Goal: Information Seeking & Learning: Learn about a topic

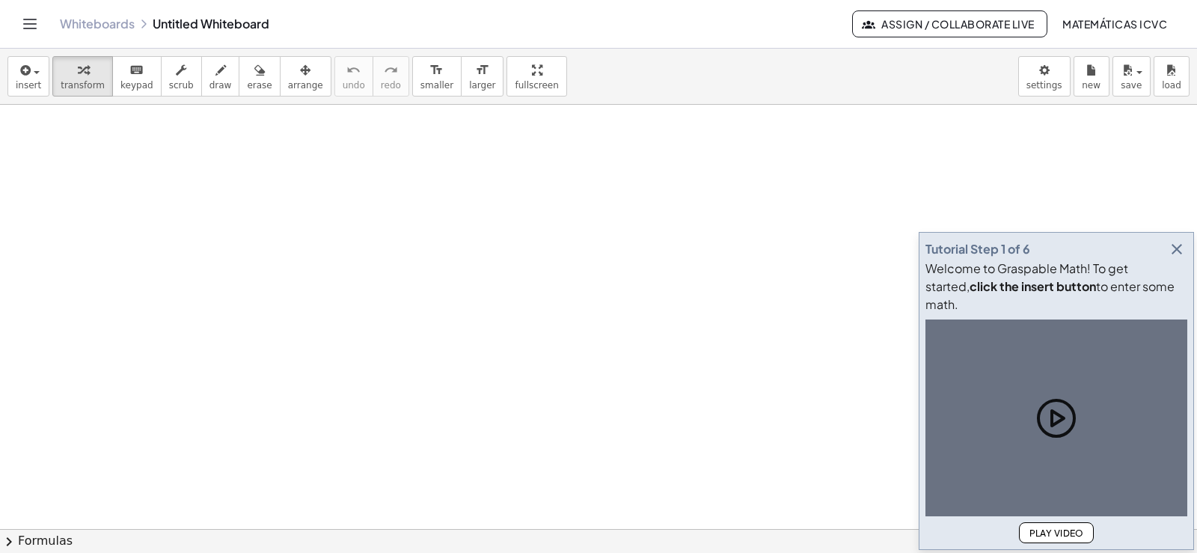
click at [1180, 258] on icon "button" at bounding box center [1177, 249] width 18 height 18
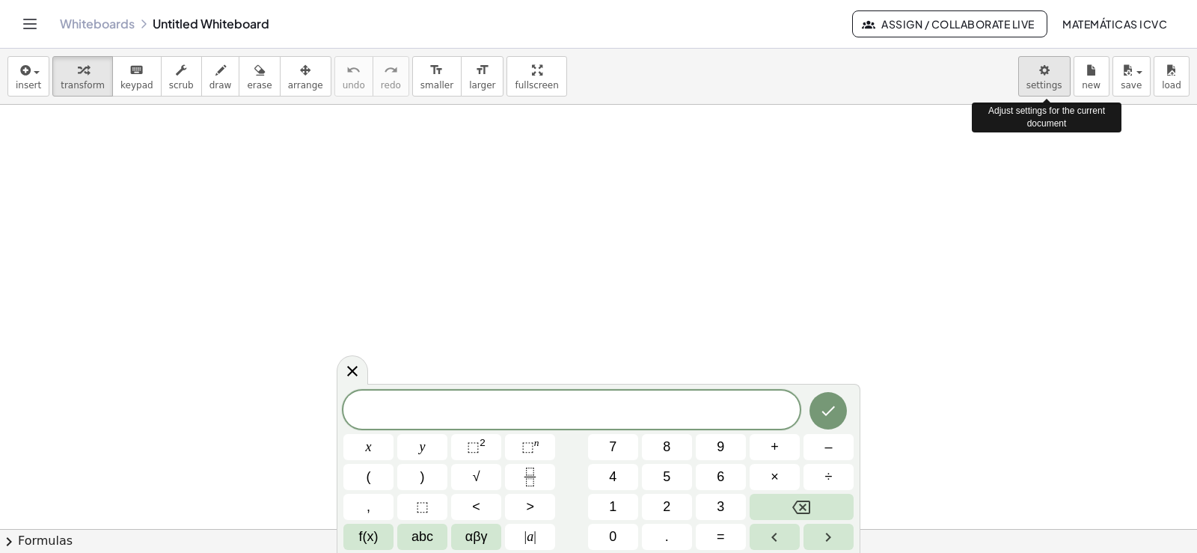
click at [1050, 80] on body "Graspable Math Activities Get Started Activity Bank Assigned Work Classes White…" at bounding box center [598, 276] width 1197 height 553
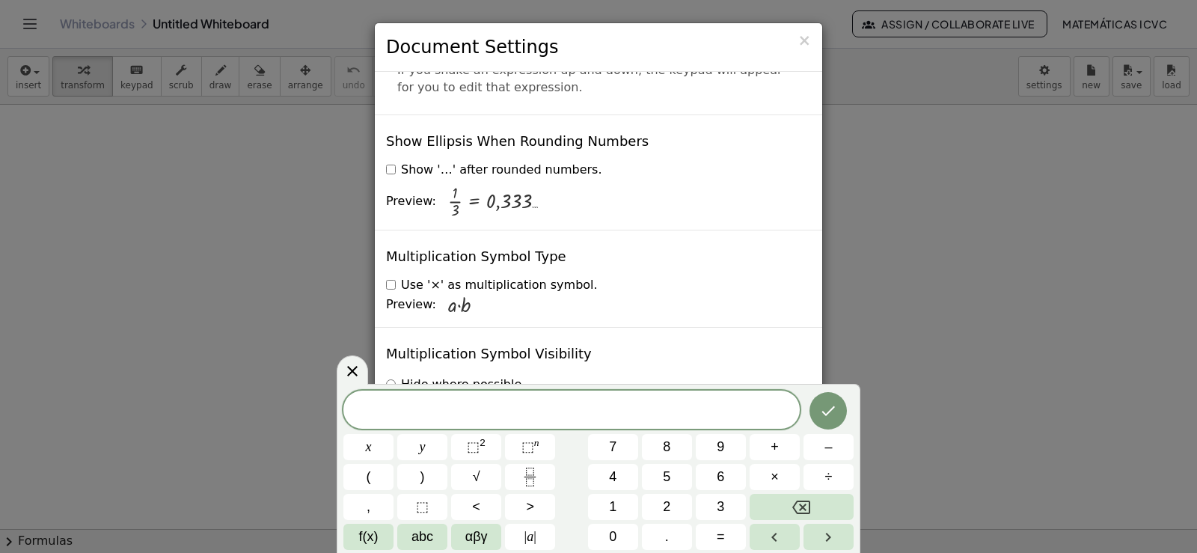
scroll to position [3610, 0]
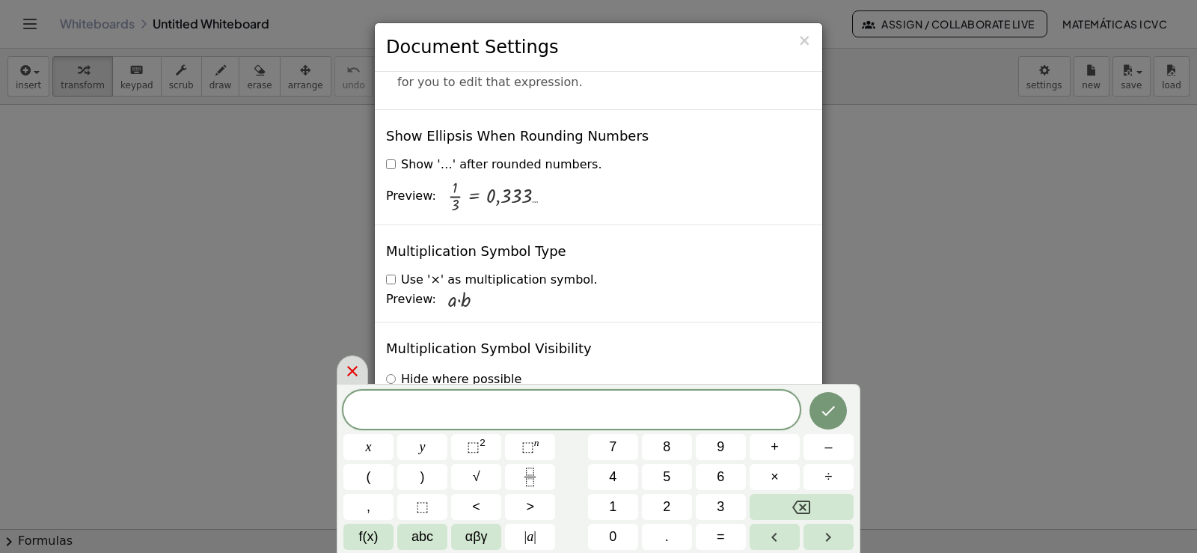
click at [351, 371] on icon at bounding box center [352, 371] width 10 height 10
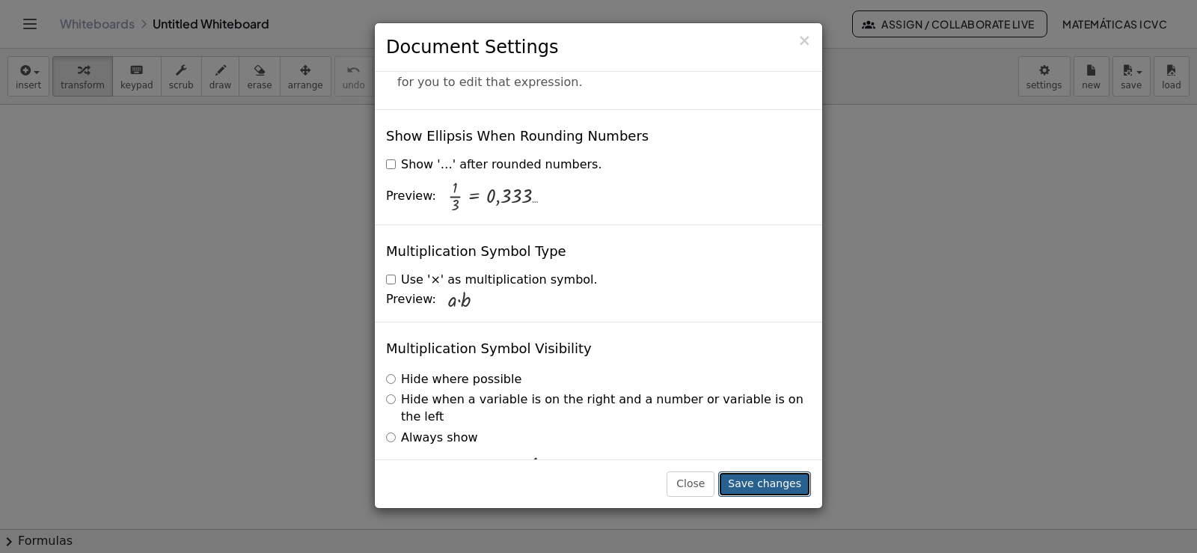
click at [775, 486] on button "Save changes" at bounding box center [764, 483] width 93 height 25
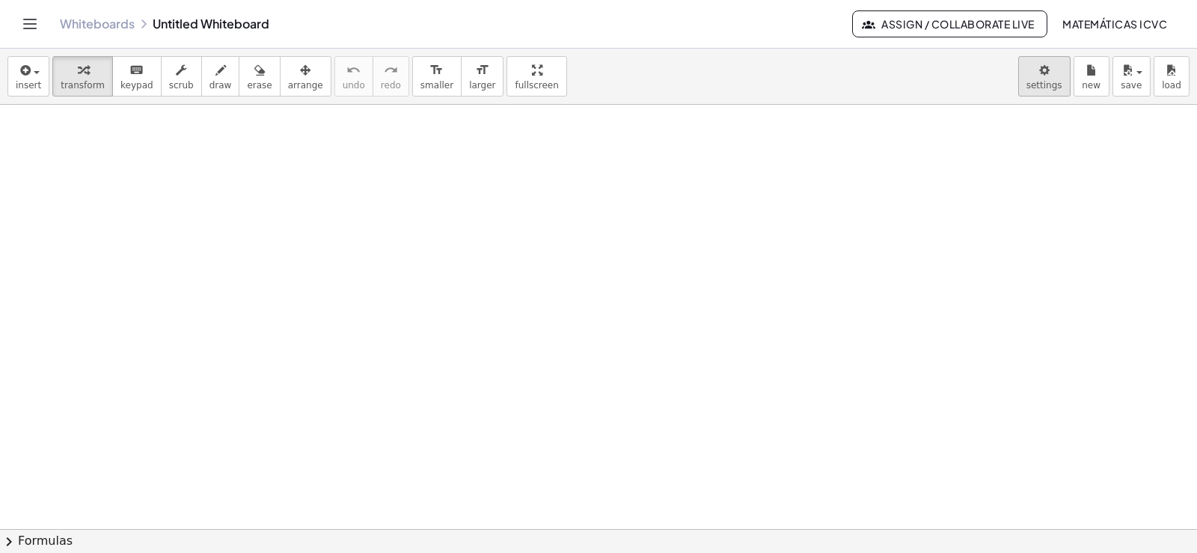
click at [1049, 78] on body "Graspable Math Activities Get Started Activity Bank Assigned Work Classes White…" at bounding box center [598, 276] width 1197 height 553
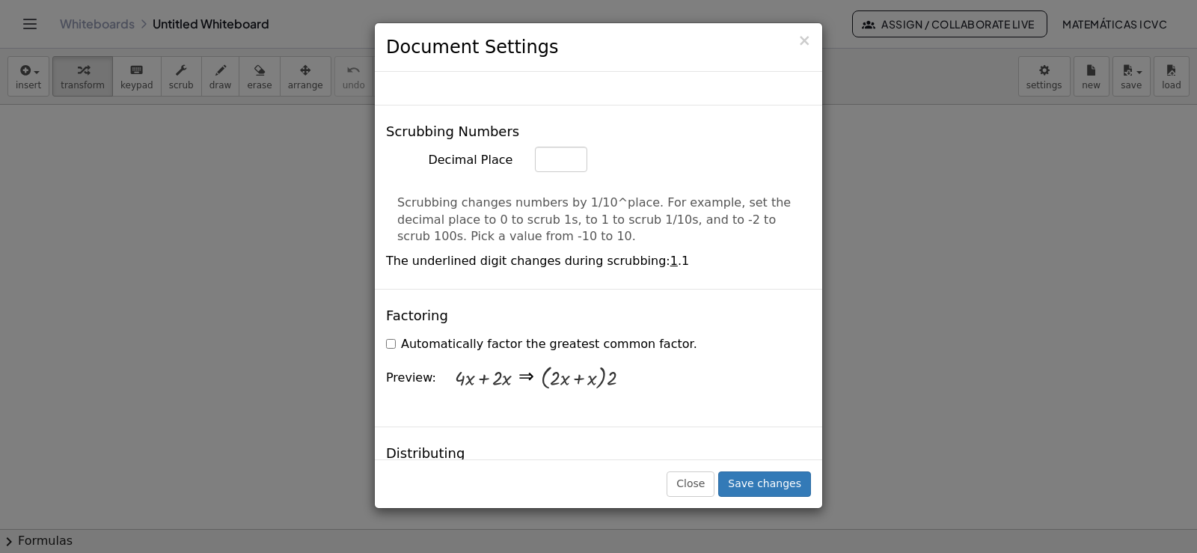
scroll to position [1197, 0]
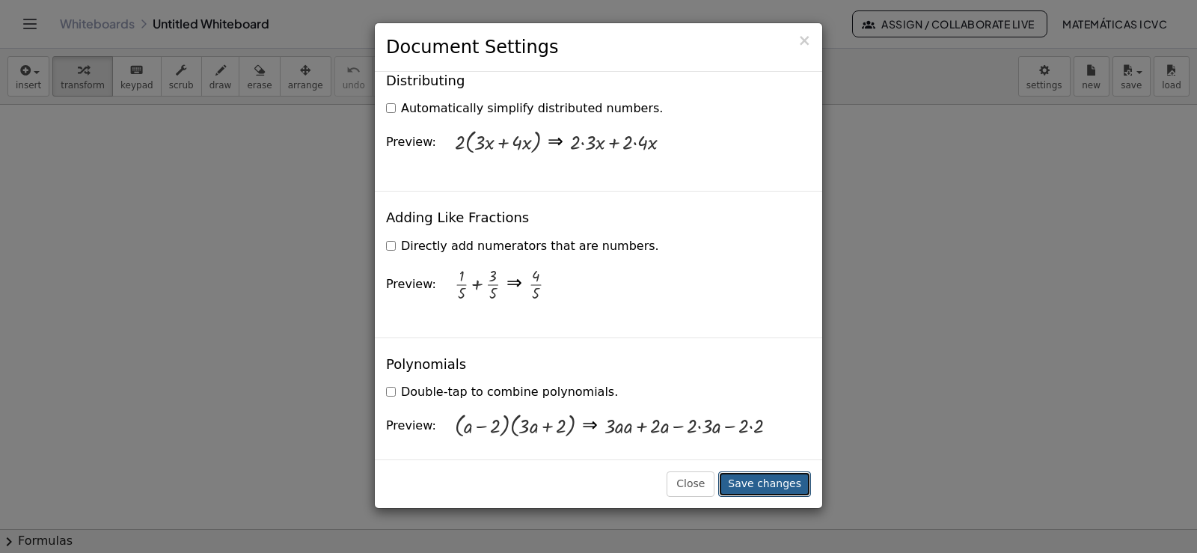
click at [761, 484] on button "Save changes" at bounding box center [764, 483] width 93 height 25
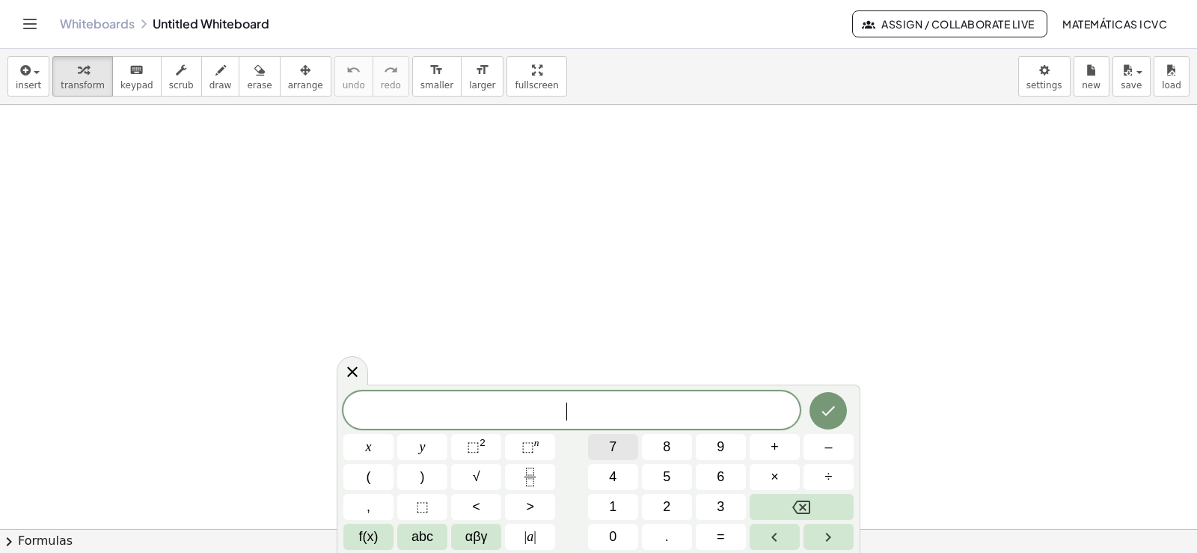
click at [618, 447] on button "7" at bounding box center [613, 447] width 50 height 26
click at [368, 448] on span "x" at bounding box center [369, 447] width 6 height 20
click at [777, 445] on span "+" at bounding box center [775, 447] width 8 height 20
click at [670, 474] on span "5" at bounding box center [666, 477] width 7 height 20
click at [721, 539] on span "=" at bounding box center [721, 537] width 8 height 20
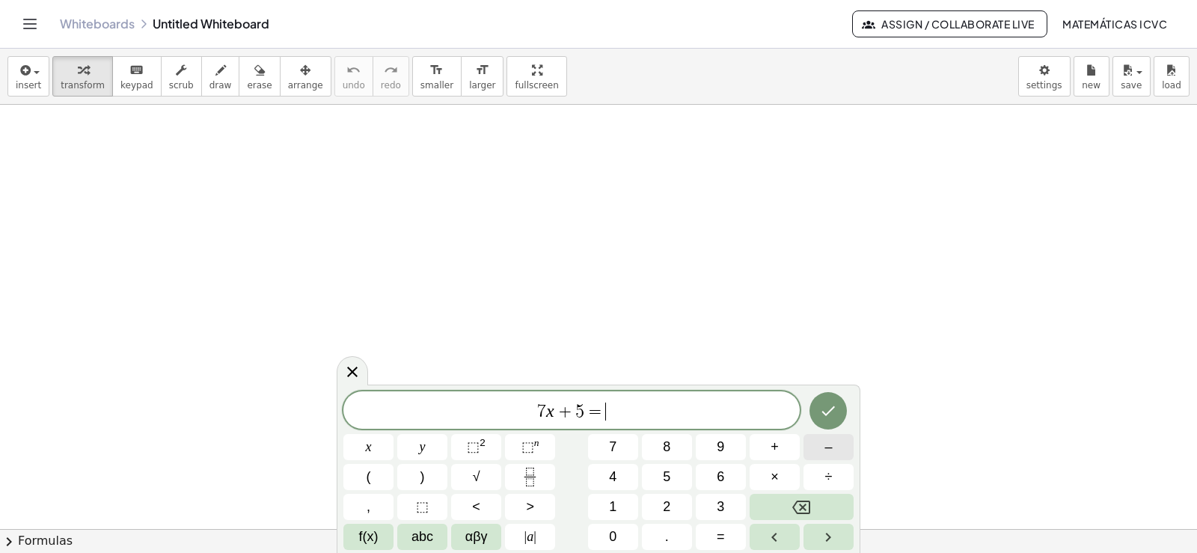
click at [825, 450] on span "–" at bounding box center [828, 447] width 7 height 20
click at [666, 507] on span "2" at bounding box center [666, 507] width 7 height 20
click at [719, 502] on span "3" at bounding box center [720, 507] width 7 height 20
click at [832, 412] on icon "Done" at bounding box center [828, 411] width 18 height 18
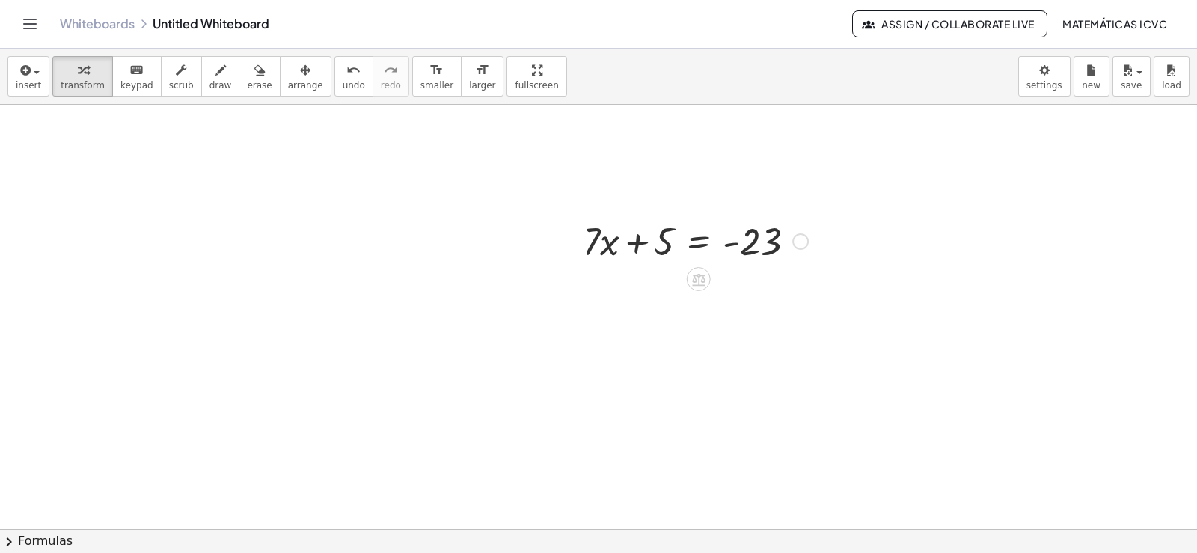
scroll to position [150, 0]
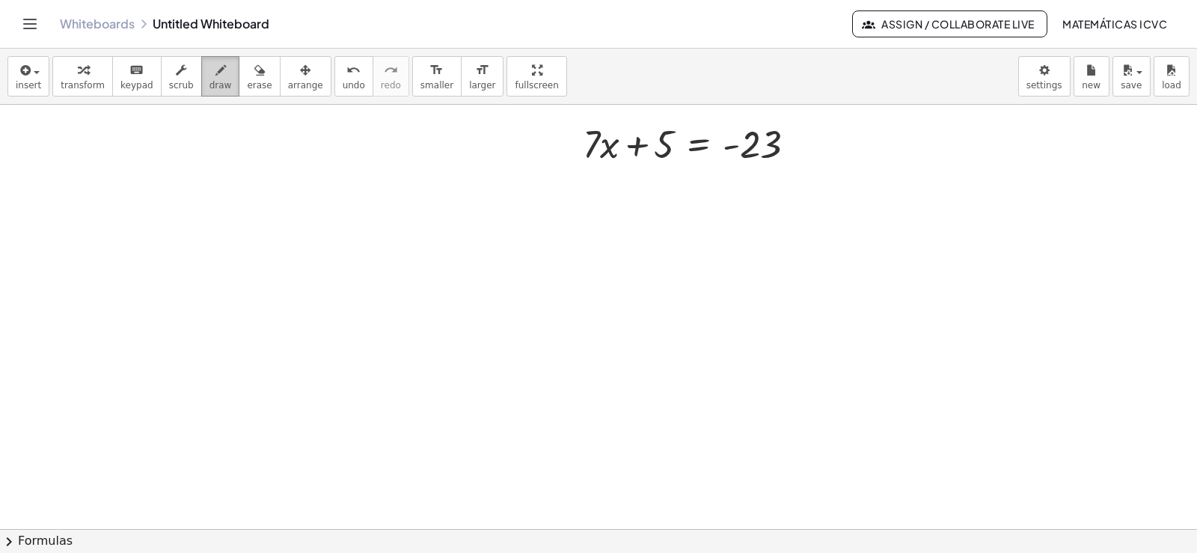
click at [210, 80] on span "draw" at bounding box center [221, 85] width 22 height 10
drag, startPoint x: 611, startPoint y: 129, endPoint x: 595, endPoint y: 126, distance: 16.6
click at [595, 126] on div at bounding box center [598, 428] width 1197 height 946
click at [86, 80] on span "transform" at bounding box center [83, 85] width 44 height 10
click at [343, 78] on div "undo" at bounding box center [354, 70] width 22 height 18
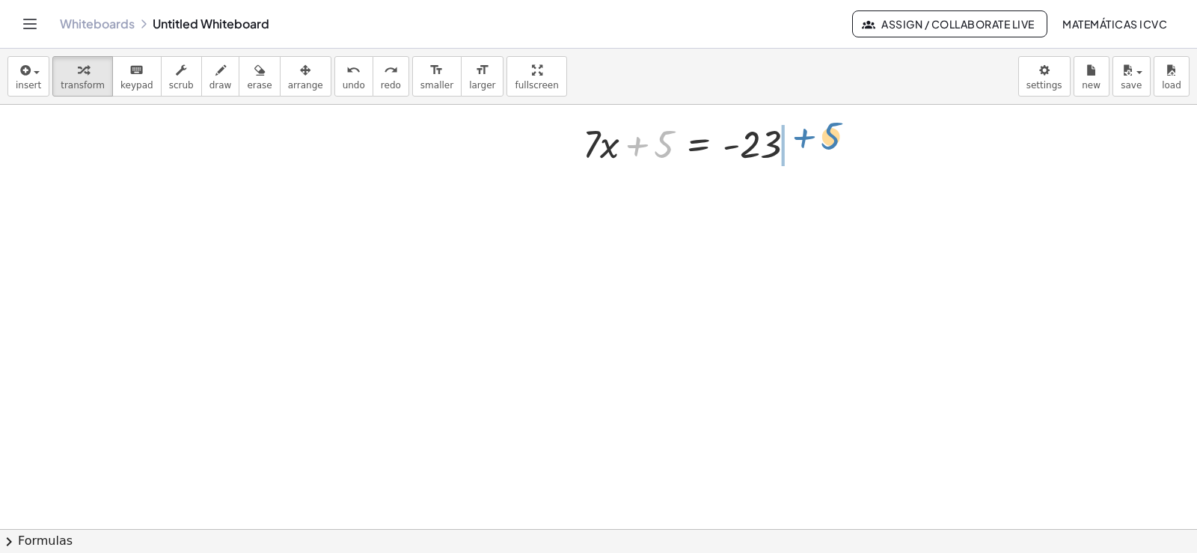
drag, startPoint x: 633, startPoint y: 144, endPoint x: 800, endPoint y: 136, distance: 167.1
click at [800, 136] on div at bounding box center [695, 142] width 240 height 51
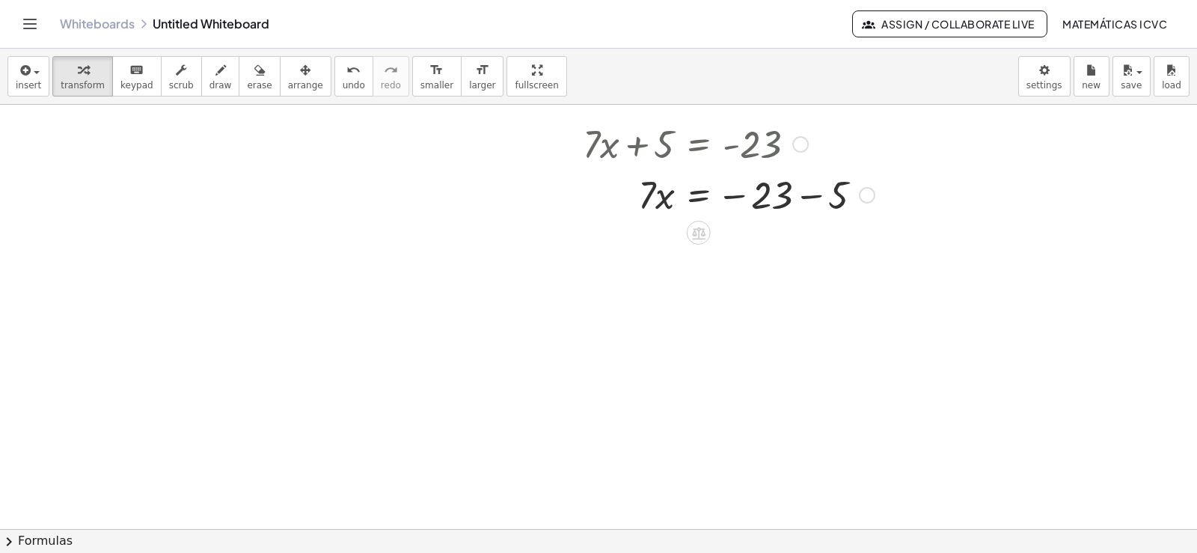
click at [811, 198] on div at bounding box center [728, 193] width 307 height 51
drag, startPoint x: 645, startPoint y: 251, endPoint x: 759, endPoint y: 289, distance: 120.4
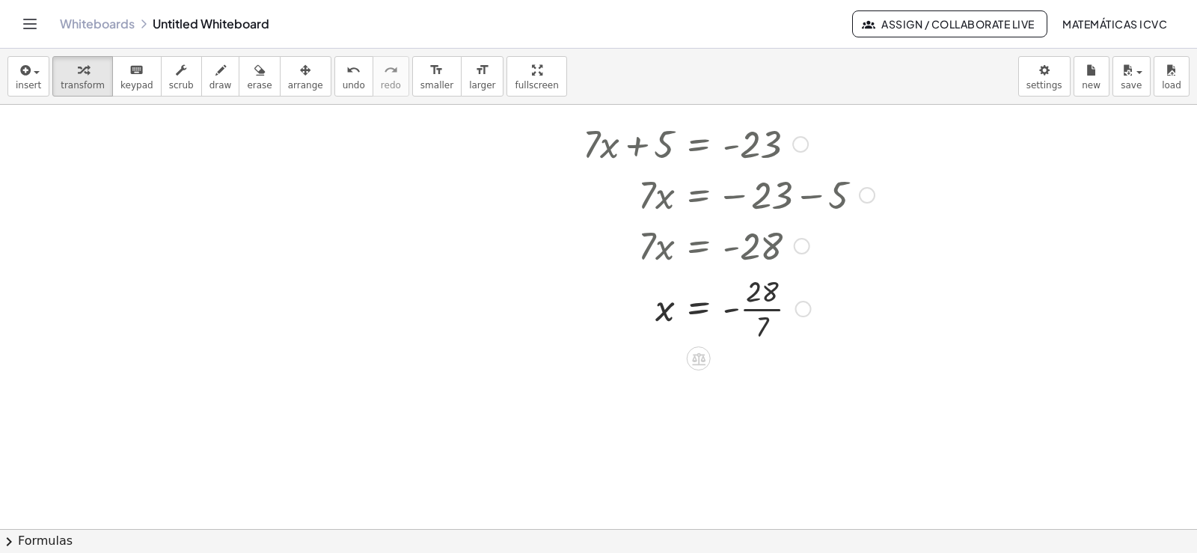
click at [771, 309] on div at bounding box center [728, 307] width 307 height 75
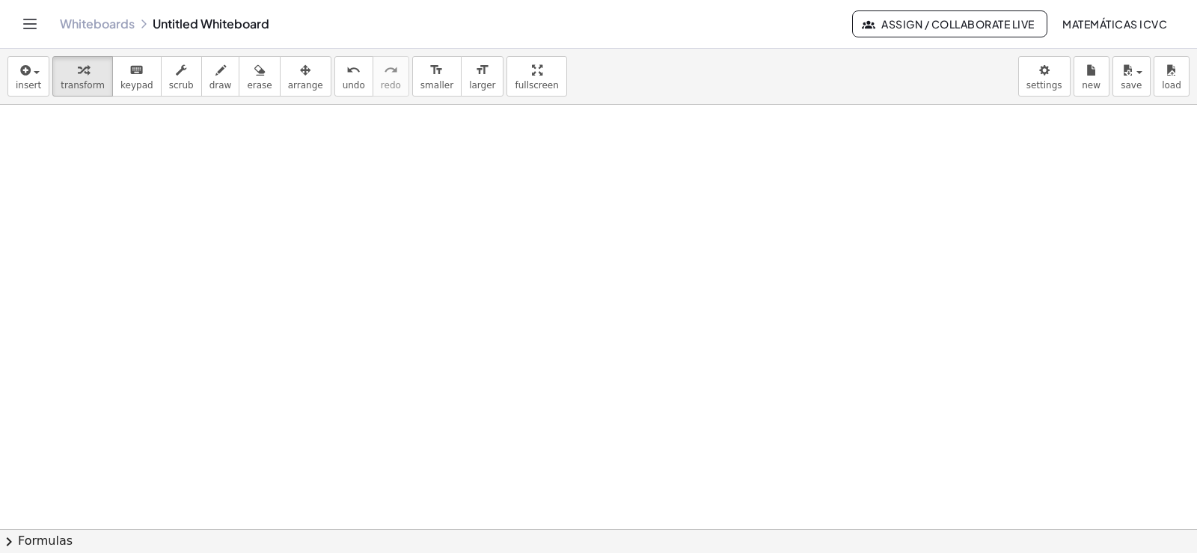
scroll to position [596, 0]
click at [404, 323] on div at bounding box center [598, 144] width 1197 height 1273
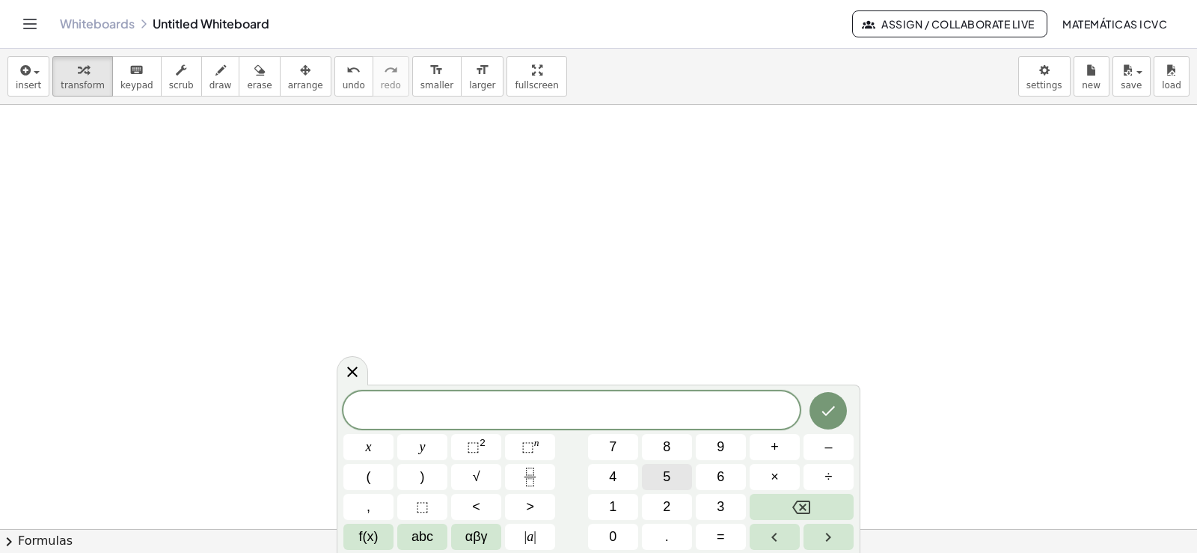
click at [667, 481] on span "5" at bounding box center [666, 477] width 7 height 20
click at [438, 454] on button "y" at bounding box center [422, 447] width 50 height 26
click at [828, 444] on span "–" at bounding box center [828, 447] width 7 height 20
click at [613, 498] on span "1" at bounding box center [612, 507] width 7 height 20
click at [614, 474] on span "4" at bounding box center [612, 477] width 7 height 20
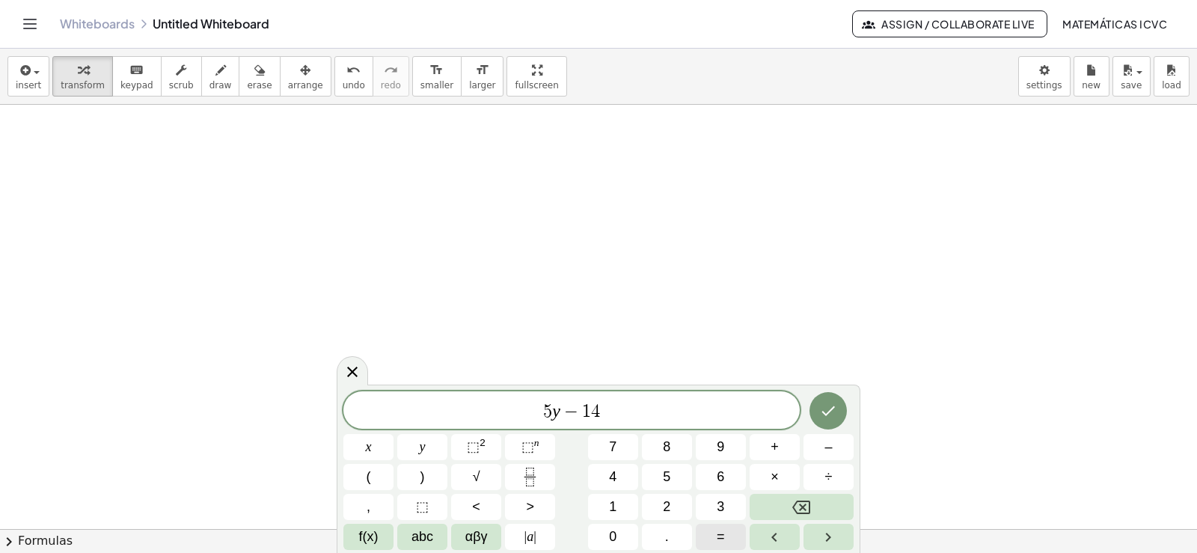
click at [727, 539] on button "=" at bounding box center [721, 537] width 50 height 26
click at [719, 472] on span "6" at bounding box center [720, 477] width 7 height 20
click at [828, 412] on icon "Done" at bounding box center [828, 411] width 18 height 18
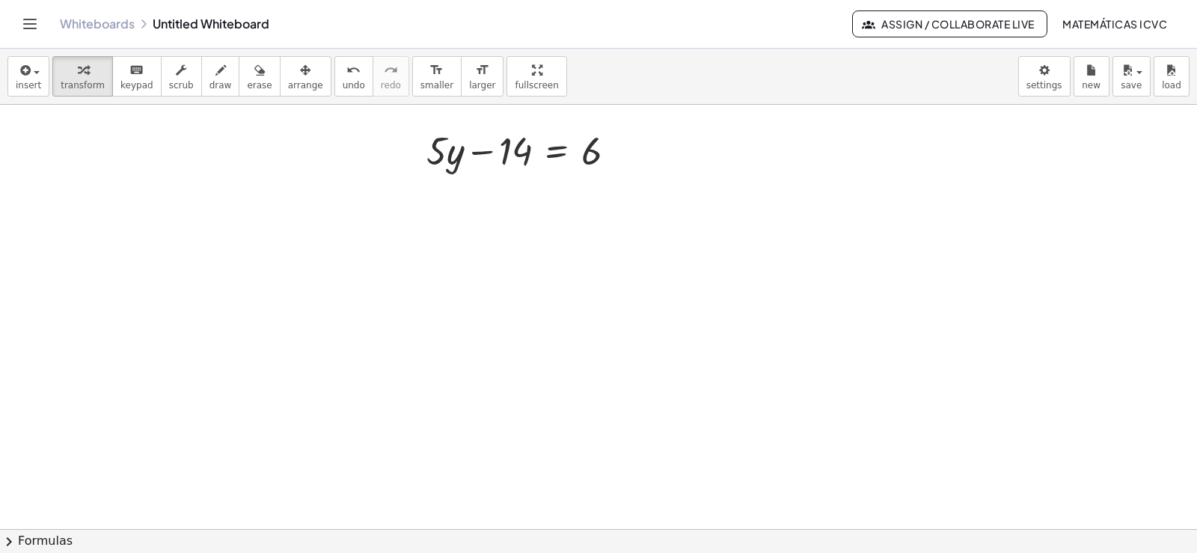
scroll to position [791, 0]
drag, startPoint x: 487, startPoint y: 163, endPoint x: 619, endPoint y: 166, distance: 131.7
click at [619, 166] on div at bounding box center [527, 157] width 217 height 51
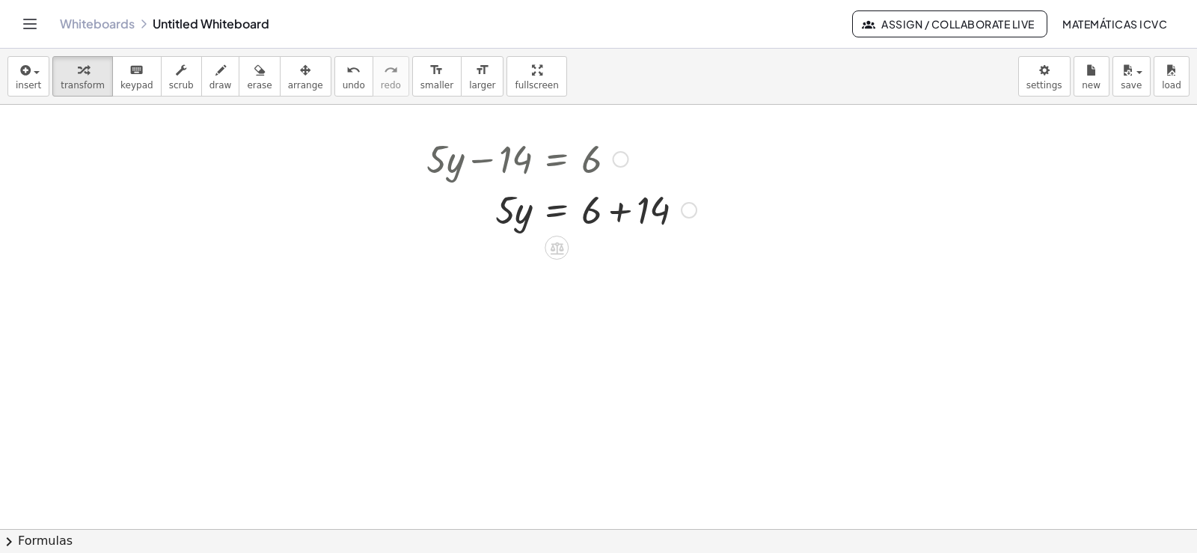
click at [621, 213] on div at bounding box center [561, 208] width 285 height 51
drag, startPoint x: 500, startPoint y: 273, endPoint x: 582, endPoint y: 324, distance: 96.8
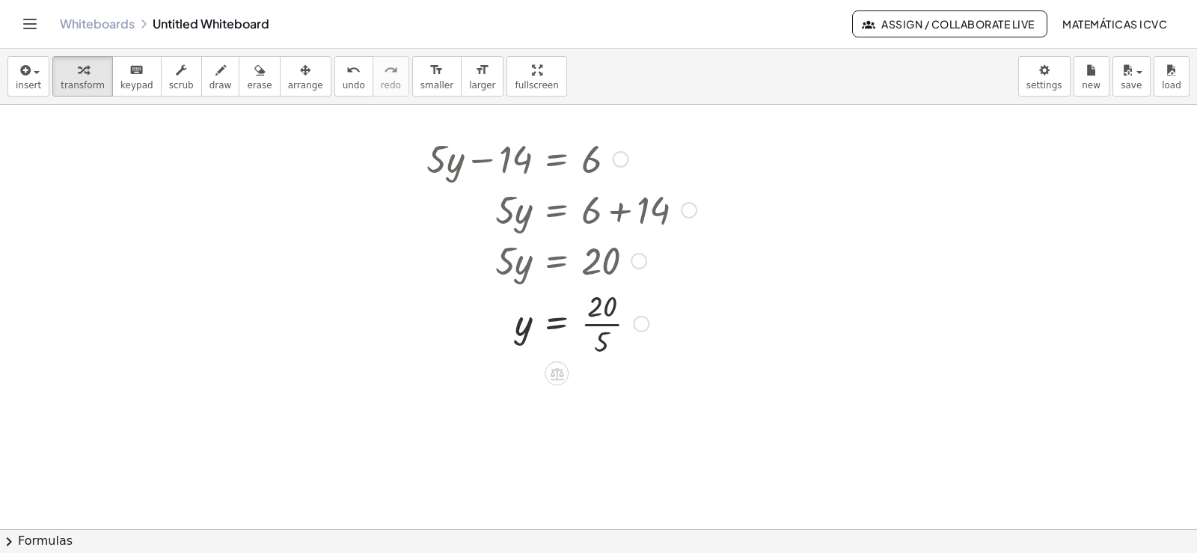
click at [611, 325] on div at bounding box center [561, 322] width 285 height 75
click at [343, 82] on span "undo" at bounding box center [354, 85] width 22 height 10
drag, startPoint x: 504, startPoint y: 261, endPoint x: 596, endPoint y: 308, distance: 103.4
click at [608, 327] on div at bounding box center [561, 322] width 285 height 75
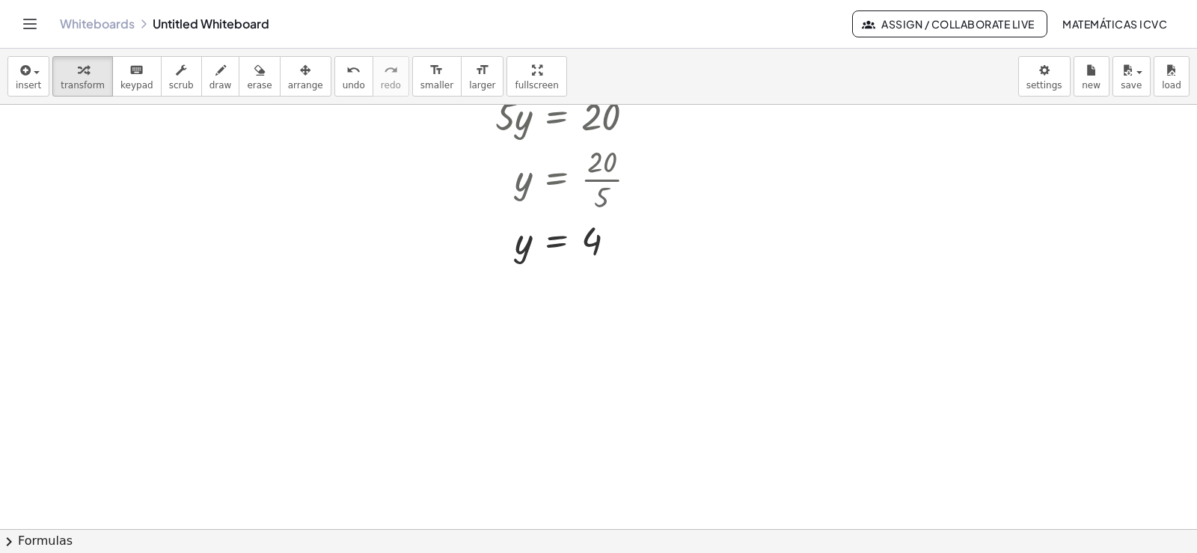
scroll to position [1148, 0]
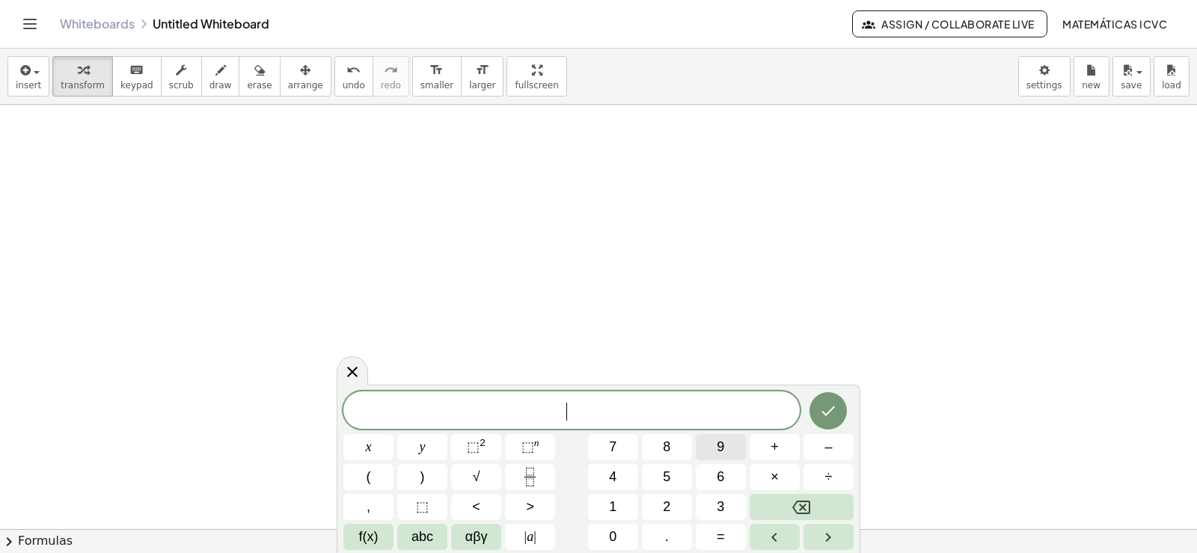
click at [718, 450] on span "9" at bounding box center [720, 447] width 7 height 20
click at [376, 449] on button "x" at bounding box center [368, 447] width 50 height 26
click at [834, 450] on button "–" at bounding box center [829, 447] width 50 height 26
click at [663, 508] on span "2" at bounding box center [666, 507] width 7 height 20
click at [622, 535] on button "0" at bounding box center [613, 537] width 50 height 26
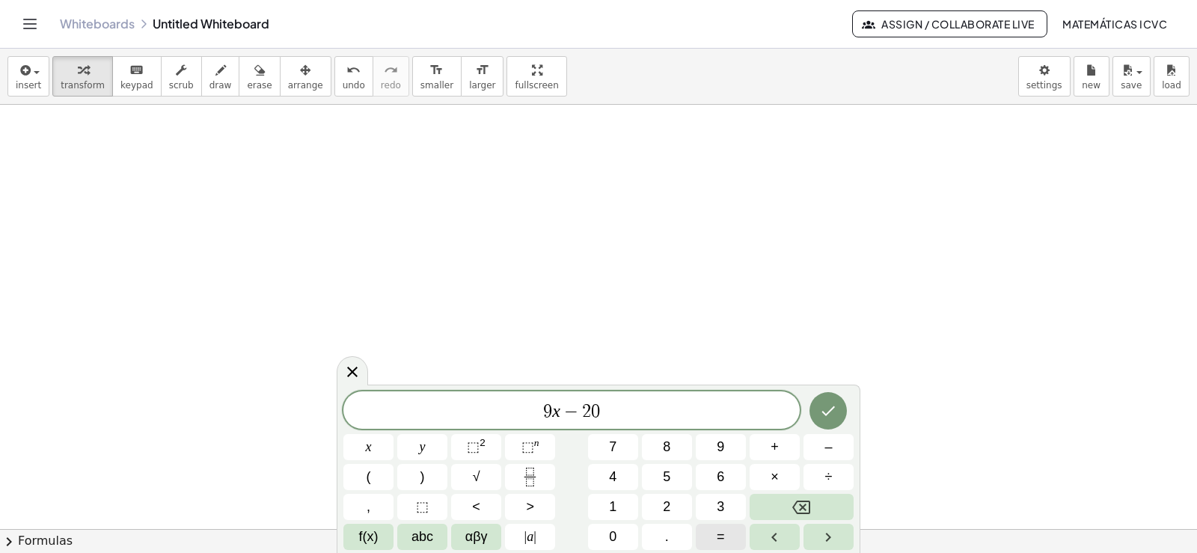
click at [736, 538] on button "=" at bounding box center [721, 537] width 50 height 26
click at [621, 500] on button "1" at bounding box center [613, 507] width 50 height 26
click at [721, 472] on span "6" at bounding box center [720, 477] width 7 height 20
click at [834, 420] on button "Done" at bounding box center [828, 410] width 37 height 37
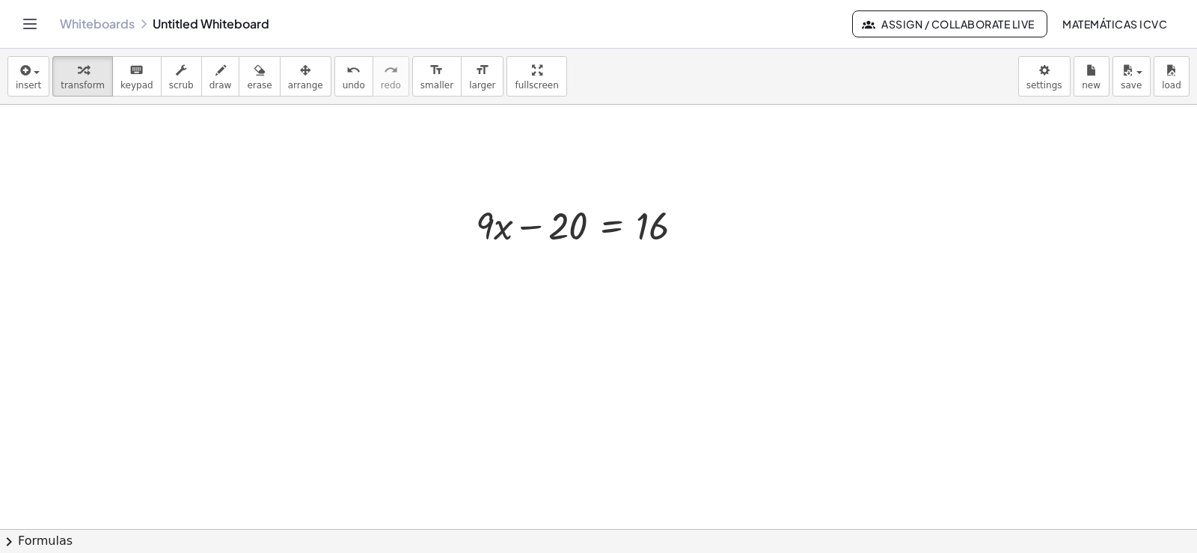
scroll to position [1348, 0]
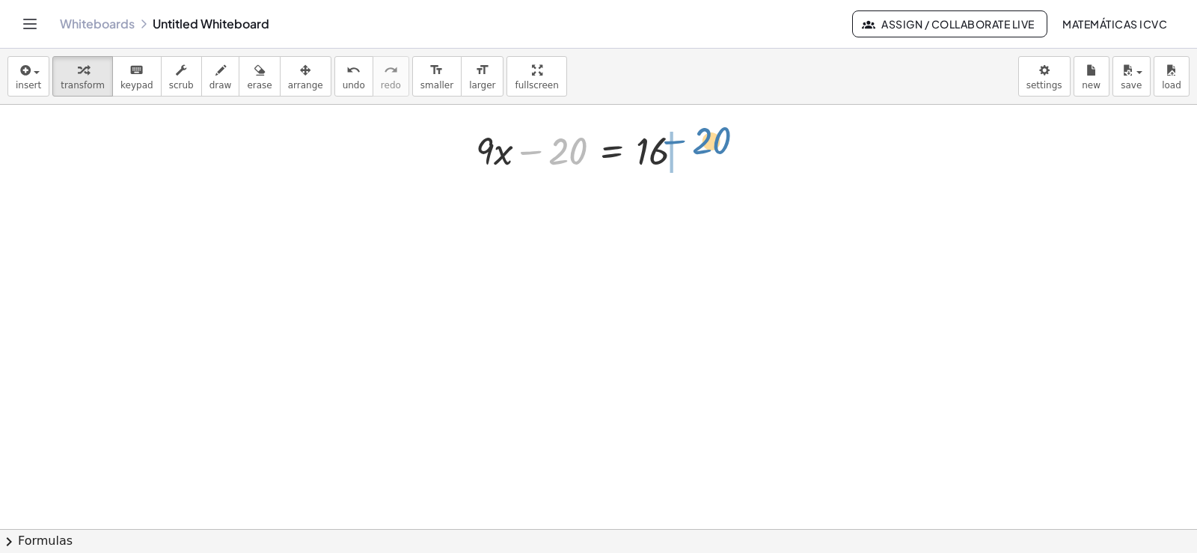
drag, startPoint x: 539, startPoint y: 151, endPoint x: 681, endPoint y: 141, distance: 142.6
click at [681, 141] on div at bounding box center [585, 149] width 235 height 51
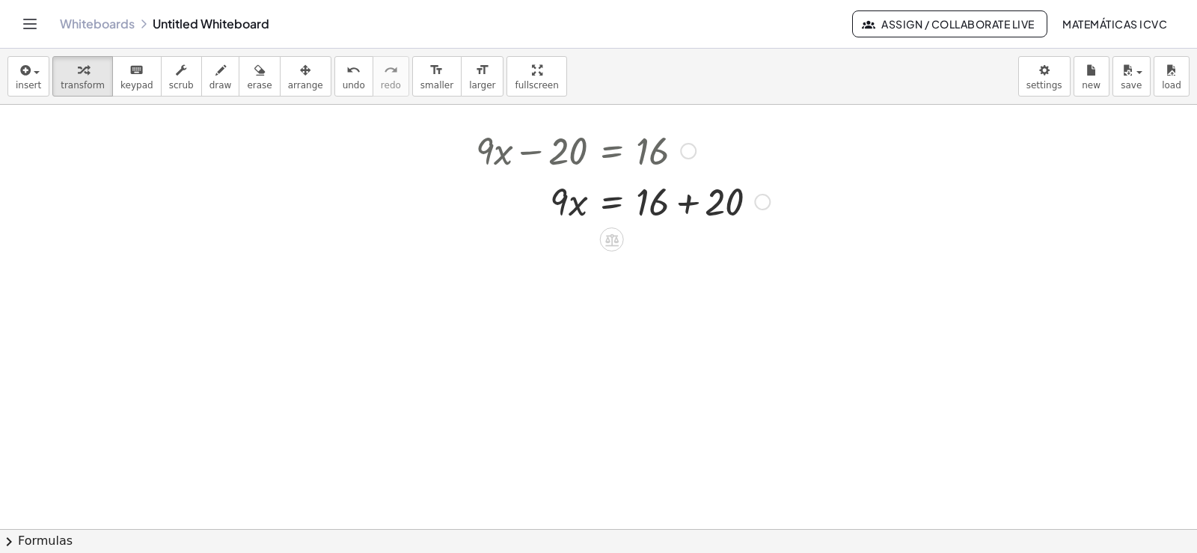
click at [694, 206] on div at bounding box center [622, 200] width 309 height 51
drag, startPoint x: 560, startPoint y: 258, endPoint x: 656, endPoint y: 312, distance: 110.5
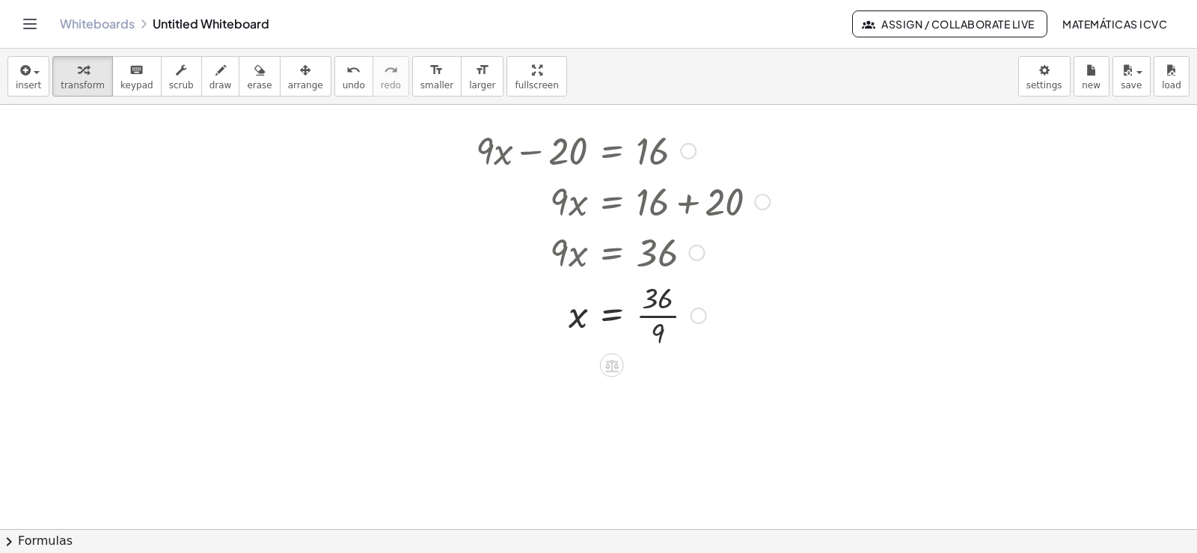
click at [652, 314] on div at bounding box center [622, 314] width 309 height 75
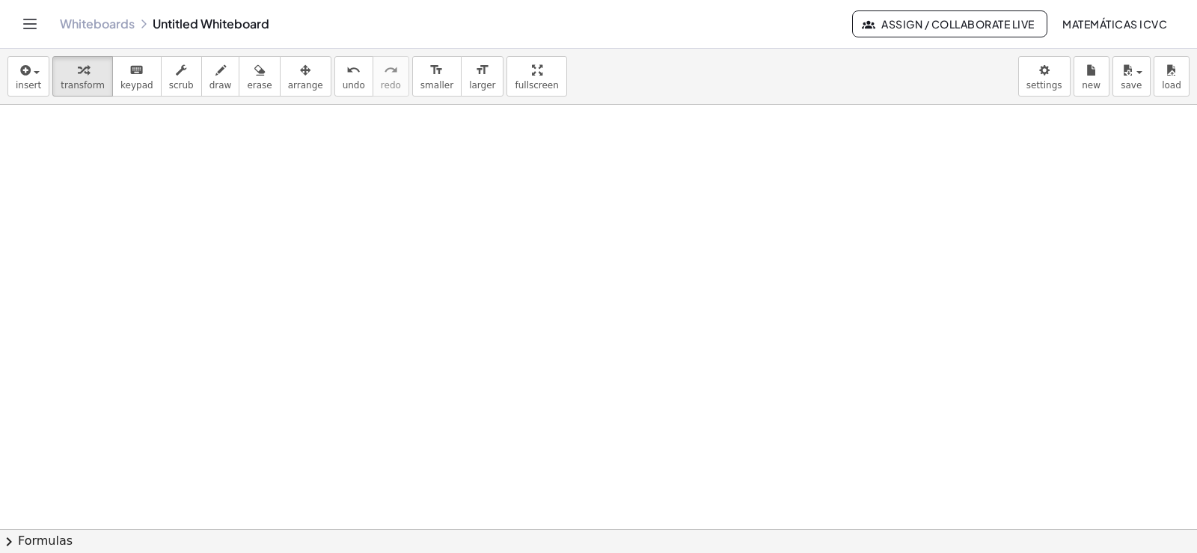
scroll to position [1697, 0]
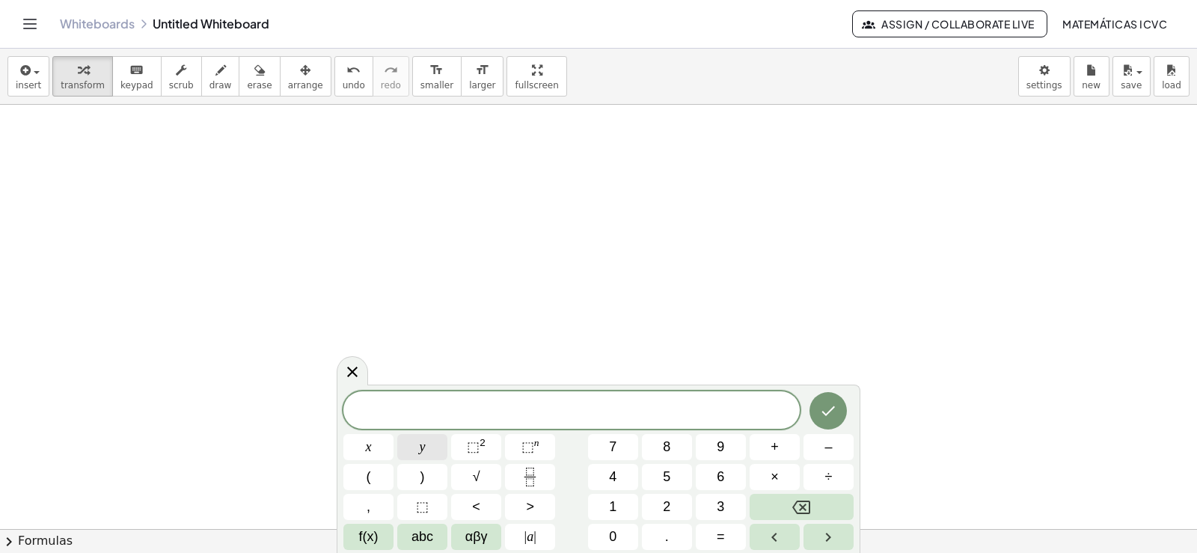
click at [432, 444] on button "y" at bounding box center [422, 447] width 50 height 26
click at [839, 450] on button "–" at bounding box center [829, 447] width 50 height 26
click at [668, 504] on span "2" at bounding box center [666, 507] width 7 height 20
click at [367, 441] on span "x" at bounding box center [369, 447] width 6 height 20
click at [728, 537] on button "=" at bounding box center [721, 537] width 50 height 26
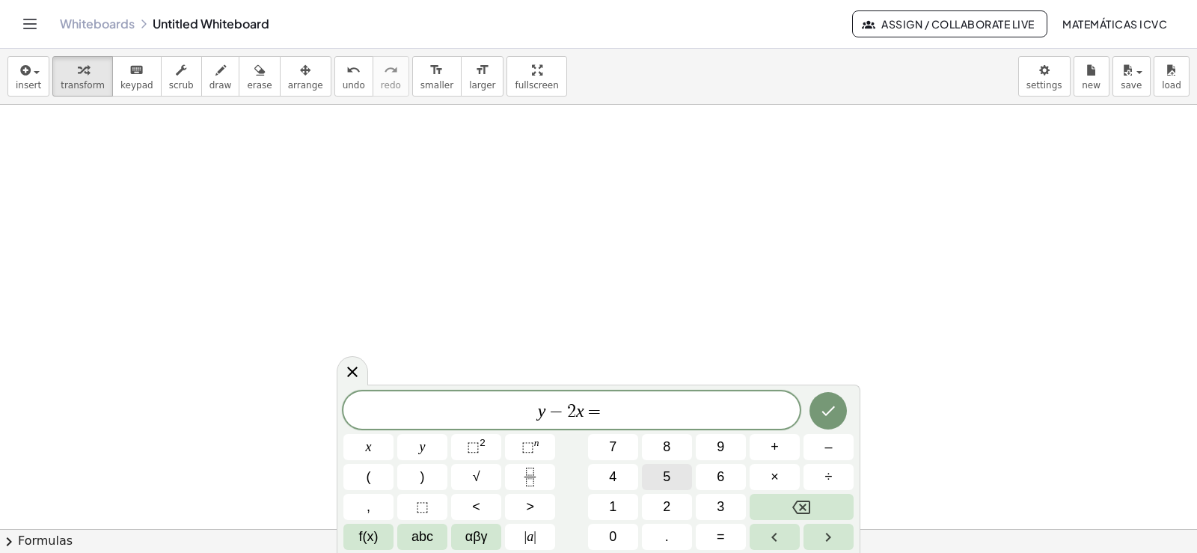
click at [667, 472] on span "5" at bounding box center [666, 477] width 7 height 20
click at [834, 406] on icon "Done" at bounding box center [828, 411] width 18 height 18
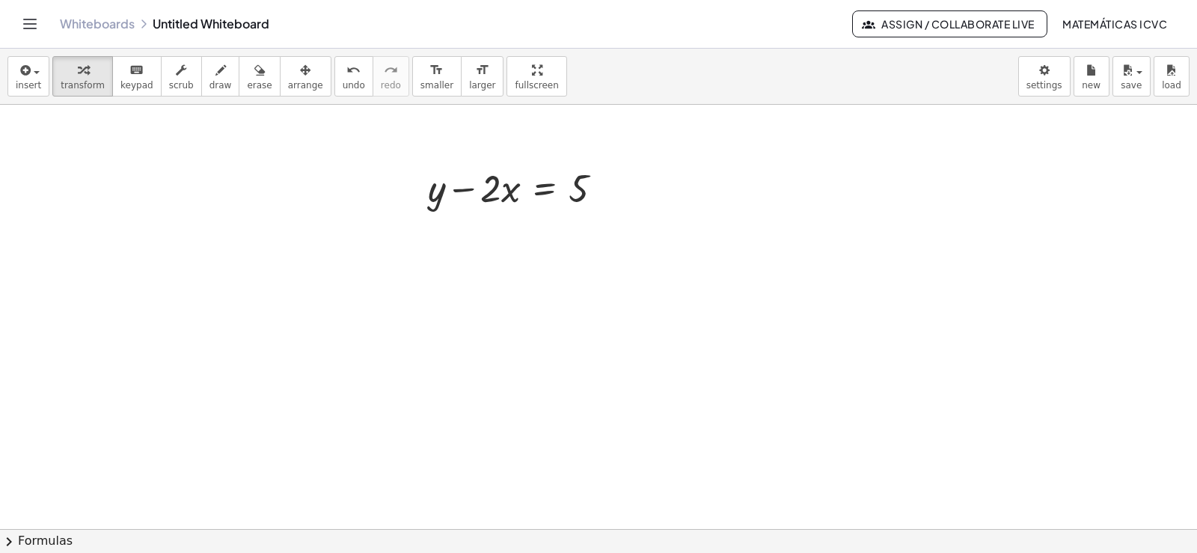
scroll to position [1832, 0]
click at [210, 86] on span "draw" at bounding box center [221, 85] width 22 height 10
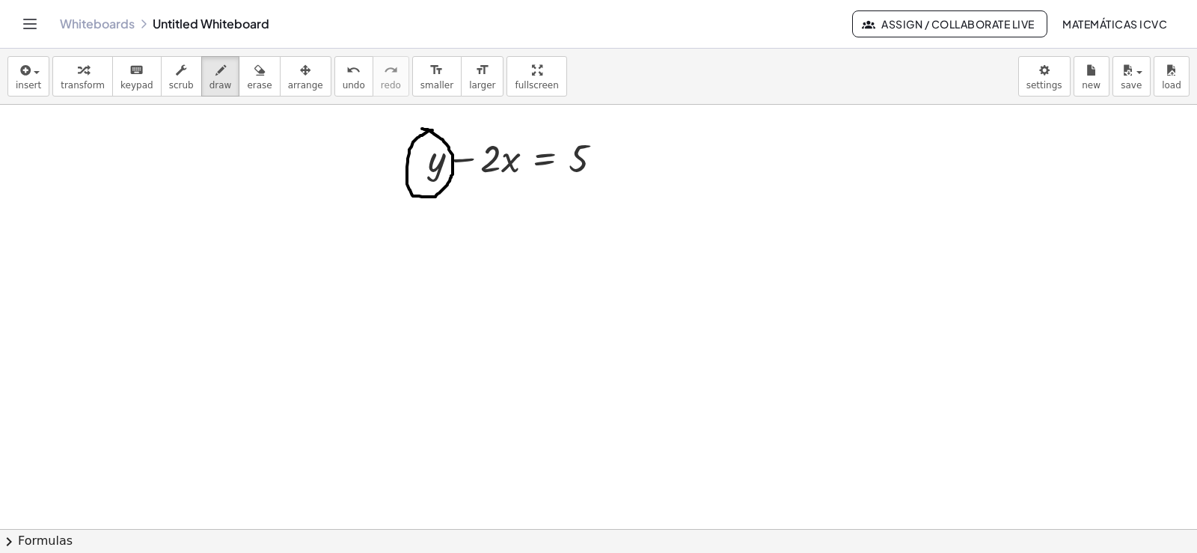
drag, startPoint x: 429, startPoint y: 130, endPoint x: 420, endPoint y: 129, distance: 9.8
click at [78, 73] on icon "button" at bounding box center [83, 70] width 10 height 18
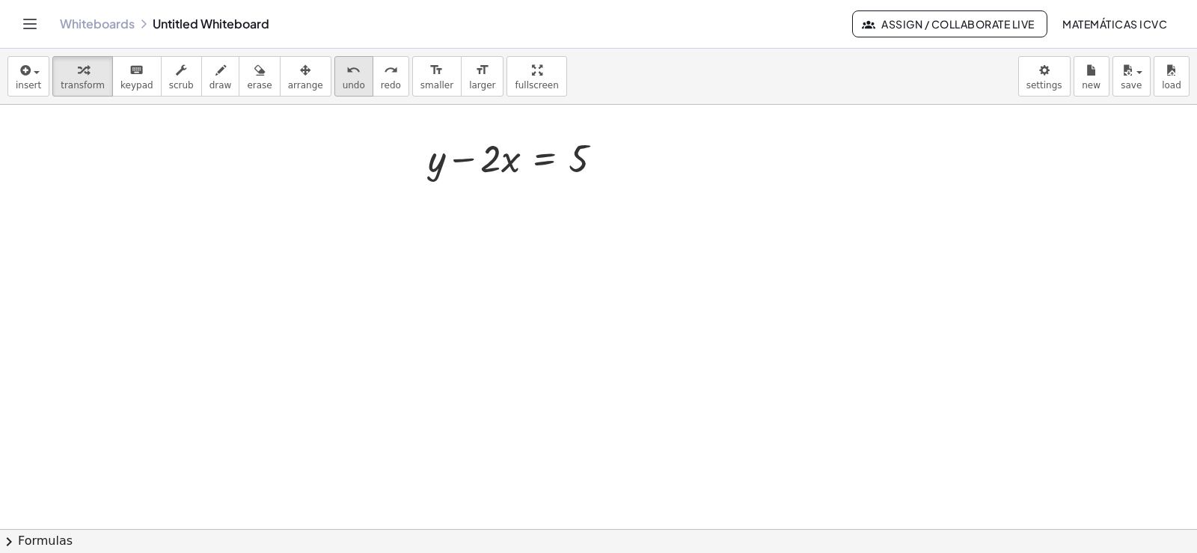
click at [343, 82] on span "undo" at bounding box center [354, 85] width 22 height 10
drag, startPoint x: 465, startPoint y: 159, endPoint x: 605, endPoint y: 155, distance: 140.7
click at [605, 155] on div at bounding box center [522, 157] width 202 height 51
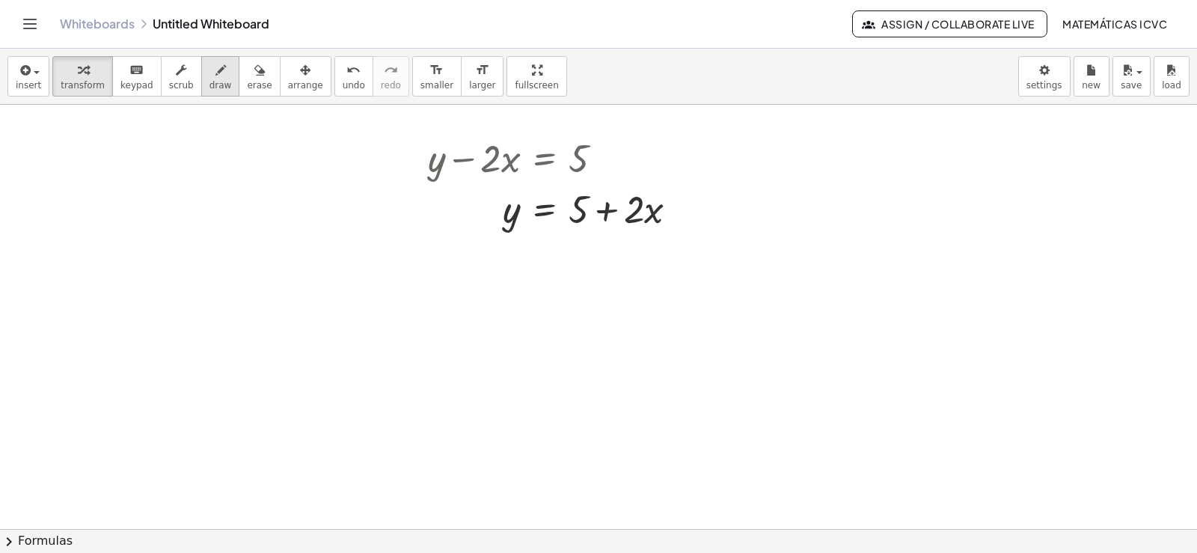
click at [215, 73] on icon "button" at bounding box center [220, 70] width 10 height 18
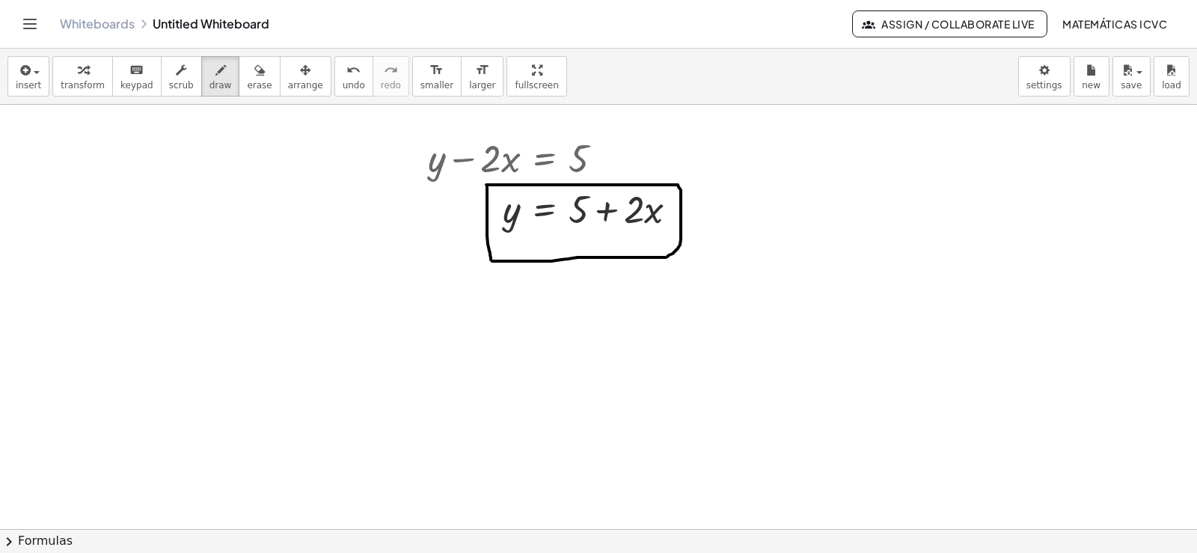
drag, startPoint x: 487, startPoint y: 187, endPoint x: 422, endPoint y: 209, distance: 68.6
click at [80, 77] on icon "button" at bounding box center [83, 70] width 10 height 18
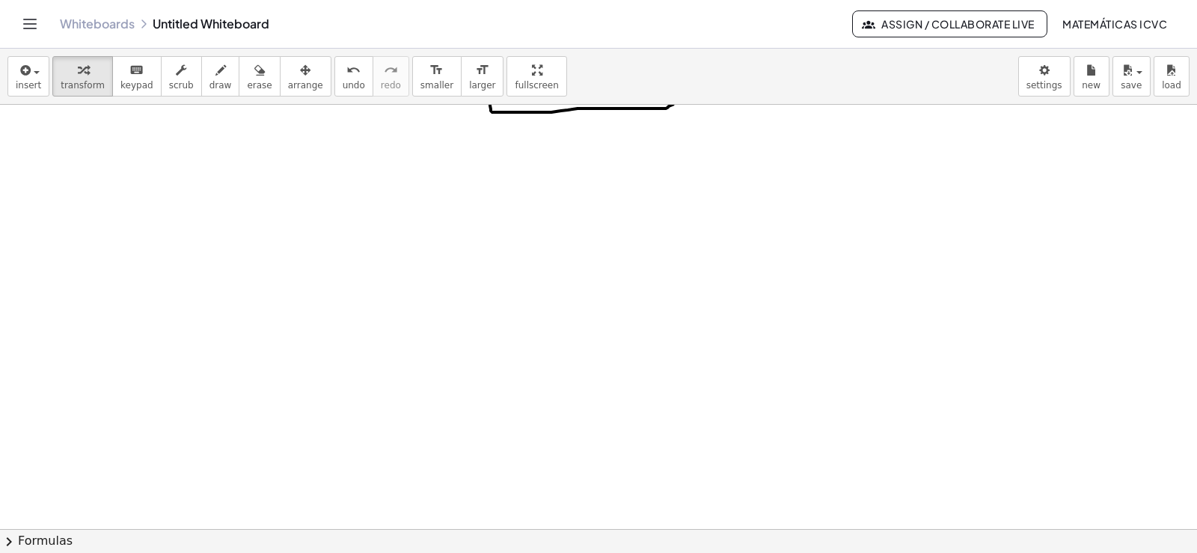
scroll to position [1981, 0]
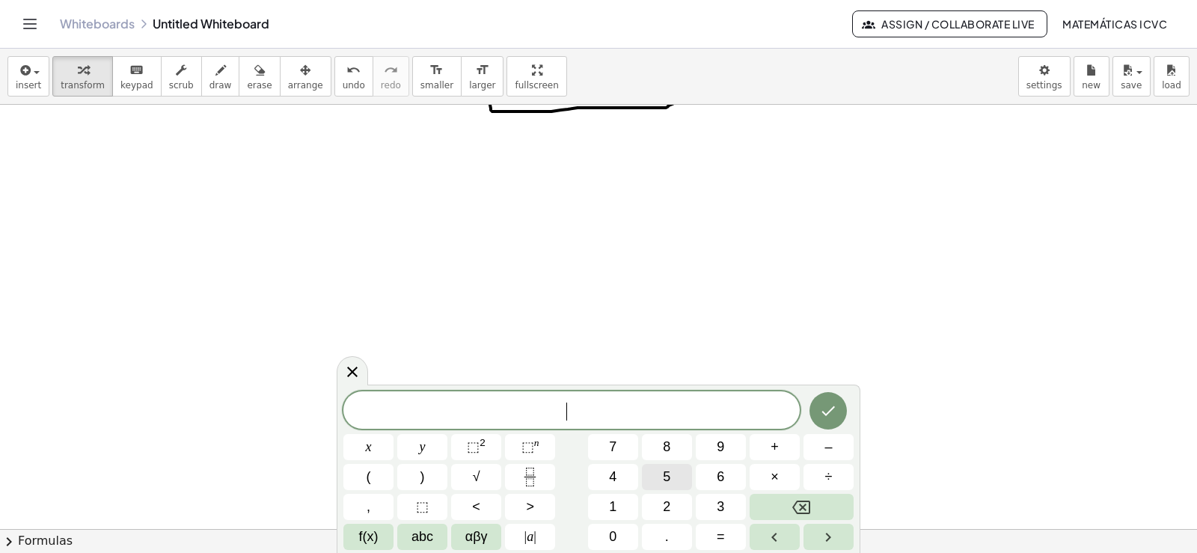
click at [675, 479] on button "5" at bounding box center [667, 477] width 50 height 26
click at [416, 453] on button "y" at bounding box center [422, 447] width 50 height 26
click at [783, 447] on button "+" at bounding box center [775, 447] width 50 height 26
click at [374, 447] on button "x" at bounding box center [368, 447] width 50 height 26
click at [732, 536] on button "=" at bounding box center [721, 537] width 50 height 26
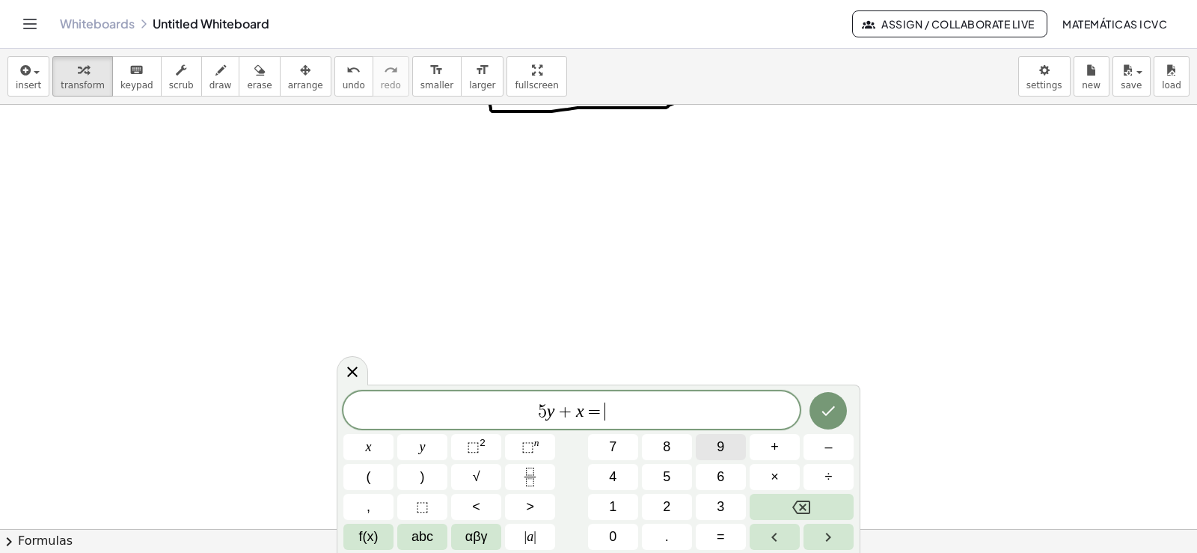
click at [739, 449] on button "9" at bounding box center [721, 447] width 50 height 26
click at [839, 413] on button "Done" at bounding box center [828, 410] width 37 height 37
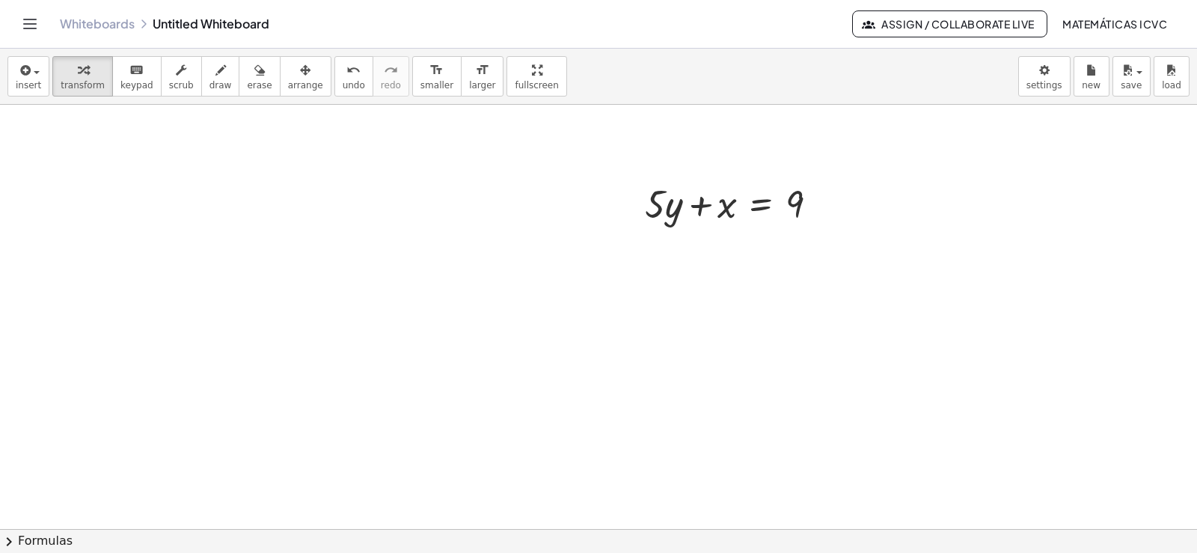
scroll to position [2121, 0]
click at [288, 81] on span "arrange" at bounding box center [305, 85] width 35 height 10
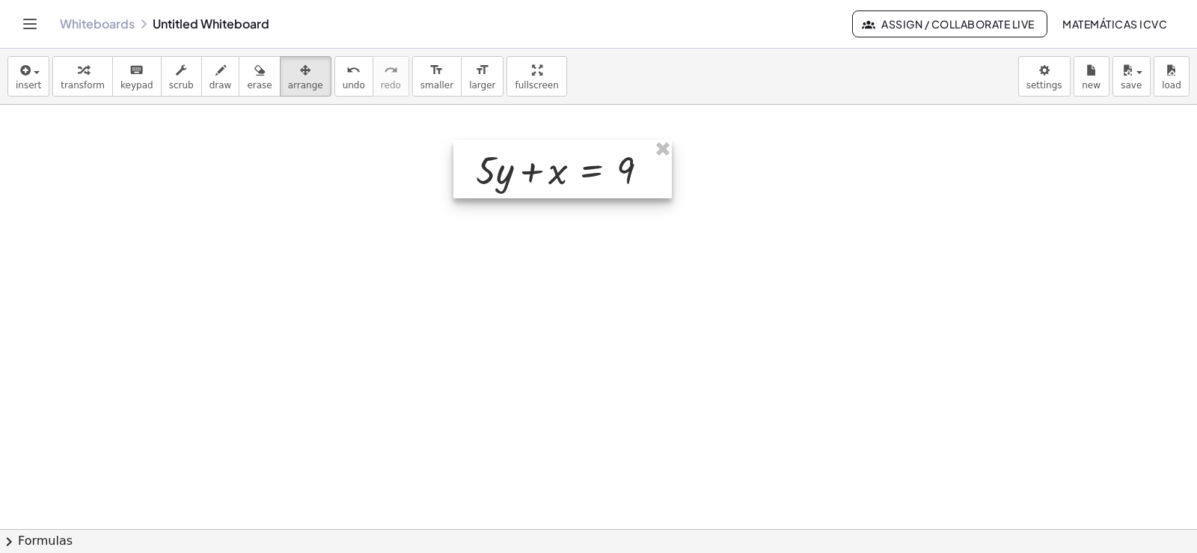
drag, startPoint x: 735, startPoint y: 200, endPoint x: 144, endPoint y: 50, distance: 609.8
click at [565, 174] on div at bounding box center [562, 169] width 218 height 58
click at [76, 89] on span "transform" at bounding box center [83, 85] width 44 height 10
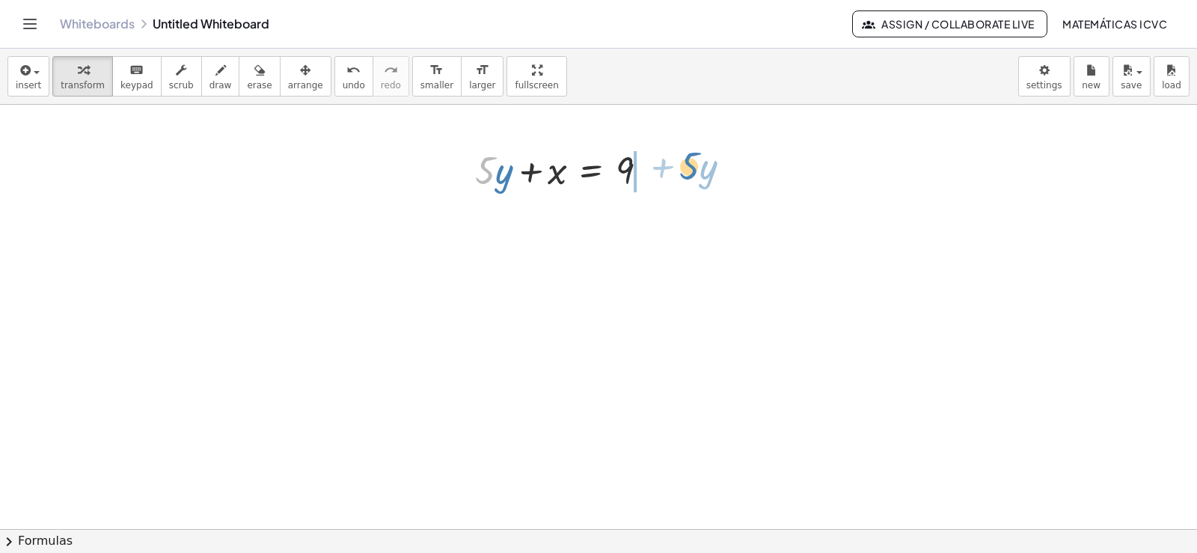
drag, startPoint x: 484, startPoint y: 180, endPoint x: 688, endPoint y: 175, distance: 204.3
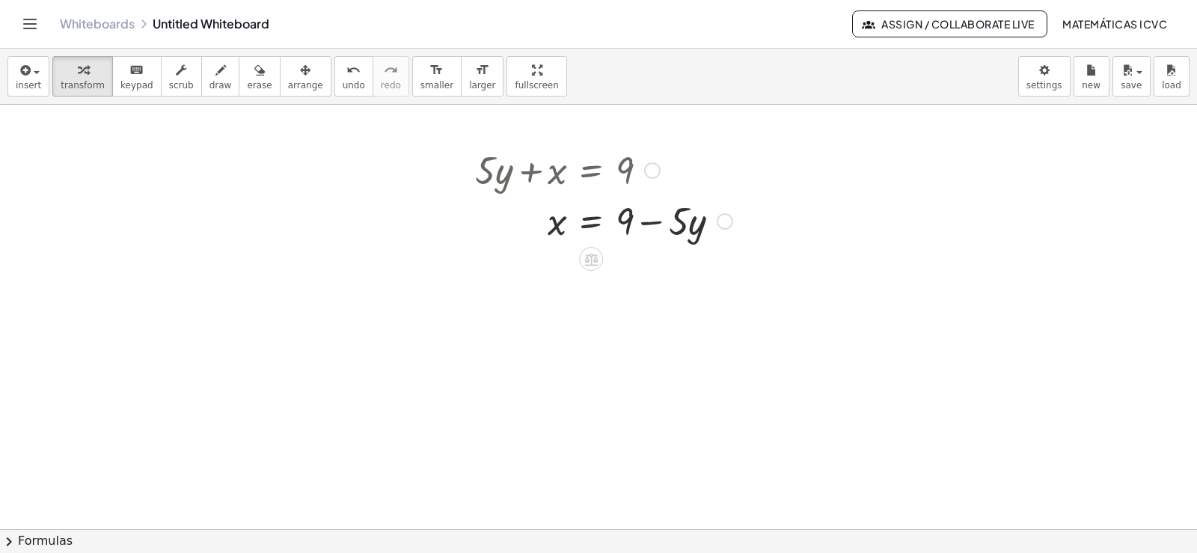
click at [210, 88] on span "draw" at bounding box center [221, 85] width 22 height 10
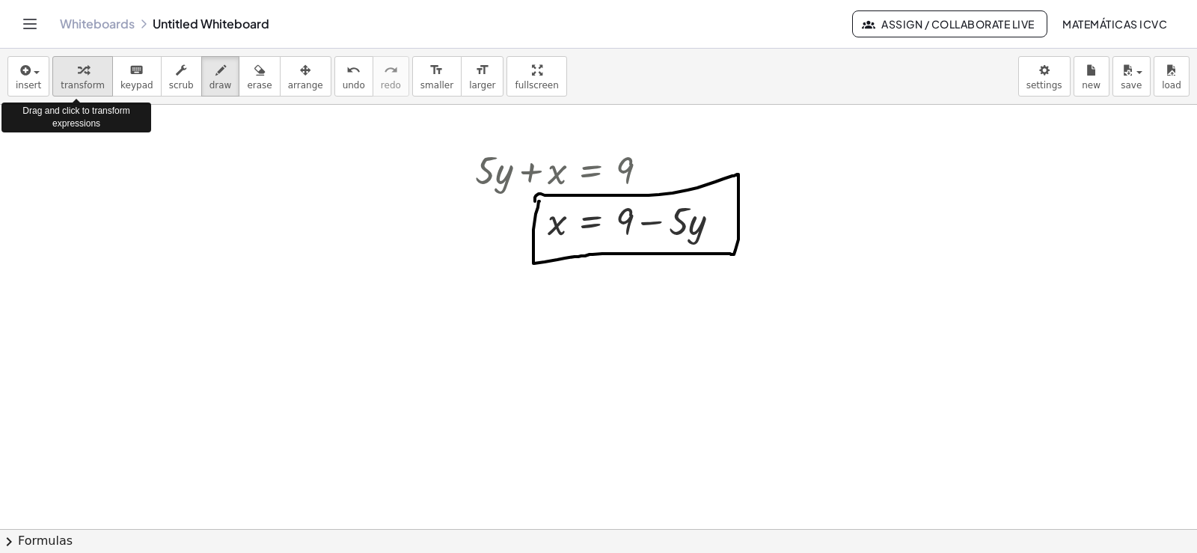
click at [91, 82] on span "transform" at bounding box center [83, 85] width 44 height 10
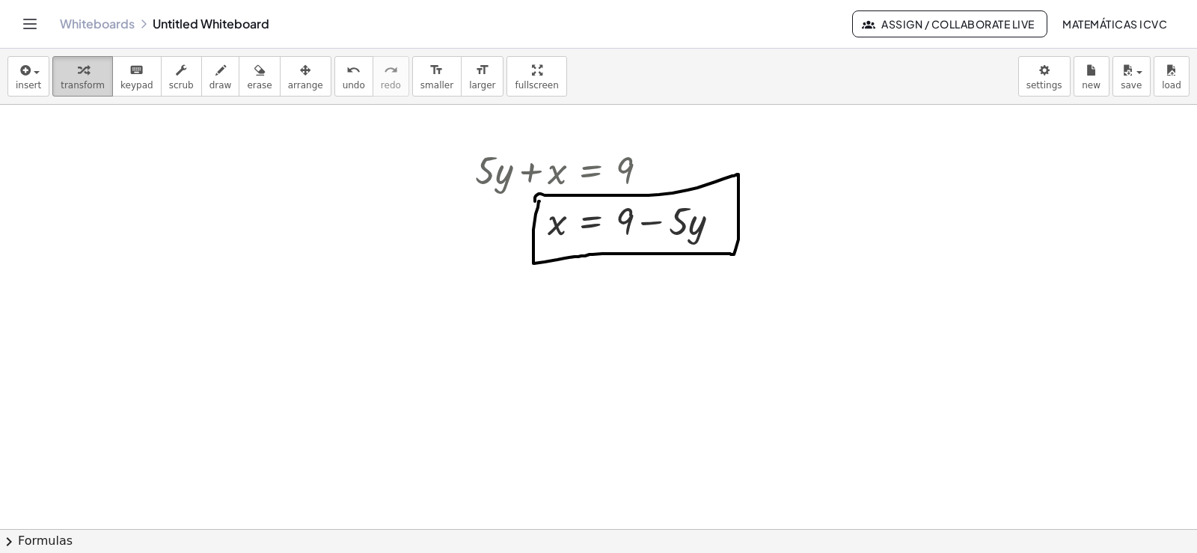
click at [80, 80] on span "transform" at bounding box center [83, 85] width 44 height 10
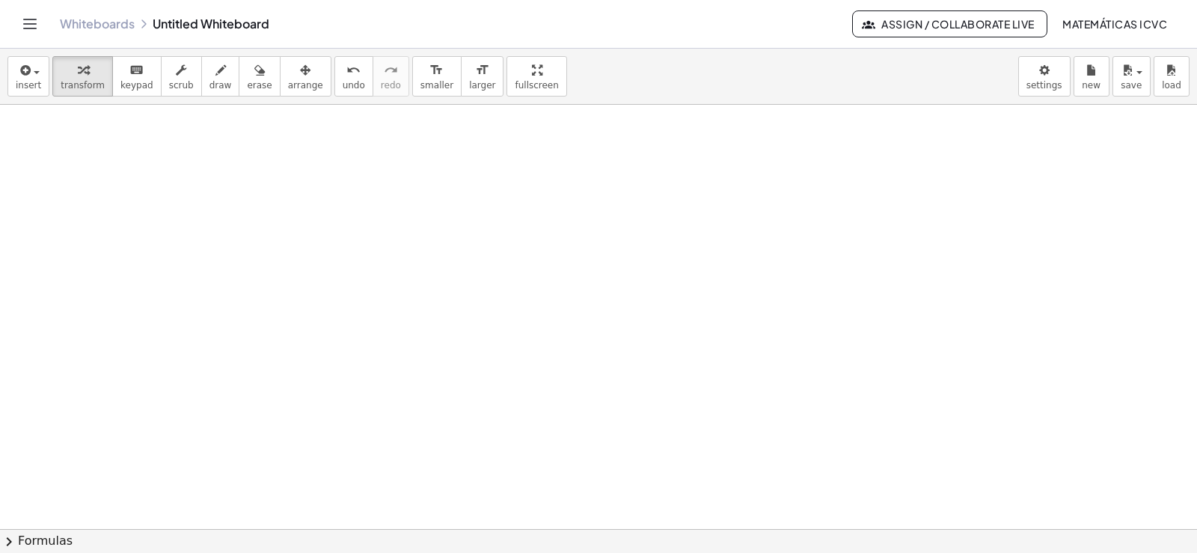
scroll to position [2346, 0]
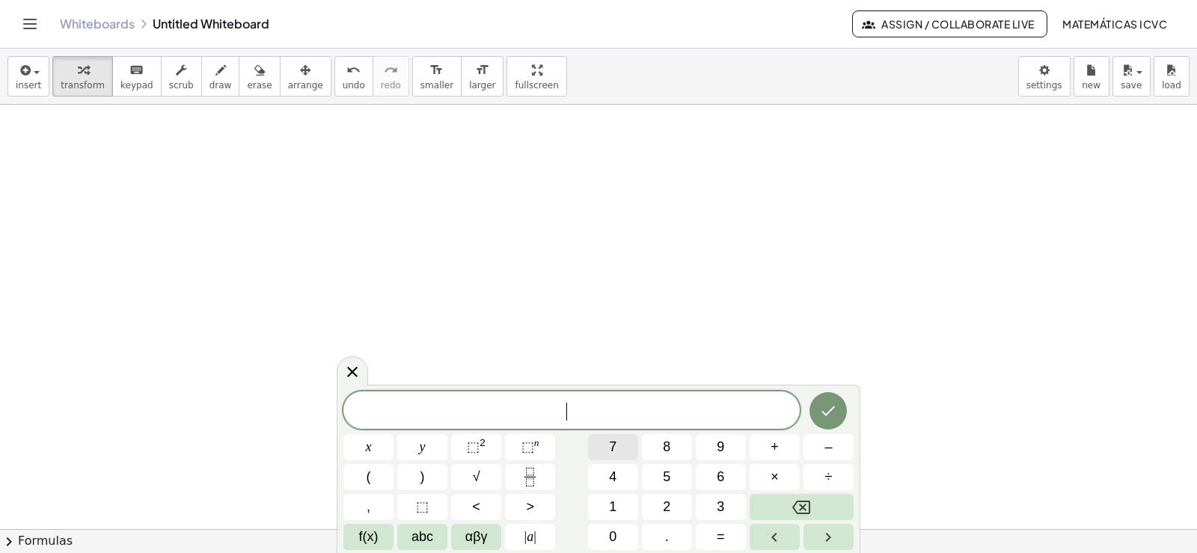
click at [621, 447] on button "7" at bounding box center [613, 447] width 50 height 26
click at [378, 443] on button "x" at bounding box center [368, 447] width 50 height 26
click at [785, 447] on button "+" at bounding box center [775, 447] width 50 height 26
click at [447, 445] on button "y" at bounding box center [422, 447] width 50 height 26
click at [714, 539] on button "=" at bounding box center [721, 537] width 50 height 26
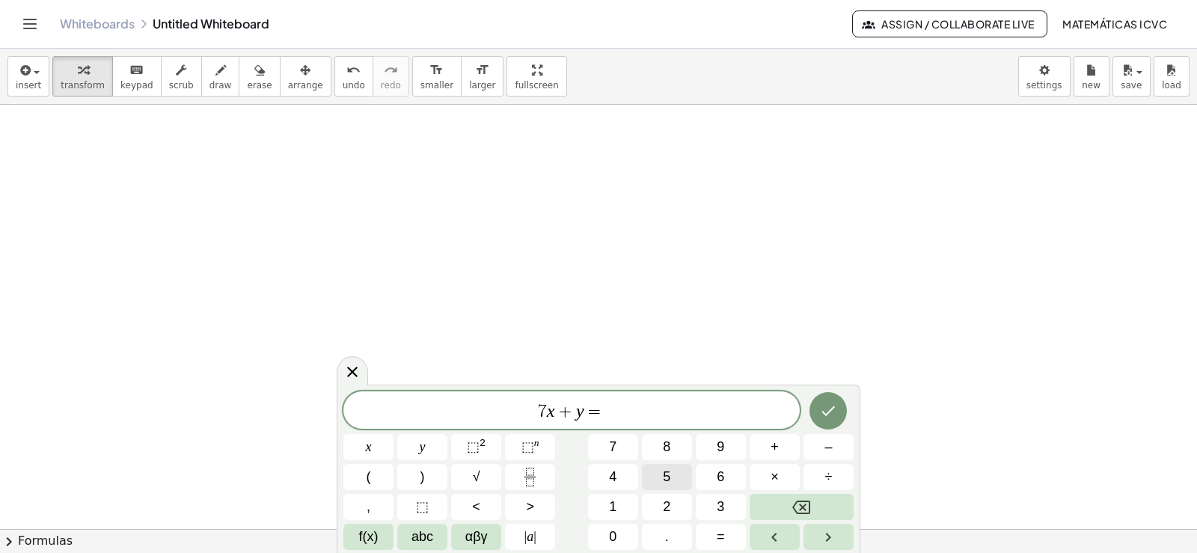
click at [666, 472] on span "5" at bounding box center [666, 477] width 7 height 20
click at [831, 415] on icon "Done" at bounding box center [828, 411] width 18 height 18
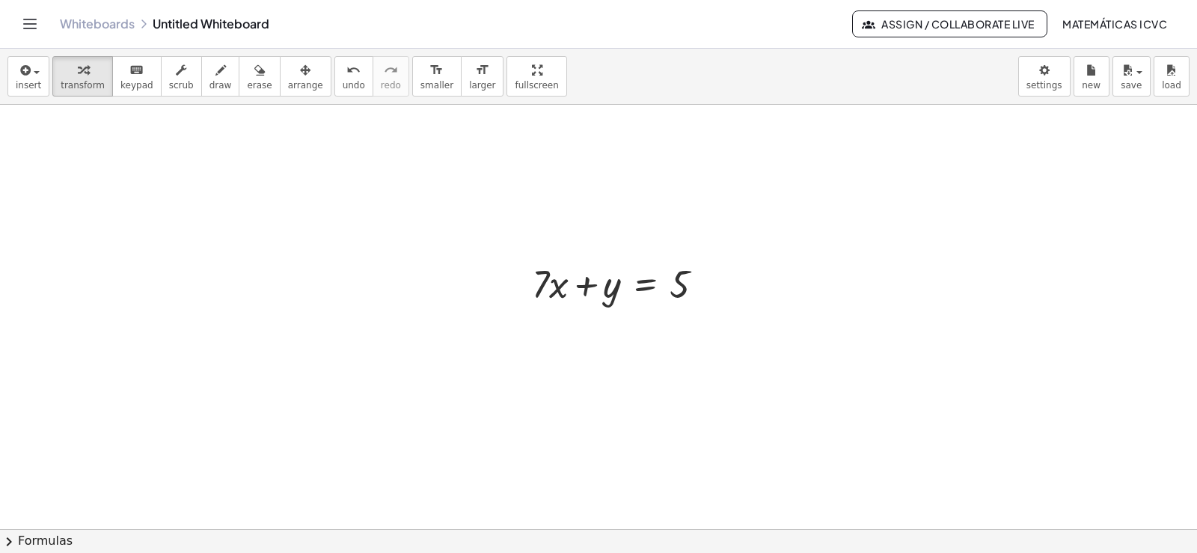
scroll to position [2495, 0]
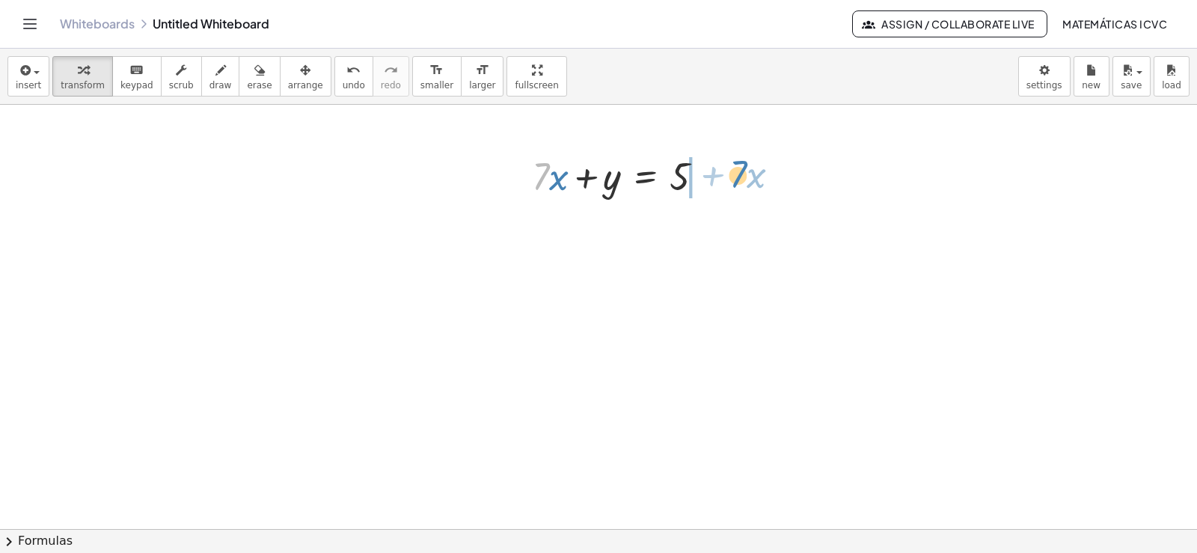
drag, startPoint x: 539, startPoint y: 182, endPoint x: 737, endPoint y: 179, distance: 197.6
click at [210, 70] on div "button" at bounding box center [221, 70] width 22 height 18
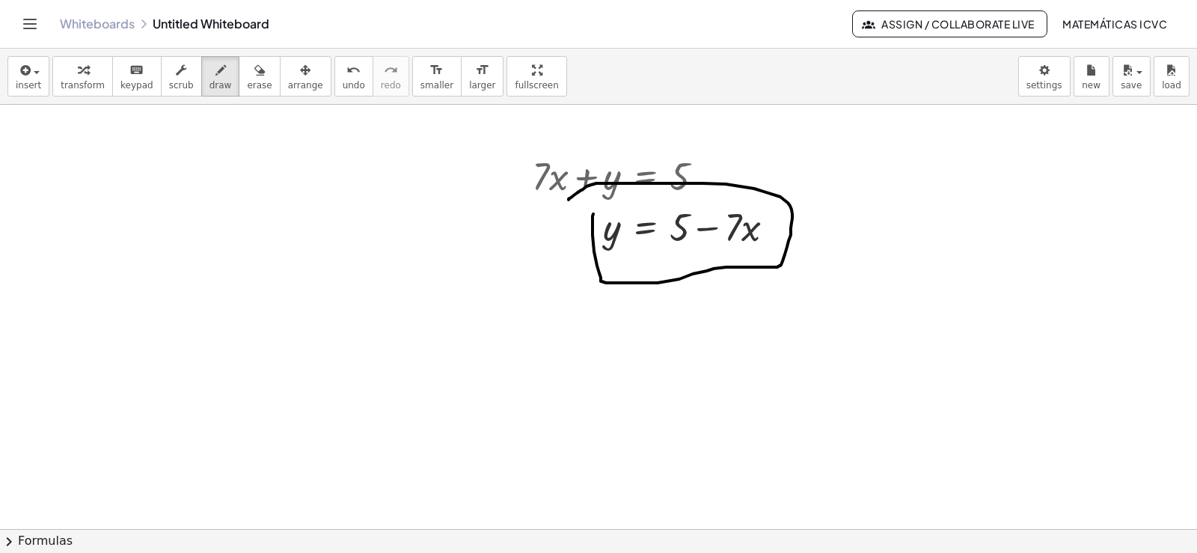
drag, startPoint x: 599, startPoint y: 273, endPoint x: 569, endPoint y: 200, distance: 79.5
click at [346, 75] on icon "undo" at bounding box center [353, 70] width 14 height 18
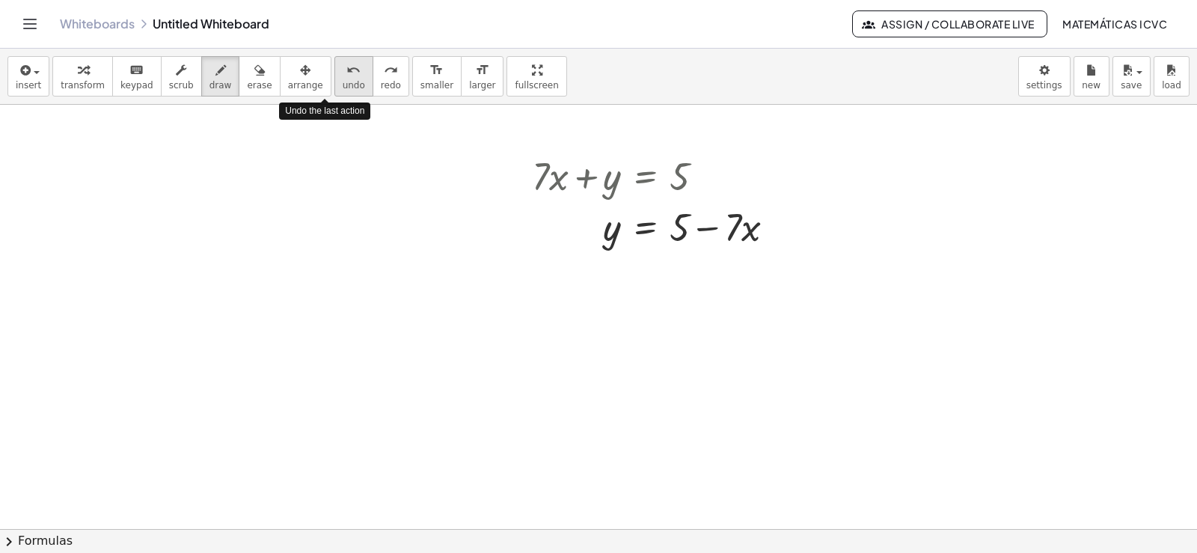
click at [346, 75] on icon "undo" at bounding box center [353, 70] width 14 height 18
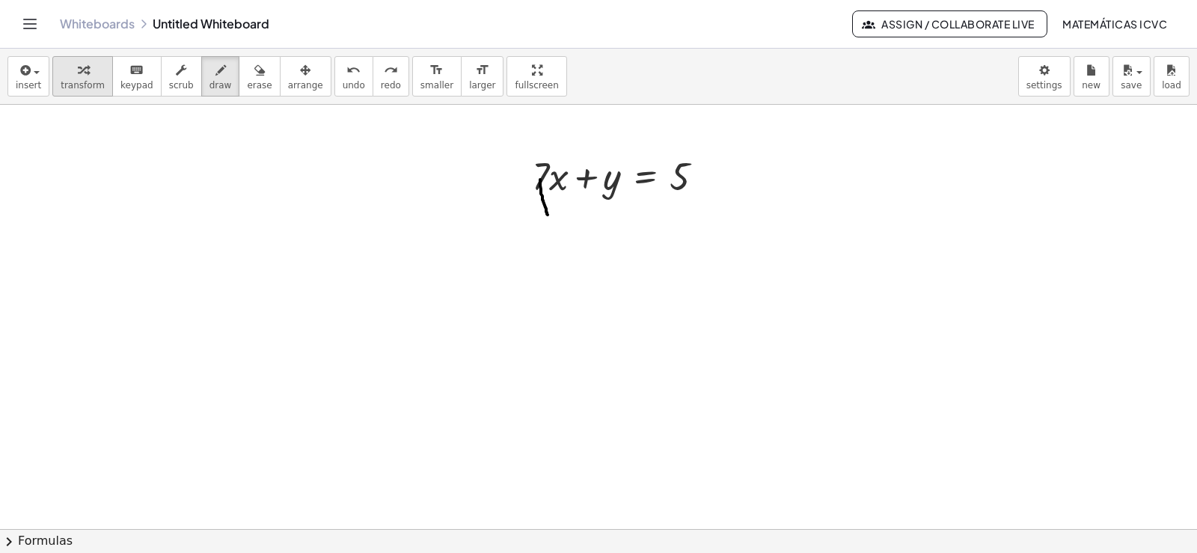
drag, startPoint x: 540, startPoint y: 180, endPoint x: 70, endPoint y: 75, distance: 482.2
click at [343, 80] on span "undo" at bounding box center [354, 85] width 22 height 10
drag, startPoint x: 70, startPoint y: 75, endPoint x: 516, endPoint y: 191, distance: 460.8
click at [71, 75] on div "button" at bounding box center [83, 70] width 44 height 18
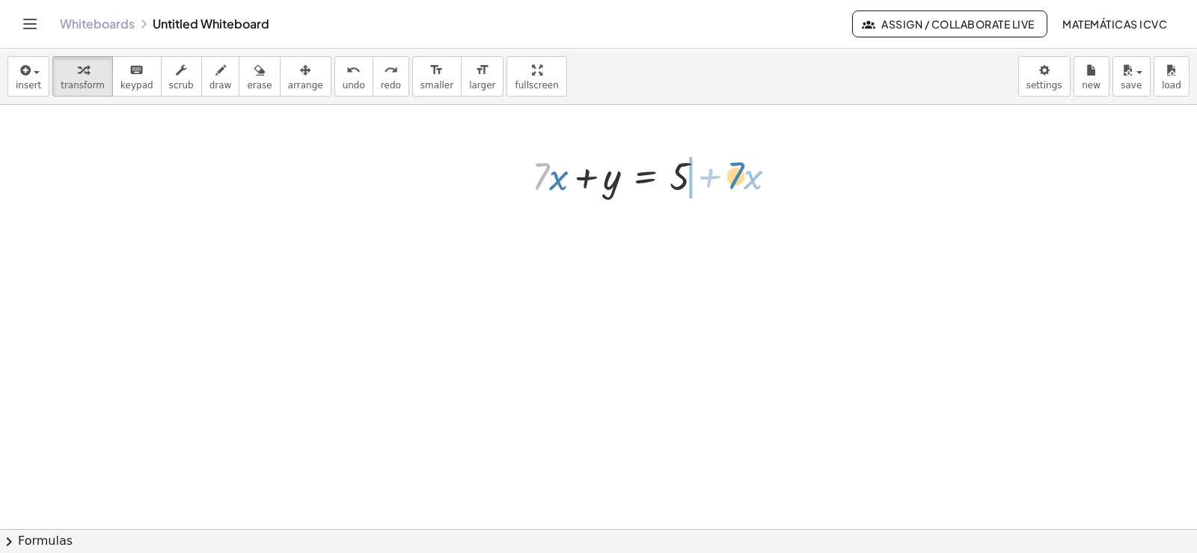
drag, startPoint x: 539, startPoint y: 186, endPoint x: 733, endPoint y: 185, distance: 194.5
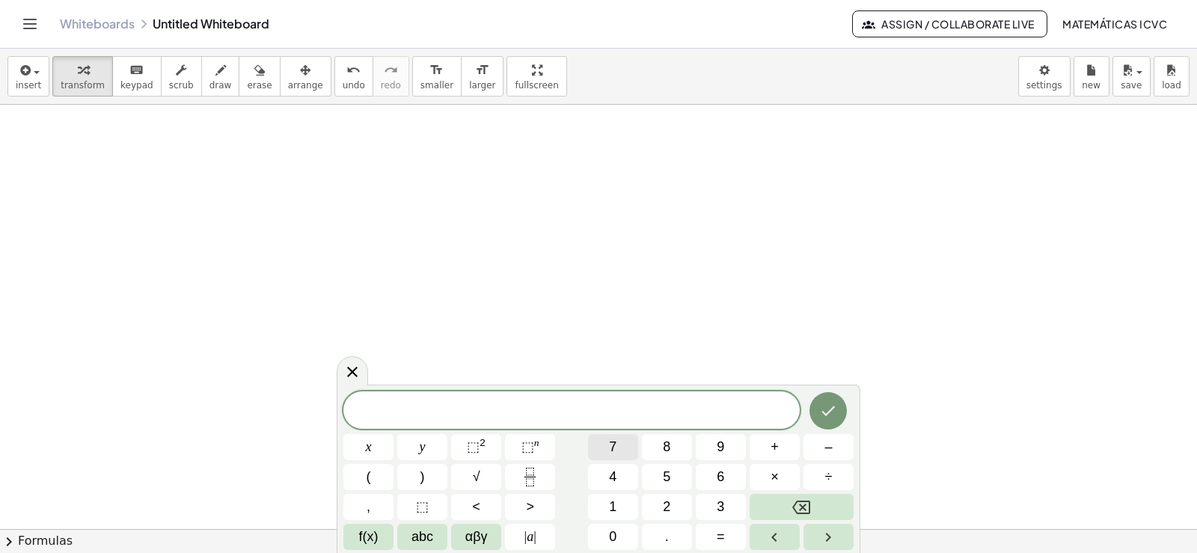
click at [612, 443] on span "7" at bounding box center [612, 447] width 7 height 20
click at [372, 445] on button "x" at bounding box center [368, 447] width 50 height 26
click at [780, 445] on button "+" at bounding box center [775, 447] width 50 height 26
click at [712, 504] on button "3" at bounding box center [721, 507] width 50 height 26
click at [379, 449] on button "x" at bounding box center [368, 447] width 50 height 26
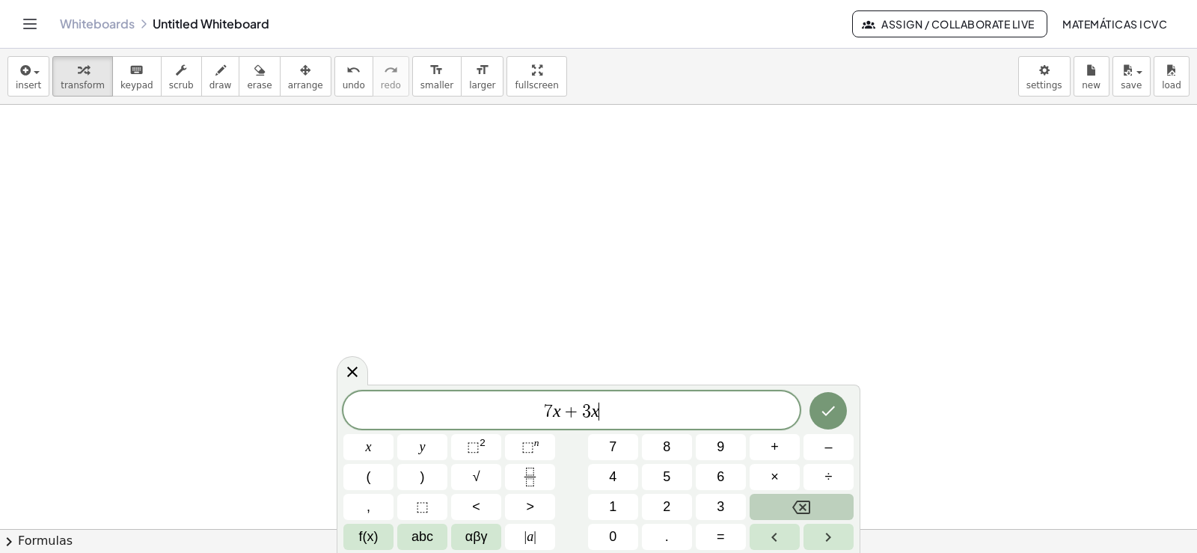
click at [753, 501] on button "Backspace" at bounding box center [802, 507] width 104 height 26
click at [422, 438] on span "y" at bounding box center [423, 447] width 6 height 20
click at [718, 540] on span "=" at bounding box center [721, 537] width 8 height 20
click at [616, 510] on span "1" at bounding box center [612, 507] width 7 height 20
click at [617, 539] on span "0" at bounding box center [612, 537] width 7 height 20
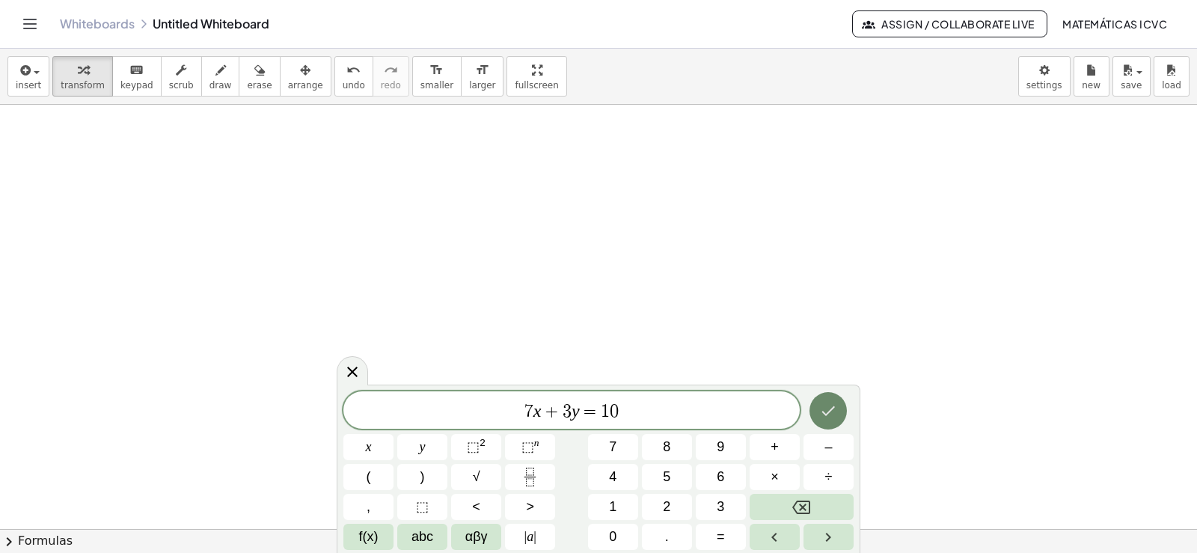
click at [819, 418] on icon "Done" at bounding box center [828, 411] width 18 height 18
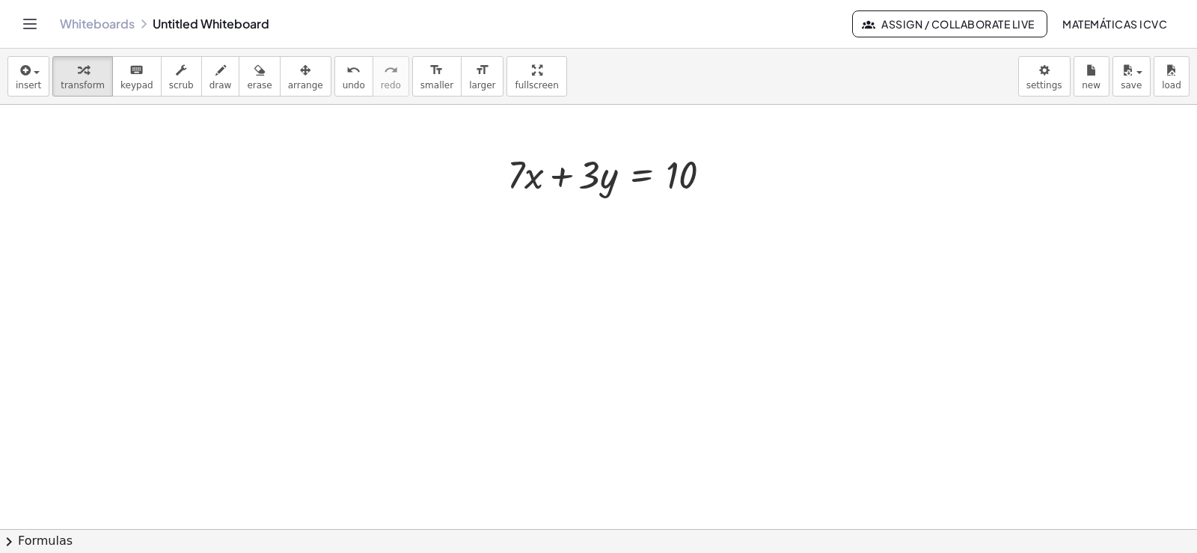
scroll to position [2875, 0]
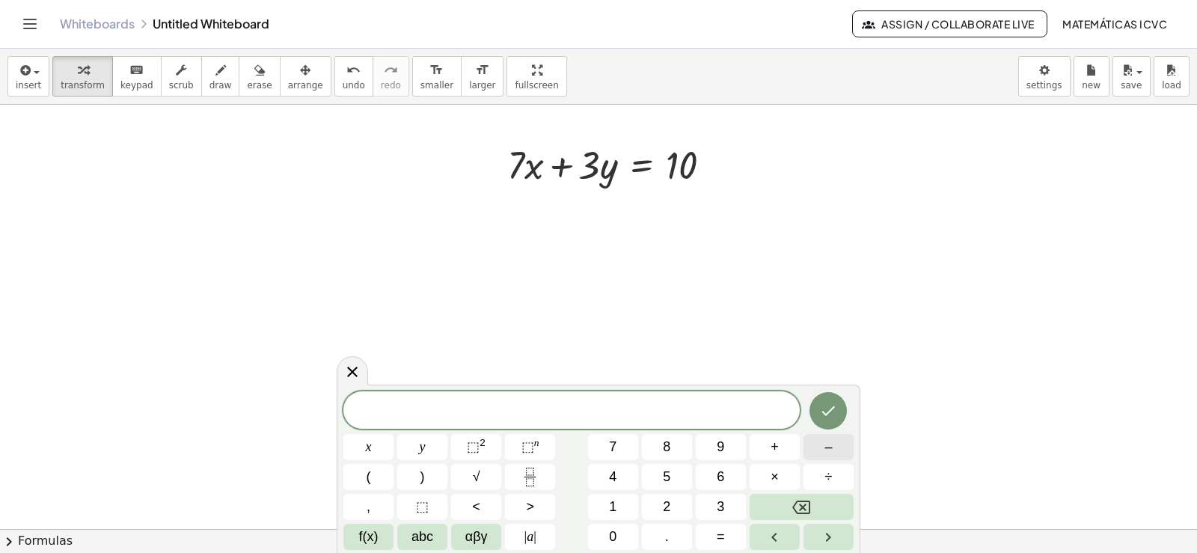
click at [834, 447] on button "–" at bounding box center [829, 447] width 50 height 26
click at [618, 447] on button "7" at bounding box center [613, 447] width 50 height 26
click at [375, 444] on button "x" at bounding box center [368, 447] width 50 height 26
click at [833, 453] on button "–" at bounding box center [829, 447] width 50 height 26
click at [669, 471] on span "5" at bounding box center [666, 477] width 7 height 20
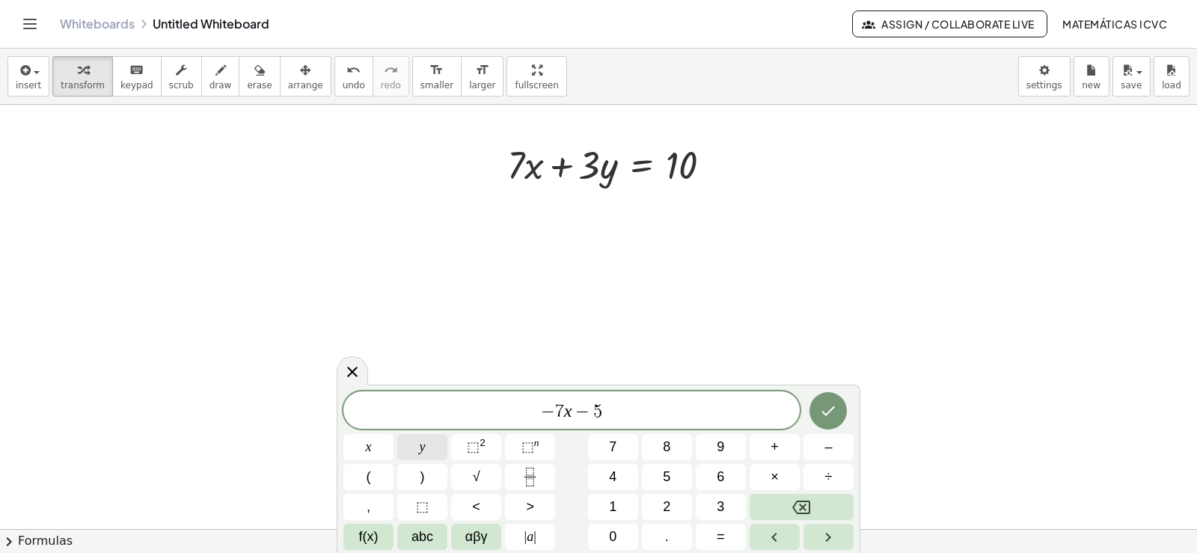
click at [426, 444] on button "y" at bounding box center [422, 447] width 50 height 26
click at [720, 528] on span "=" at bounding box center [721, 537] width 8 height 20
click at [825, 446] on span "–" at bounding box center [828, 447] width 7 height 20
click at [623, 508] on button "1" at bounding box center [613, 507] width 50 height 26
click at [672, 507] on button "2" at bounding box center [667, 507] width 50 height 26
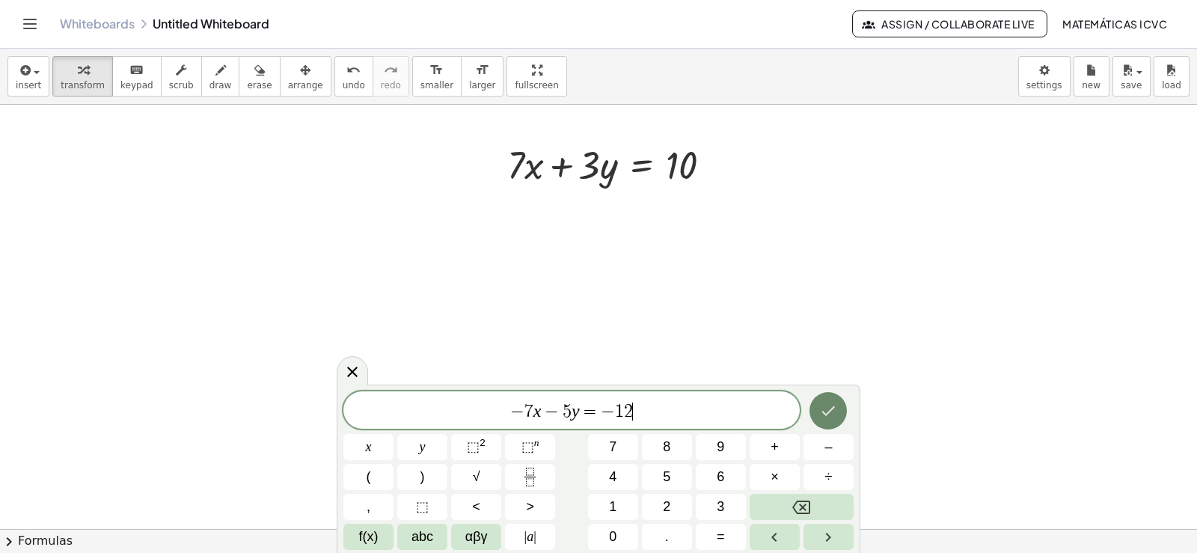
click at [831, 412] on icon "Done" at bounding box center [828, 411] width 18 height 18
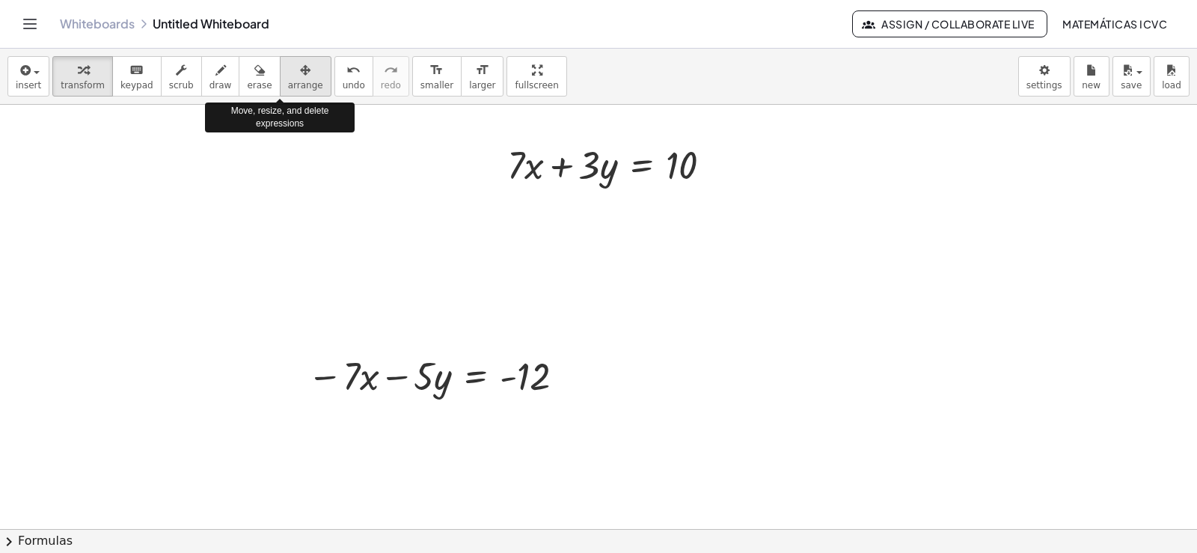
click at [300, 74] on icon "button" at bounding box center [305, 70] width 10 height 18
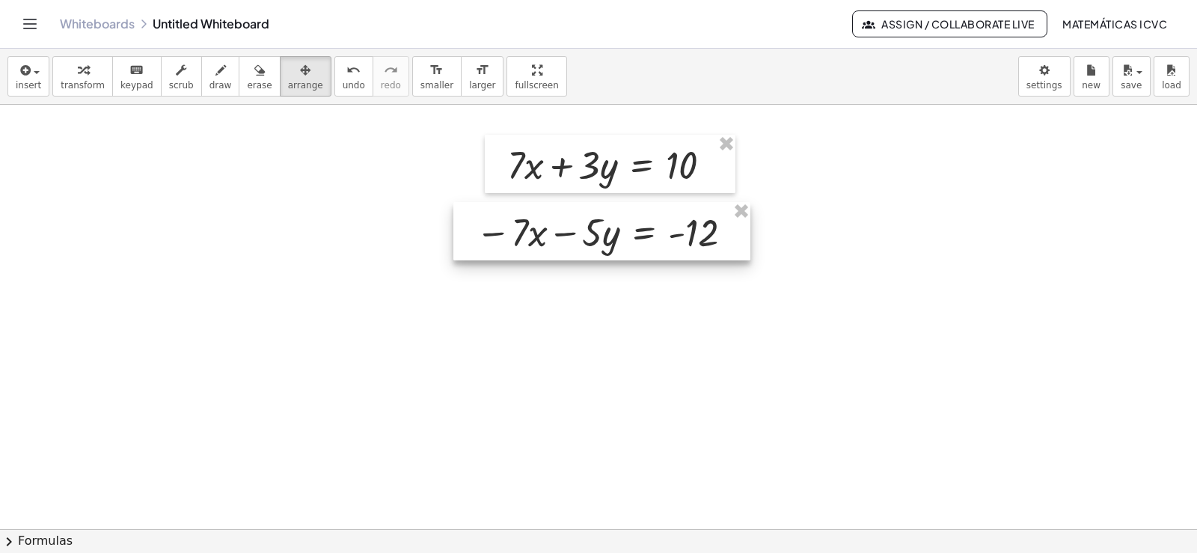
drag, startPoint x: 500, startPoint y: 373, endPoint x: 668, endPoint y: 229, distance: 221.3
click at [668, 229] on div at bounding box center [601, 231] width 297 height 58
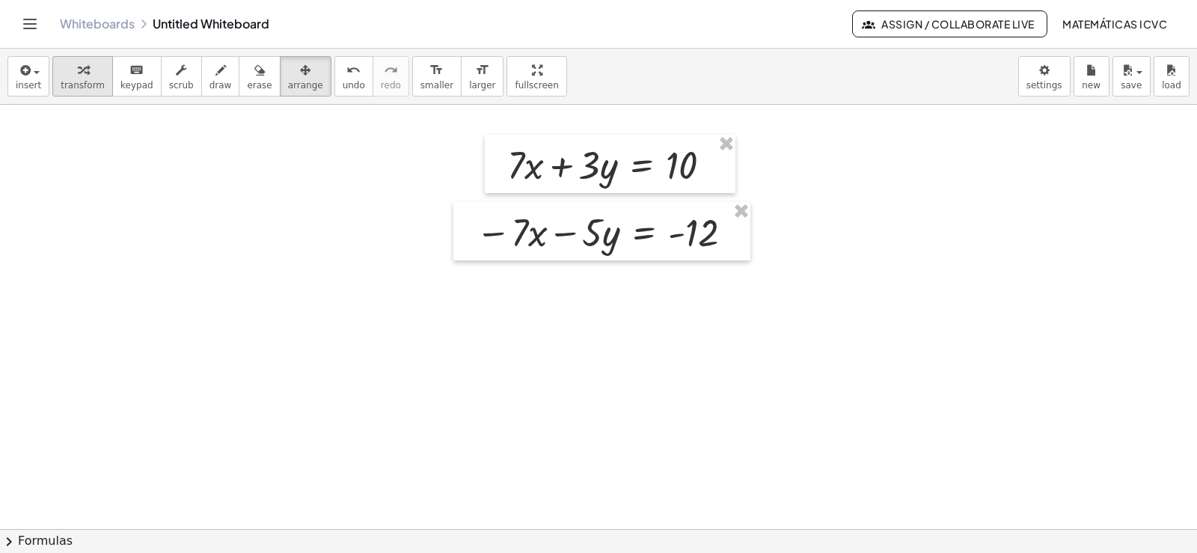
click at [78, 70] on icon "button" at bounding box center [83, 70] width 10 height 18
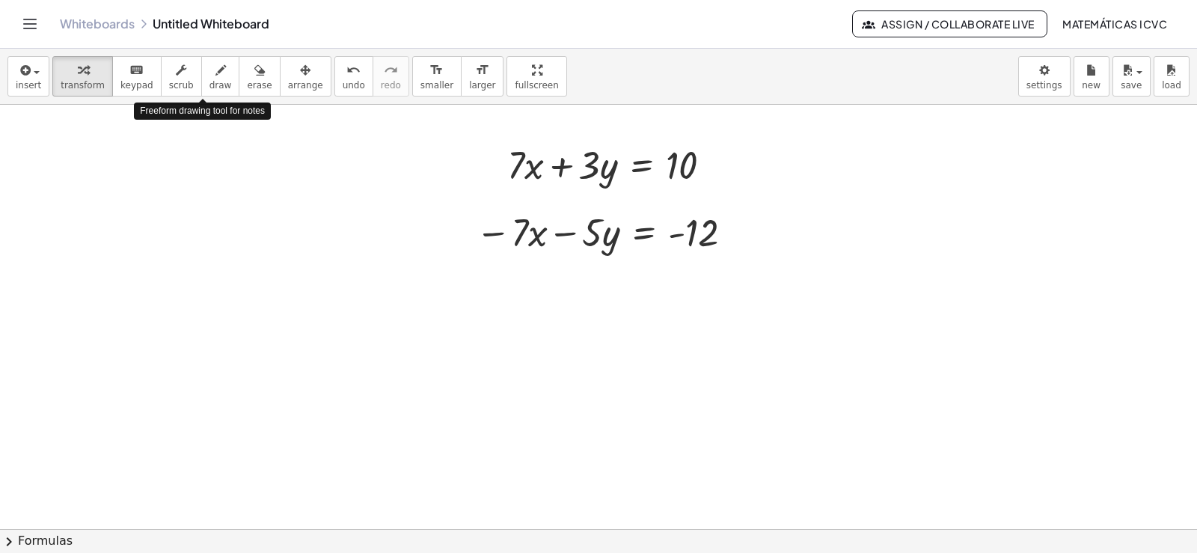
click at [210, 80] on span "draw" at bounding box center [221, 85] width 22 height 10
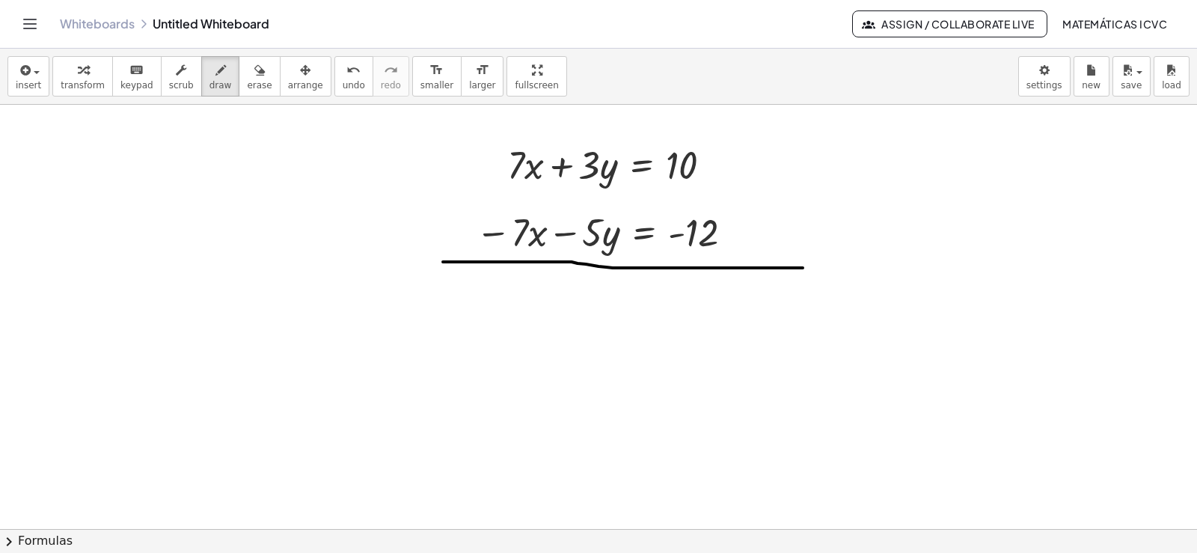
drag, startPoint x: 443, startPoint y: 262, endPoint x: 673, endPoint y: 237, distance: 231.8
drag, startPoint x: 540, startPoint y: 131, endPoint x: 492, endPoint y: 197, distance: 81.4
drag, startPoint x: 543, startPoint y: 185, endPoint x: 485, endPoint y: 273, distance: 105.8
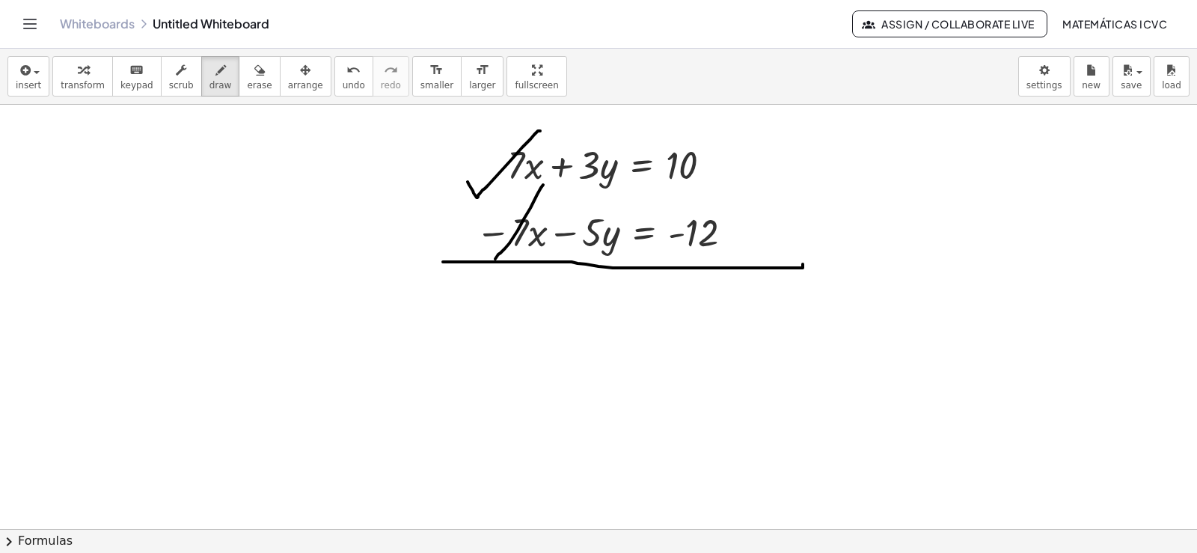
click at [71, 82] on span "transform" at bounding box center [83, 85] width 44 height 10
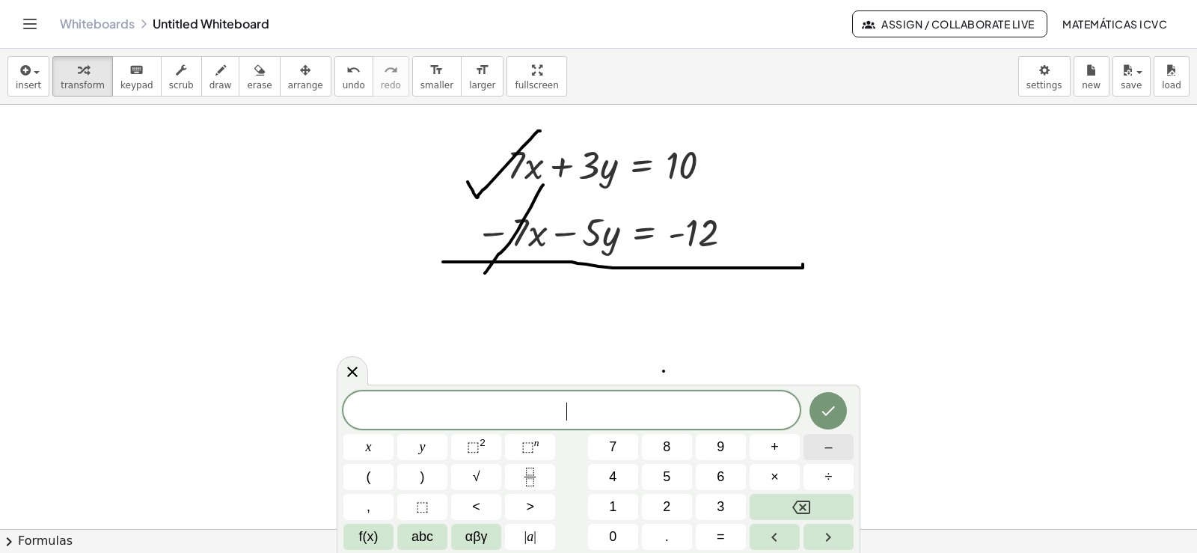
click at [825, 447] on span "–" at bounding box center [828, 447] width 7 height 20
click at [676, 505] on button "2" at bounding box center [667, 507] width 50 height 26
click at [418, 446] on button "y" at bounding box center [422, 447] width 50 height 26
click at [726, 536] on button "=" at bounding box center [721, 537] width 50 height 26
click at [837, 438] on button "–" at bounding box center [829, 447] width 50 height 26
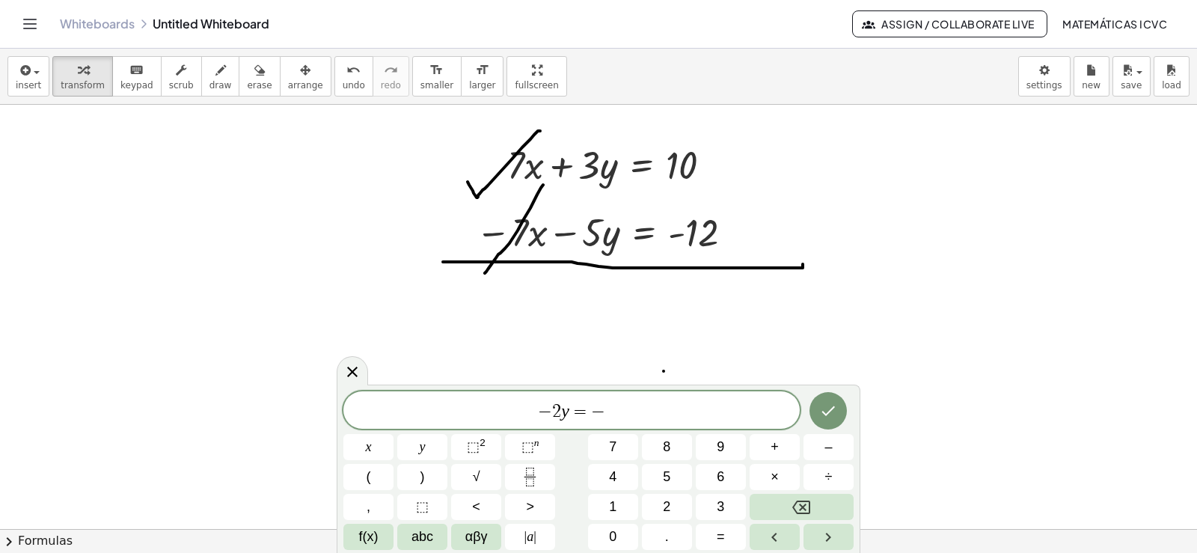
click at [692, 505] on div "− 2 y = − x y ⬚ 2 ⬚ n 7 8 9 + – ( ) √ 4 5 6 × ÷ , ⬚ < > 1 2 3 f(x) abc αβγ | a …" at bounding box center [598, 470] width 510 height 159
click at [676, 508] on button "2" at bounding box center [667, 507] width 50 height 26
click at [834, 426] on button "Done" at bounding box center [828, 410] width 37 height 37
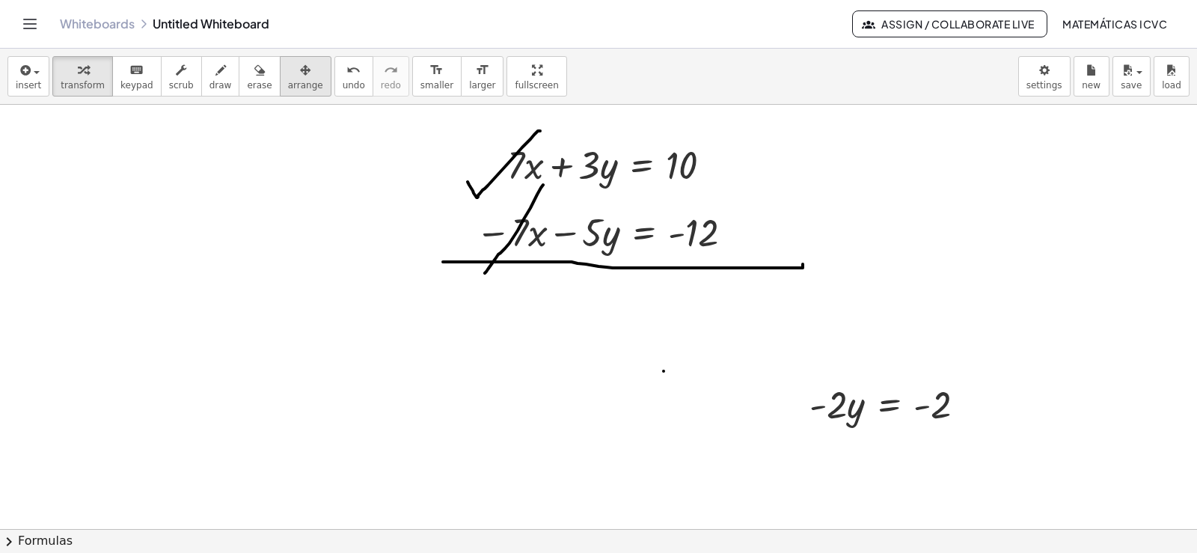
click at [288, 82] on span "arrange" at bounding box center [305, 85] width 35 height 10
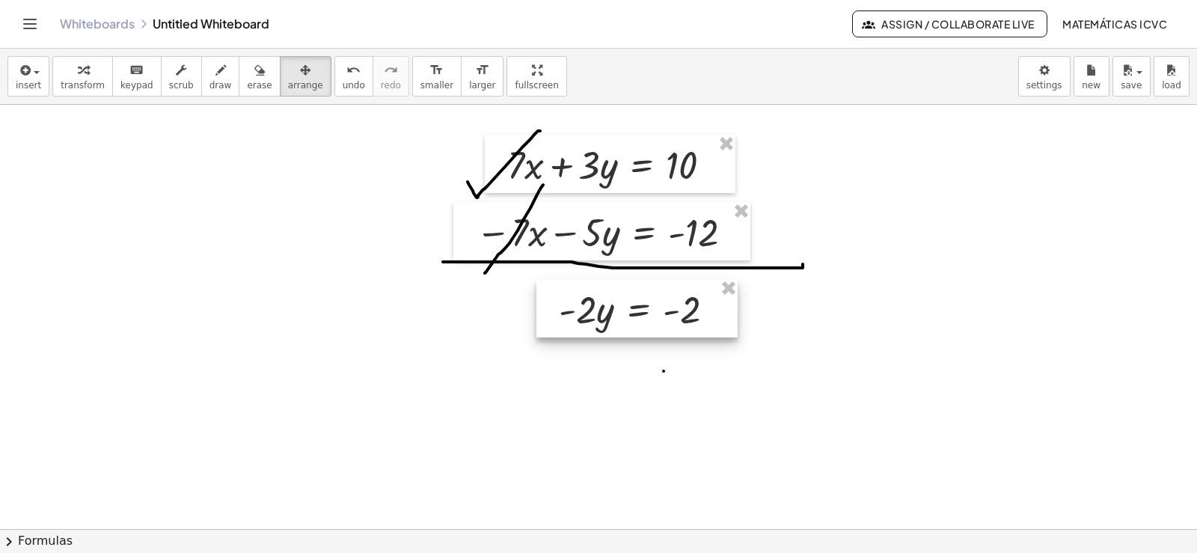
drag, startPoint x: 868, startPoint y: 409, endPoint x: 617, endPoint y: 314, distance: 268.1
click at [617, 314] on div at bounding box center [636, 308] width 201 height 58
click at [79, 79] on icon "button" at bounding box center [83, 70] width 10 height 18
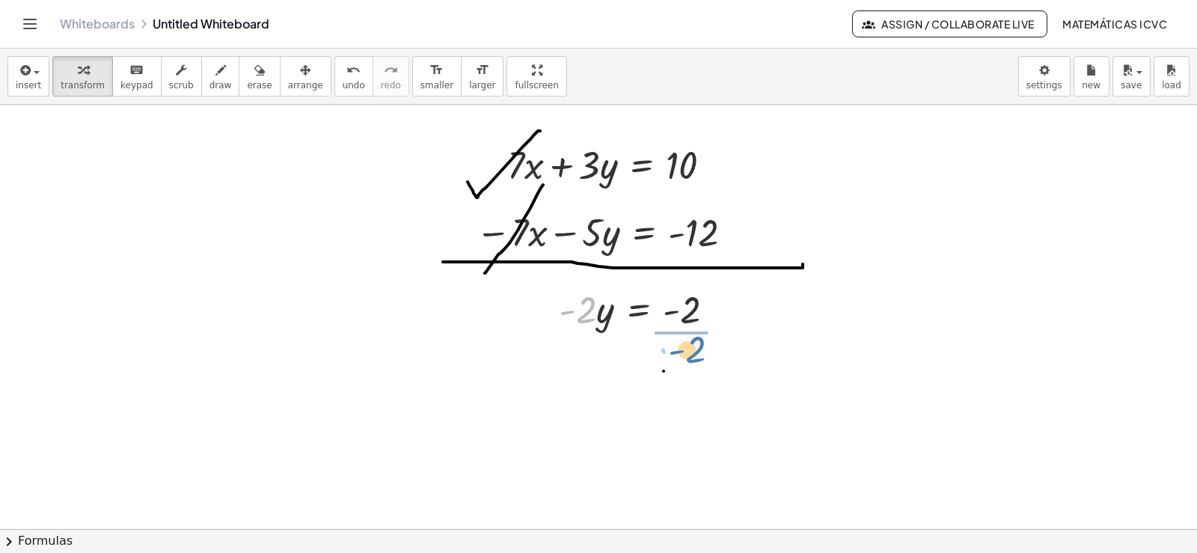
drag, startPoint x: 590, startPoint y: 321, endPoint x: 981, endPoint y: 428, distance: 405.0
click at [704, 373] on div at bounding box center [652, 371] width 203 height 75
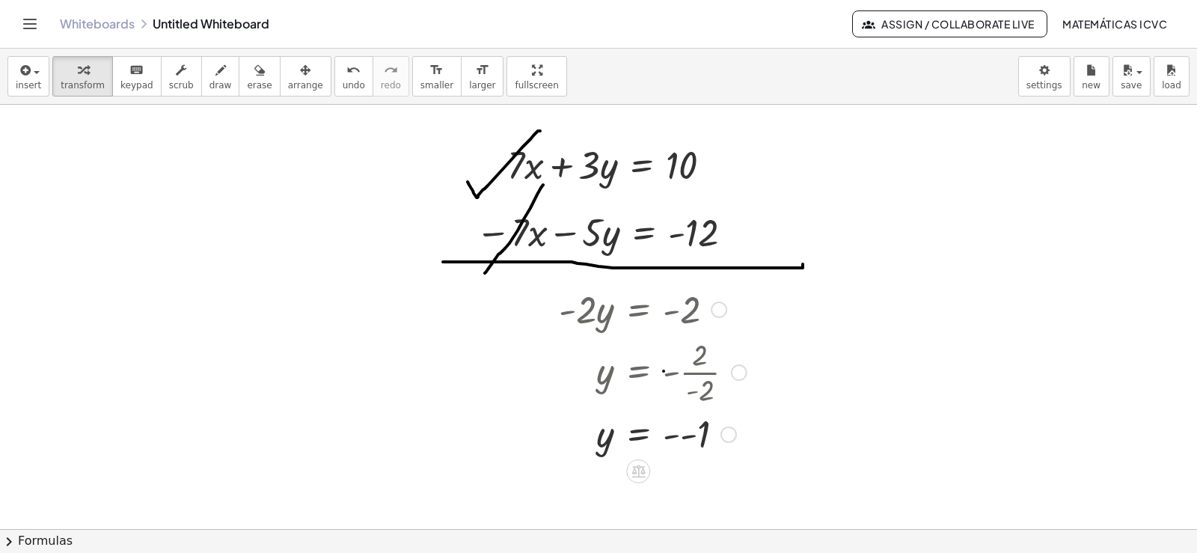
click at [685, 434] on div at bounding box center [652, 433] width 203 height 49
click at [215, 78] on icon "button" at bounding box center [220, 70] width 10 height 18
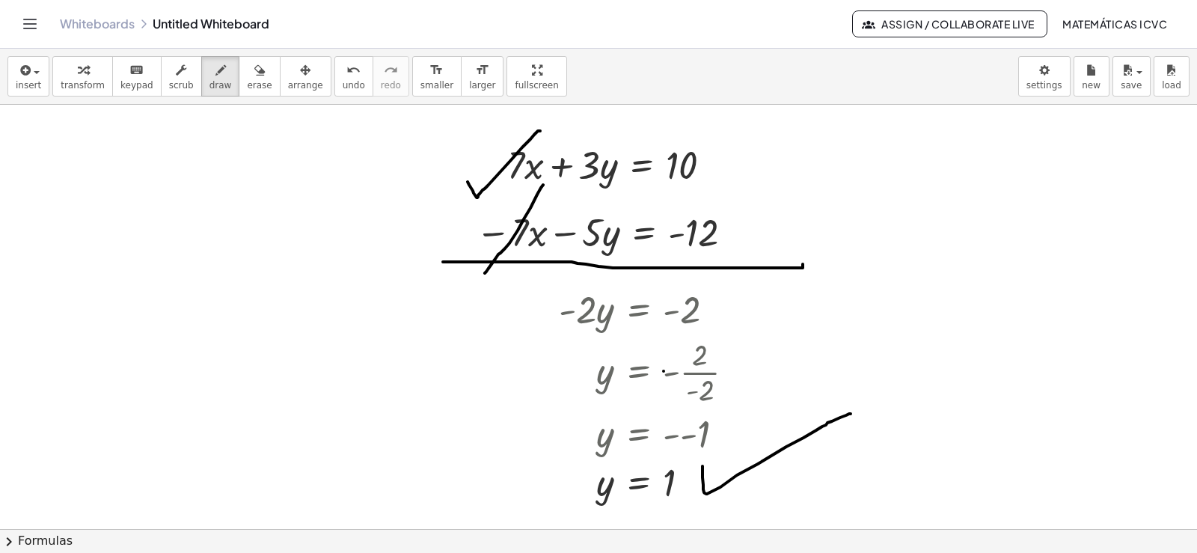
drag, startPoint x: 703, startPoint y: 466, endPoint x: 851, endPoint y: 414, distance: 157.1
click at [70, 80] on span "transform" at bounding box center [83, 85] width 44 height 10
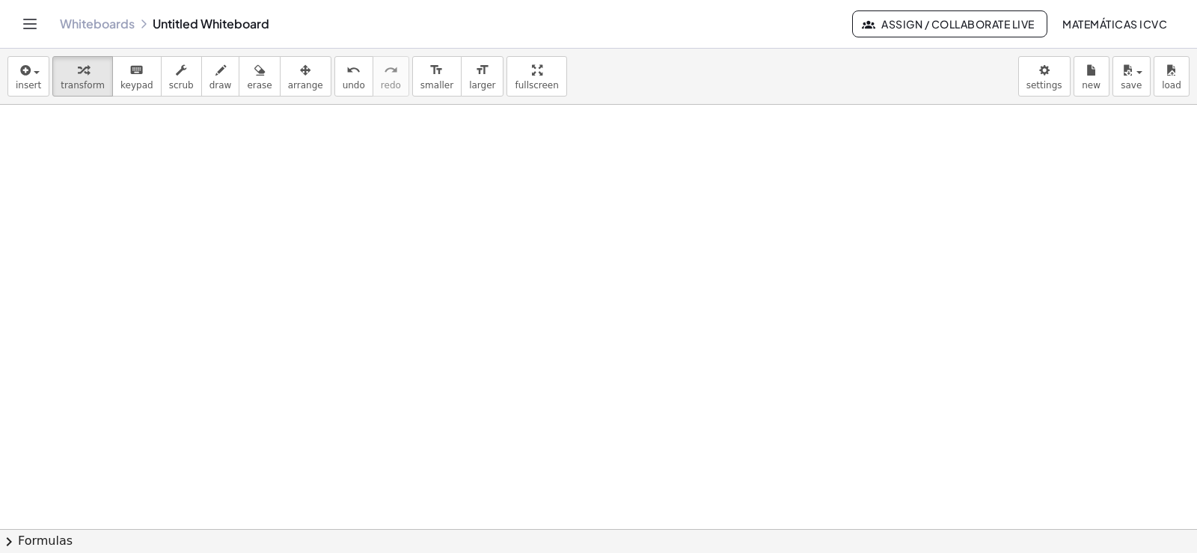
scroll to position [3394, 0]
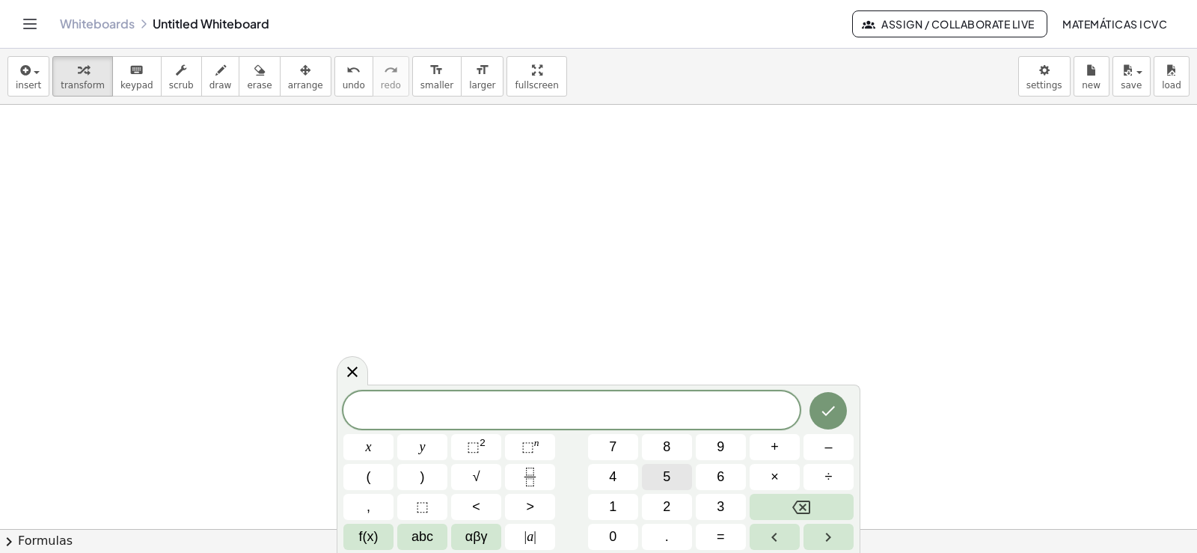
click at [672, 474] on button "5" at bounding box center [667, 477] width 50 height 26
click at [382, 444] on button "x" at bounding box center [368, 447] width 50 height 26
click at [827, 450] on span "–" at bounding box center [828, 447] width 7 height 20
click at [725, 507] on button "3" at bounding box center [721, 507] width 50 height 26
click at [432, 444] on button "y" at bounding box center [422, 447] width 50 height 26
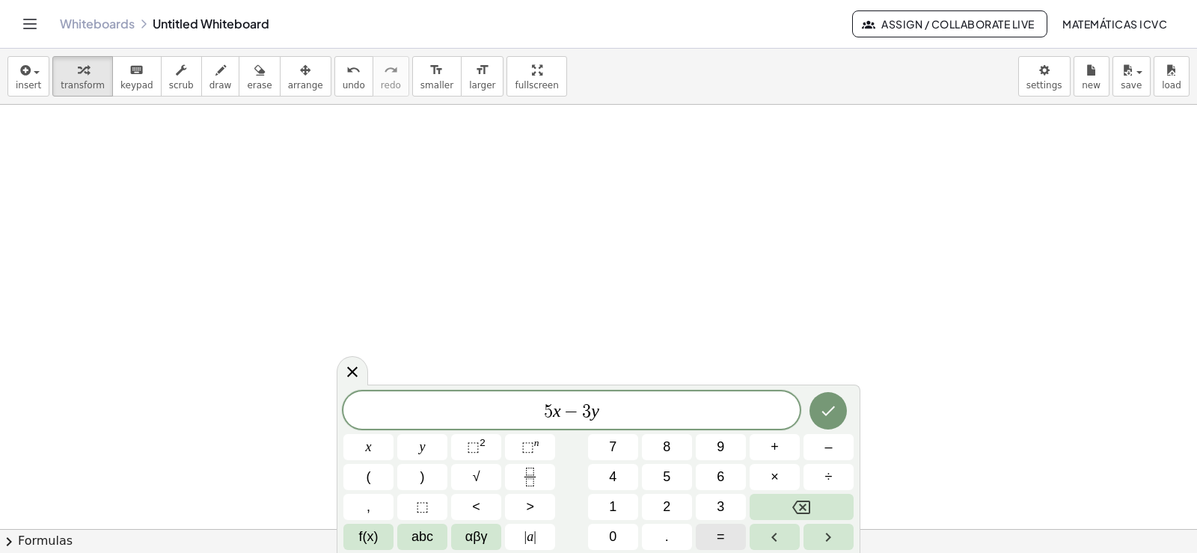
click at [720, 537] on span "=" at bounding box center [721, 537] width 8 height 20
click at [606, 447] on button "7" at bounding box center [613, 447] width 50 height 26
click at [394, 434] on div at bounding box center [368, 447] width 50 height 26
click at [822, 414] on icon "Done" at bounding box center [828, 411] width 18 height 18
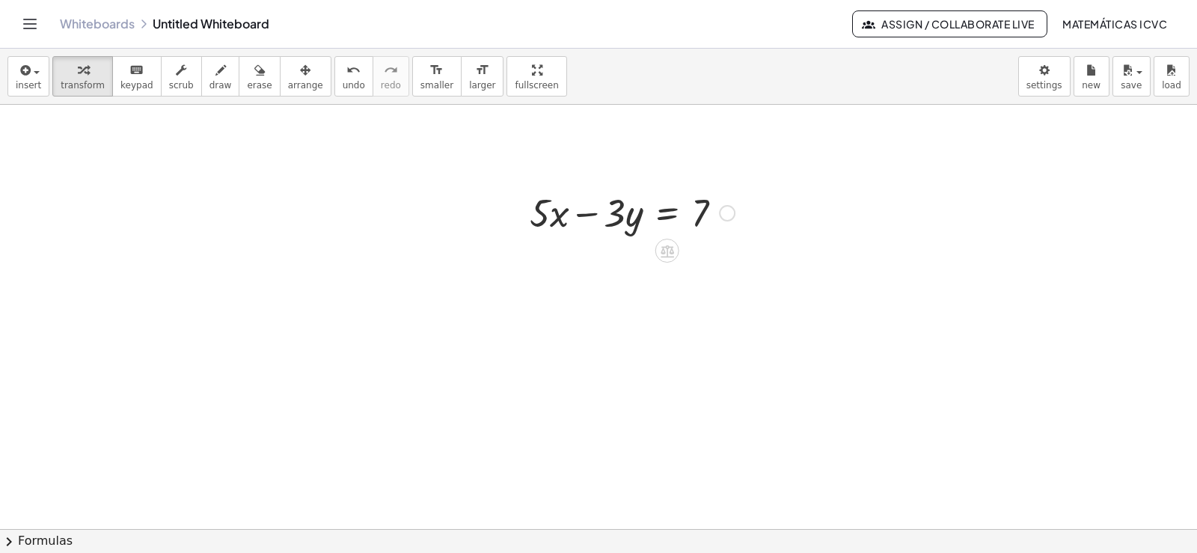
scroll to position [3544, 0]
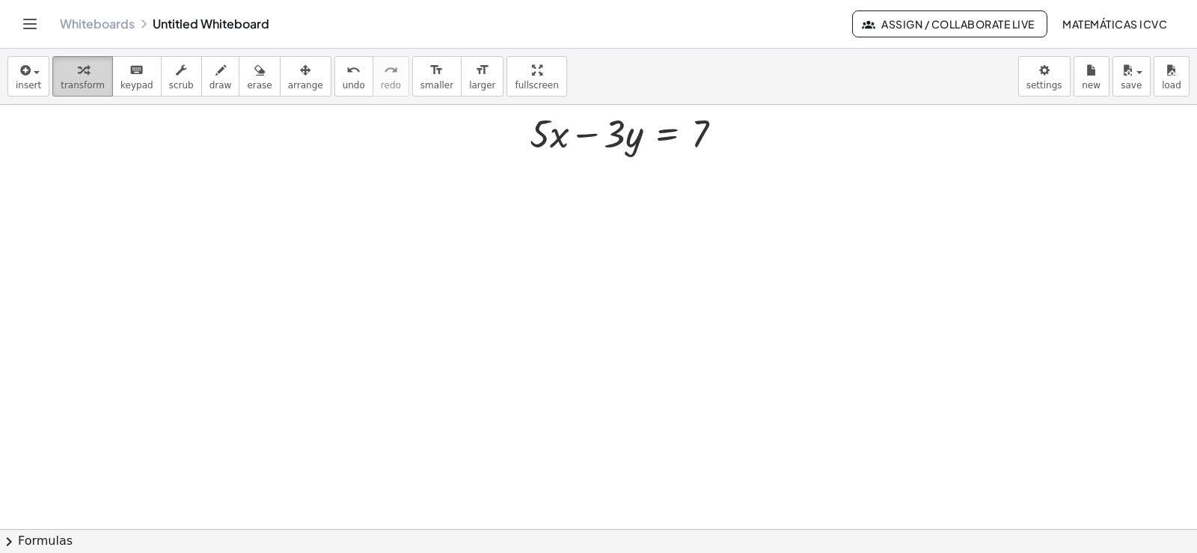
click at [78, 77] on icon "button" at bounding box center [83, 70] width 10 height 18
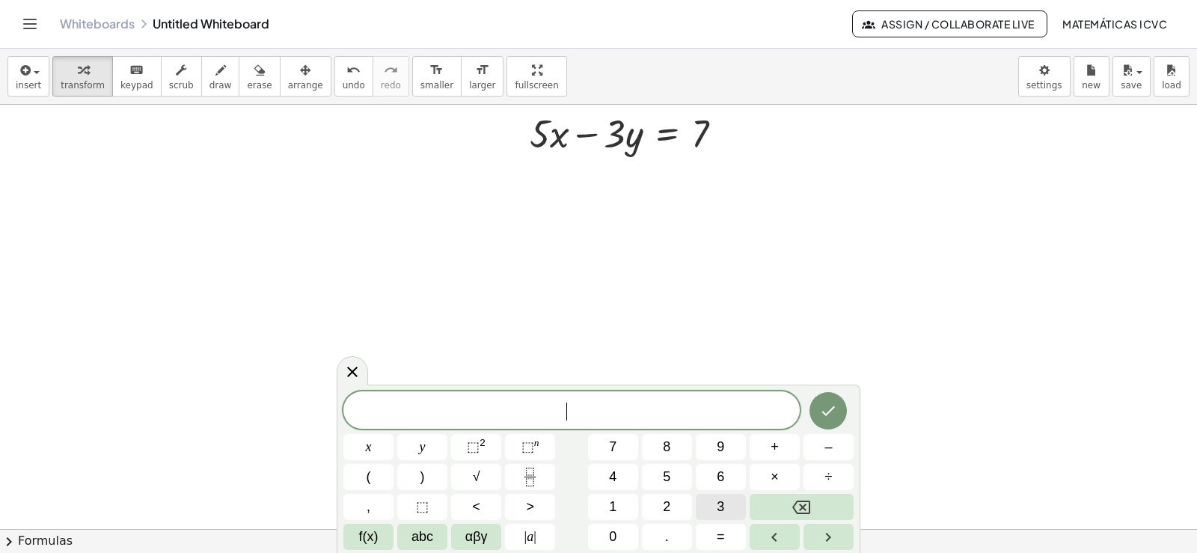
click at [723, 509] on span "3" at bounding box center [720, 507] width 7 height 20
click at [370, 441] on span "x" at bounding box center [369, 447] width 6 height 20
click at [781, 450] on button "+" at bounding box center [775, 447] width 50 height 26
click at [725, 501] on button "3" at bounding box center [721, 507] width 50 height 26
click at [437, 446] on button "y" at bounding box center [422, 447] width 50 height 26
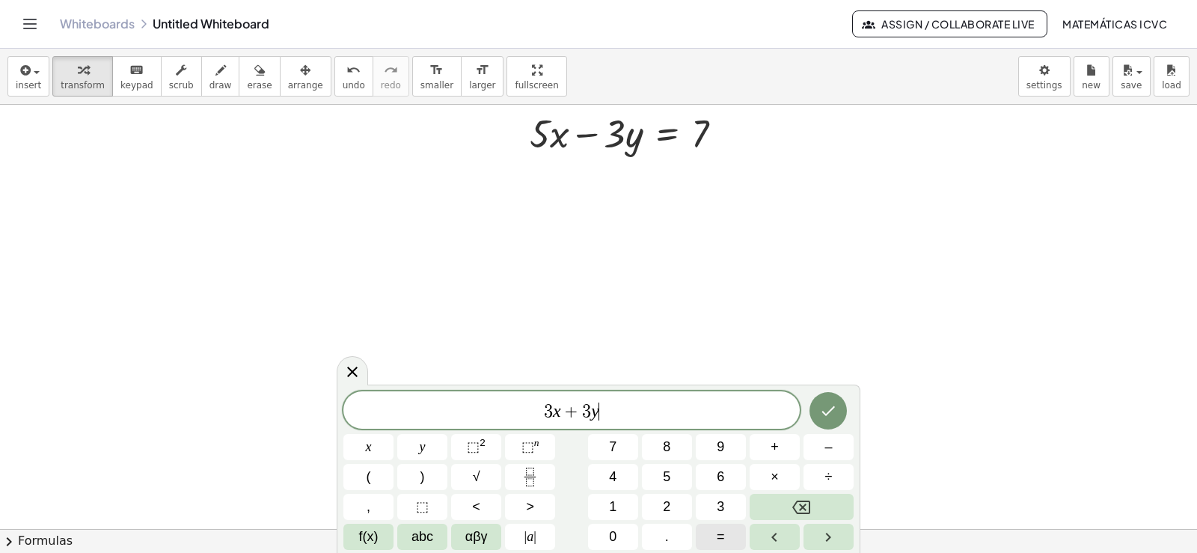
click at [726, 534] on button "=" at bounding box center [721, 537] width 50 height 26
click at [623, 447] on button "7" at bounding box center [613, 447] width 50 height 26
click at [736, 445] on button "9" at bounding box center [721, 447] width 50 height 26
click at [840, 411] on button "Done" at bounding box center [828, 410] width 37 height 37
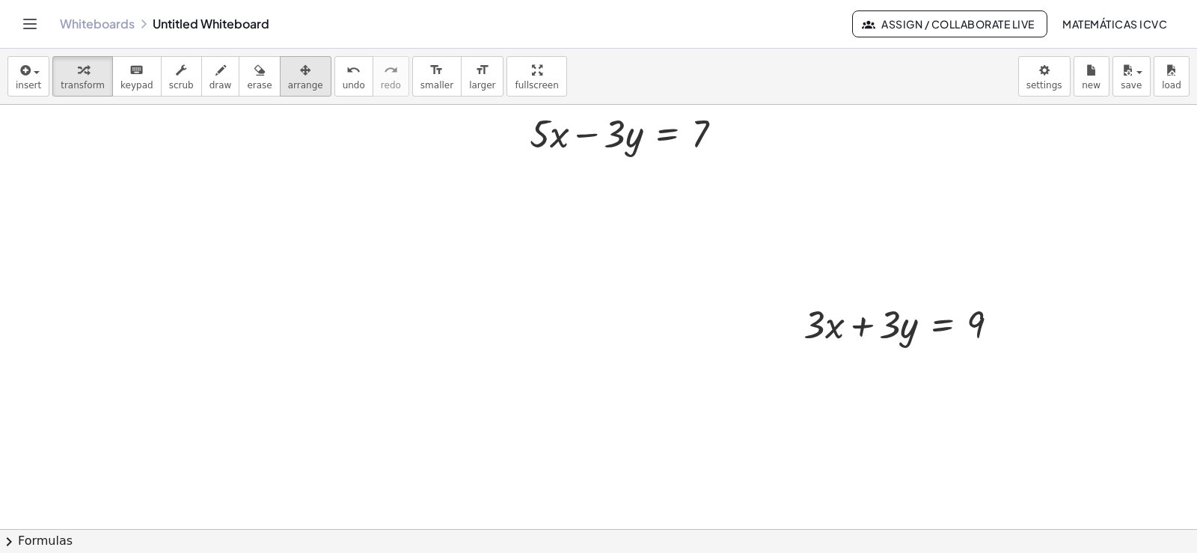
click at [300, 77] on icon "button" at bounding box center [305, 70] width 10 height 18
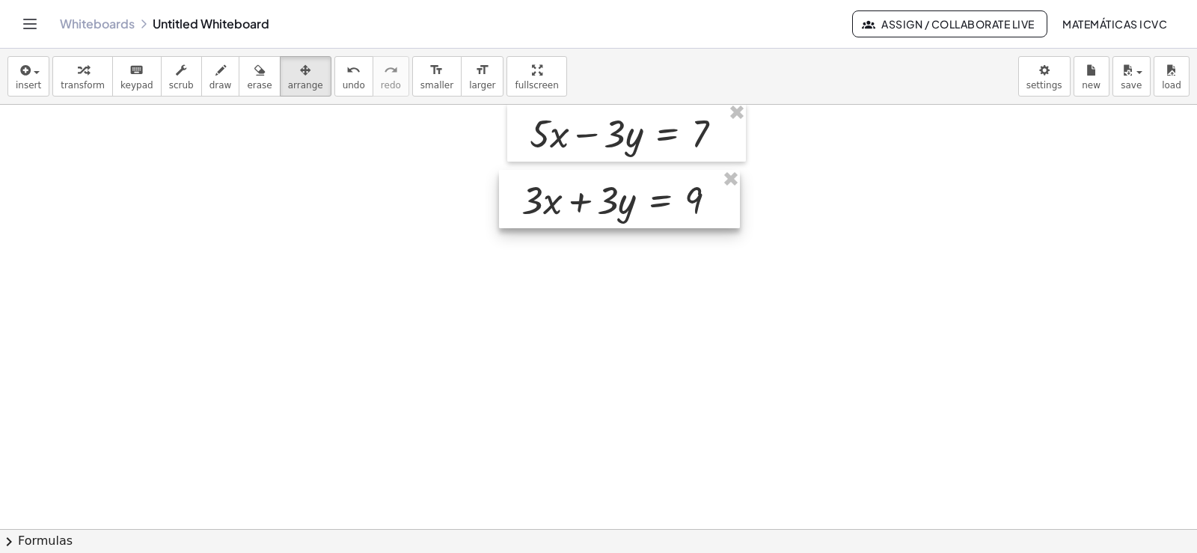
drag, startPoint x: 854, startPoint y: 328, endPoint x: 572, endPoint y: 205, distance: 307.9
click at [572, 205] on div at bounding box center [619, 199] width 241 height 58
click at [78, 71] on icon "button" at bounding box center [83, 70] width 10 height 18
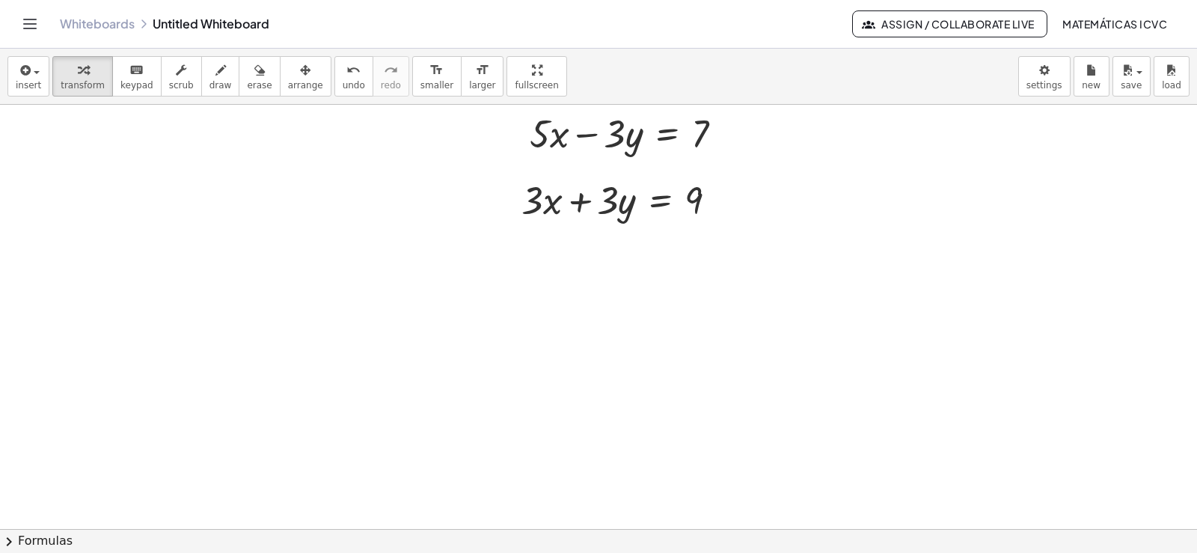
click at [210, 86] on span "draw" at bounding box center [221, 85] width 22 height 10
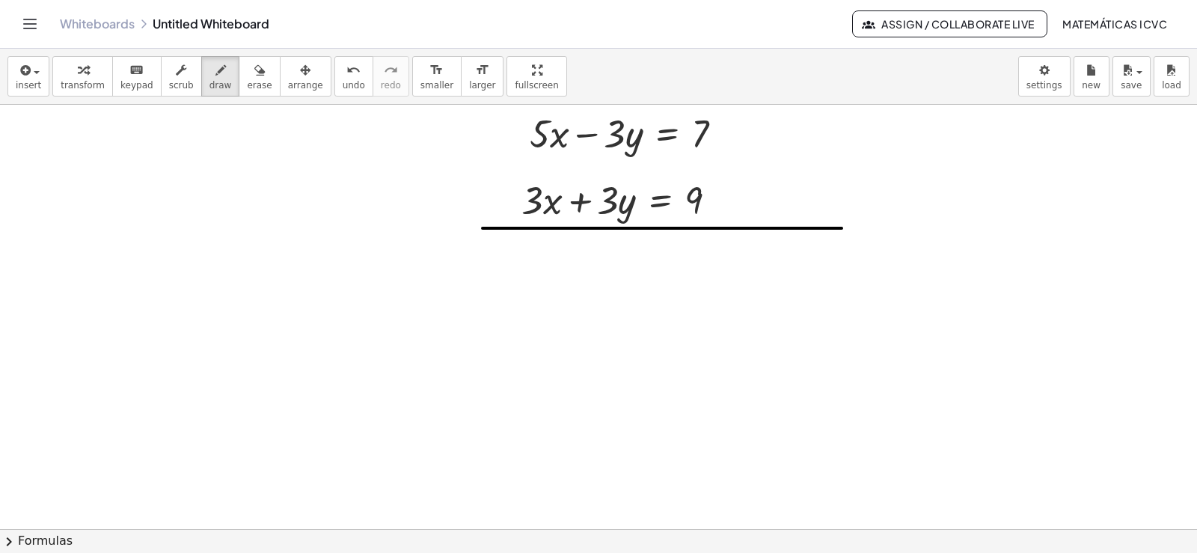
drag, startPoint x: 483, startPoint y: 228, endPoint x: 842, endPoint y: 228, distance: 359.2
drag, startPoint x: 638, startPoint y: 111, endPoint x: 612, endPoint y: 165, distance: 58.9
drag, startPoint x: 618, startPoint y: 178, endPoint x: 614, endPoint y: 218, distance: 40.6
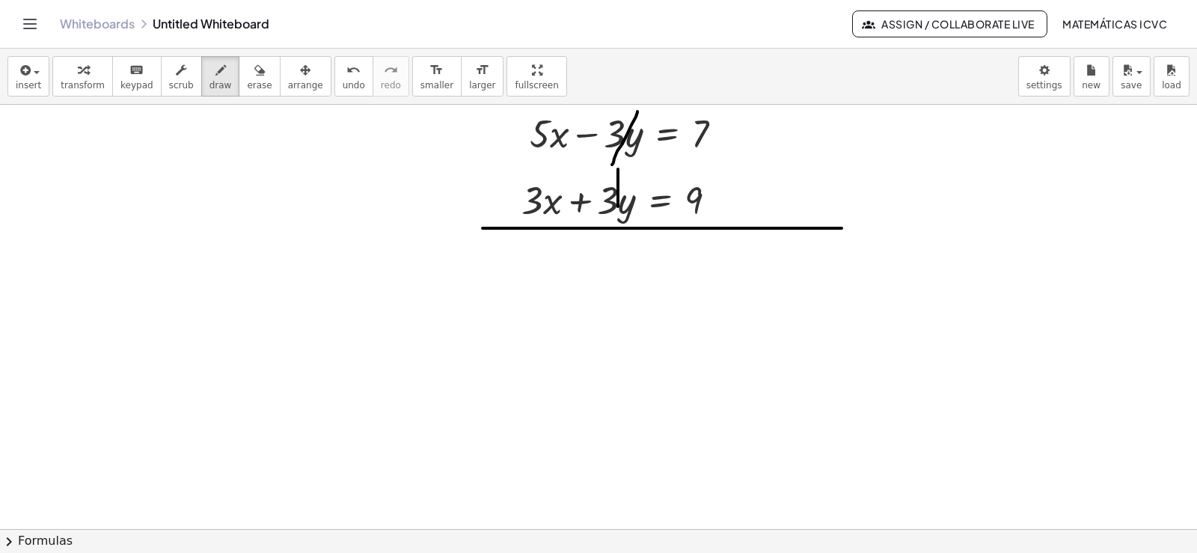
drag, startPoint x: 76, startPoint y: 82, endPoint x: 325, endPoint y: 125, distance: 252.9
click at [76, 81] on span "transform" at bounding box center [83, 85] width 44 height 10
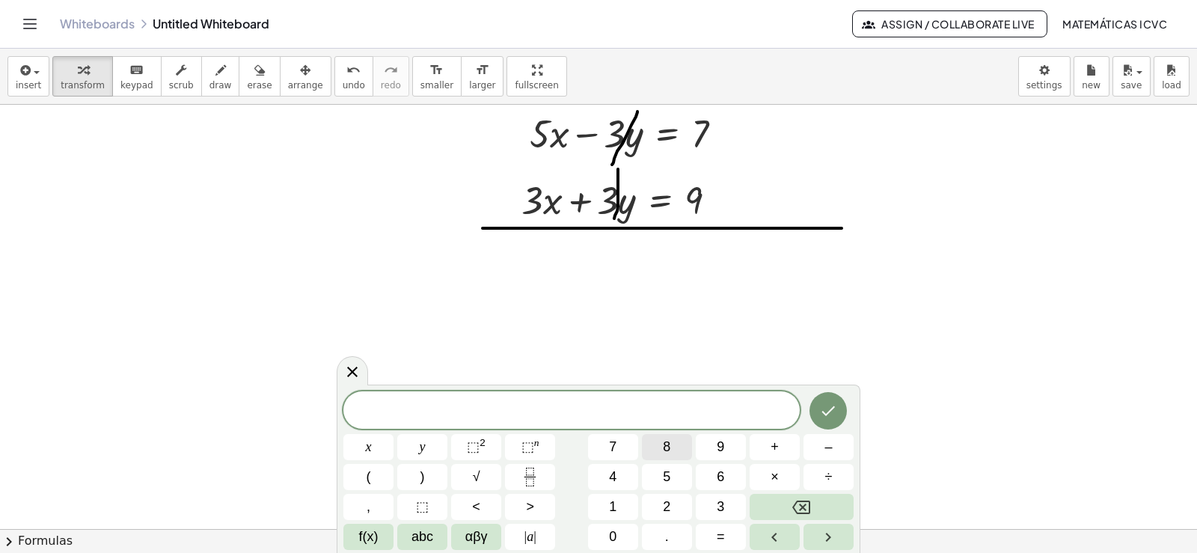
click at [676, 443] on button "8" at bounding box center [667, 447] width 50 height 26
click at [385, 439] on button "x" at bounding box center [368, 447] width 50 height 26
click at [727, 534] on button "=" at bounding box center [721, 537] width 50 height 26
click at [624, 506] on button "1" at bounding box center [613, 507] width 50 height 26
click at [720, 480] on span "6" at bounding box center [720, 477] width 7 height 20
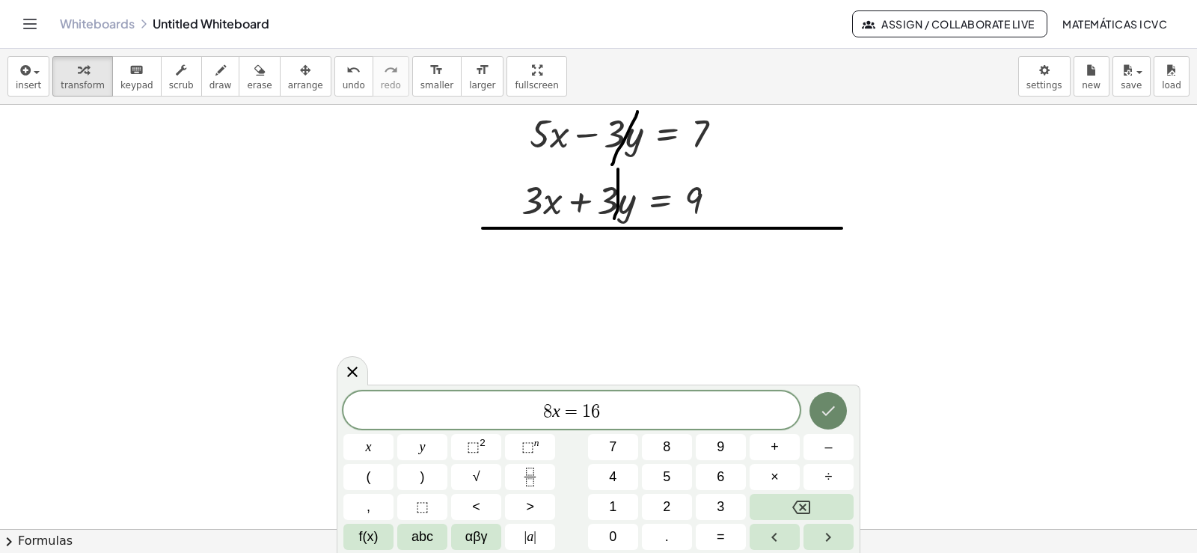
click at [831, 406] on icon "Done" at bounding box center [828, 411] width 18 height 18
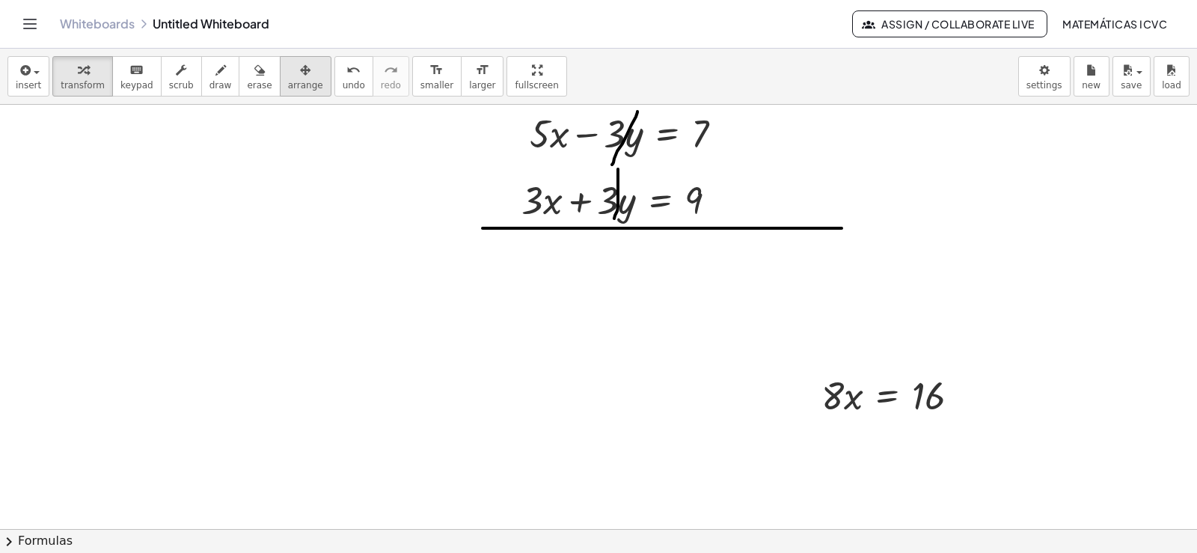
click at [288, 80] on span "arrange" at bounding box center [305, 85] width 35 height 10
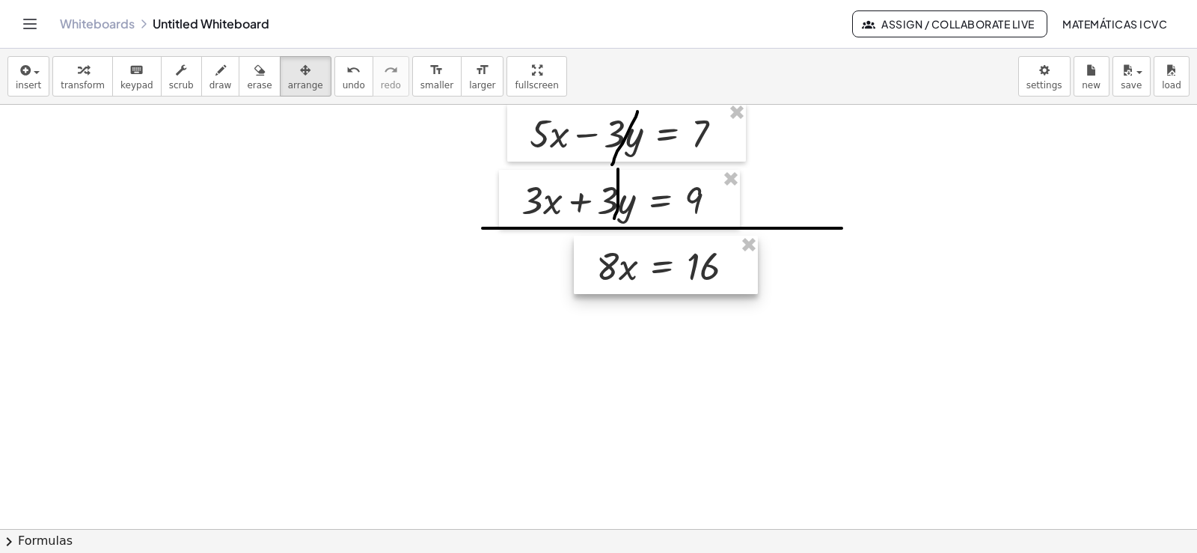
drag, startPoint x: 869, startPoint y: 403, endPoint x: 643, endPoint y: 273, distance: 259.8
click at [643, 273] on div at bounding box center [666, 265] width 184 height 58
click at [61, 85] on span "transform" at bounding box center [83, 85] width 44 height 10
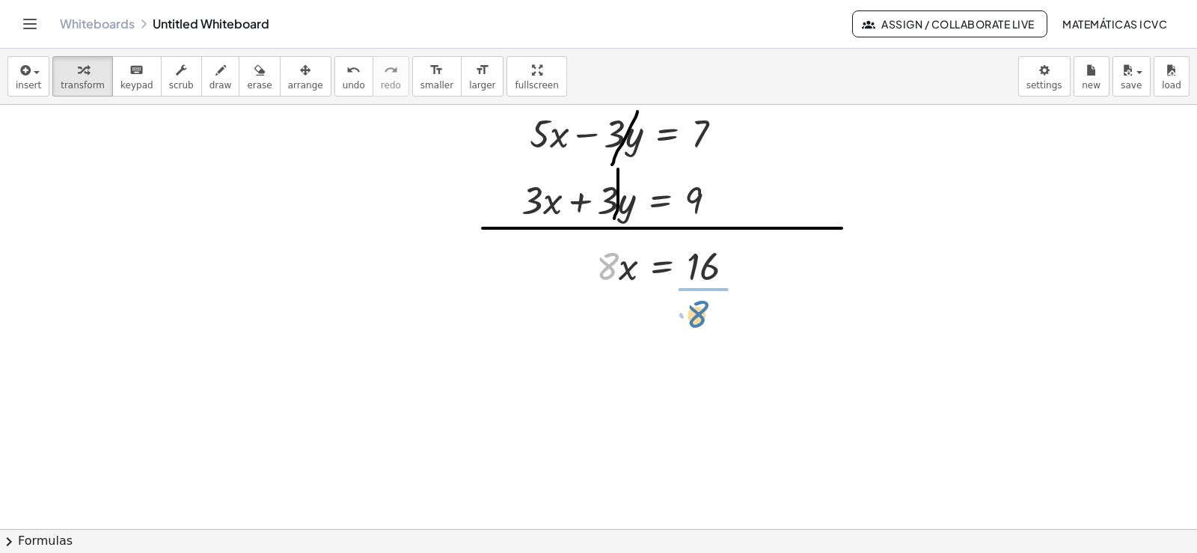
drag, startPoint x: 608, startPoint y: 272, endPoint x: 695, endPoint y: 315, distance: 97.0
click at [719, 331] on div at bounding box center [673, 327] width 169 height 75
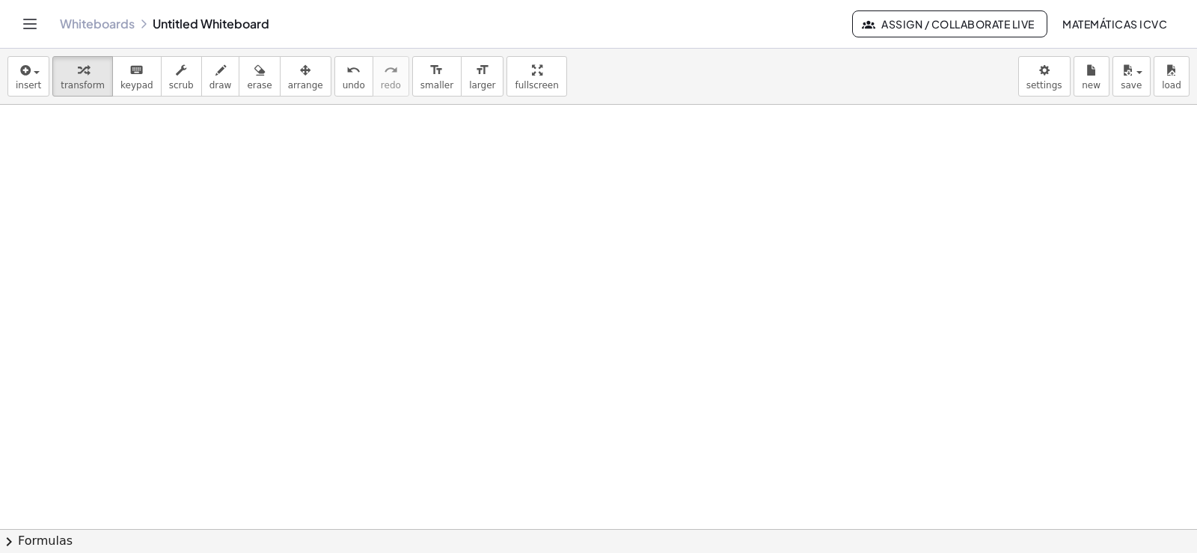
scroll to position [4118, 0]
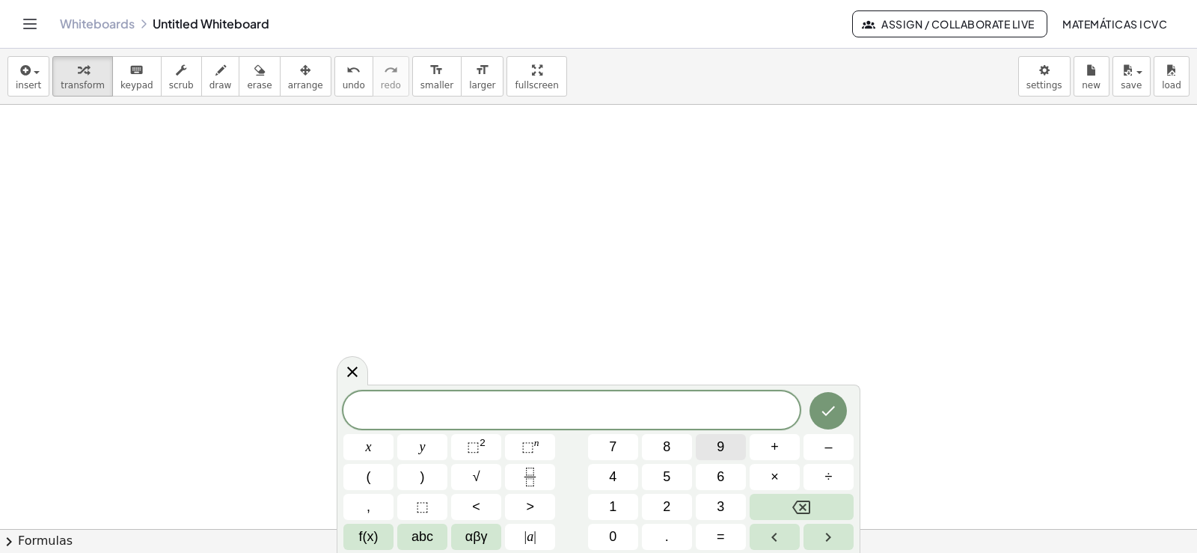
click at [719, 445] on span "9" at bounding box center [720, 447] width 7 height 20
click at [384, 444] on button "x" at bounding box center [368, 447] width 50 height 26
click at [834, 447] on button "–" at bounding box center [829, 447] width 50 height 26
click at [436, 447] on button "y" at bounding box center [422, 447] width 50 height 26
click at [731, 536] on button "=" at bounding box center [721, 537] width 50 height 26
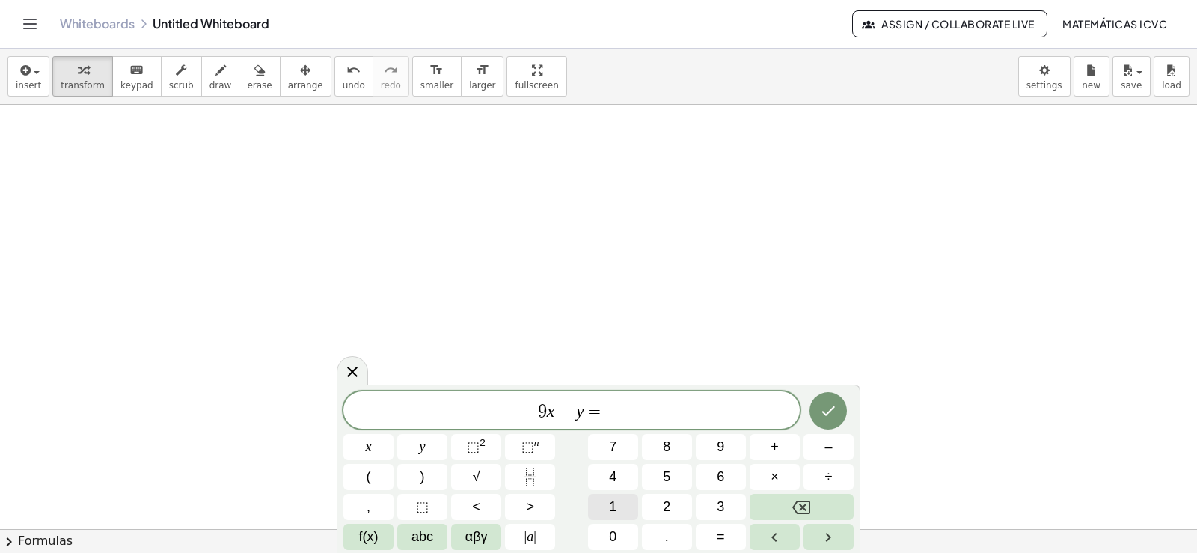
click at [617, 497] on button "1" at bounding box center [613, 507] width 50 height 26
click at [619, 441] on button "7" at bounding box center [613, 447] width 50 height 26
click at [831, 410] on icon "Done" at bounding box center [828, 411] width 13 height 10
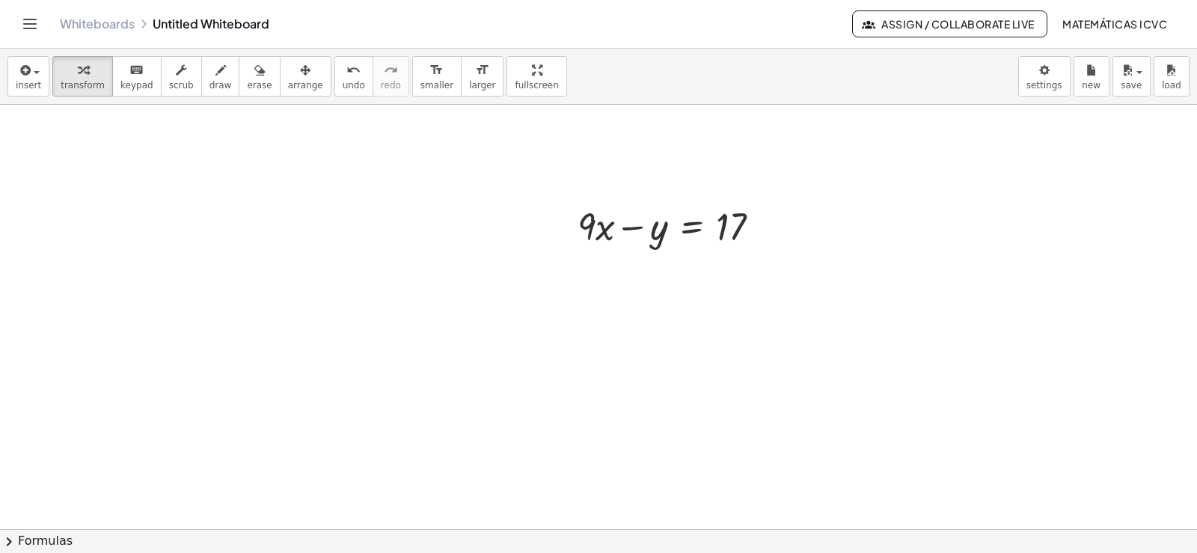
scroll to position [4317, 0]
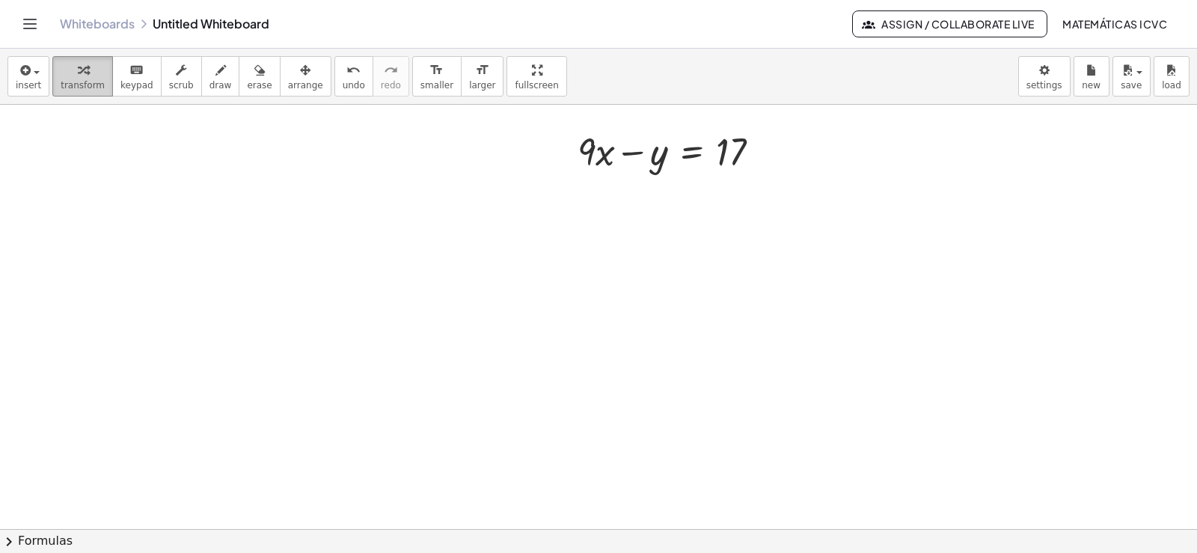
click at [80, 81] on span "transform" at bounding box center [83, 85] width 44 height 10
click at [86, 94] on button "transform" at bounding box center [82, 76] width 61 height 40
click at [81, 73] on icon "button" at bounding box center [83, 70] width 10 height 18
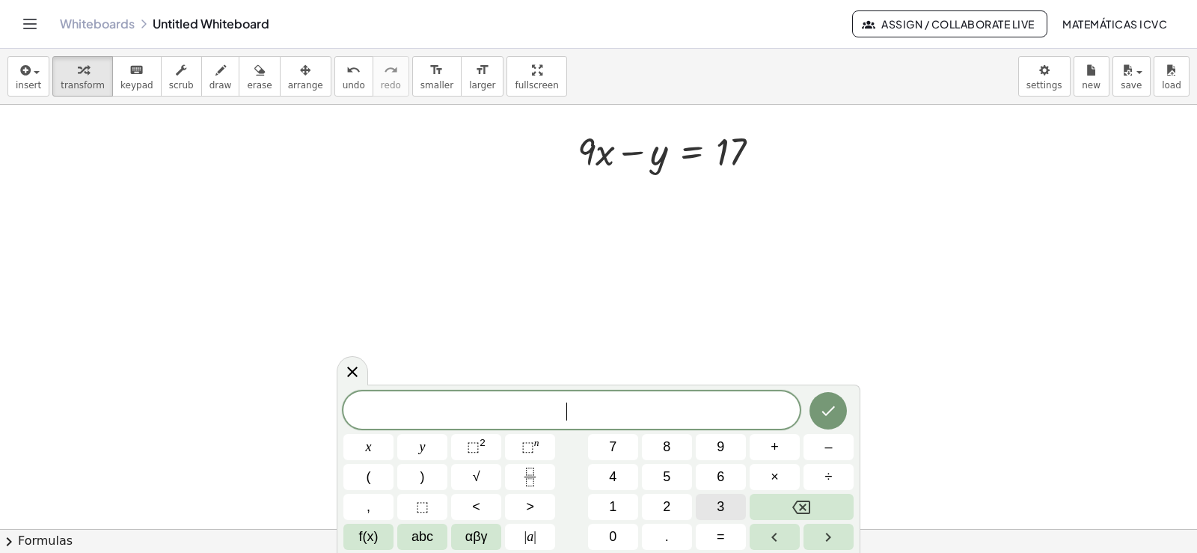
click at [717, 505] on span "3" at bounding box center [720, 507] width 7 height 20
click at [363, 445] on button "x" at bounding box center [368, 447] width 50 height 26
click at [789, 445] on button "+" at bounding box center [775, 447] width 50 height 26
click at [421, 450] on span "y" at bounding box center [423, 447] width 6 height 20
click at [727, 534] on button "=" at bounding box center [721, 537] width 50 height 26
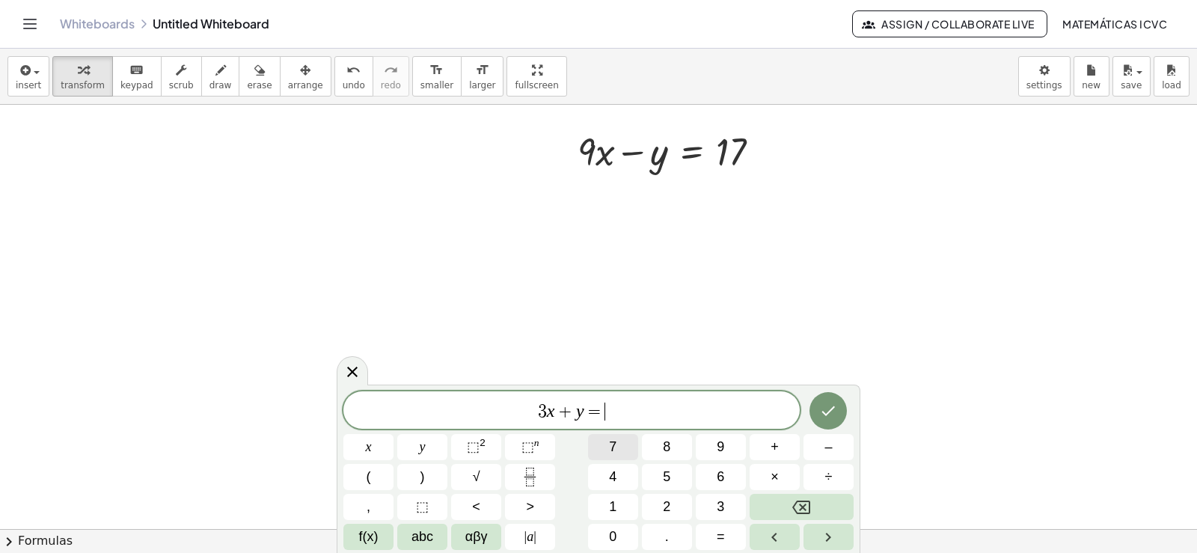
click at [619, 450] on button "7" at bounding box center [613, 447] width 50 height 26
click at [827, 412] on icon "Done" at bounding box center [828, 411] width 18 height 18
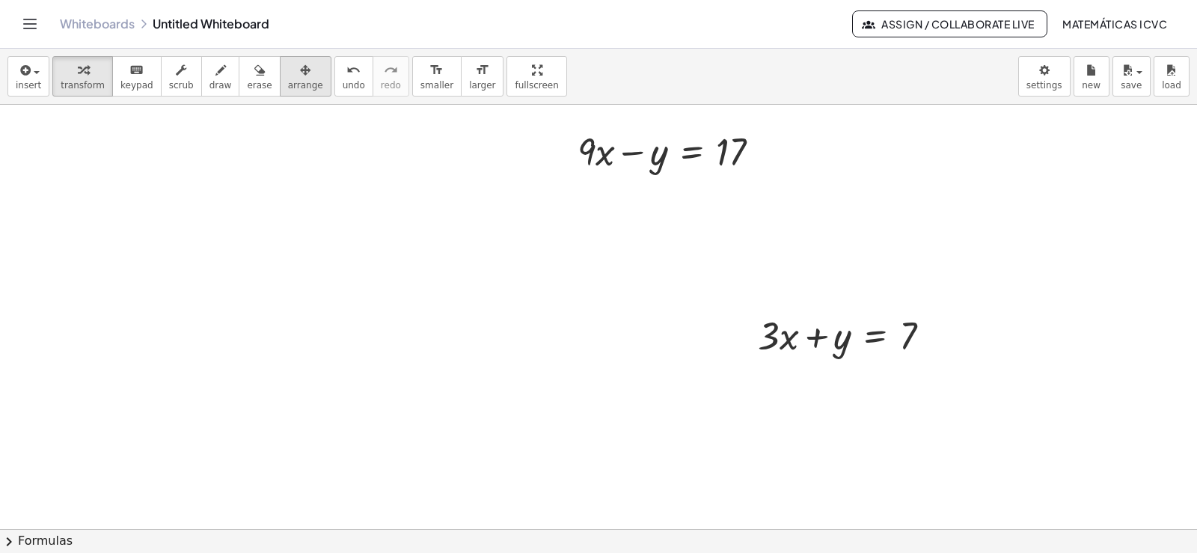
click at [288, 85] on span "arrange" at bounding box center [305, 85] width 35 height 10
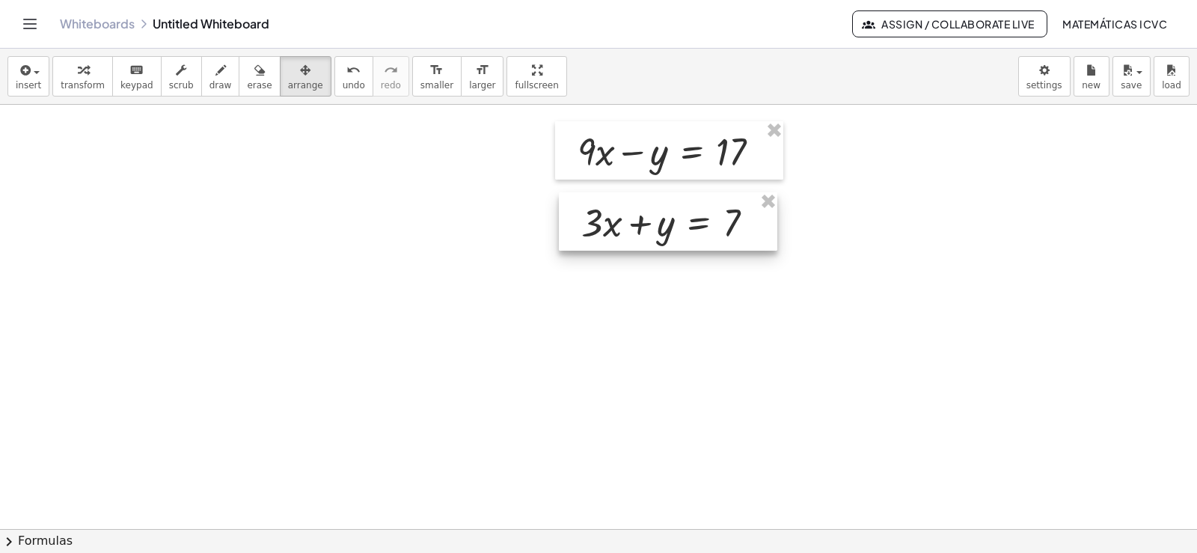
drag, startPoint x: 842, startPoint y: 342, endPoint x: 665, endPoint y: 229, distance: 209.6
click at [665, 229] on div at bounding box center [668, 221] width 218 height 58
click at [93, 89] on span "transform" at bounding box center [83, 85] width 44 height 10
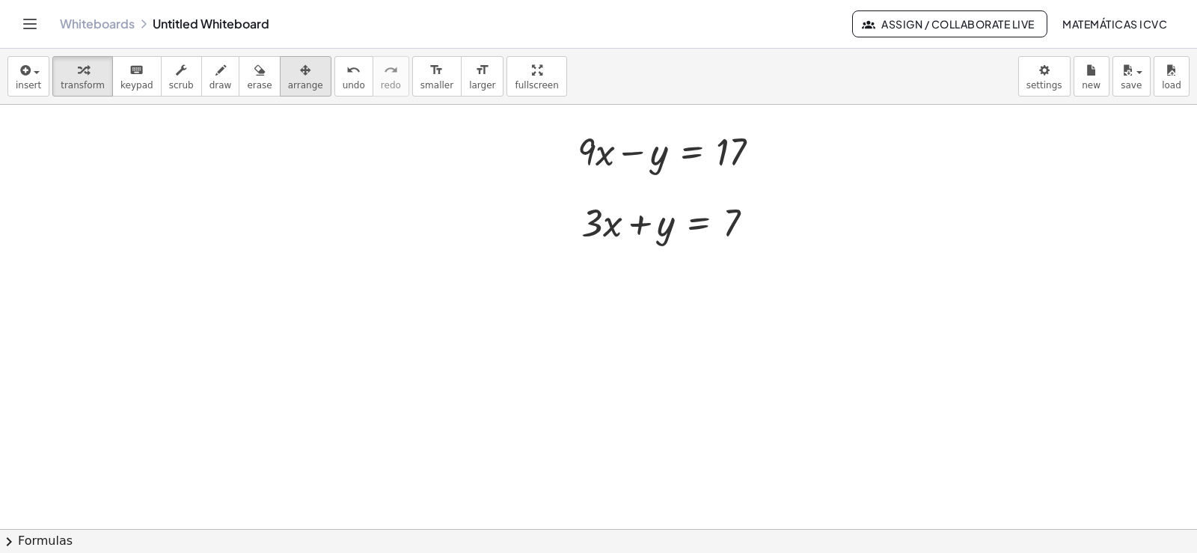
click at [288, 75] on div "button" at bounding box center [305, 70] width 35 height 18
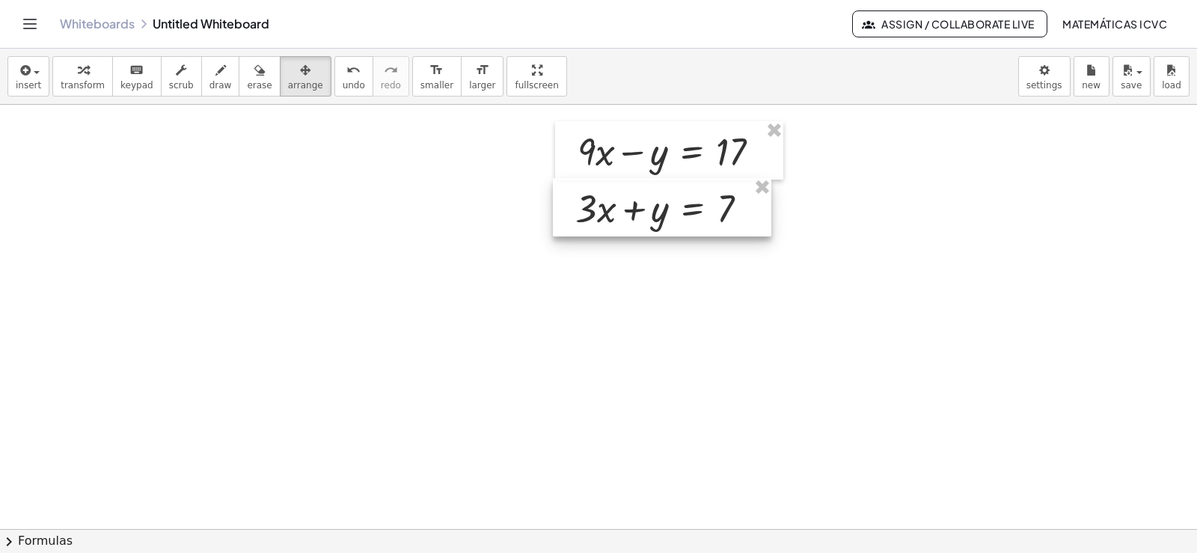
click at [678, 209] on div at bounding box center [662, 207] width 218 height 58
click at [70, 83] on span "transform" at bounding box center [83, 85] width 44 height 10
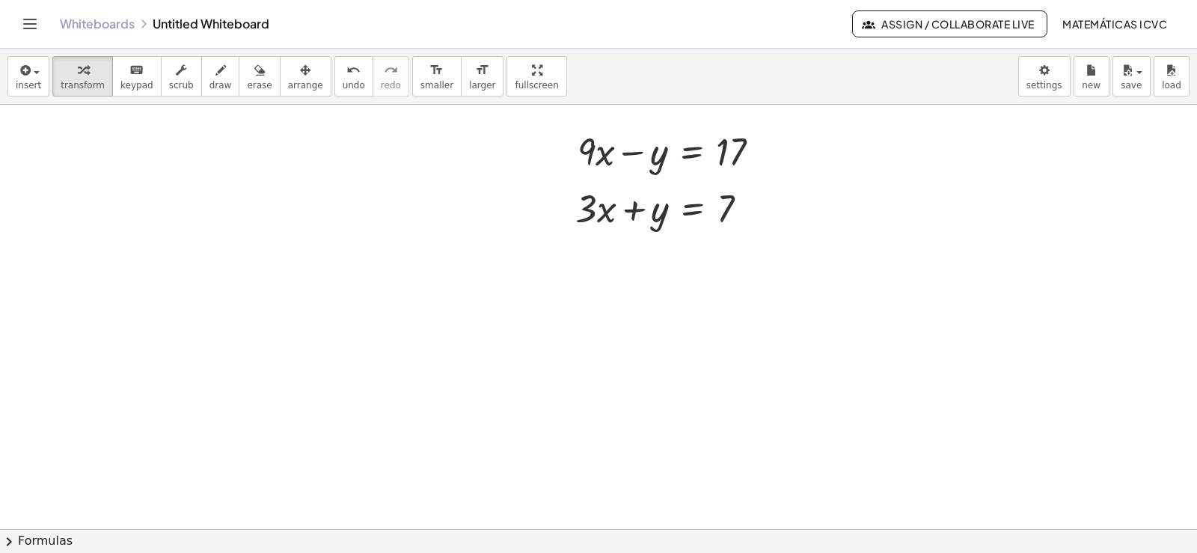
click at [215, 78] on icon "button" at bounding box center [220, 70] width 10 height 18
drag, startPoint x: 502, startPoint y: 245, endPoint x: 850, endPoint y: 245, distance: 347.9
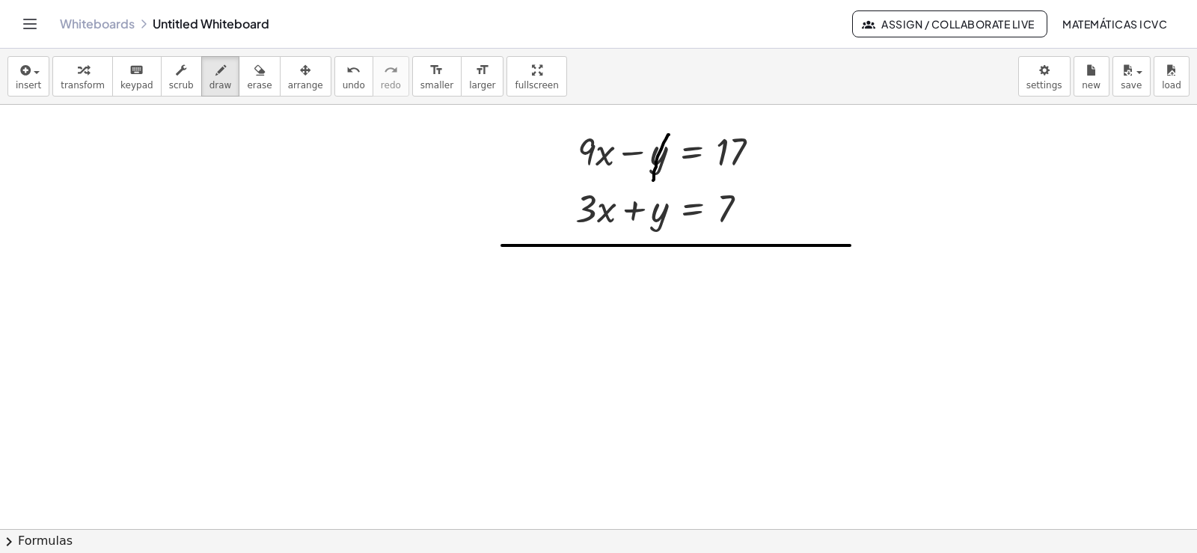
drag, startPoint x: 669, startPoint y: 135, endPoint x: 653, endPoint y: 180, distance: 48.3
drag, startPoint x: 661, startPoint y: 174, endPoint x: 646, endPoint y: 233, distance: 61.0
click at [80, 90] on span "transform" at bounding box center [83, 85] width 44 height 10
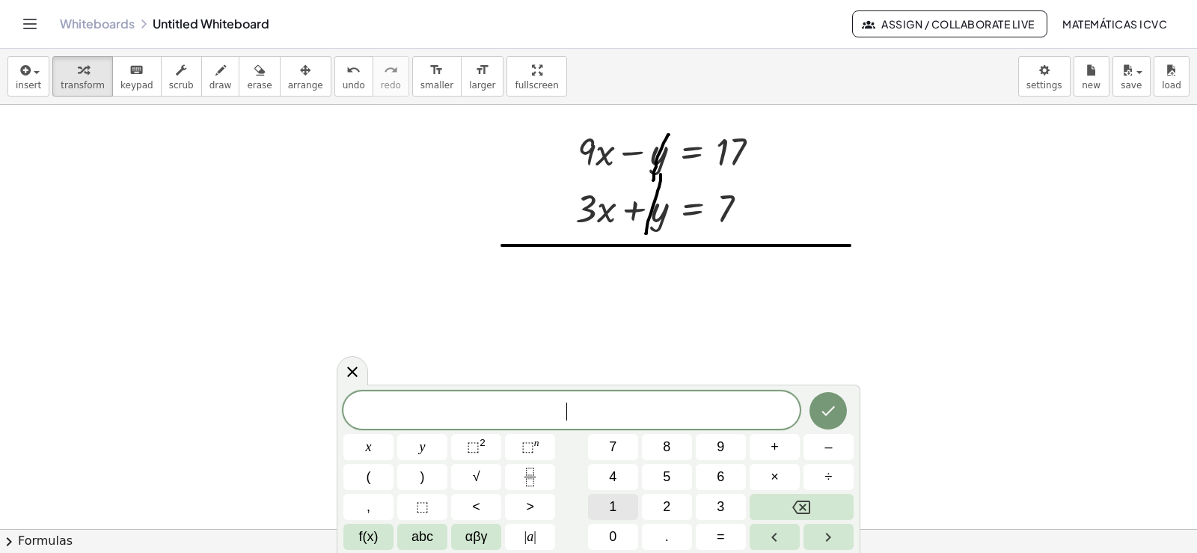
click at [627, 510] on button "1" at bounding box center [613, 507] width 50 height 26
click at [618, 495] on div "1 ​ x y ⬚ 2 ⬚ n 7 8 9 + – ( ) √ 4 5 6 × ÷ , ⬚ < > 1 2 3 f(x) abc αβγ | a | 0 . =" at bounding box center [598, 470] width 510 height 159
click at [368, 447] on span "x" at bounding box center [369, 447] width 6 height 20
click at [727, 533] on button "=" at bounding box center [721, 537] width 50 height 26
click at [670, 507] on button "2" at bounding box center [667, 507] width 50 height 26
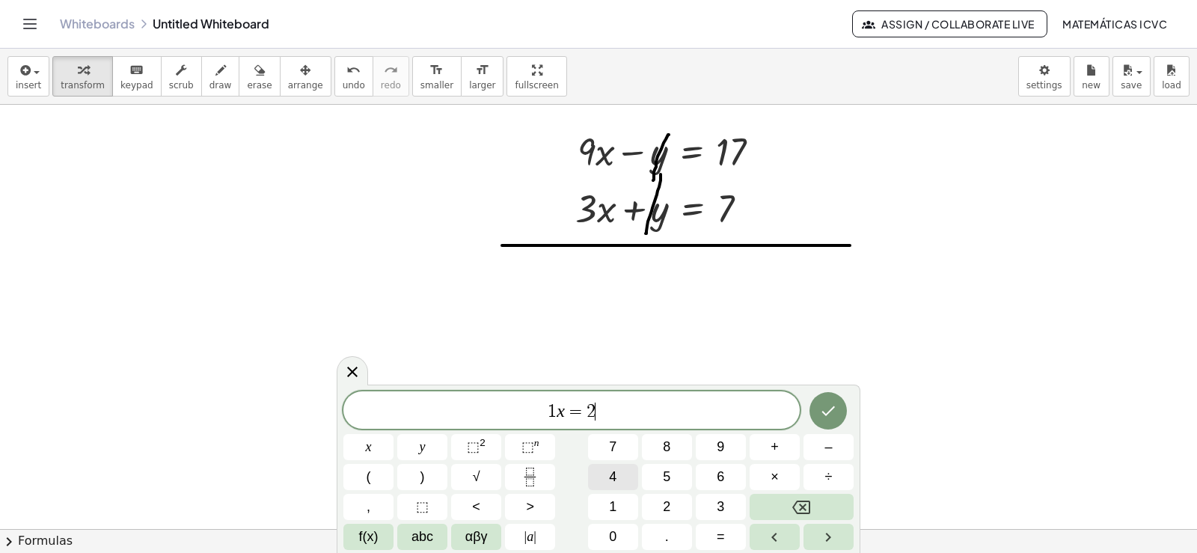
click at [598, 477] on button "4" at bounding box center [613, 477] width 50 height 26
click at [827, 417] on icon "Done" at bounding box center [828, 411] width 18 height 18
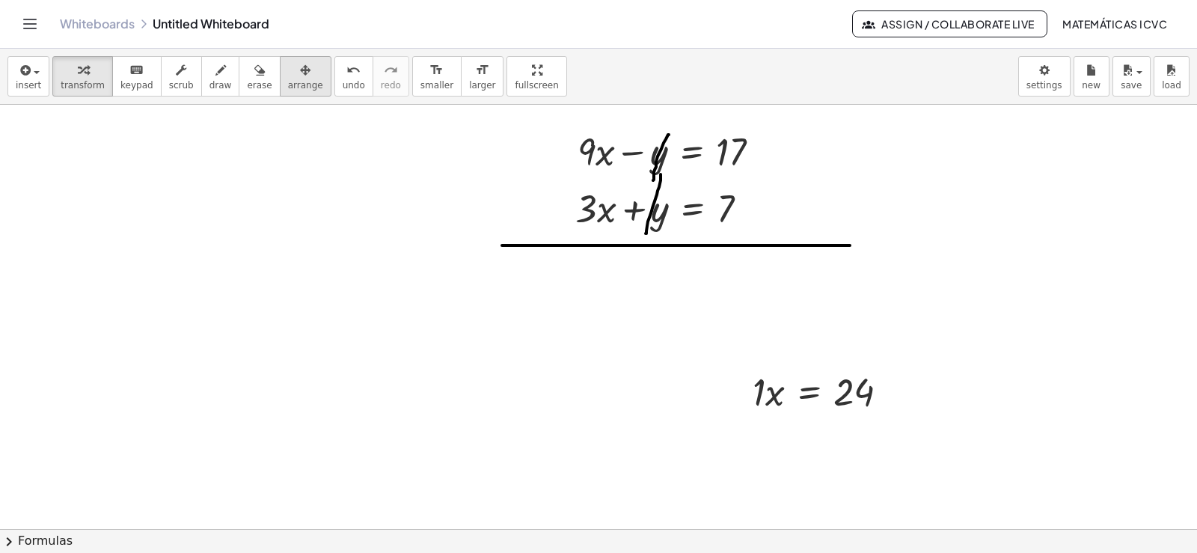
click at [288, 77] on div "button" at bounding box center [305, 70] width 35 height 18
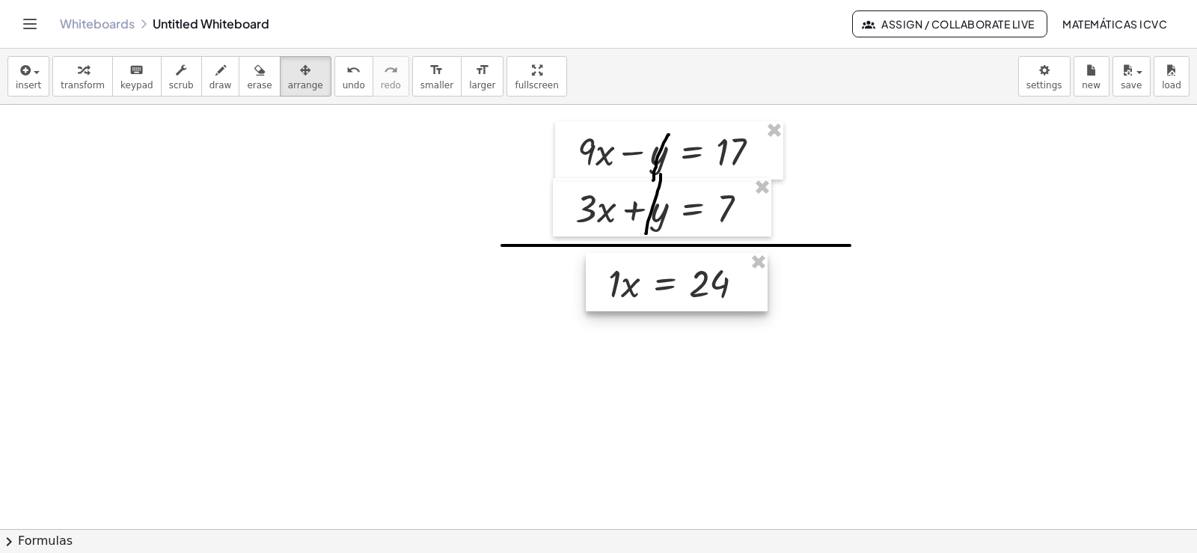
drag, startPoint x: 831, startPoint y: 396, endPoint x: 685, endPoint y: 300, distance: 175.2
click at [685, 300] on div at bounding box center [677, 282] width 182 height 58
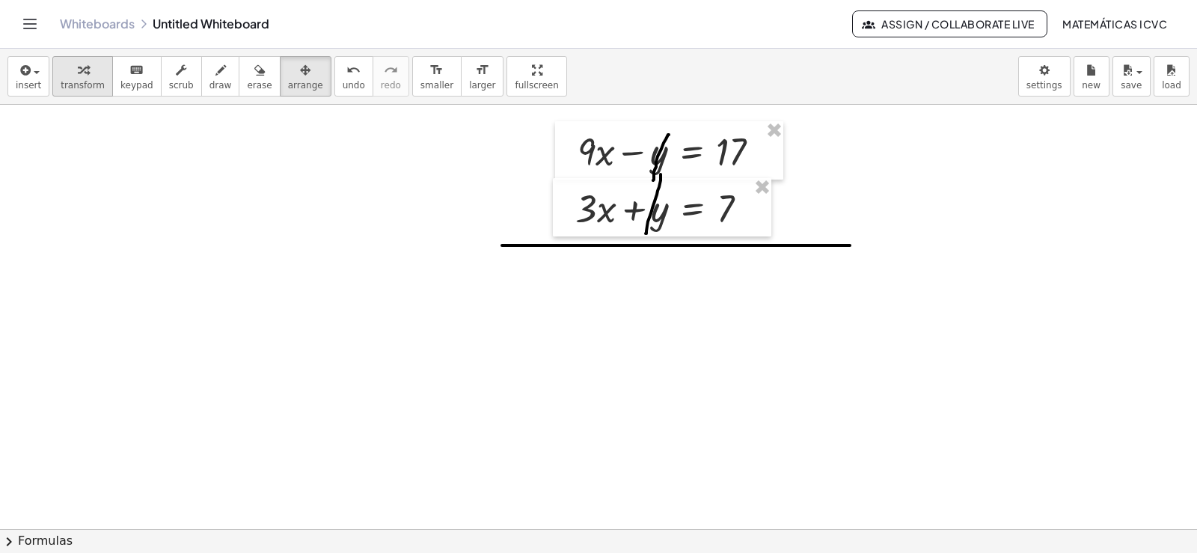
click at [67, 79] on button "transform" at bounding box center [82, 76] width 61 height 40
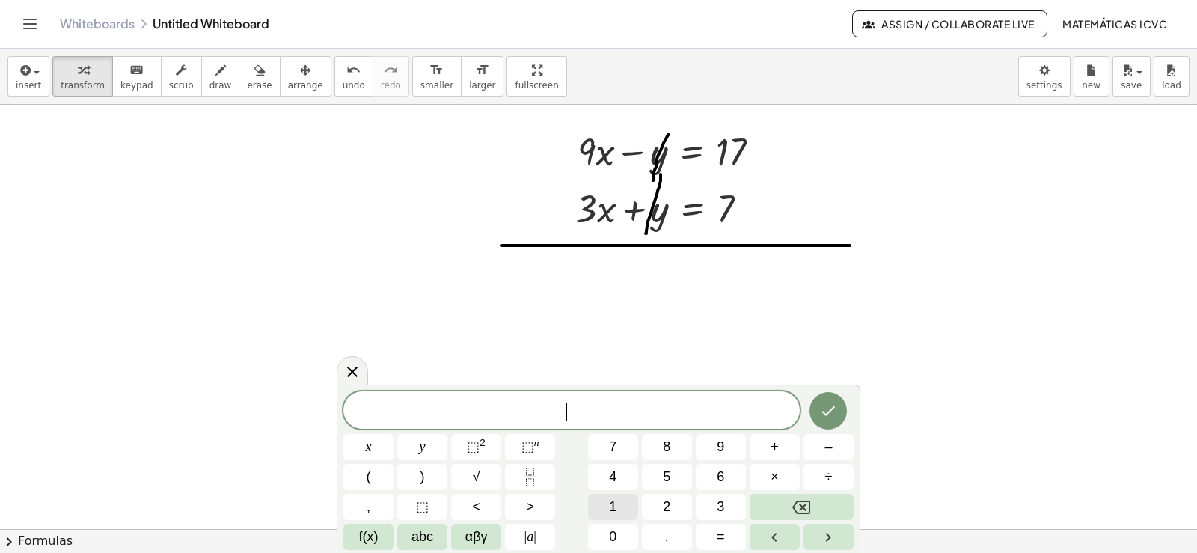
click at [620, 513] on button "1" at bounding box center [613, 507] width 50 height 26
click at [669, 506] on button "2" at bounding box center [667, 507] width 50 height 26
click at [368, 443] on span "x" at bounding box center [369, 447] width 6 height 20
click at [711, 539] on button "=" at bounding box center [721, 537] width 50 height 26
click at [665, 506] on span "2" at bounding box center [666, 507] width 7 height 20
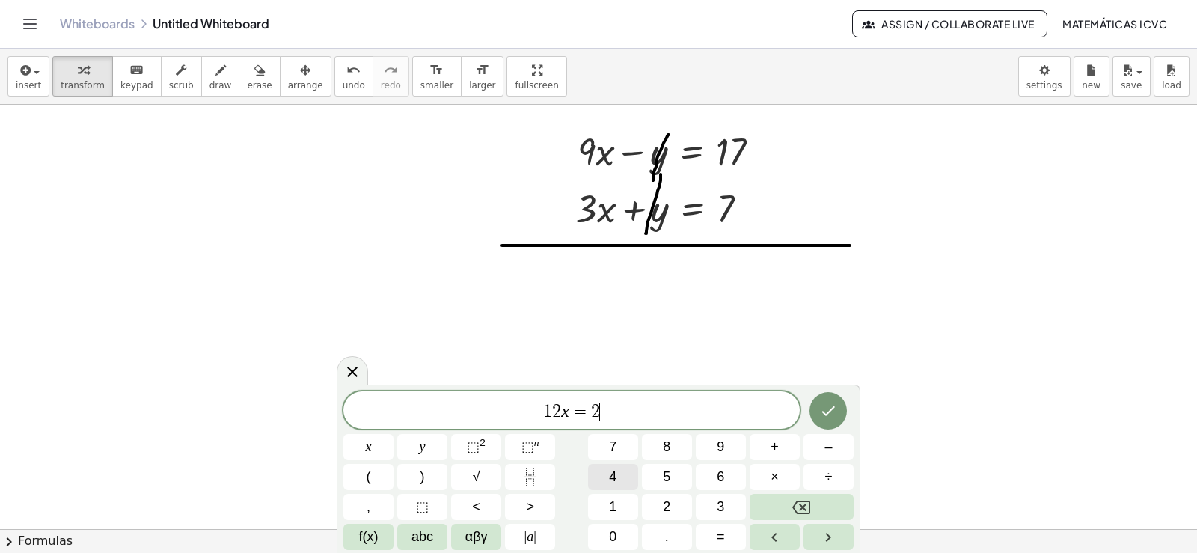
click at [610, 480] on span "4" at bounding box center [612, 477] width 7 height 20
click at [834, 410] on icon "Done" at bounding box center [828, 411] width 18 height 18
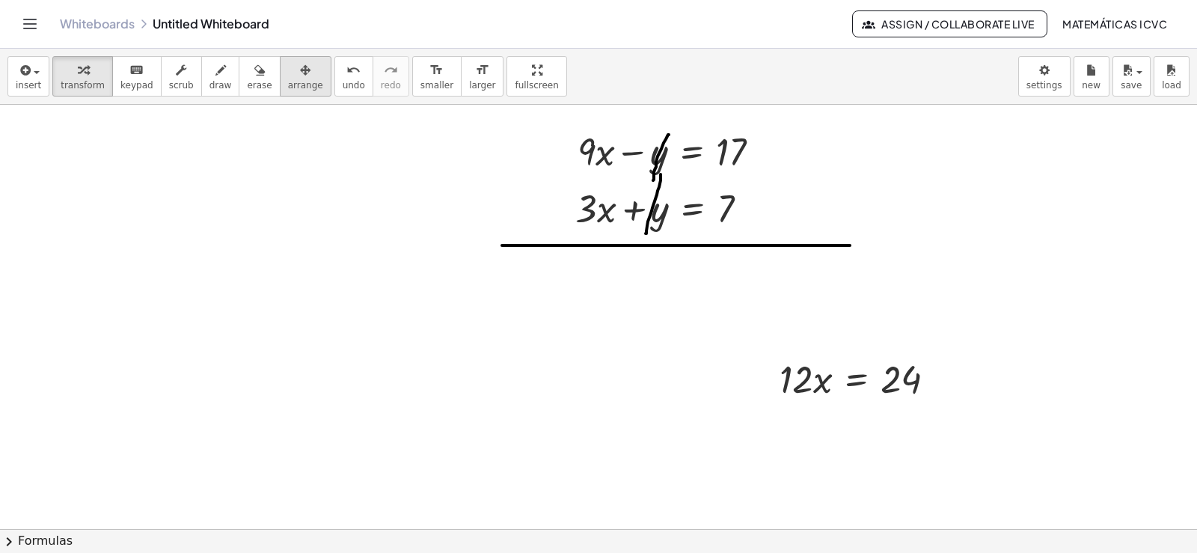
click at [288, 87] on span "arrange" at bounding box center [305, 85] width 35 height 10
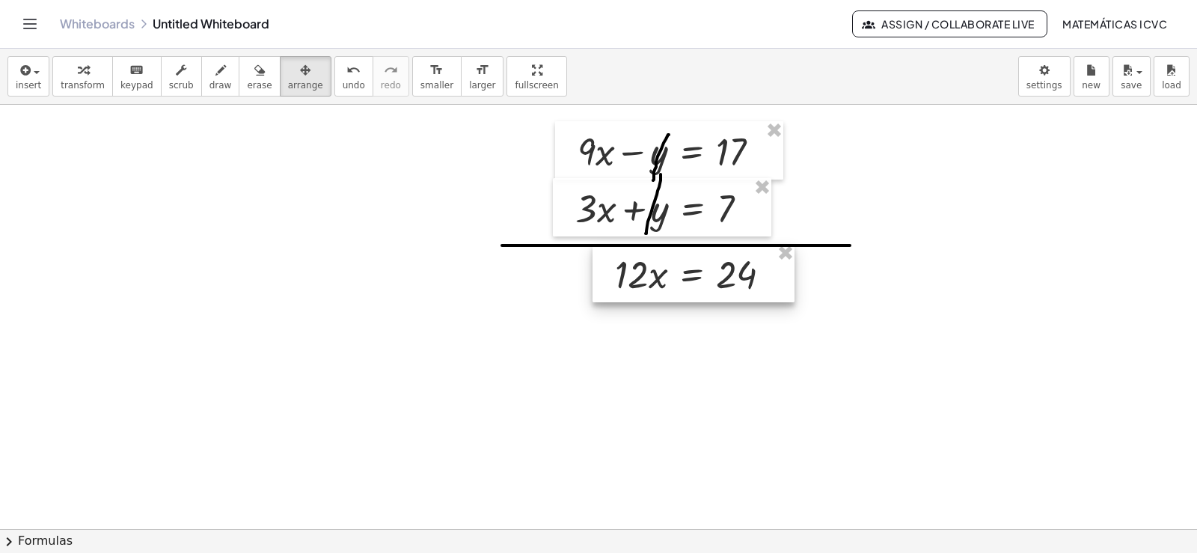
drag, startPoint x: 738, startPoint y: 358, endPoint x: 700, endPoint y: 280, distance: 87.0
click at [700, 280] on div at bounding box center [694, 273] width 202 height 58
click at [83, 78] on div "button" at bounding box center [83, 70] width 44 height 18
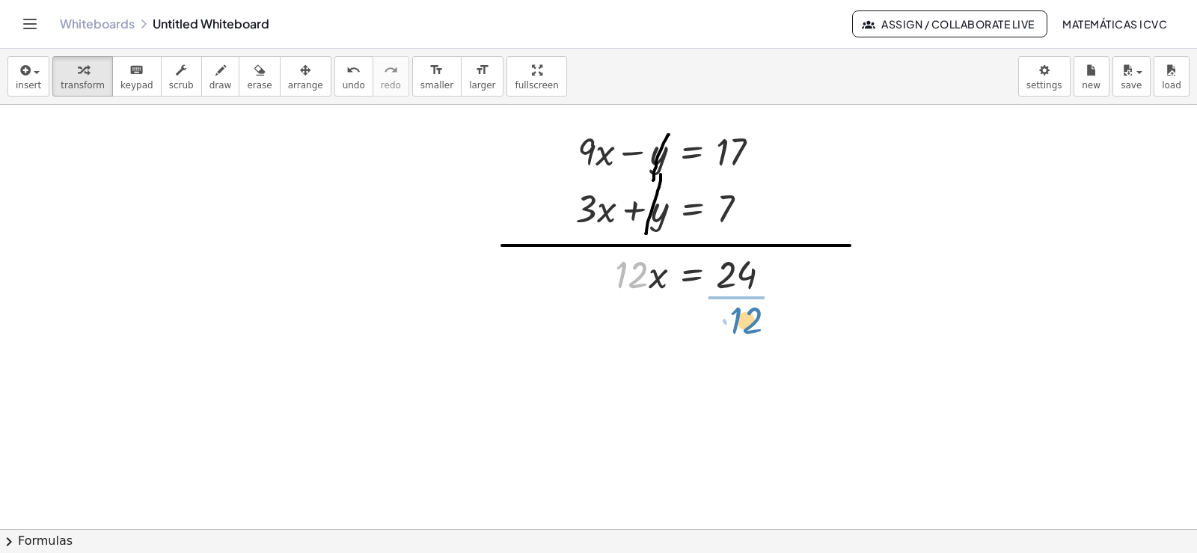
drag, startPoint x: 636, startPoint y: 282, endPoint x: 750, endPoint y: 328, distance: 123.2
click at [745, 336] on div at bounding box center [701, 336] width 186 height 75
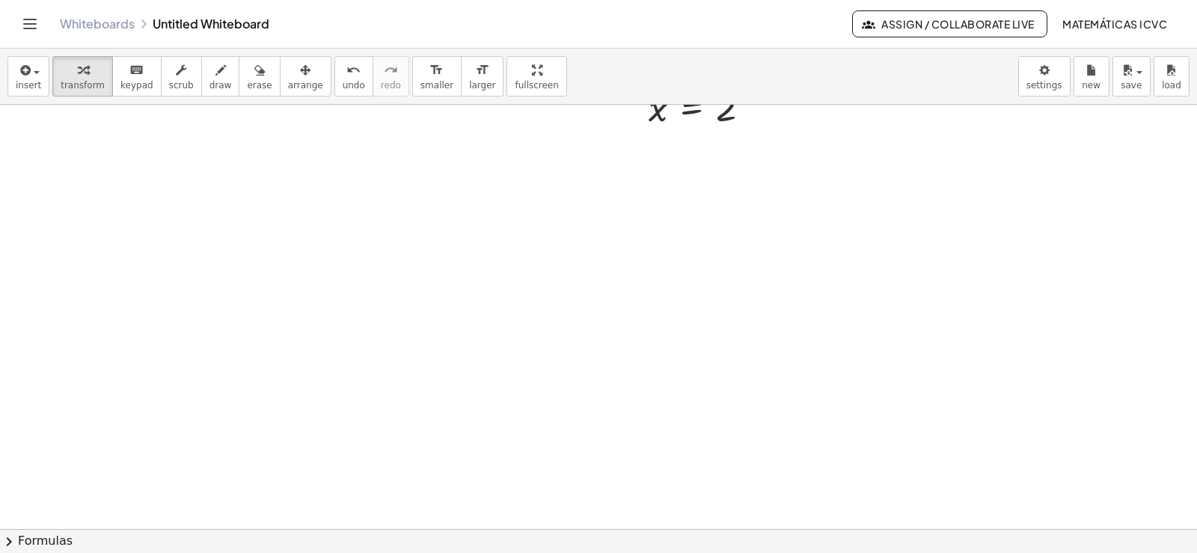
scroll to position [4667, 0]
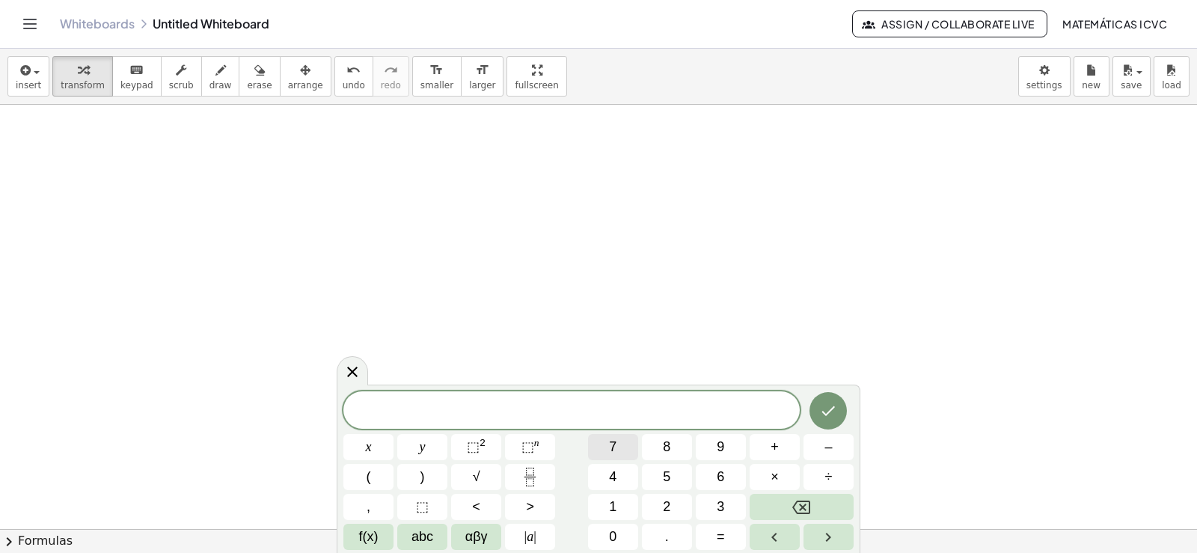
click at [617, 449] on span "7" at bounding box center [612, 447] width 7 height 20
click at [370, 447] on span "x" at bounding box center [369, 447] width 6 height 20
click at [780, 447] on button "+" at bounding box center [775, 447] width 50 height 26
click at [717, 504] on span "3" at bounding box center [720, 507] width 7 height 20
click at [424, 446] on span "y" at bounding box center [423, 447] width 6 height 20
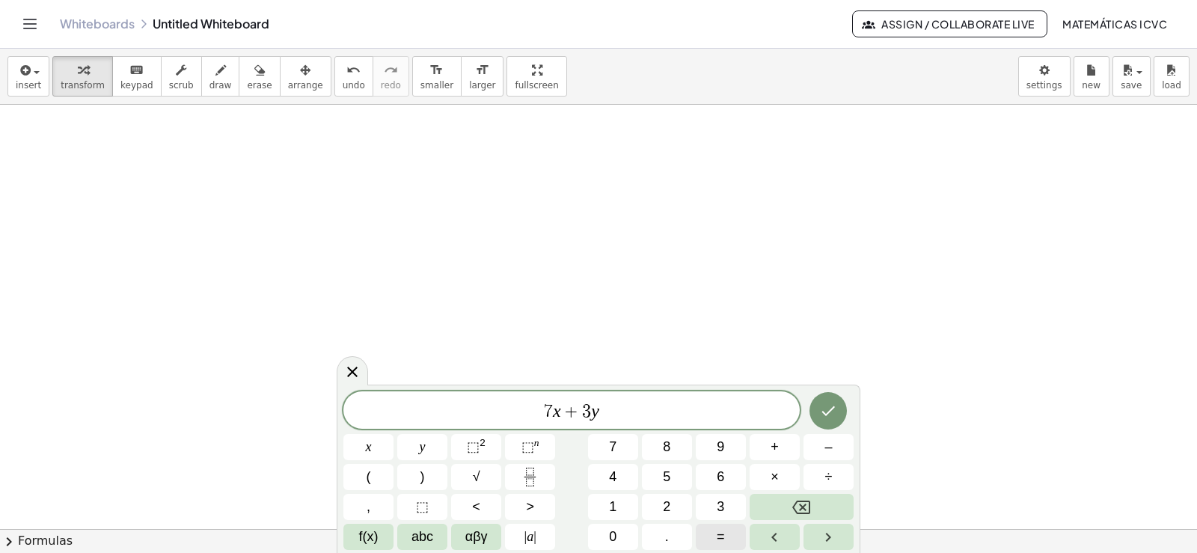
click at [727, 541] on button "=" at bounding box center [721, 537] width 50 height 26
click at [625, 503] on button "1" at bounding box center [613, 507] width 50 height 26
click at [621, 477] on button "4" at bounding box center [613, 477] width 50 height 26
click at [834, 409] on icon "Done" at bounding box center [828, 411] width 18 height 18
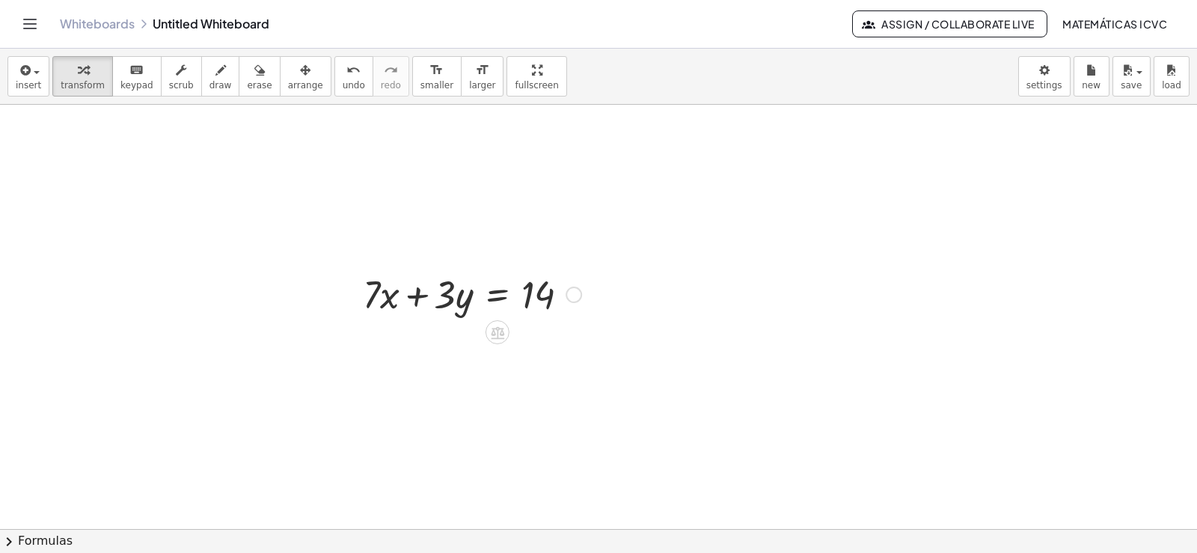
scroll to position [4816, 0]
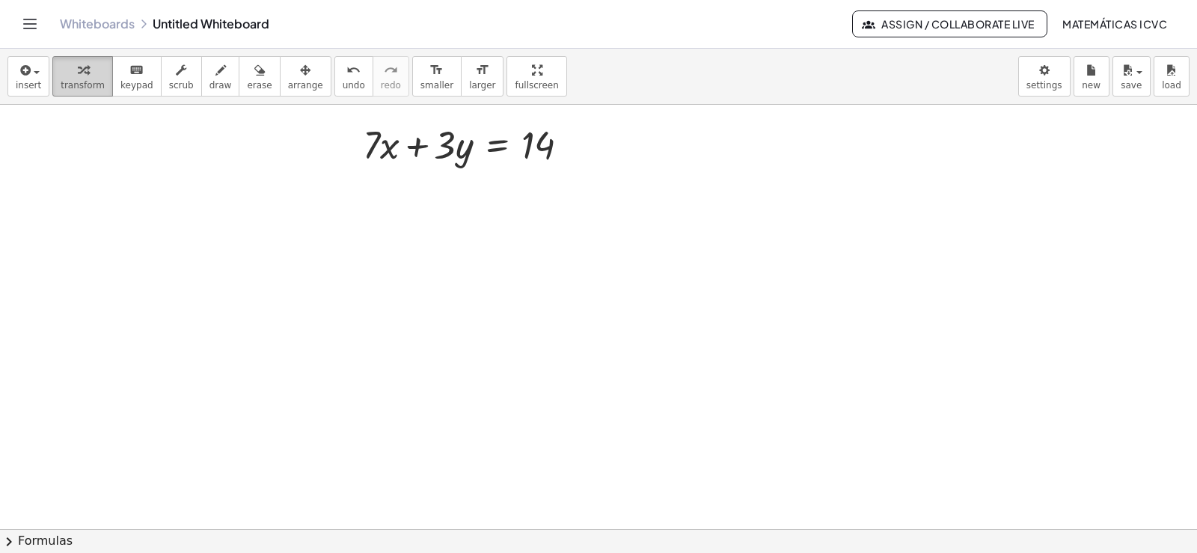
click at [94, 76] on div "button" at bounding box center [83, 70] width 44 height 18
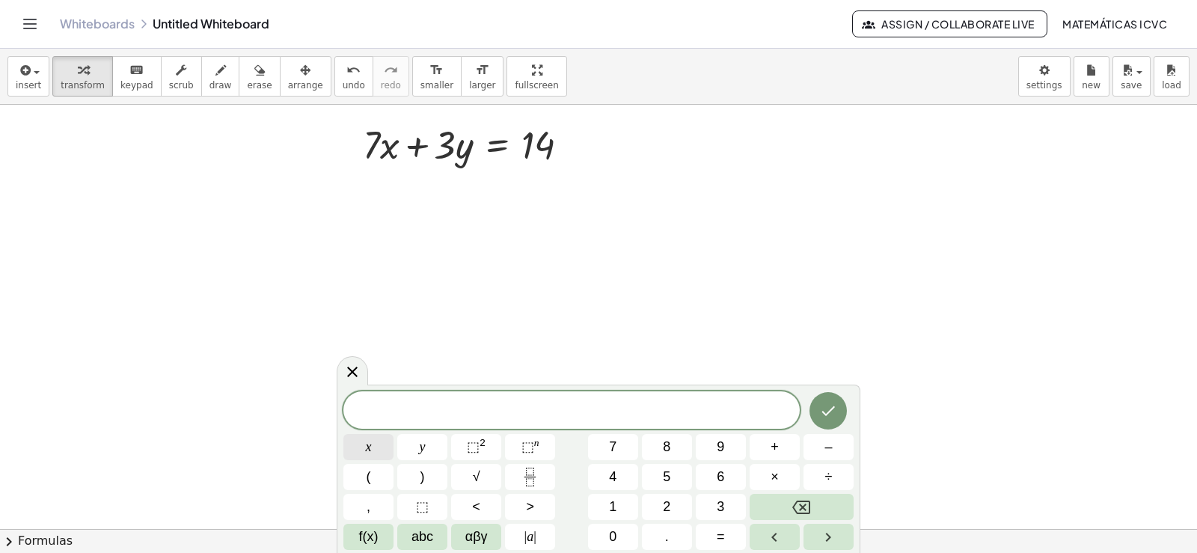
click at [374, 448] on button "x" at bounding box center [368, 447] width 50 height 26
click at [726, 542] on button "=" at bounding box center [721, 537] width 50 height 26
click at [611, 501] on span "1" at bounding box center [612, 507] width 7 height 20
click at [826, 418] on icon "Done" at bounding box center [828, 411] width 18 height 18
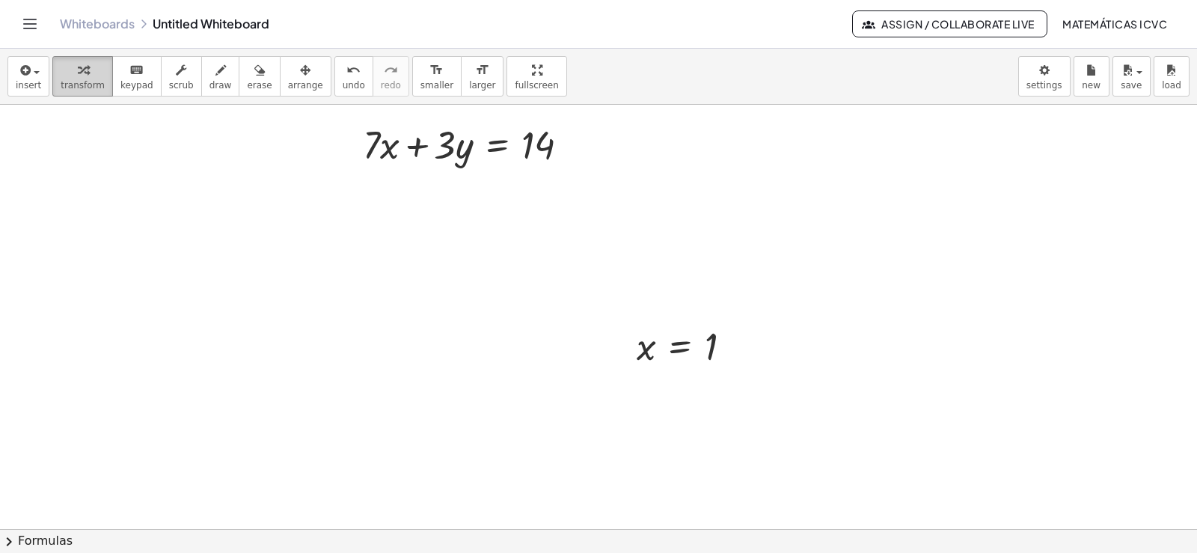
click at [81, 75] on icon "button" at bounding box center [83, 70] width 10 height 18
drag, startPoint x: 649, startPoint y: 350, endPoint x: 394, endPoint y: 151, distance: 323.0
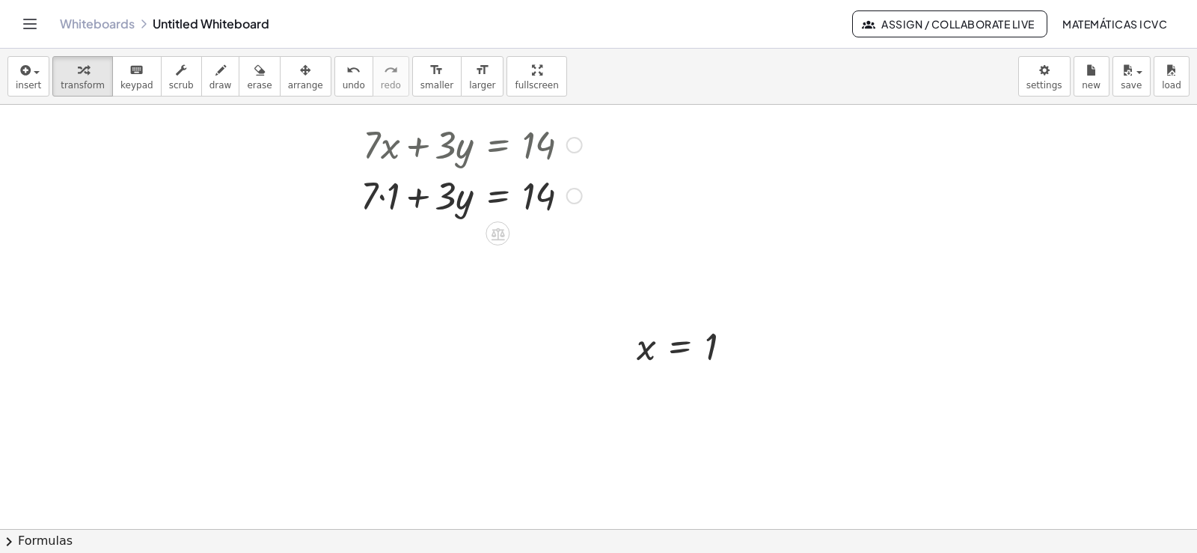
click at [379, 196] on div at bounding box center [471, 194] width 236 height 51
drag, startPoint x: 387, startPoint y: 242, endPoint x: 605, endPoint y: 235, distance: 218.6
click at [569, 250] on div at bounding box center [497, 245] width 288 height 51
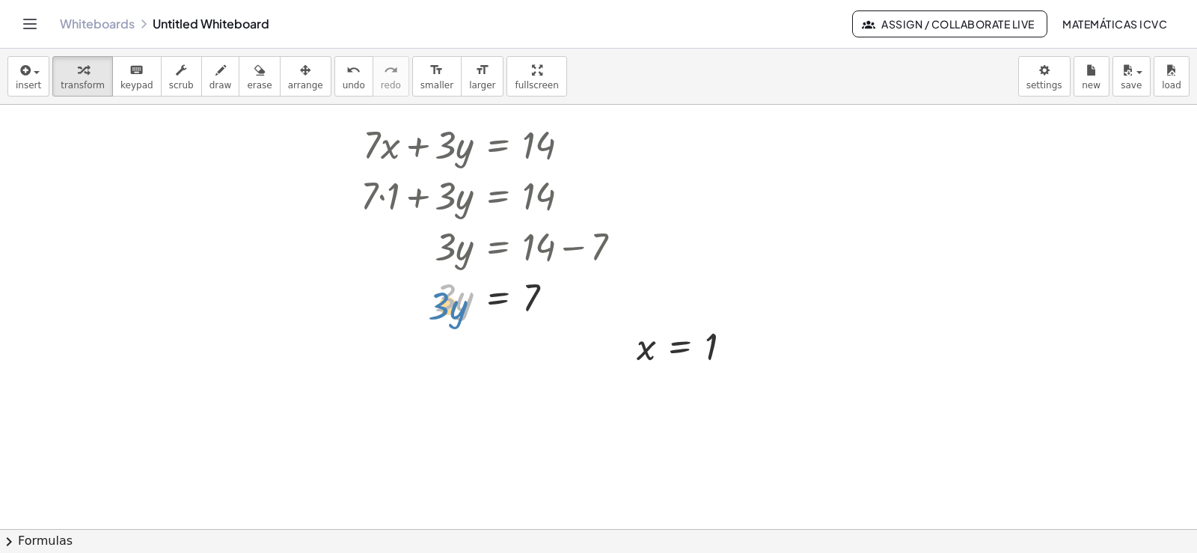
drag, startPoint x: 438, startPoint y: 308, endPoint x: 375, endPoint y: 410, distance: 120.2
click at [441, 308] on div at bounding box center [497, 296] width 288 height 51
drag, startPoint x: 443, startPoint y: 307, endPoint x: 524, endPoint y: 347, distance: 90.3
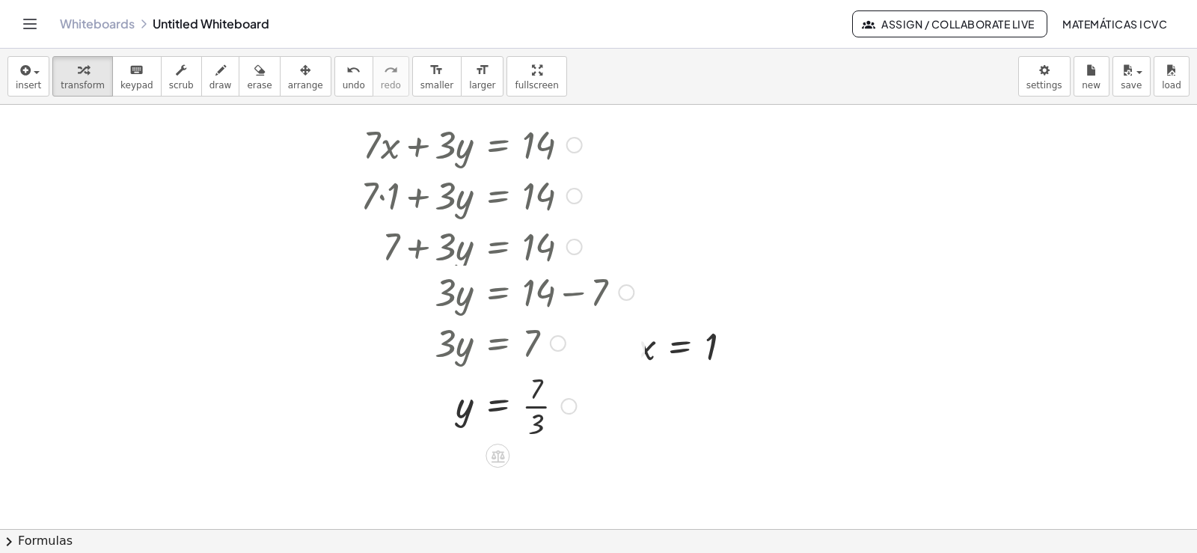
drag, startPoint x: 564, startPoint y: 299, endPoint x: 567, endPoint y: 421, distance: 122.0
click at [498, 406] on div "· 3 y = 7 ·" at bounding box center [498, 406] width 0 height 0
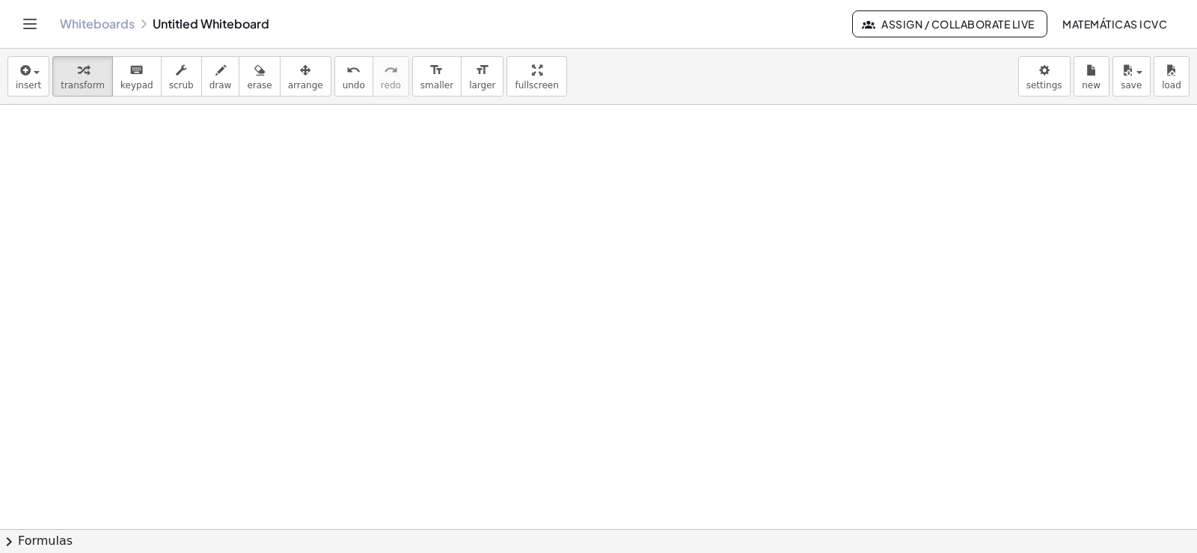
scroll to position [5390, 0]
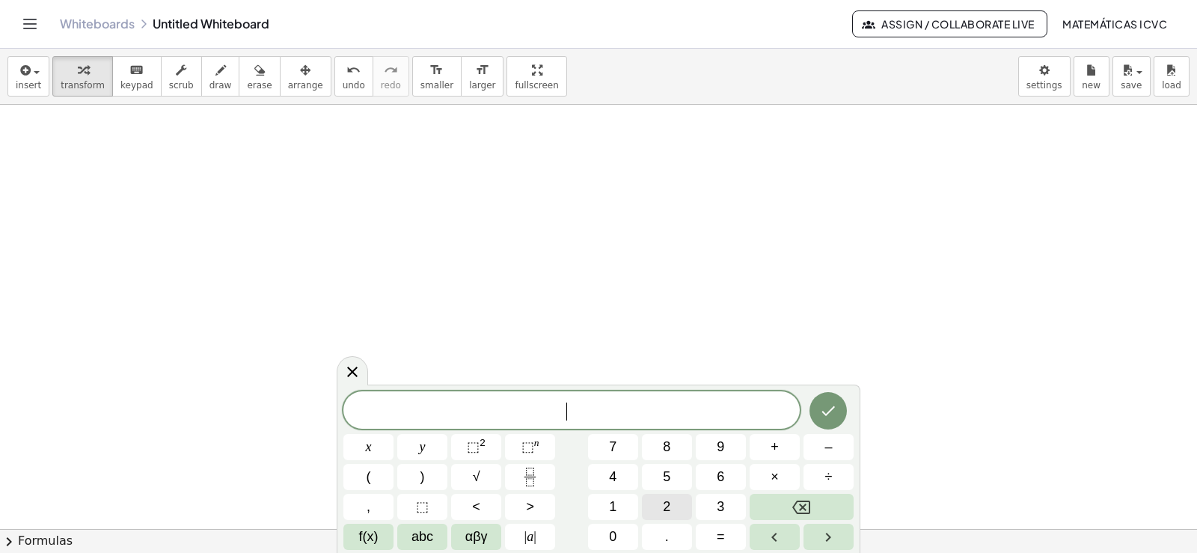
click at [678, 506] on button "2" at bounding box center [667, 507] width 50 height 26
click at [367, 444] on span "x" at bounding box center [369, 447] width 6 height 20
click at [834, 447] on button "–" at bounding box center [829, 447] width 50 height 26
click at [621, 502] on button "1" at bounding box center [613, 507] width 50 height 26
click at [607, 533] on button "0" at bounding box center [613, 537] width 50 height 26
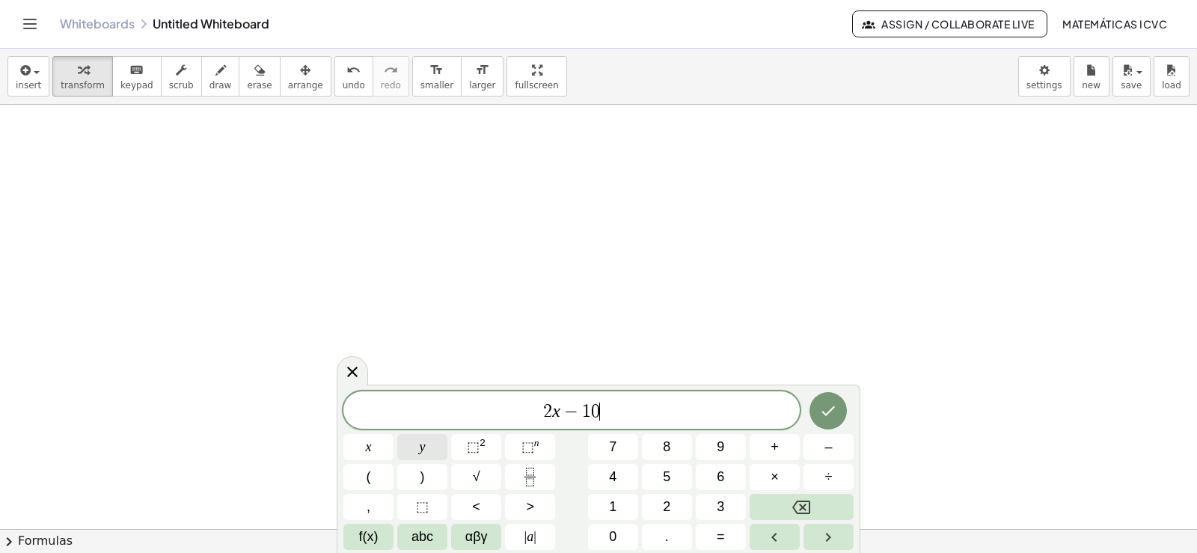
click at [416, 440] on button "y" at bounding box center [422, 447] width 50 height 26
click at [719, 534] on span "=" at bounding box center [721, 537] width 8 height 20
click at [721, 471] on span "6" at bounding box center [720, 477] width 7 height 20
click at [831, 408] on icon "Done" at bounding box center [828, 411] width 18 height 18
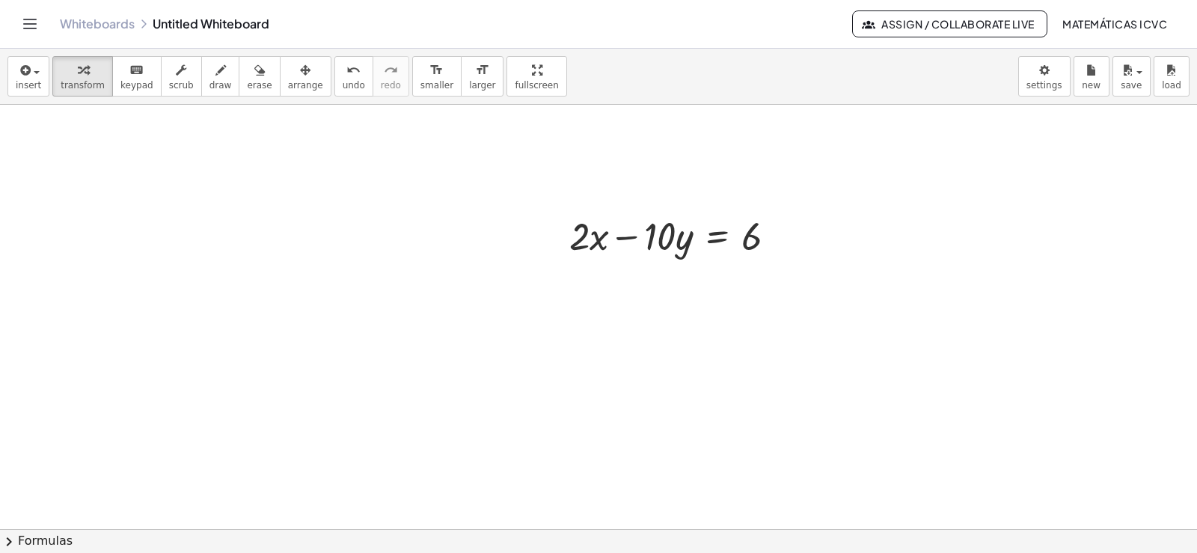
scroll to position [5515, 0]
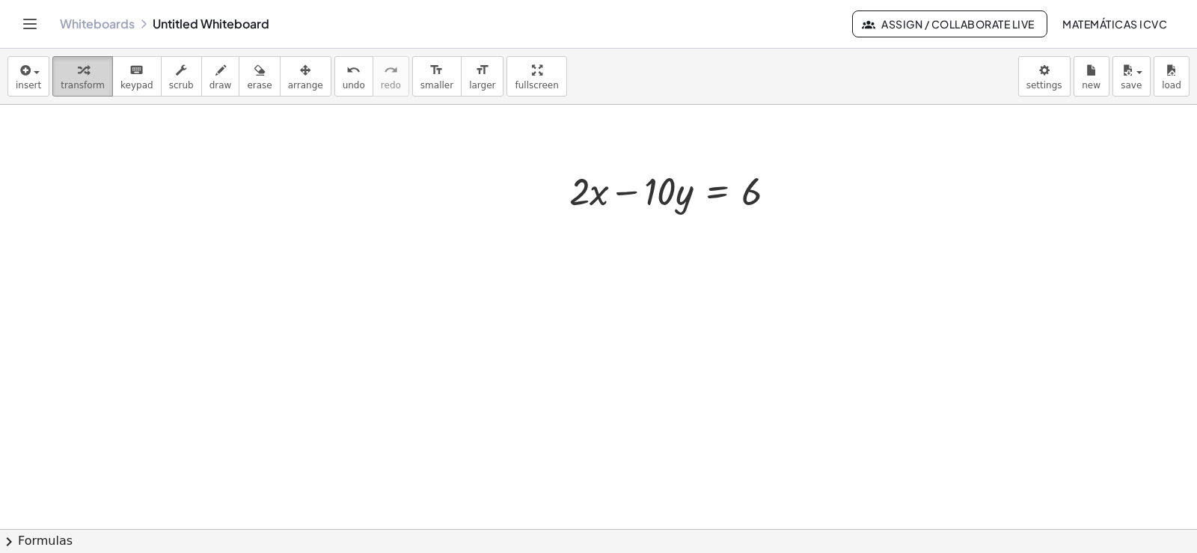
click at [79, 85] on span "transform" at bounding box center [83, 85] width 44 height 10
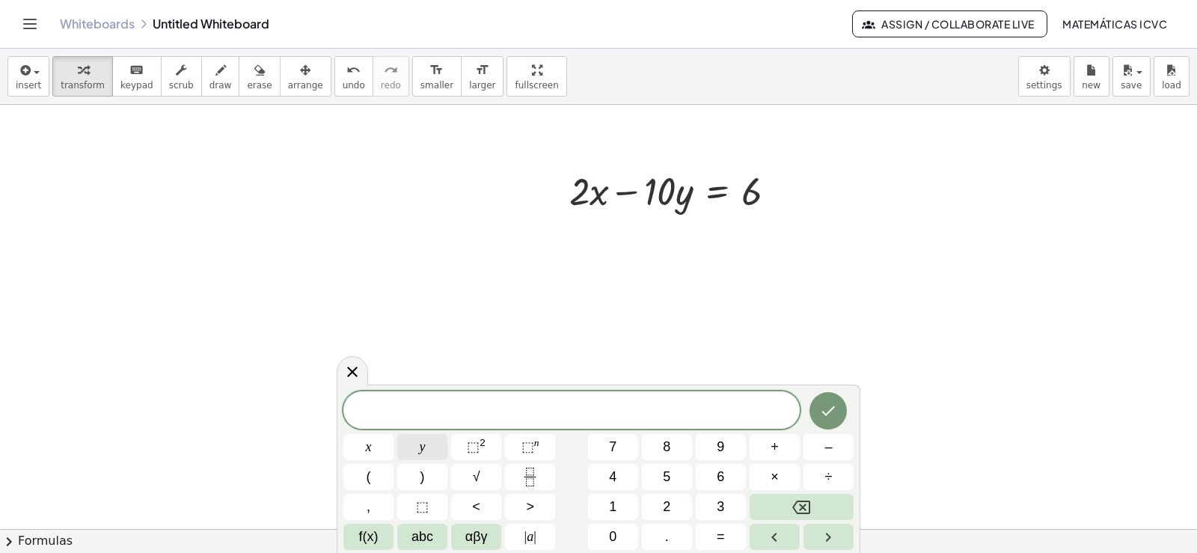
click at [379, 450] on button "x" at bounding box center [368, 447] width 50 height 26
click at [719, 535] on span "=" at bounding box center [721, 537] width 8 height 20
click at [725, 501] on button "3" at bounding box center [721, 507] width 50 height 26
click at [829, 409] on icon "Done" at bounding box center [828, 411] width 18 height 18
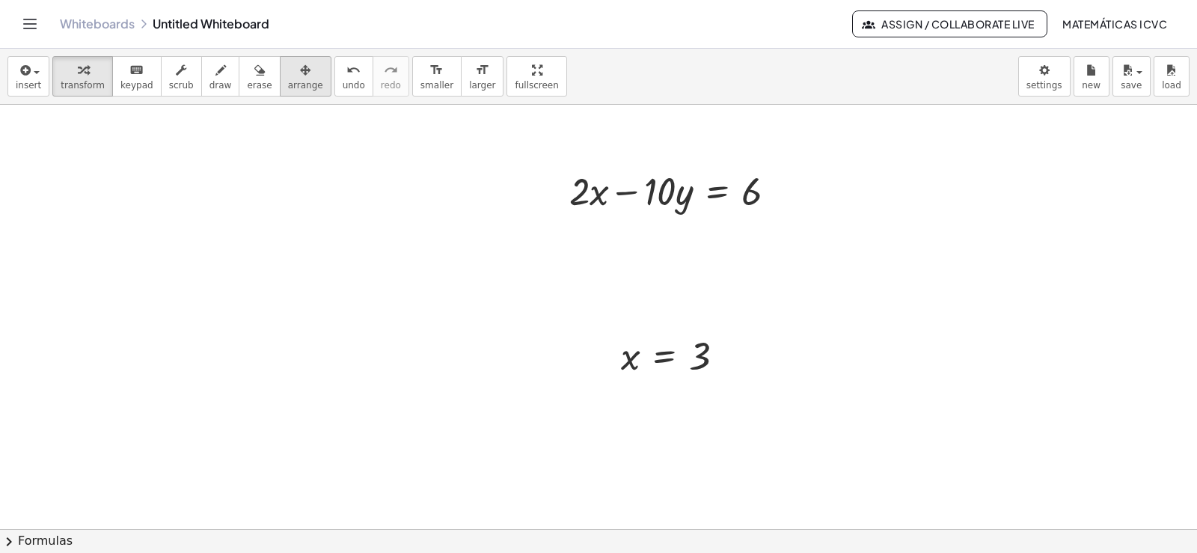
click at [288, 78] on div "button" at bounding box center [305, 70] width 35 height 18
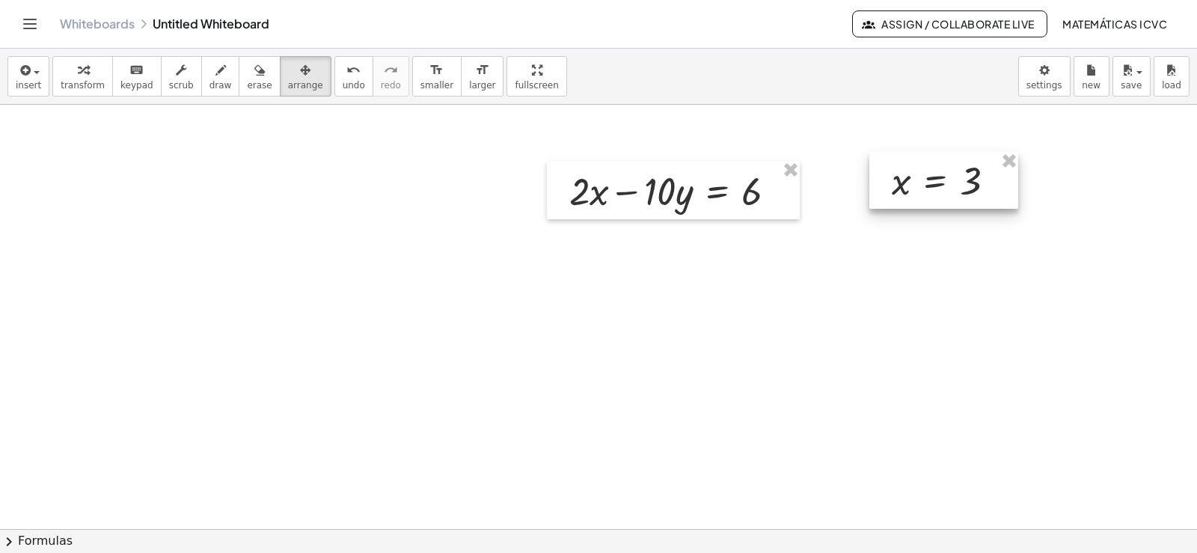
drag, startPoint x: 673, startPoint y: 359, endPoint x: 918, endPoint y: 220, distance: 282.1
click at [944, 185] on div at bounding box center [943, 180] width 149 height 57
click at [78, 79] on icon "button" at bounding box center [83, 70] width 10 height 18
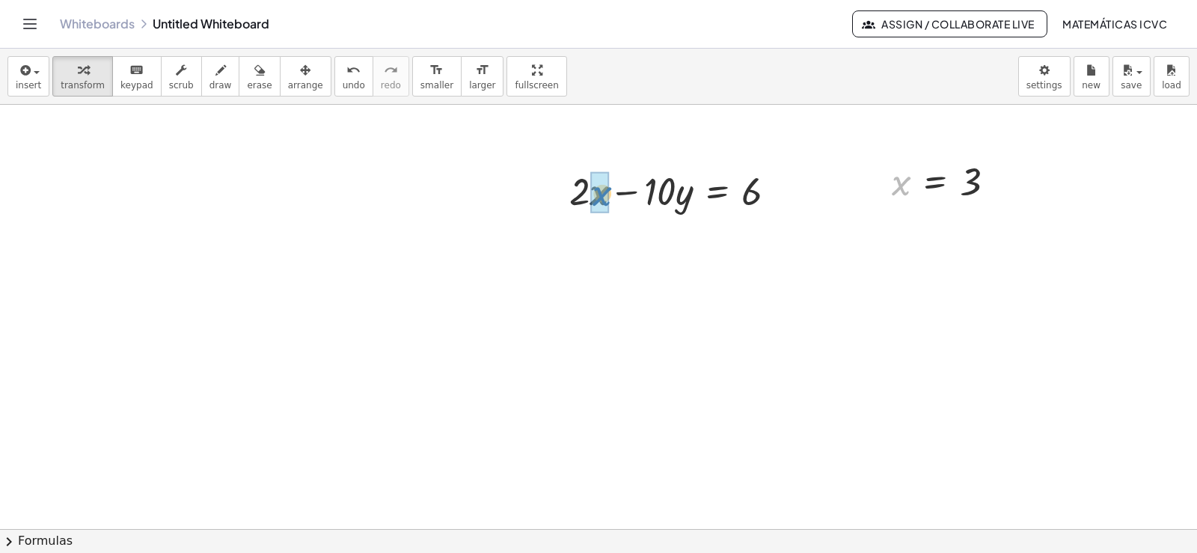
drag, startPoint x: 902, startPoint y: 189, endPoint x: 602, endPoint y: 201, distance: 299.5
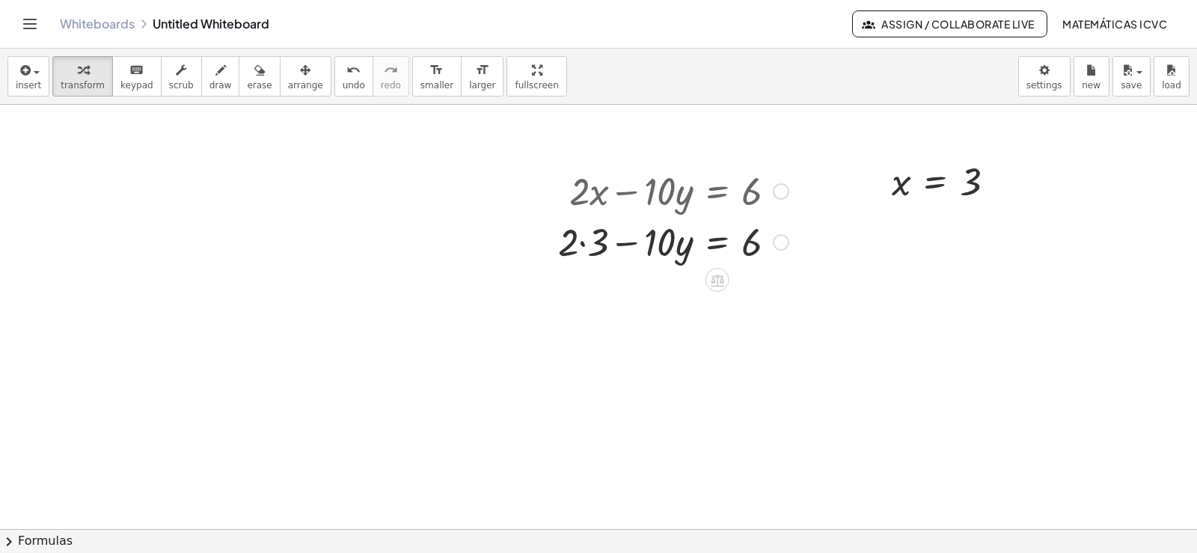
click at [584, 243] on div at bounding box center [673, 240] width 245 height 51
drag, startPoint x: 595, startPoint y: 303, endPoint x: 1196, endPoint y: 447, distance: 618.5
click at [797, 298] on div "+ · 2 · x − · 10 · y = 6 + · 2 · 3 − · 10 · y = 6 + 6 + − · 10 · y = 6 6" at bounding box center [668, 241] width 264 height 160
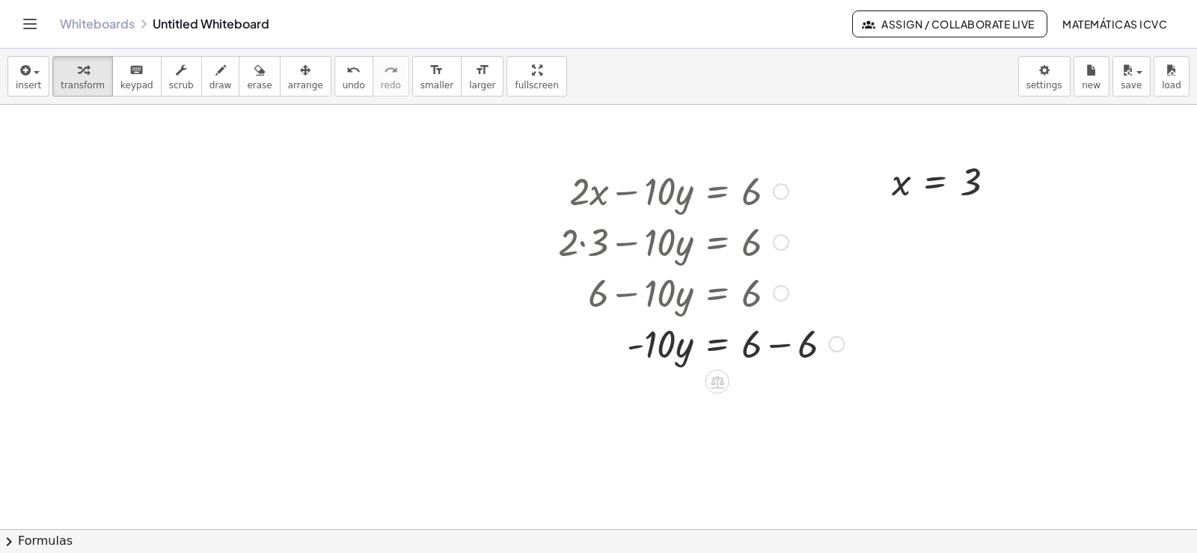
click at [777, 344] on div at bounding box center [701, 342] width 301 height 51
drag, startPoint x: 664, startPoint y: 403, endPoint x: 769, endPoint y: 453, distance: 116.8
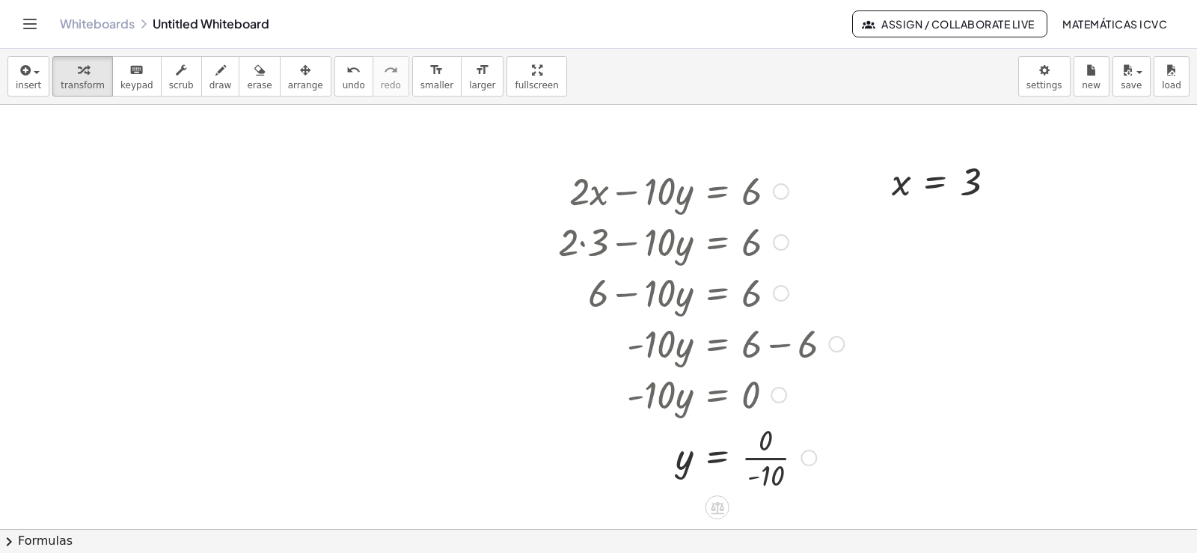
click at [773, 457] on div at bounding box center [701, 456] width 301 height 75
click at [201, 82] on button "draw" at bounding box center [220, 76] width 39 height 40
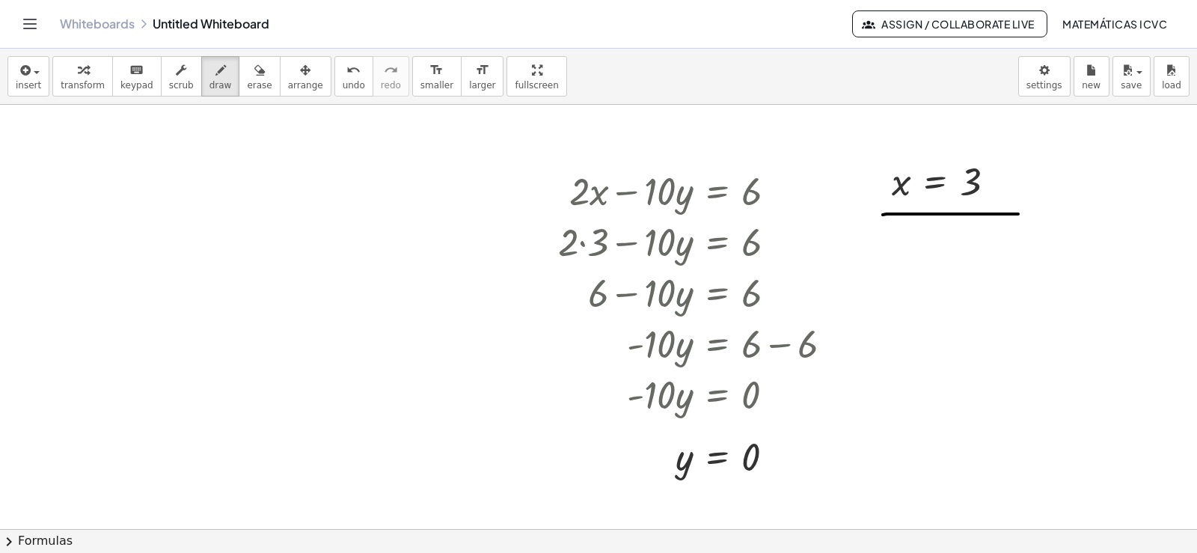
drag, startPoint x: 883, startPoint y: 215, endPoint x: 1018, endPoint y: 214, distance: 135.4
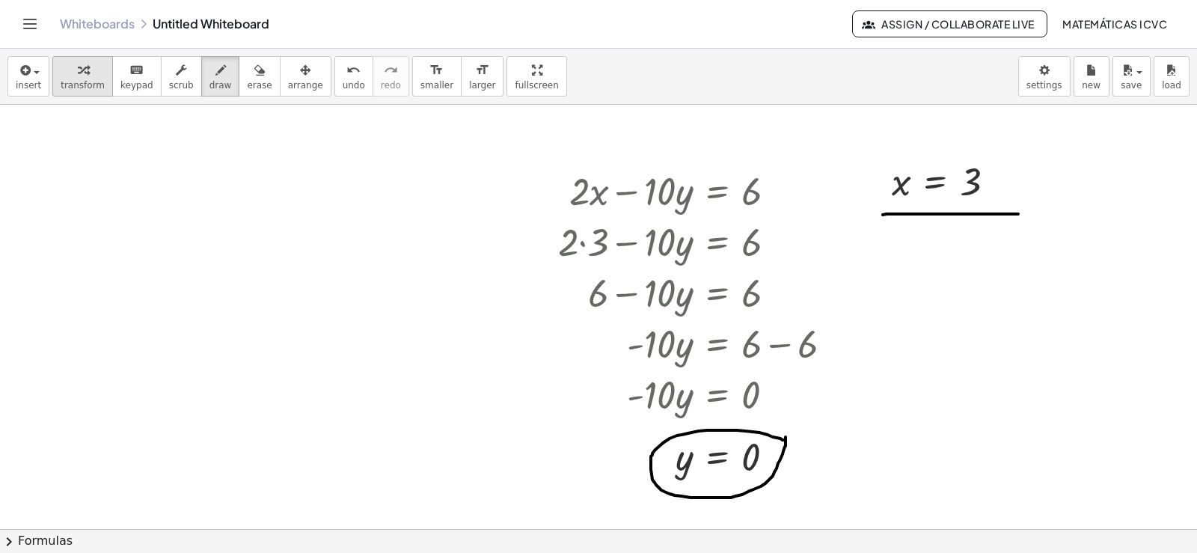
click at [79, 80] on span "transform" at bounding box center [83, 85] width 44 height 10
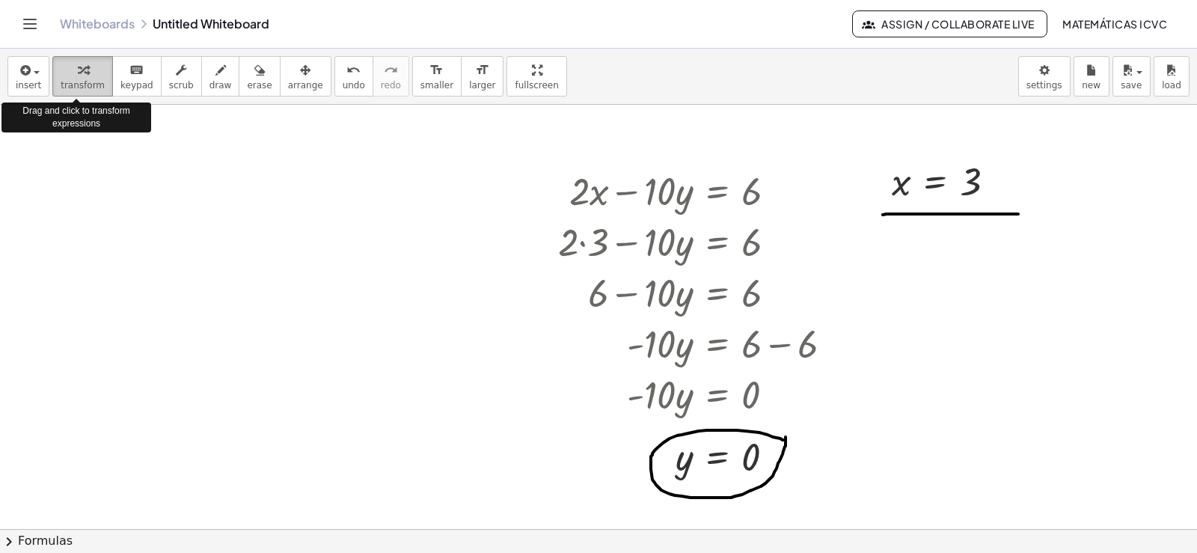
click at [75, 90] on span "transform" at bounding box center [83, 85] width 44 height 10
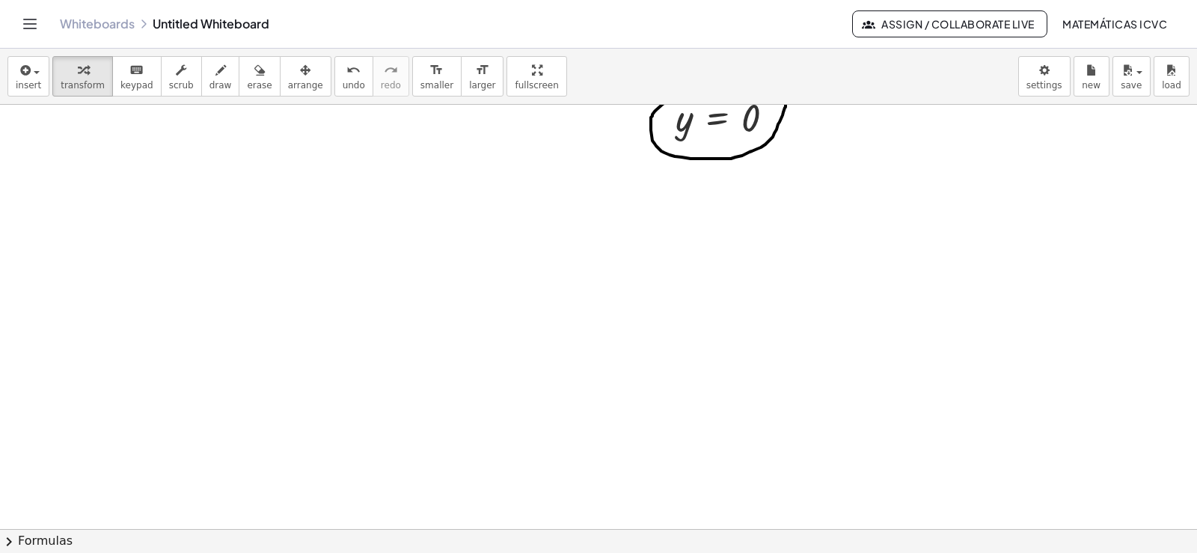
scroll to position [5940, 0]
click at [78, 78] on icon "button" at bounding box center [83, 70] width 10 height 18
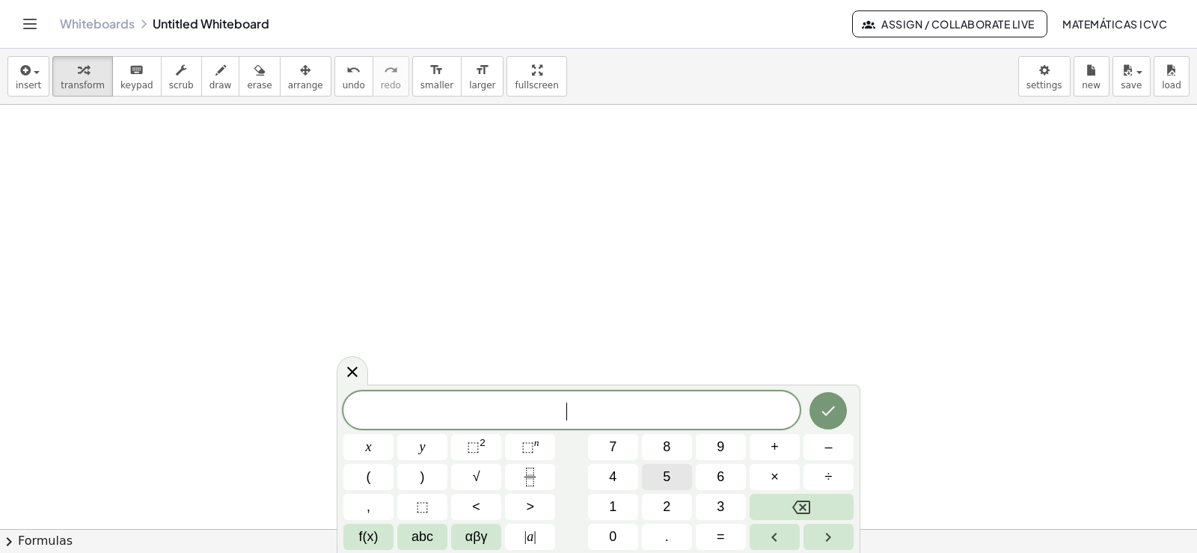
click at [676, 478] on button "5" at bounding box center [667, 477] width 50 height 26
click at [376, 447] on button "x" at bounding box center [368, 447] width 50 height 26
click at [785, 447] on button "+" at bounding box center [775, 447] width 50 height 26
click at [676, 504] on button "2" at bounding box center [667, 507] width 50 height 26
click at [430, 452] on button "y" at bounding box center [422, 447] width 50 height 26
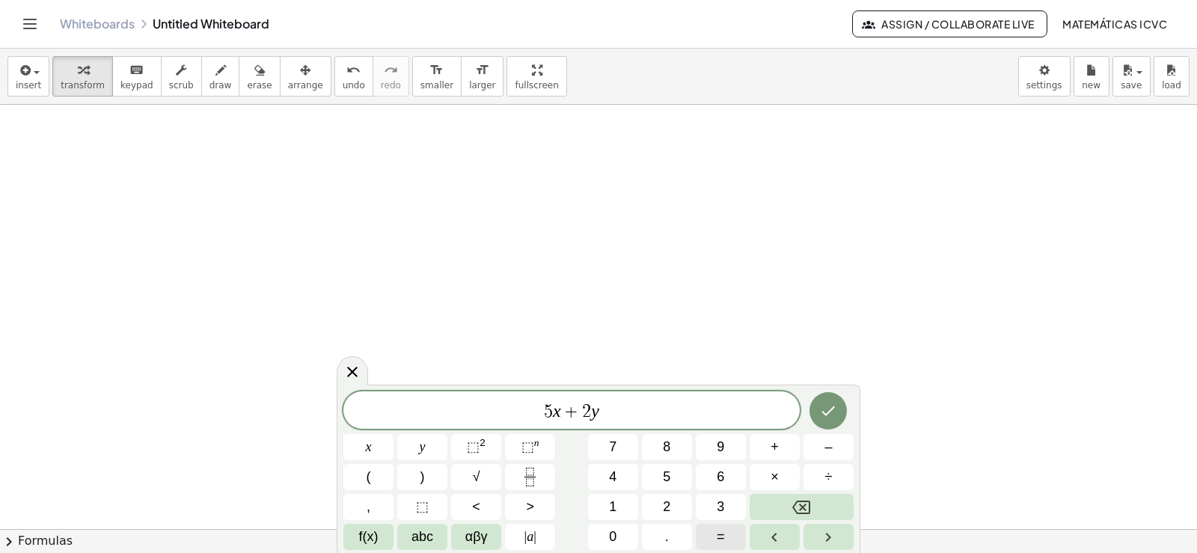
click at [718, 537] on span "=" at bounding box center [721, 537] width 8 height 20
click at [620, 504] on button "1" at bounding box center [613, 507] width 50 height 26
click at [656, 508] on button "2" at bounding box center [667, 507] width 50 height 26
click at [826, 415] on icon "Done" at bounding box center [828, 411] width 13 height 10
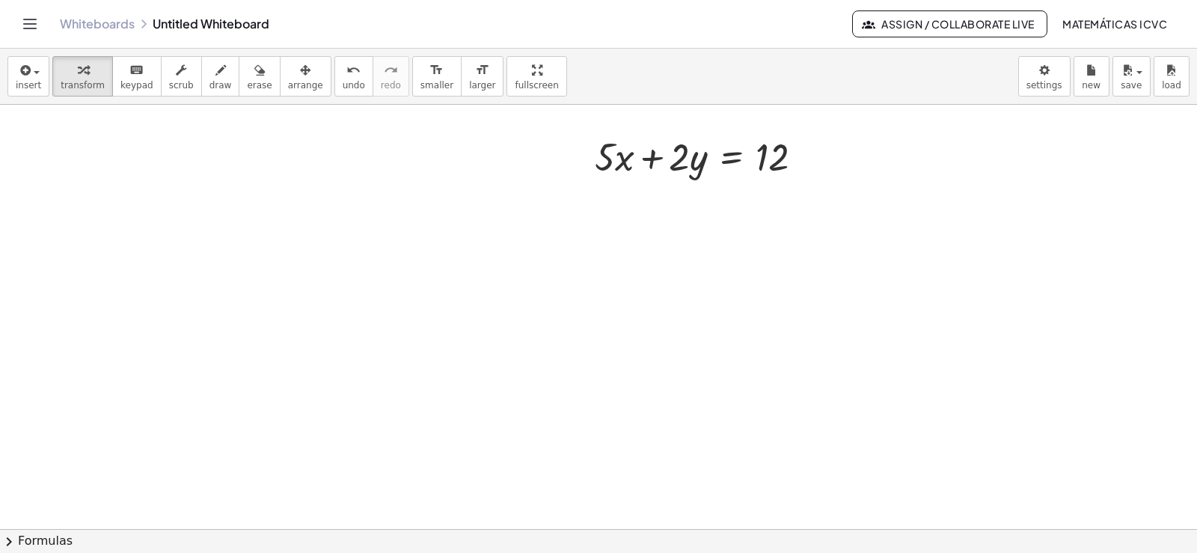
scroll to position [6089, 0]
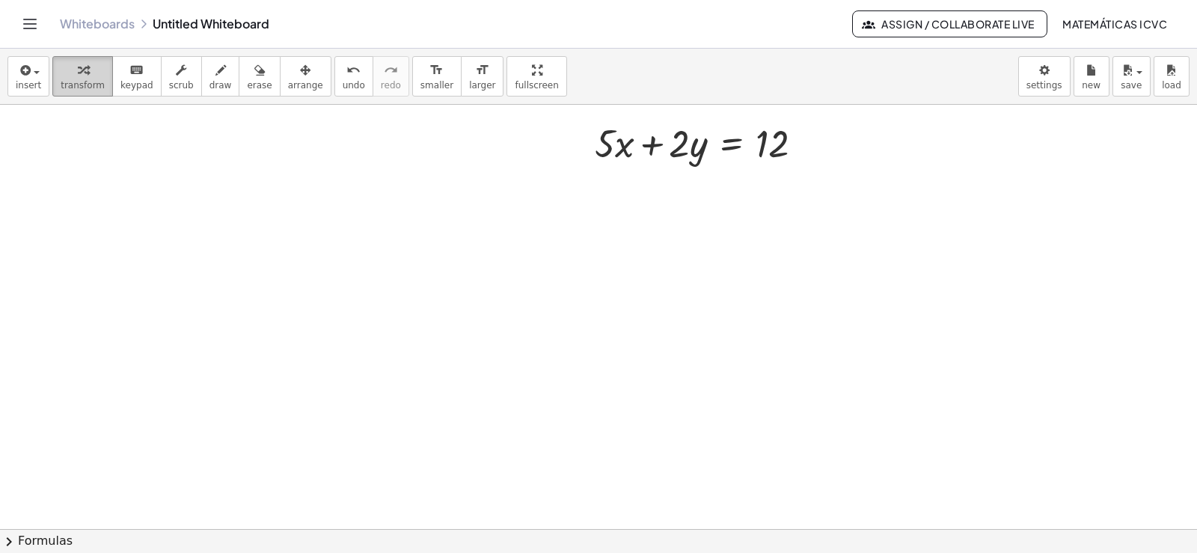
click at [61, 77] on div "button" at bounding box center [83, 70] width 44 height 18
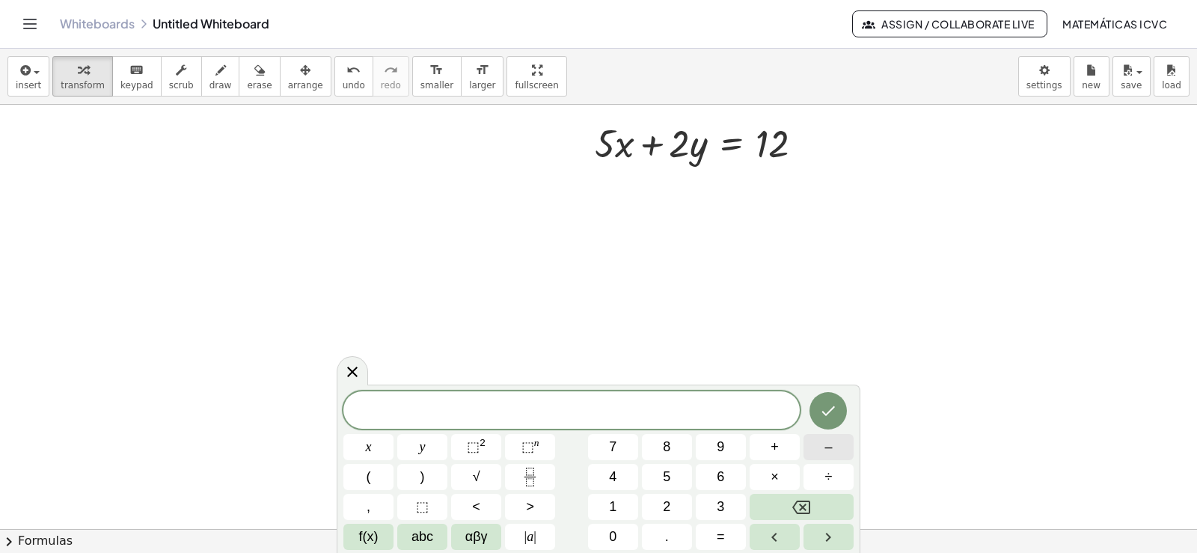
click at [835, 443] on button "–" at bounding box center [829, 447] width 50 height 26
click at [666, 477] on span "5" at bounding box center [666, 477] width 7 height 20
click at [373, 447] on button "x" at bounding box center [368, 447] width 50 height 26
click at [779, 453] on button "+" at bounding box center [775, 447] width 50 height 26
click at [620, 471] on button "4" at bounding box center [613, 477] width 50 height 26
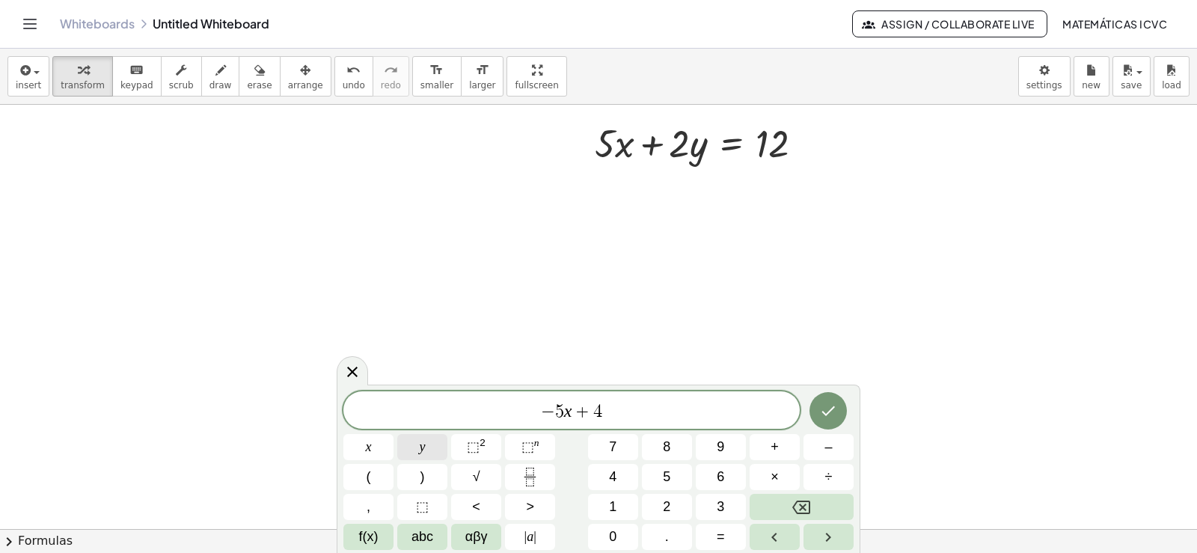
click at [434, 438] on button "y" at bounding box center [422, 447] width 50 height 26
click at [718, 537] on span "=" at bounding box center [721, 537] width 8 height 20
click at [830, 446] on span "–" at bounding box center [828, 447] width 7 height 20
click at [716, 476] on button "6" at bounding box center [721, 477] width 50 height 26
click at [840, 409] on button "Done" at bounding box center [828, 410] width 37 height 37
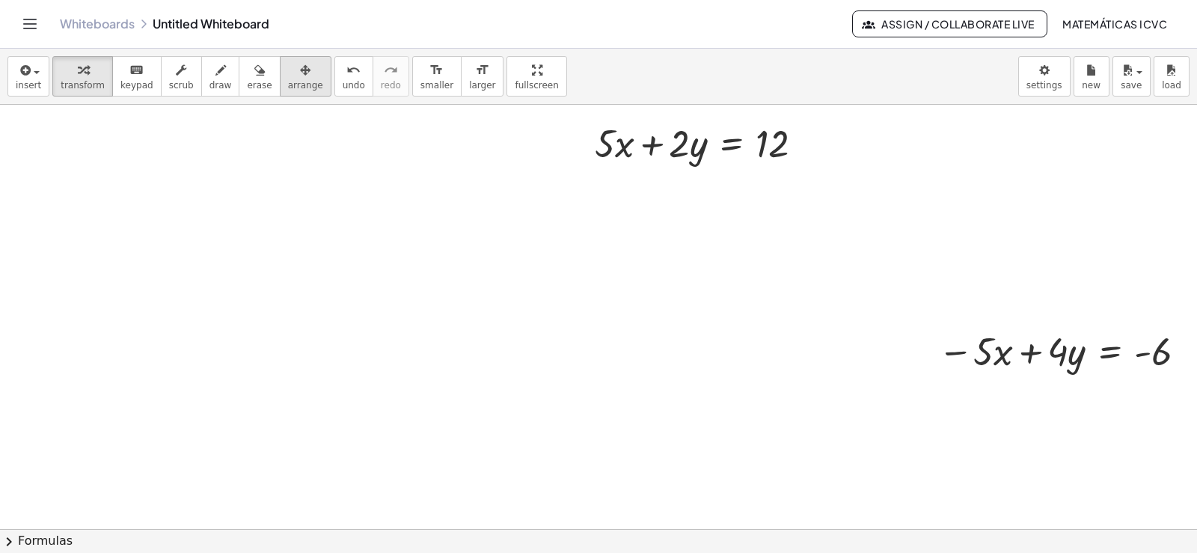
click at [289, 78] on div "button" at bounding box center [305, 70] width 35 height 18
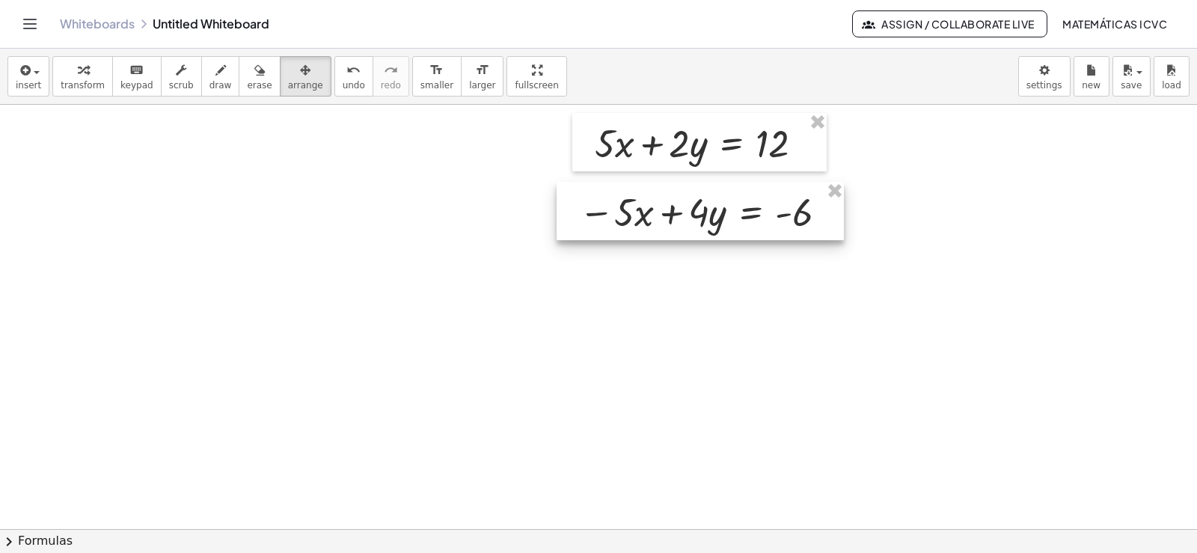
drag, startPoint x: 857, startPoint y: 336, endPoint x: 546, endPoint y: 181, distance: 347.0
click at [670, 215] on div at bounding box center [700, 211] width 287 height 58
click at [67, 77] on div "button" at bounding box center [83, 70] width 44 height 18
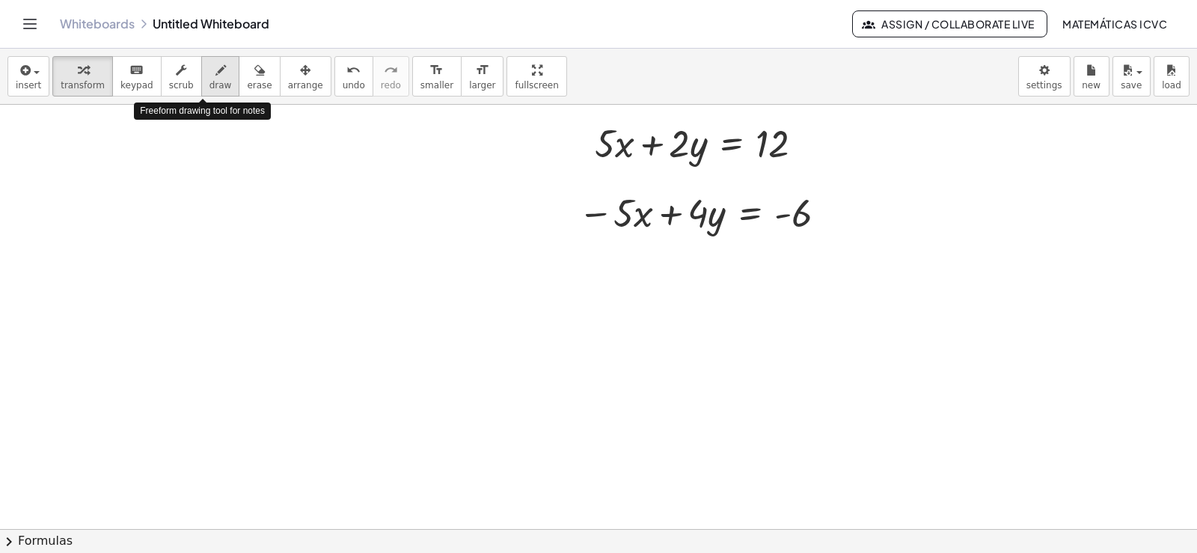
click at [210, 84] on span "draw" at bounding box center [221, 85] width 22 height 10
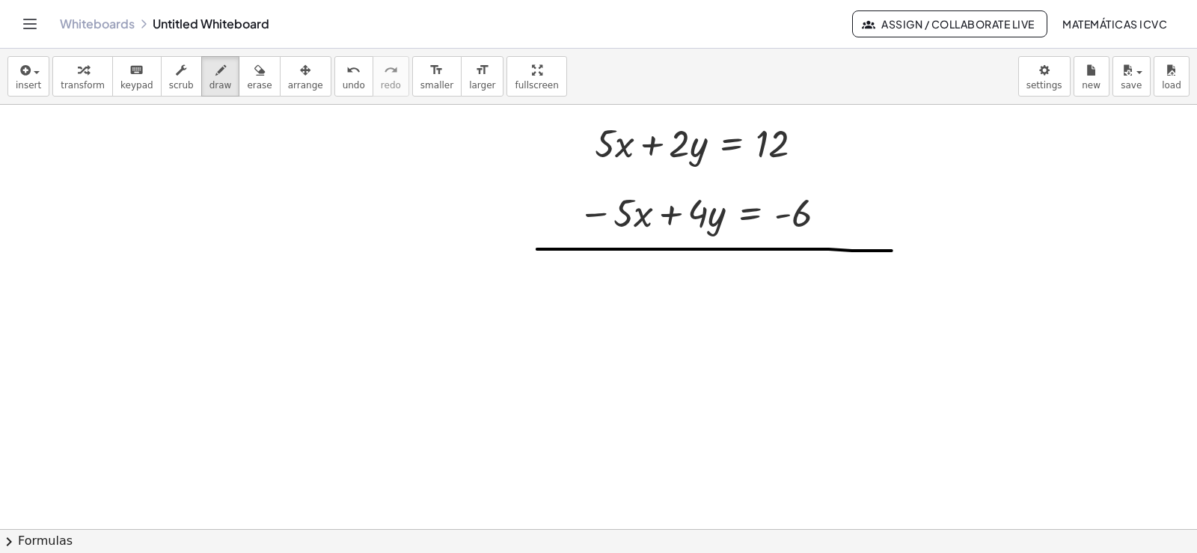
drag, startPoint x: 537, startPoint y: 251, endPoint x: 892, endPoint y: 252, distance: 354.7
click at [78, 75] on icon "button" at bounding box center [83, 70] width 10 height 18
drag, startPoint x: 631, startPoint y: 117, endPoint x: 573, endPoint y: 180, distance: 85.8
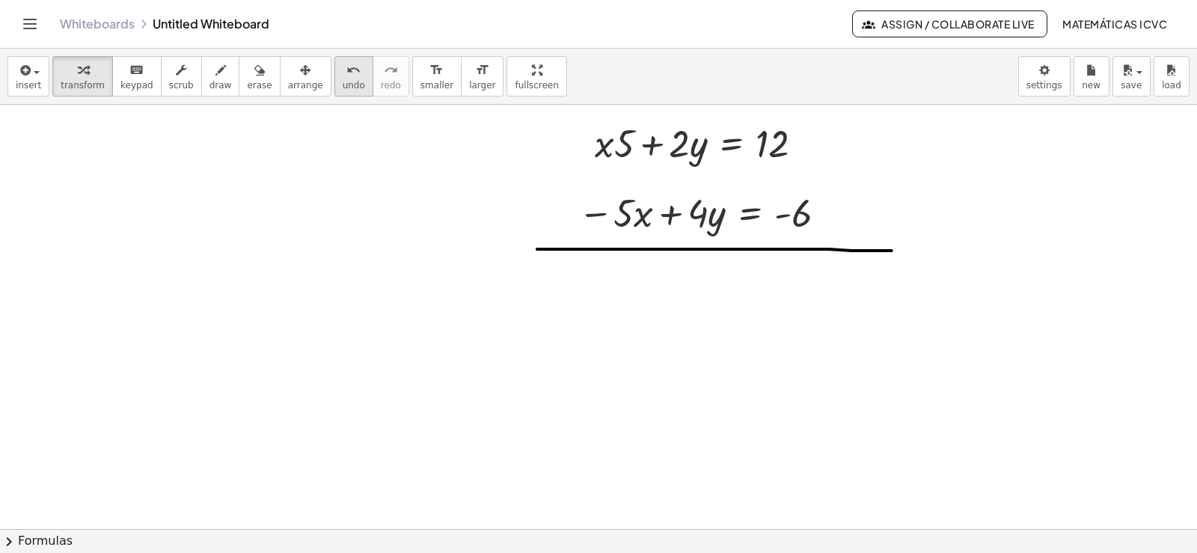
click at [346, 76] on icon "undo" at bounding box center [353, 70] width 14 height 18
click at [210, 88] on span "draw" at bounding box center [221, 85] width 22 height 10
drag, startPoint x: 641, startPoint y: 123, endPoint x: 557, endPoint y: 186, distance: 105.2
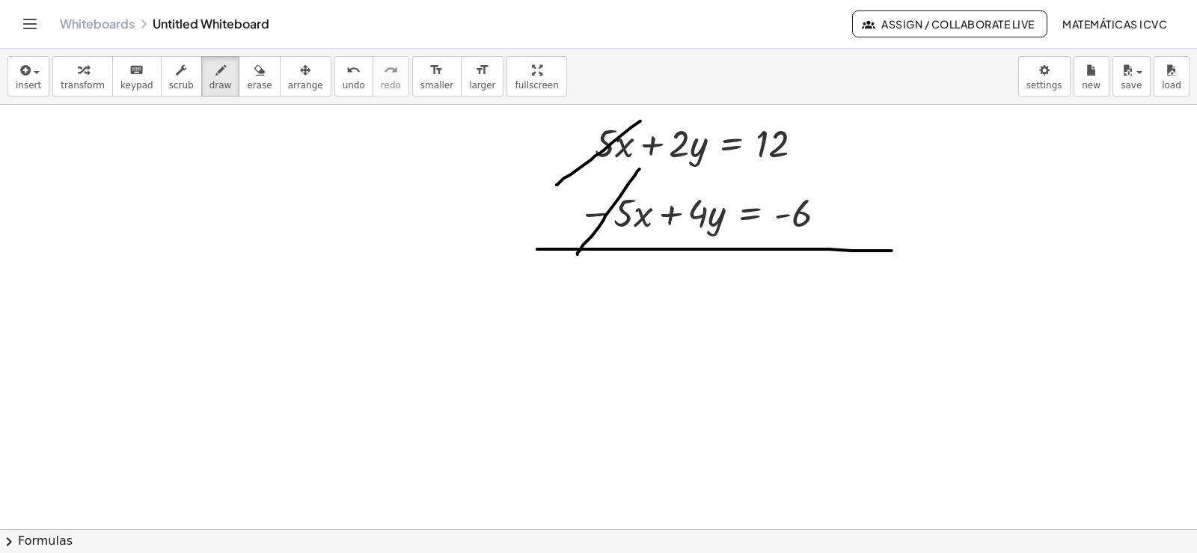
drag, startPoint x: 640, startPoint y: 171, endPoint x: 576, endPoint y: 257, distance: 107.0
click at [89, 80] on span "transform" at bounding box center [83, 85] width 44 height 10
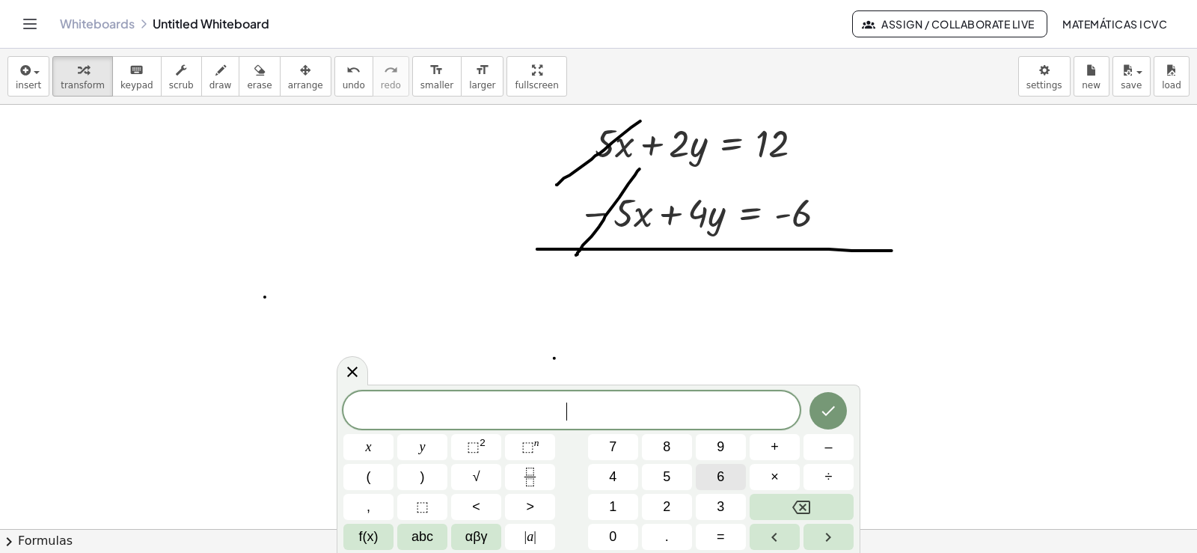
click at [721, 471] on span "6" at bounding box center [720, 477] width 7 height 20
click at [422, 446] on span "y" at bounding box center [423, 447] width 6 height 20
click at [729, 536] on button "=" at bounding box center [721, 537] width 50 height 26
click at [722, 477] on span "6" at bounding box center [720, 477] width 7 height 20
click at [829, 412] on icon "Done" at bounding box center [828, 411] width 13 height 10
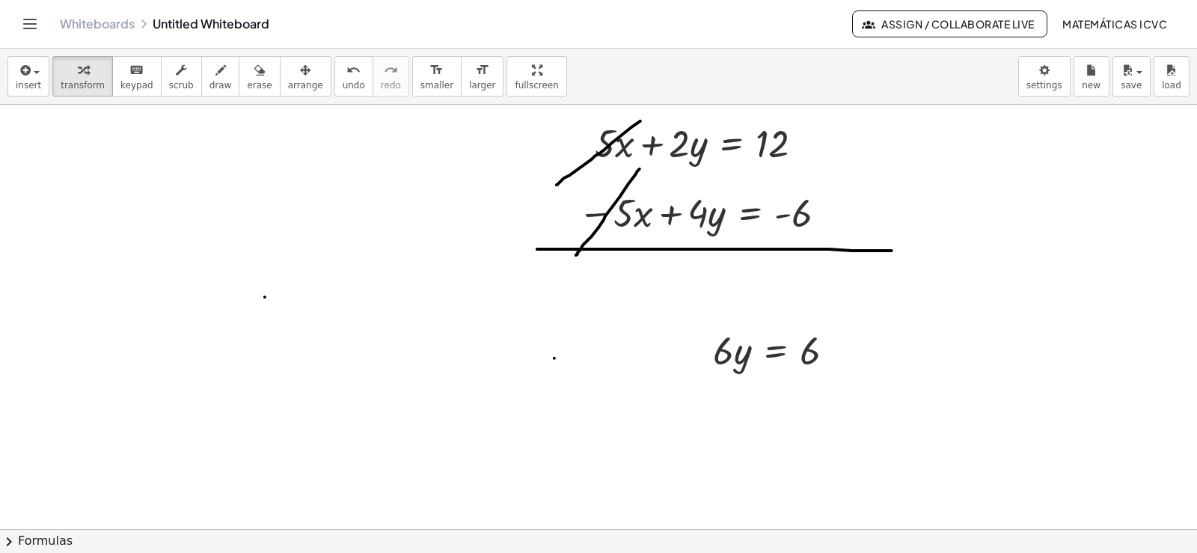
click at [300, 77] on icon "button" at bounding box center [305, 70] width 10 height 18
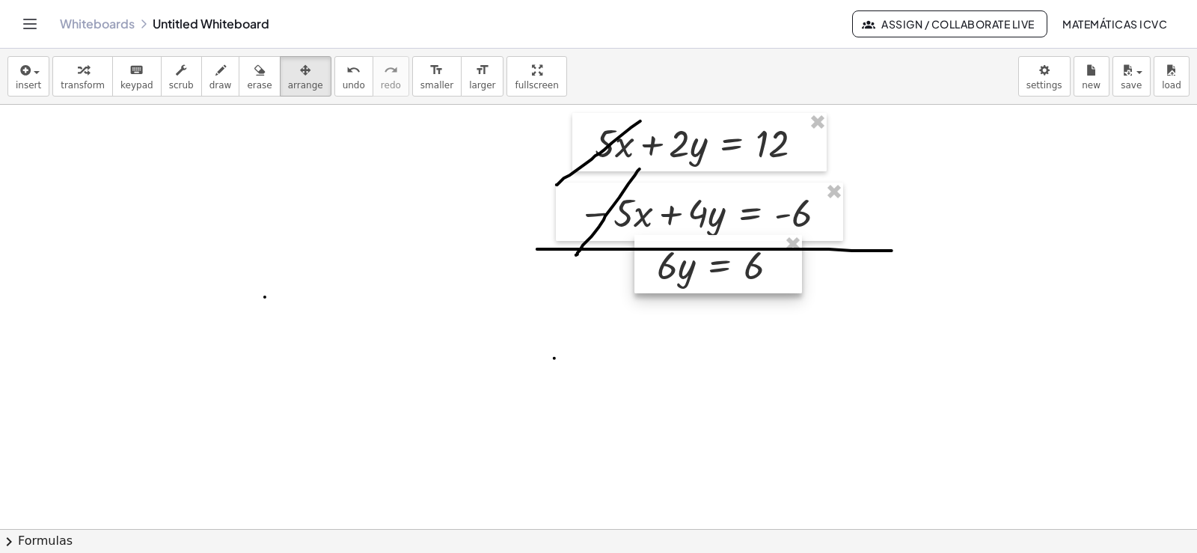
click at [717, 264] on div at bounding box center [719, 264] width 168 height 58
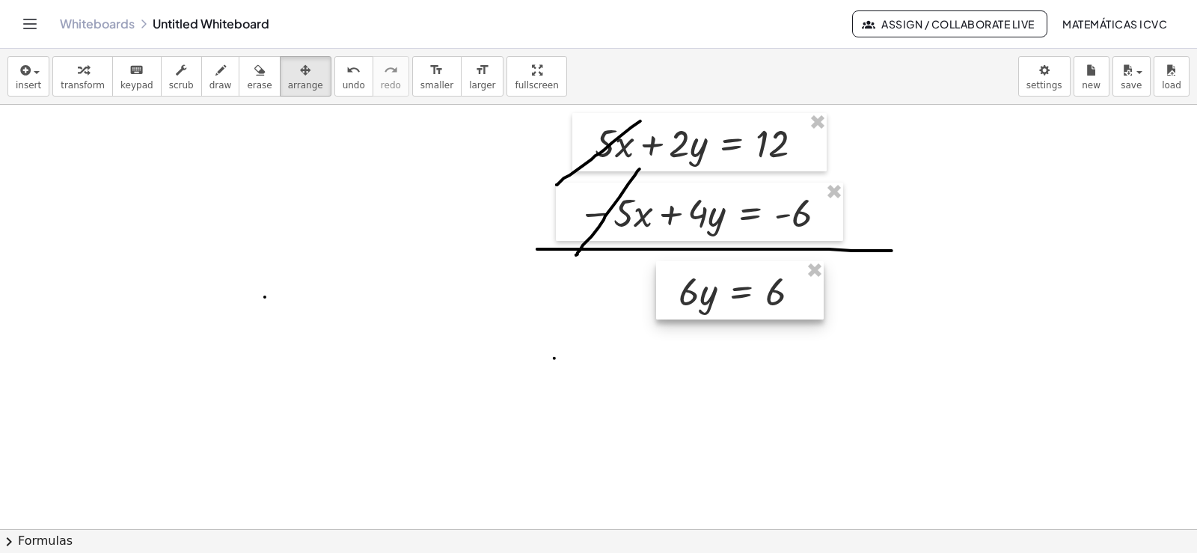
drag, startPoint x: 706, startPoint y: 281, endPoint x: 728, endPoint y: 290, distance: 24.2
click at [728, 290] on div at bounding box center [740, 290] width 168 height 58
click at [85, 81] on span "transform" at bounding box center [83, 85] width 44 height 10
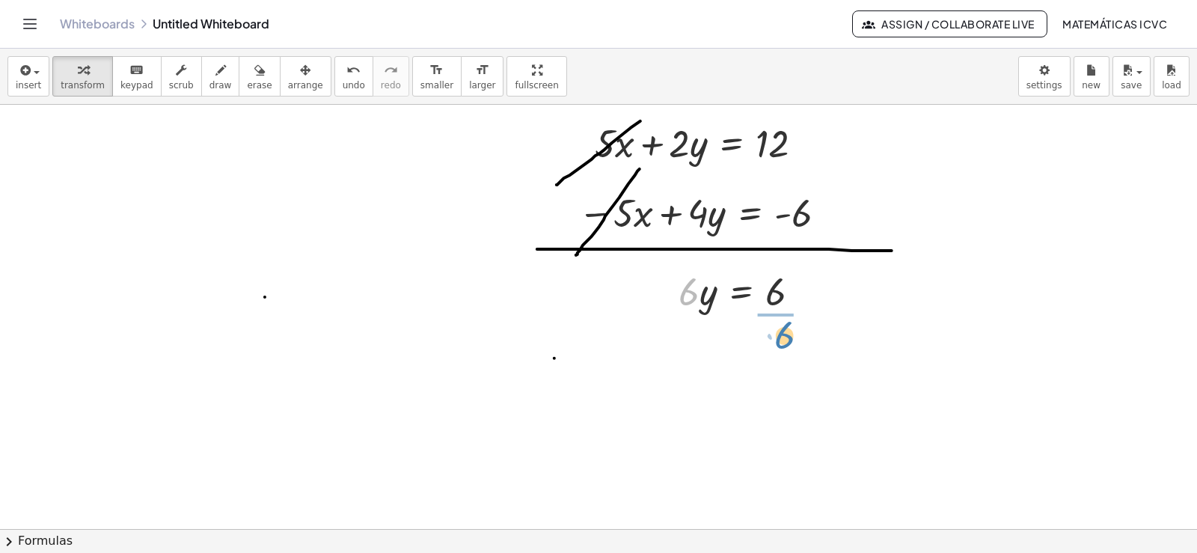
drag, startPoint x: 687, startPoint y: 297, endPoint x: 781, endPoint y: 345, distance: 105.7
click at [783, 353] on div at bounding box center [749, 353] width 156 height 75
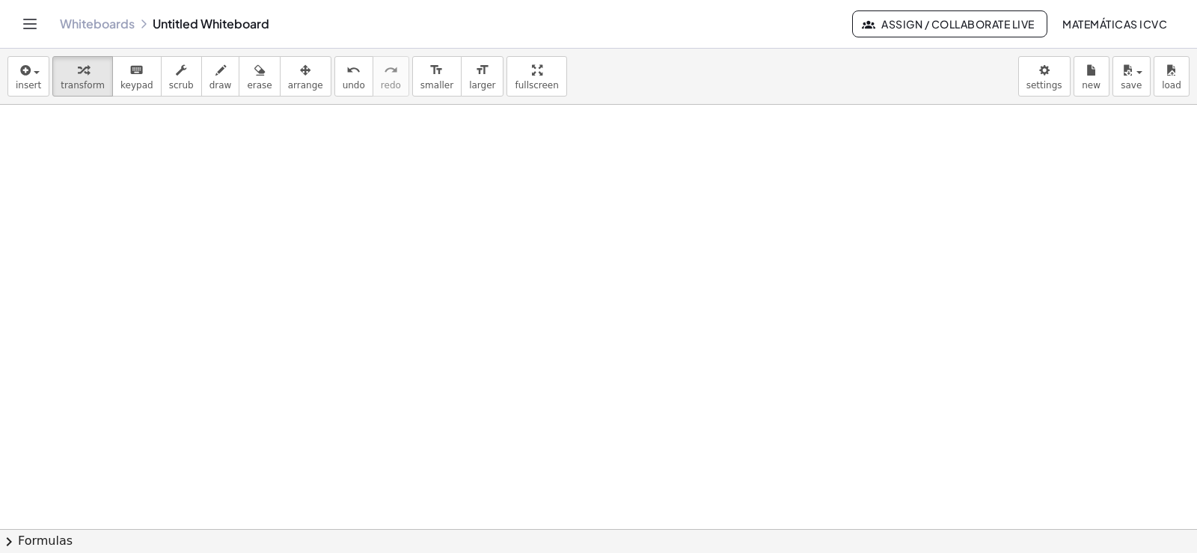
scroll to position [6799, 0]
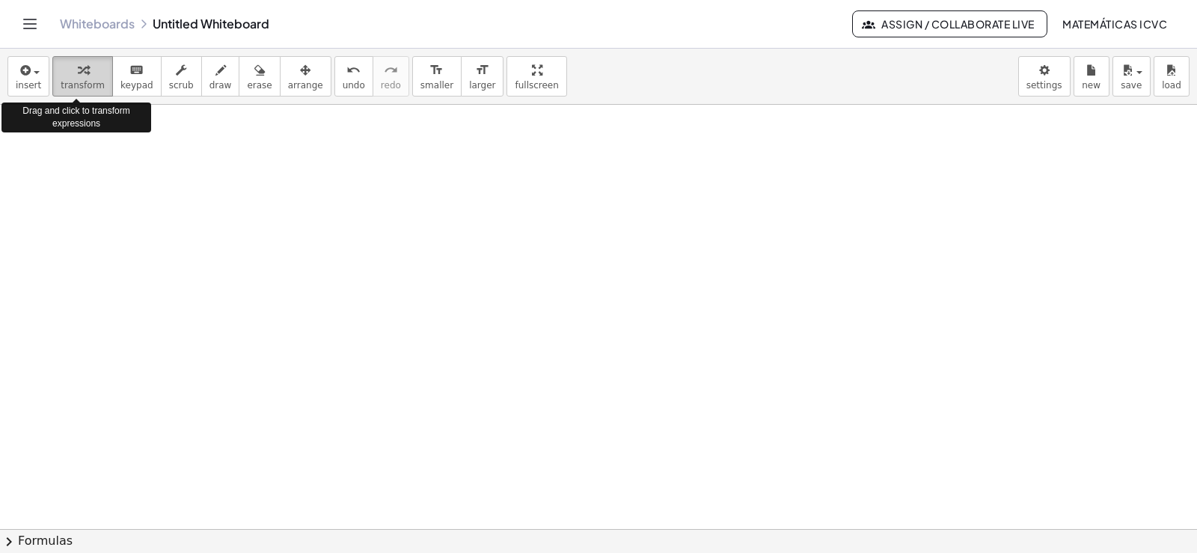
click at [73, 83] on span "transform" at bounding box center [83, 85] width 44 height 10
click at [82, 76] on div "button" at bounding box center [83, 70] width 44 height 18
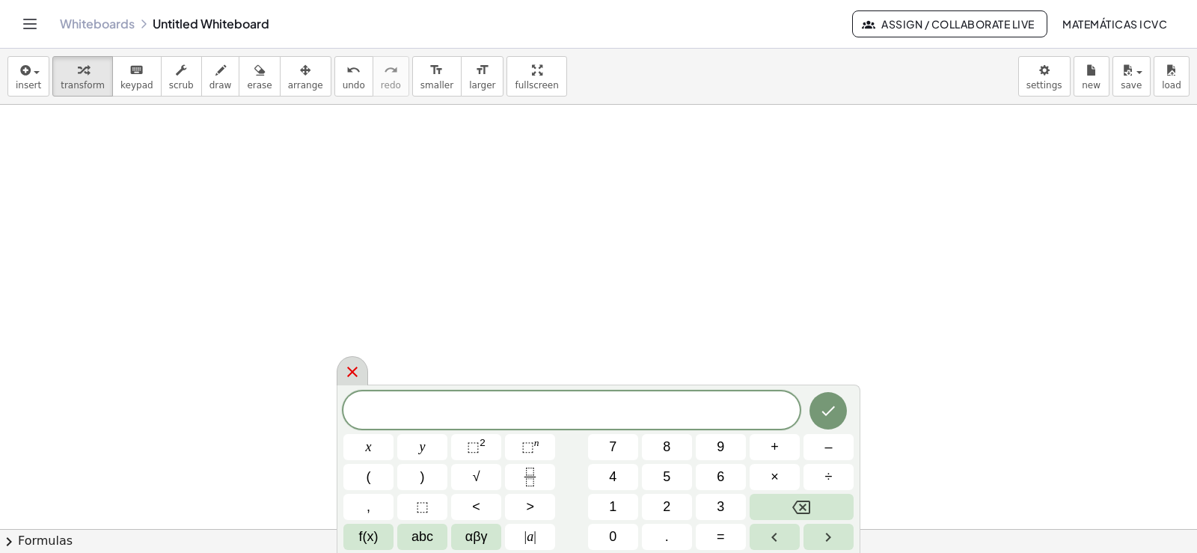
click at [354, 373] on icon at bounding box center [352, 372] width 10 height 10
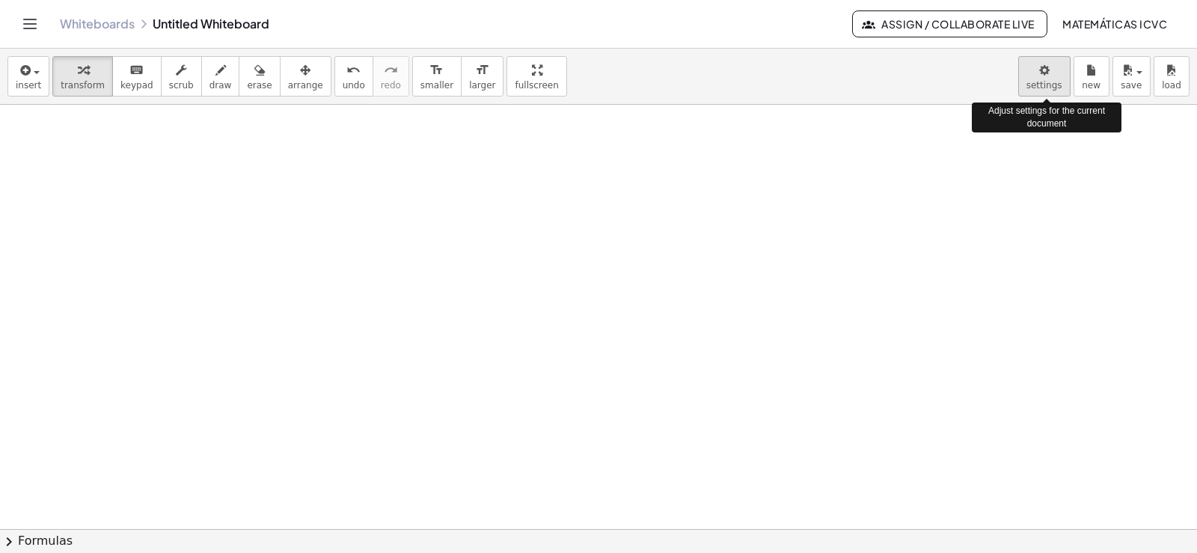
click at [1049, 74] on body "Graspable Math Activities Get Started Activity Bank Assigned Work Classes White…" at bounding box center [598, 276] width 1197 height 553
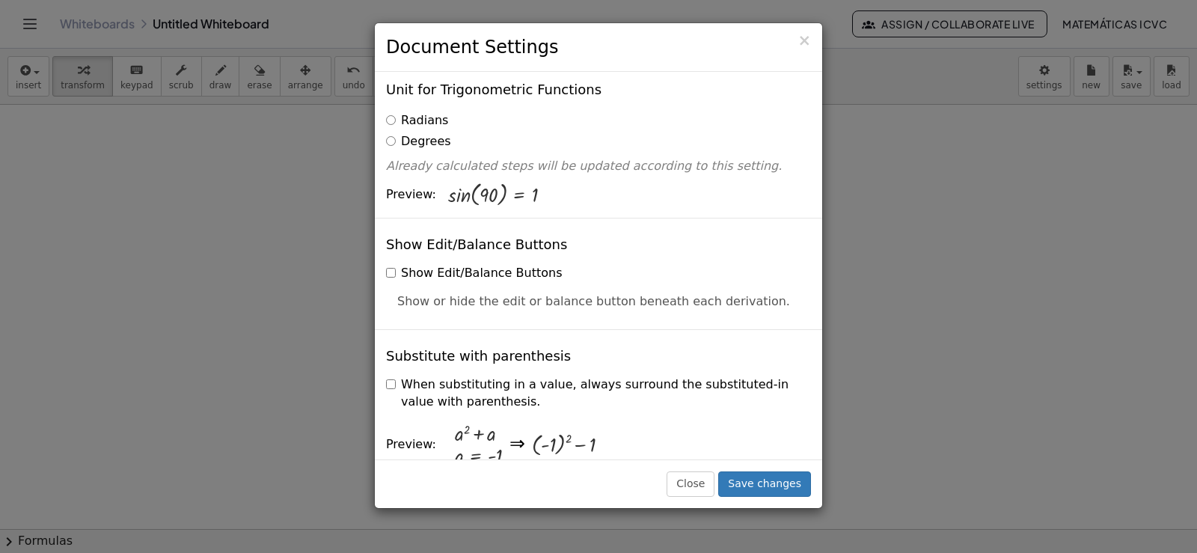
scroll to position [0, 0]
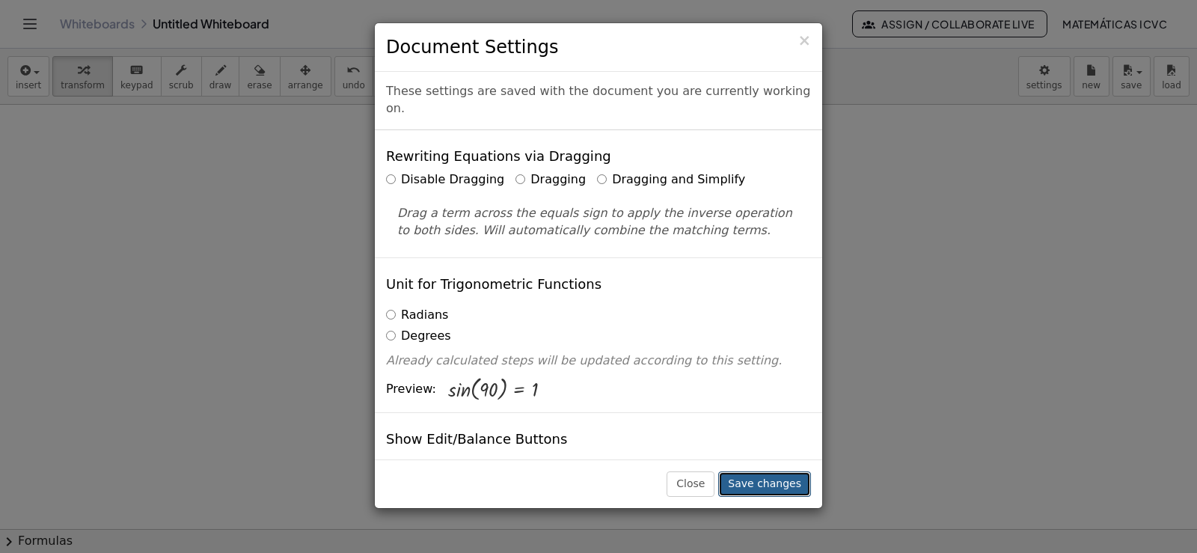
click at [776, 489] on button "Save changes" at bounding box center [764, 483] width 93 height 25
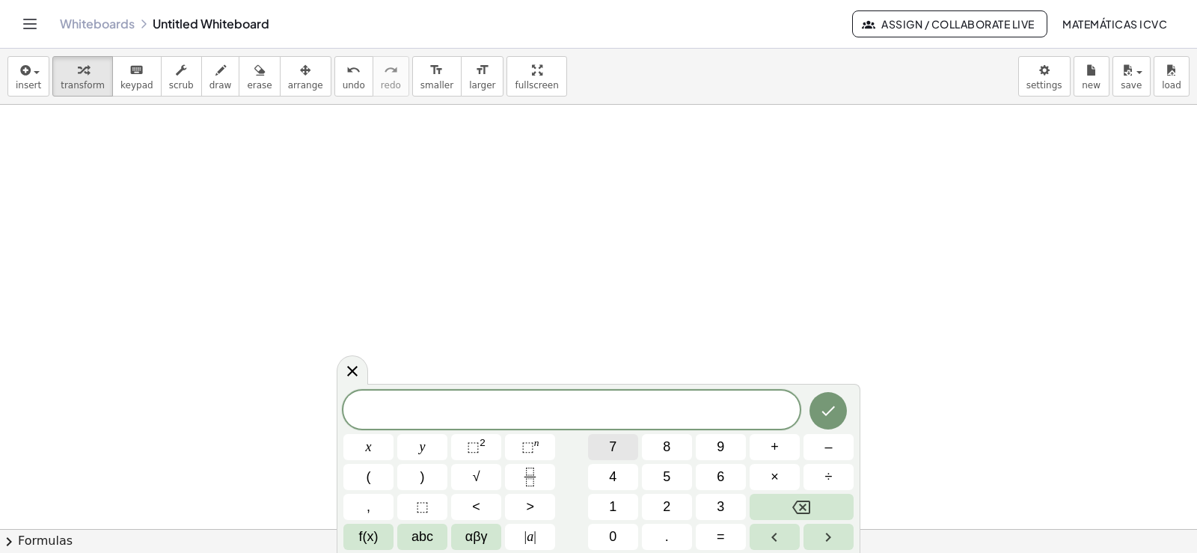
click at [620, 447] on button "7" at bounding box center [613, 447] width 50 height 26
click at [370, 449] on span "x" at bounding box center [369, 447] width 6 height 20
click at [837, 453] on button "–" at bounding box center [829, 447] width 50 height 26
click at [620, 507] on button "1" at bounding box center [613, 507] width 50 height 26
click at [617, 534] on span "0" at bounding box center [612, 537] width 7 height 20
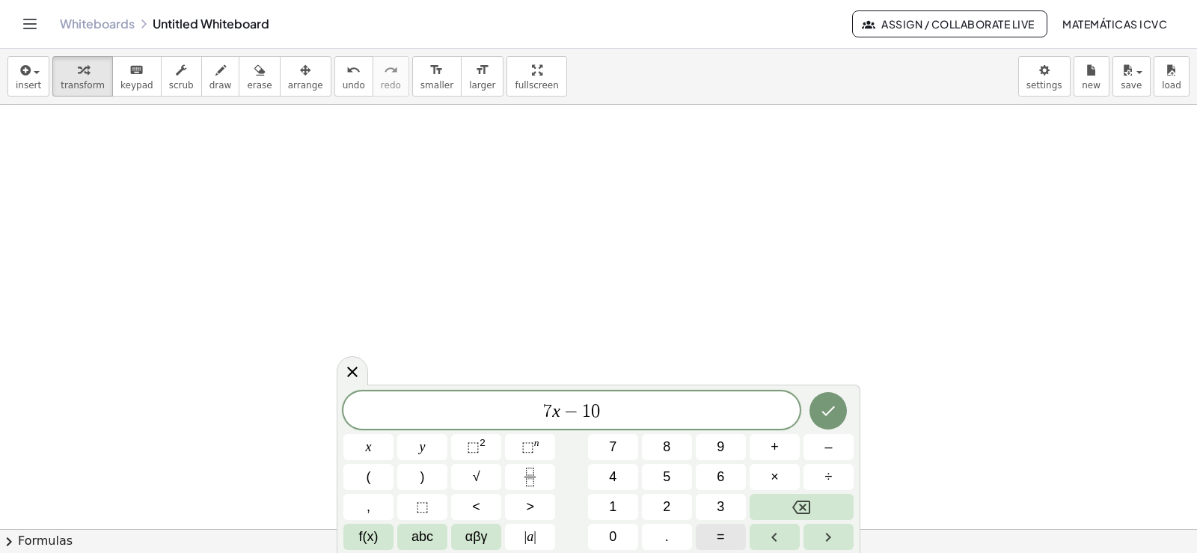
click at [720, 539] on span "=" at bounding box center [721, 537] width 8 height 20
click at [627, 510] on button "1" at bounding box center [613, 507] width 50 height 26
click at [834, 414] on icon "Done" at bounding box center [828, 411] width 18 height 18
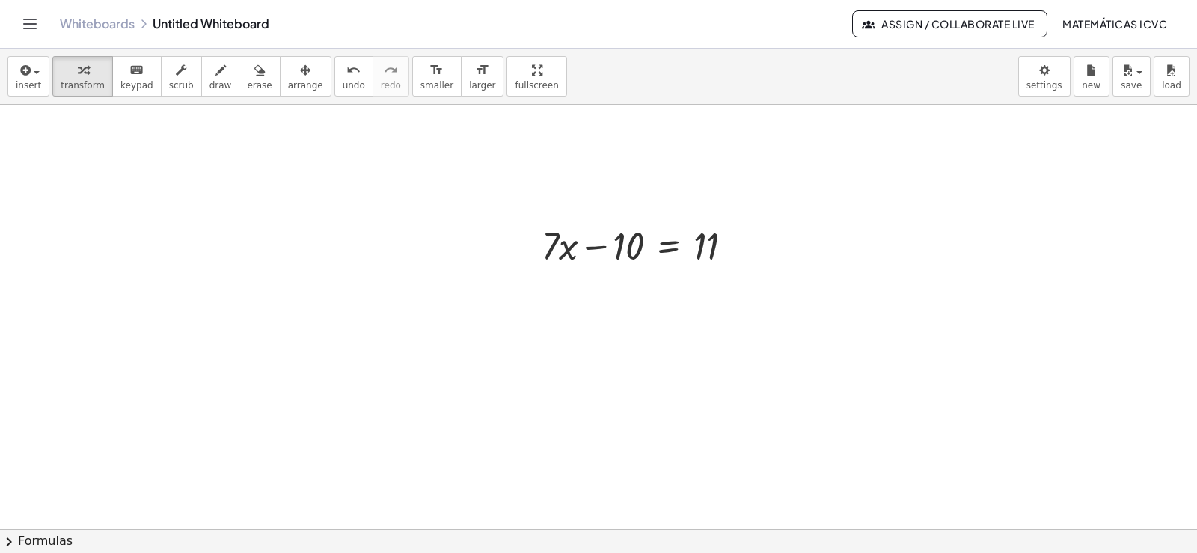
scroll to position [6949, 0]
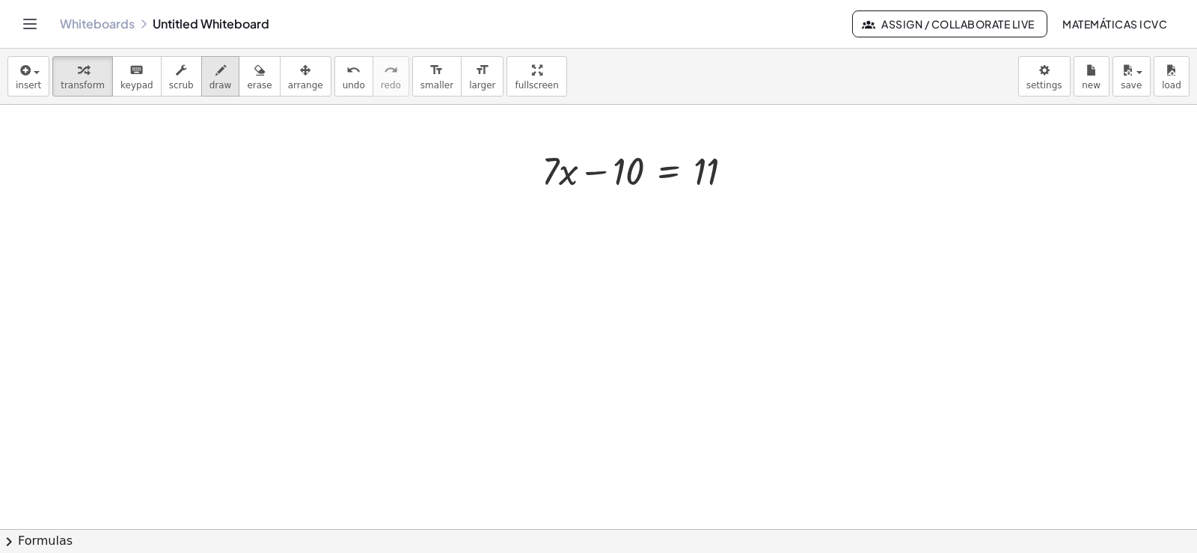
click at [210, 81] on span "draw" at bounding box center [221, 85] width 22 height 10
drag, startPoint x: 644, startPoint y: 189, endPoint x: 511, endPoint y: 189, distance: 133.2
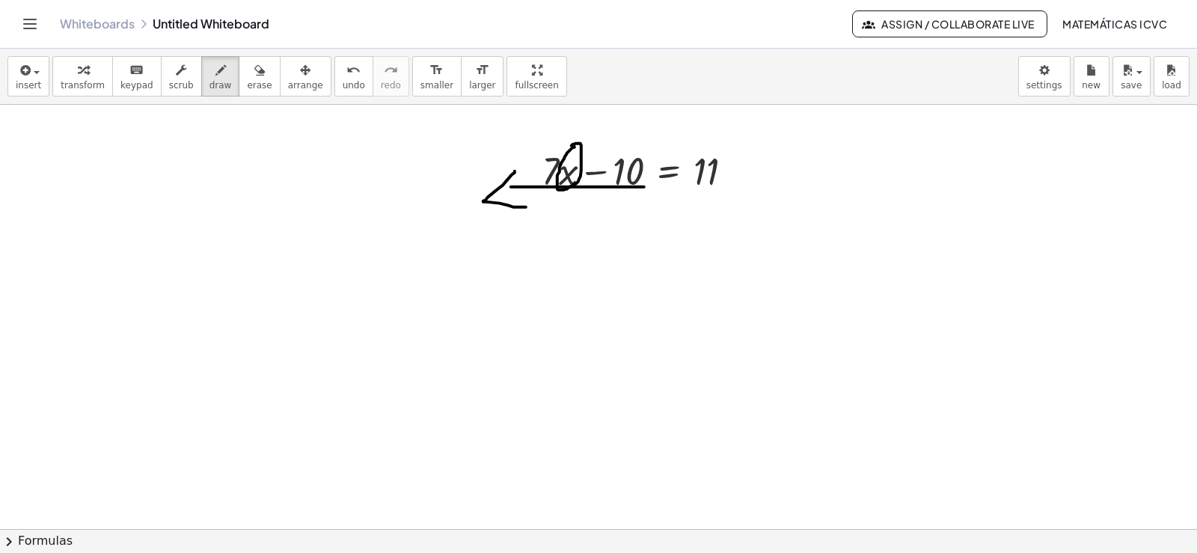
drag, startPoint x: 512, startPoint y: 177, endPoint x: 526, endPoint y: 209, distance: 35.2
click at [343, 82] on span "undo" at bounding box center [354, 85] width 22 height 10
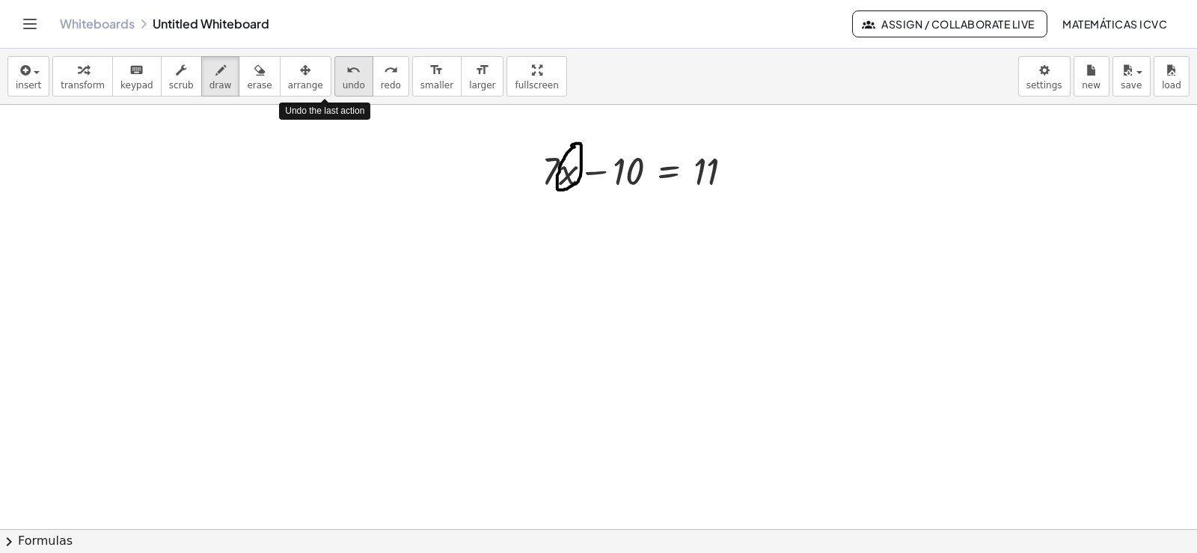
click at [343, 82] on span "undo" at bounding box center [354, 85] width 22 height 10
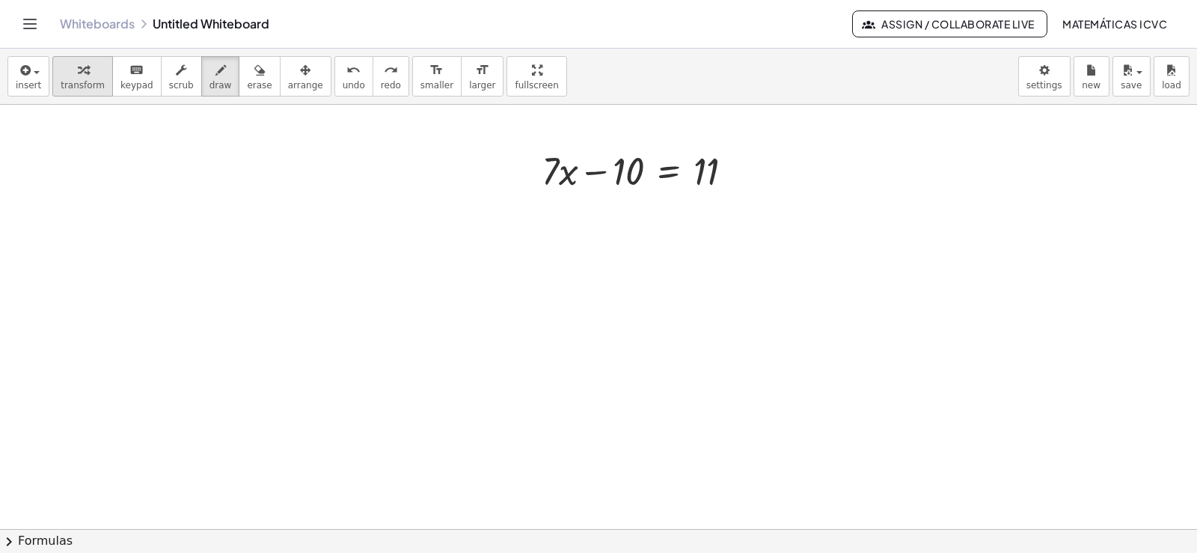
click at [78, 63] on icon "button" at bounding box center [83, 70] width 10 height 18
drag, startPoint x: 596, startPoint y: 175, endPoint x: 780, endPoint y: 207, distance: 186.9
click at [733, 171] on div at bounding box center [643, 169] width 218 height 51
click at [738, 225] on div at bounding box center [676, 220] width 285 height 51
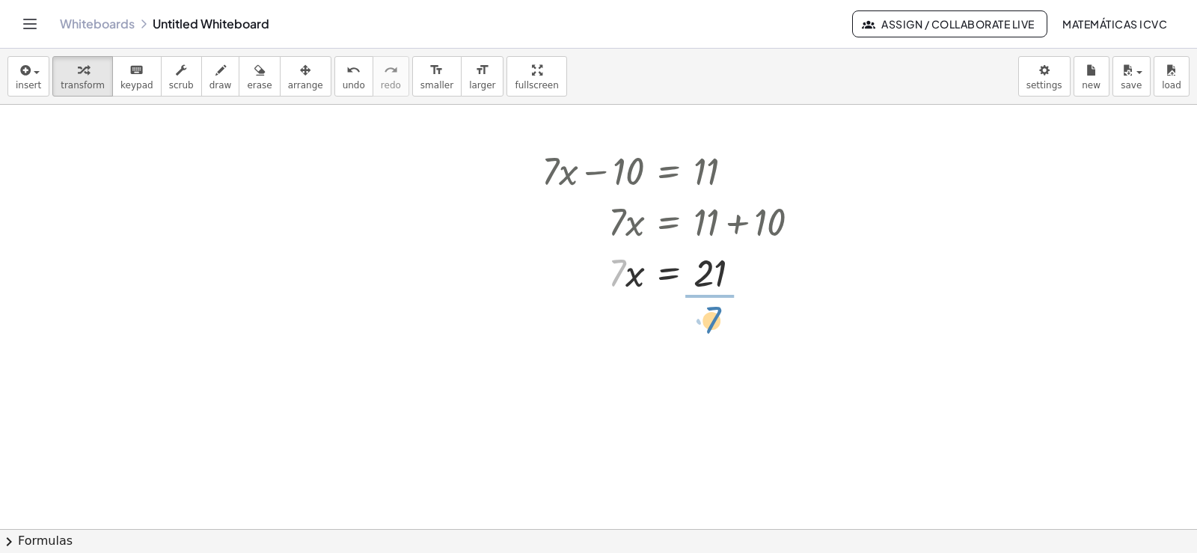
drag, startPoint x: 614, startPoint y: 279, endPoint x: 709, endPoint y: 324, distance: 105.8
click at [715, 337] on div at bounding box center [676, 334] width 285 height 75
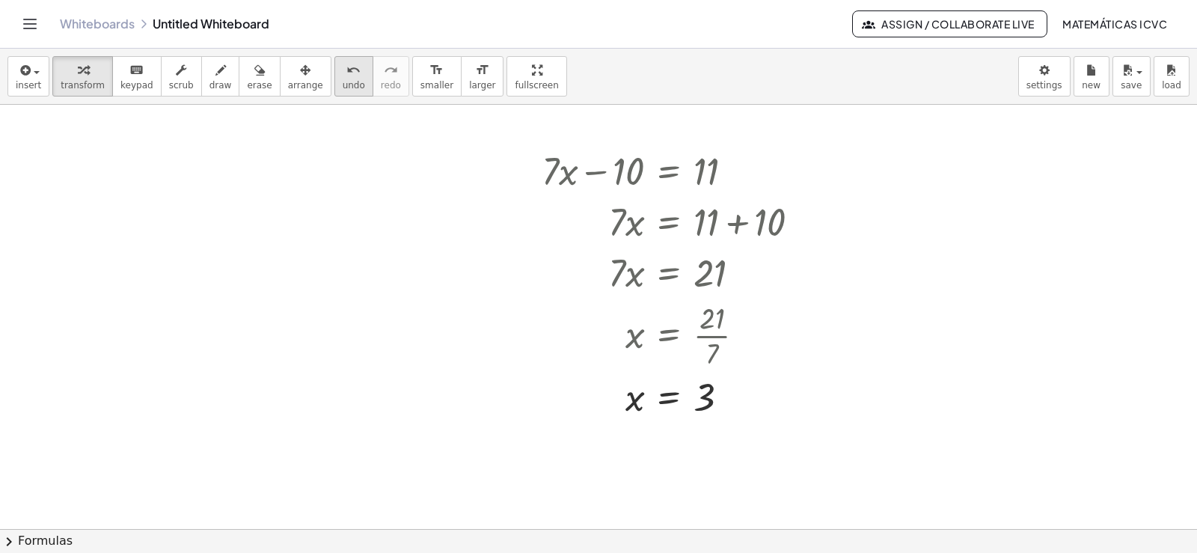
click at [343, 82] on span "undo" at bounding box center [354, 85] width 22 height 10
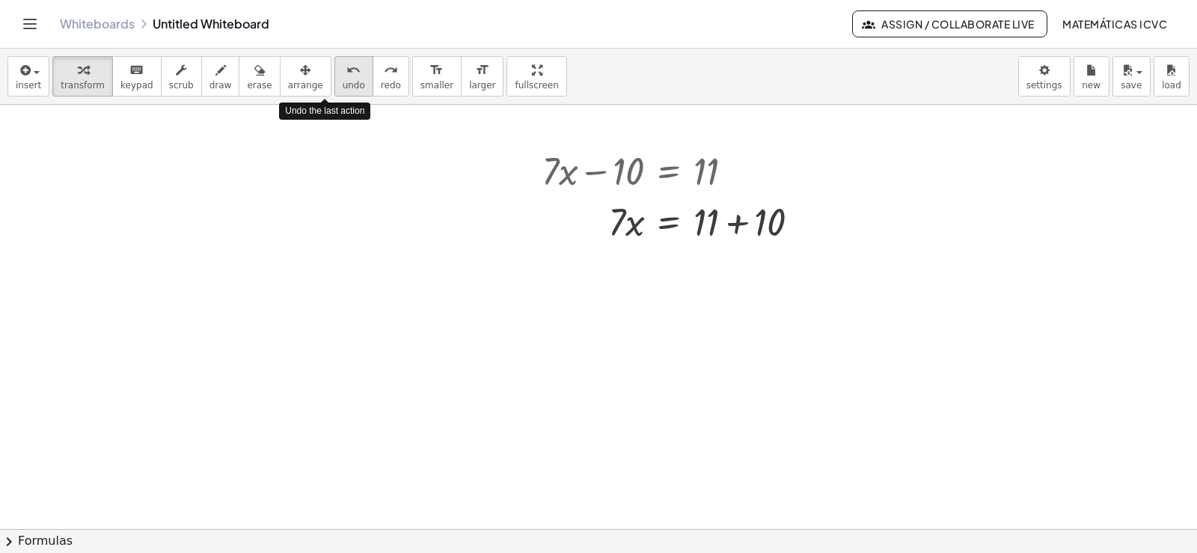
click at [343, 82] on span "undo" at bounding box center [354, 85] width 22 height 10
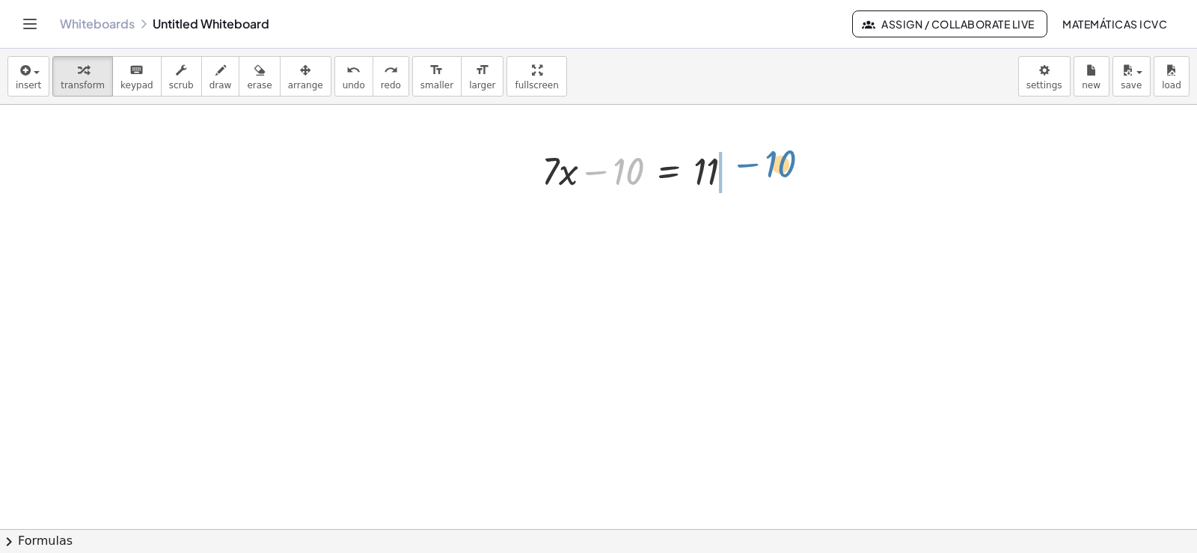
drag, startPoint x: 593, startPoint y: 173, endPoint x: 745, endPoint y: 165, distance: 152.1
click at [745, 165] on div at bounding box center [643, 169] width 218 height 51
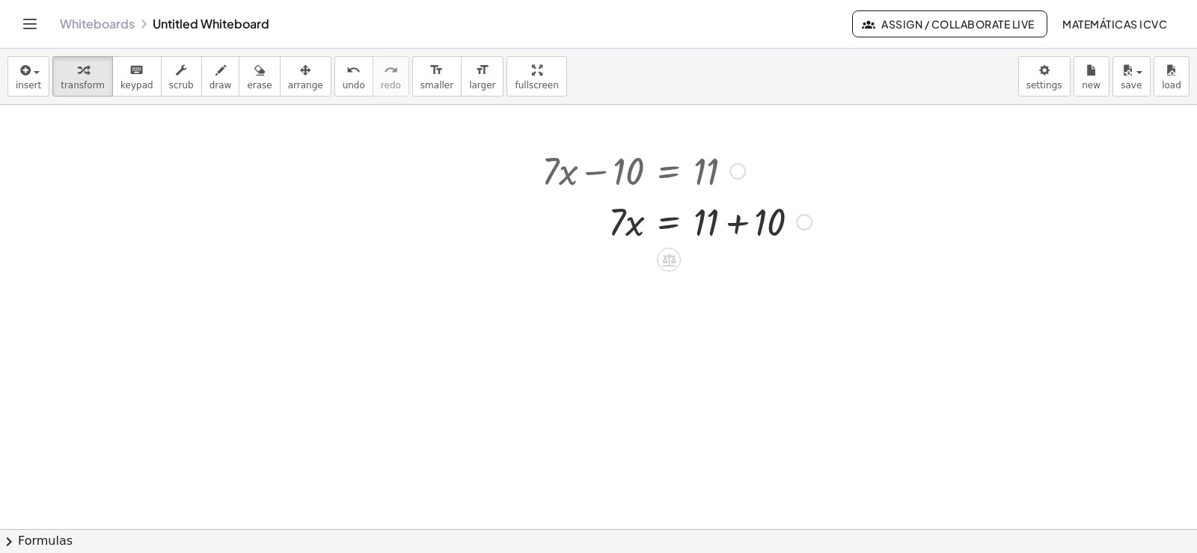
click at [736, 224] on div at bounding box center [676, 220] width 285 height 51
drag, startPoint x: 616, startPoint y: 279, endPoint x: 264, endPoint y: 373, distance: 364.1
click at [721, 336] on div at bounding box center [676, 334] width 285 height 75
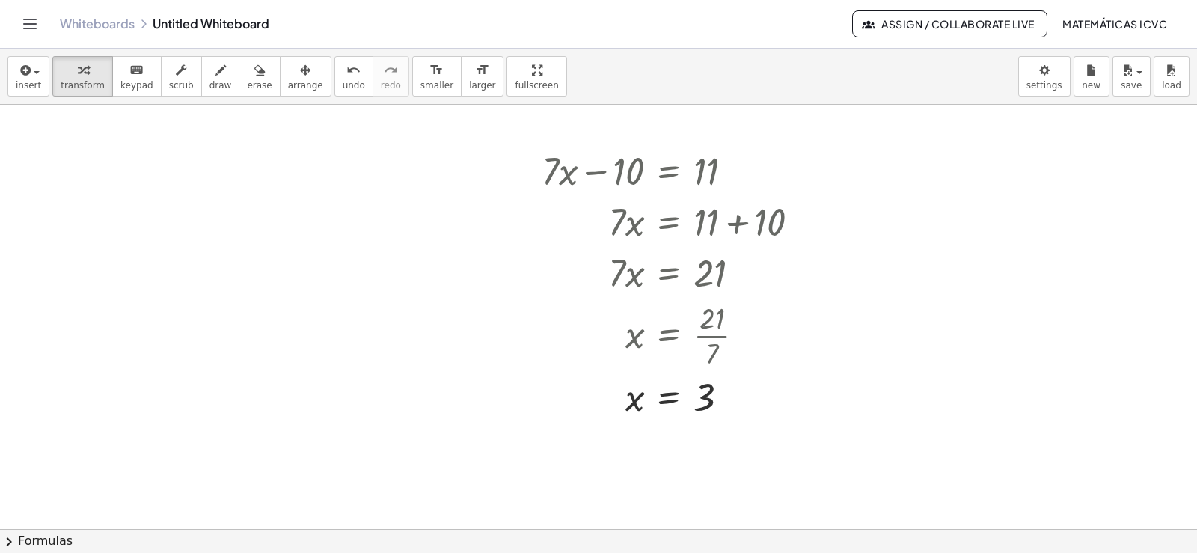
drag, startPoint x: 129, startPoint y: 193, endPoint x: 501, endPoint y: 310, distance: 389.8
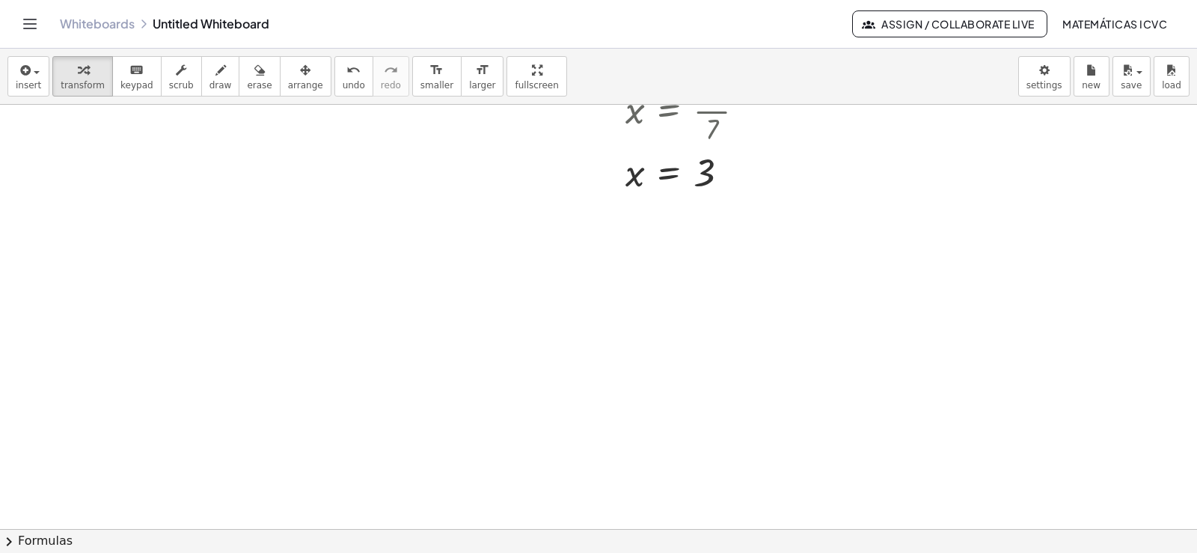
scroll to position [7224, 0]
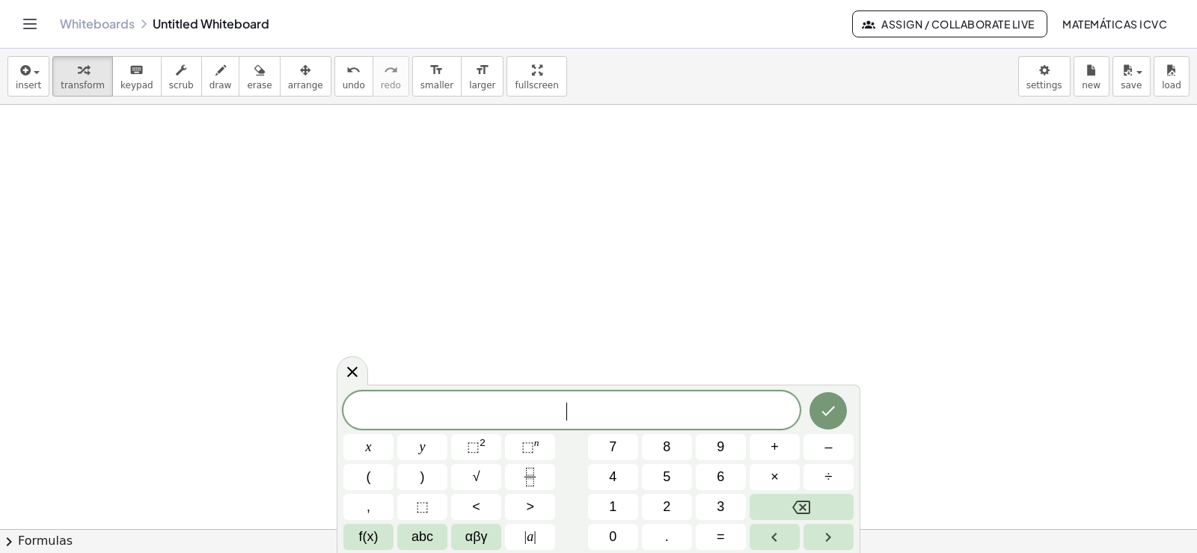
scroll to position [7373, 0]
click at [674, 468] on button "5" at bounding box center [667, 477] width 50 height 26
click at [377, 446] on button "x" at bounding box center [368, 447] width 50 height 26
click at [773, 444] on span "+" at bounding box center [775, 447] width 8 height 20
click at [675, 444] on button "8" at bounding box center [667, 447] width 50 height 26
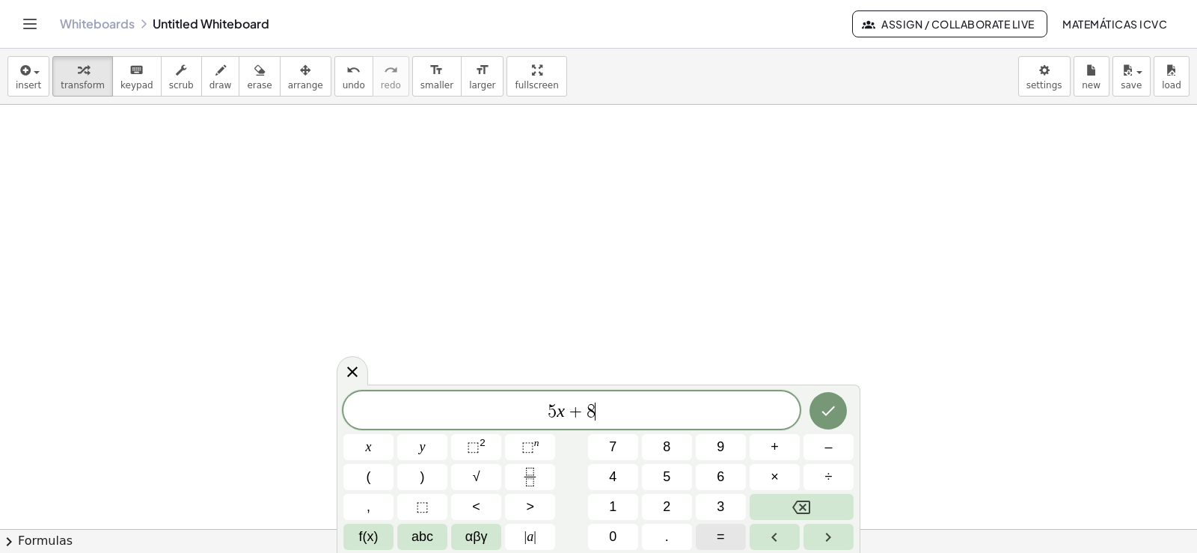
click at [735, 532] on button "=" at bounding box center [721, 537] width 50 height 26
click at [831, 446] on span "–" at bounding box center [828, 447] width 7 height 20
click at [611, 501] on span "1" at bounding box center [612, 507] width 7 height 20
click at [681, 507] on button "2" at bounding box center [667, 507] width 50 height 26
click at [844, 409] on button "Done" at bounding box center [828, 410] width 37 height 37
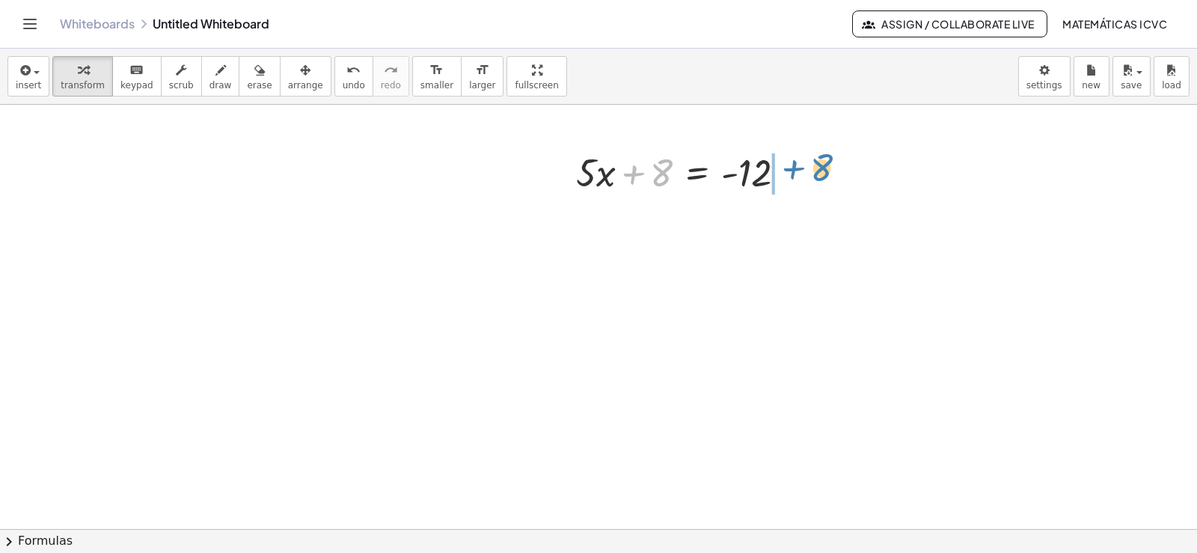
drag, startPoint x: 635, startPoint y: 176, endPoint x: 795, endPoint y: 171, distance: 160.2
click at [795, 171] on div at bounding box center [687, 171] width 237 height 51
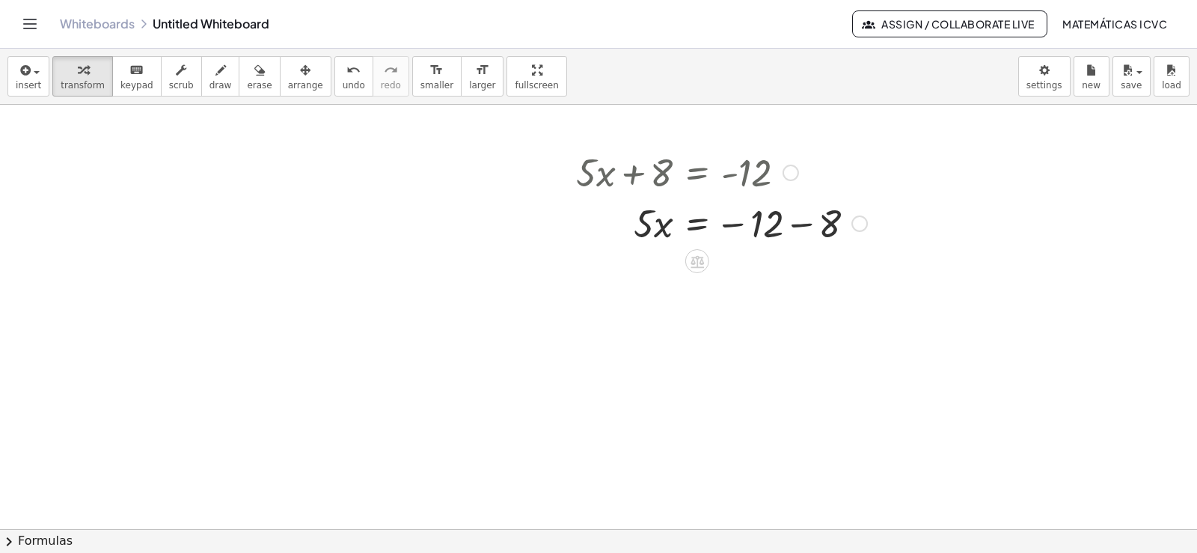
click at [802, 224] on div at bounding box center [722, 222] width 306 height 51
drag, startPoint x: 646, startPoint y: 281, endPoint x: 756, endPoint y: 328, distance: 119.3
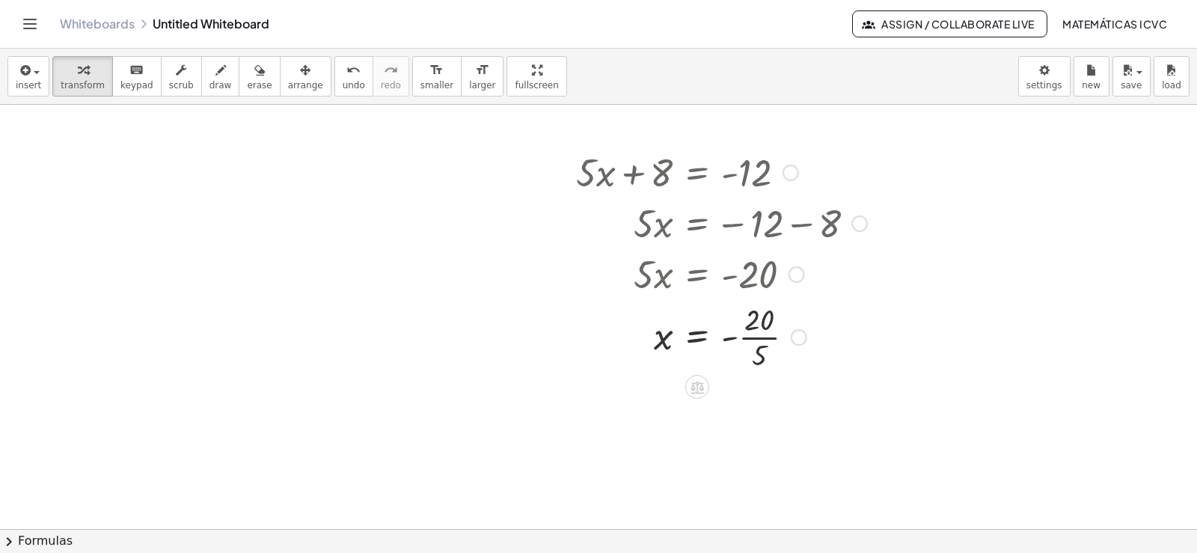
click at [770, 340] on div at bounding box center [722, 336] width 306 height 75
drag, startPoint x: 265, startPoint y: 174, endPoint x: 457, endPoint y: 354, distance: 263.1
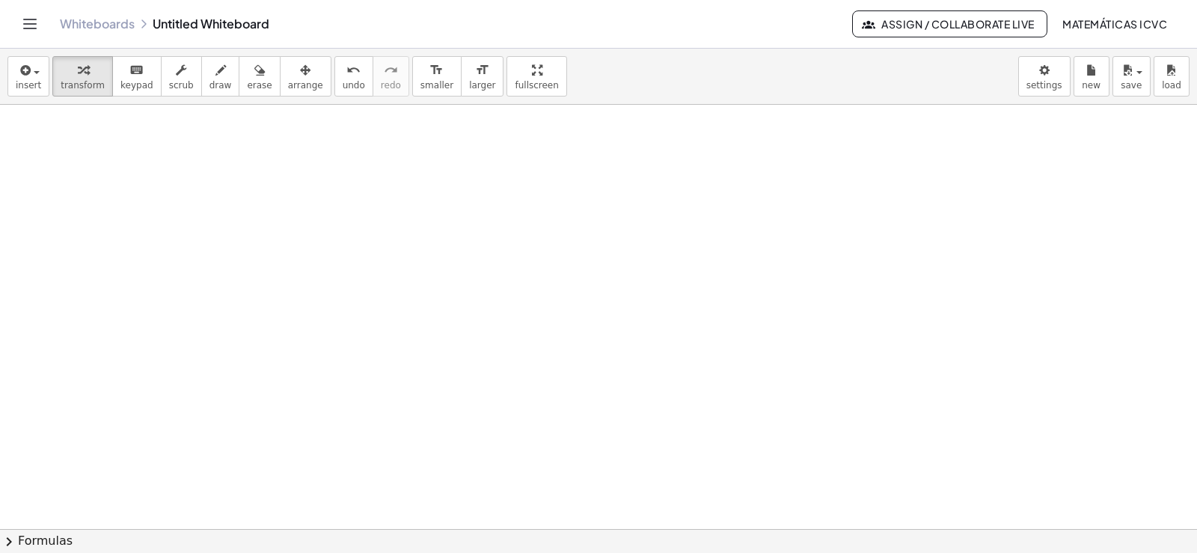
scroll to position [7723, 0]
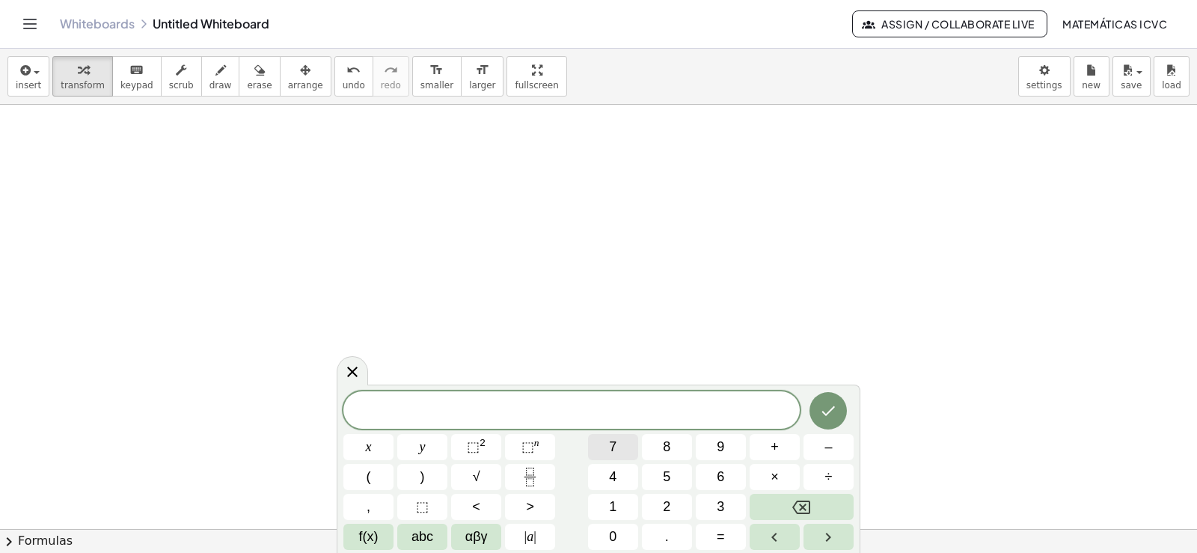
click at [614, 447] on span "7" at bounding box center [612, 447] width 7 height 20
click at [436, 449] on button "y" at bounding box center [422, 447] width 50 height 26
click at [825, 447] on span "–" at bounding box center [828, 447] width 7 height 20
click at [608, 501] on button "1" at bounding box center [613, 507] width 50 height 26
click at [716, 534] on button "=" at bounding box center [721, 537] width 50 height 26
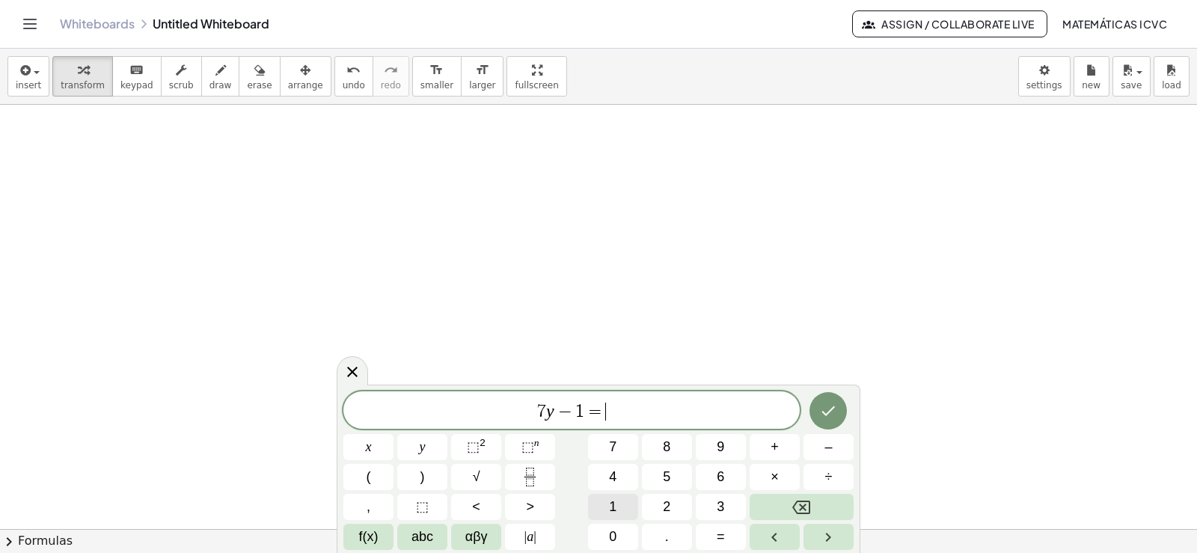
click at [617, 507] on button "1" at bounding box center [613, 507] width 50 height 26
click at [676, 476] on button "5" at bounding box center [667, 477] width 50 height 26
click at [836, 417] on icon "Done" at bounding box center [828, 411] width 18 height 18
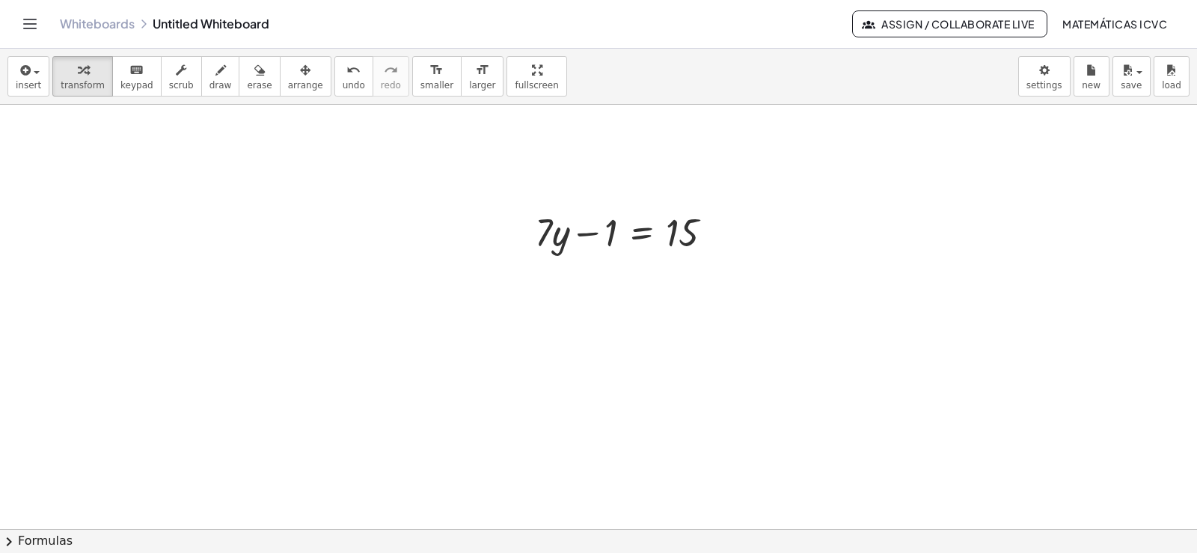
scroll to position [7872, 0]
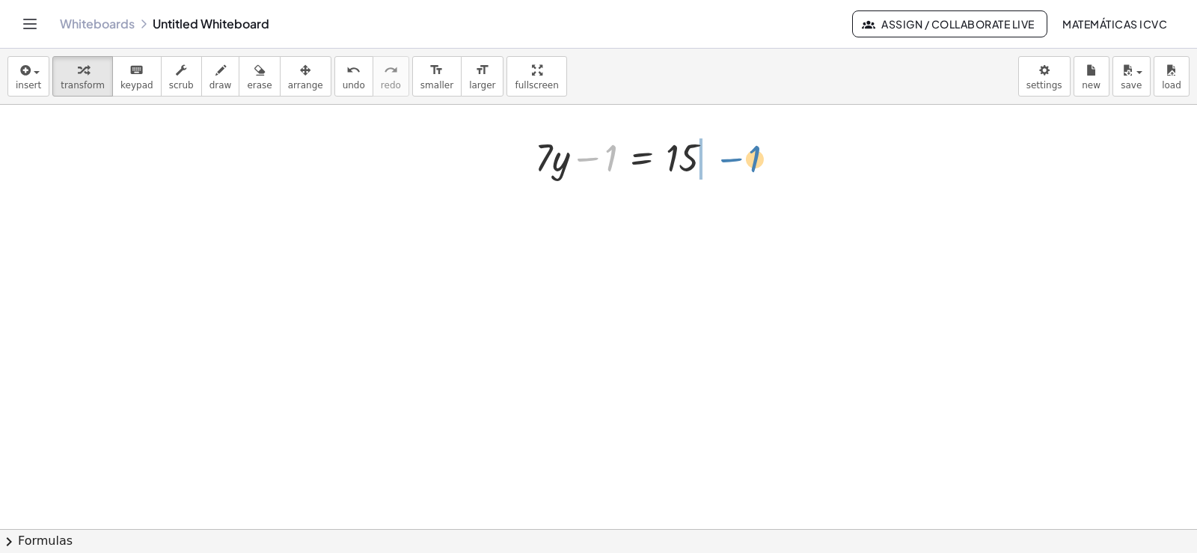
drag, startPoint x: 582, startPoint y: 159, endPoint x: 1196, endPoint y: 278, distance: 625.6
click at [727, 160] on div at bounding box center [631, 156] width 206 height 51
click at [719, 210] on div at bounding box center [654, 207] width 253 height 51
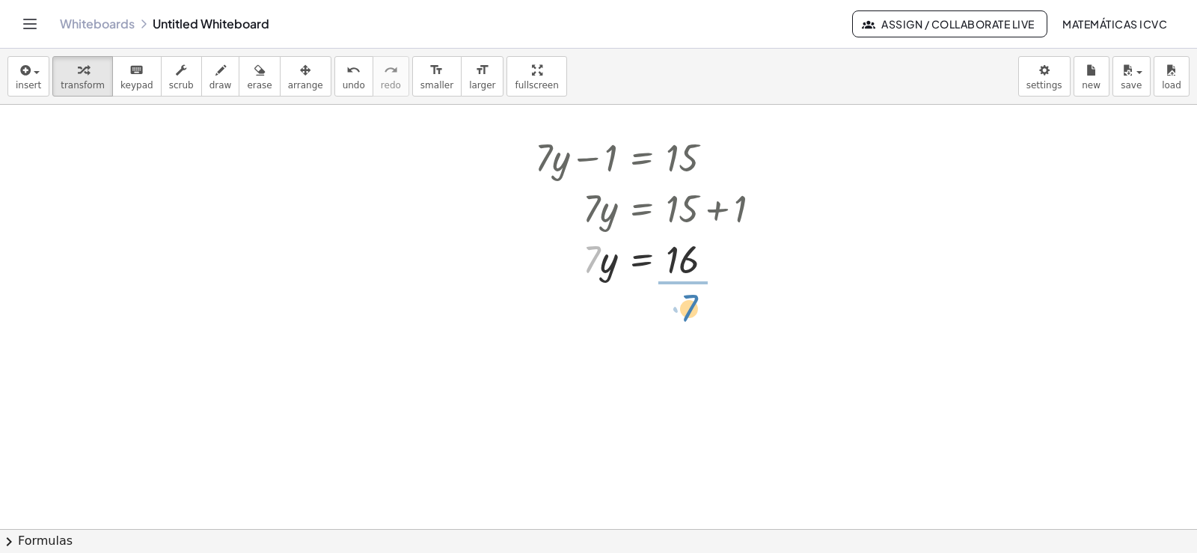
drag, startPoint x: 588, startPoint y: 266, endPoint x: 685, endPoint y: 315, distance: 109.1
click at [215, 75] on icon "button" at bounding box center [220, 70] width 10 height 18
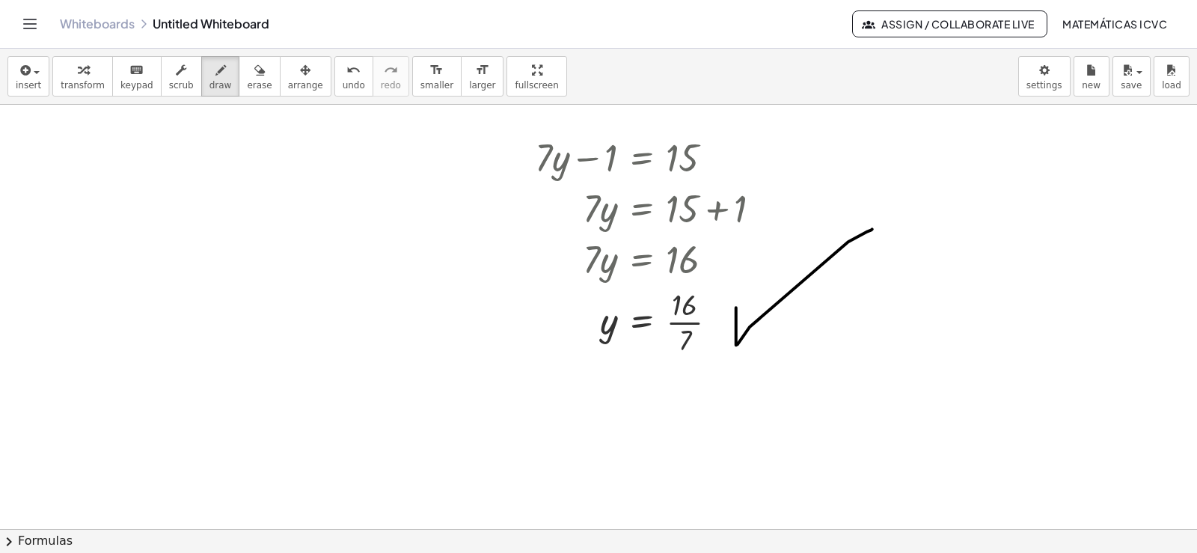
drag, startPoint x: 736, startPoint y: 325, endPoint x: 872, endPoint y: 231, distance: 165.6
click at [85, 82] on span "transform" at bounding box center [83, 85] width 44 height 10
click at [684, 323] on div at bounding box center [654, 321] width 253 height 75
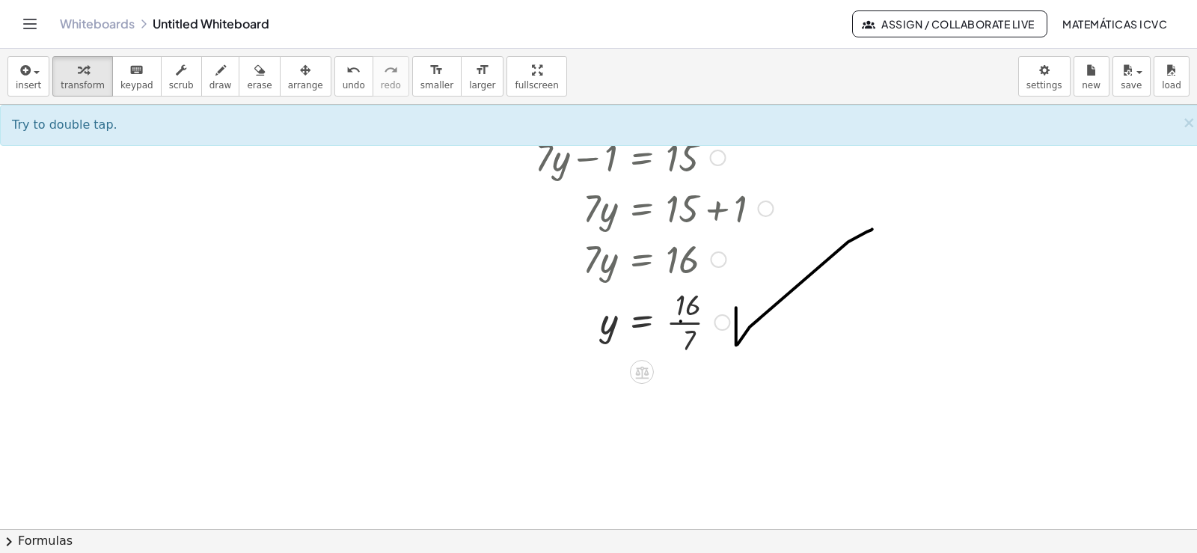
click at [687, 323] on div at bounding box center [654, 321] width 253 height 75
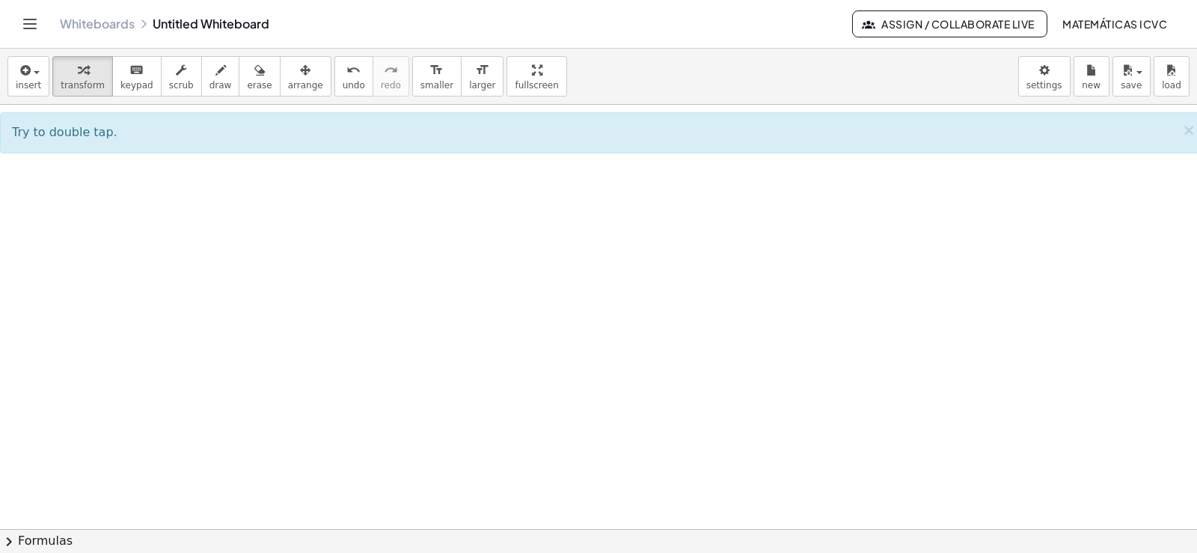
scroll to position [8147, 0]
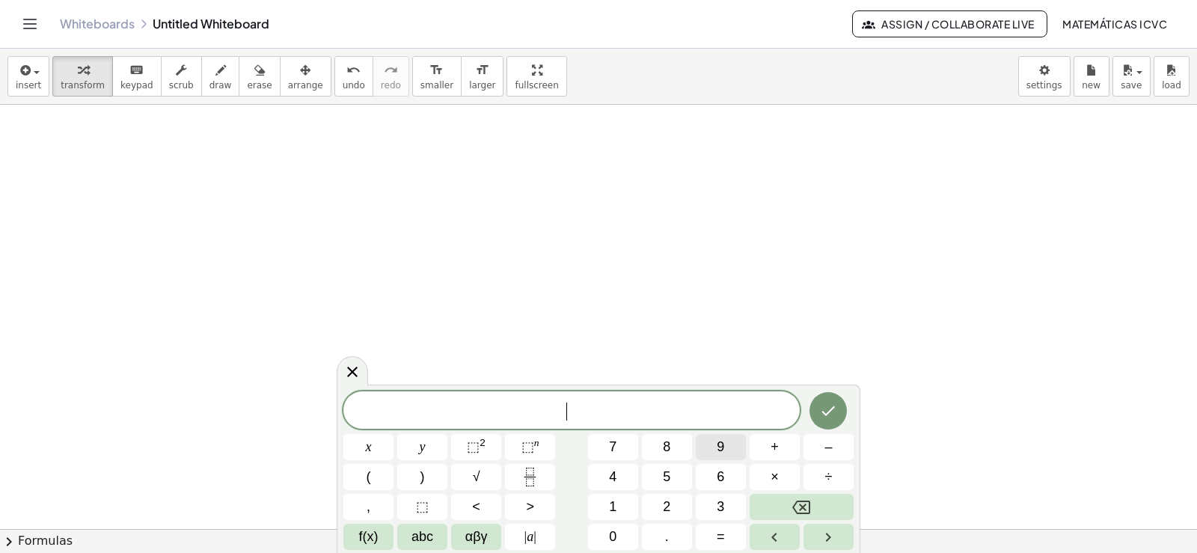
click at [727, 447] on button "9" at bounding box center [721, 447] width 50 height 26
click at [438, 446] on button "y" at bounding box center [422, 447] width 50 height 26
click at [773, 447] on span "+" at bounding box center [775, 447] width 8 height 20
click at [623, 516] on button "1" at bounding box center [613, 507] width 50 height 26
click at [665, 475] on span "5" at bounding box center [666, 477] width 7 height 20
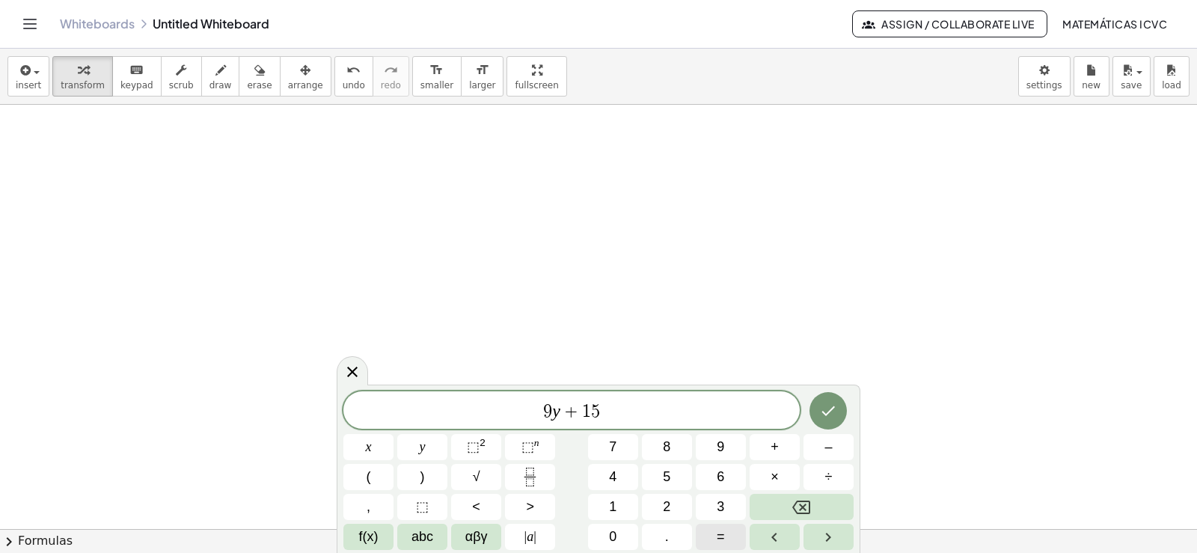
click at [722, 536] on span "=" at bounding box center [721, 537] width 8 height 20
click at [833, 442] on button "–" at bounding box center [829, 447] width 50 height 26
click at [672, 507] on button "2" at bounding box center [667, 507] width 50 height 26
click at [623, 506] on button "1" at bounding box center [613, 507] width 50 height 26
click at [838, 405] on button "Done" at bounding box center [828, 410] width 37 height 37
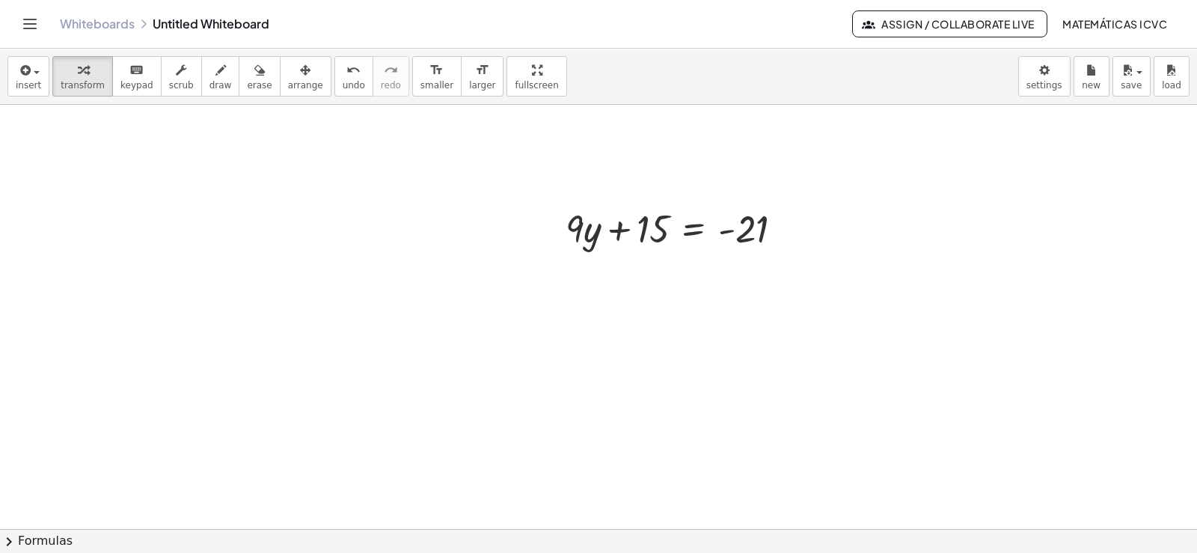
scroll to position [8297, 0]
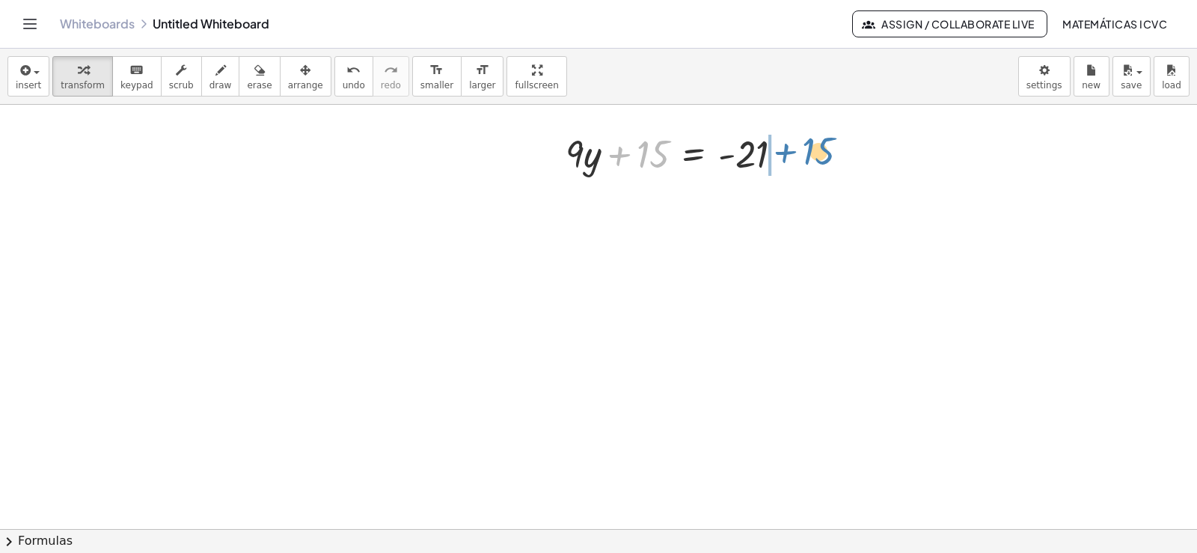
drag, startPoint x: 618, startPoint y: 158, endPoint x: 786, endPoint y: 156, distance: 168.4
click at [786, 156] on div at bounding box center [680, 152] width 244 height 51
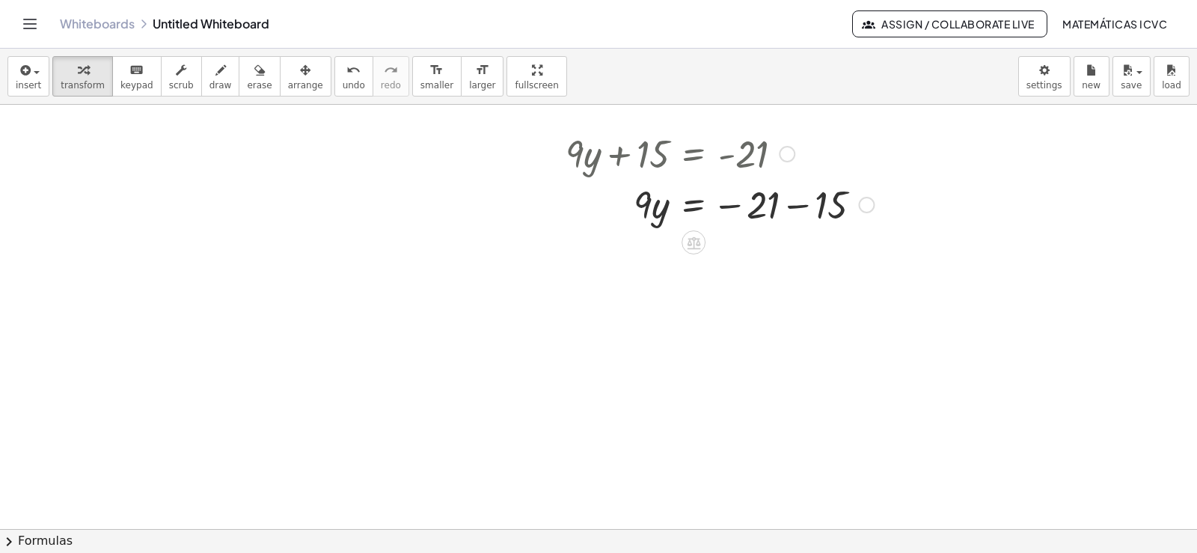
click at [801, 208] on div at bounding box center [719, 203] width 323 height 51
drag, startPoint x: 643, startPoint y: 260, endPoint x: 758, endPoint y: 311, distance: 126.0
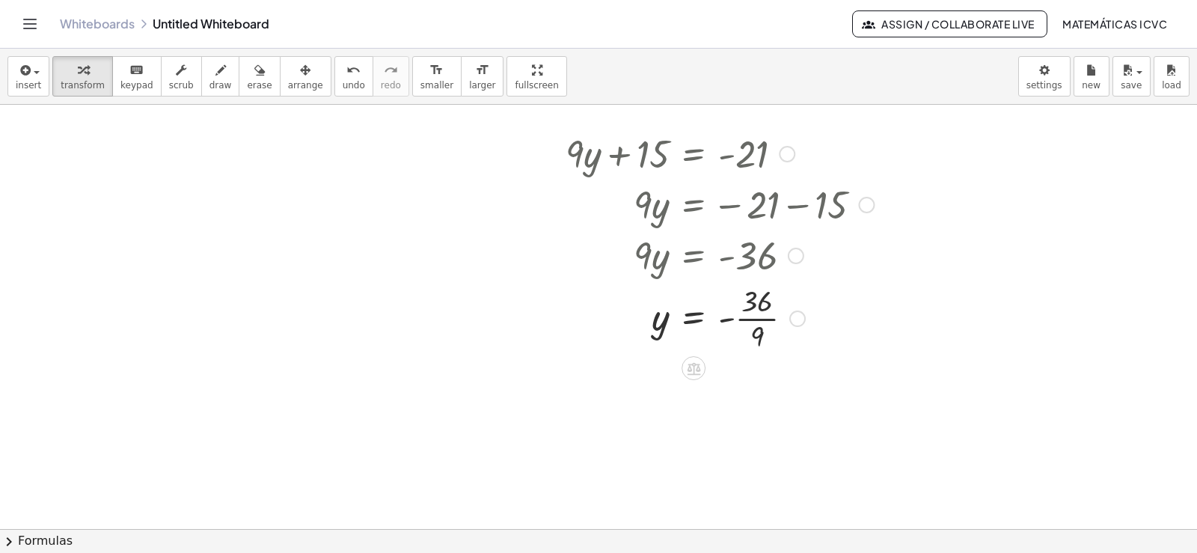
click at [770, 320] on div at bounding box center [719, 317] width 323 height 75
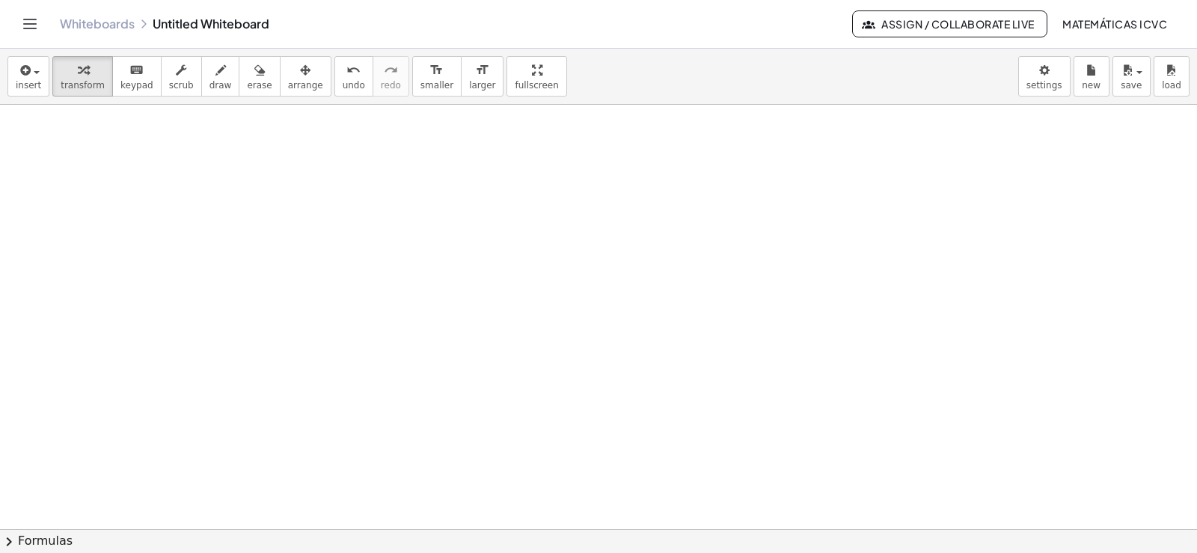
scroll to position [8796, 0]
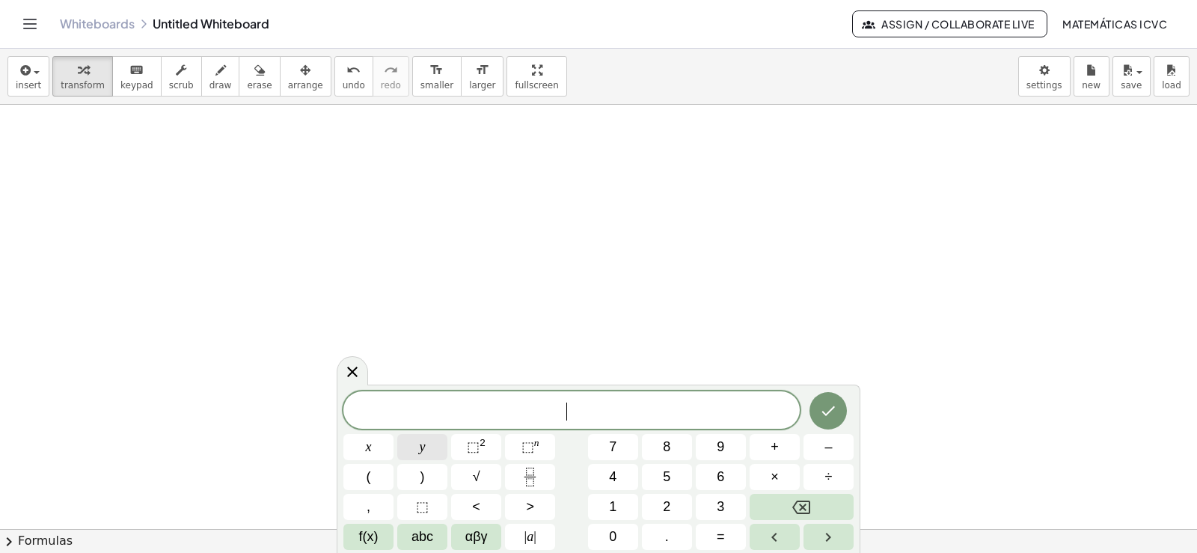
click at [421, 448] on span "y" at bounding box center [423, 447] width 6 height 20
click at [780, 447] on button "+" at bounding box center [775, 447] width 50 height 26
click at [646, 500] on button "2" at bounding box center [667, 507] width 50 height 26
click at [374, 444] on button "x" at bounding box center [368, 447] width 50 height 26
click at [733, 536] on button "=" at bounding box center [721, 537] width 50 height 26
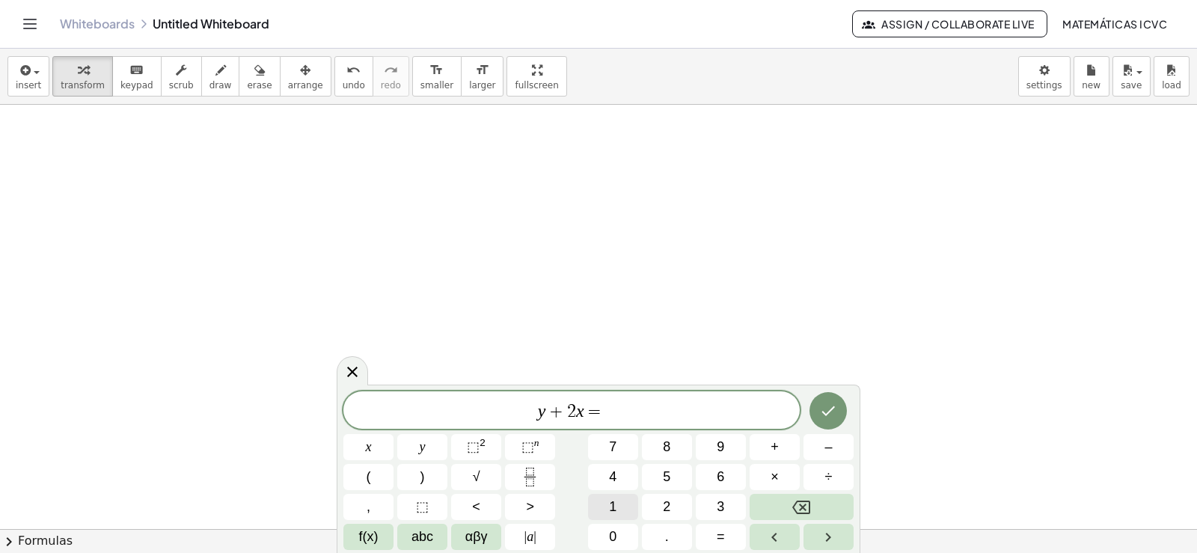
click at [623, 514] on button "1" at bounding box center [613, 507] width 50 height 26
click at [623, 532] on button "0" at bounding box center [613, 537] width 50 height 26
click at [834, 418] on icon "Done" at bounding box center [828, 411] width 18 height 18
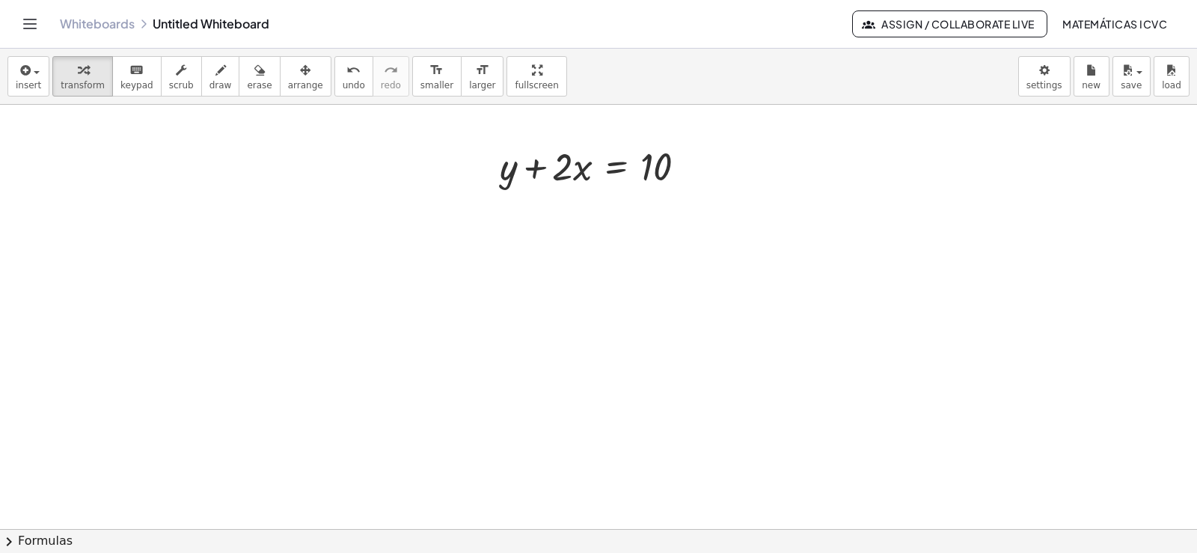
scroll to position [8870, 0]
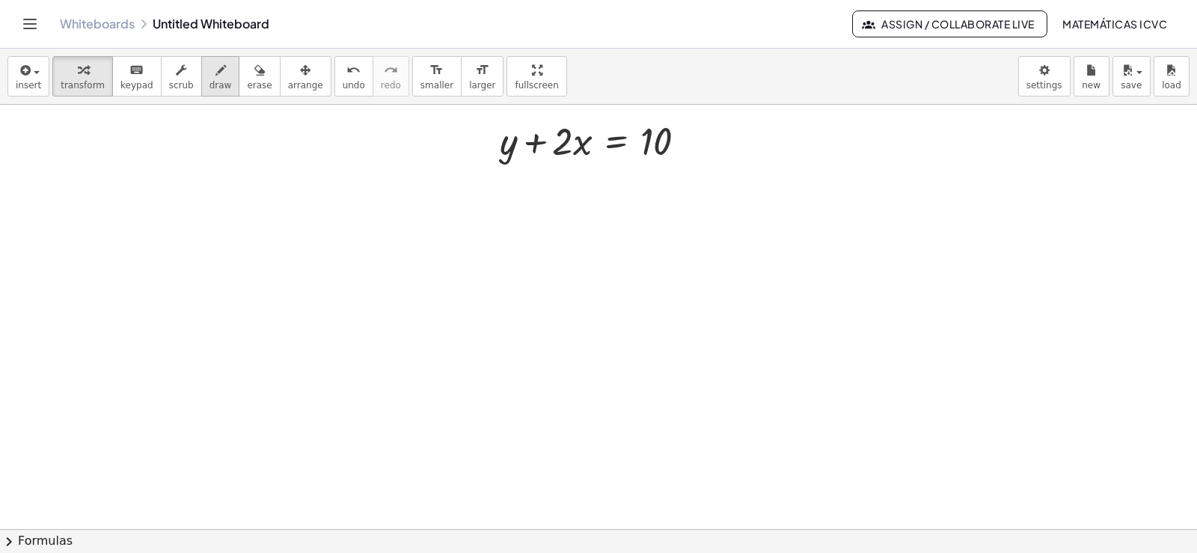
click at [210, 82] on span "draw" at bounding box center [221, 85] width 22 height 10
click at [84, 85] on span "transform" at bounding box center [83, 85] width 44 height 10
click at [343, 82] on span "undo" at bounding box center [354, 85] width 22 height 10
drag, startPoint x: 534, startPoint y: 141, endPoint x: 1109, endPoint y: 270, distance: 588.9
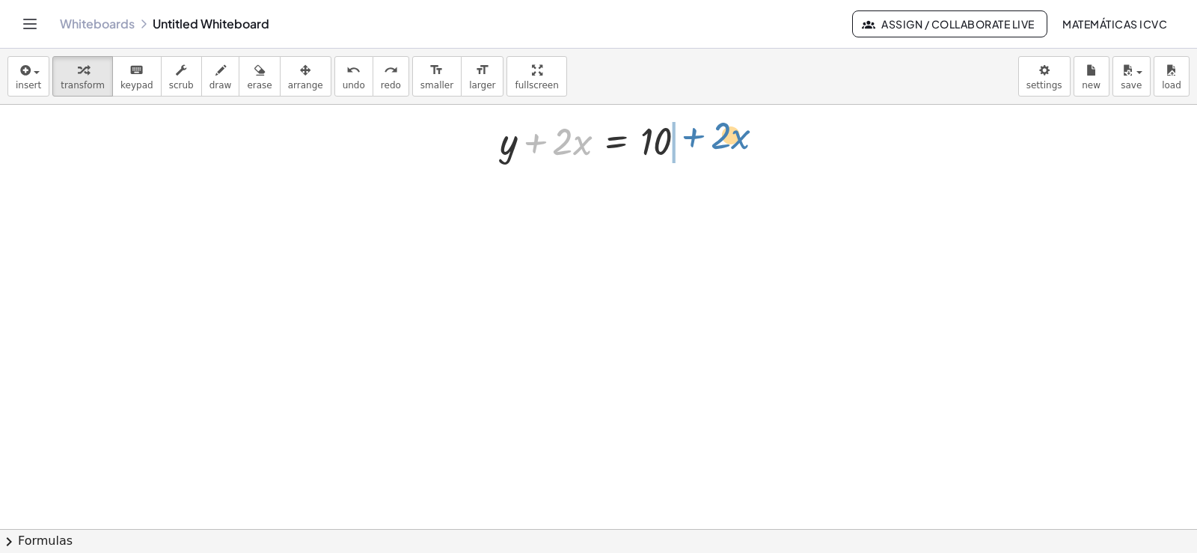
click at [692, 135] on div at bounding box center [598, 139] width 213 height 51
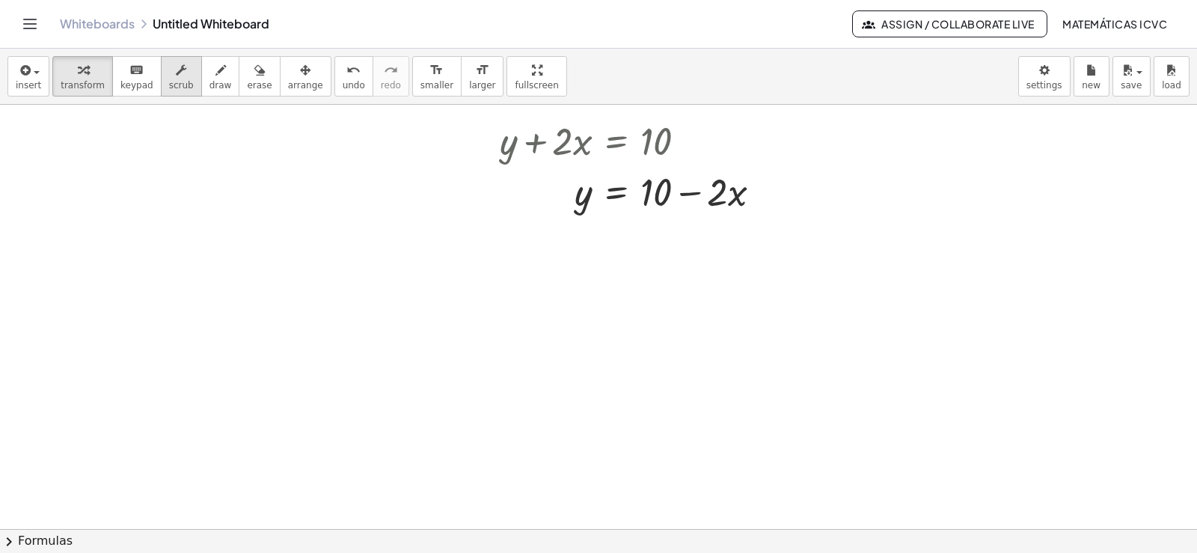
click at [180, 71] on button "scrub" at bounding box center [181, 76] width 41 height 40
click at [210, 80] on span "draw" at bounding box center [221, 85] width 22 height 10
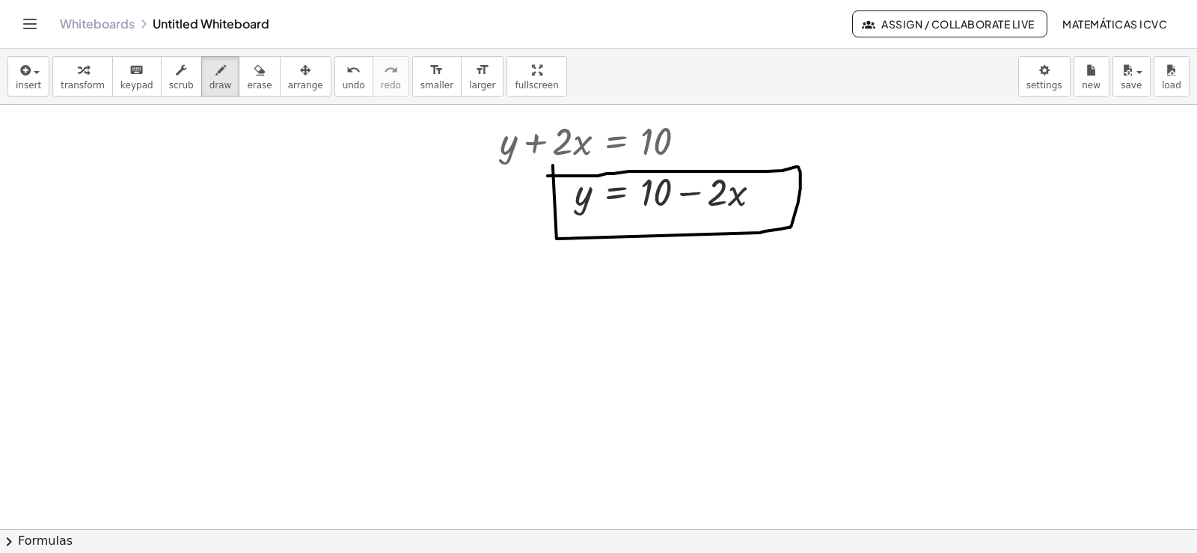
drag, startPoint x: 557, startPoint y: 241, endPoint x: 540, endPoint y: 178, distance: 65.0
click at [68, 77] on div "button" at bounding box center [83, 70] width 44 height 18
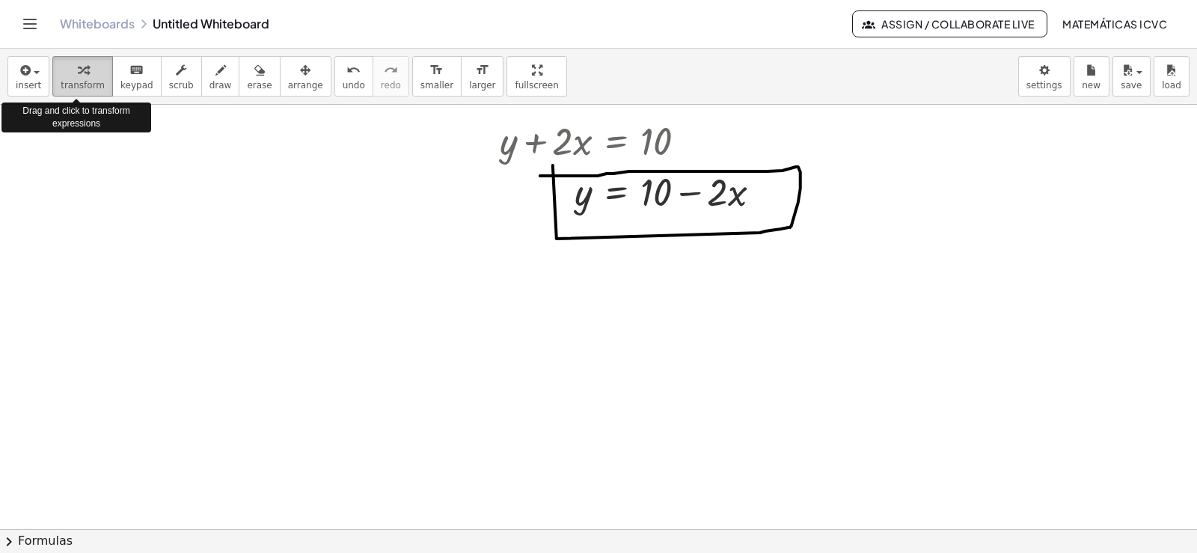
click at [68, 76] on div "button" at bounding box center [83, 70] width 44 height 18
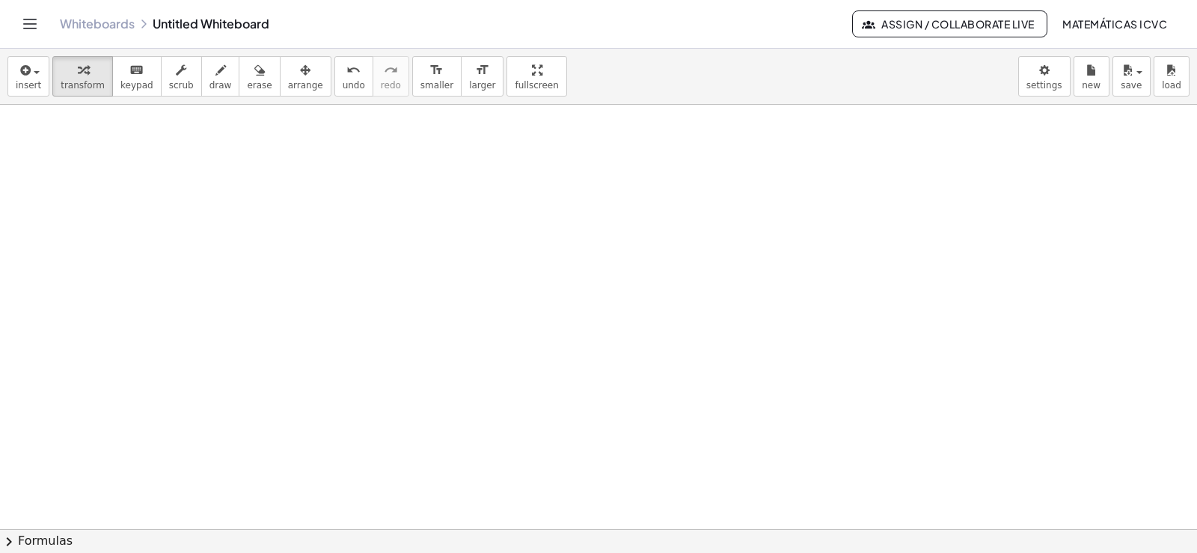
scroll to position [9070, 0]
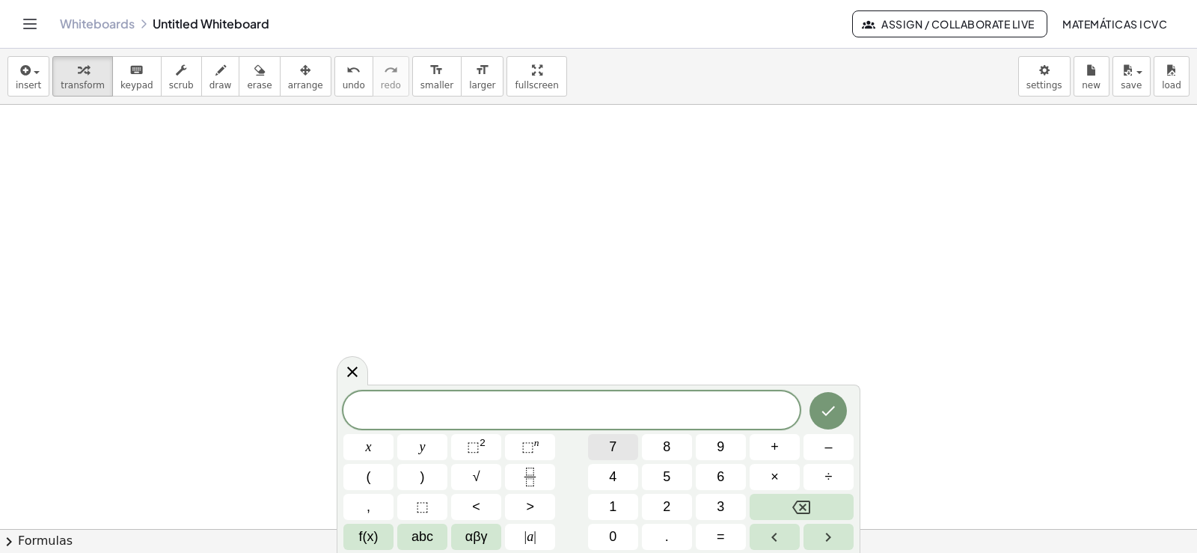
click at [626, 447] on button "7" at bounding box center [613, 447] width 50 height 26
click at [426, 444] on button "y" at bounding box center [422, 447] width 50 height 26
click at [772, 446] on span "+" at bounding box center [775, 447] width 8 height 20
click at [374, 444] on button "x" at bounding box center [368, 447] width 50 height 26
click at [728, 539] on button "=" at bounding box center [721, 537] width 50 height 26
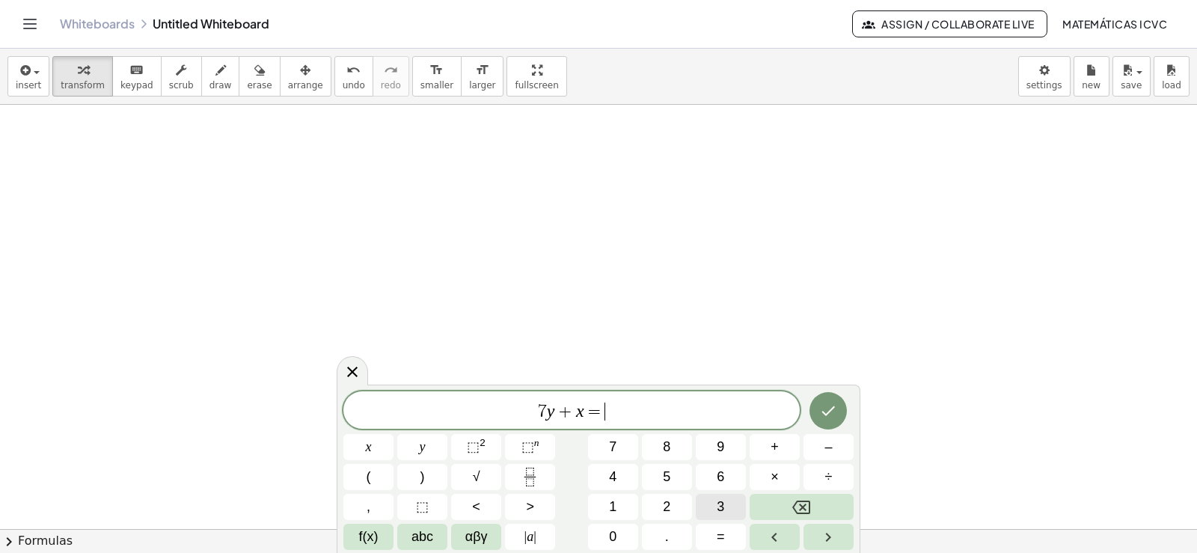
click at [720, 507] on span "3" at bounding box center [720, 507] width 7 height 20
click at [828, 407] on icon "Done" at bounding box center [828, 411] width 18 height 18
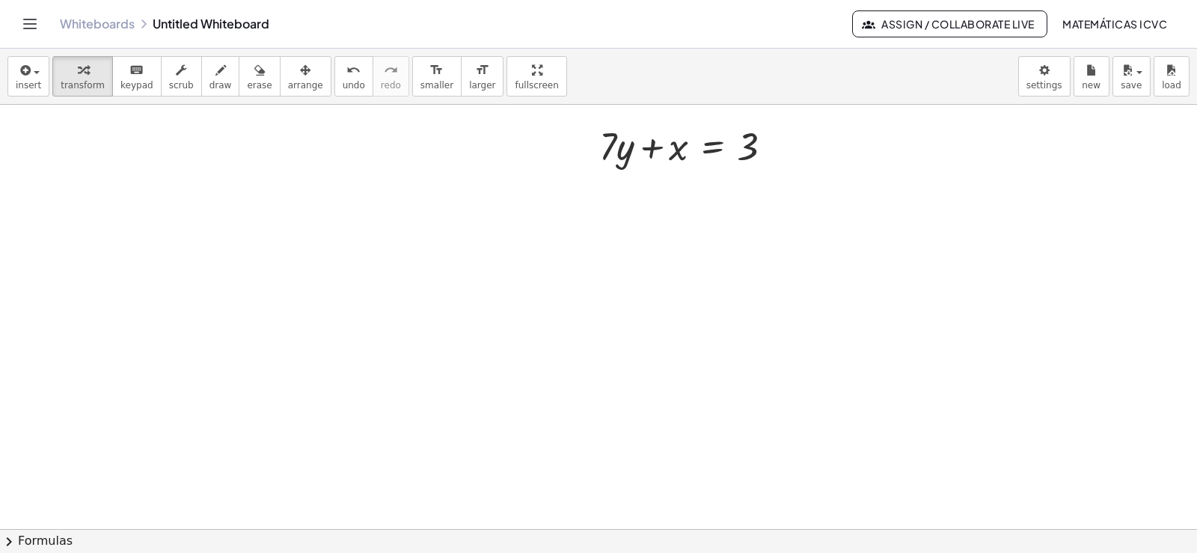
scroll to position [9190, 0]
drag, startPoint x: 607, startPoint y: 161, endPoint x: 800, endPoint y: 154, distance: 193.2
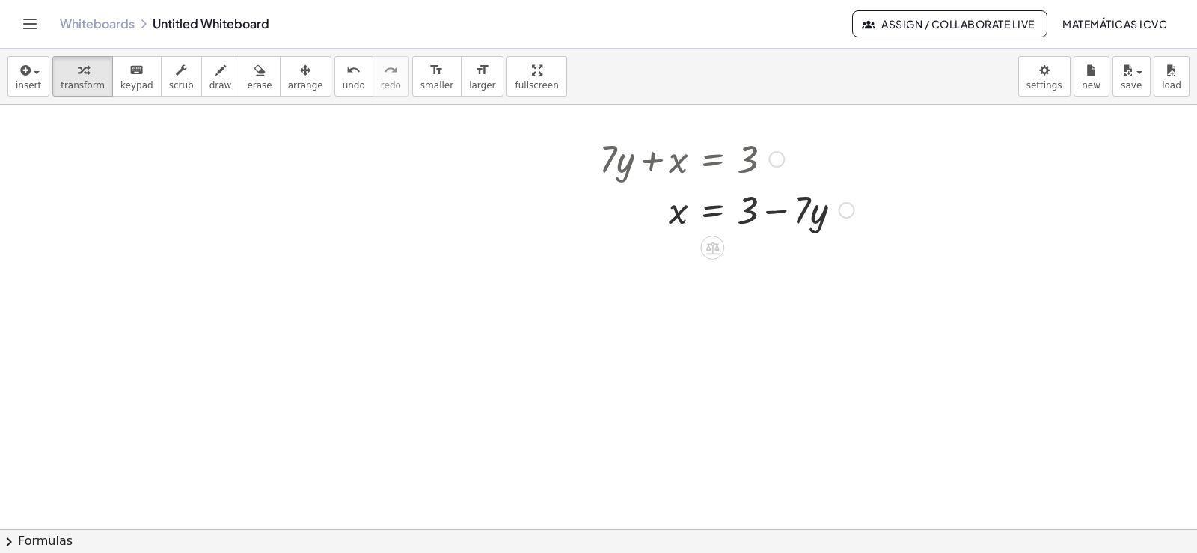
click at [210, 82] on span "draw" at bounding box center [221, 85] width 22 height 10
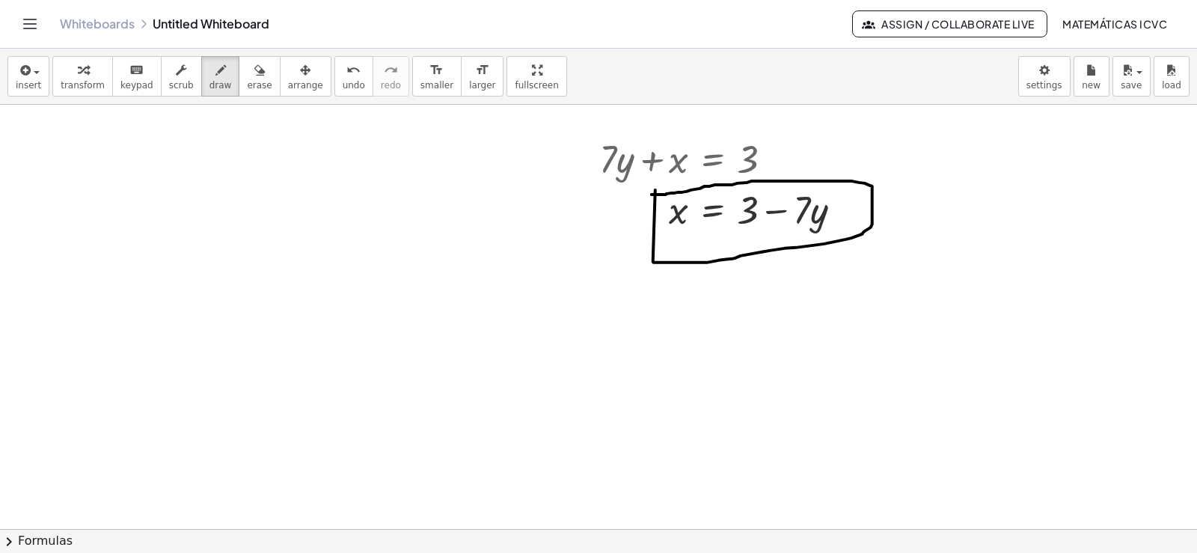
drag, startPoint x: 653, startPoint y: 263, endPoint x: 126, endPoint y: 287, distance: 528.1
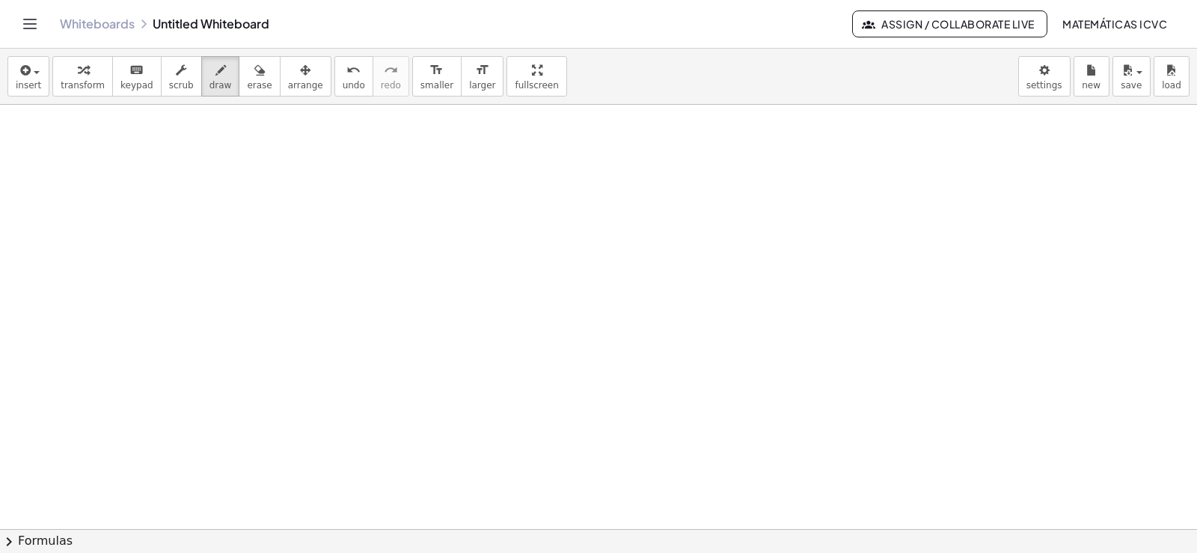
scroll to position [9489, 0]
click at [93, 81] on span "transform" at bounding box center [83, 85] width 44 height 10
click at [83, 76] on div "button" at bounding box center [83, 70] width 44 height 18
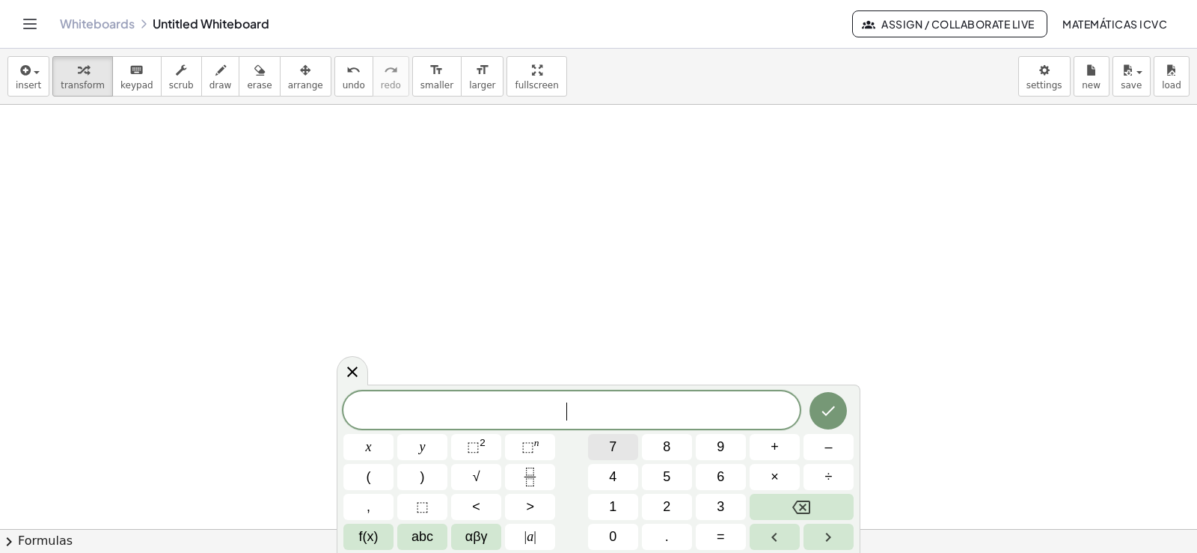
click at [616, 449] on span "7" at bounding box center [612, 447] width 7 height 20
click at [370, 450] on span "x" at bounding box center [369, 447] width 6 height 20
click at [784, 440] on button "+" at bounding box center [775, 447] width 50 height 26
click at [619, 477] on button "4" at bounding box center [613, 477] width 50 height 26
click at [424, 445] on span "y" at bounding box center [423, 447] width 6 height 20
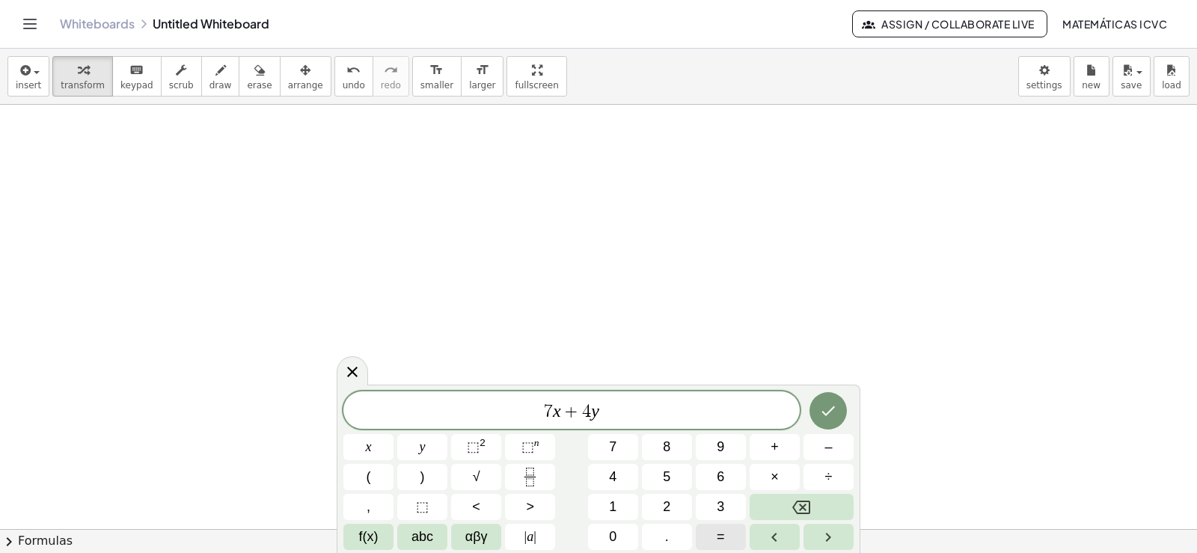
click at [725, 538] on button "=" at bounding box center [721, 537] width 50 height 26
click at [610, 510] on span "1" at bounding box center [612, 507] width 7 height 20
click at [837, 421] on button "Done" at bounding box center [828, 410] width 37 height 37
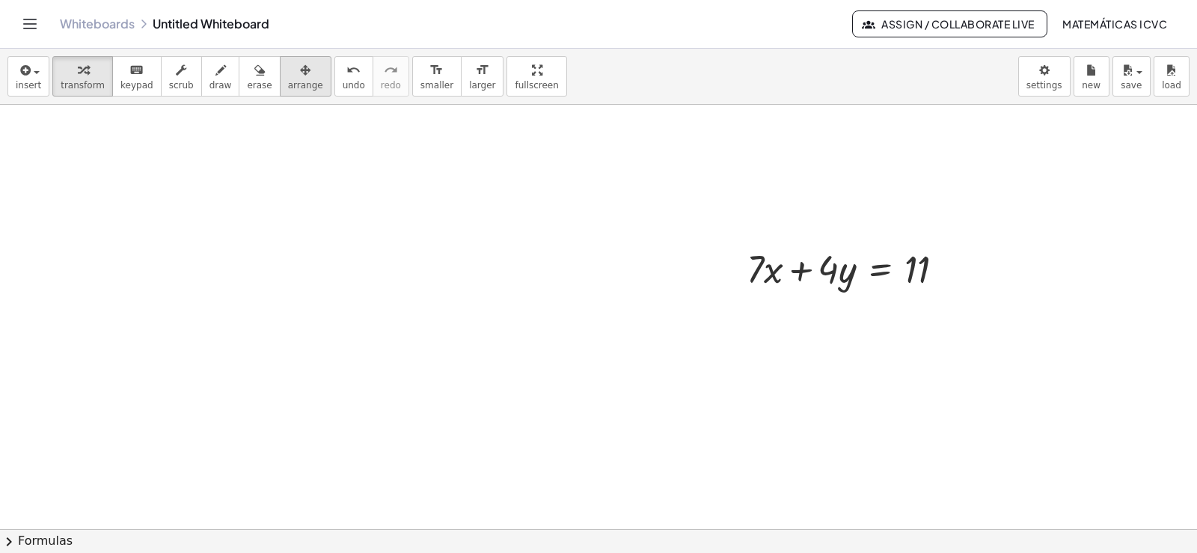
click at [293, 87] on span "arrange" at bounding box center [305, 85] width 35 height 10
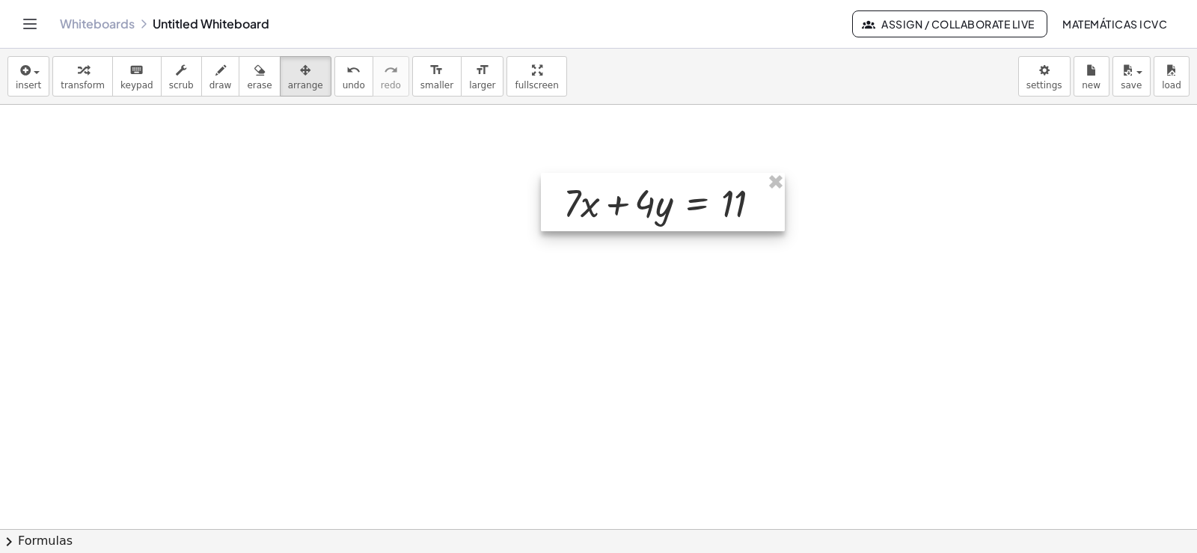
drag, startPoint x: 875, startPoint y: 278, endPoint x: 691, endPoint y: 212, distance: 194.8
click at [691, 212] on div at bounding box center [663, 202] width 244 height 58
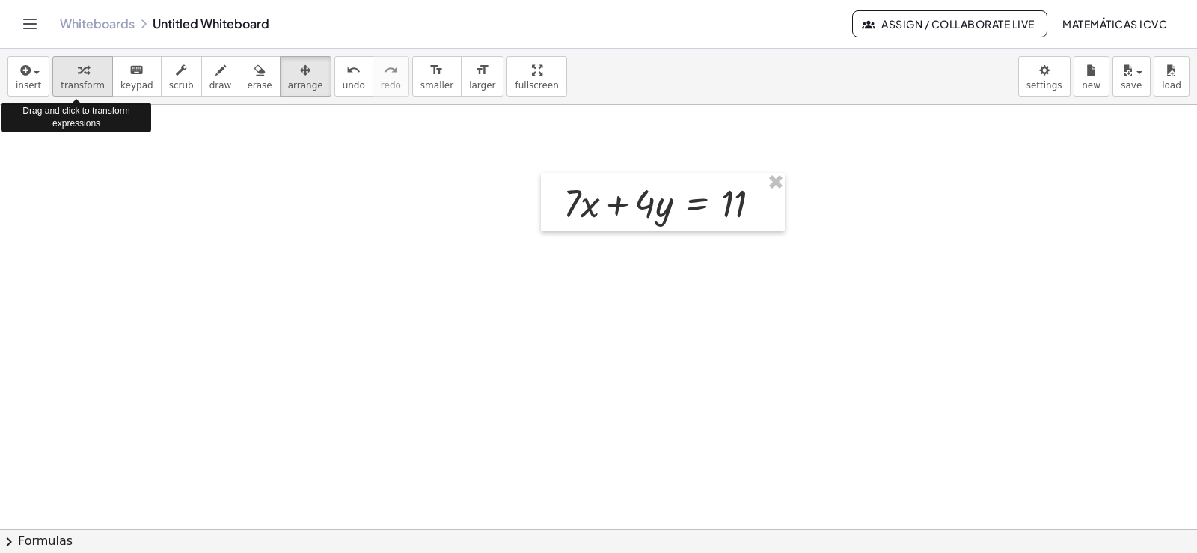
click at [76, 81] on span "transform" at bounding box center [83, 85] width 44 height 10
click at [76, 80] on span "transform" at bounding box center [83, 85] width 44 height 10
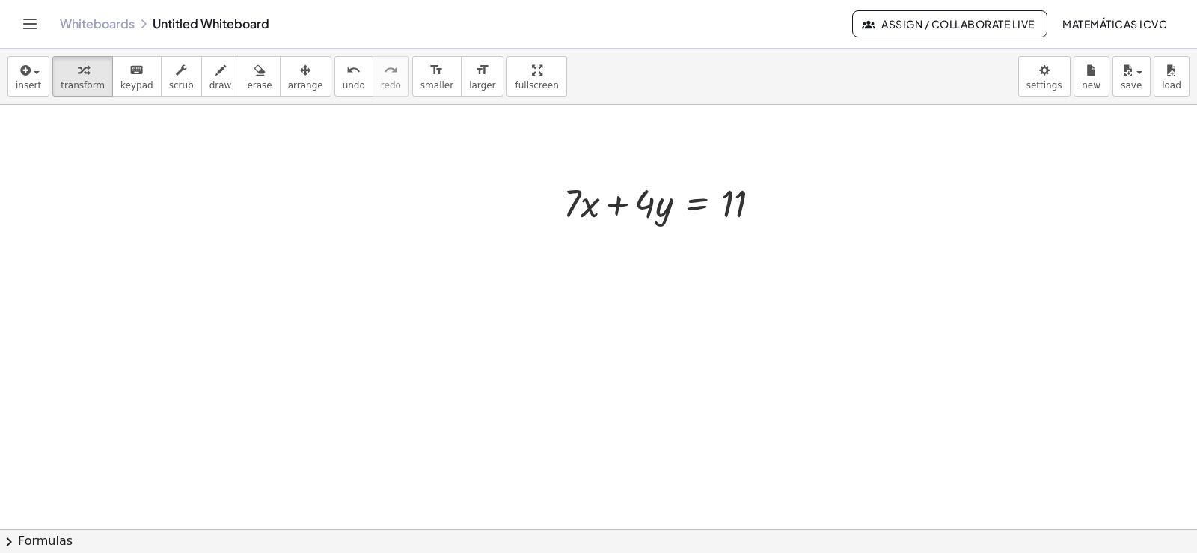
scroll to position [9519, 0]
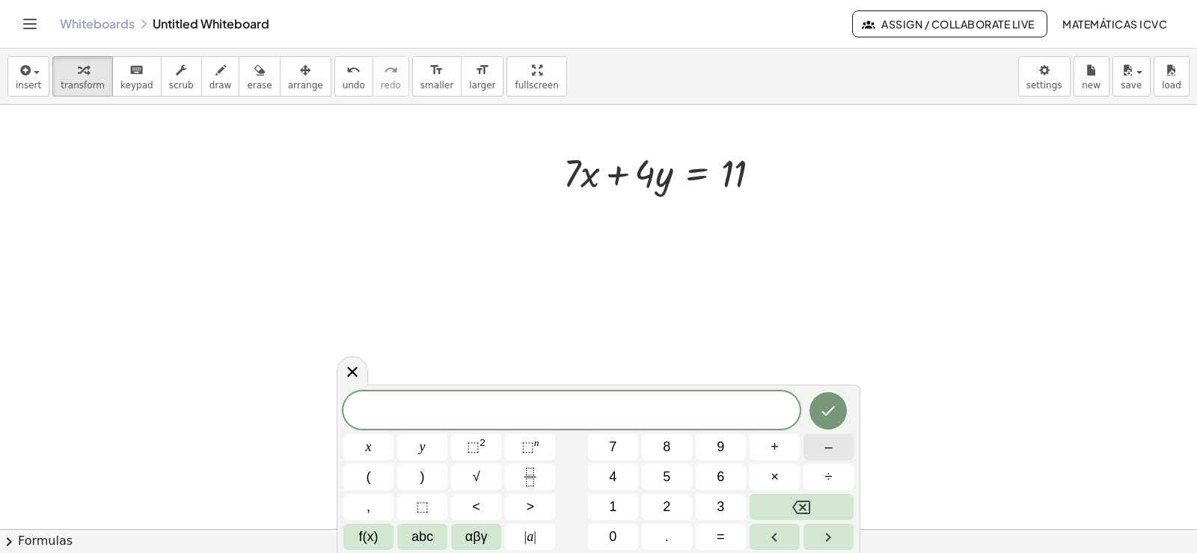
click at [828, 449] on span "–" at bounding box center [828, 447] width 7 height 20
click at [627, 447] on button "7" at bounding box center [613, 447] width 50 height 26
click at [383, 444] on button "x" at bounding box center [368, 447] width 50 height 26
click at [783, 450] on button "+" at bounding box center [775, 447] width 50 height 26
click at [666, 478] on span "5" at bounding box center [666, 477] width 7 height 20
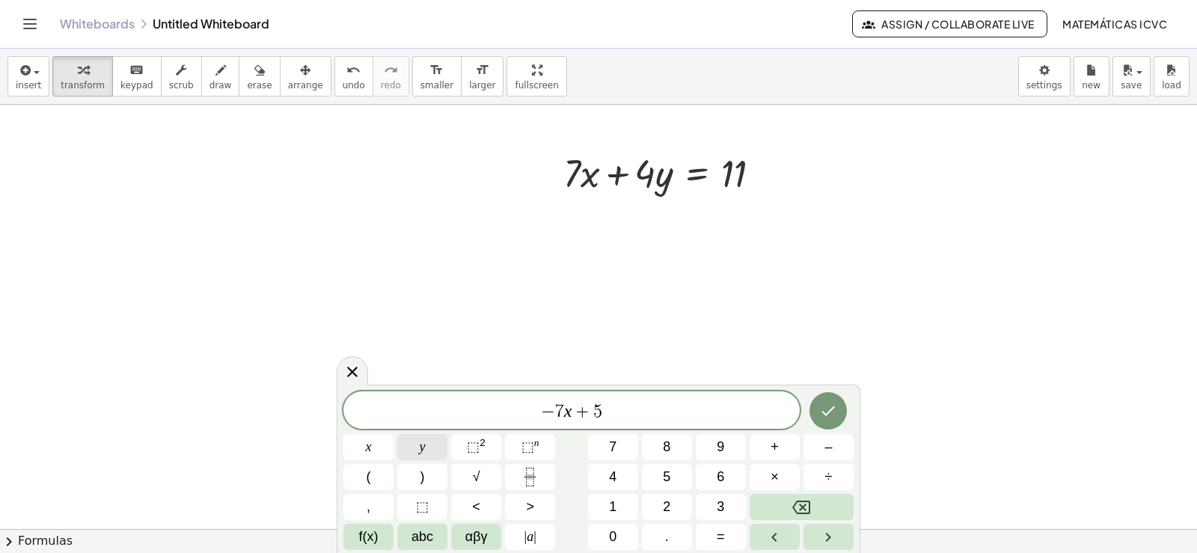
click at [429, 443] on button "y" at bounding box center [422, 447] width 50 height 26
click at [723, 539] on span "=" at bounding box center [721, 537] width 8 height 20
click at [826, 447] on span "–" at bounding box center [828, 447] width 7 height 20
click at [670, 503] on span "2" at bounding box center [666, 507] width 7 height 20
click at [834, 413] on icon "Done" at bounding box center [828, 411] width 18 height 18
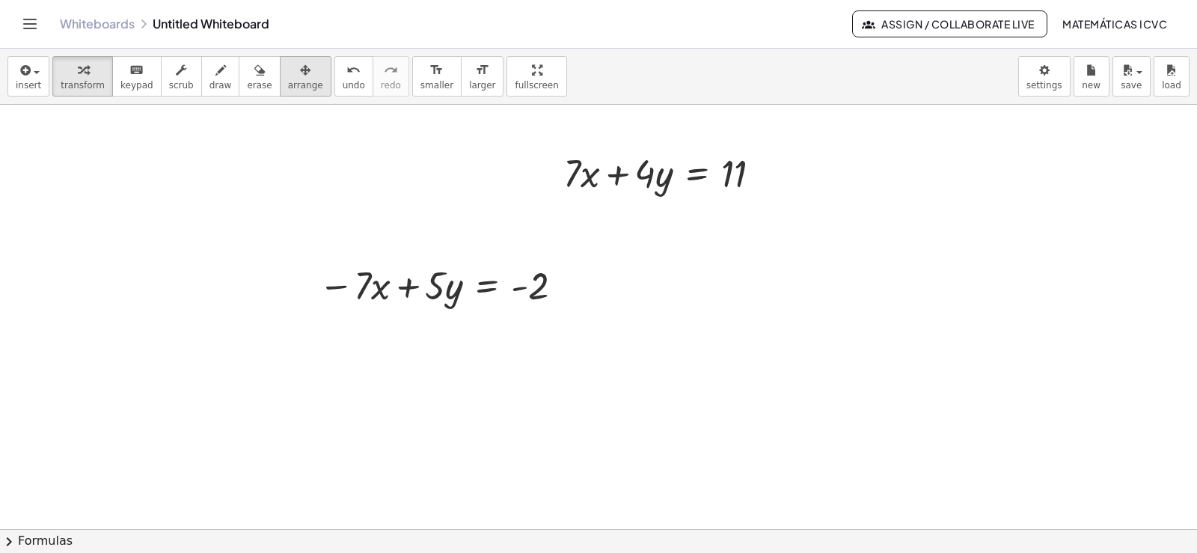
click at [300, 78] on icon "button" at bounding box center [305, 70] width 10 height 18
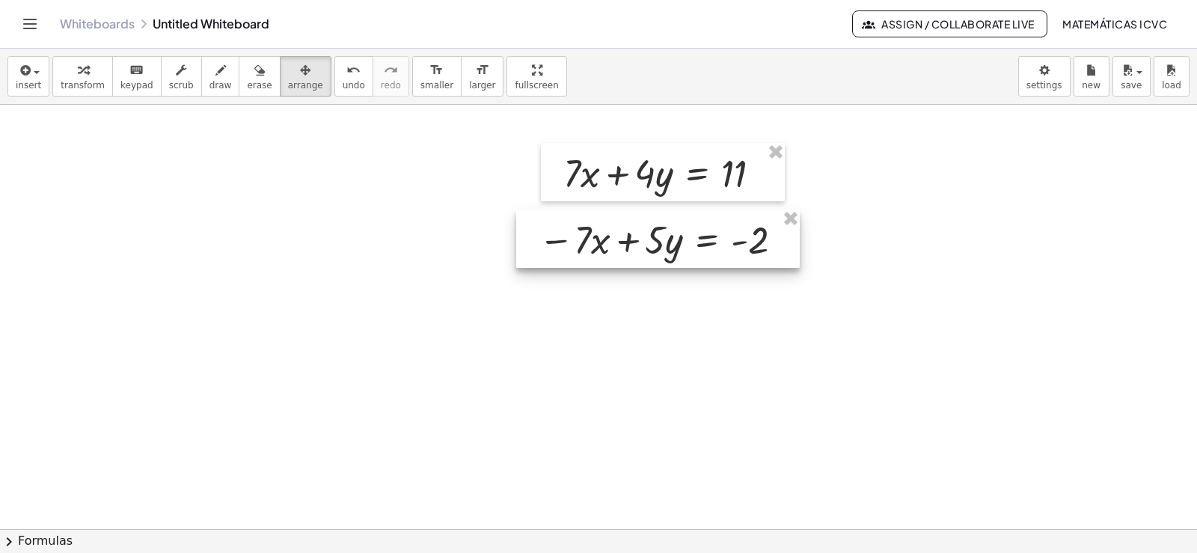
click at [671, 240] on div at bounding box center [658, 239] width 284 height 58
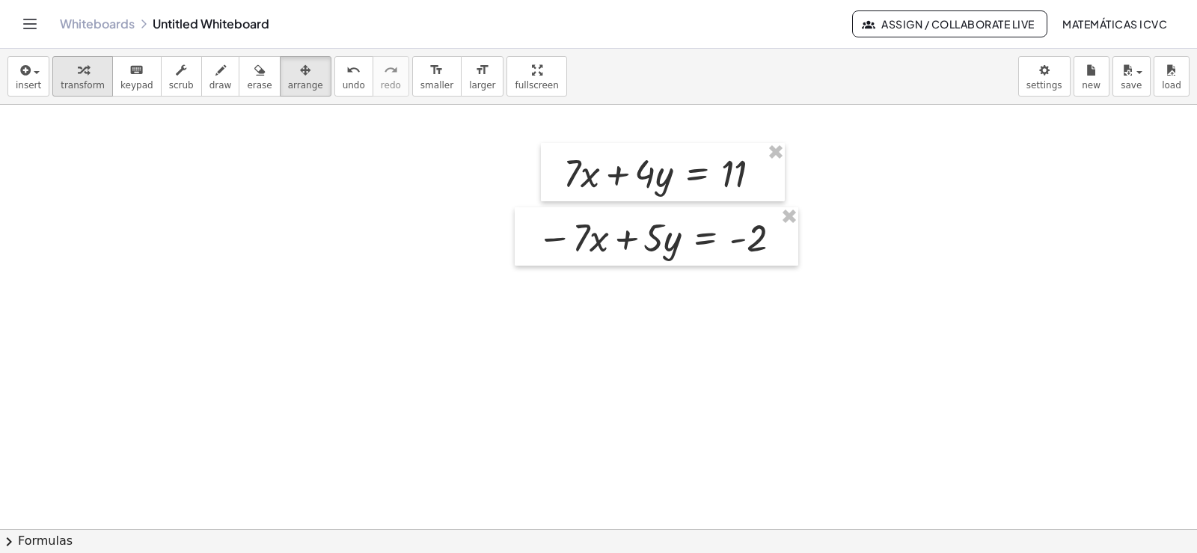
click at [73, 80] on span "transform" at bounding box center [83, 85] width 44 height 10
click at [210, 83] on span "draw" at bounding box center [221, 85] width 22 height 10
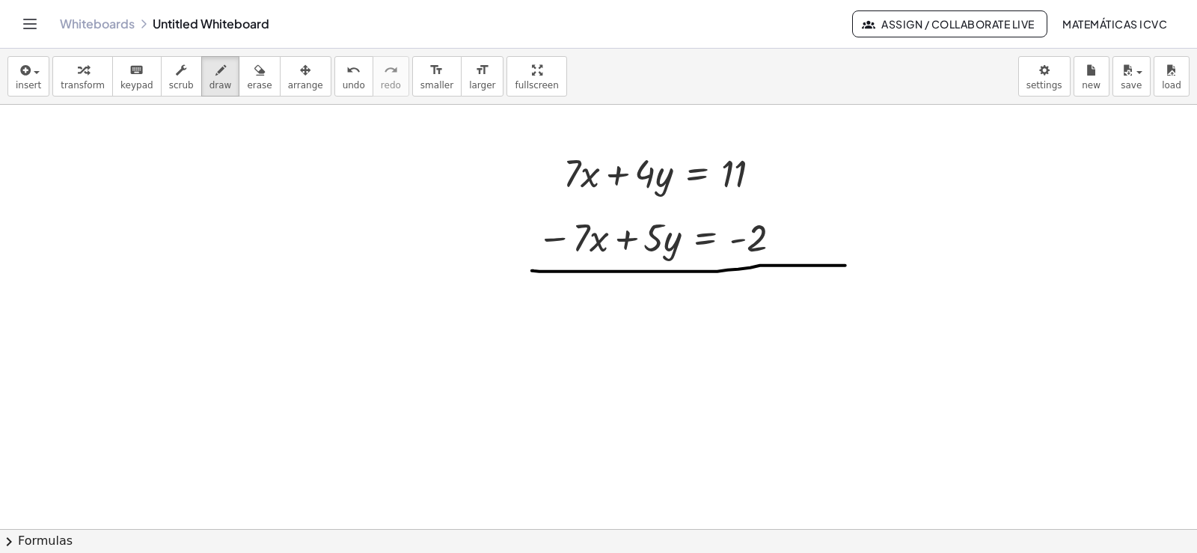
drag, startPoint x: 532, startPoint y: 273, endPoint x: 846, endPoint y: 268, distance: 313.6
drag, startPoint x: 608, startPoint y: 138, endPoint x: 578, endPoint y: 266, distance: 130.7
drag, startPoint x: 613, startPoint y: 178, endPoint x: 555, endPoint y: 267, distance: 106.1
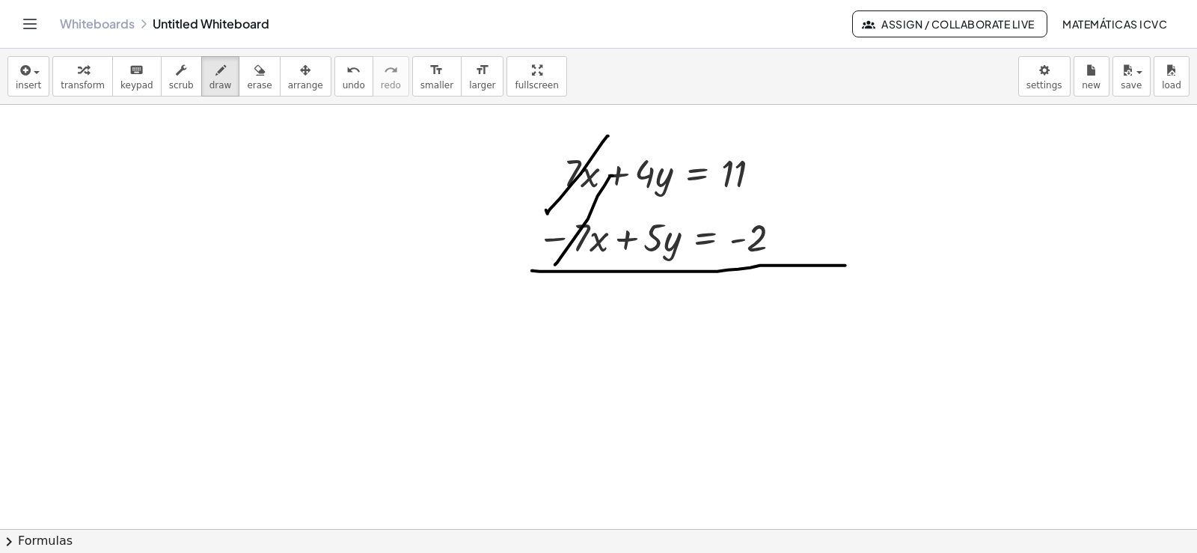
click at [81, 80] on span "transform" at bounding box center [83, 85] width 44 height 10
drag, startPoint x: 753, startPoint y: 364, endPoint x: 711, endPoint y: 501, distance: 143.4
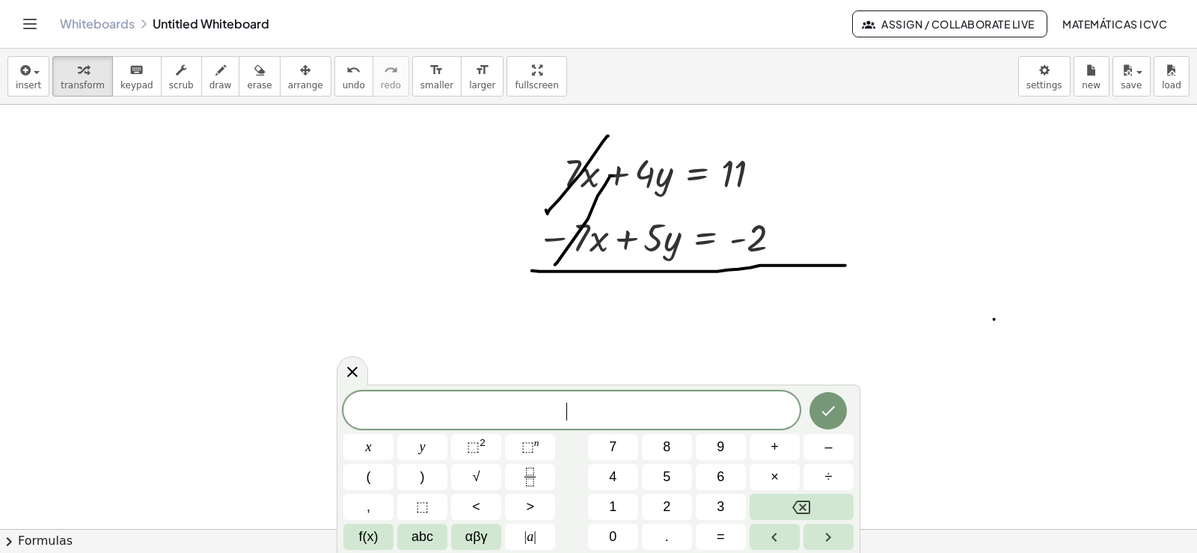
click at [640, 402] on span "​" at bounding box center [571, 411] width 456 height 21
click at [715, 441] on button "9" at bounding box center [721, 447] width 50 height 26
click at [423, 450] on span "y" at bounding box center [423, 447] width 6 height 20
click at [720, 535] on span "=" at bounding box center [721, 537] width 8 height 20
click at [720, 453] on span "9" at bounding box center [720, 447] width 7 height 20
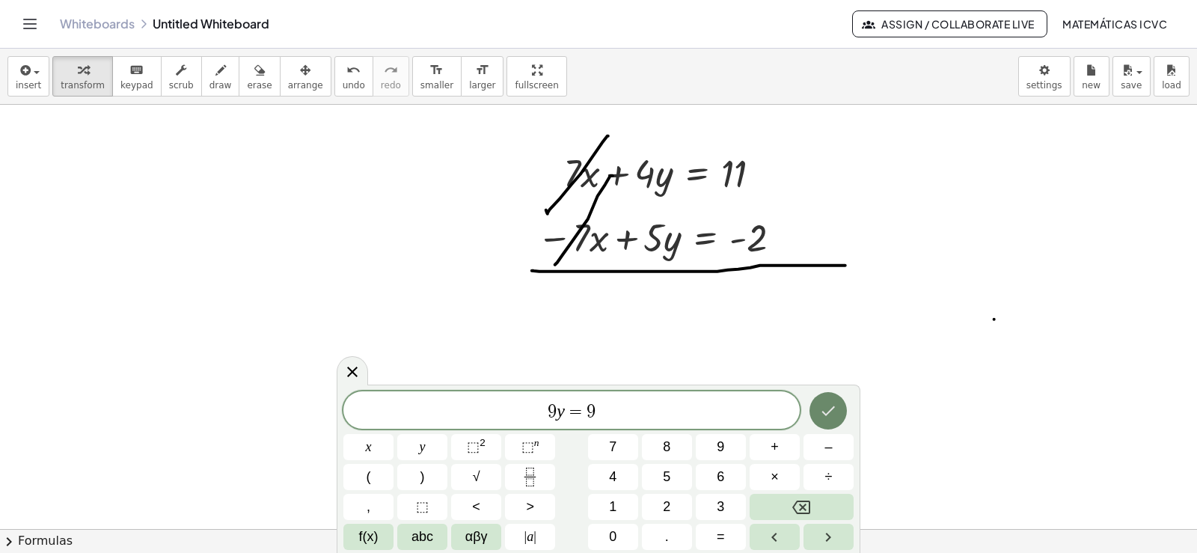
click at [833, 412] on icon "Done" at bounding box center [828, 411] width 18 height 18
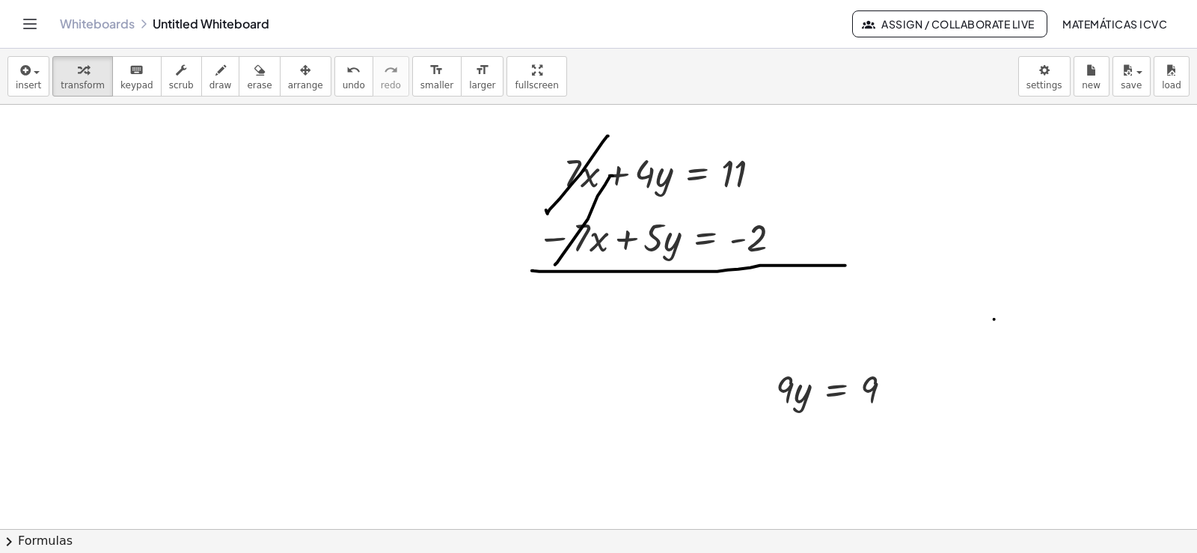
click at [300, 71] on icon "button" at bounding box center [305, 70] width 10 height 18
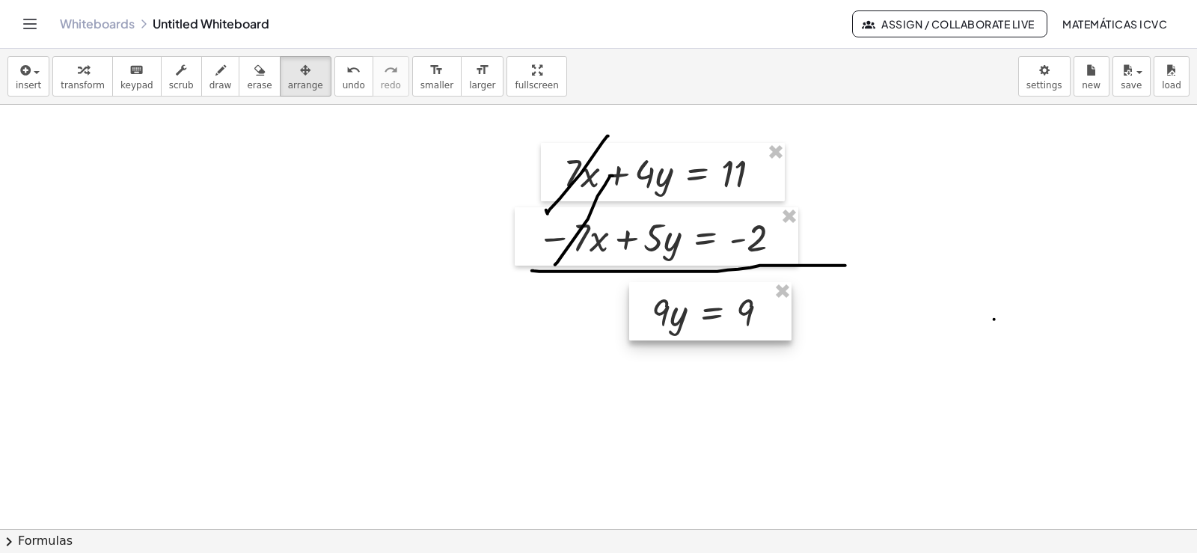
click at [693, 316] on div at bounding box center [710, 311] width 162 height 58
click at [78, 76] on icon "button" at bounding box center [83, 70] width 10 height 18
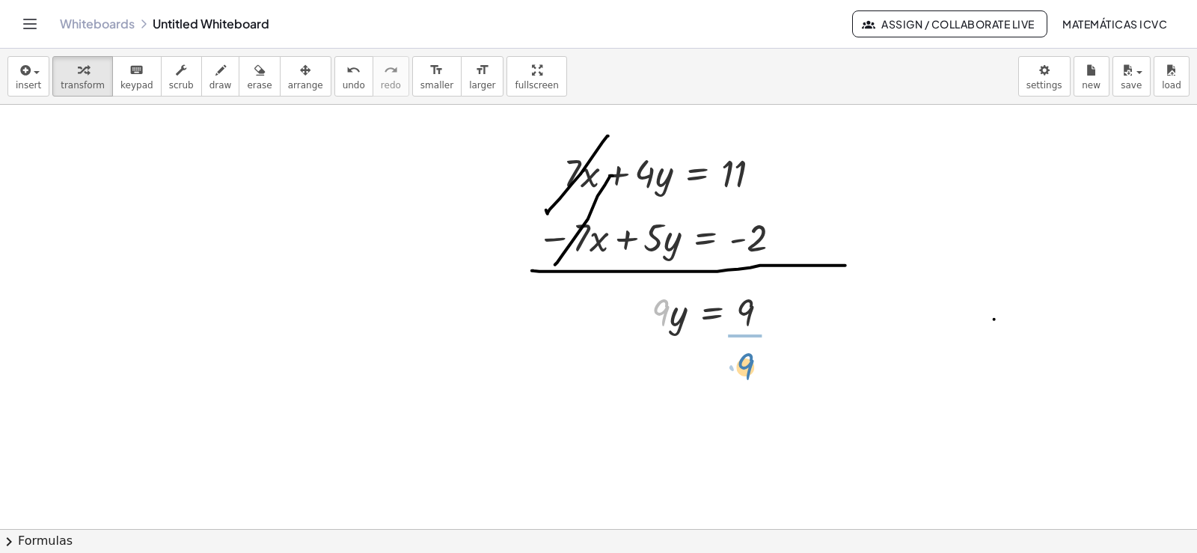
drag, startPoint x: 662, startPoint y: 317, endPoint x: 747, endPoint y: 370, distance: 100.3
click at [754, 375] on div at bounding box center [719, 374] width 151 height 75
click at [215, 77] on icon "button" at bounding box center [220, 70] width 10 height 18
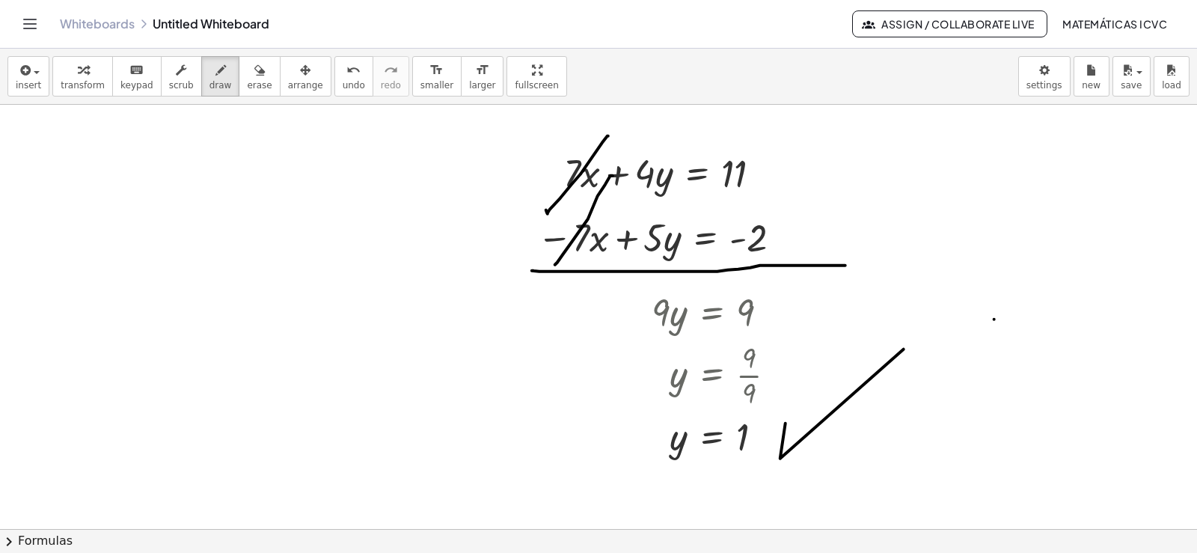
drag, startPoint x: 780, startPoint y: 461, endPoint x: 904, endPoint y: 352, distance: 164.9
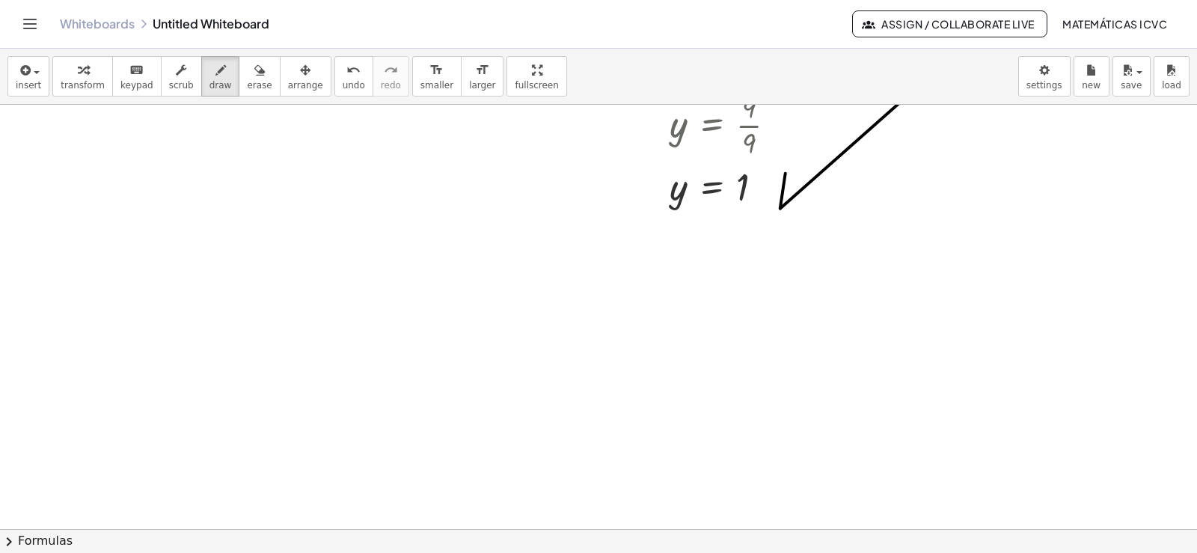
scroll to position [9994, 0]
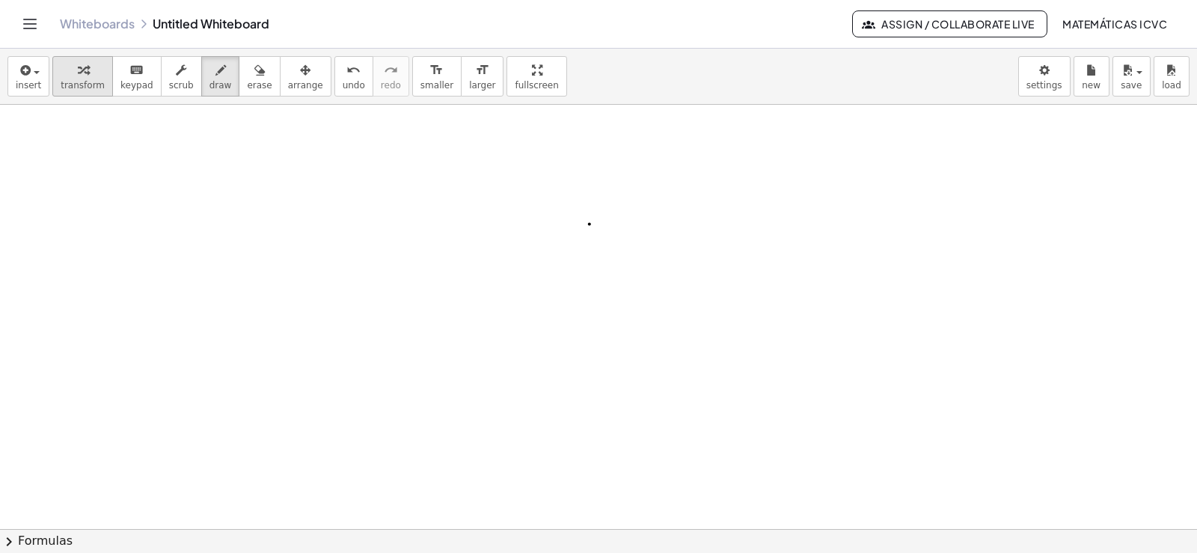
click at [78, 79] on icon "button" at bounding box center [83, 70] width 10 height 18
click at [343, 80] on span "undo" at bounding box center [354, 85] width 22 height 10
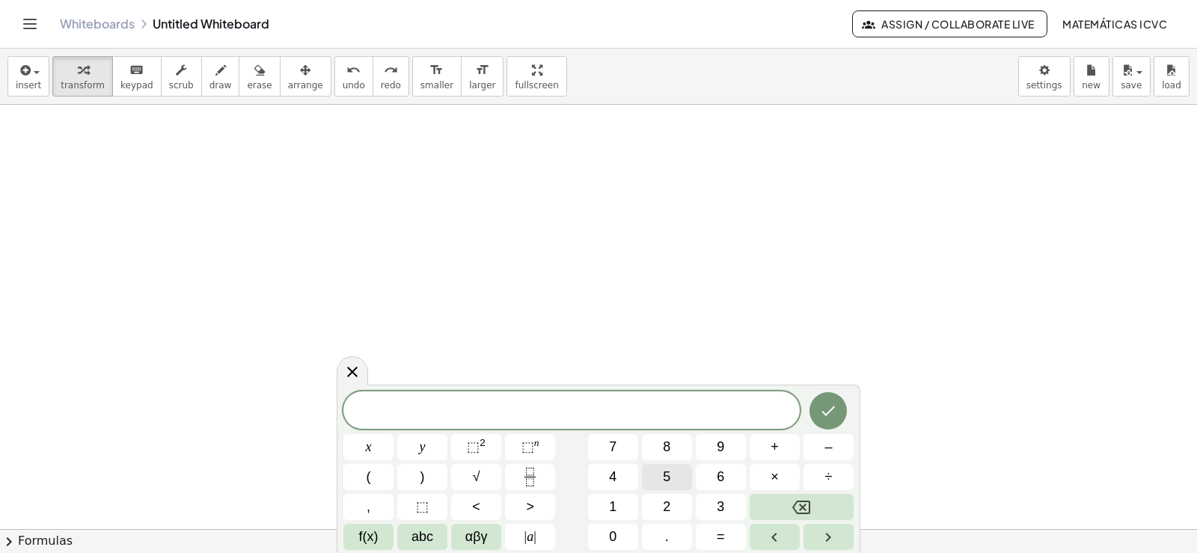
click at [673, 489] on button "5" at bounding box center [667, 477] width 50 height 26
click at [372, 449] on button "x" at bounding box center [368, 447] width 50 height 26
click at [786, 447] on button "+" at bounding box center [775, 447] width 50 height 26
click at [721, 509] on span "3" at bounding box center [720, 507] width 7 height 20
click at [430, 443] on button "y" at bounding box center [422, 447] width 50 height 26
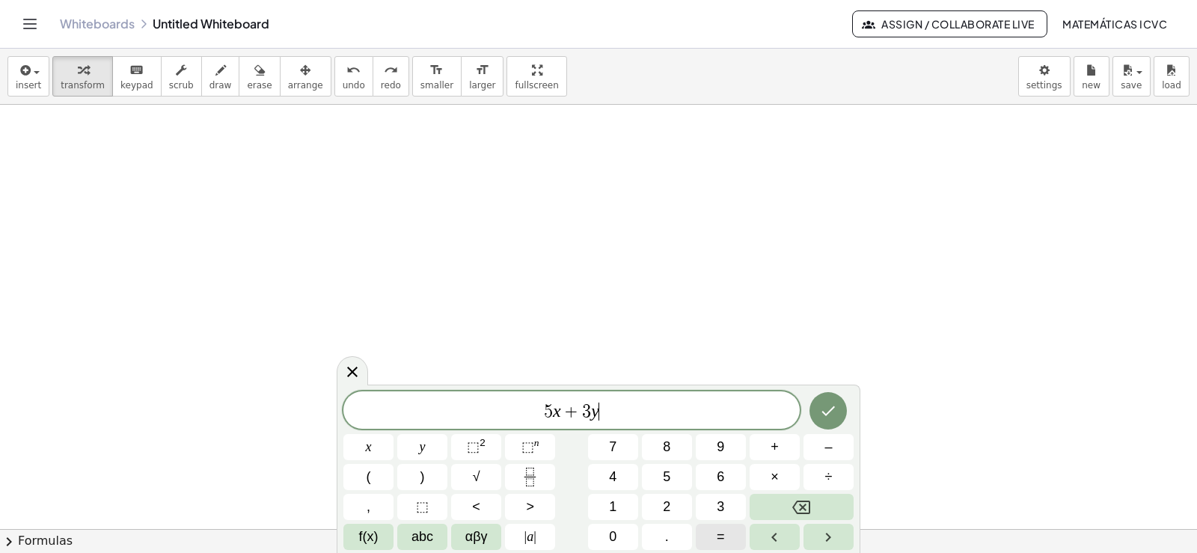
click at [727, 538] on button "=" at bounding box center [721, 537] width 50 height 26
click at [626, 507] on button "1" at bounding box center [613, 507] width 50 height 26
click at [714, 506] on button "3" at bounding box center [721, 507] width 50 height 26
click at [827, 411] on icon "Done" at bounding box center [828, 411] width 18 height 18
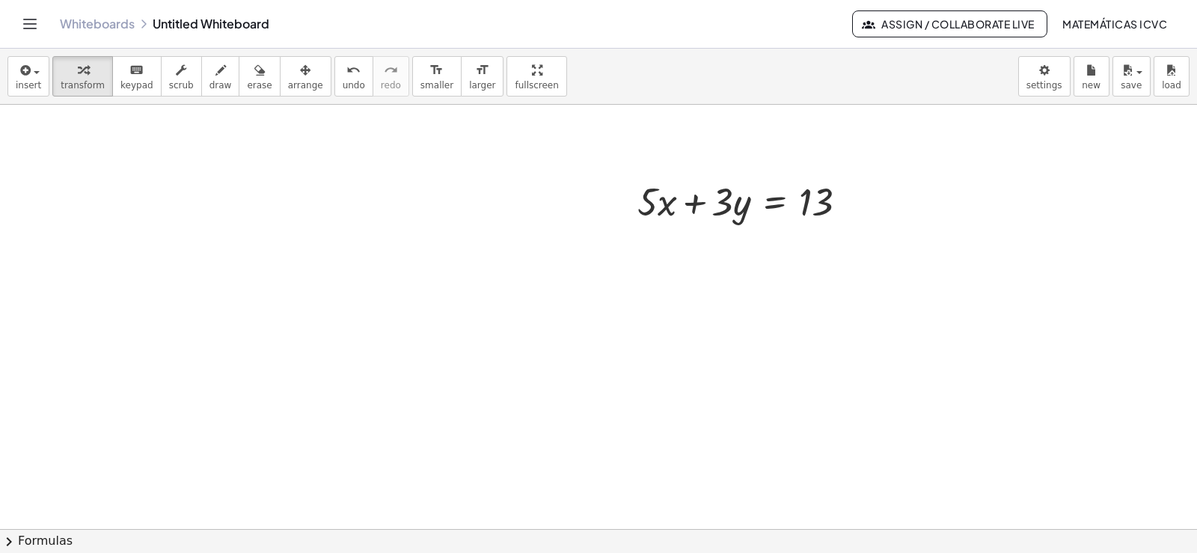
scroll to position [10193, 0]
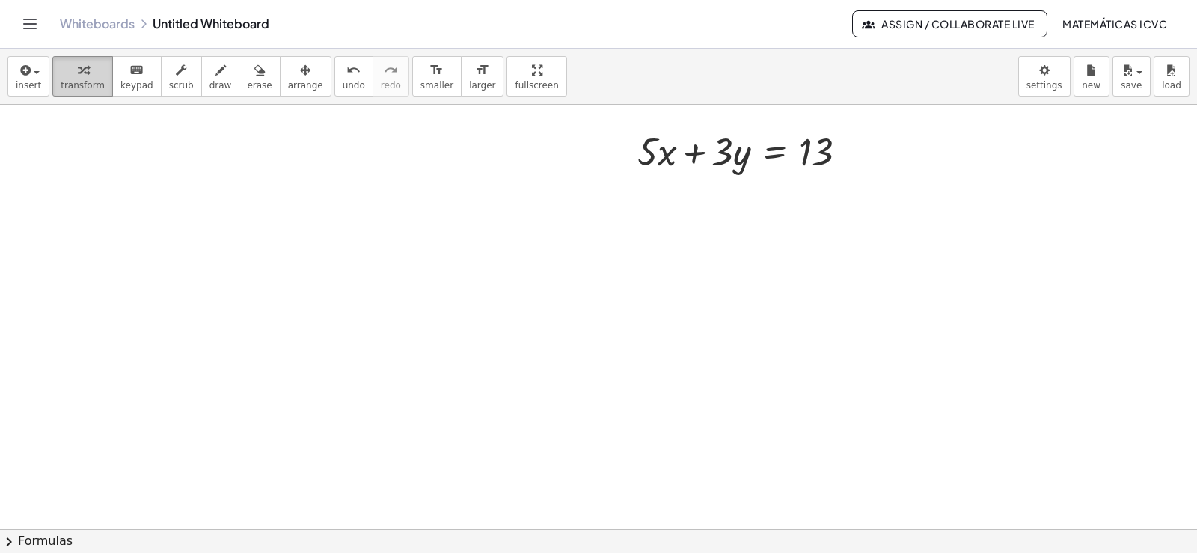
click at [67, 88] on span "transform" at bounding box center [83, 85] width 44 height 10
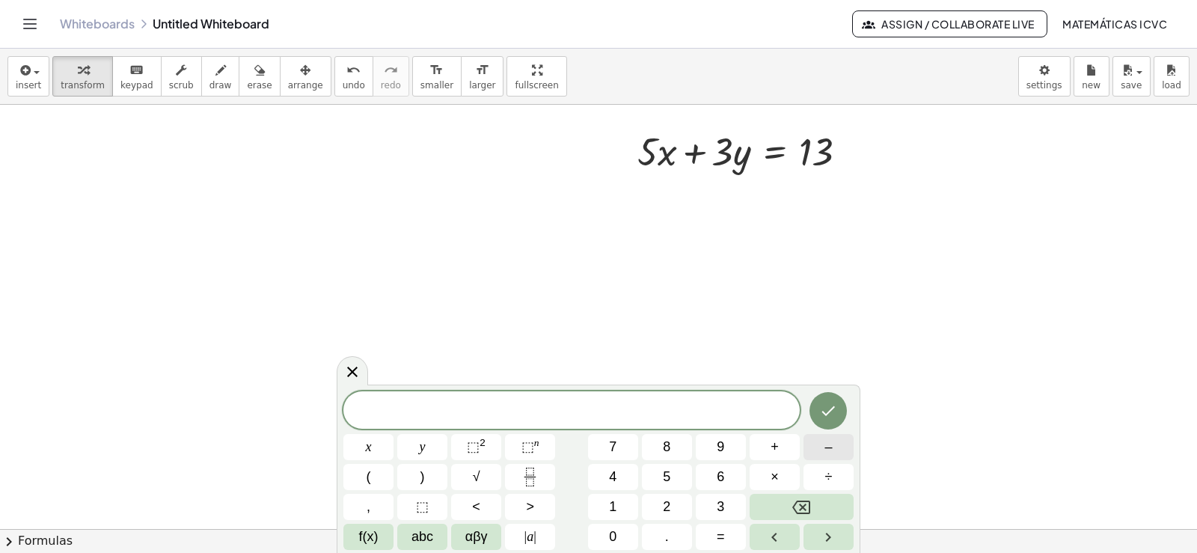
click at [842, 449] on button "–" at bounding box center [829, 447] width 50 height 26
click at [680, 476] on button "5" at bounding box center [667, 477] width 50 height 26
click at [366, 446] on span "x" at bounding box center [369, 447] width 6 height 20
click at [774, 444] on span "+" at bounding box center [775, 447] width 8 height 20
click at [711, 471] on button "6" at bounding box center [721, 477] width 50 height 26
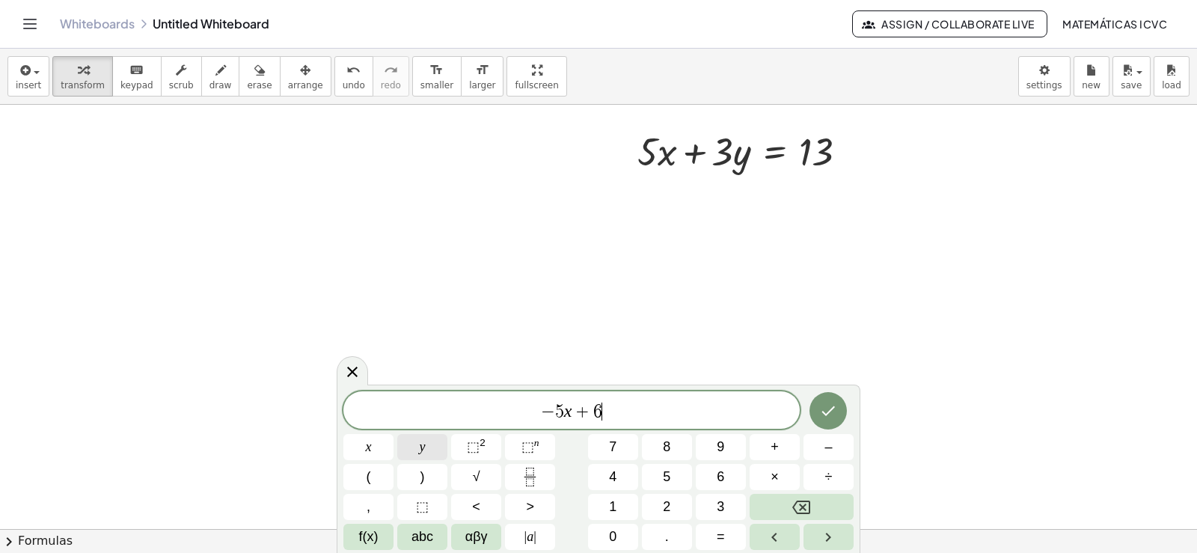
click at [418, 445] on button "y" at bounding box center [422, 447] width 50 height 26
click at [723, 536] on span "=" at bounding box center [721, 537] width 8 height 20
click at [828, 445] on span "–" at bounding box center [828, 447] width 7 height 20
click at [613, 472] on span "4" at bounding box center [612, 477] width 7 height 20
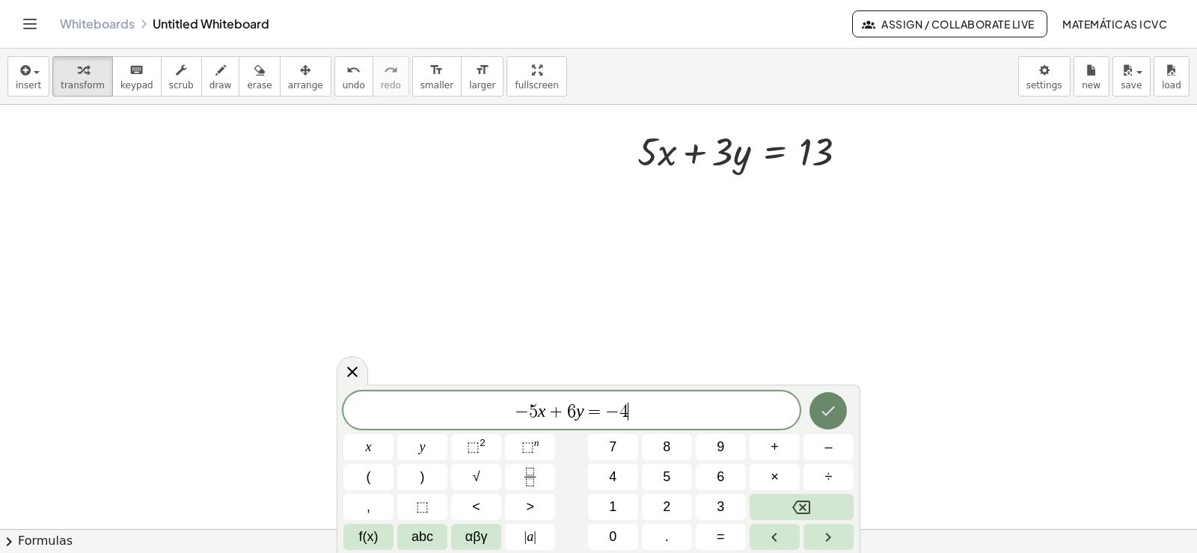
click at [837, 413] on icon "Done" at bounding box center [828, 411] width 18 height 18
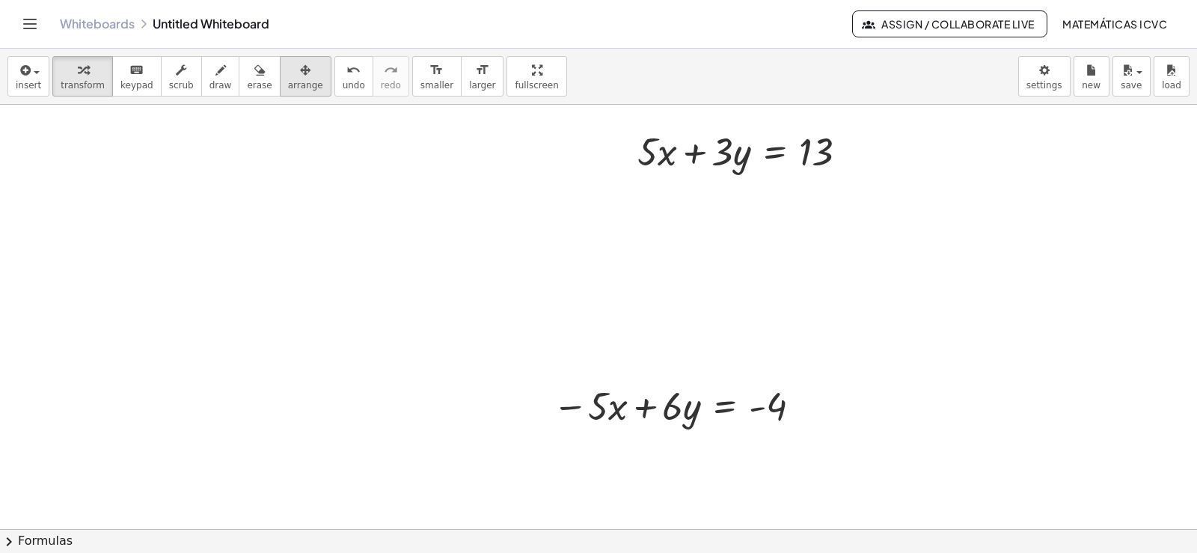
click at [296, 86] on button "arrange" at bounding box center [306, 76] width 52 height 40
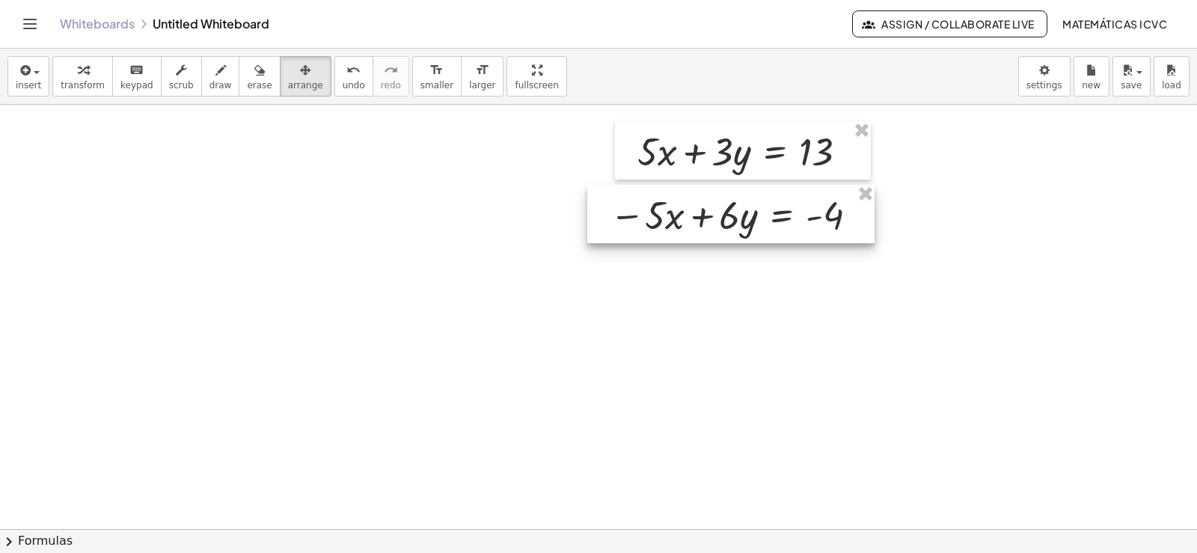
drag, startPoint x: 709, startPoint y: 411, endPoint x: 766, endPoint y: 220, distance: 199.1
click at [766, 220] on div at bounding box center [730, 214] width 287 height 58
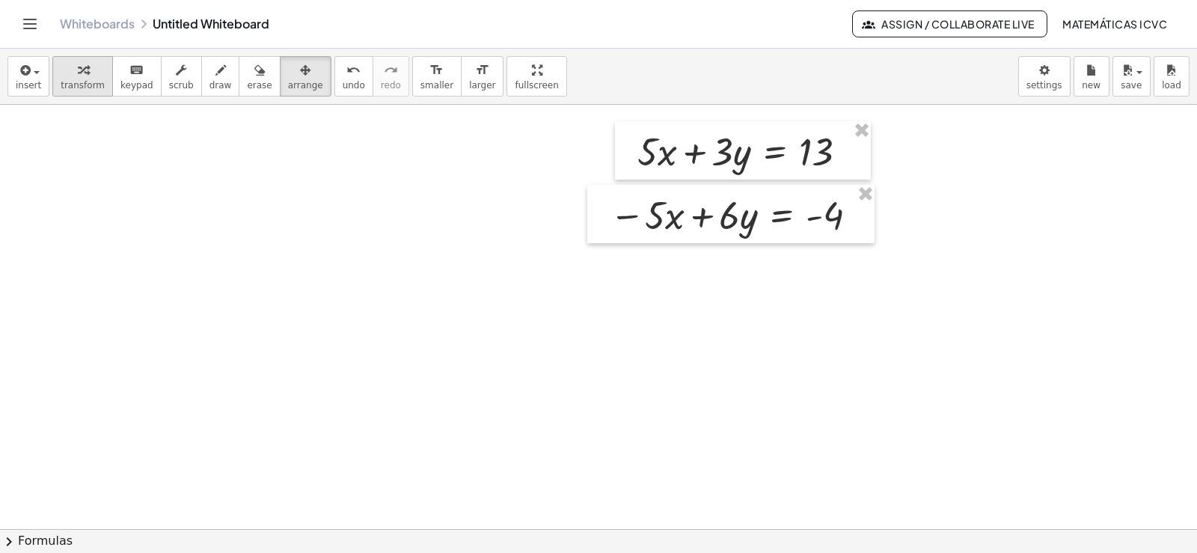
click at [82, 81] on span "transform" at bounding box center [83, 85] width 44 height 10
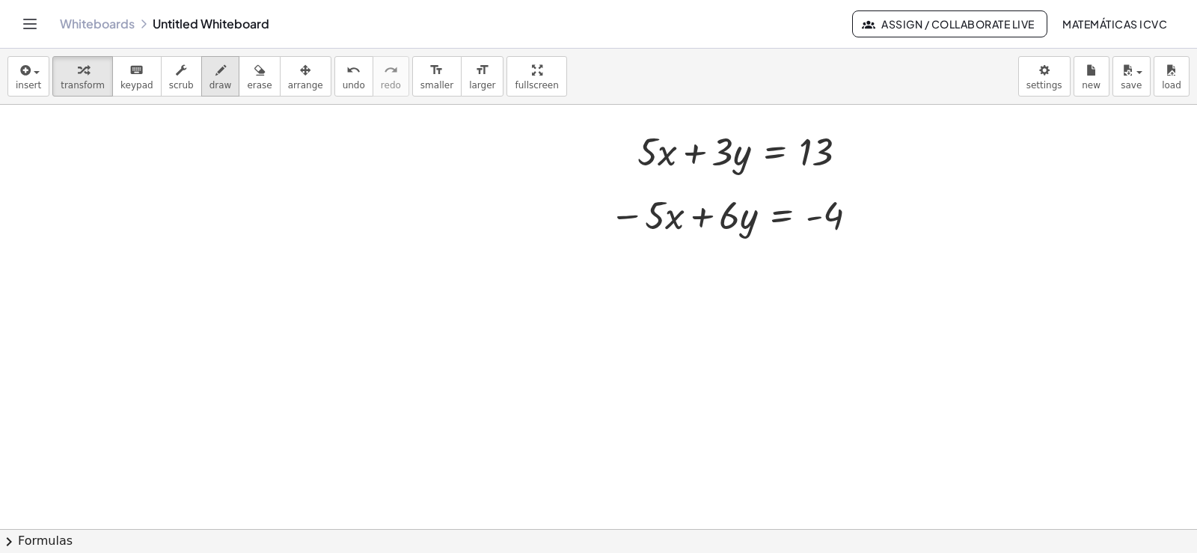
click at [213, 82] on button "draw" at bounding box center [220, 76] width 39 height 40
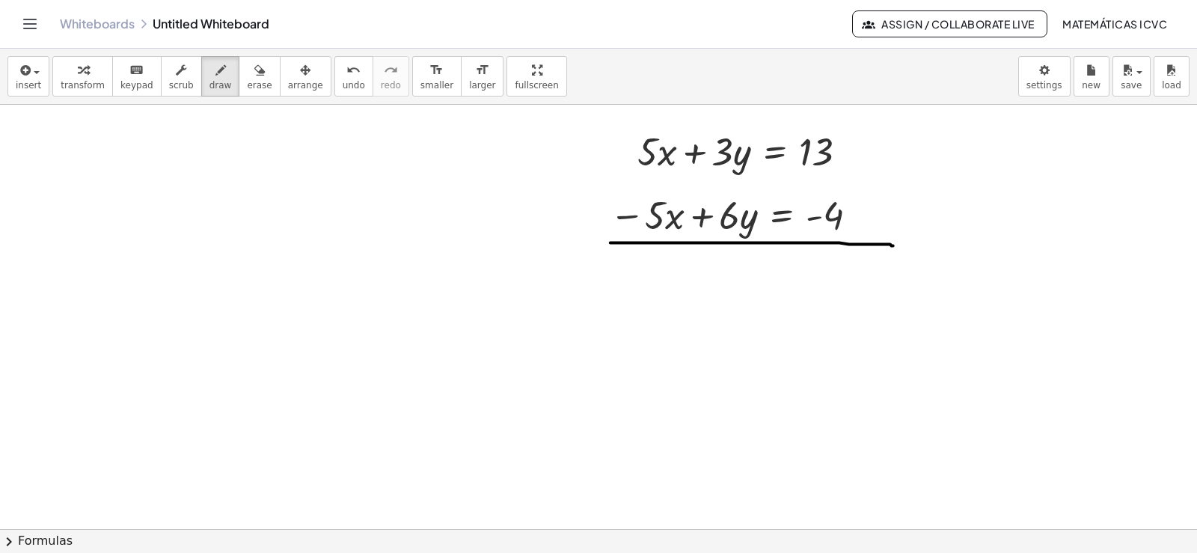
drag, startPoint x: 611, startPoint y: 245, endPoint x: 893, endPoint y: 248, distance: 282.9
drag, startPoint x: 689, startPoint y: 119, endPoint x: 615, endPoint y: 171, distance: 90.7
drag, startPoint x: 694, startPoint y: 176, endPoint x: 608, endPoint y: 239, distance: 107.2
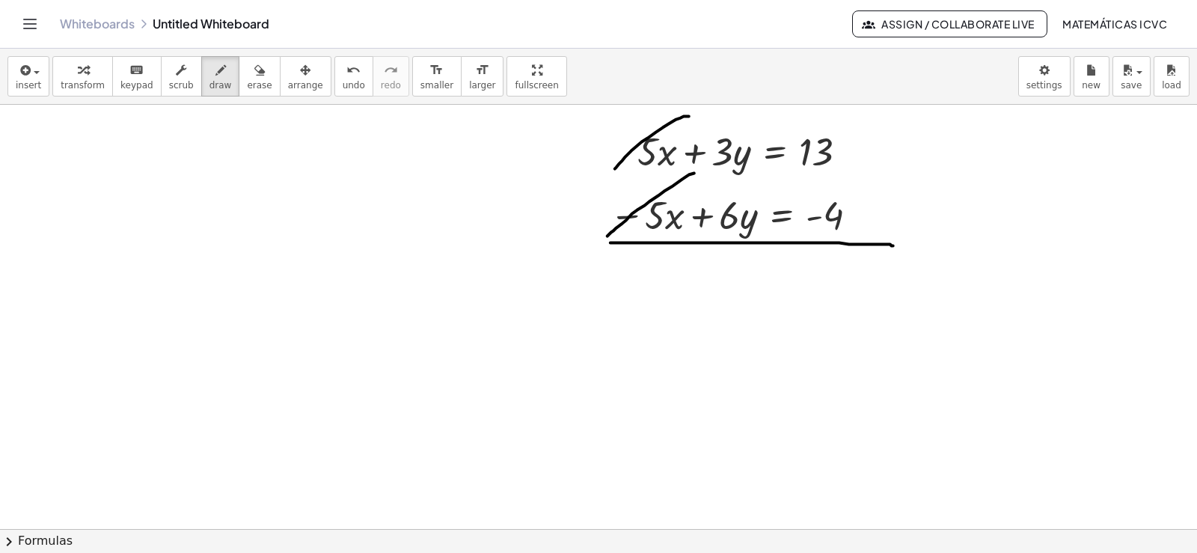
click at [84, 82] on span "transform" at bounding box center [83, 85] width 44 height 10
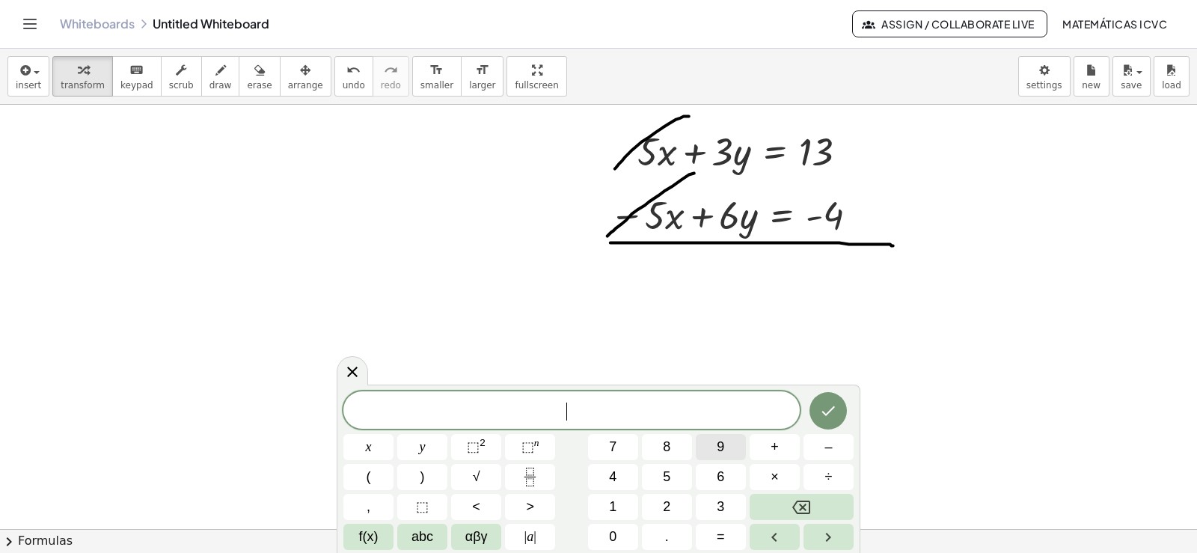
click at [719, 450] on span "9" at bounding box center [720, 447] width 7 height 20
click at [426, 445] on button "y" at bounding box center [422, 447] width 50 height 26
click at [725, 537] on button "=" at bounding box center [721, 537] width 50 height 26
click at [737, 452] on button "9" at bounding box center [721, 447] width 50 height 26
click at [831, 410] on icon "Done" at bounding box center [828, 411] width 13 height 10
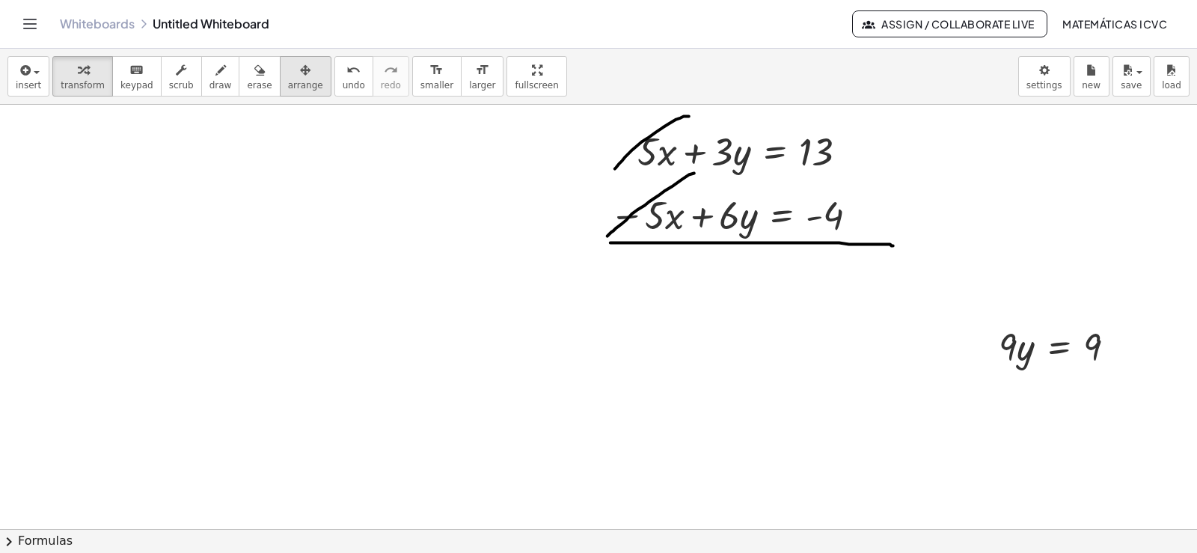
click at [290, 76] on div "button" at bounding box center [305, 70] width 35 height 18
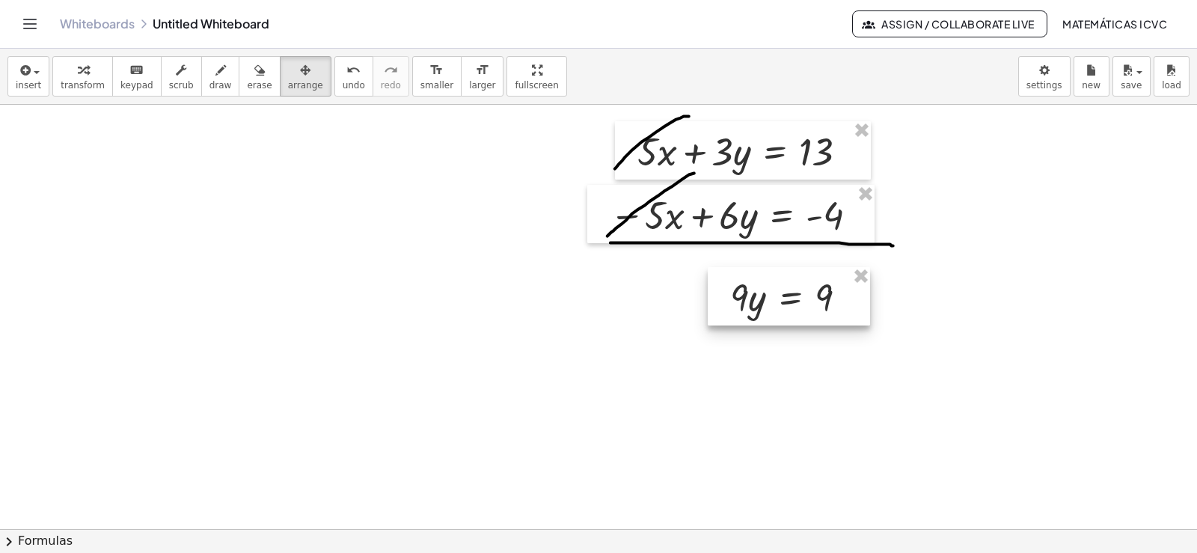
click at [870, 298] on div at bounding box center [789, 296] width 162 height 58
drag, startPoint x: 868, startPoint y: 314, endPoint x: 834, endPoint y: 292, distance: 40.7
click at [834, 292] on div at bounding box center [786, 276] width 162 height 58
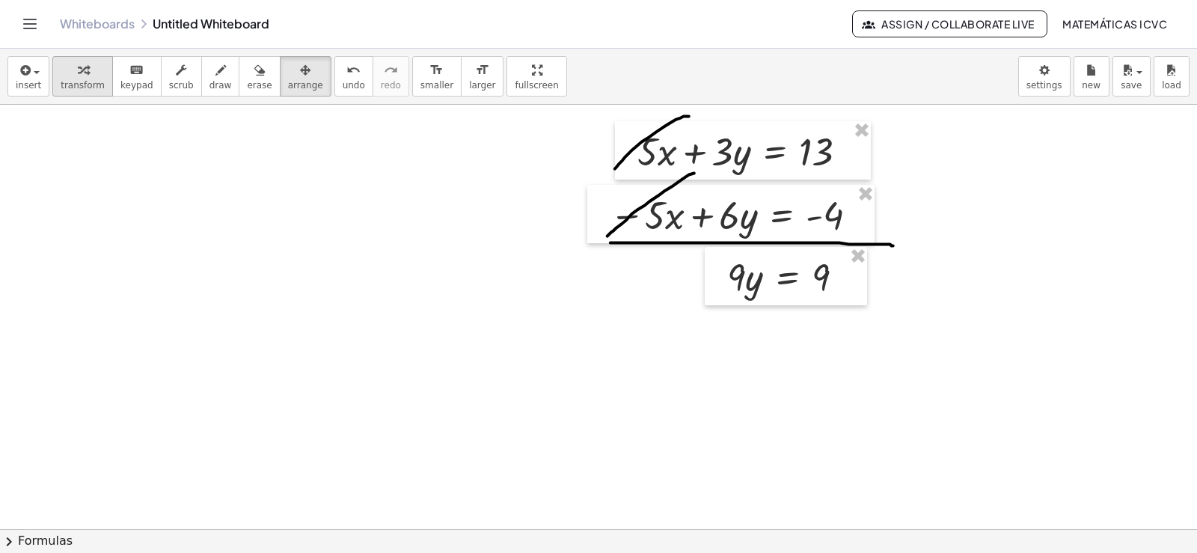
click at [70, 91] on button "transform" at bounding box center [82, 76] width 61 height 40
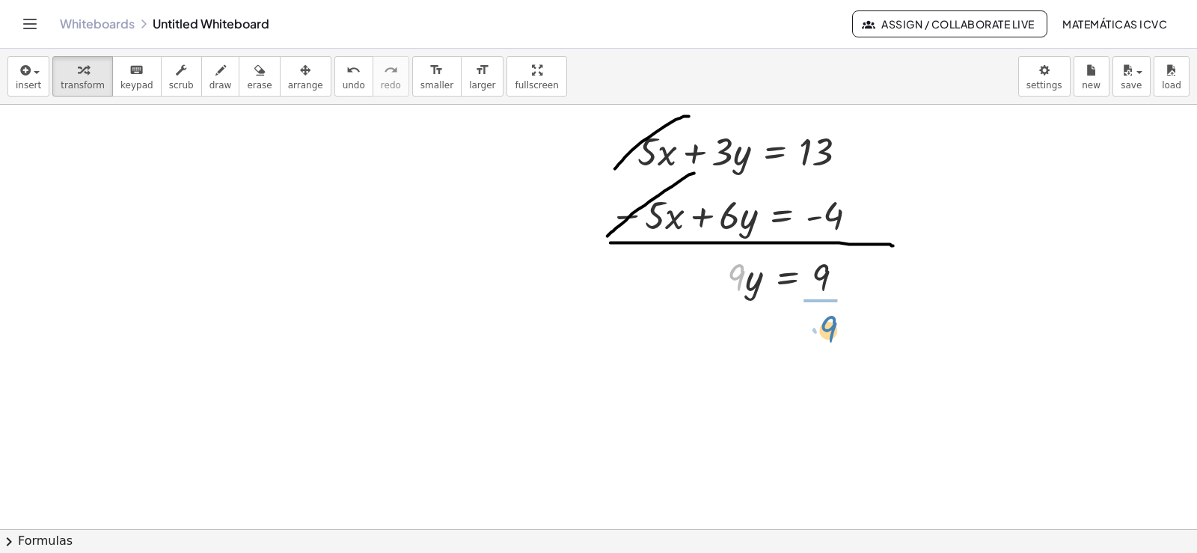
drag, startPoint x: 740, startPoint y: 278, endPoint x: 467, endPoint y: 388, distance: 294.7
click at [828, 340] on div at bounding box center [795, 339] width 151 height 75
click at [210, 72] on div "button" at bounding box center [221, 70] width 22 height 18
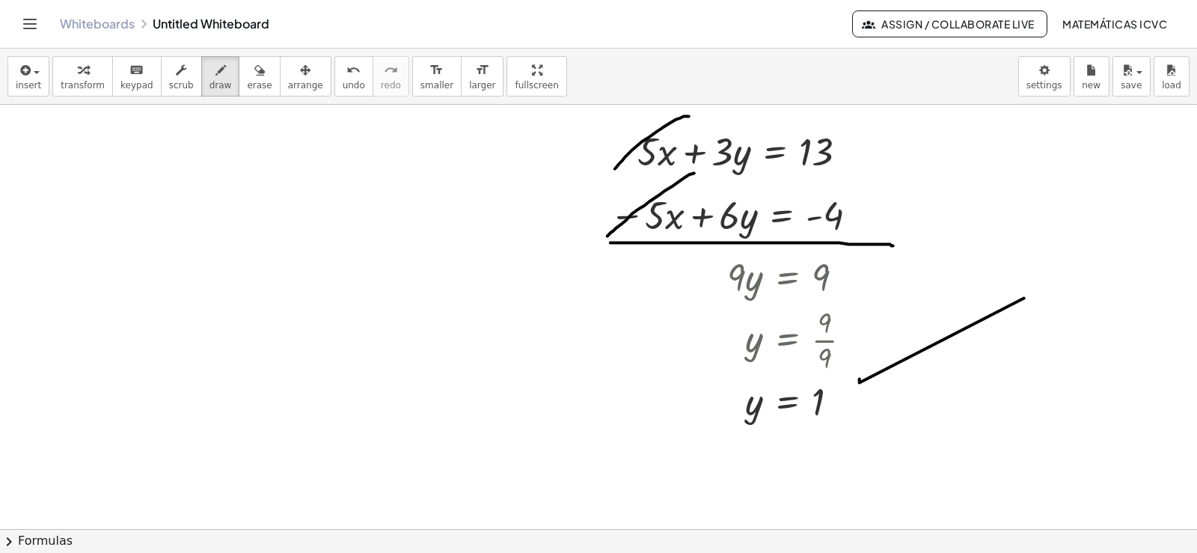
drag, startPoint x: 860, startPoint y: 385, endPoint x: 1024, endPoint y: 301, distance: 185.1
drag, startPoint x: 867, startPoint y: 354, endPoint x: 935, endPoint y: 357, distance: 67.4
click at [78, 75] on icon "button" at bounding box center [83, 70] width 10 height 18
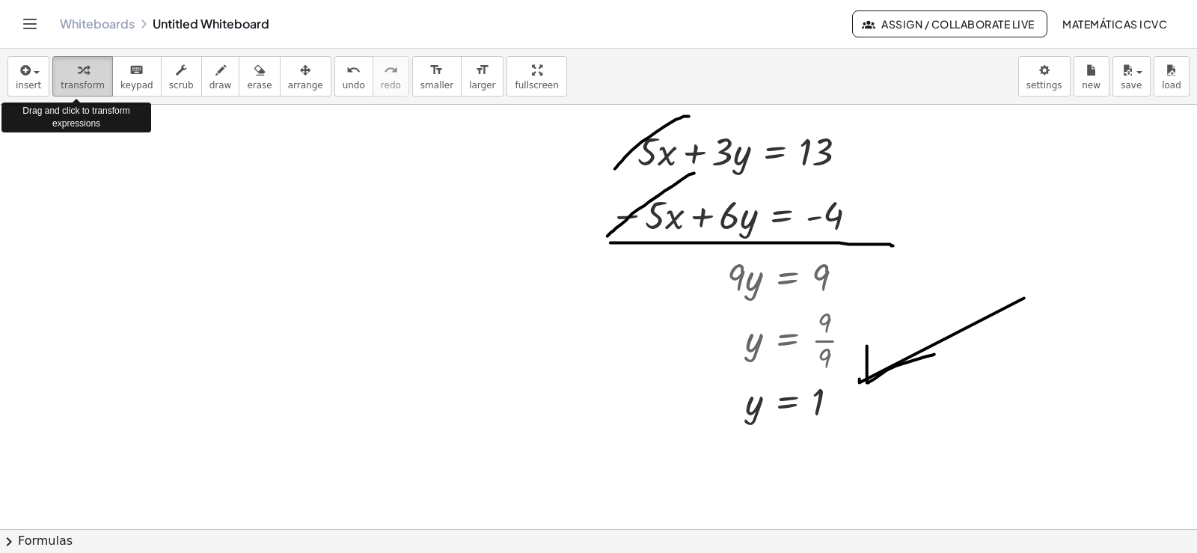
click at [78, 76] on icon "button" at bounding box center [83, 70] width 10 height 18
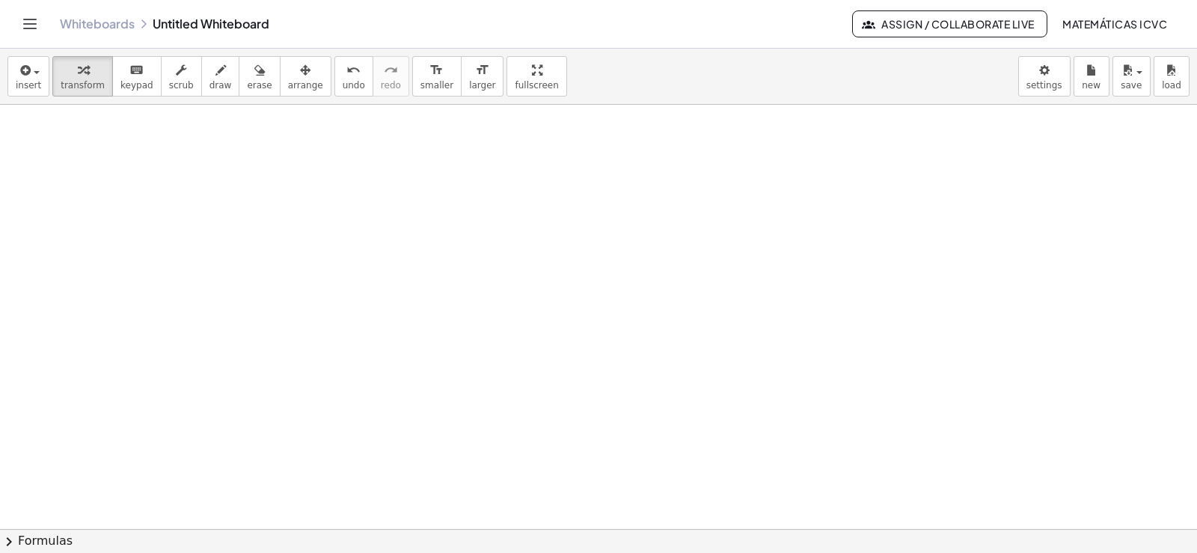
scroll to position [10618, 0]
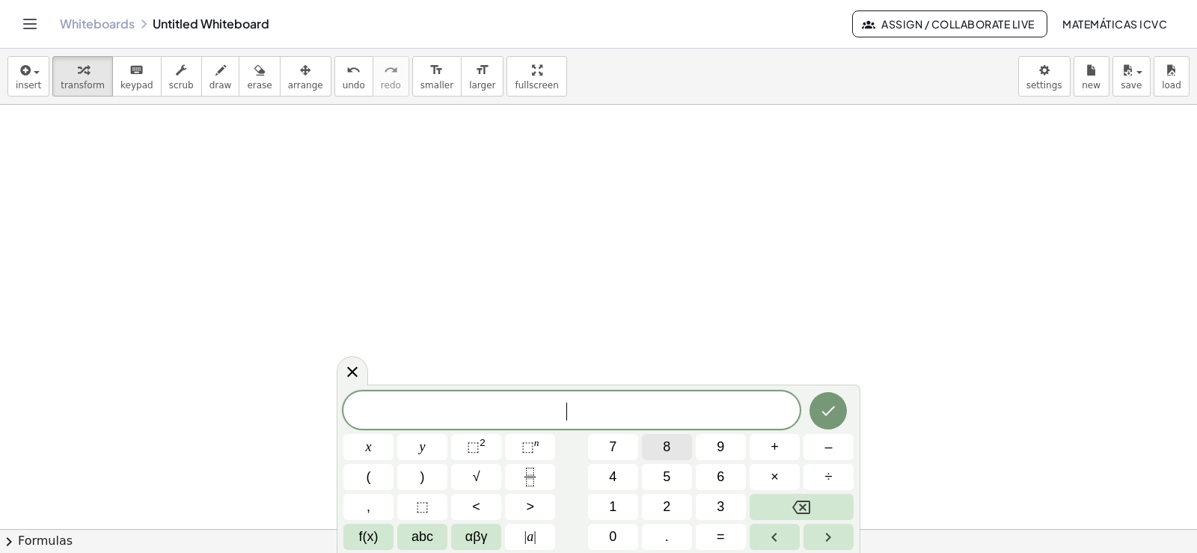
click at [669, 450] on span "8" at bounding box center [666, 447] width 7 height 20
click at [427, 445] on button "y" at bounding box center [422, 447] width 50 height 26
click at [786, 448] on button "+" at bounding box center [775, 447] width 50 height 26
click at [676, 471] on button "5" at bounding box center [667, 477] width 50 height 26
click at [363, 446] on button "x" at bounding box center [368, 447] width 50 height 26
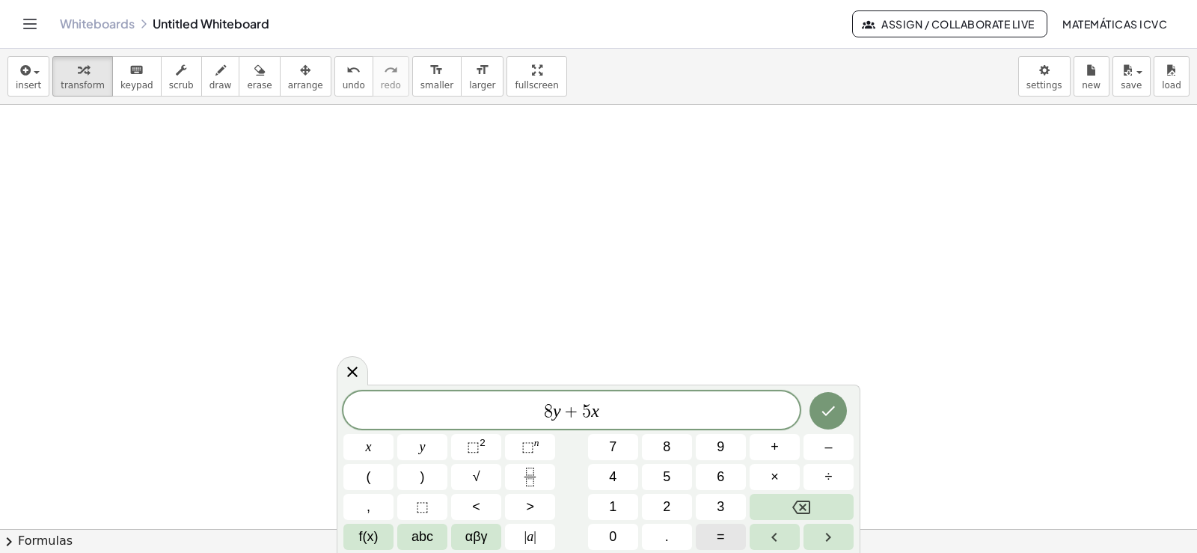
click at [727, 535] on button "=" at bounding box center [721, 537] width 50 height 26
click at [622, 504] on button "1" at bounding box center [613, 507] width 50 height 26
click at [674, 446] on button "8" at bounding box center [667, 447] width 50 height 26
click at [831, 412] on icon "Done" at bounding box center [828, 411] width 13 height 10
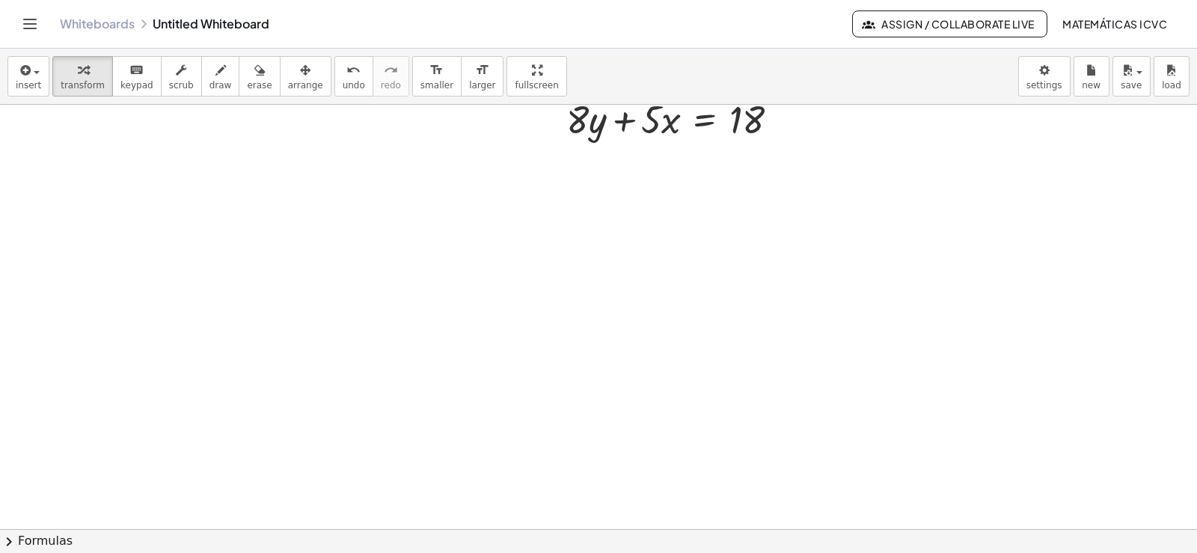
scroll to position [10737, 0]
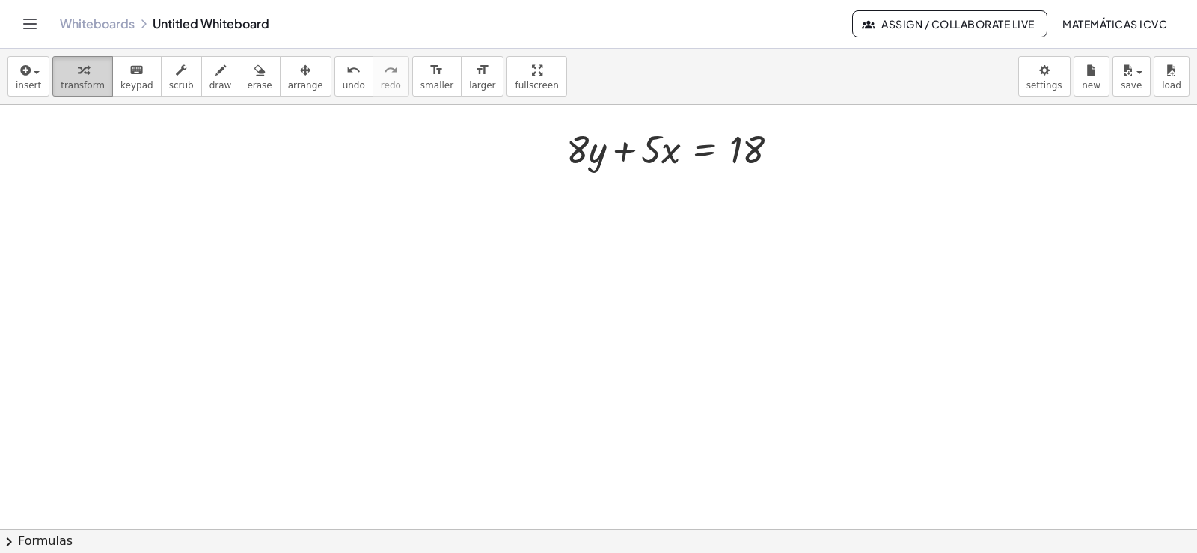
click at [91, 84] on span "transform" at bounding box center [83, 85] width 44 height 10
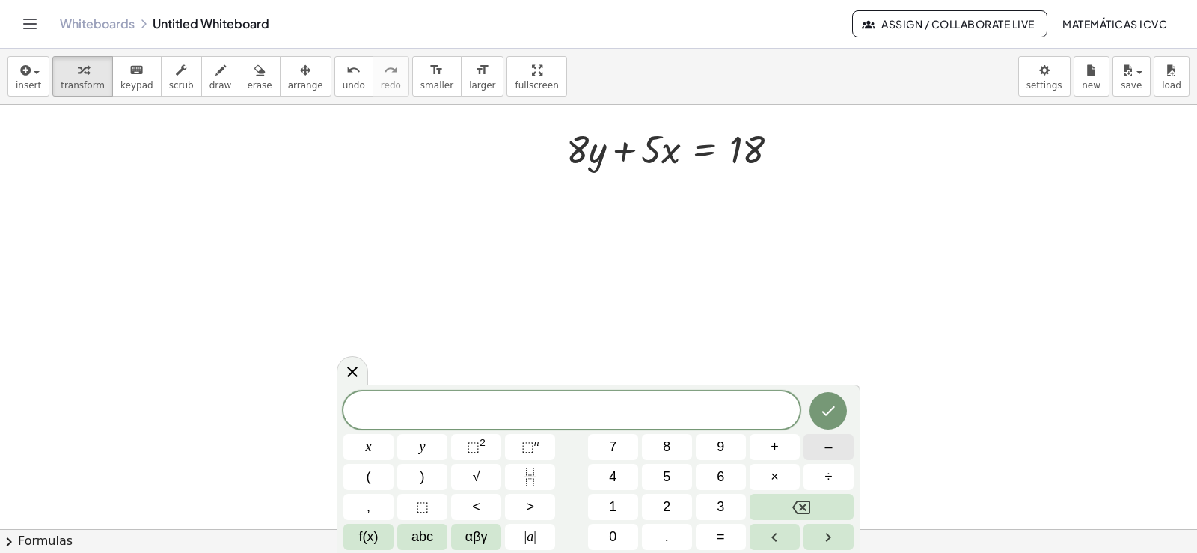
click at [830, 448] on span "–" at bounding box center [828, 447] width 7 height 20
click at [678, 450] on button "8" at bounding box center [667, 447] width 50 height 26
click at [428, 442] on button "y" at bounding box center [422, 447] width 50 height 26
click at [827, 448] on span "–" at bounding box center [828, 447] width 7 height 20
click at [619, 447] on button "7" at bounding box center [613, 447] width 50 height 26
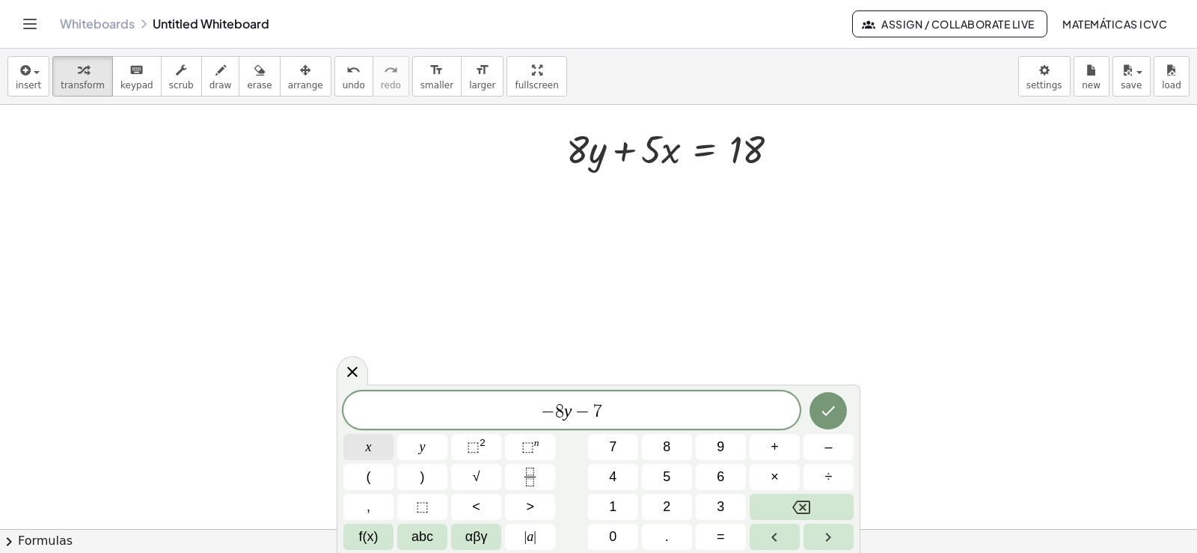
click at [374, 450] on button "x" at bounding box center [368, 447] width 50 height 26
click at [728, 538] on button "=" at bounding box center [721, 537] width 50 height 26
click at [839, 451] on button "–" at bounding box center [829, 447] width 50 height 26
click at [667, 507] on span "2" at bounding box center [666, 507] width 7 height 20
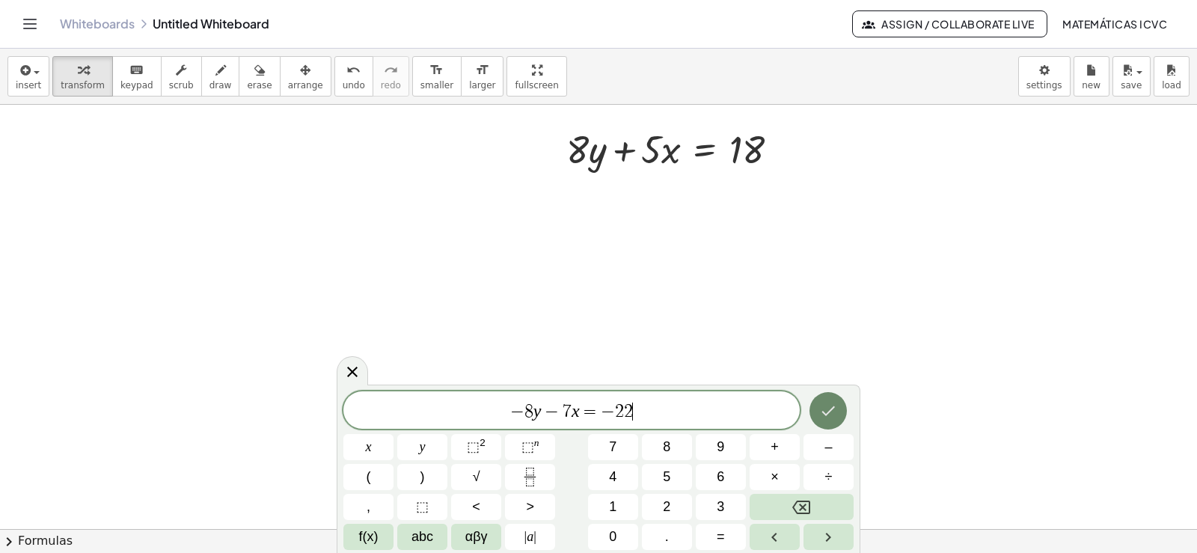
click at [823, 420] on button "Done" at bounding box center [828, 410] width 37 height 37
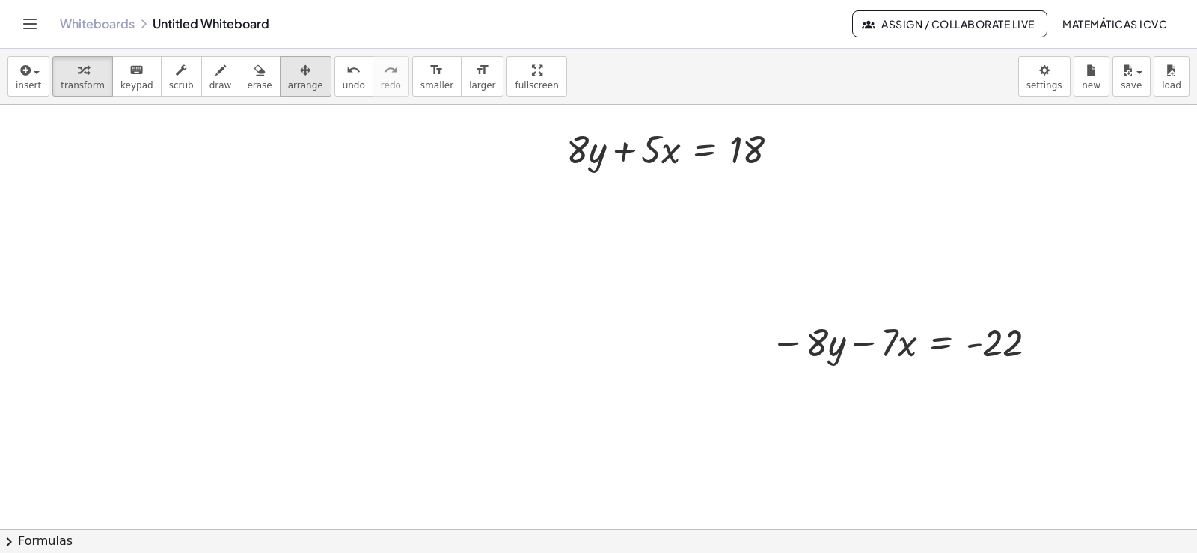
click at [300, 73] on icon "button" at bounding box center [305, 70] width 10 height 18
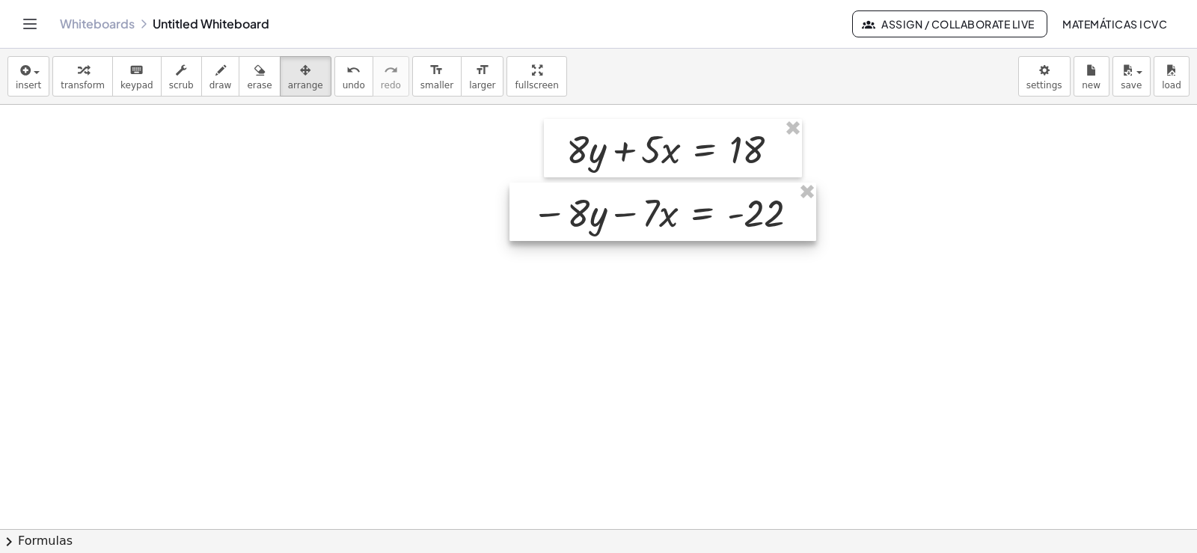
drag, startPoint x: 284, startPoint y: 73, endPoint x: 691, endPoint y: 224, distance: 433.2
click at [691, 224] on div at bounding box center [663, 212] width 307 height 58
click at [78, 81] on span "transform" at bounding box center [83, 85] width 44 height 10
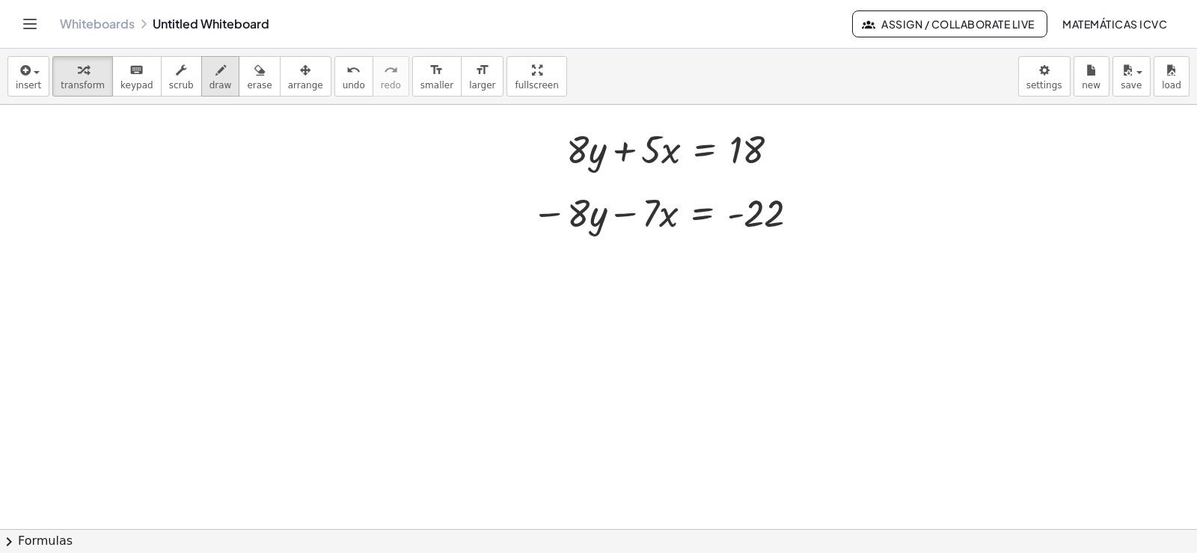
click at [220, 83] on button "draw" at bounding box center [220, 76] width 39 height 40
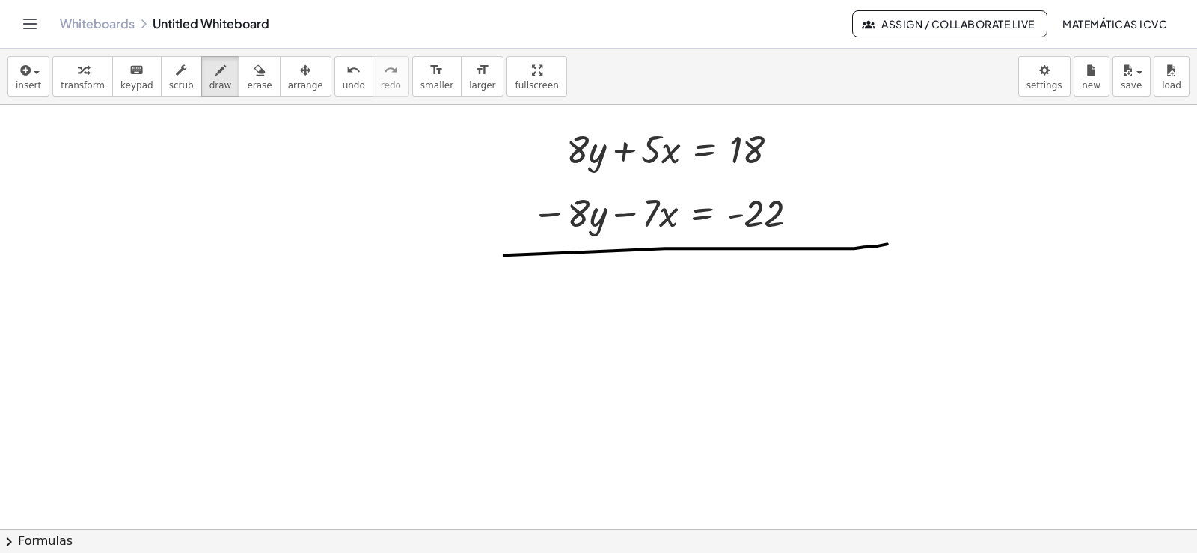
drag, startPoint x: 665, startPoint y: 251, endPoint x: 887, endPoint y: 247, distance: 222.3
drag, startPoint x: 618, startPoint y: 115, endPoint x: 539, endPoint y: 186, distance: 106.0
drag, startPoint x: 600, startPoint y: 170, endPoint x: 530, endPoint y: 288, distance: 137.6
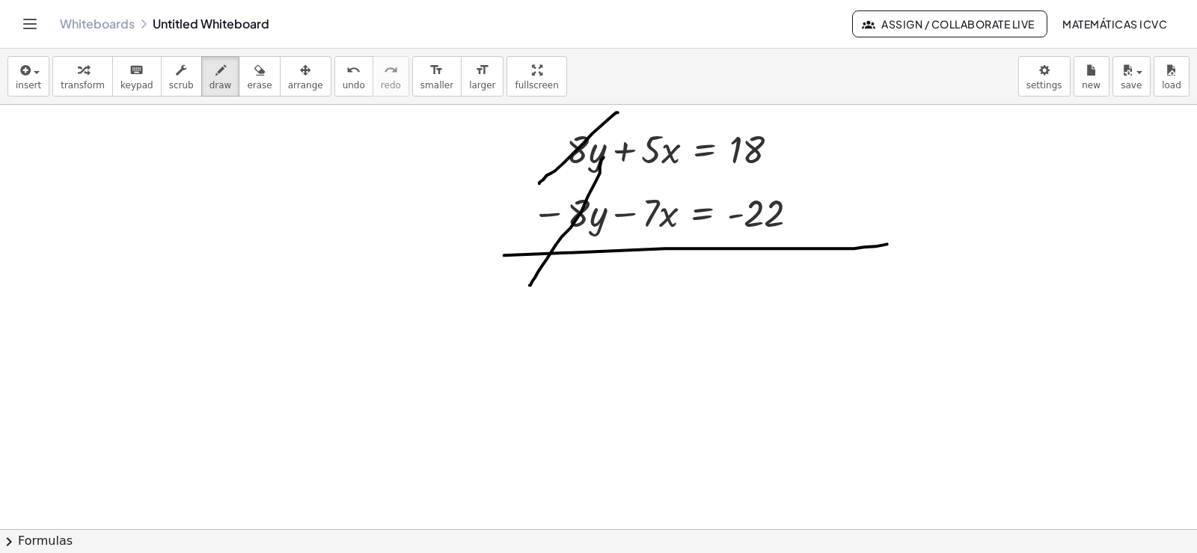
drag, startPoint x: 80, startPoint y: 80, endPoint x: 786, endPoint y: 372, distance: 763.6
click at [79, 80] on span "transform" at bounding box center [83, 85] width 44 height 10
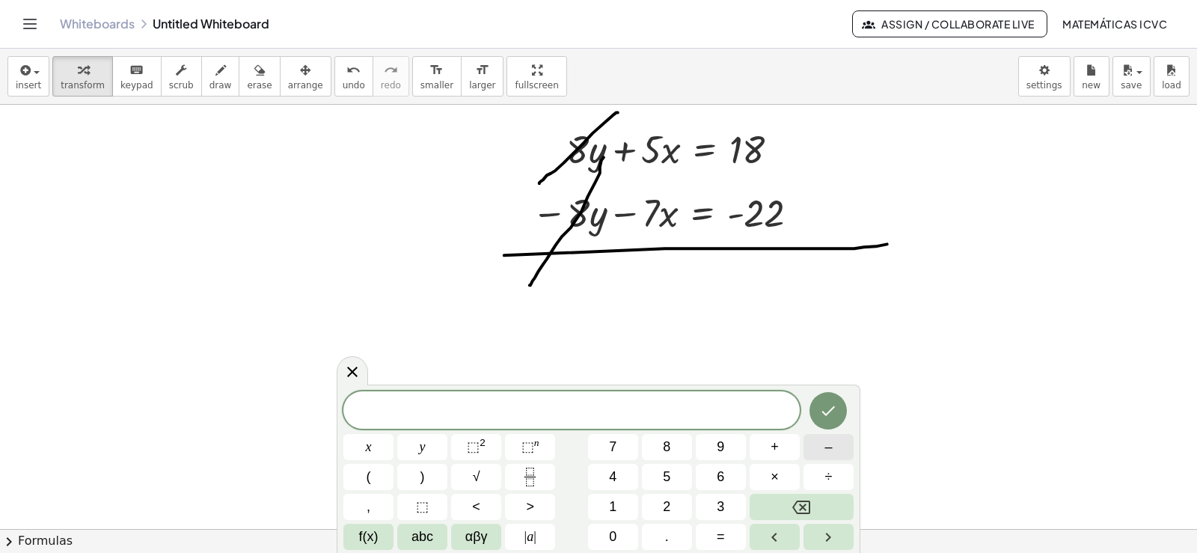
click at [836, 441] on button "–" at bounding box center [829, 447] width 50 height 26
click at [667, 502] on span "2" at bounding box center [666, 507] width 7 height 20
click at [383, 446] on button "x" at bounding box center [368, 447] width 50 height 26
click at [718, 535] on span "=" at bounding box center [721, 537] width 8 height 20
click at [837, 445] on button "–" at bounding box center [829, 447] width 50 height 26
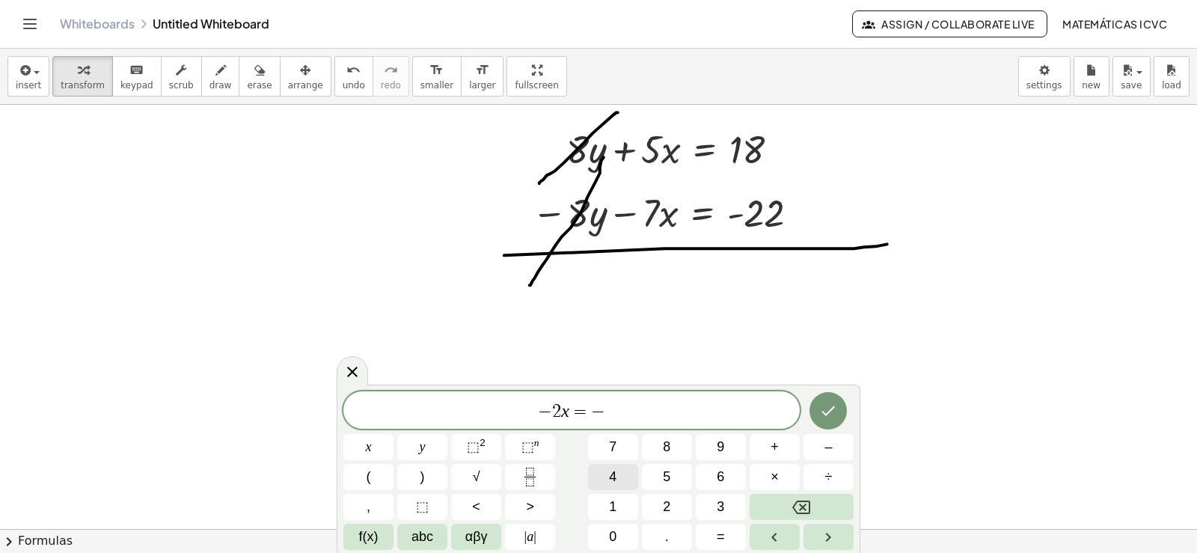
click at [627, 474] on button "4" at bounding box center [613, 477] width 50 height 26
click at [828, 415] on icon "Done" at bounding box center [828, 411] width 18 height 18
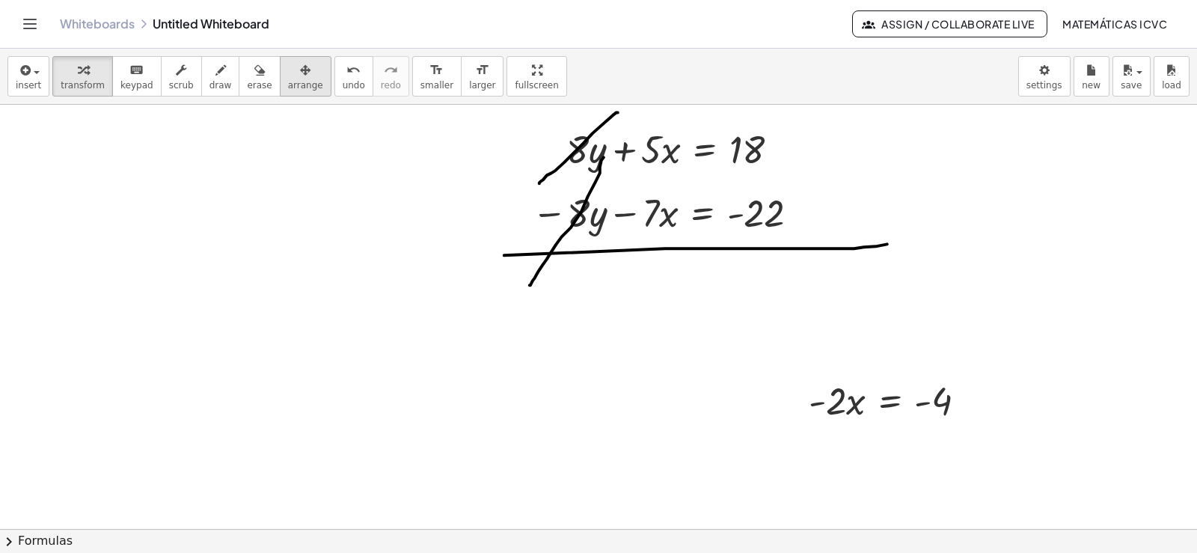
click at [288, 72] on div "button" at bounding box center [305, 70] width 35 height 18
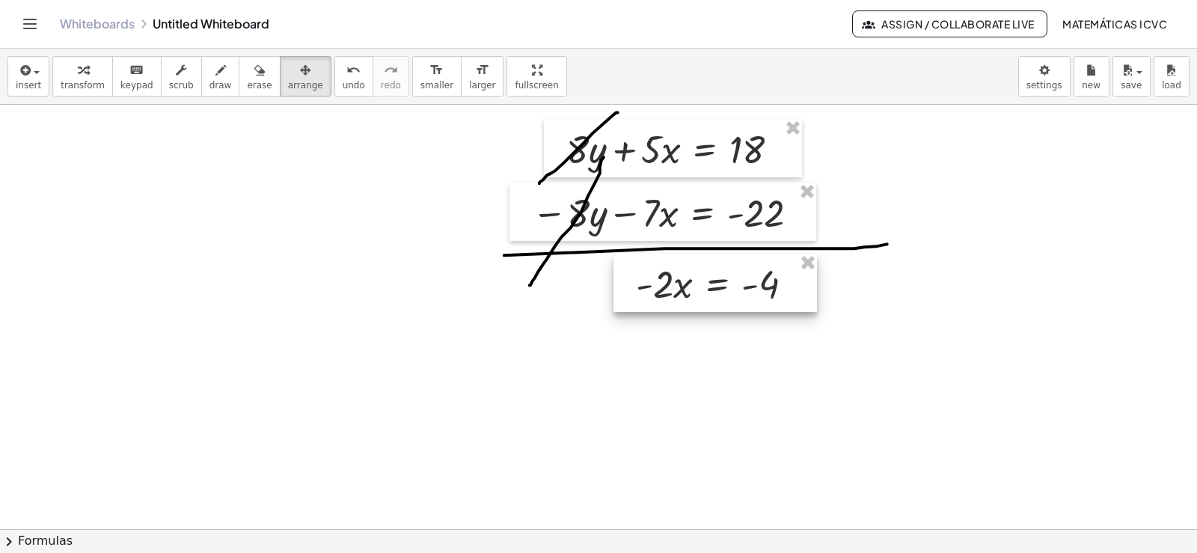
drag, startPoint x: 288, startPoint y: 72, endPoint x: 726, endPoint y: 283, distance: 485.9
click at [726, 283] on div at bounding box center [716, 283] width 204 height 58
click at [70, 75] on div "button" at bounding box center [83, 70] width 44 height 18
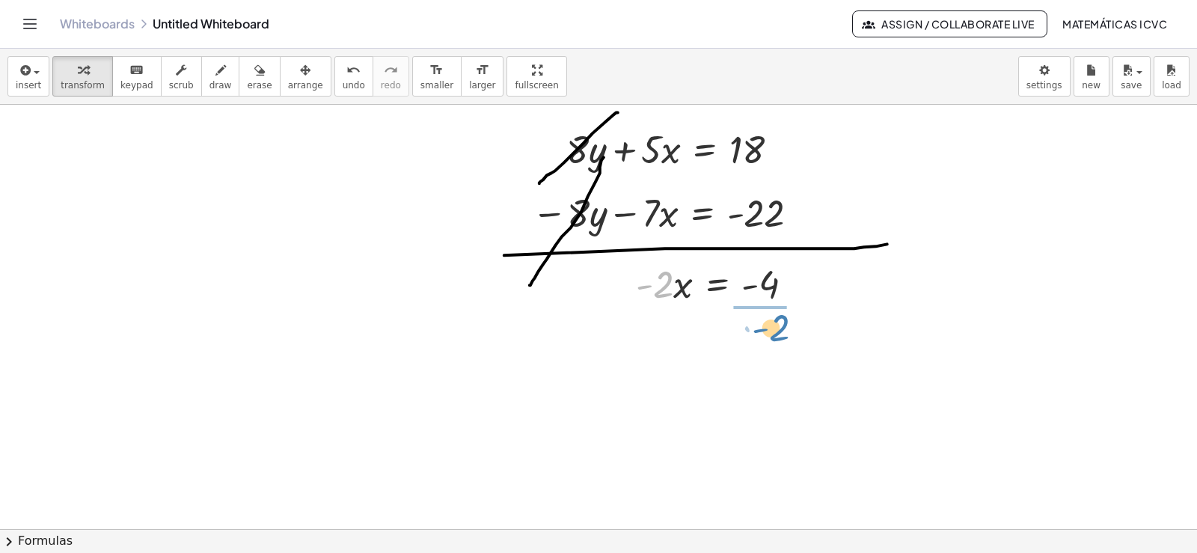
drag, startPoint x: 661, startPoint y: 293, endPoint x: 777, endPoint y: 336, distance: 123.8
click at [789, 346] on div at bounding box center [731, 345] width 204 height 75
click at [766, 413] on div at bounding box center [731, 407] width 204 height 49
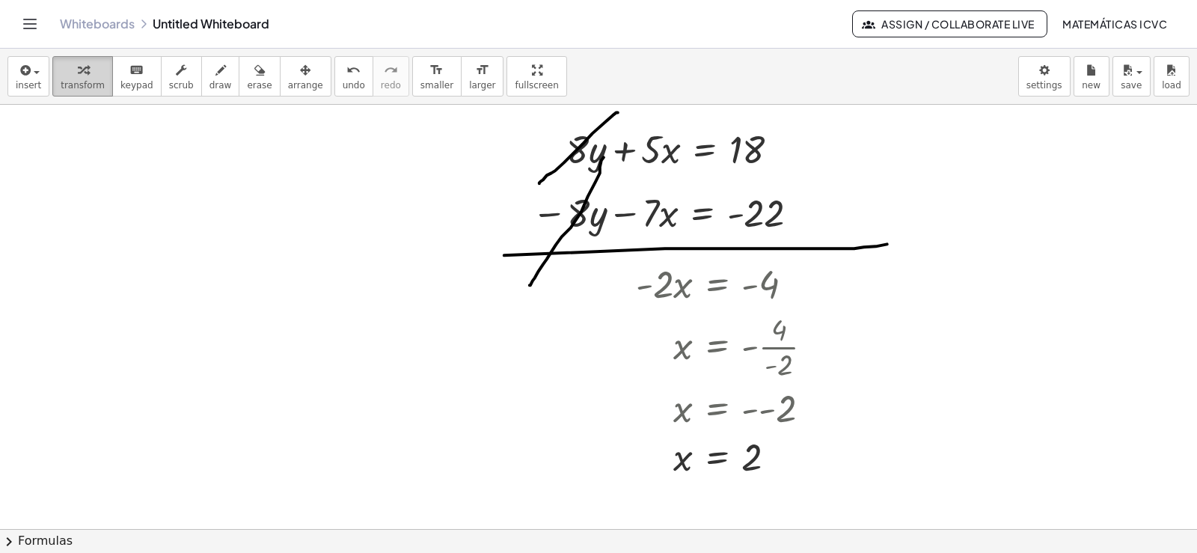
click at [77, 81] on span "transform" at bounding box center [83, 85] width 44 height 10
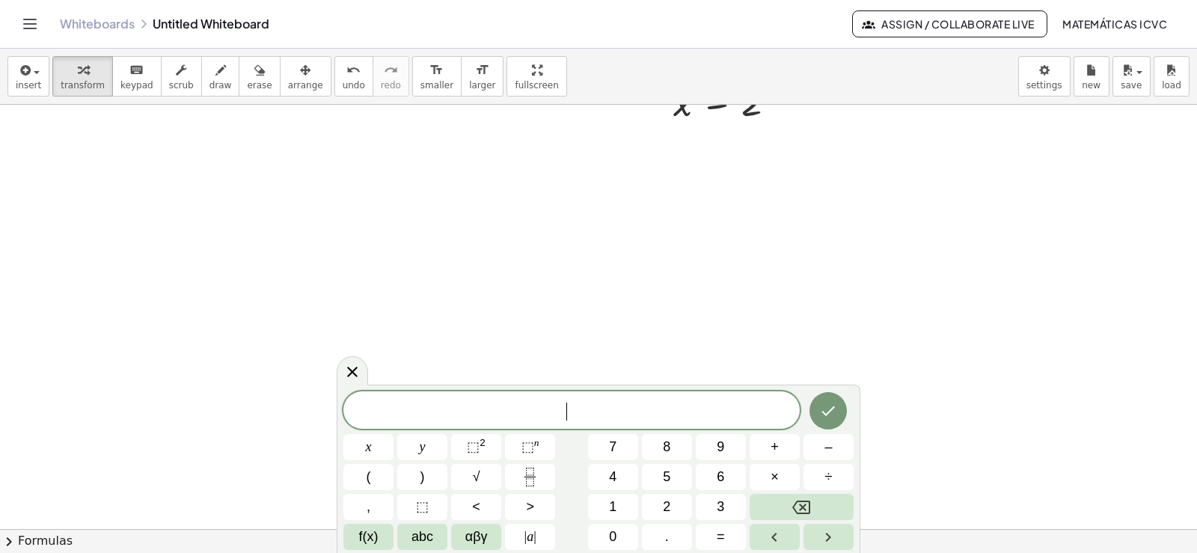
scroll to position [11261, 0]
click at [68, 79] on button "transform" at bounding box center [82, 76] width 61 height 40
click at [619, 447] on button "7" at bounding box center [613, 447] width 50 height 26
click at [382, 443] on button "x" at bounding box center [368, 447] width 50 height 26
click at [784, 448] on button "+" at bounding box center [775, 447] width 50 height 26
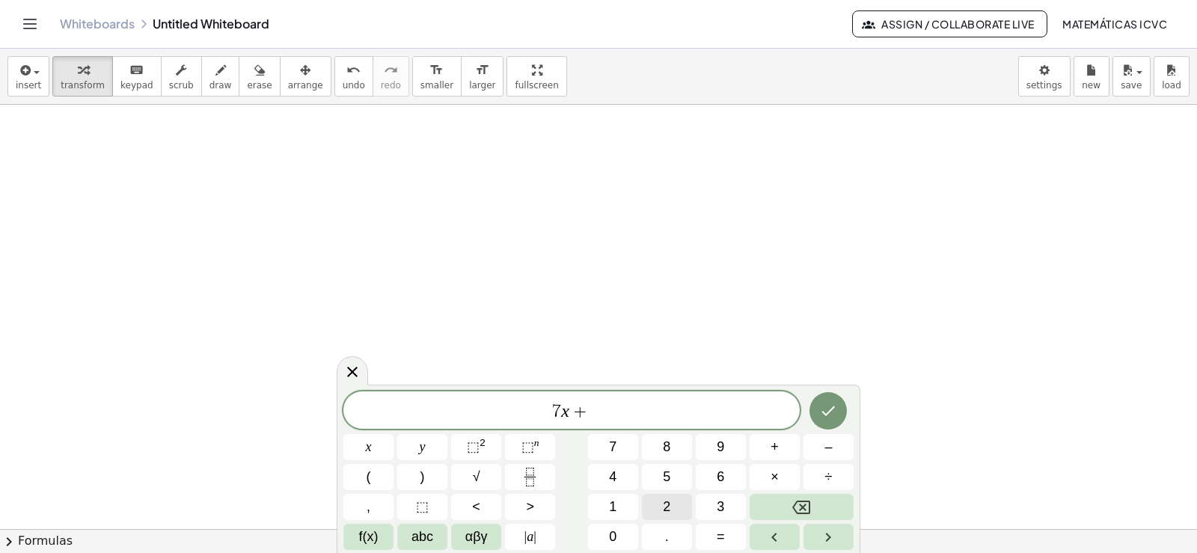
click at [666, 503] on span "2" at bounding box center [666, 507] width 7 height 20
click at [374, 446] on button "x" at bounding box center [368, 447] width 50 height 26
click at [731, 539] on button "=" at bounding box center [721, 537] width 50 height 26
click at [831, 445] on span "–" at bounding box center [828, 447] width 7 height 20
click at [614, 505] on span "1" at bounding box center [612, 507] width 7 height 20
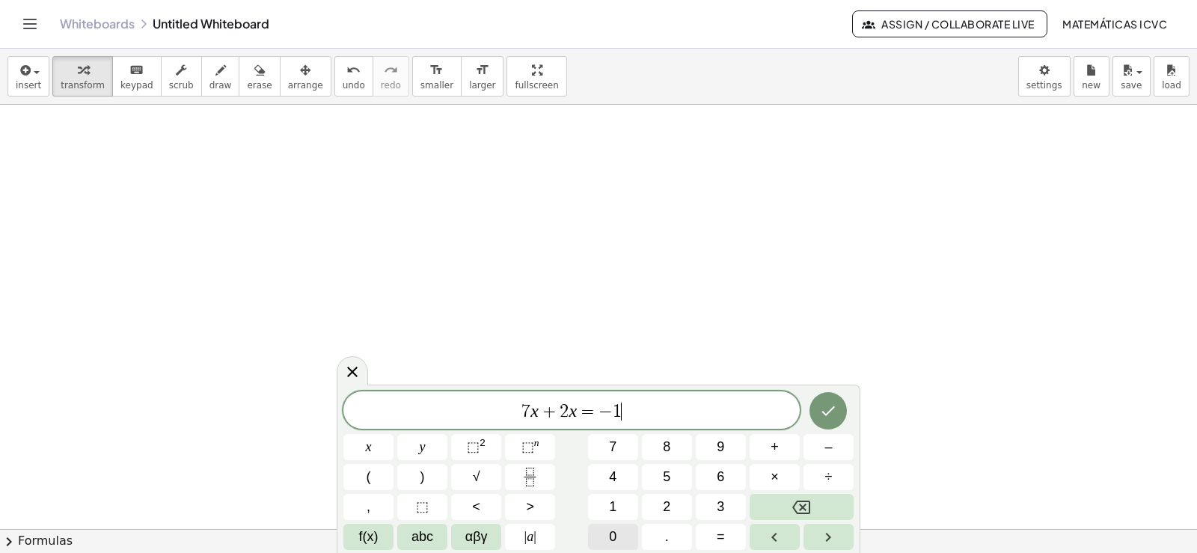
click at [627, 535] on button "0" at bounding box center [613, 537] width 50 height 26
click at [824, 415] on icon "Done" at bounding box center [828, 411] width 18 height 18
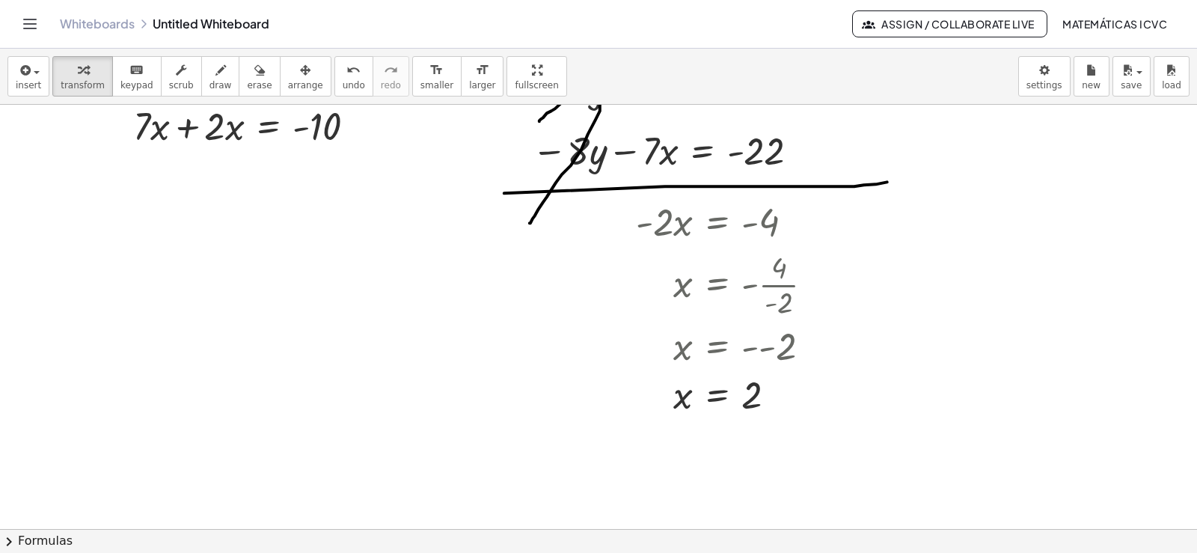
scroll to position [10737, 0]
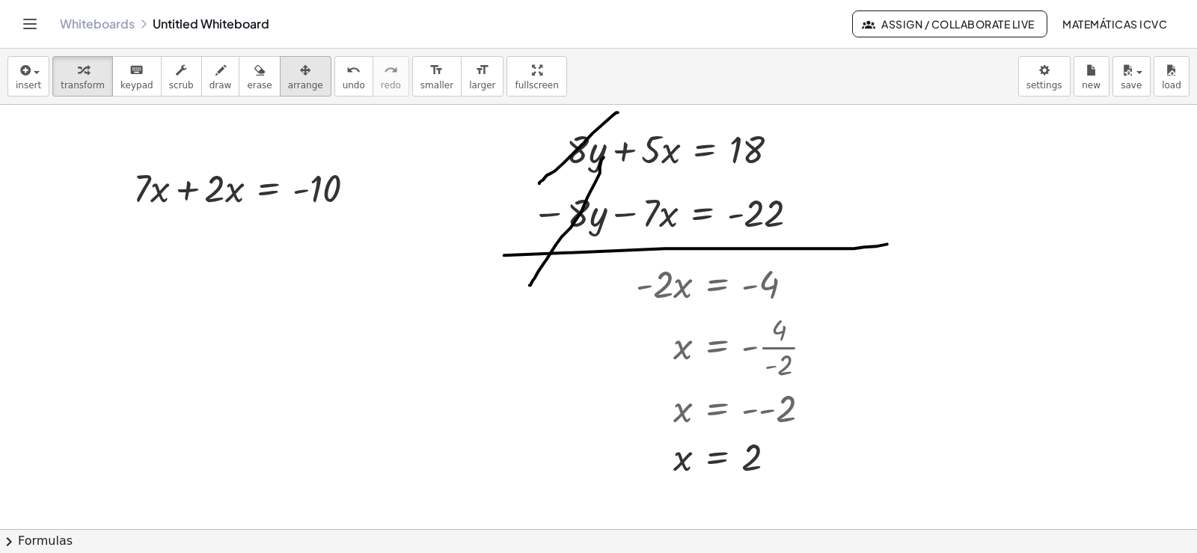
click at [288, 80] on span "arrange" at bounding box center [305, 85] width 35 height 10
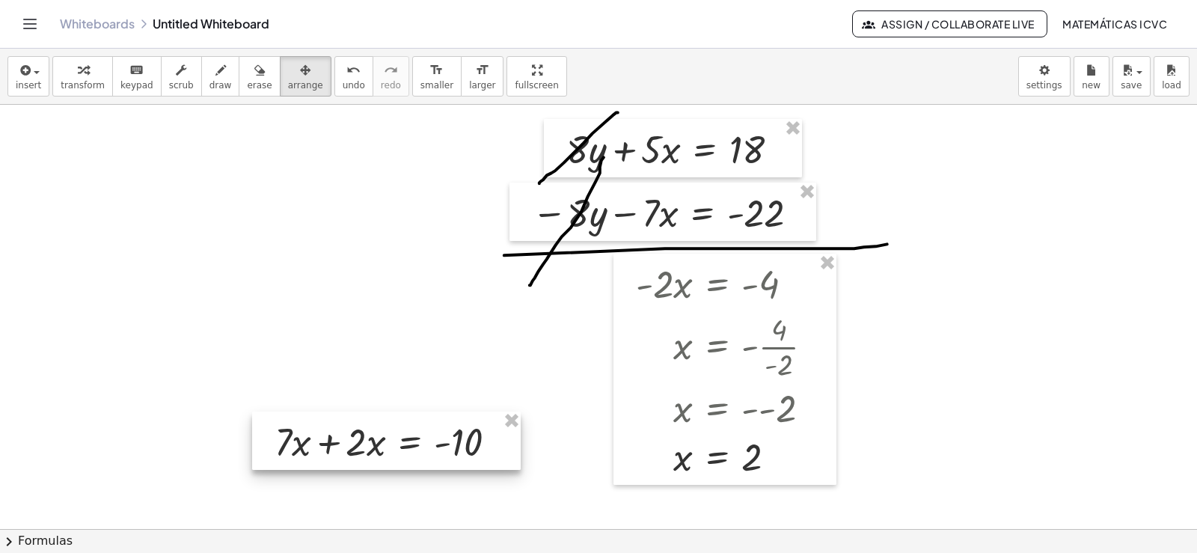
drag, startPoint x: 278, startPoint y: 79, endPoint x: 373, endPoint y: 421, distance: 355.1
click at [395, 445] on div at bounding box center [386, 441] width 269 height 58
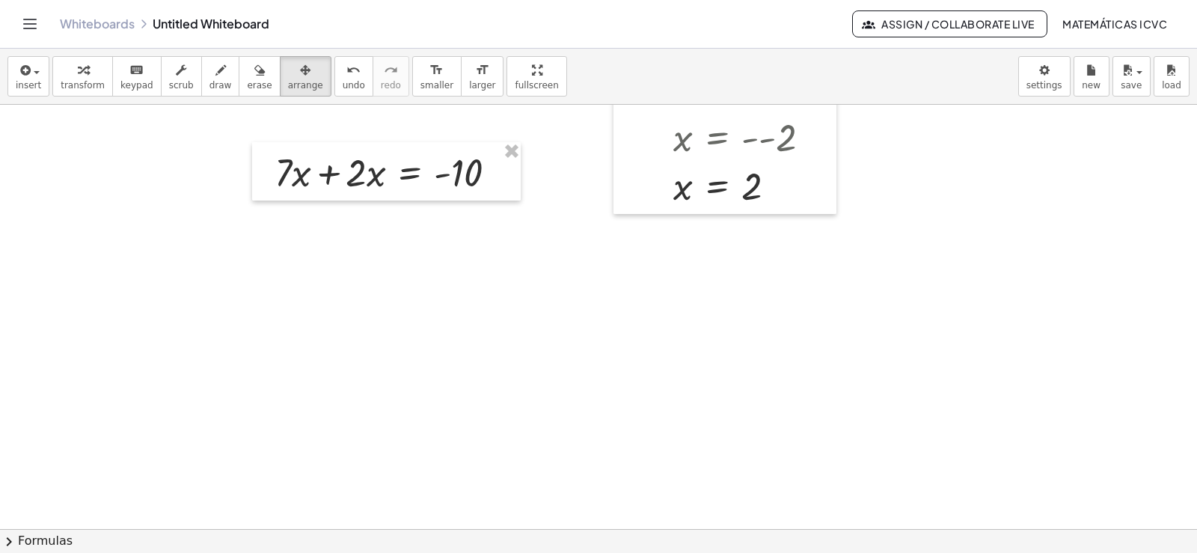
scroll to position [11042, 0]
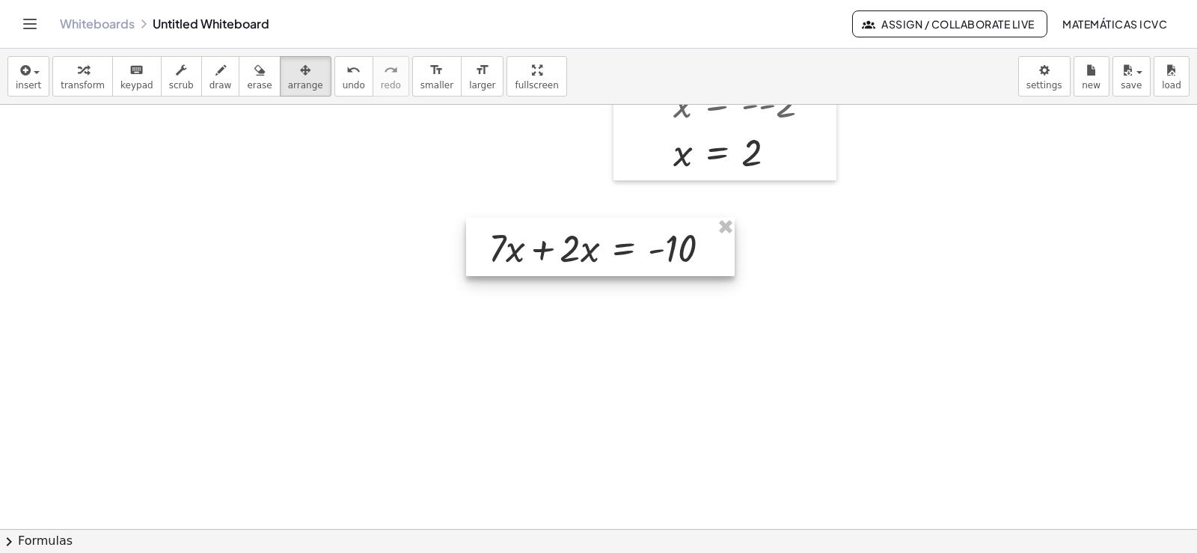
drag, startPoint x: 398, startPoint y: 140, endPoint x: 561, endPoint y: 250, distance: 196.7
click at [611, 248] on div at bounding box center [600, 247] width 269 height 58
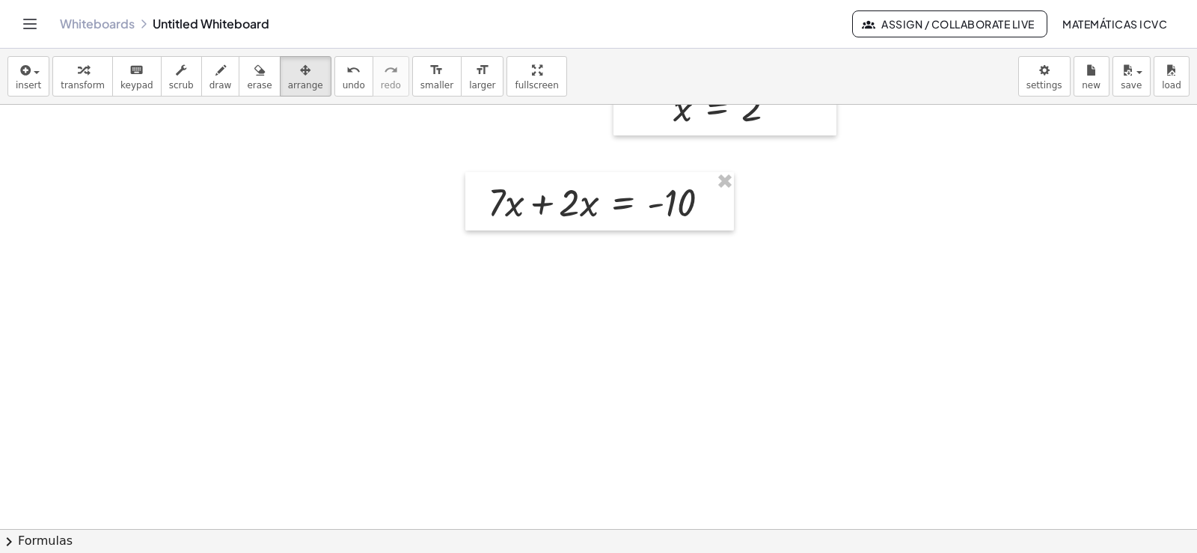
scroll to position [11117, 0]
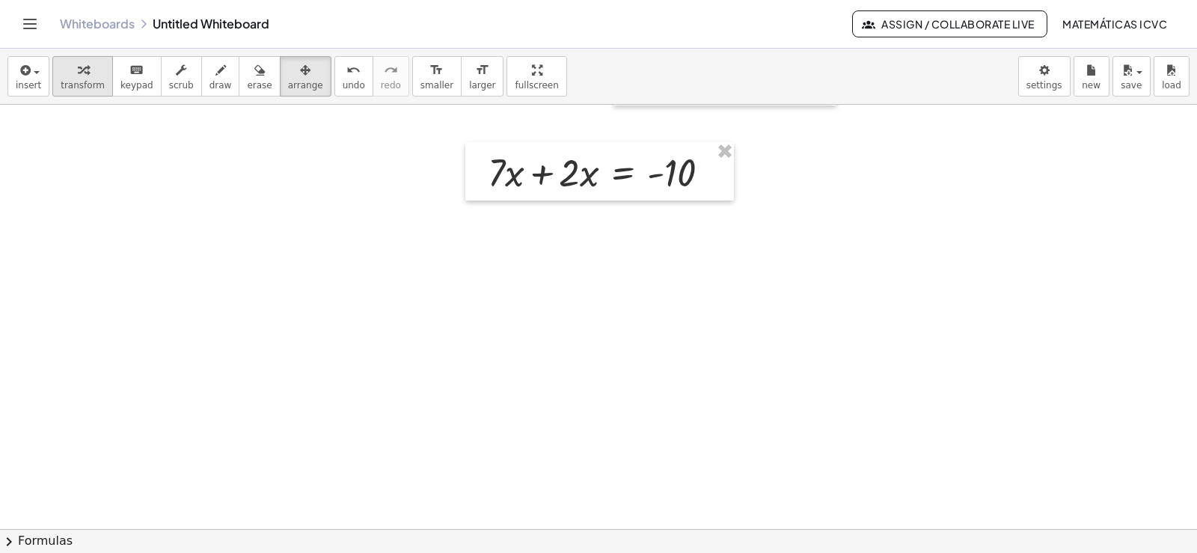
click at [89, 84] on span "transform" at bounding box center [83, 85] width 44 height 10
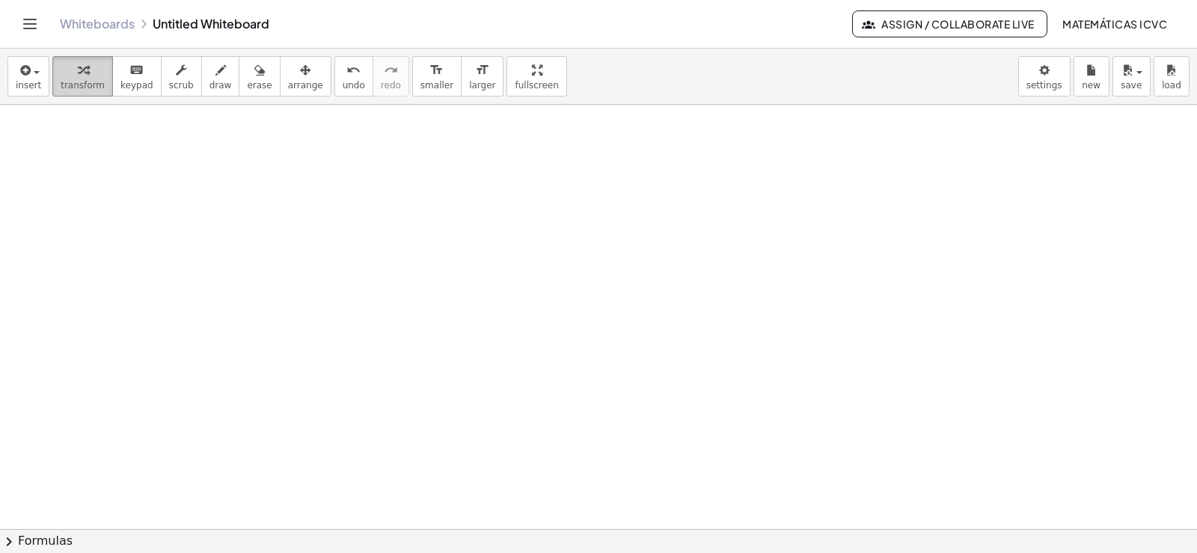
click at [67, 73] on div "button" at bounding box center [83, 70] width 44 height 18
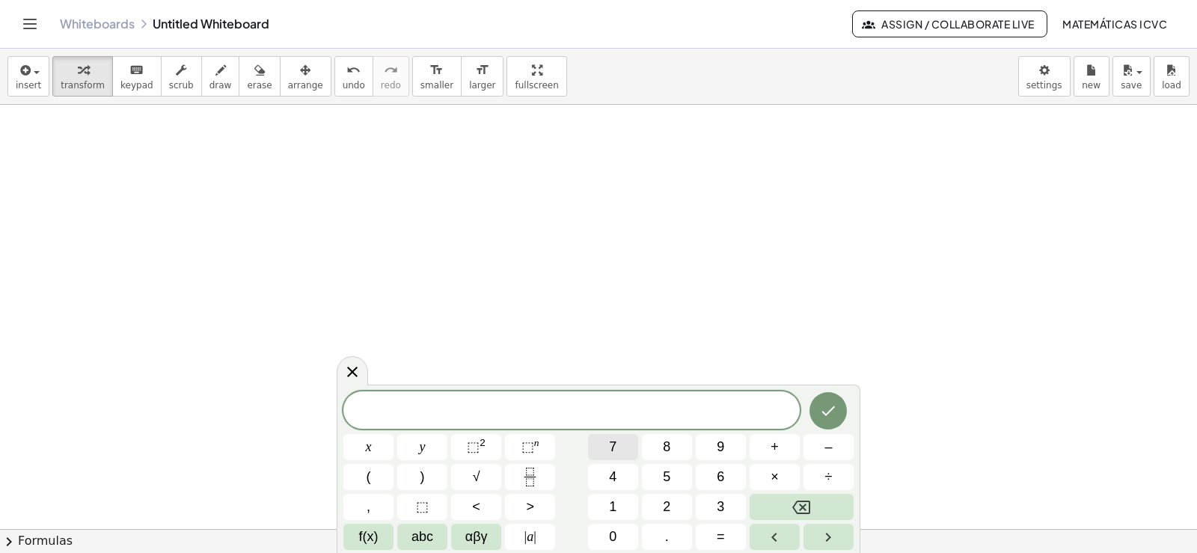
click at [611, 444] on span "7" at bounding box center [612, 447] width 7 height 20
click at [373, 438] on button "x" at bounding box center [368, 447] width 50 height 26
click at [777, 441] on span "+" at bounding box center [775, 447] width 8 height 20
click at [668, 505] on span "2" at bounding box center [666, 507] width 7 height 20
click at [431, 450] on button "y" at bounding box center [422, 447] width 50 height 26
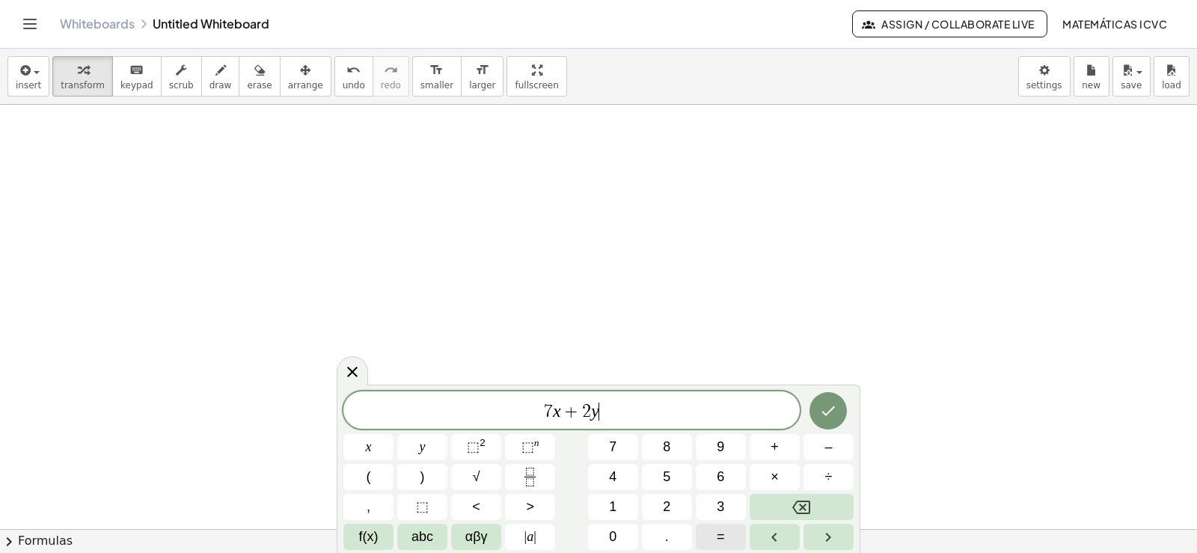
click at [728, 533] on button "=" at bounding box center [721, 537] width 50 height 26
click at [618, 505] on button "1" at bounding box center [613, 507] width 50 height 26
click at [682, 440] on button "8" at bounding box center [667, 447] width 50 height 26
click at [827, 412] on icon "Done" at bounding box center [828, 411] width 18 height 18
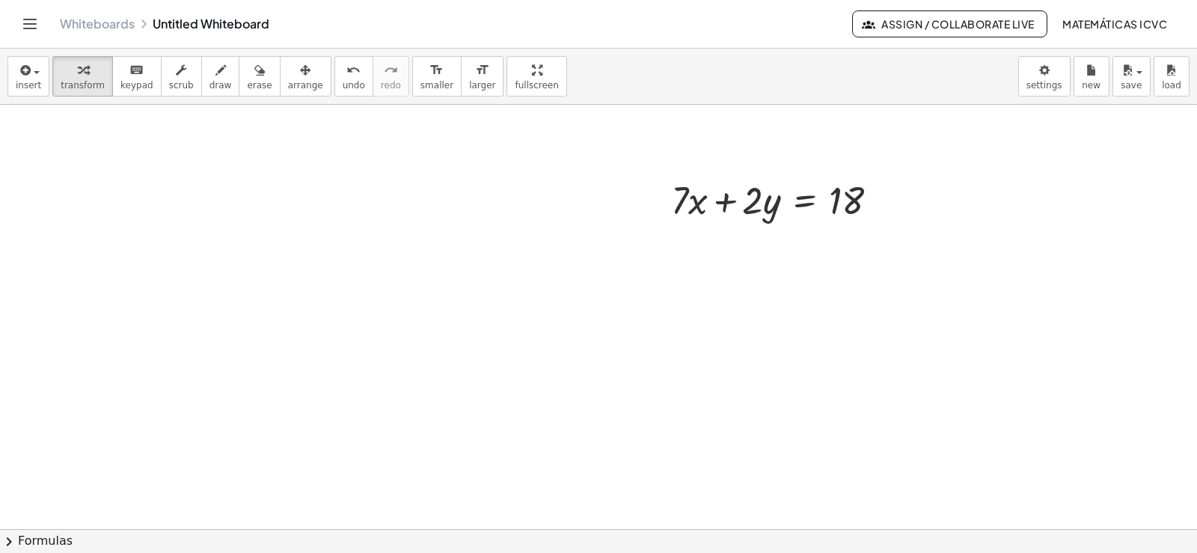
scroll to position [11541, 0]
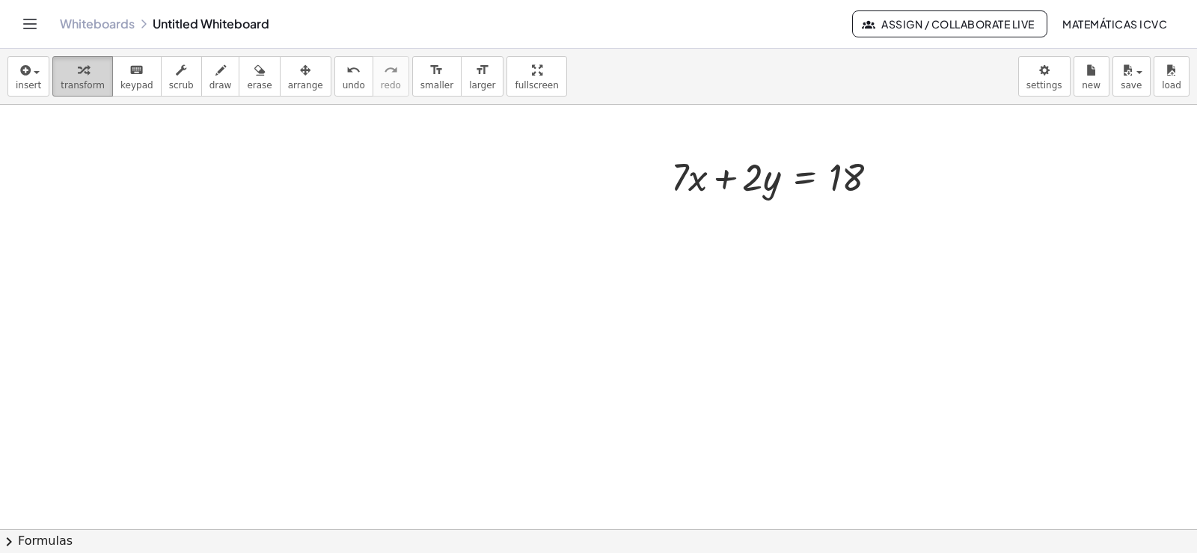
click at [91, 80] on span "transform" at bounding box center [83, 85] width 44 height 10
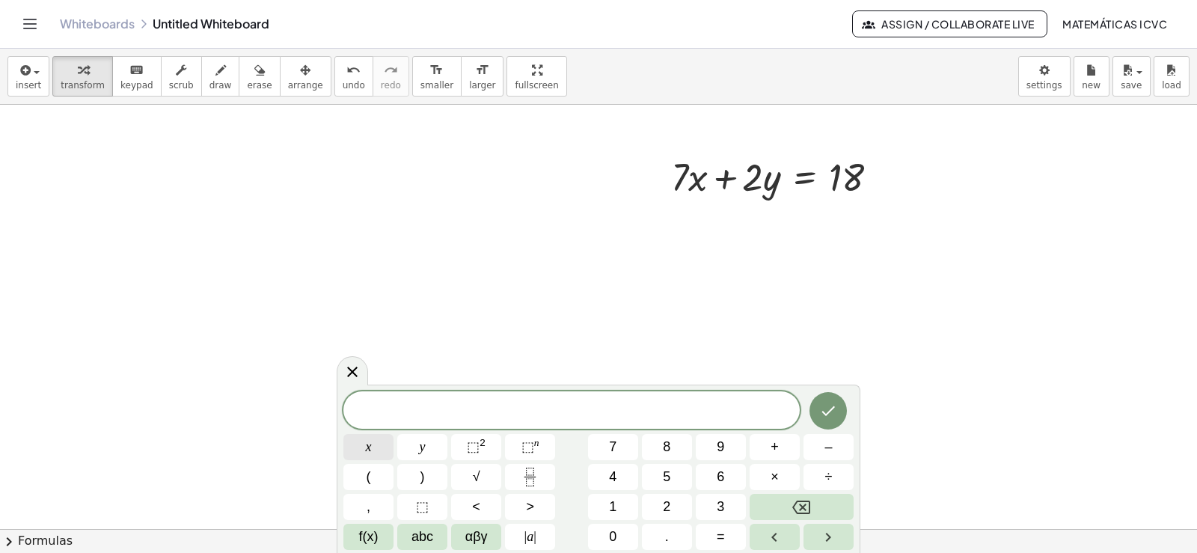
click at [380, 449] on button "x" at bounding box center [368, 447] width 50 height 26
click at [720, 538] on span "=" at bounding box center [721, 537] width 8 height 20
click at [667, 508] on span "2" at bounding box center [666, 507] width 7 height 20
click at [811, 415] on button "Done" at bounding box center [828, 410] width 37 height 37
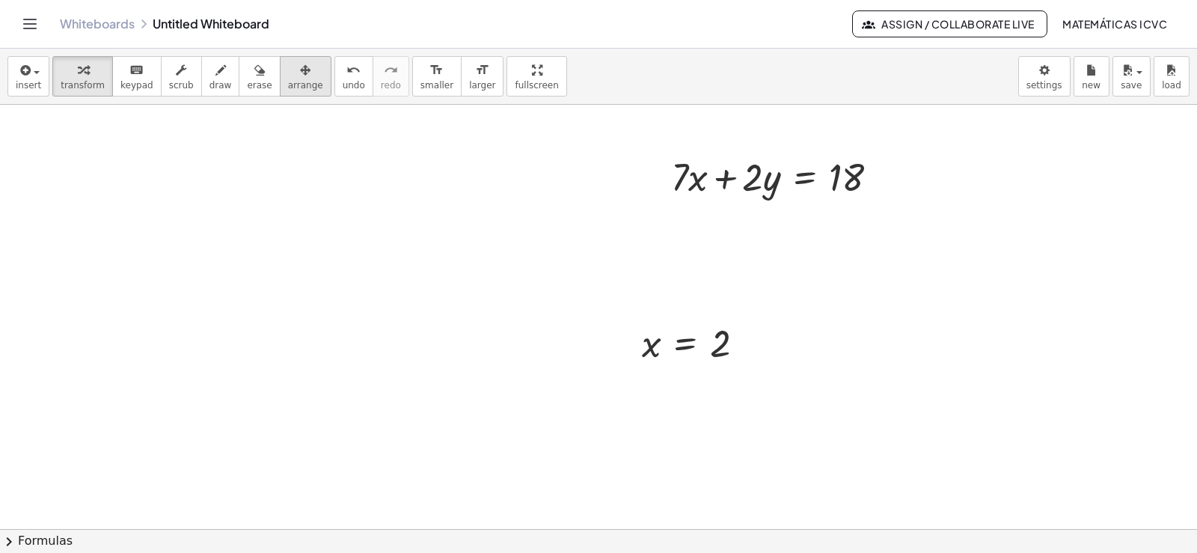
click at [288, 88] on span "arrange" at bounding box center [305, 85] width 35 height 10
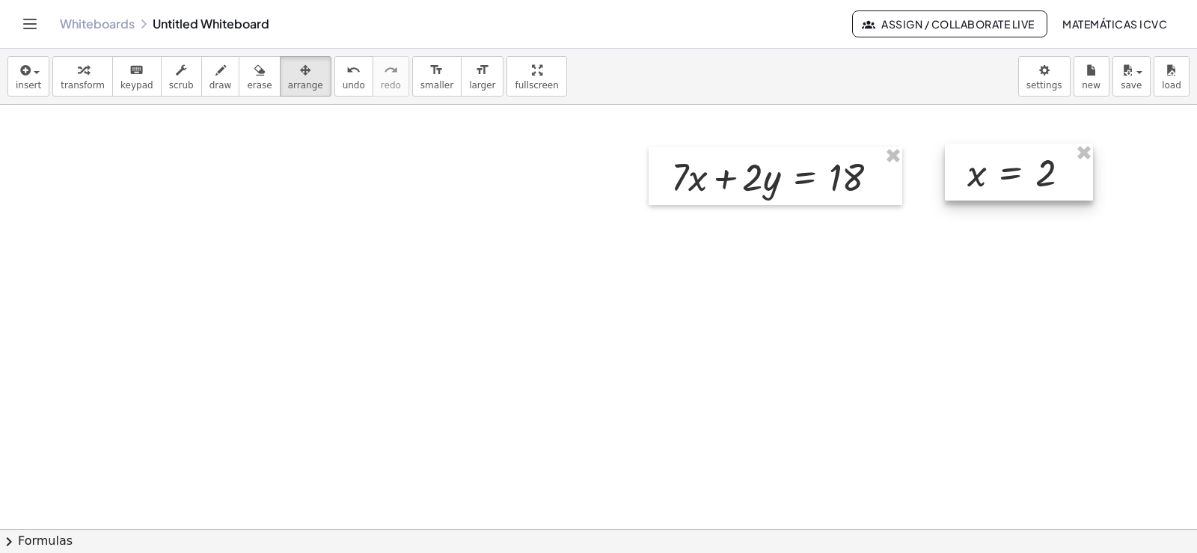
click at [1006, 177] on div at bounding box center [1019, 172] width 148 height 57
click at [78, 73] on icon "button" at bounding box center [83, 70] width 10 height 18
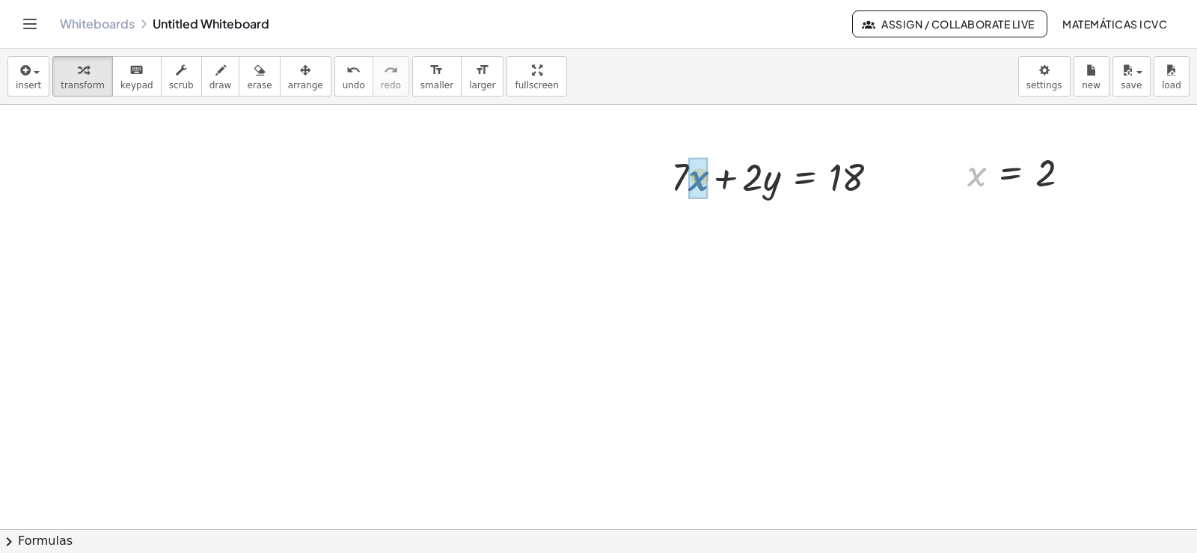
drag, startPoint x: 974, startPoint y: 174, endPoint x: 697, endPoint y: 180, distance: 277.6
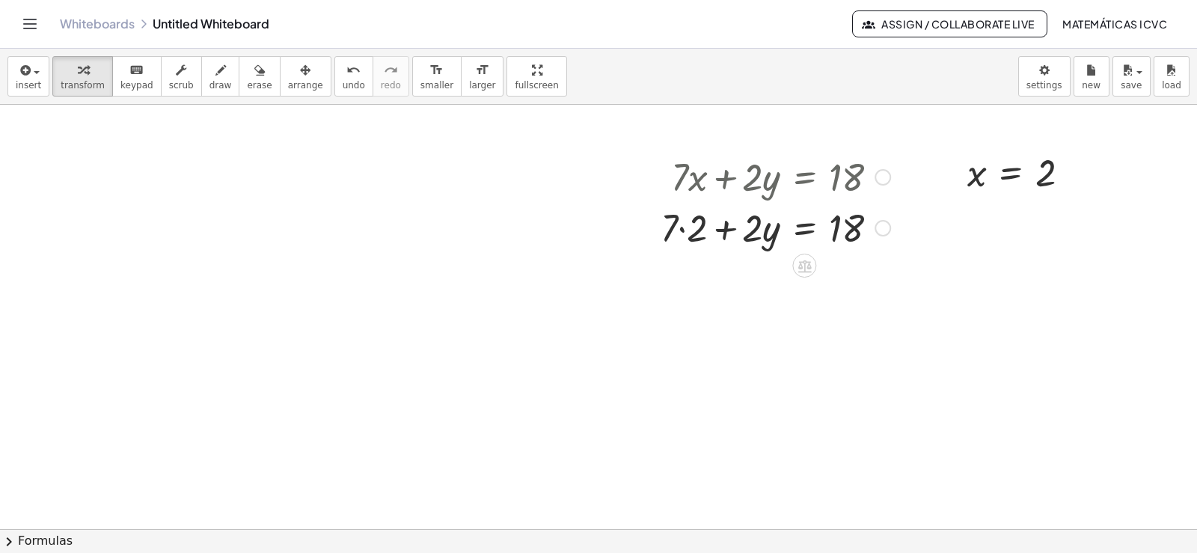
click at [682, 230] on div at bounding box center [775, 226] width 245 height 51
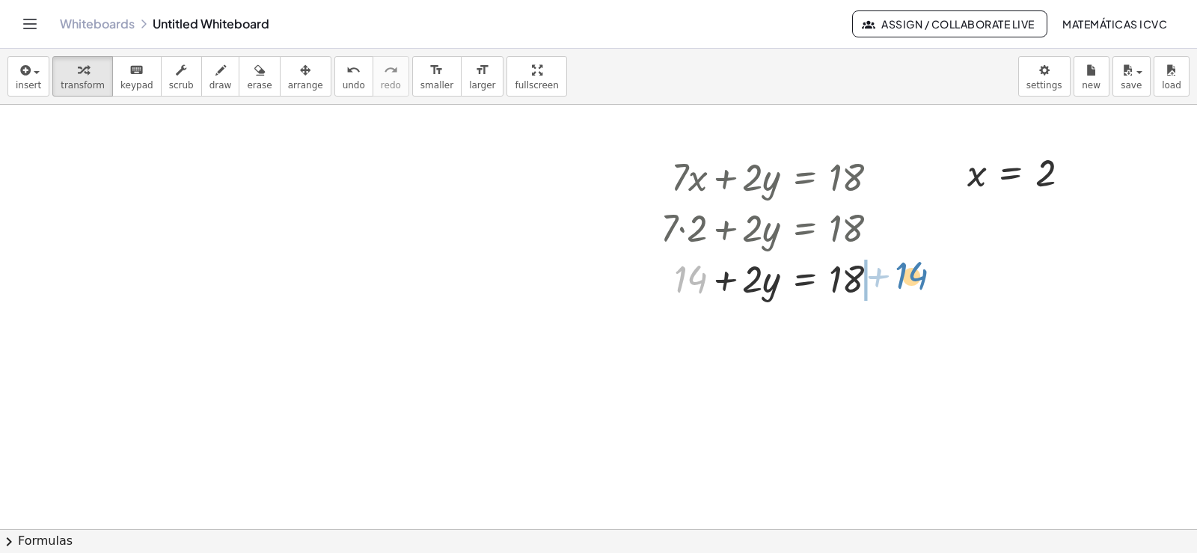
drag, startPoint x: 688, startPoint y: 283, endPoint x: 910, endPoint y: 280, distance: 221.5
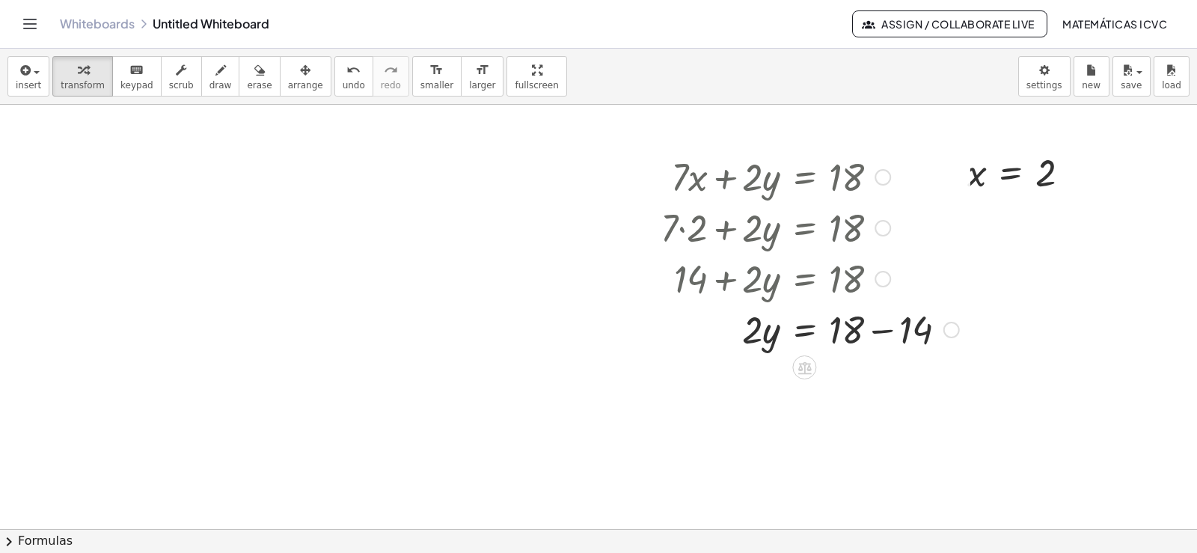
click at [875, 329] on div at bounding box center [810, 328] width 314 height 51
drag, startPoint x: 747, startPoint y: 391, endPoint x: 833, endPoint y: 438, distance: 98.1
click at [839, 443] on div at bounding box center [810, 442] width 314 height 75
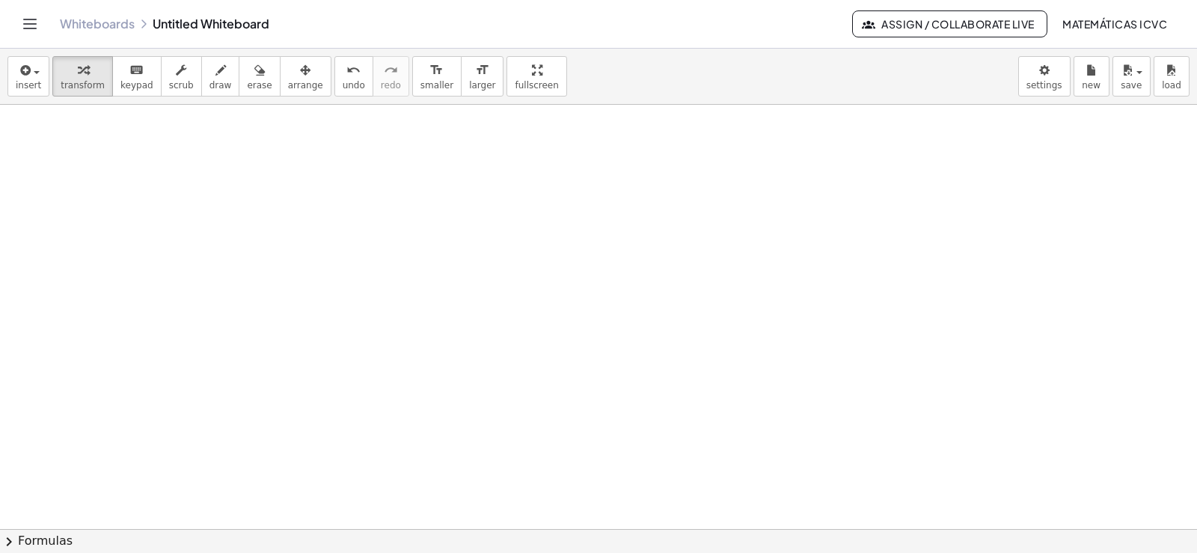
scroll to position [12040, 0]
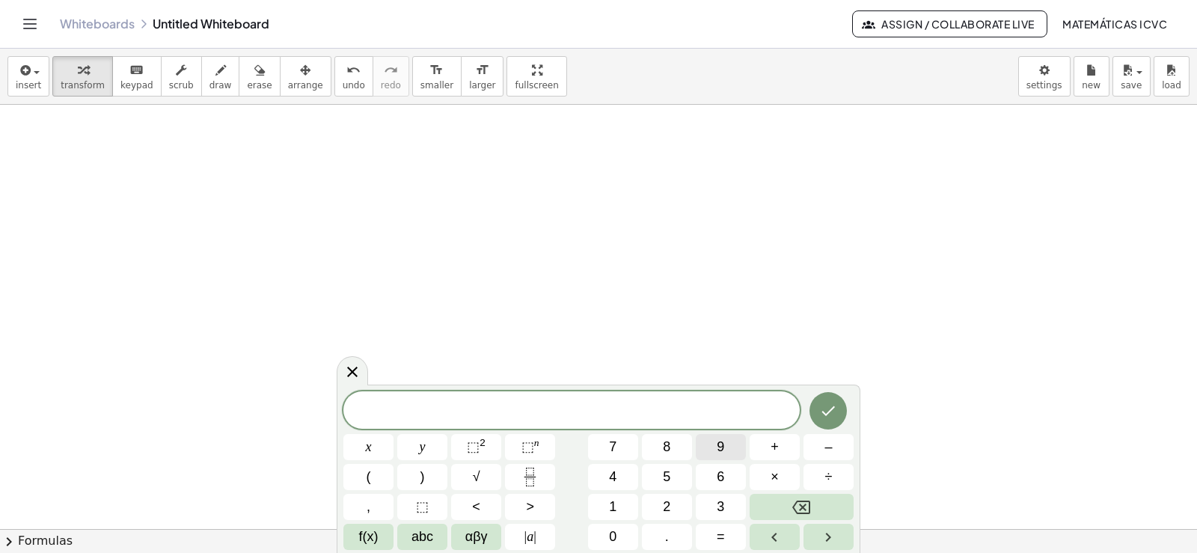
click at [724, 445] on span "9" at bounding box center [720, 447] width 7 height 20
click at [383, 447] on button "x" at bounding box center [368, 447] width 50 height 26
click at [779, 444] on button "+" at bounding box center [775, 447] width 50 height 26
click at [420, 446] on span "y" at bounding box center [423, 447] width 6 height 20
click at [712, 539] on button "=" at bounding box center [721, 537] width 50 height 26
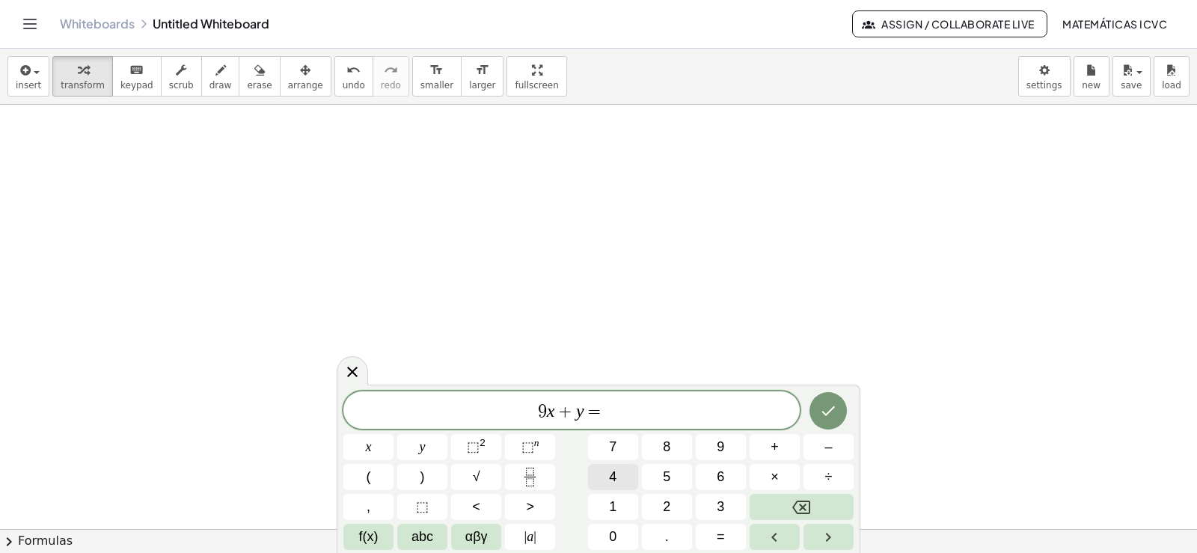
click at [615, 477] on span "4" at bounding box center [612, 477] width 7 height 20
click at [728, 485] on button "6" at bounding box center [721, 477] width 50 height 26
click at [837, 403] on icon "Done" at bounding box center [828, 411] width 18 height 18
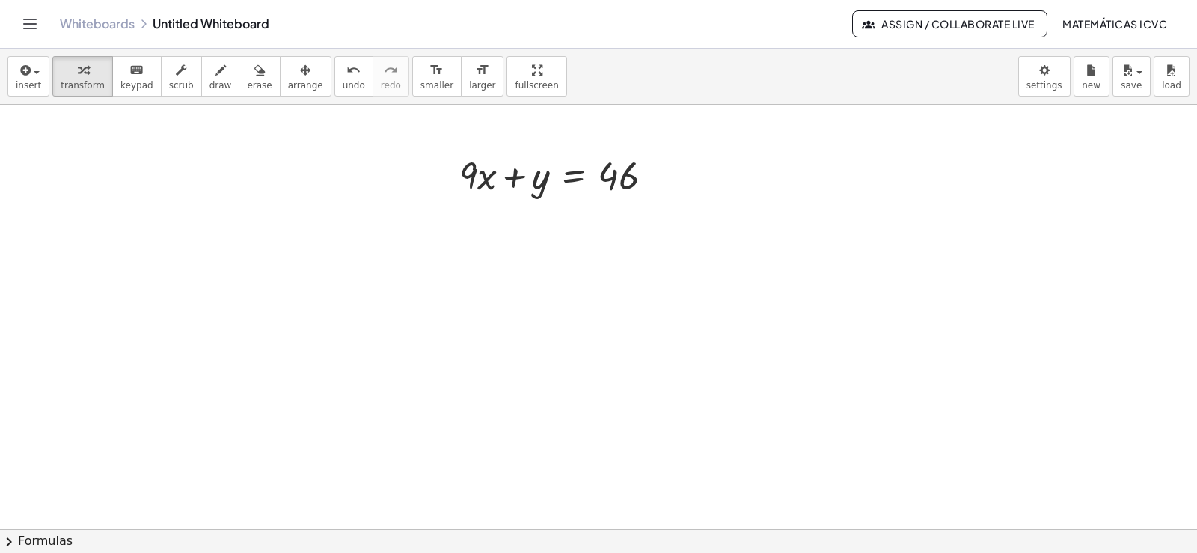
scroll to position [12115, 0]
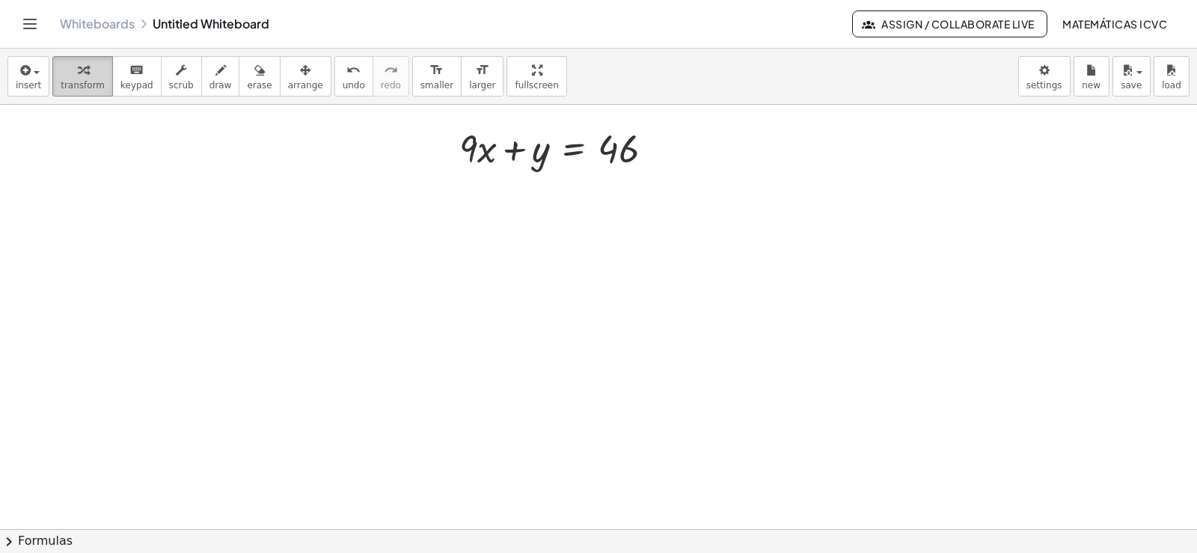
click at [83, 71] on div "button" at bounding box center [83, 70] width 44 height 18
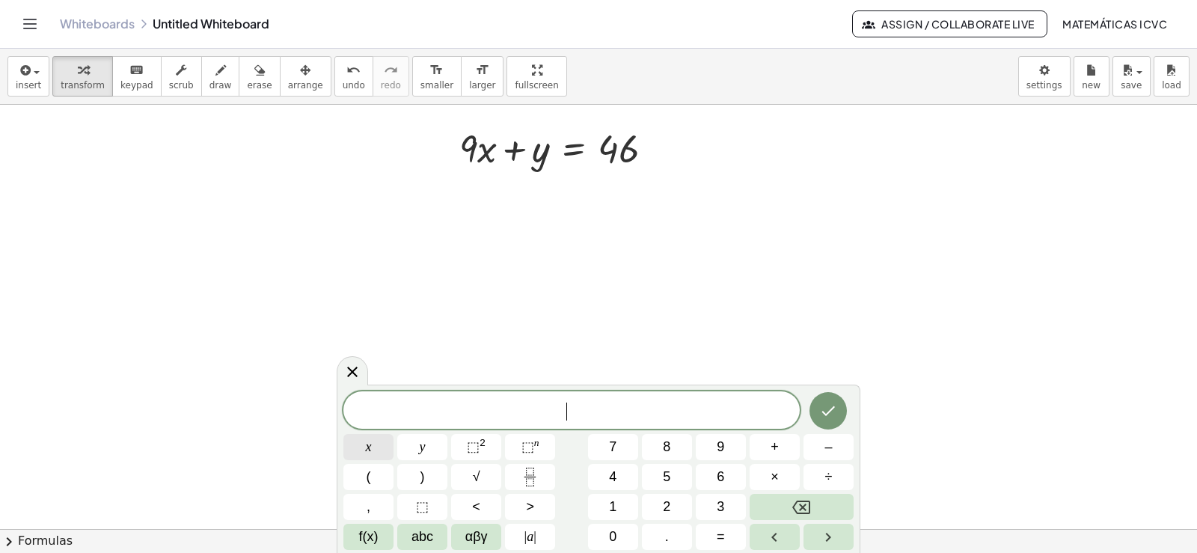
click at [376, 447] on button "x" at bounding box center [368, 447] width 50 height 26
click at [672, 477] on button "5" at bounding box center [667, 477] width 50 height 26
click at [810, 504] on button "Backspace" at bounding box center [802, 507] width 104 height 26
click at [724, 535] on span "=" at bounding box center [721, 537] width 8 height 20
click at [658, 468] on button "5" at bounding box center [667, 477] width 50 height 26
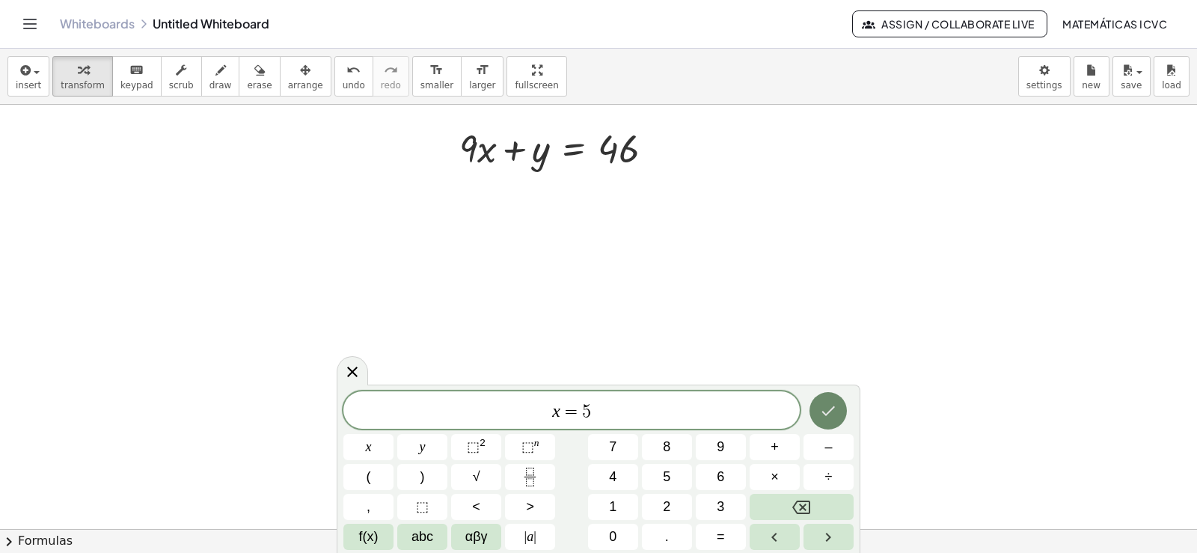
click at [844, 414] on button "Done" at bounding box center [828, 410] width 37 height 37
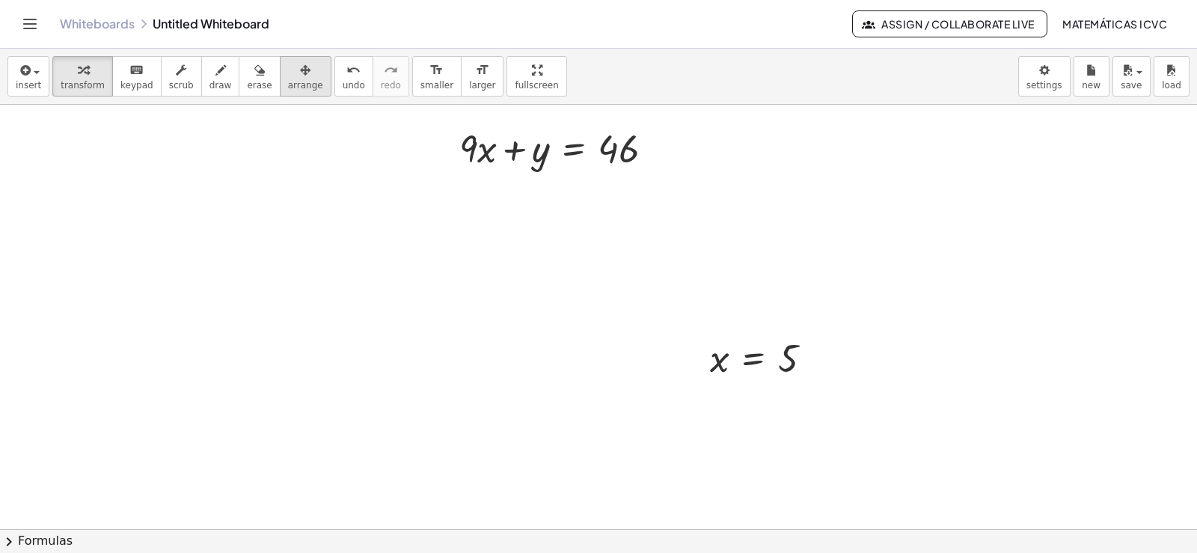
click at [288, 88] on span "arrange" at bounding box center [305, 85] width 35 height 10
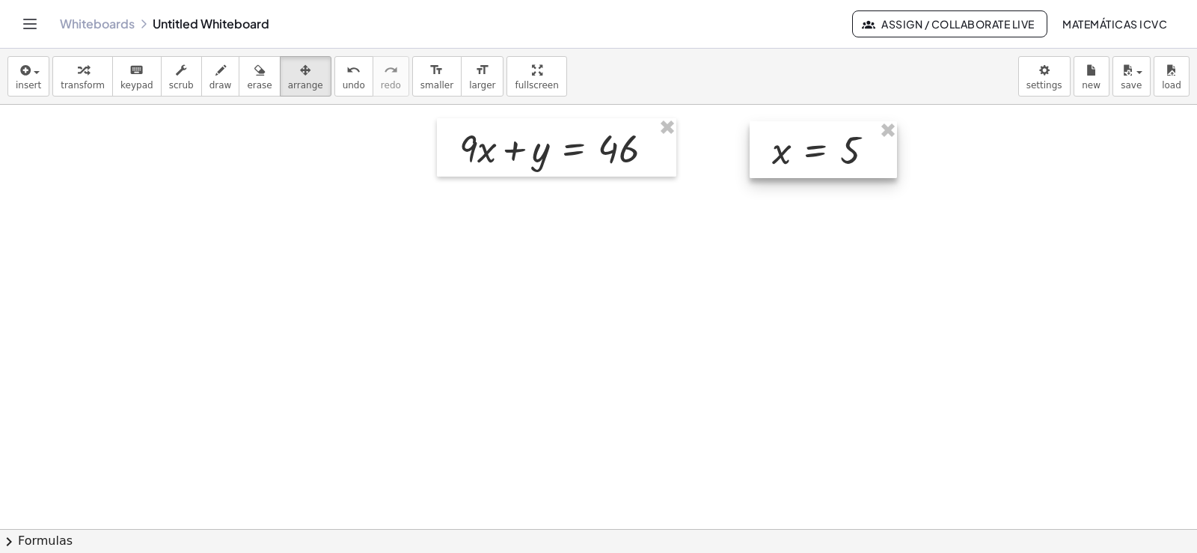
click at [819, 152] on div at bounding box center [823, 149] width 147 height 57
click at [61, 68] on div "button" at bounding box center [83, 70] width 44 height 18
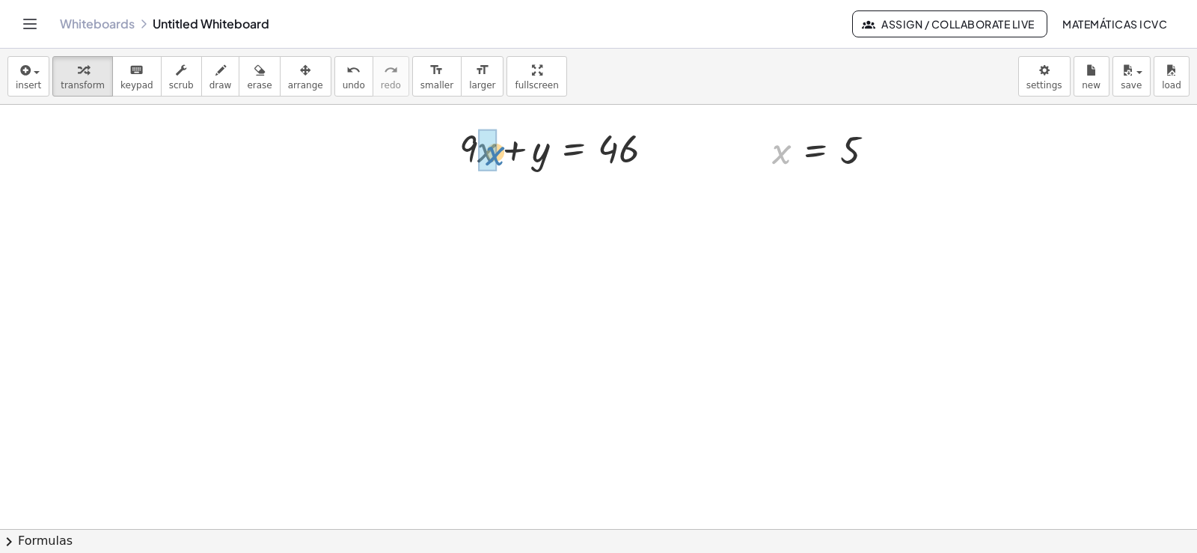
drag, startPoint x: 782, startPoint y: 153, endPoint x: 495, endPoint y: 155, distance: 287.3
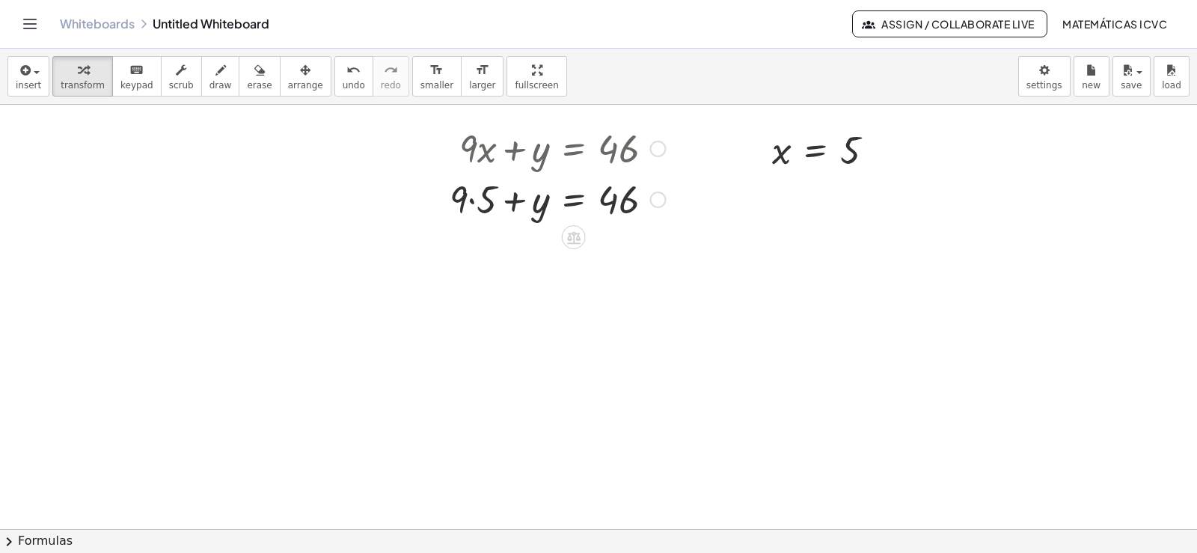
click at [472, 202] on div at bounding box center [557, 198] width 230 height 51
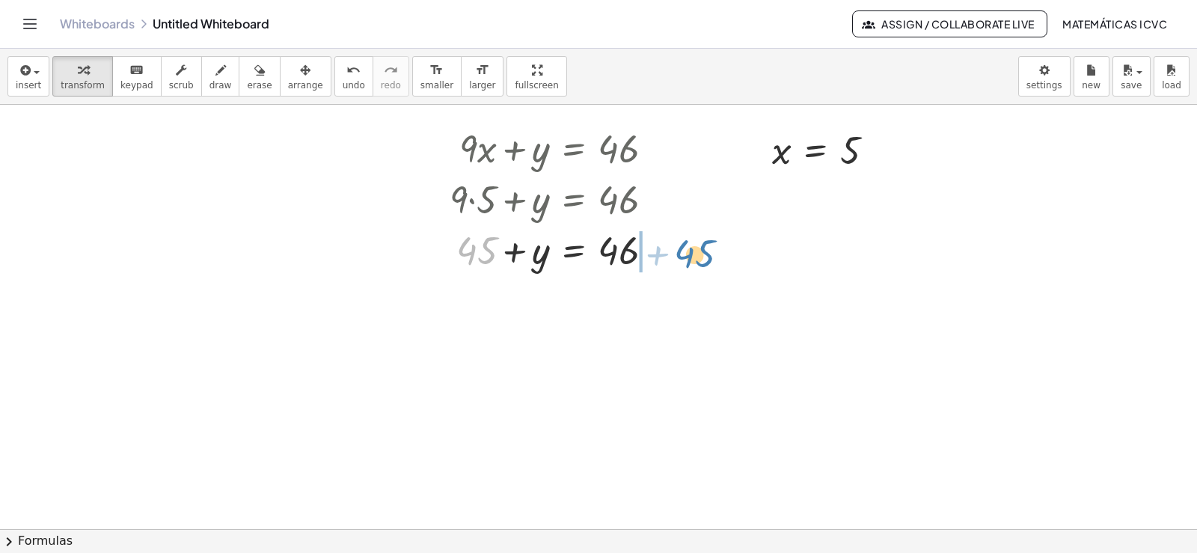
drag, startPoint x: 467, startPoint y: 251, endPoint x: 685, endPoint y: 254, distance: 218.5
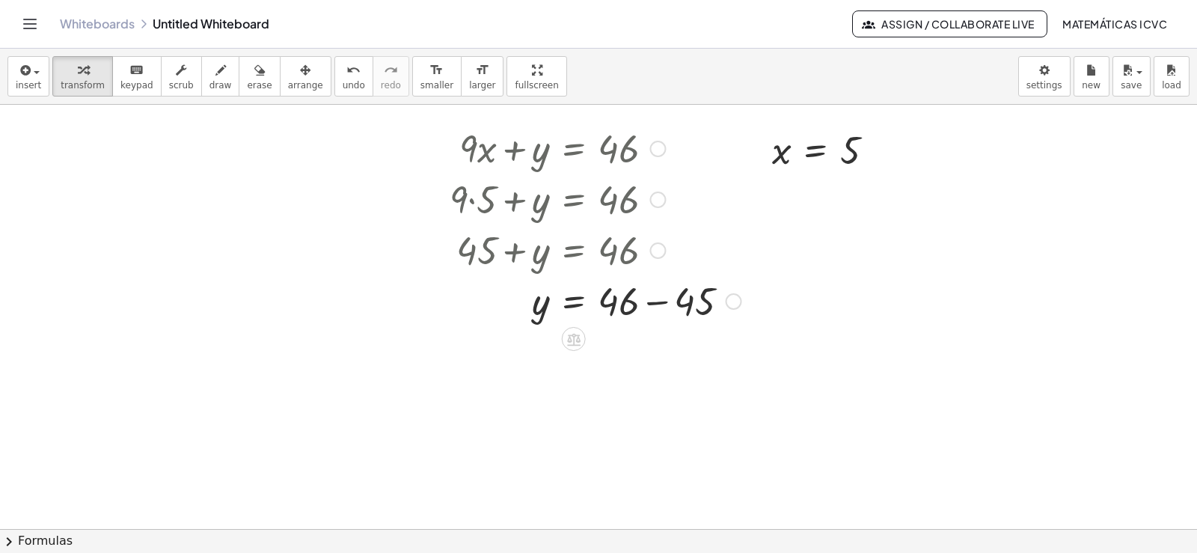
click at [659, 303] on div at bounding box center [595, 300] width 307 height 51
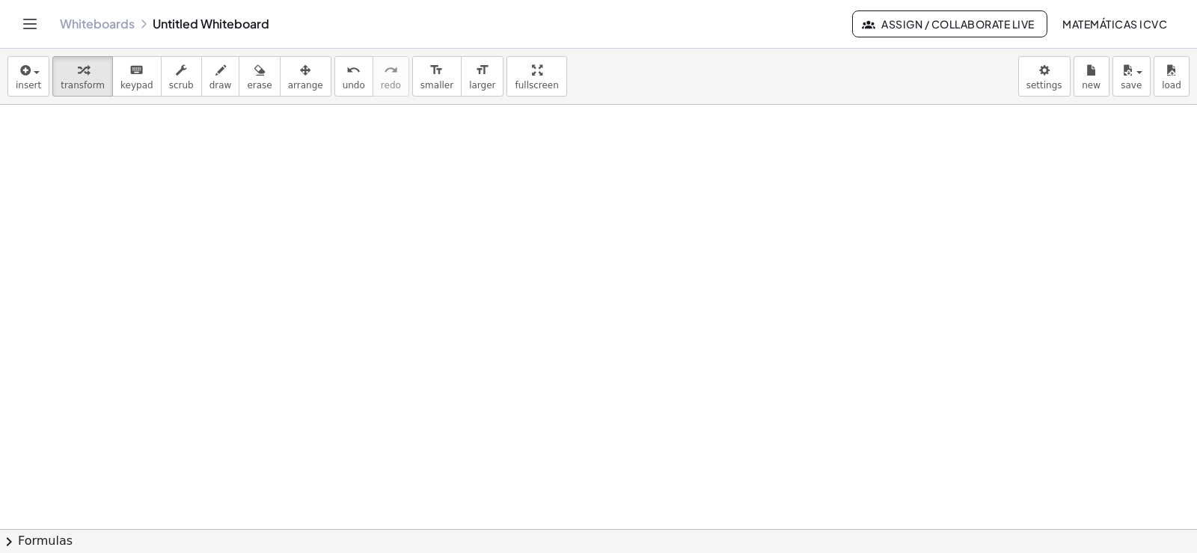
scroll to position [12464, 0]
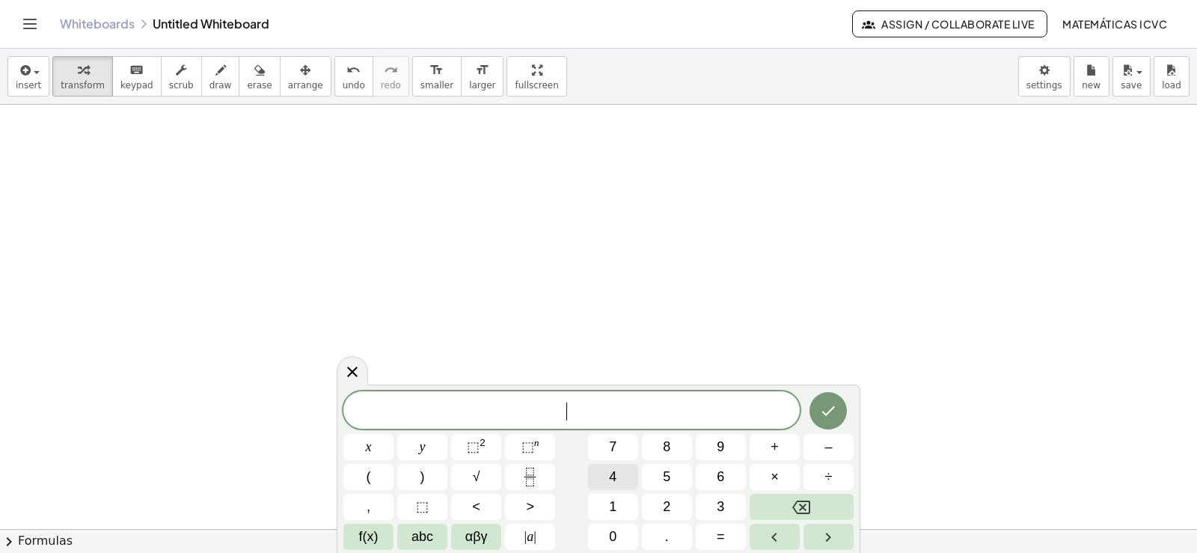
click at [620, 477] on button "4" at bounding box center [613, 477] width 50 height 26
click at [379, 450] on button "x" at bounding box center [368, 447] width 50 height 26
click at [841, 447] on button "–" at bounding box center [829, 447] width 50 height 26
click at [628, 444] on button "7" at bounding box center [613, 447] width 50 height 26
click at [427, 437] on button "y" at bounding box center [422, 447] width 50 height 26
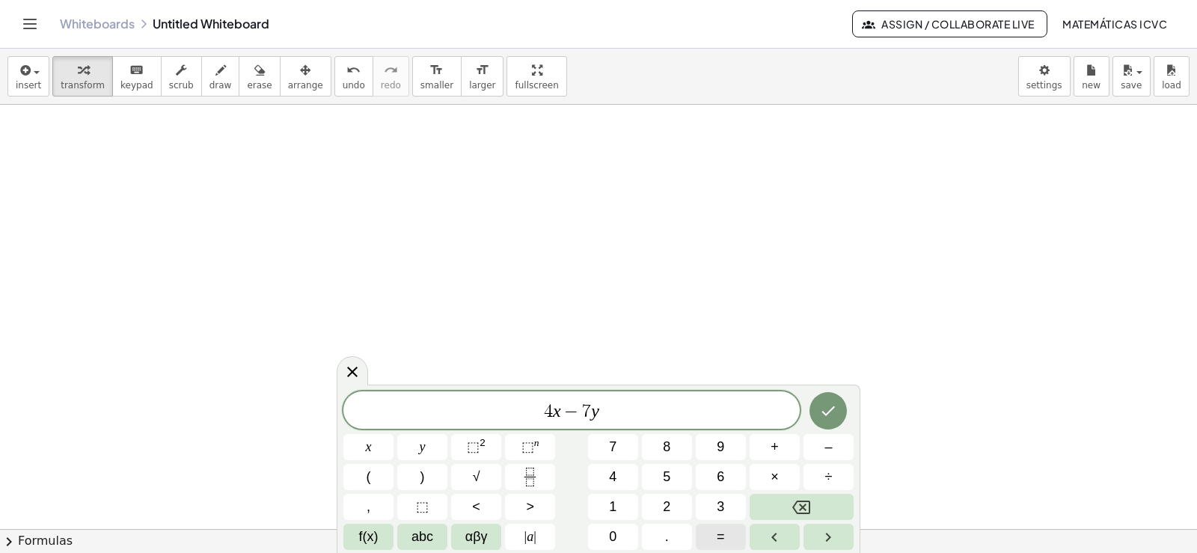
click at [728, 538] on button "=" at bounding box center [721, 537] width 50 height 26
click at [617, 507] on button "1" at bounding box center [613, 507] width 50 height 26
click at [838, 412] on button "Done" at bounding box center [828, 410] width 37 height 37
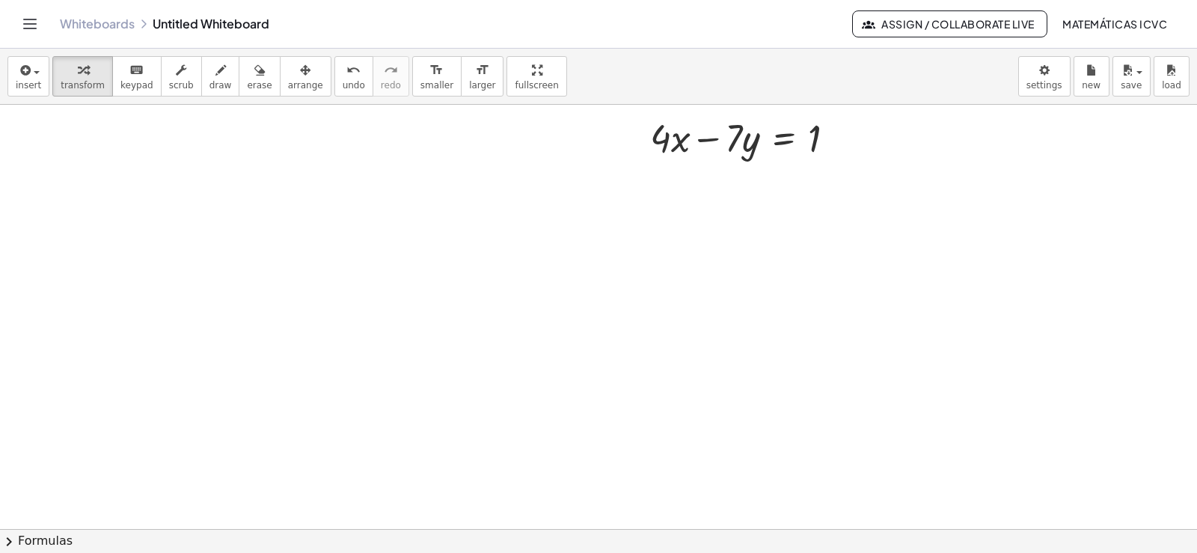
scroll to position [12614, 0]
click at [85, 77] on div "button" at bounding box center [83, 70] width 44 height 18
click at [70, 87] on span "transform" at bounding box center [83, 85] width 44 height 10
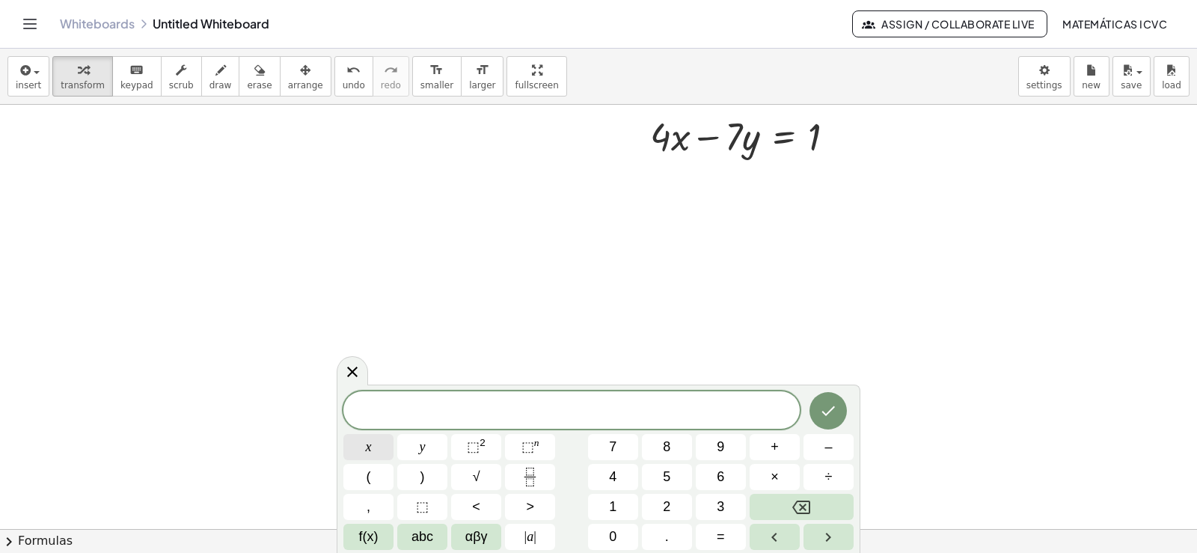
click at [369, 452] on span "x" at bounding box center [369, 447] width 6 height 20
click at [672, 504] on button "2" at bounding box center [667, 507] width 50 height 26
click at [809, 507] on icon "Backspace" at bounding box center [801, 507] width 18 height 18
click at [735, 531] on button "=" at bounding box center [721, 537] width 50 height 26
click at [673, 502] on button "2" at bounding box center [667, 507] width 50 height 26
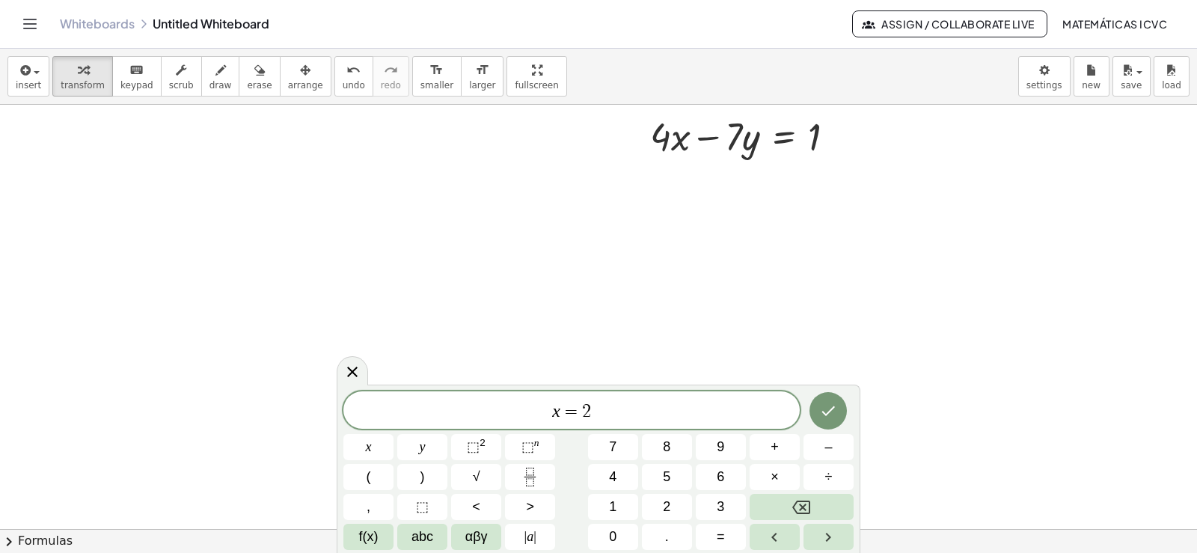
click at [822, 411] on icon "Done" at bounding box center [828, 411] width 18 height 18
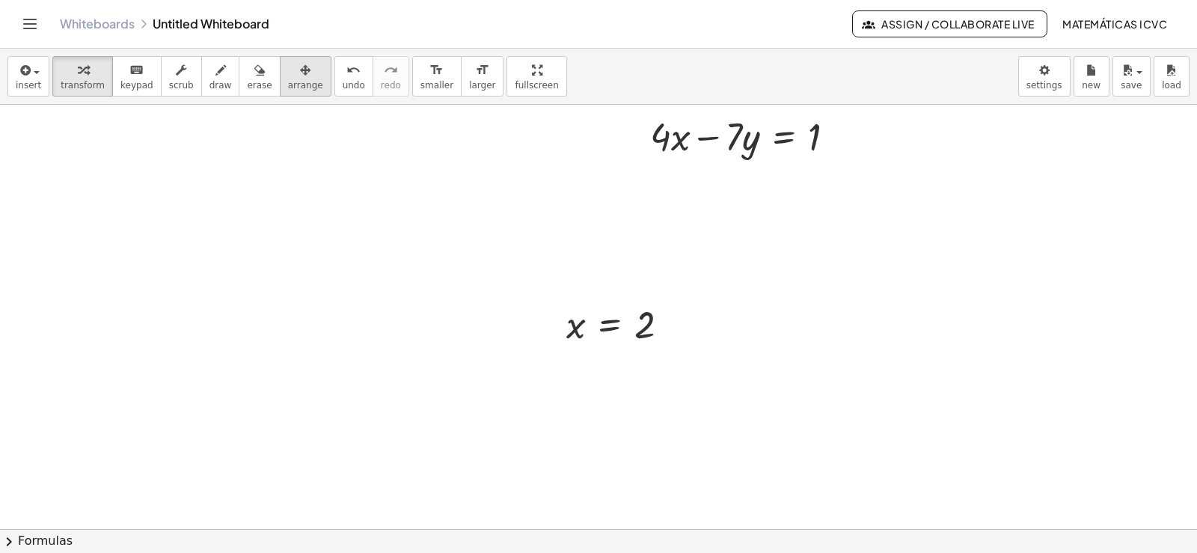
click at [300, 67] on icon "button" at bounding box center [305, 70] width 10 height 18
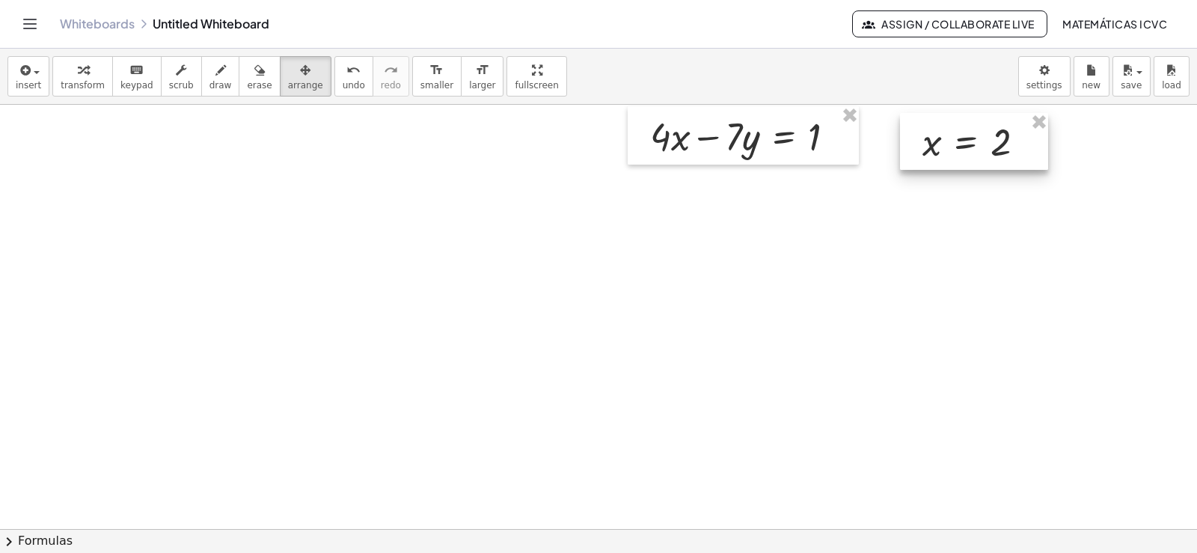
drag, startPoint x: 275, startPoint y: 67, endPoint x: 981, endPoint y: 147, distance: 710.9
click at [981, 147] on div at bounding box center [974, 141] width 148 height 57
click at [91, 80] on span "transform" at bounding box center [83, 85] width 44 height 10
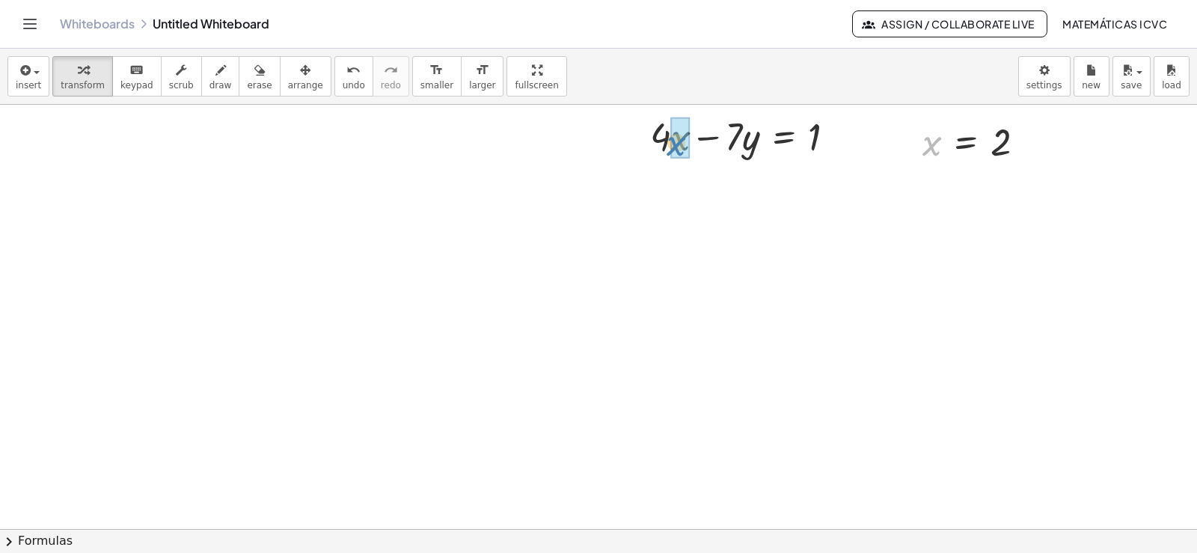
drag, startPoint x: 931, startPoint y: 148, endPoint x: 675, endPoint y: 148, distance: 255.9
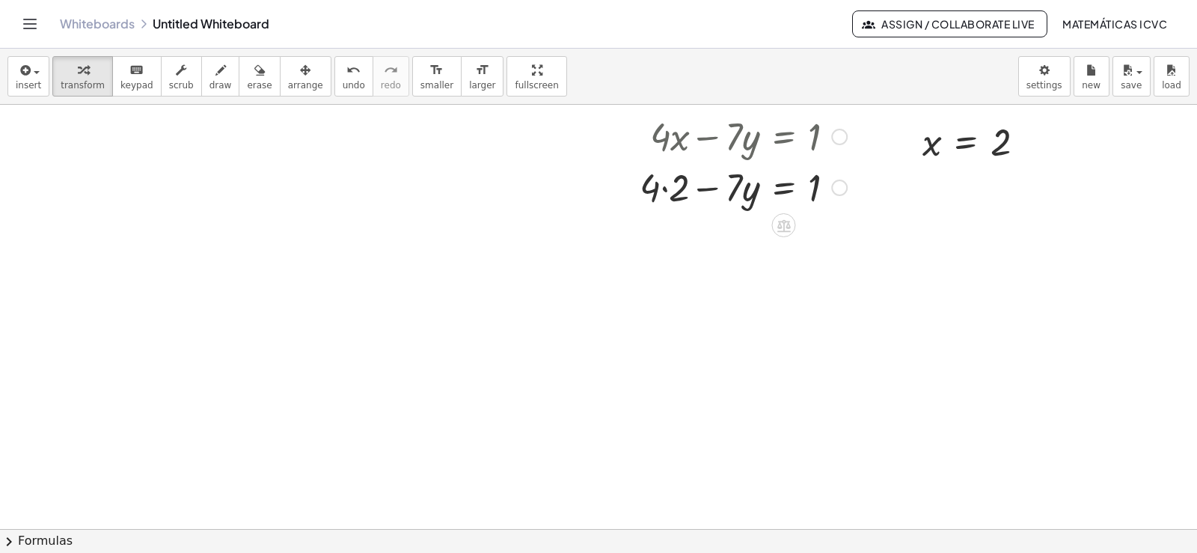
click at [661, 187] on div at bounding box center [743, 186] width 222 height 51
drag, startPoint x: 685, startPoint y: 242, endPoint x: 867, endPoint y: 245, distance: 181.8
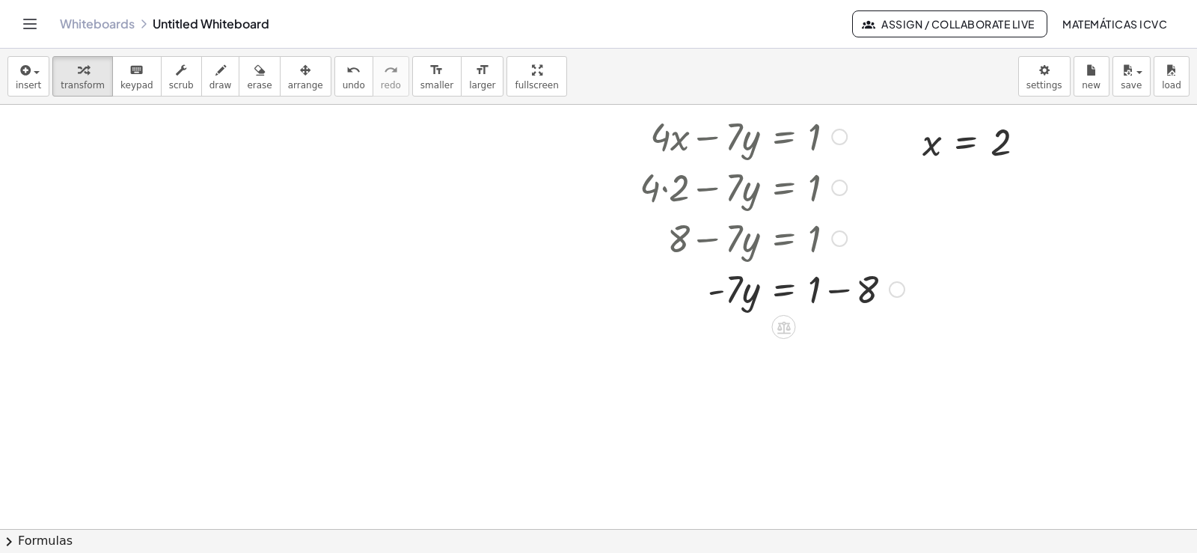
click at [843, 291] on div at bounding box center [772, 288] width 280 height 51
drag, startPoint x: 735, startPoint y: 343, endPoint x: 839, endPoint y: 375, distance: 108.7
click at [838, 405] on div at bounding box center [772, 401] width 280 height 75
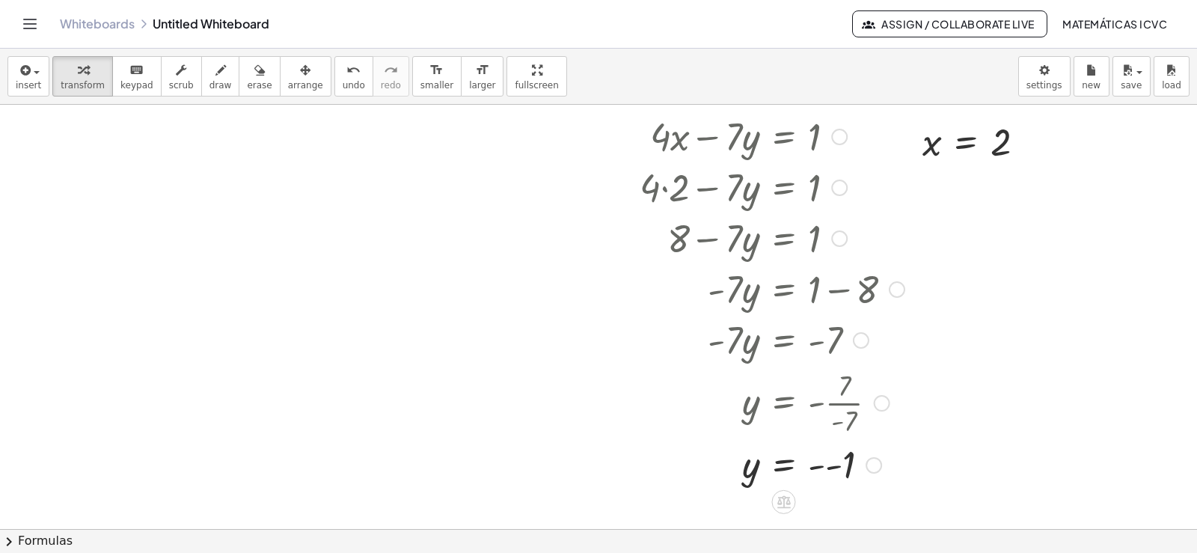
click at [830, 468] on div at bounding box center [772, 463] width 280 height 49
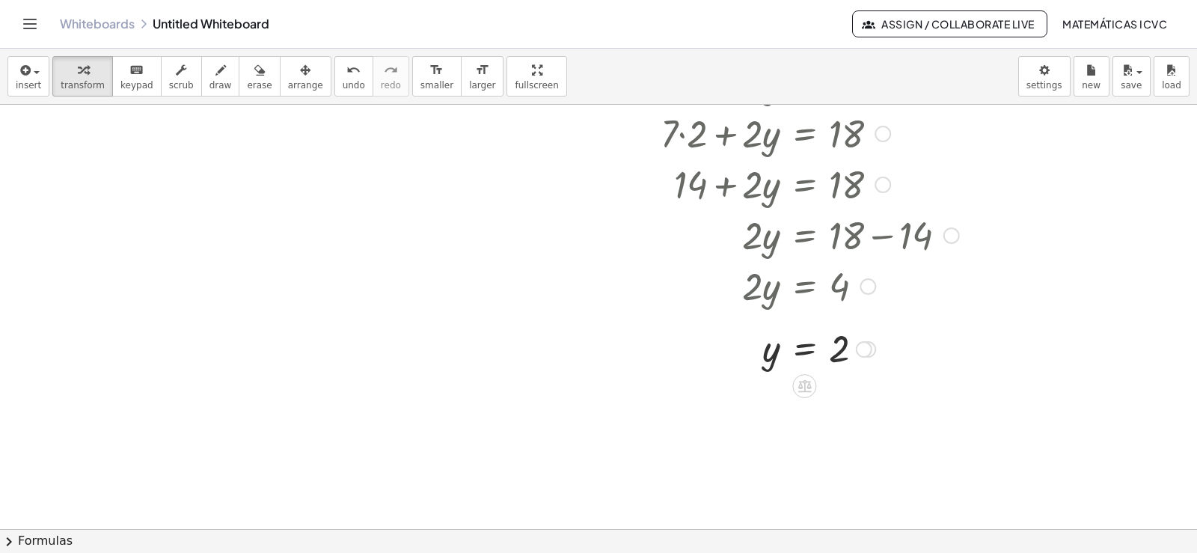
scroll to position [11566, 0]
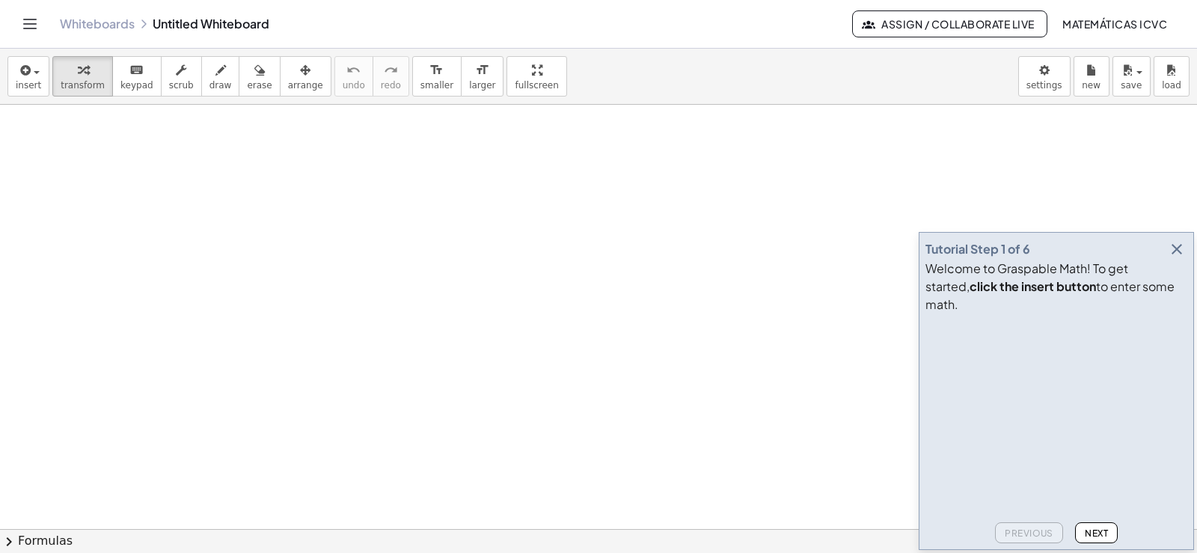
click at [1176, 258] on icon "button" at bounding box center [1177, 249] width 18 height 18
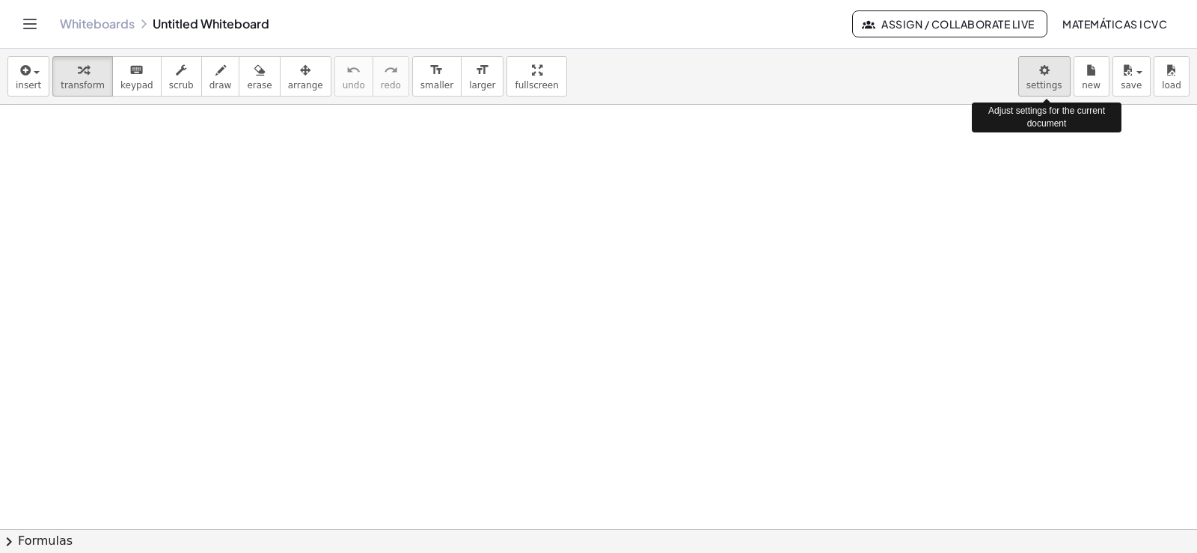
click at [1051, 82] on body "Graspable Math Activities Get Started Activity Bank Assigned Work Classes White…" at bounding box center [598, 276] width 1197 height 553
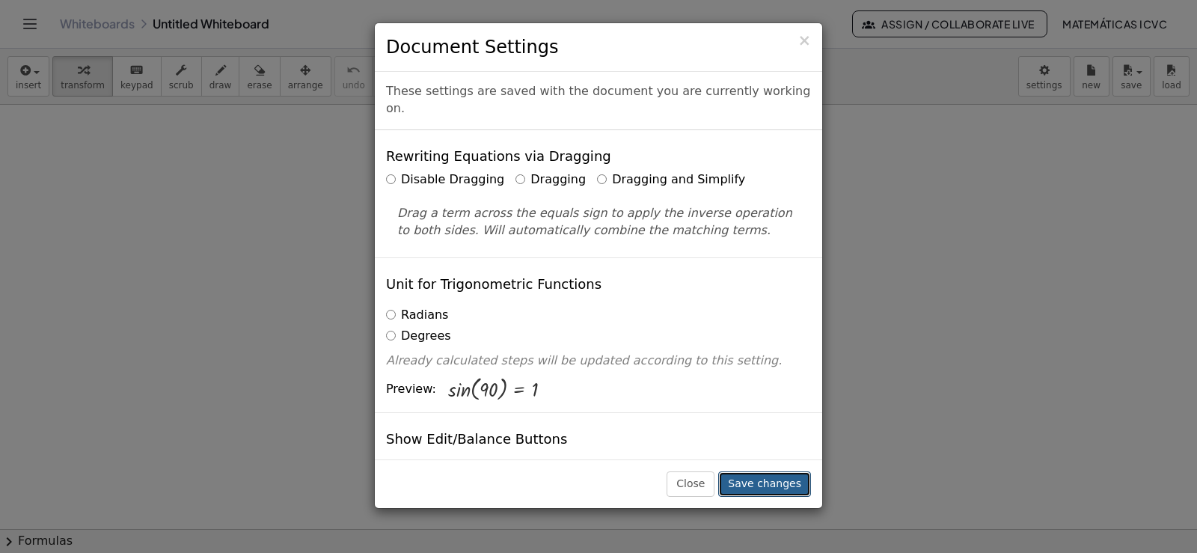
click at [762, 489] on button "Save changes" at bounding box center [764, 483] width 93 height 25
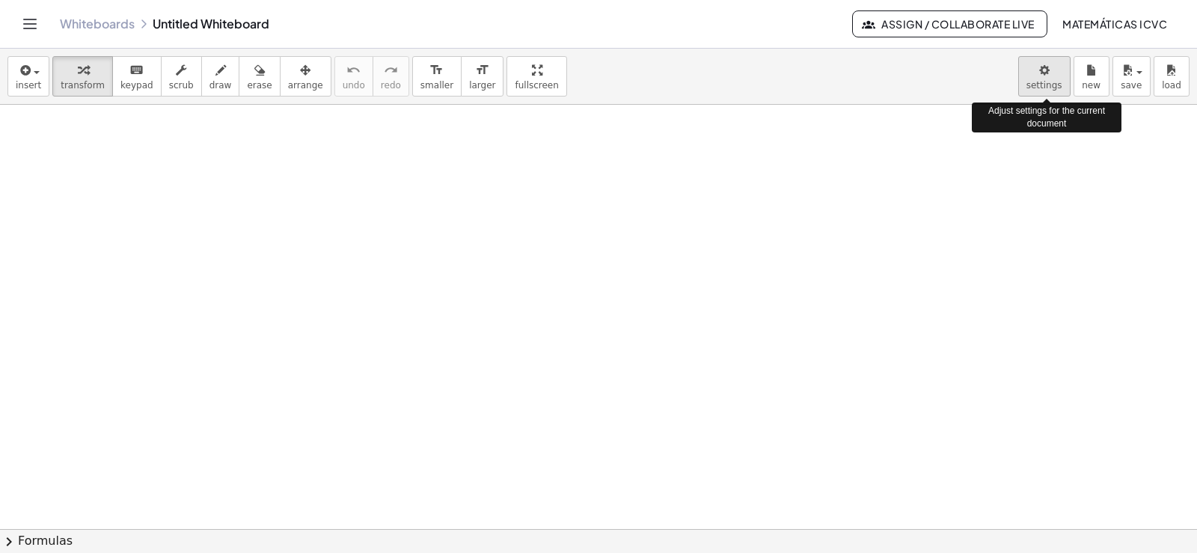
click at [1048, 82] on body "Graspable Math Activities Get Started Activity Bank Assigned Work Classes White…" at bounding box center [598, 276] width 1197 height 553
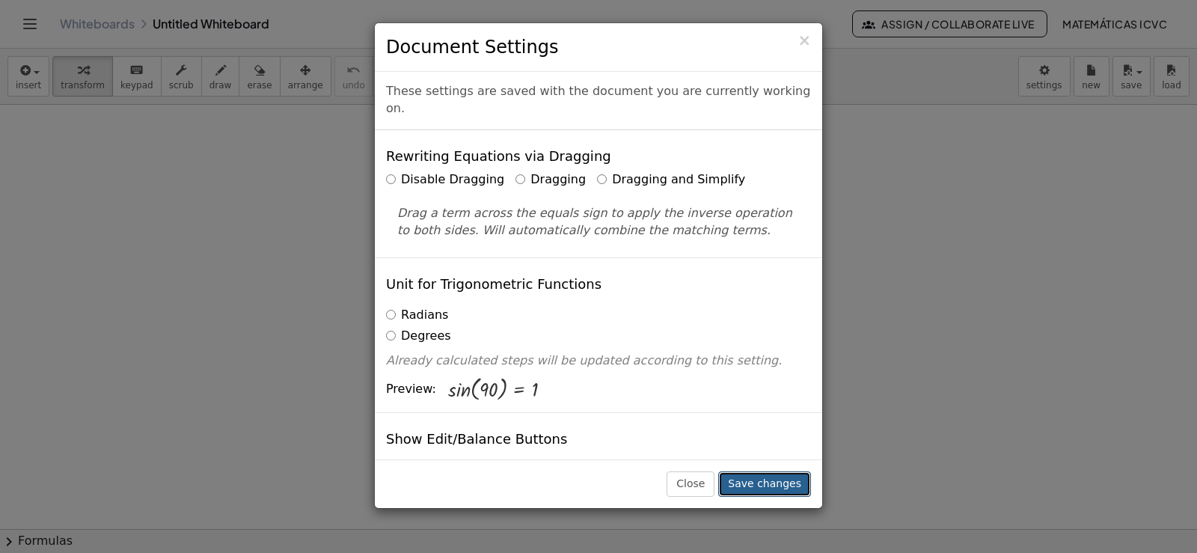
click at [777, 484] on button "Save changes" at bounding box center [764, 483] width 93 height 25
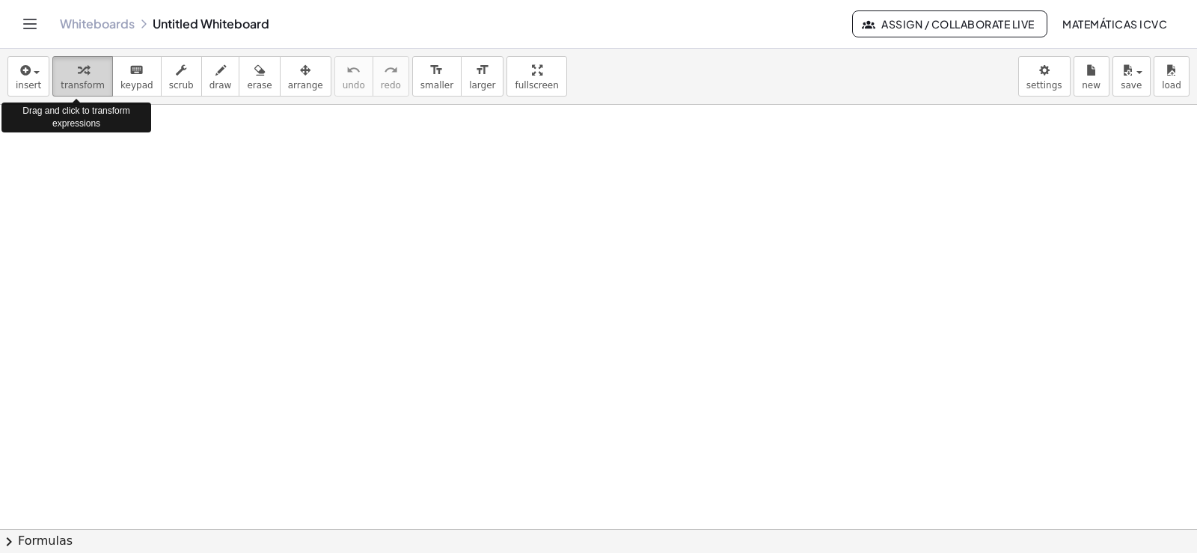
click at [78, 67] on icon "button" at bounding box center [83, 70] width 10 height 18
click at [78, 73] on icon "button" at bounding box center [83, 70] width 10 height 18
click at [78, 72] on icon "button" at bounding box center [83, 70] width 10 height 18
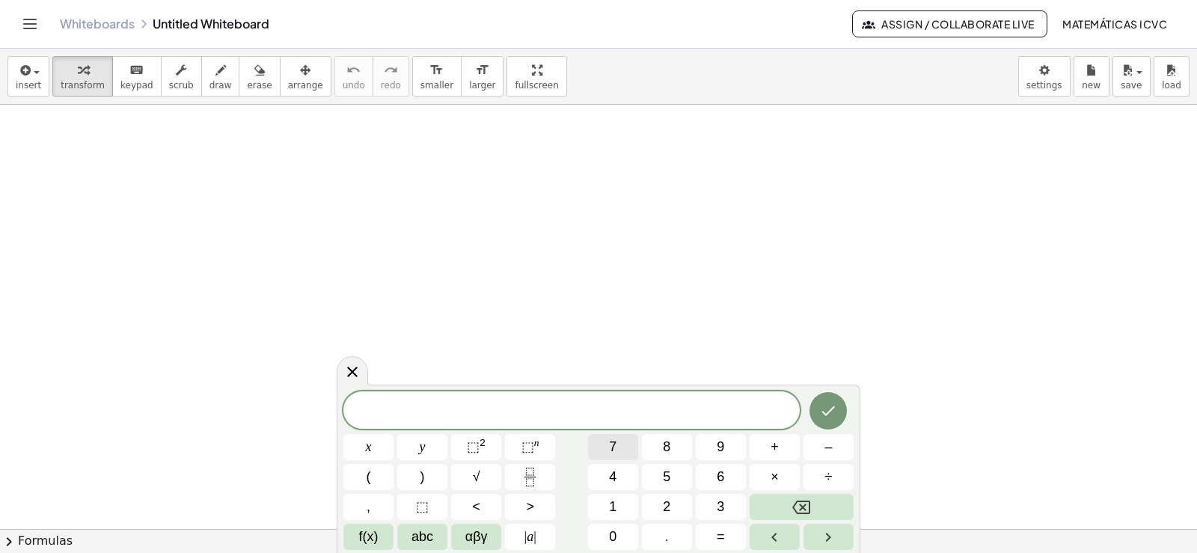
click at [616, 448] on span "7" at bounding box center [612, 447] width 7 height 20
click at [368, 446] on span "x" at bounding box center [369, 447] width 6 height 20
click at [788, 445] on button "+" at bounding box center [775, 447] width 50 height 26
click at [715, 451] on button "9" at bounding box center [721, 447] width 50 height 26
click at [727, 536] on button "=" at bounding box center [721, 537] width 50 height 26
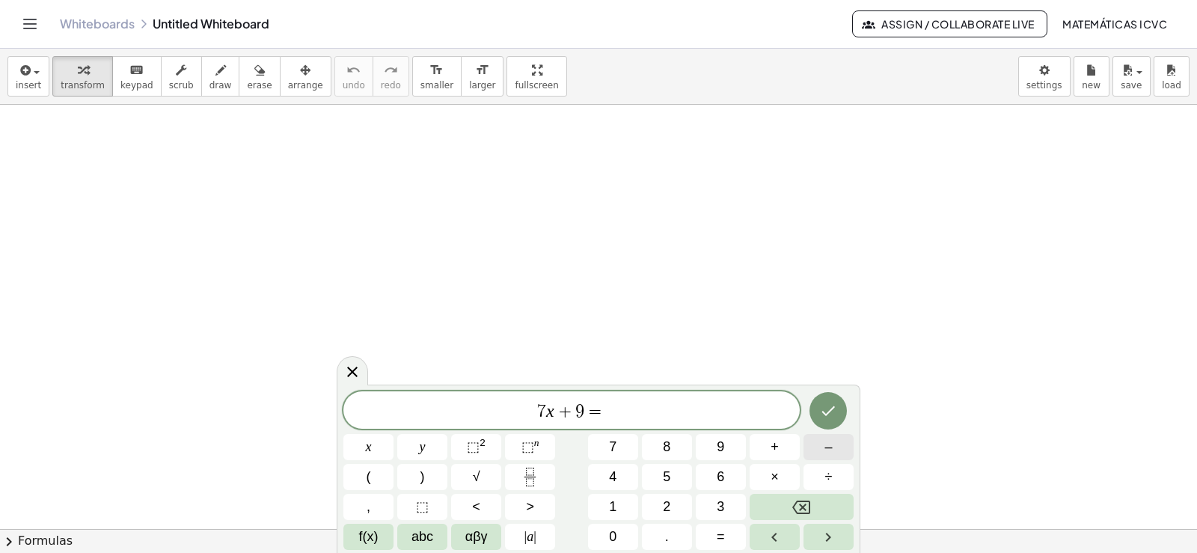
click at [832, 449] on span "–" at bounding box center [828, 447] width 7 height 20
click at [619, 505] on button "1" at bounding box center [613, 507] width 50 height 26
click at [661, 506] on button "2" at bounding box center [667, 507] width 50 height 26
click at [828, 415] on icon "Done" at bounding box center [828, 411] width 18 height 18
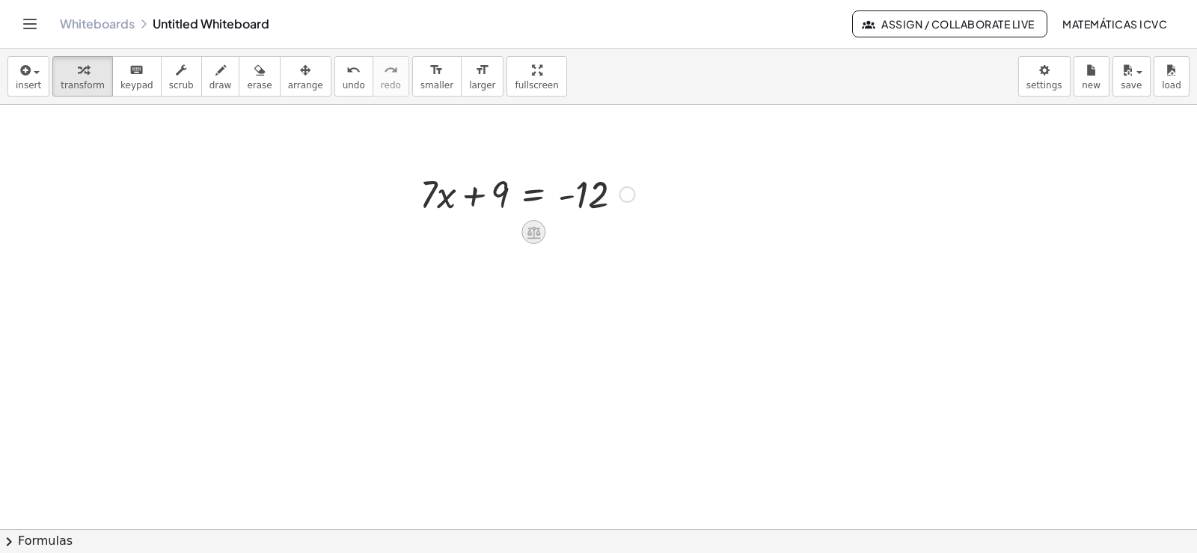
scroll to position [224, 0]
click at [788, 375] on div at bounding box center [598, 354] width 1197 height 946
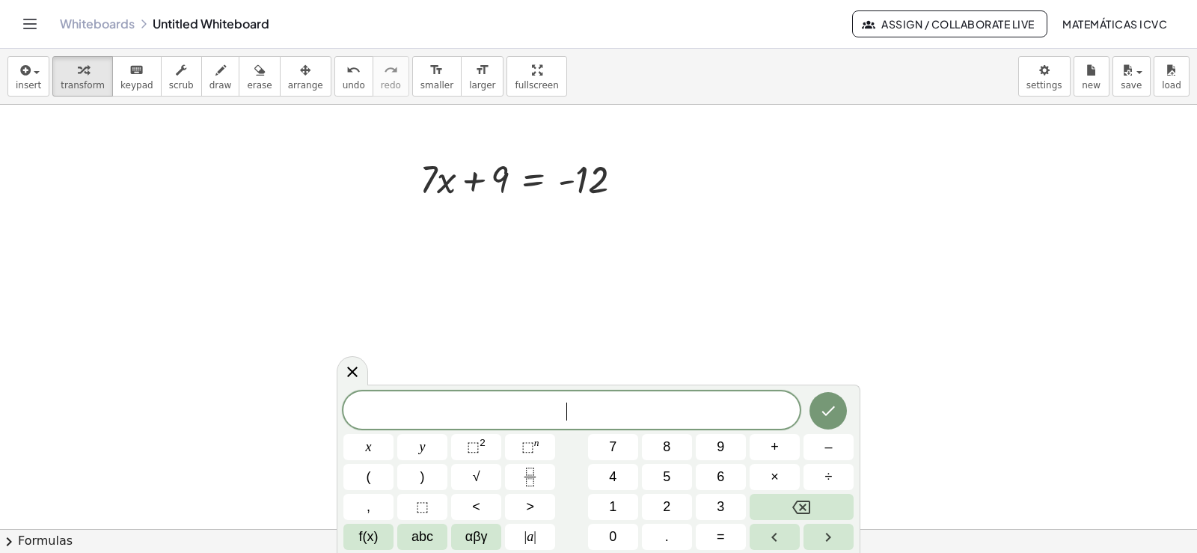
click at [275, 275] on div at bounding box center [598, 354] width 1197 height 946
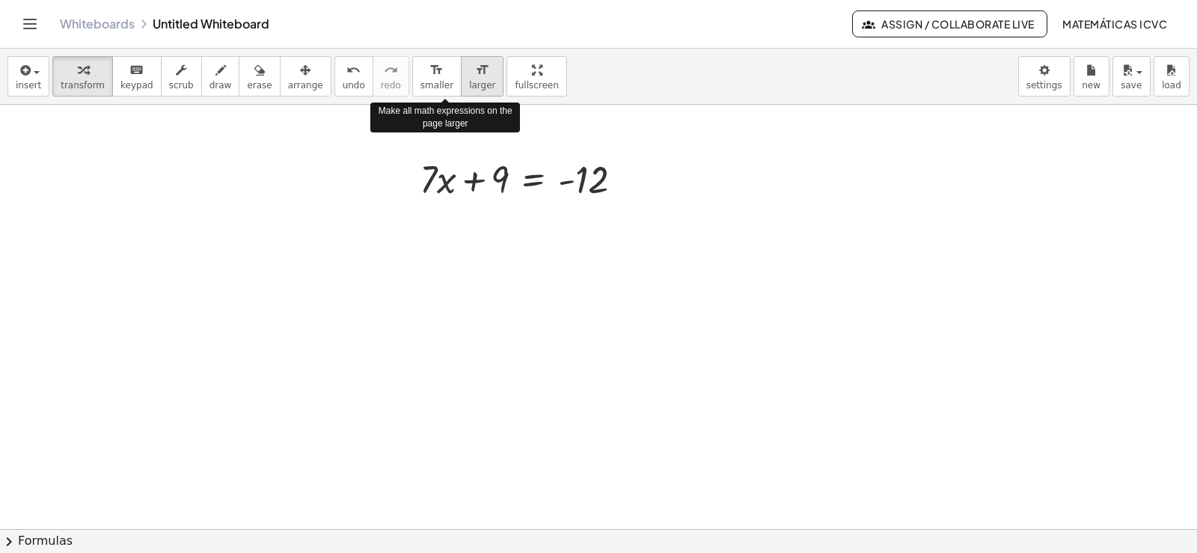
click at [469, 85] on span "larger" at bounding box center [482, 85] width 26 height 10
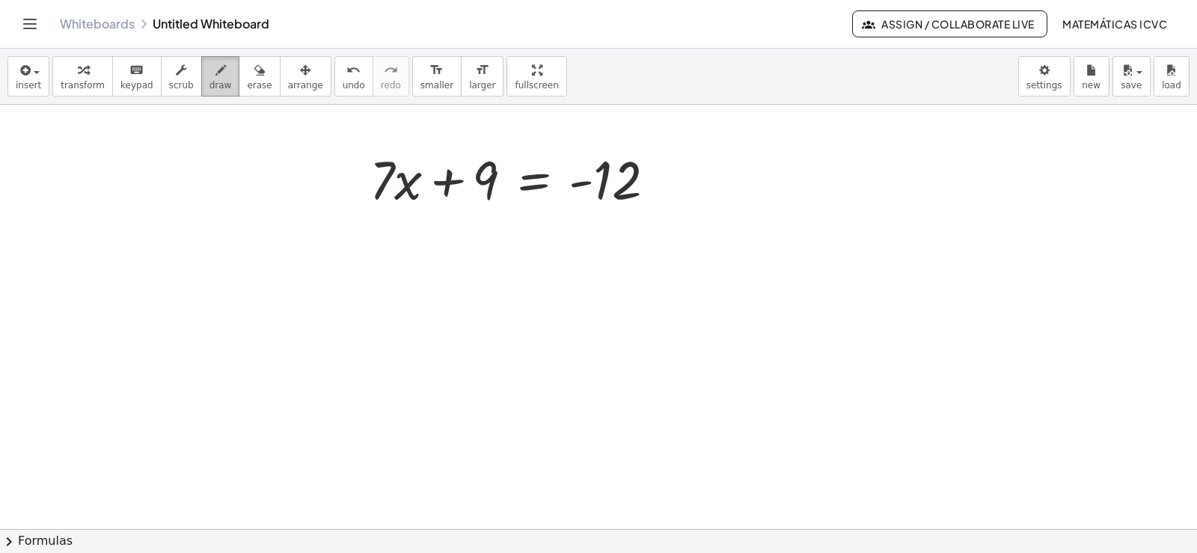
click at [213, 79] on button "draw" at bounding box center [220, 76] width 39 height 40
click at [410, 156] on div at bounding box center [598, 354] width 1197 height 946
drag, startPoint x: 489, startPoint y: 234, endPoint x: 370, endPoint y: 234, distance: 119.0
click at [370, 234] on div at bounding box center [598, 354] width 1197 height 946
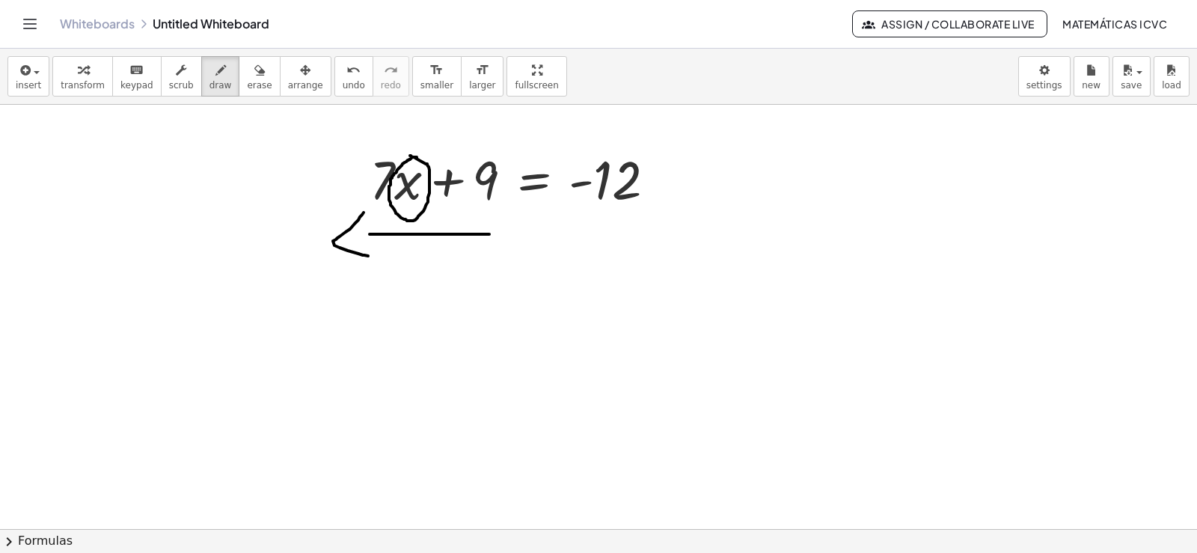
drag, startPoint x: 364, startPoint y: 213, endPoint x: 368, endPoint y: 256, distance: 43.6
click at [368, 256] on div at bounding box center [598, 354] width 1197 height 946
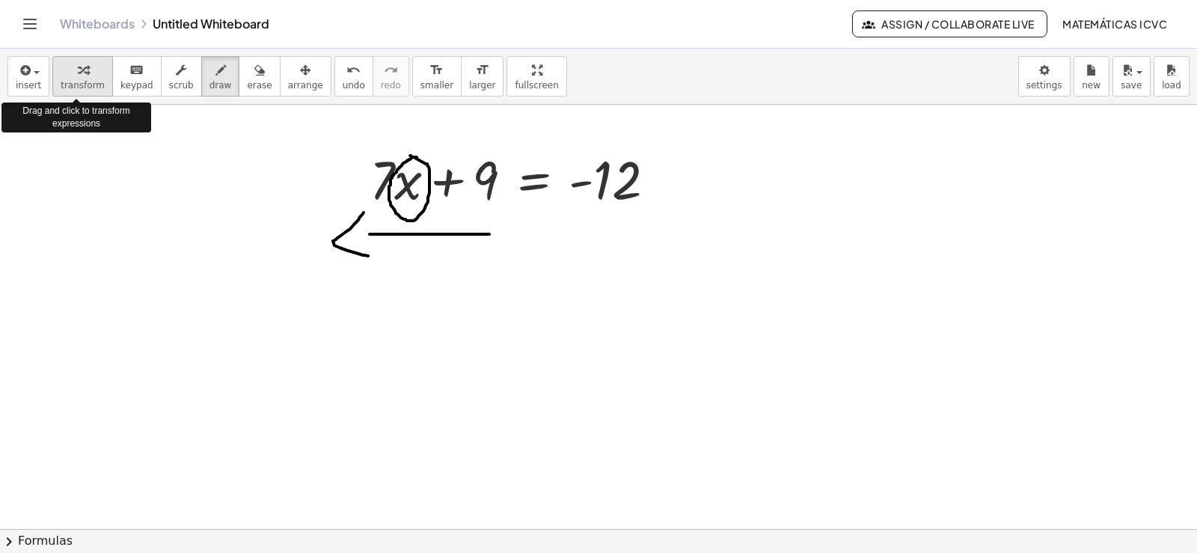
click at [85, 73] on div "button" at bounding box center [83, 70] width 44 height 18
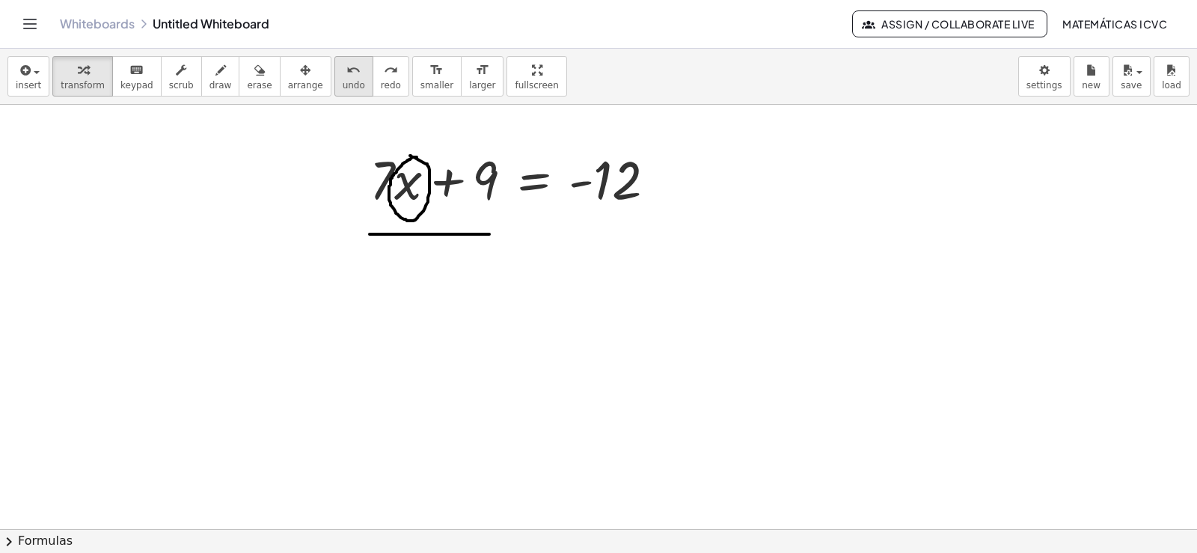
click at [346, 76] on icon "undo" at bounding box center [353, 70] width 14 height 18
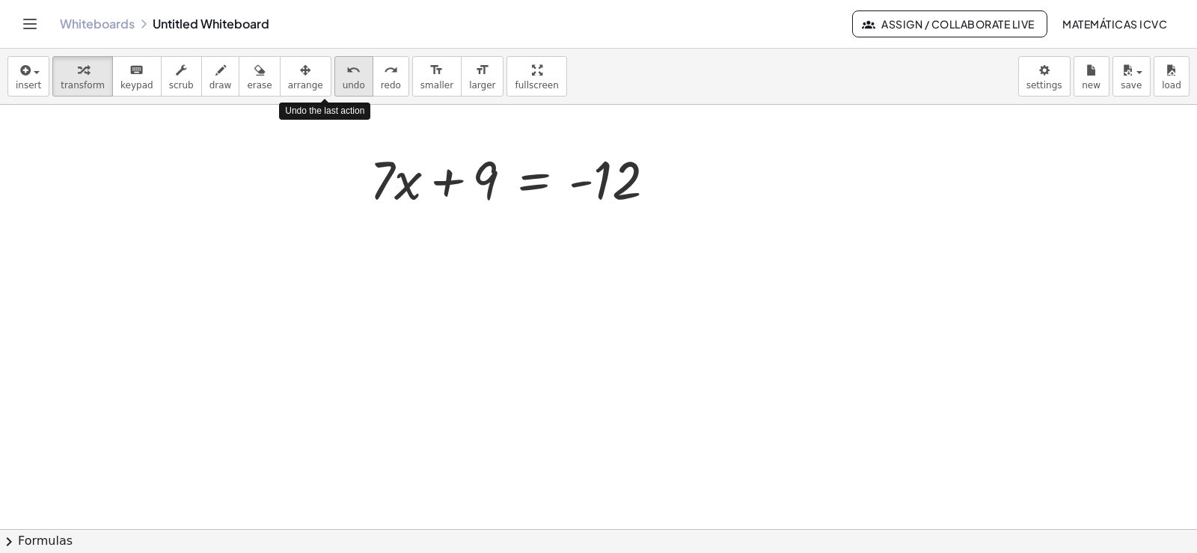
click at [346, 76] on icon "undo" at bounding box center [353, 70] width 14 height 18
click at [440, 186] on div at bounding box center [518, 178] width 313 height 70
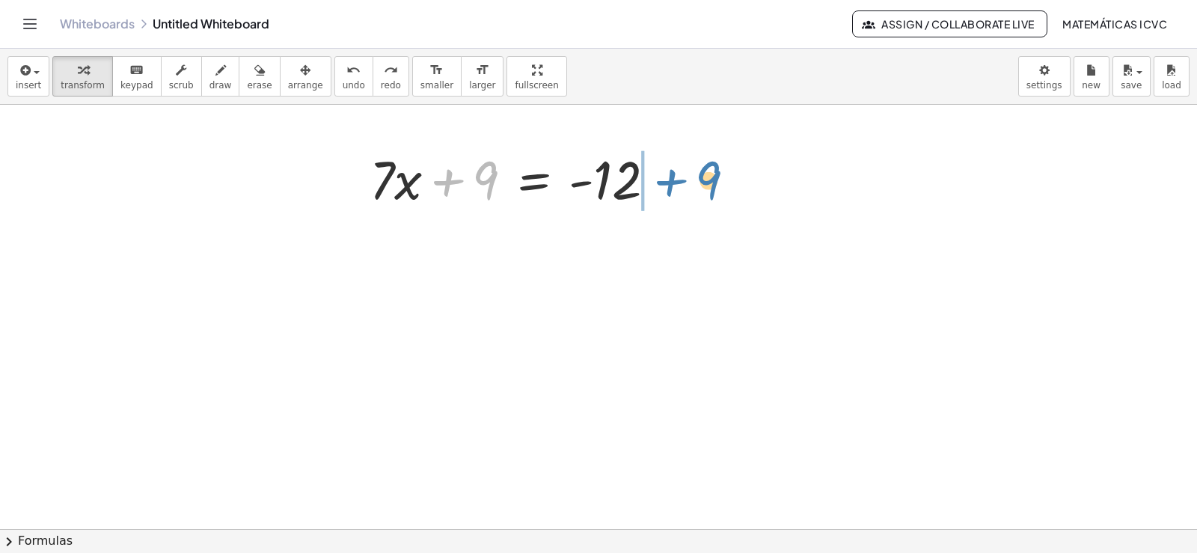
drag, startPoint x: 449, startPoint y: 177, endPoint x: 672, endPoint y: 177, distance: 223.0
click at [672, 177] on div at bounding box center [518, 178] width 313 height 70
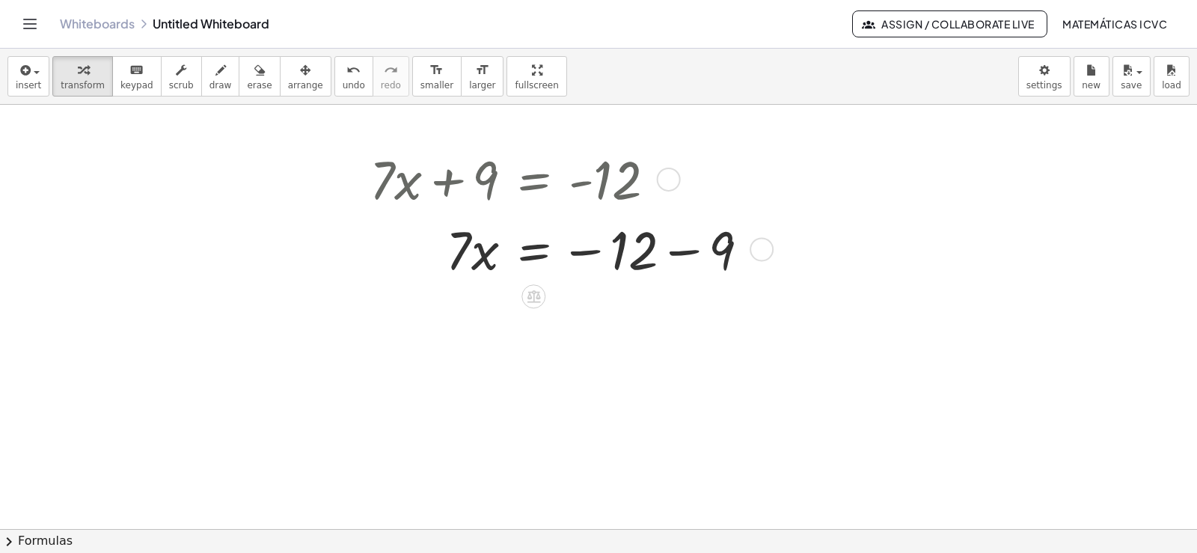
click at [685, 251] on div at bounding box center [565, 248] width 406 height 70
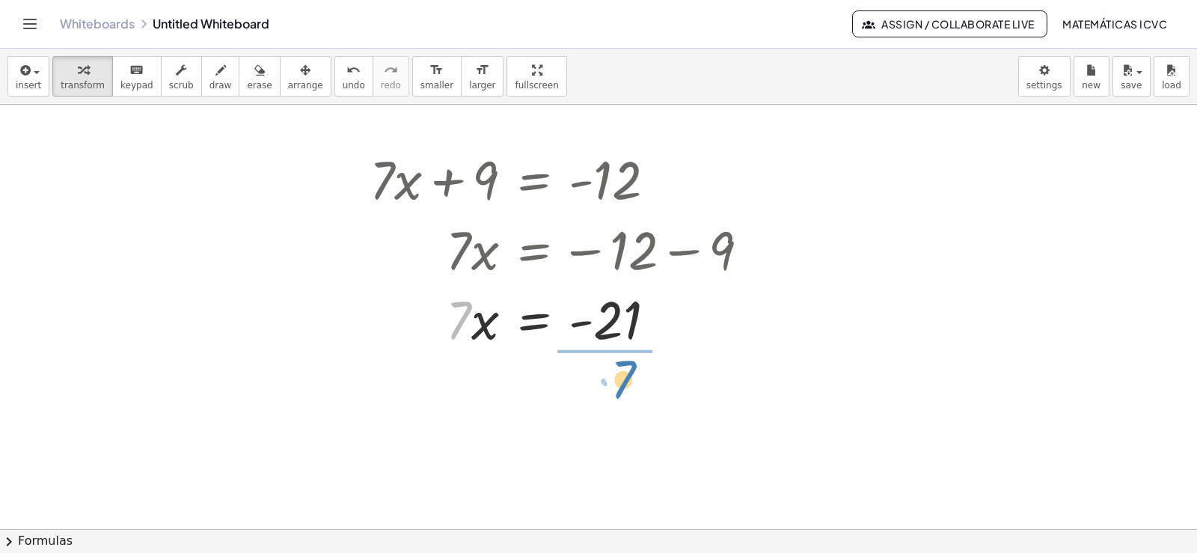
drag, startPoint x: 456, startPoint y: 329, endPoint x: 621, endPoint y: 388, distance: 174.9
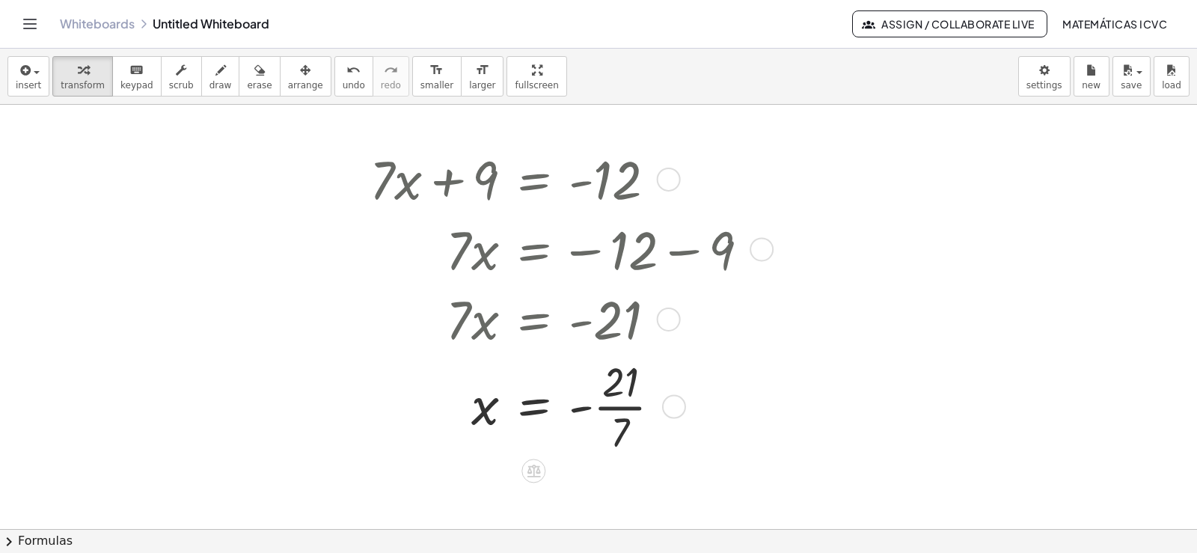
click at [624, 409] on div at bounding box center [565, 405] width 406 height 105
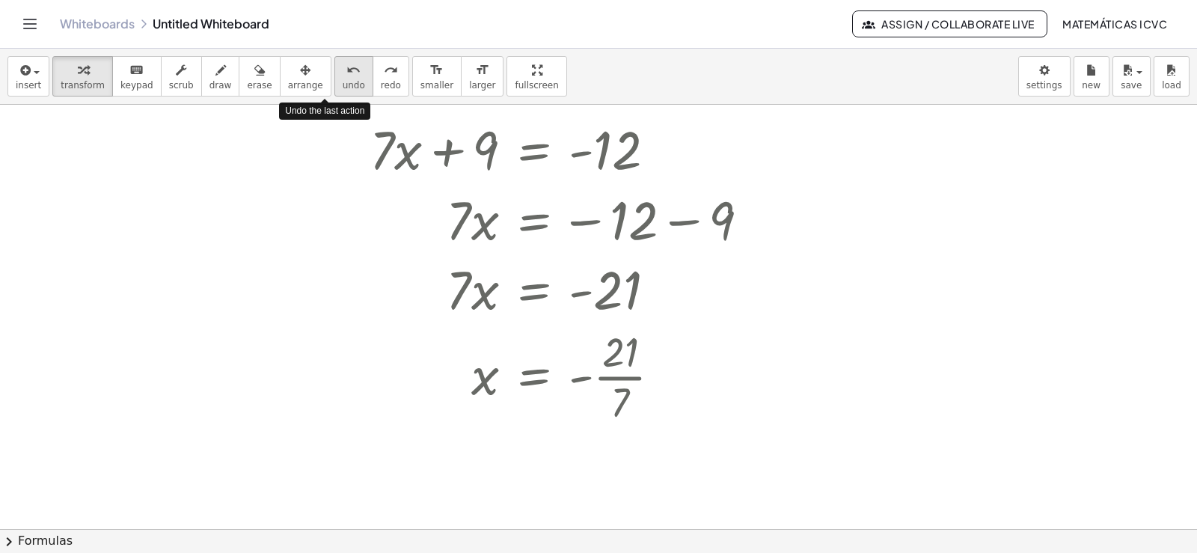
click at [343, 86] on span "undo" at bounding box center [354, 85] width 22 height 10
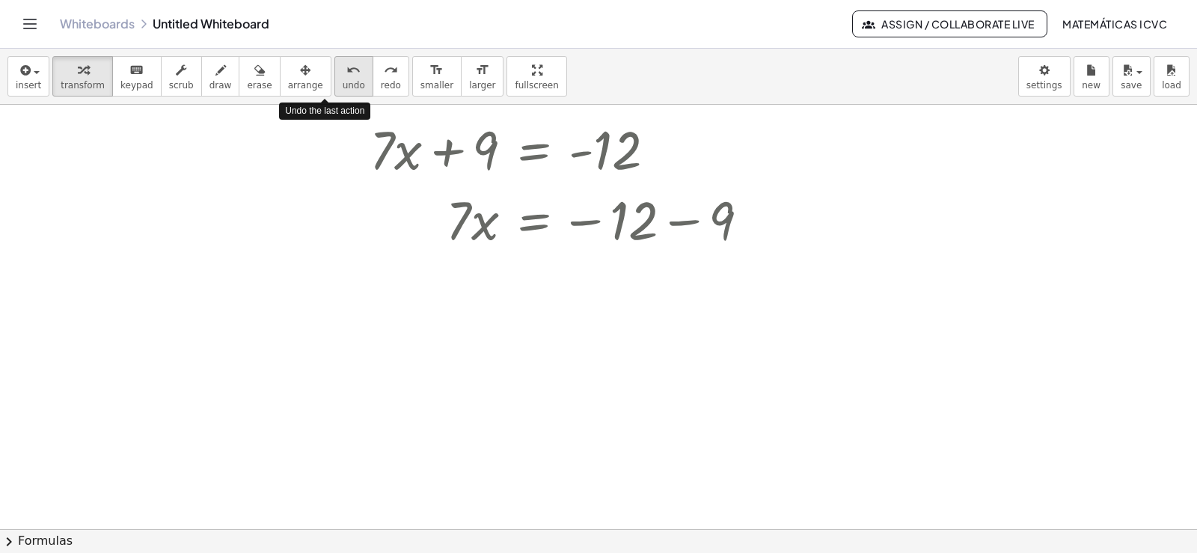
click at [343, 86] on span "undo" at bounding box center [354, 85] width 22 height 10
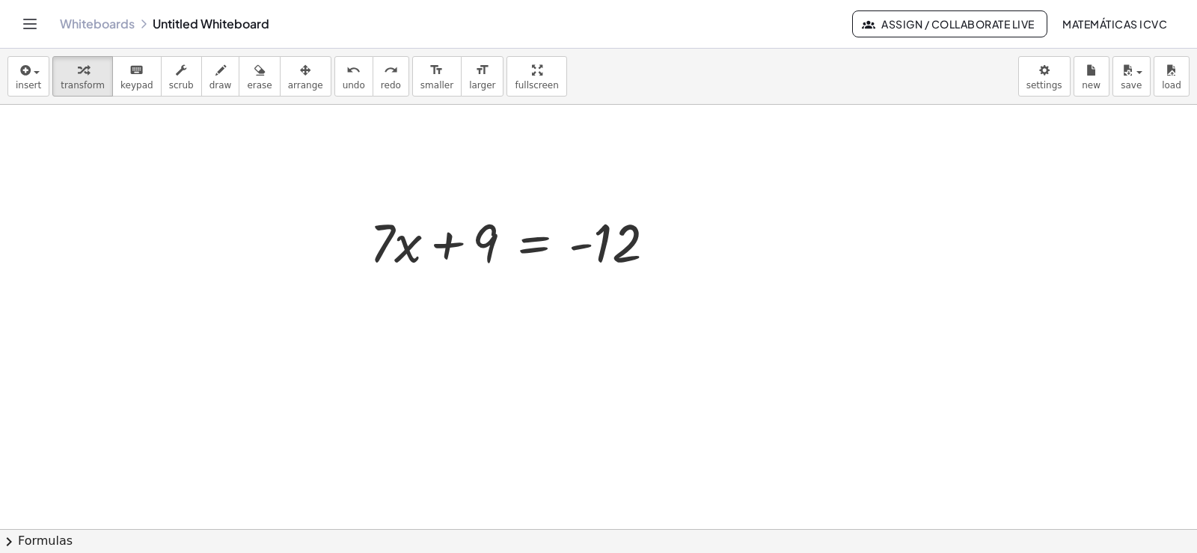
scroll to position [179, 0]
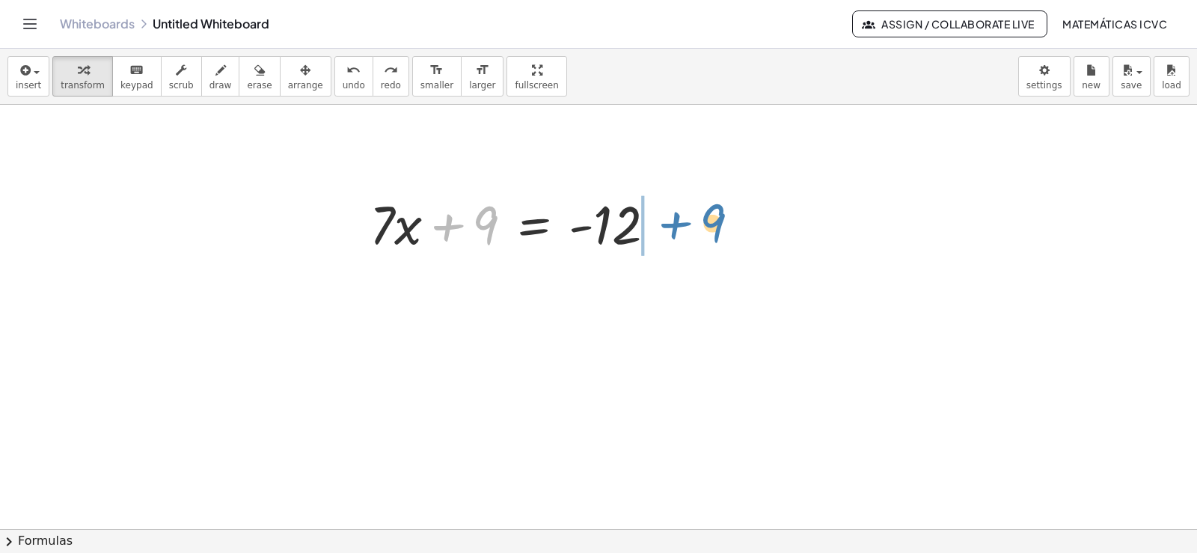
drag, startPoint x: 451, startPoint y: 230, endPoint x: 679, endPoint y: 231, distance: 228.2
click at [679, 231] on div "+ 9 + · 7 · x + 9 = - 12" at bounding box center [520, 223] width 347 height 78
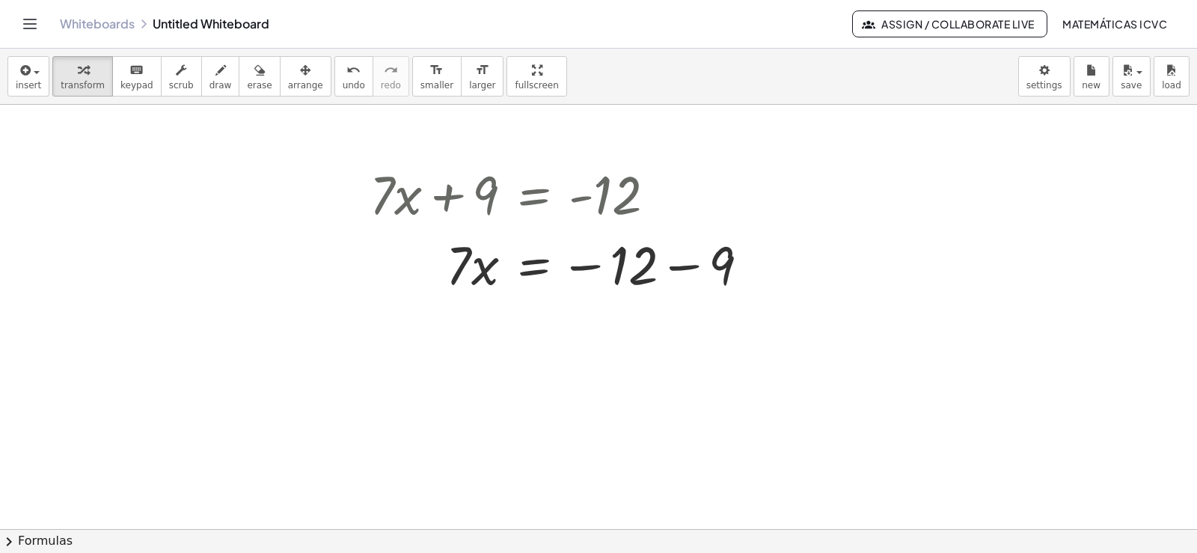
scroll to position [239, 0]
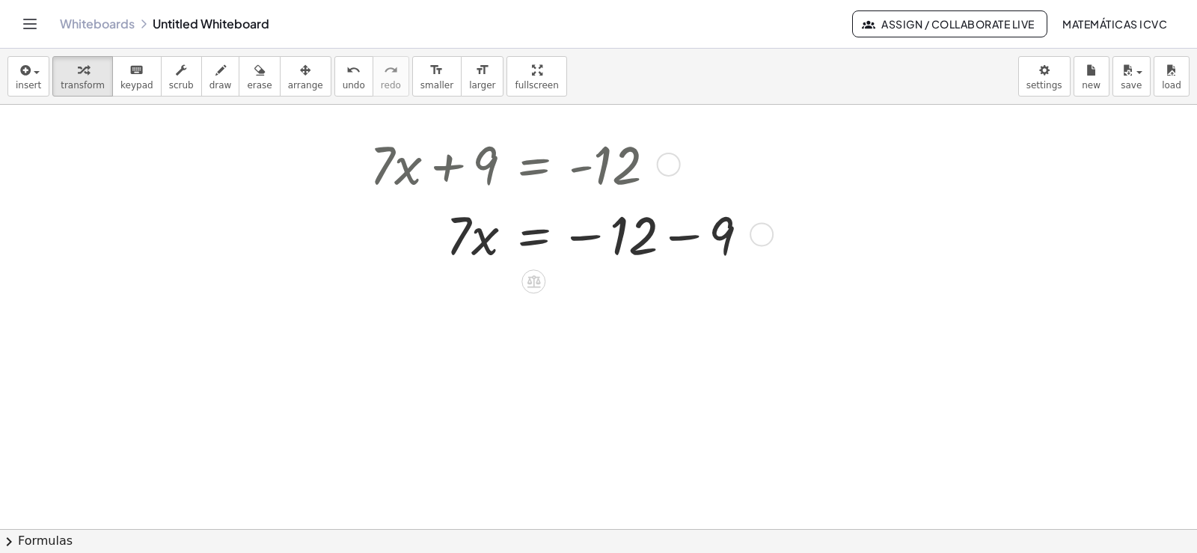
click at [679, 236] on div at bounding box center [565, 233] width 406 height 70
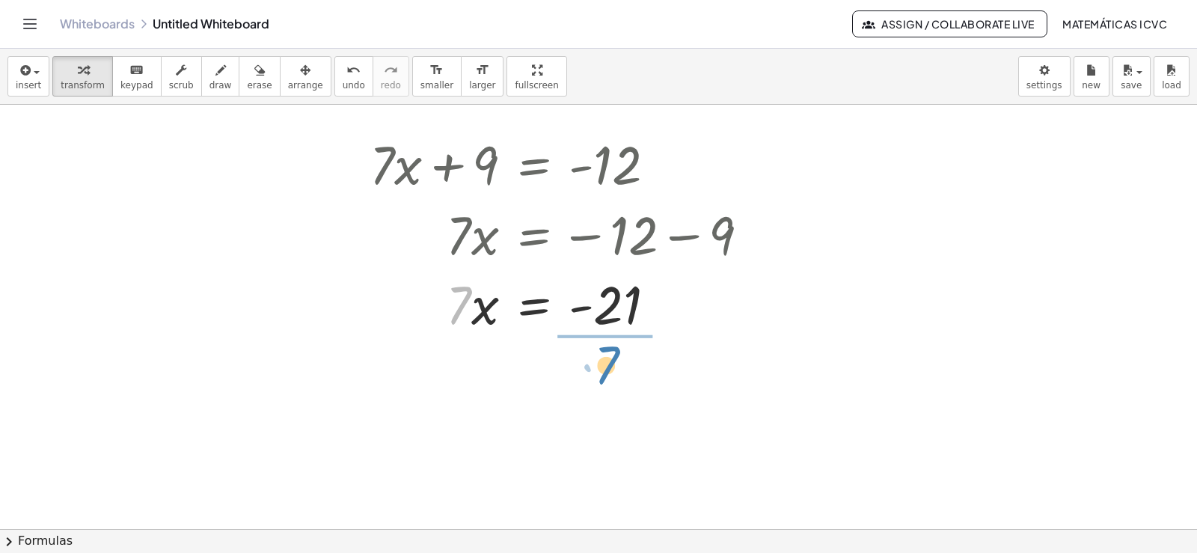
drag, startPoint x: 453, startPoint y: 317, endPoint x: 601, endPoint y: 377, distance: 159.8
click at [601, 377] on div "+ · 7 · x + 9 = - 12 · 7 · x = − 12 − 9 · 7 · 7 · x = - 21" at bounding box center [598, 339] width 1197 height 946
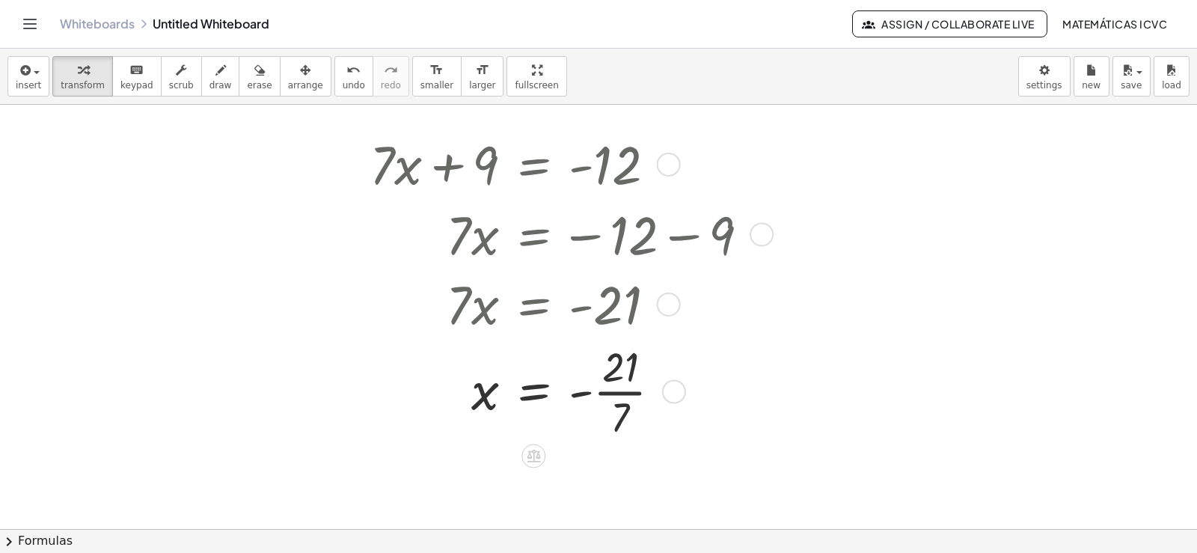
click at [631, 392] on div at bounding box center [565, 390] width 406 height 105
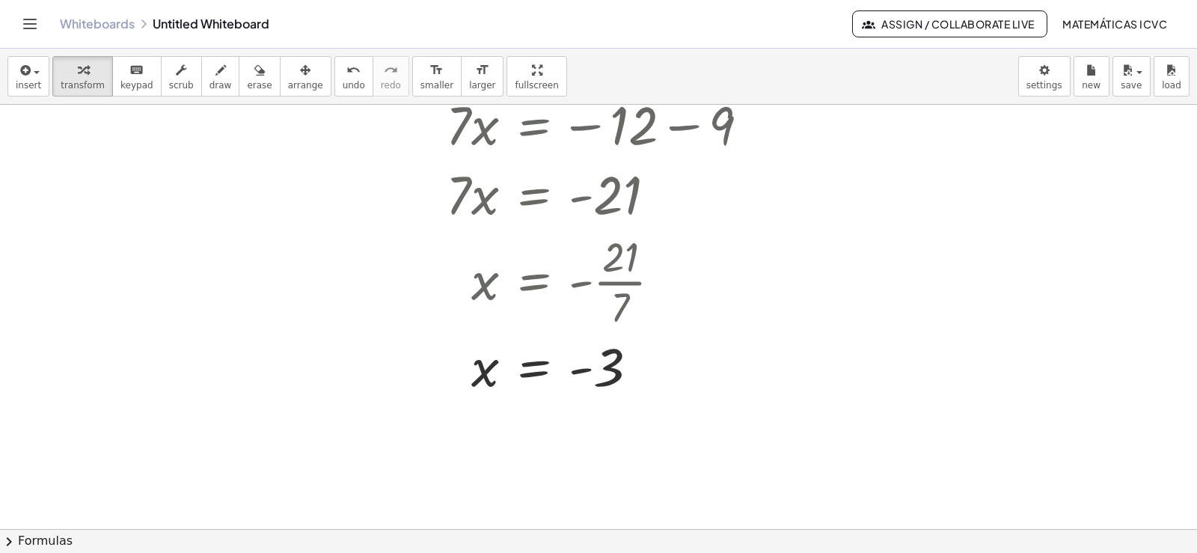
scroll to position [388, 0]
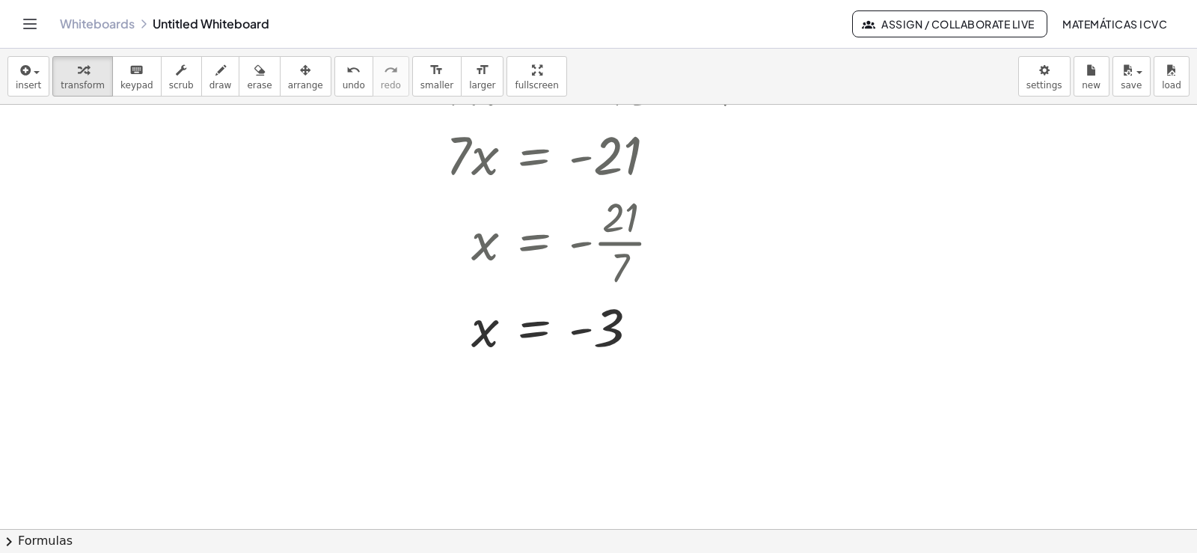
click at [262, 246] on div at bounding box center [598, 189] width 1197 height 946
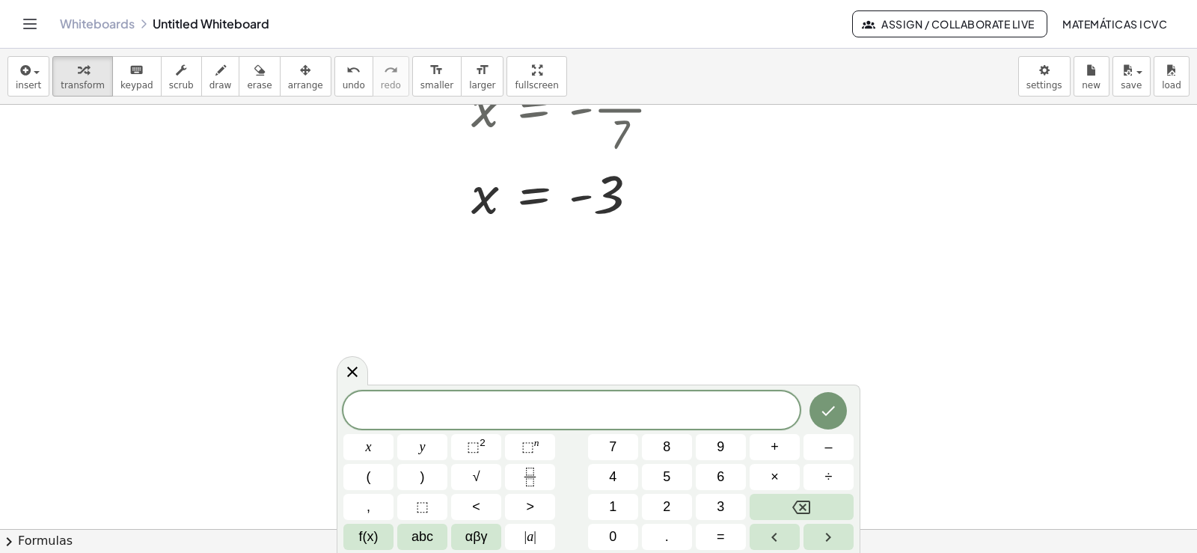
scroll to position [671, 0]
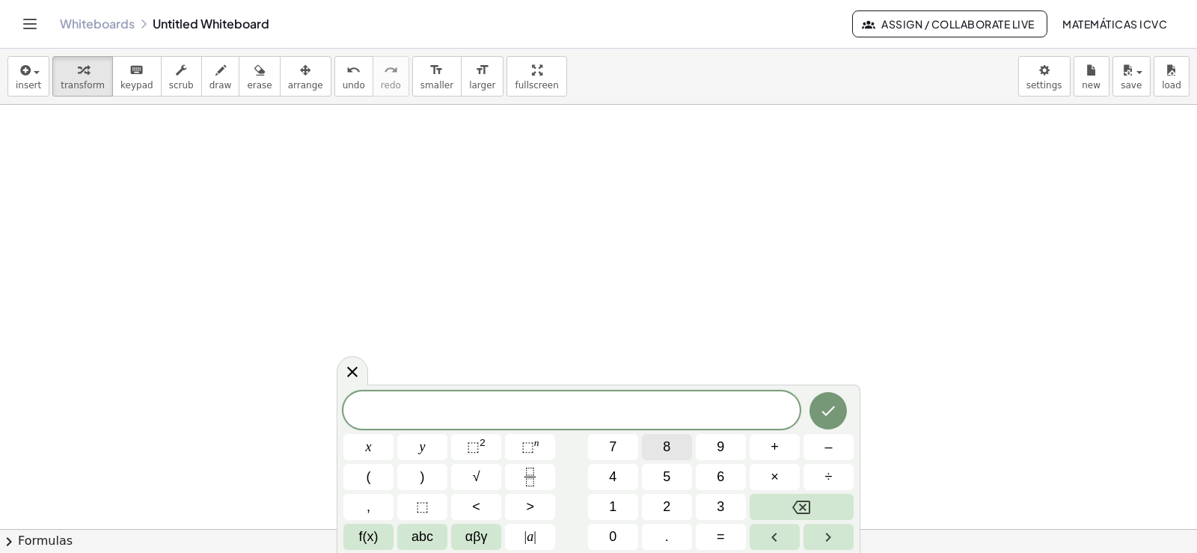
click at [670, 448] on button "8" at bounding box center [667, 447] width 50 height 26
click at [431, 452] on button "y" at bounding box center [422, 447] width 50 height 26
click at [846, 444] on button "–" at bounding box center [829, 447] width 50 height 26
click at [666, 476] on span "5" at bounding box center [666, 477] width 7 height 20
click at [730, 536] on button "=" at bounding box center [721, 537] width 50 height 26
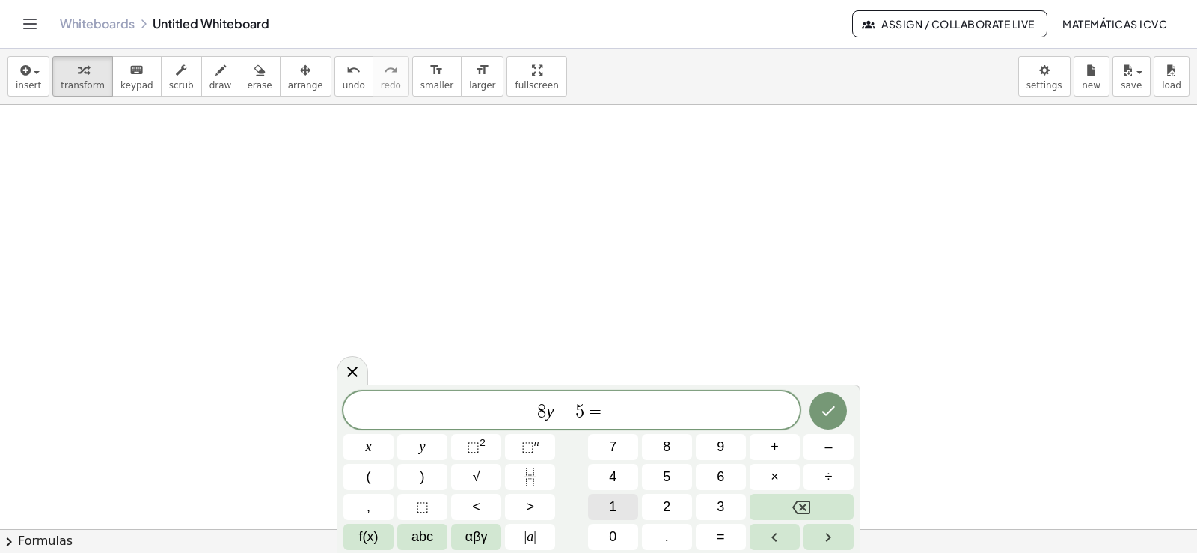
click at [623, 502] on button "1" at bounding box center [613, 507] width 50 height 26
click at [837, 417] on icon "Done" at bounding box center [828, 411] width 18 height 18
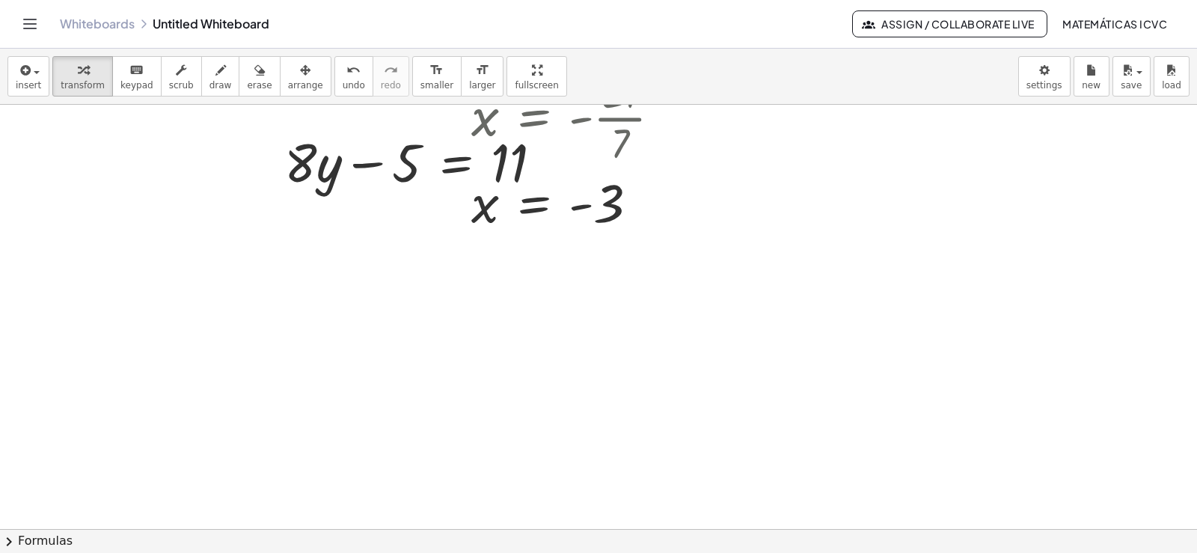
scroll to position [522, 0]
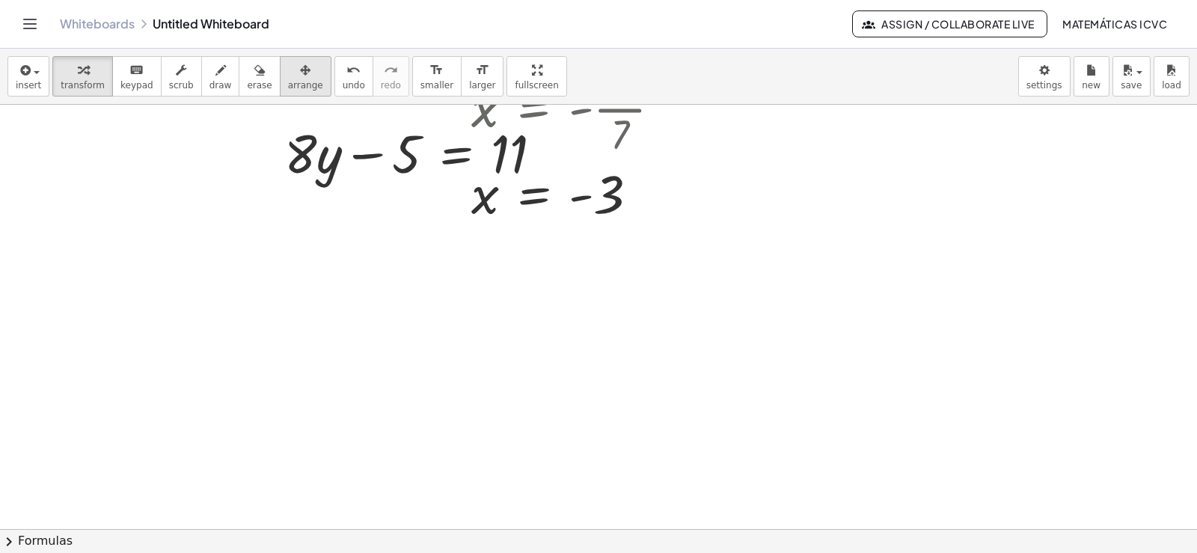
click at [293, 80] on span "arrange" at bounding box center [305, 85] width 35 height 10
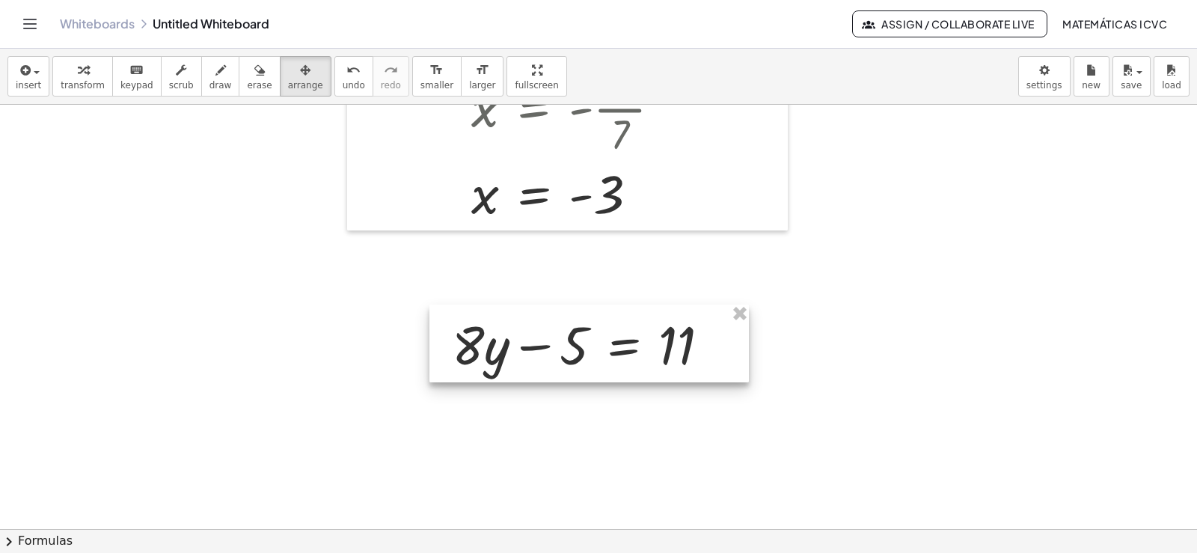
drag, startPoint x: 337, startPoint y: 178, endPoint x: 505, endPoint y: 370, distance: 254.5
click at [505, 370] on div at bounding box center [589, 344] width 320 height 78
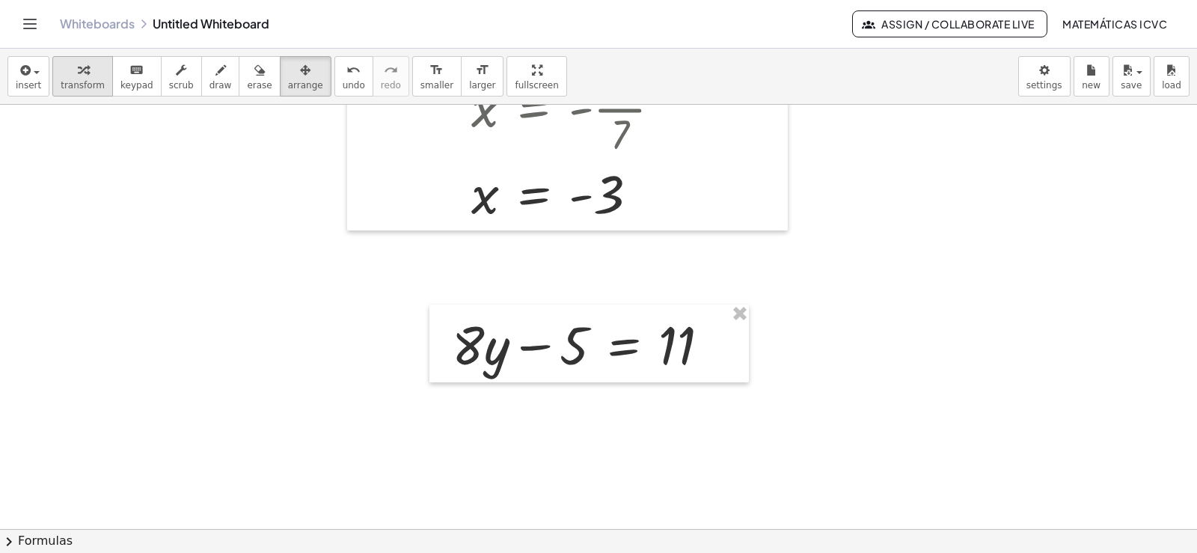
click at [73, 81] on span "transform" at bounding box center [83, 85] width 44 height 10
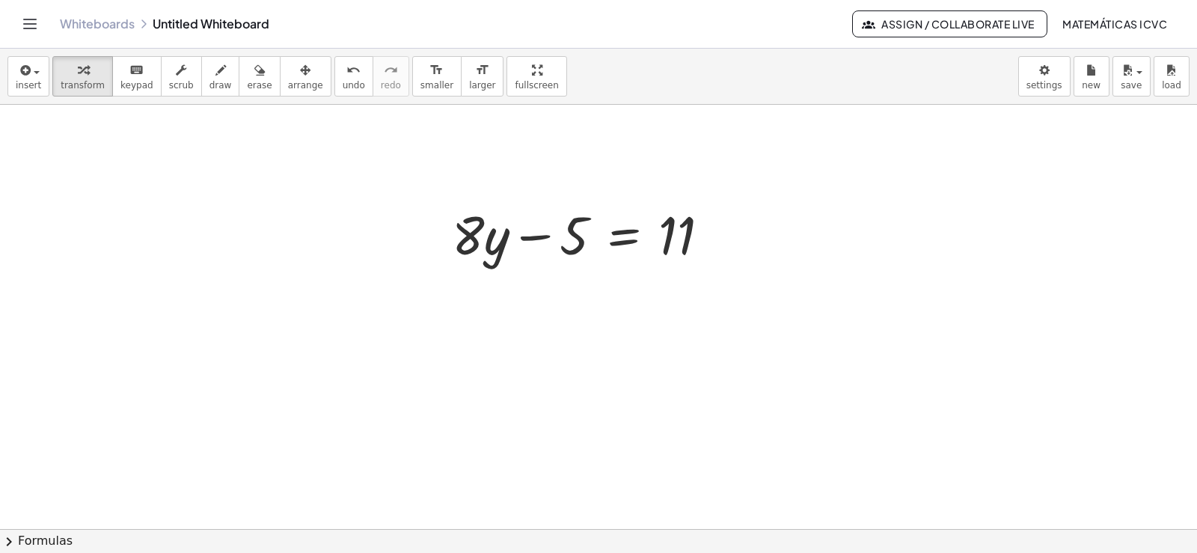
scroll to position [671, 0]
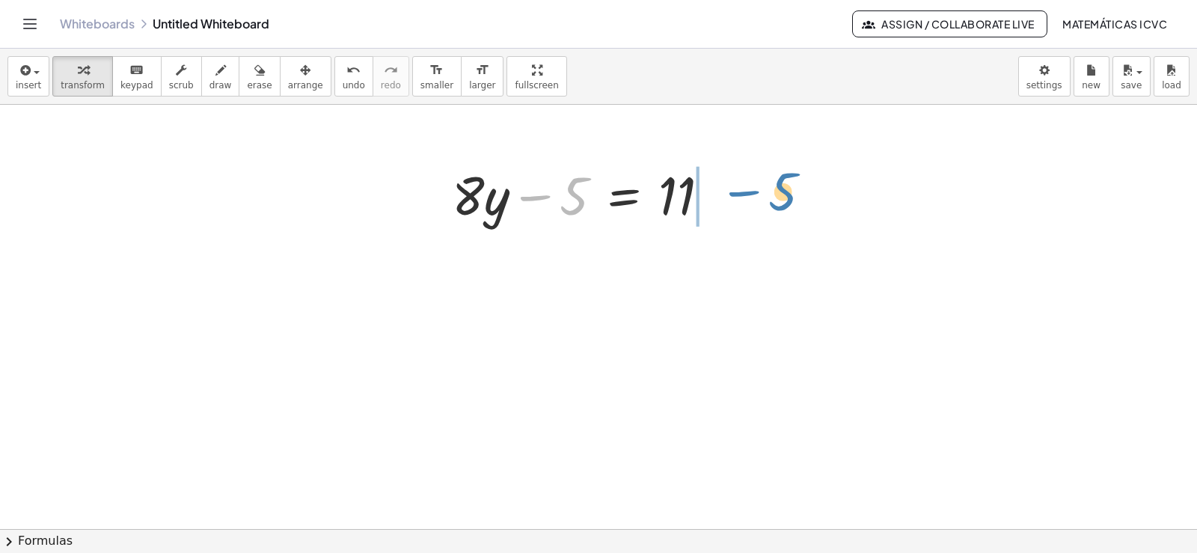
drag, startPoint x: 526, startPoint y: 199, endPoint x: 735, endPoint y: 195, distance: 208.8
click at [735, 195] on div "− 5 + · 8 · y − 5 = 11" at bounding box center [589, 194] width 320 height 78
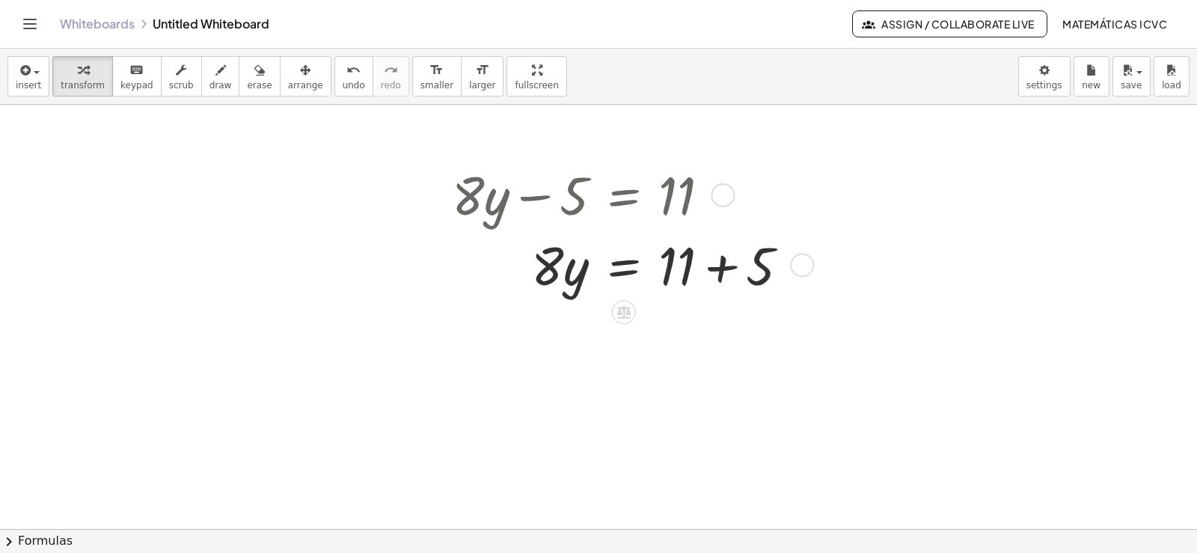
click at [719, 263] on div at bounding box center [626, 264] width 364 height 70
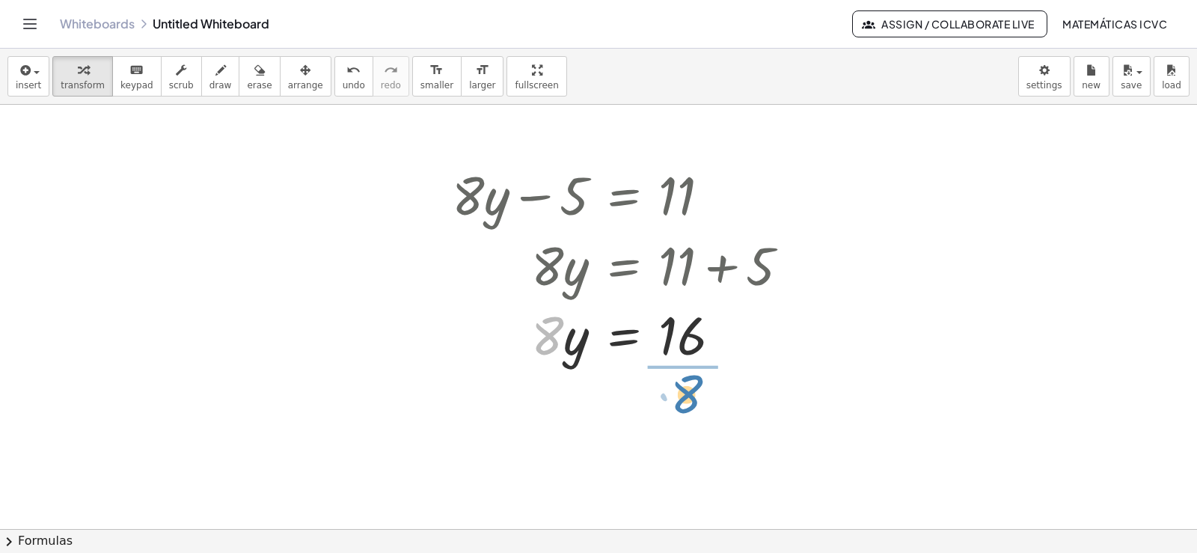
drag, startPoint x: 545, startPoint y: 345, endPoint x: 684, endPoint y: 403, distance: 150.9
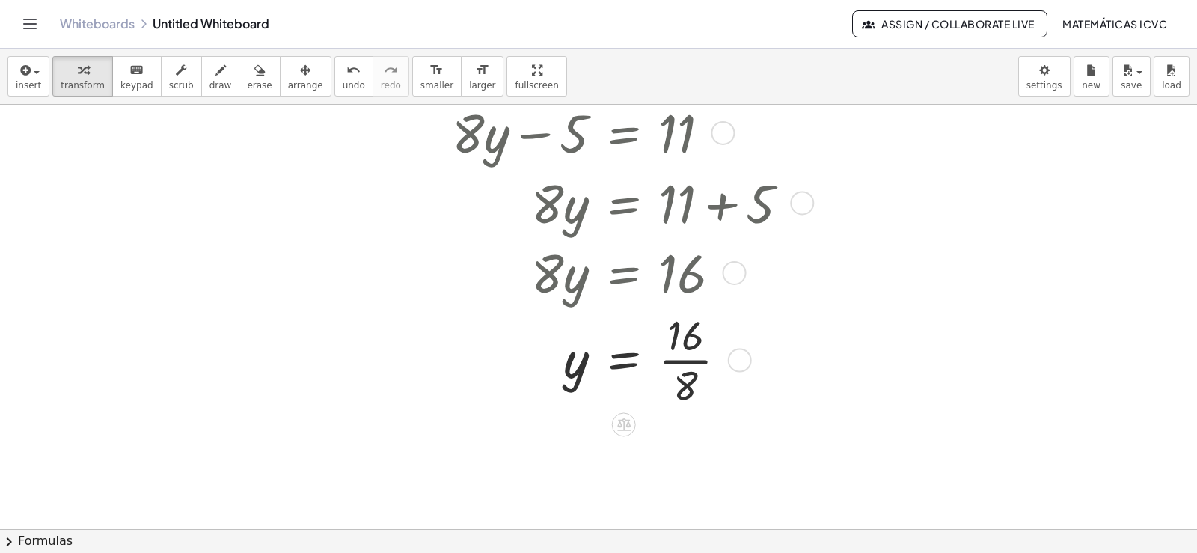
scroll to position [761, 0]
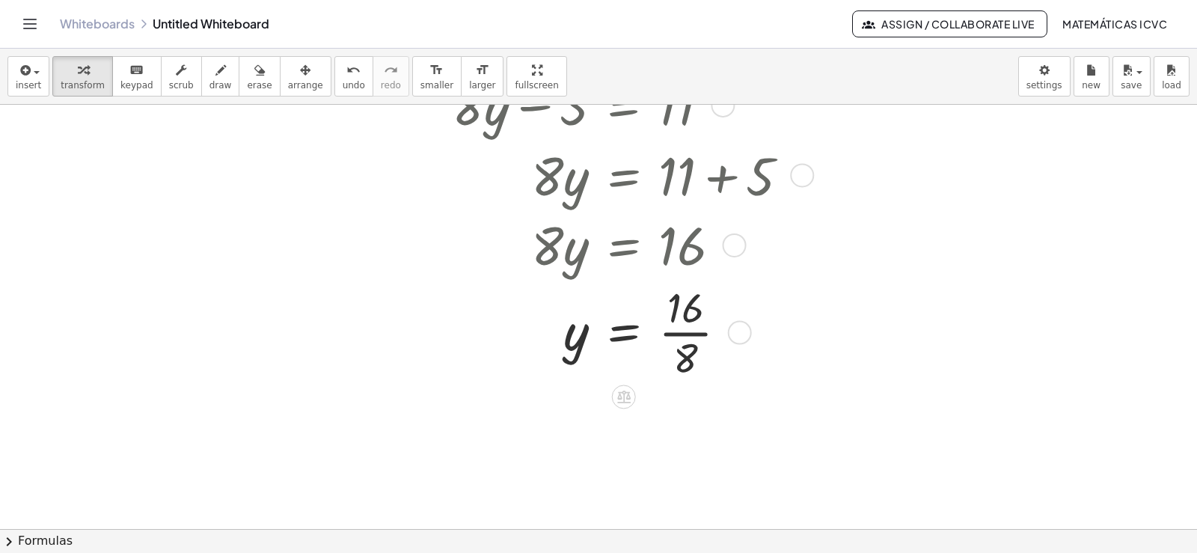
click at [686, 336] on div at bounding box center [626, 331] width 364 height 105
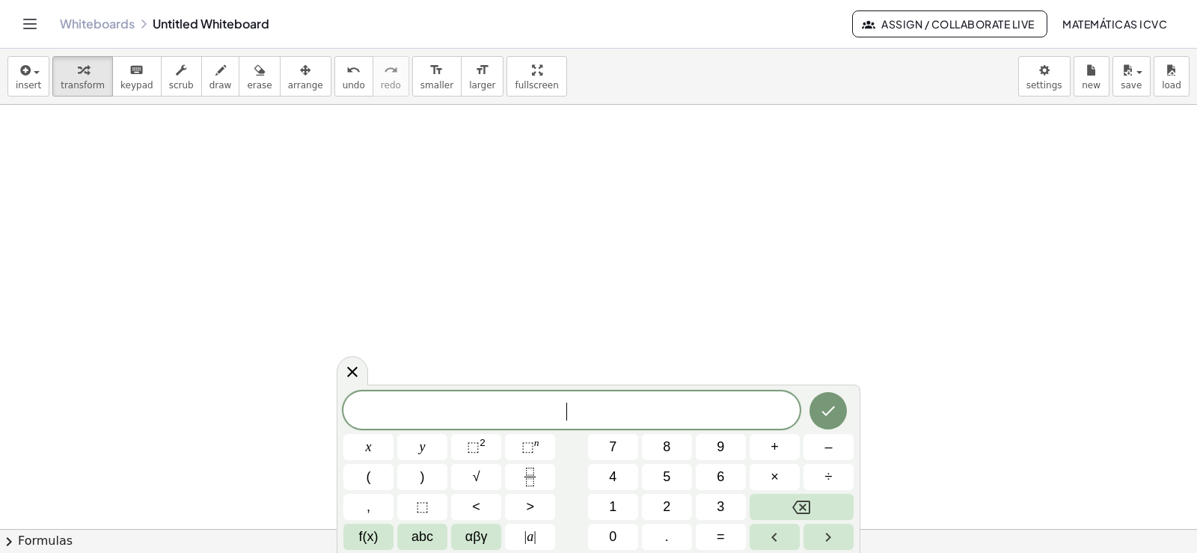
scroll to position [1273, 0]
click at [618, 450] on button "7" at bounding box center [613, 447] width 50 height 26
click at [384, 450] on button "x" at bounding box center [368, 447] width 50 height 26
click at [828, 447] on span "–" at bounding box center [828, 447] width 7 height 20
click at [618, 505] on button "1" at bounding box center [613, 507] width 50 height 26
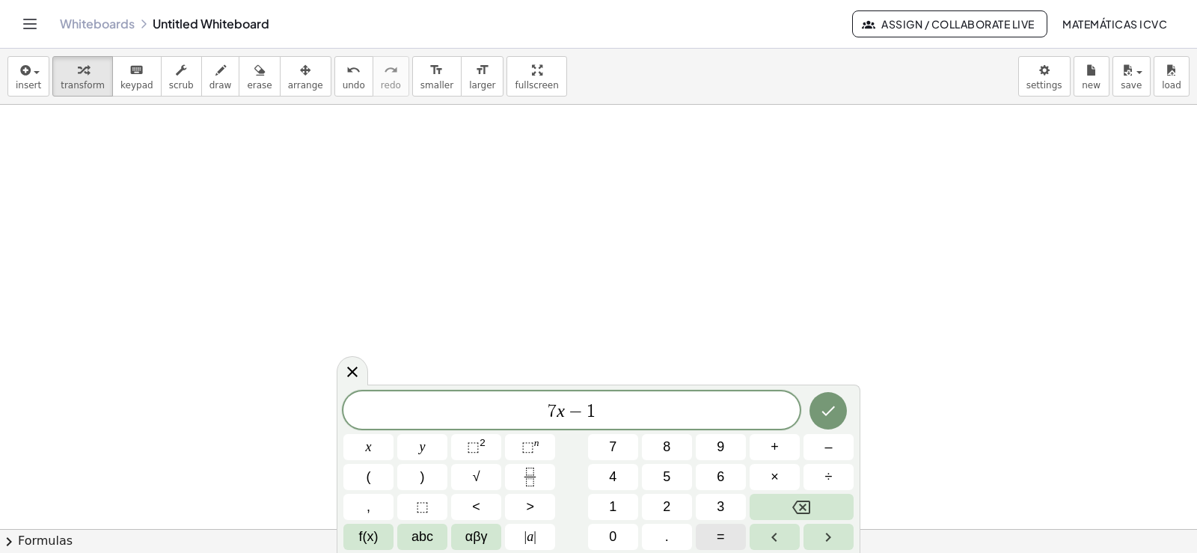
click at [721, 536] on span "=" at bounding box center [721, 537] width 8 height 20
click at [617, 508] on span "1" at bounding box center [612, 507] width 7 height 20
click at [720, 505] on span "3" at bounding box center [720, 507] width 7 height 20
click at [831, 406] on icon "Done" at bounding box center [828, 411] width 18 height 18
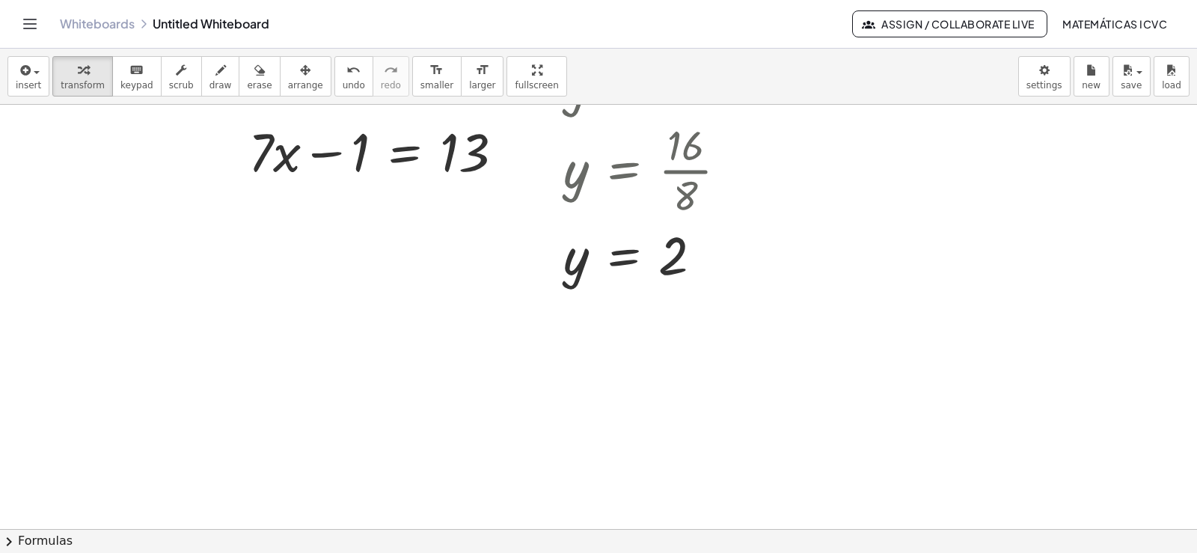
scroll to position [899, 0]
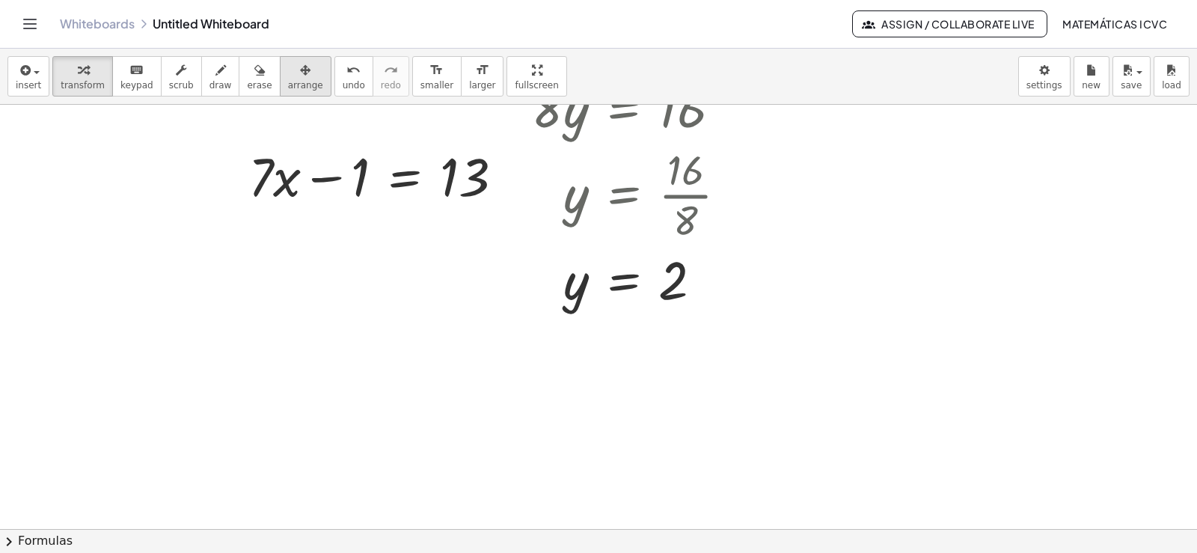
click at [300, 76] on icon "button" at bounding box center [305, 70] width 10 height 18
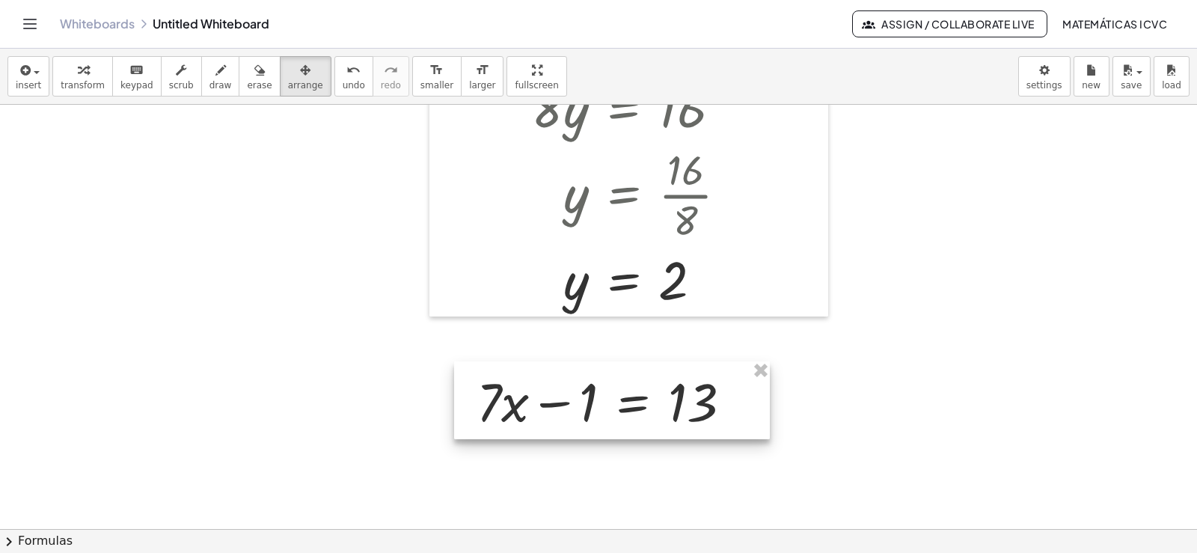
drag, startPoint x: 383, startPoint y: 176, endPoint x: 590, endPoint y: 386, distance: 295.2
click at [610, 401] on div at bounding box center [612, 400] width 316 height 78
click at [78, 71] on icon "button" at bounding box center [83, 70] width 10 height 18
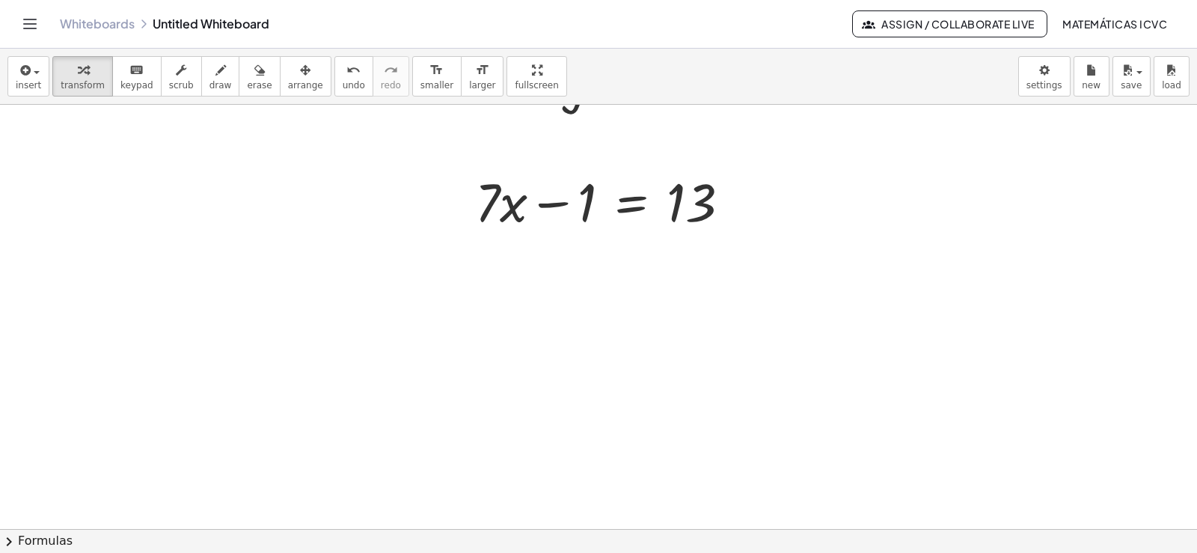
scroll to position [1123, 0]
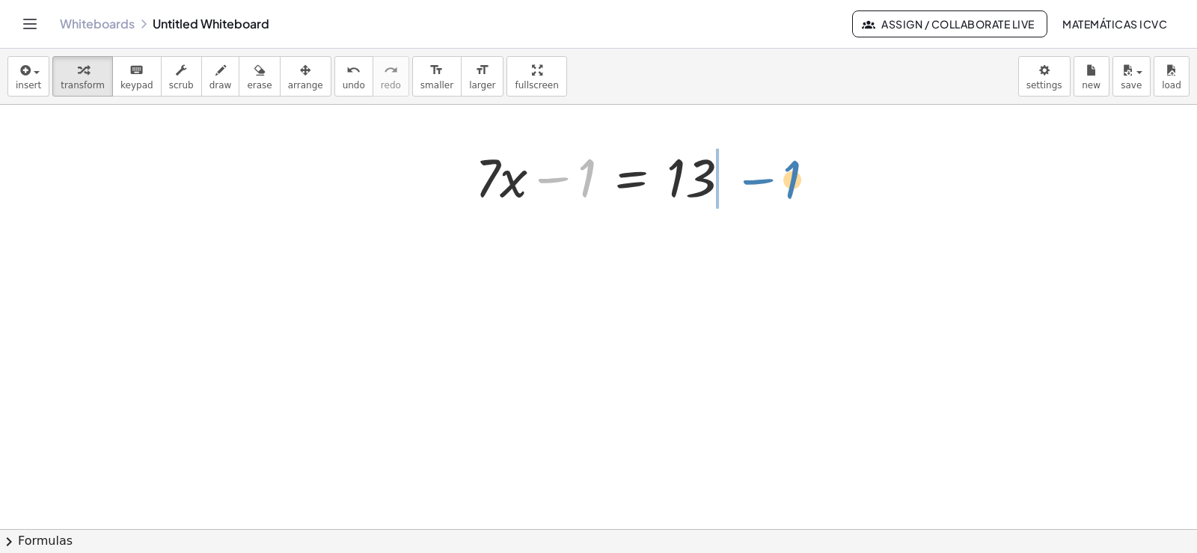
drag, startPoint x: 547, startPoint y: 182, endPoint x: 752, endPoint y: 183, distance: 205.0
click at [752, 183] on div "− 1 + · 7 · x − 1 = 13" at bounding box center [611, 176] width 316 height 78
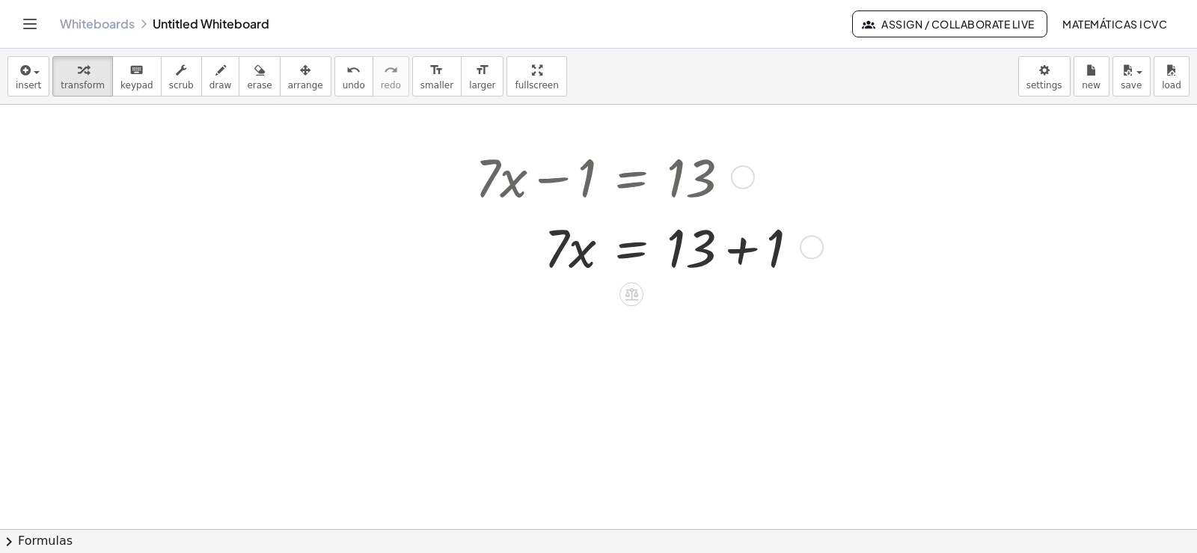
click at [745, 245] on div at bounding box center [643, 246] width 351 height 70
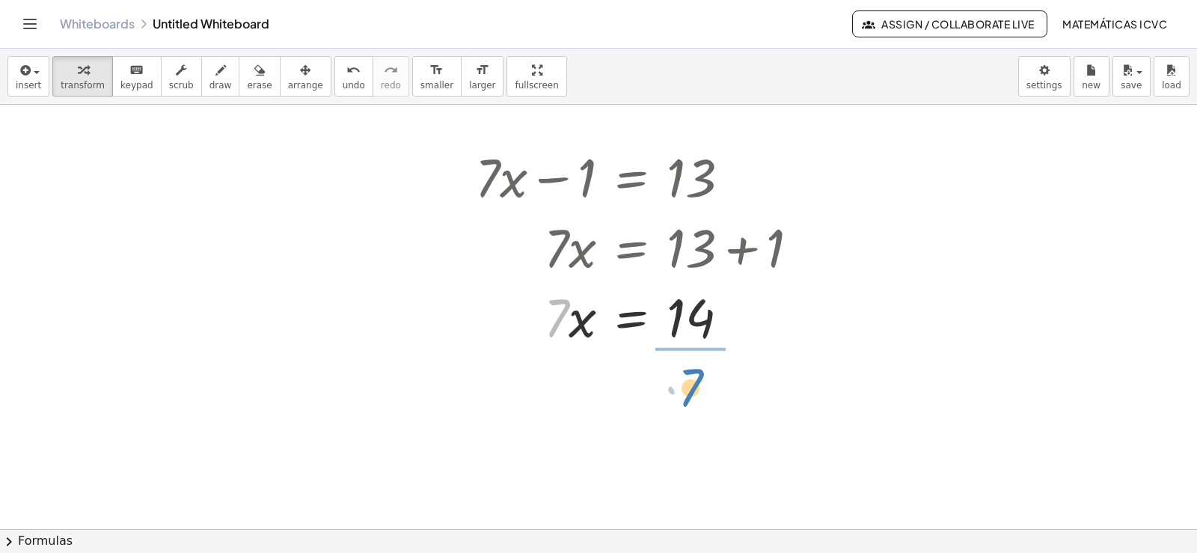
drag, startPoint x: 552, startPoint y: 323, endPoint x: 686, endPoint y: 393, distance: 150.9
click at [700, 407] on div at bounding box center [643, 403] width 351 height 105
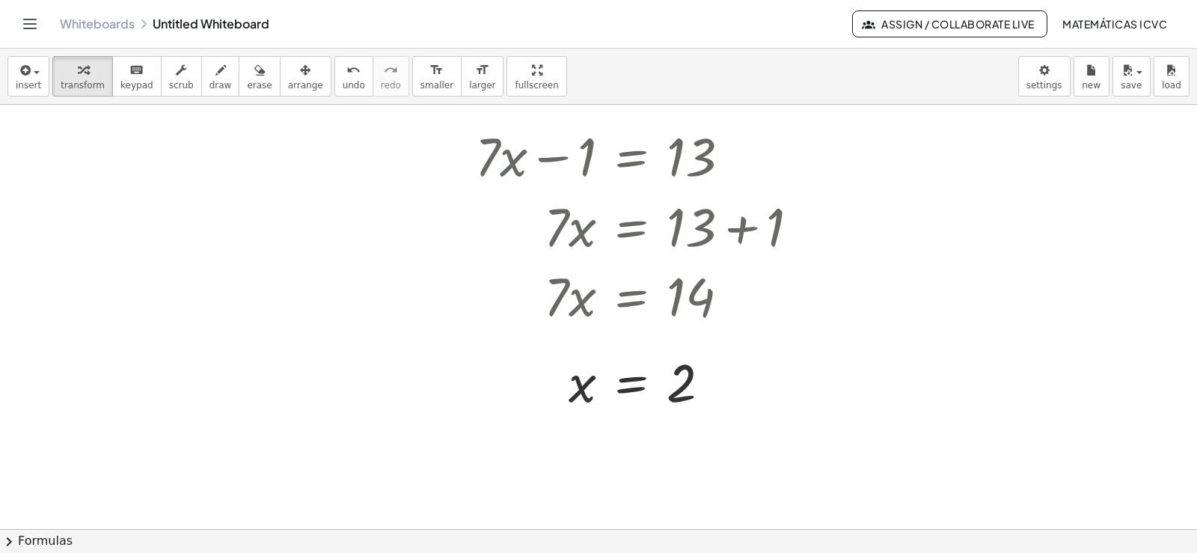
scroll to position [1153, 0]
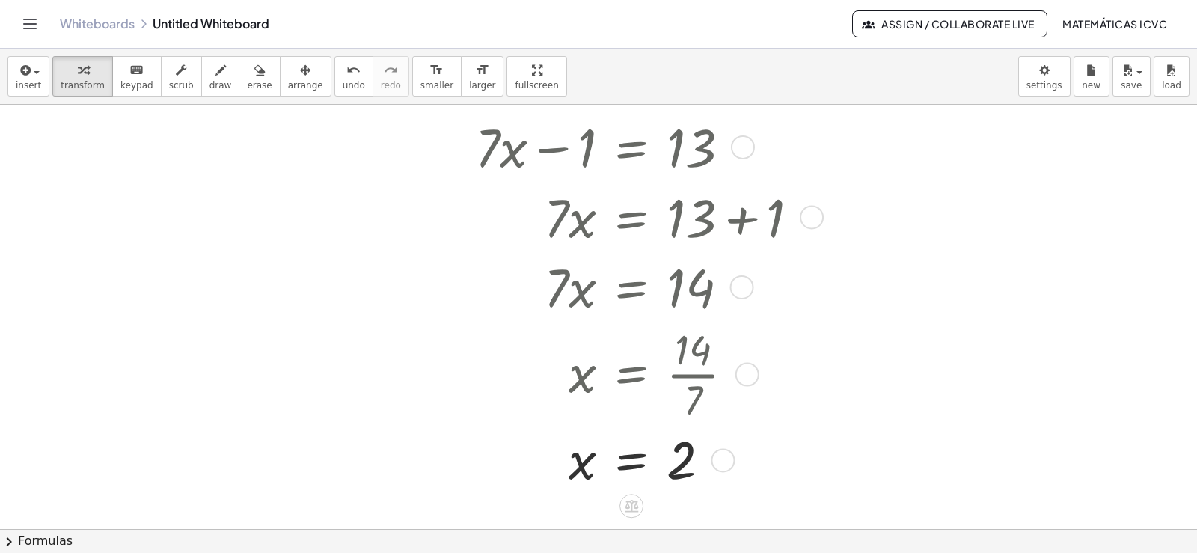
drag, startPoint x: 716, startPoint y: 367, endPoint x: 720, endPoint y: 466, distance: 98.8
click at [632, 460] on div "x = 2" at bounding box center [632, 460] width 0 height 0
click at [97, 73] on button "transform" at bounding box center [82, 76] width 61 height 40
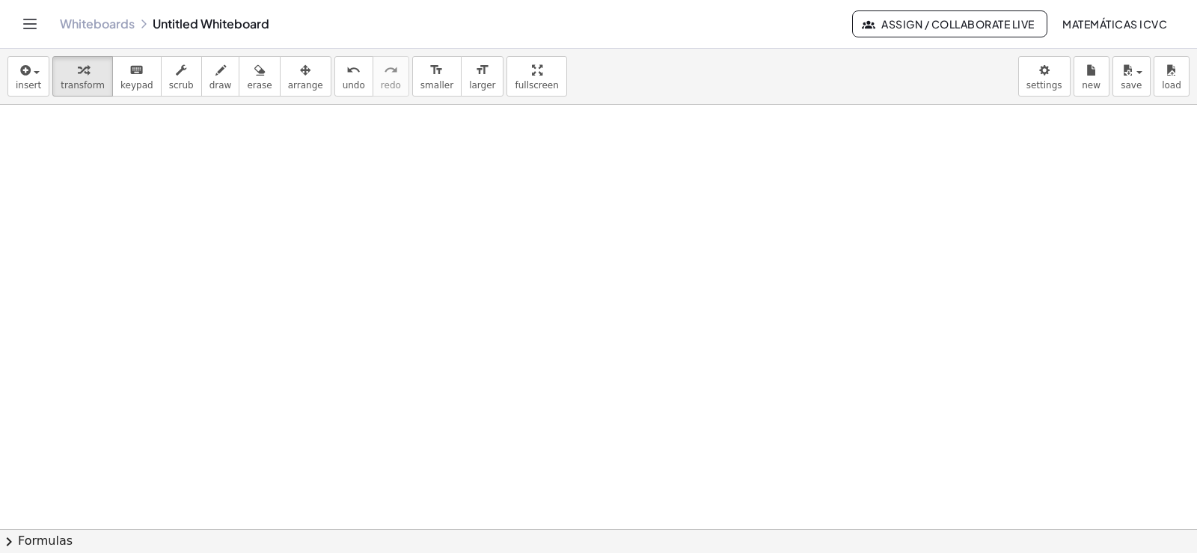
scroll to position [1647, 0]
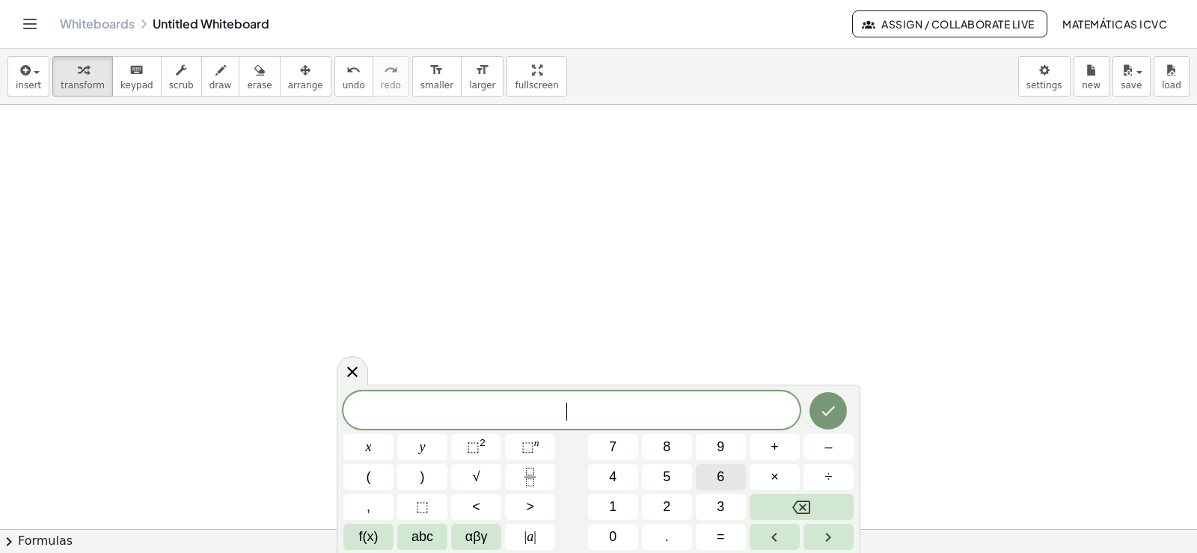
click at [727, 477] on button "6" at bounding box center [721, 477] width 50 height 26
click at [426, 448] on button "y" at bounding box center [422, 447] width 50 height 26
click at [831, 448] on span "–" at bounding box center [828, 447] width 7 height 20
click at [614, 448] on span "7" at bounding box center [612, 447] width 7 height 20
click at [724, 536] on button "=" at bounding box center [721, 537] width 50 height 26
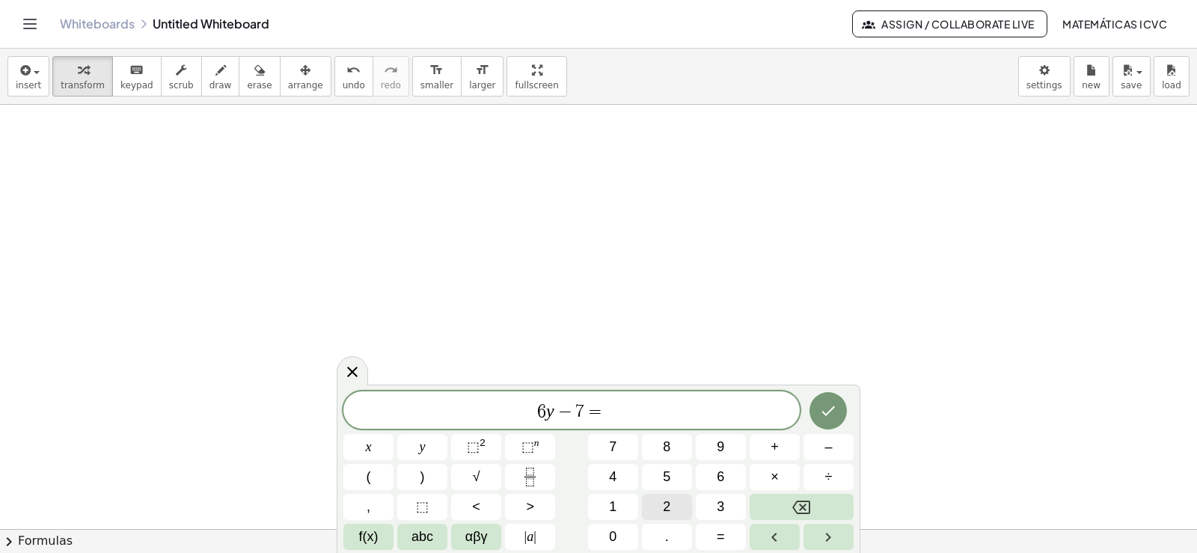
click at [675, 502] on button "2" at bounding box center [667, 507] width 50 height 26
click at [731, 446] on button "9" at bounding box center [721, 447] width 50 height 26
click at [838, 412] on button "Done" at bounding box center [828, 410] width 37 height 37
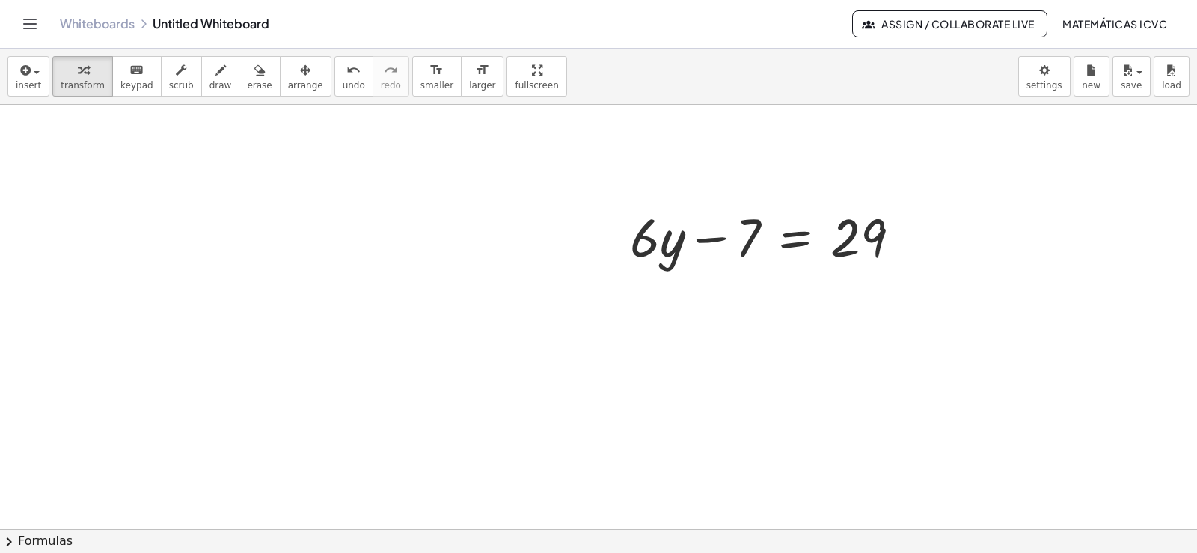
scroll to position [1847, 0]
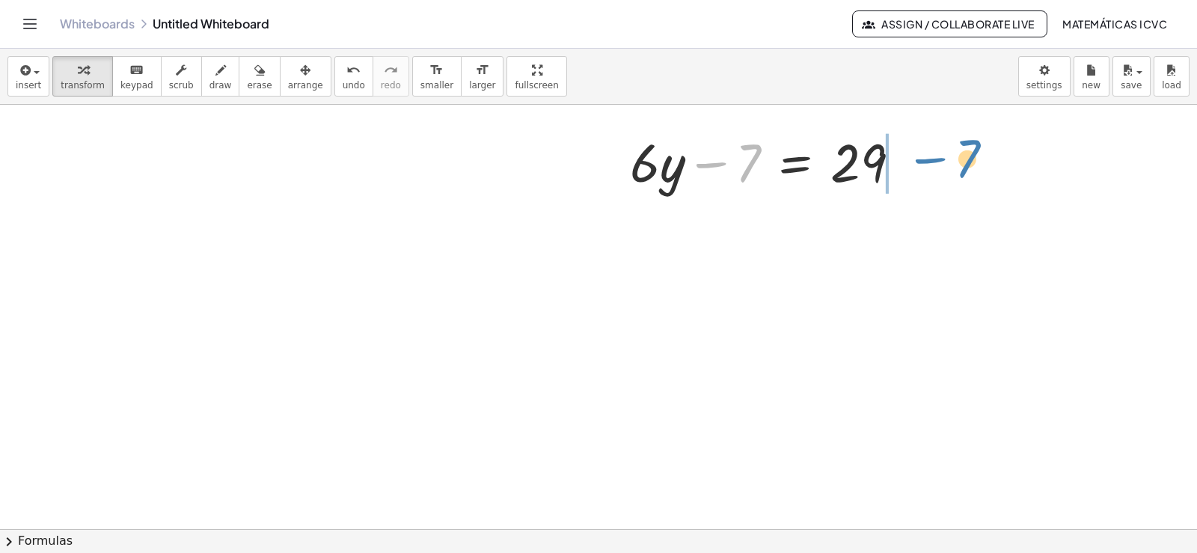
drag, startPoint x: 718, startPoint y: 165, endPoint x: 1142, endPoint y: 268, distance: 436.6
click at [926, 164] on div "− 7 + · 6 · y − 7 = 29" at bounding box center [773, 161] width 331 height 78
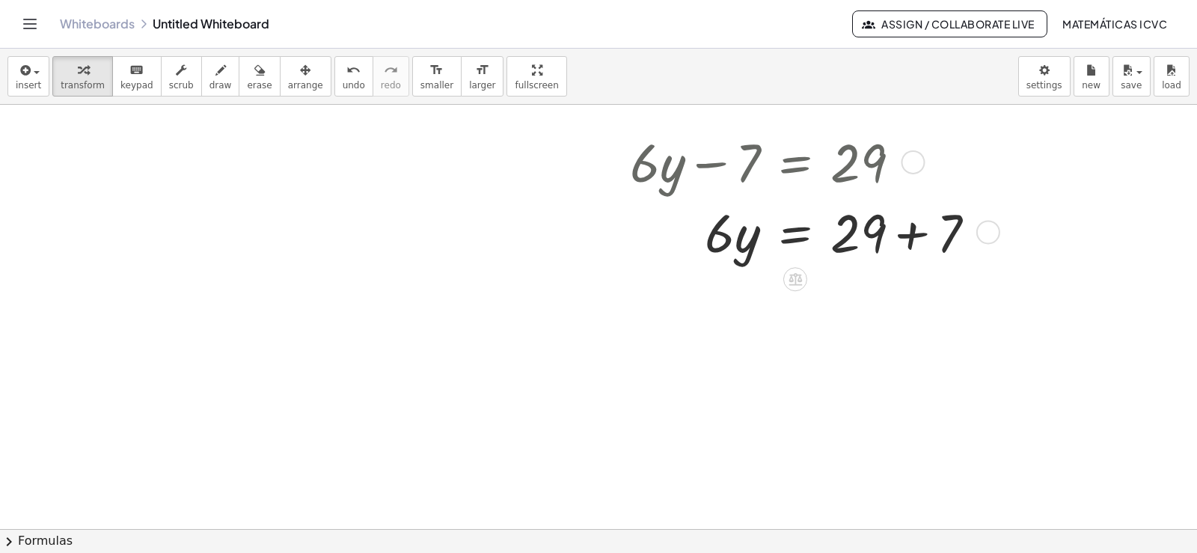
click at [913, 233] on div at bounding box center [809, 231] width 373 height 70
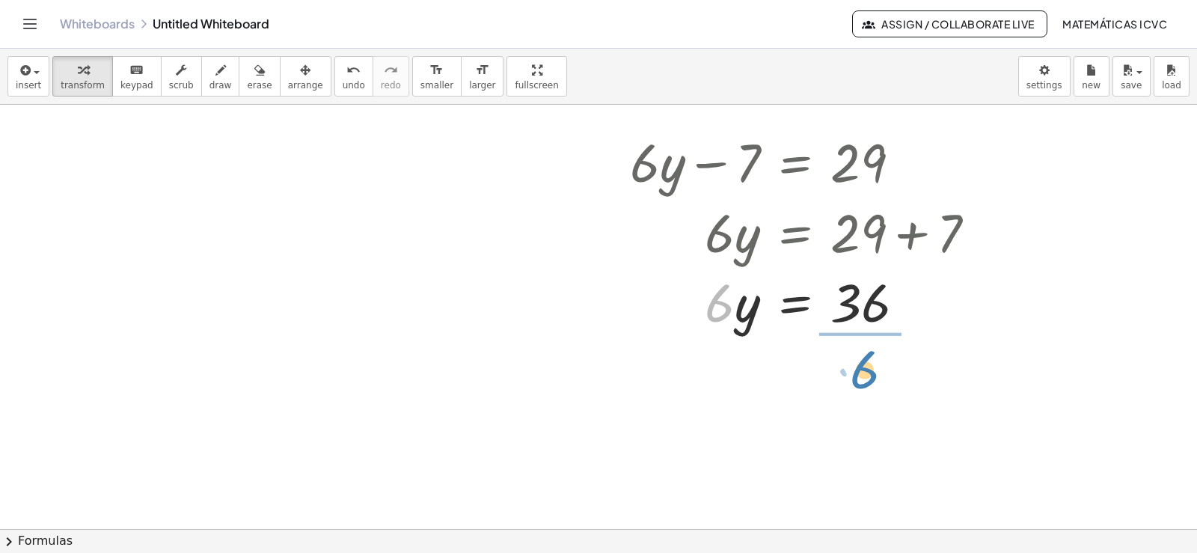
drag, startPoint x: 709, startPoint y: 313, endPoint x: 854, endPoint y: 378, distance: 159.1
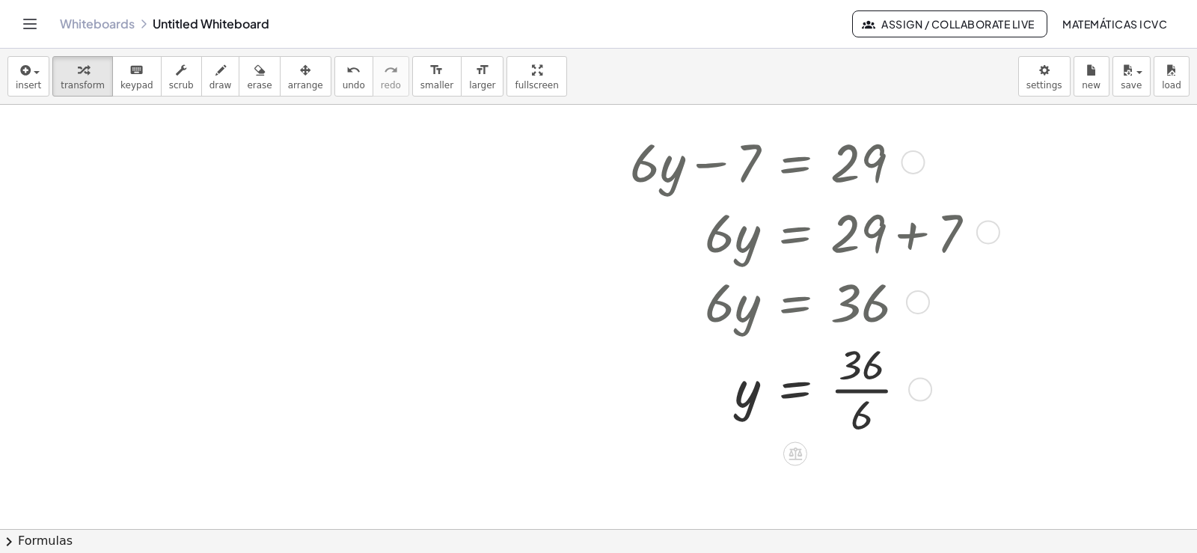
click at [878, 394] on div at bounding box center [809, 388] width 373 height 105
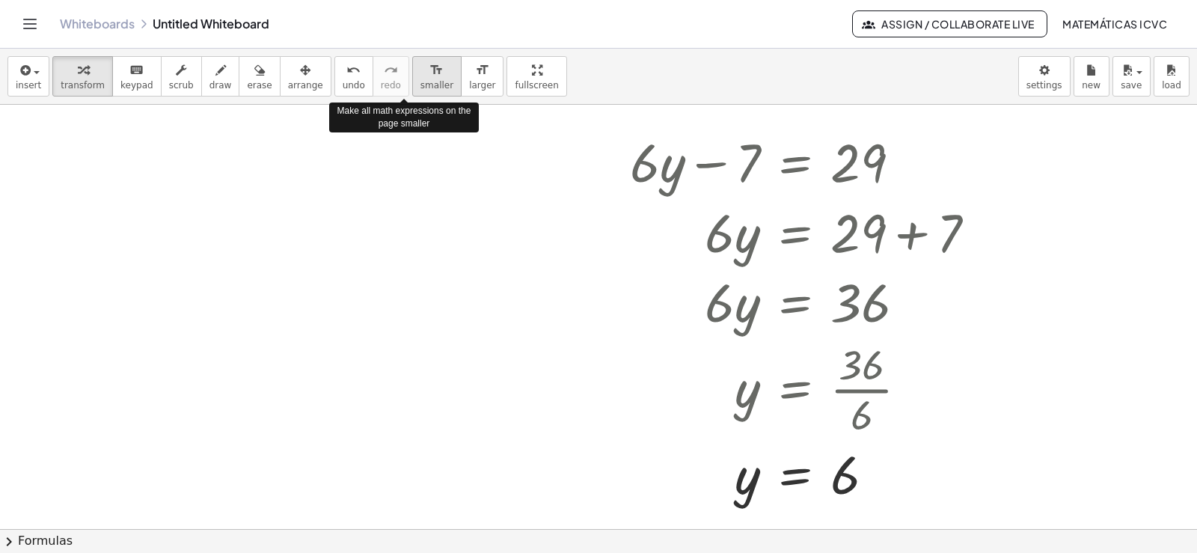
click at [421, 80] on span "smaller" at bounding box center [437, 85] width 33 height 10
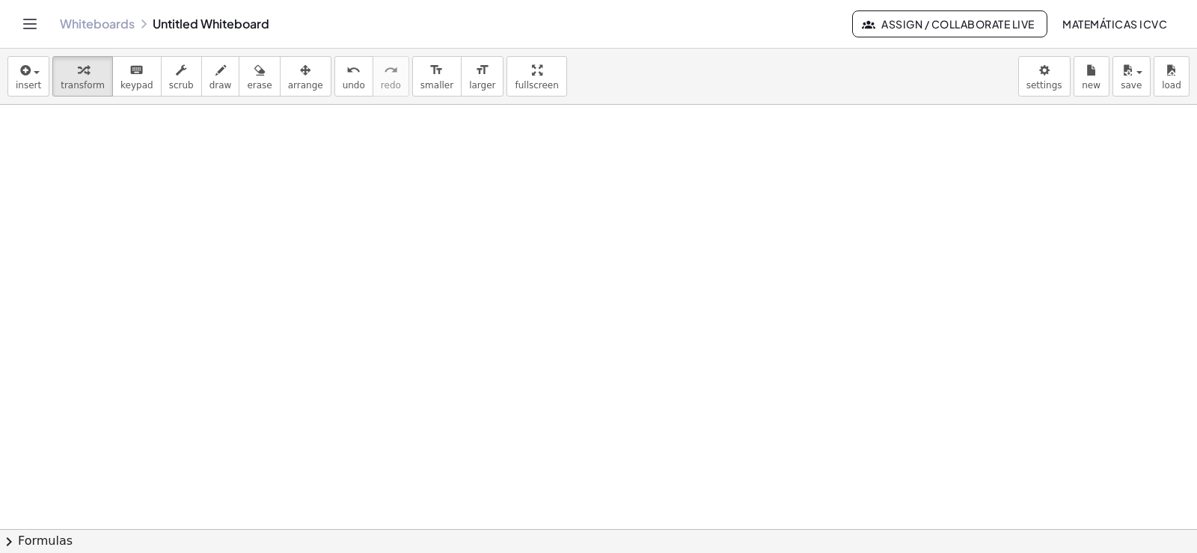
scroll to position [2271, 0]
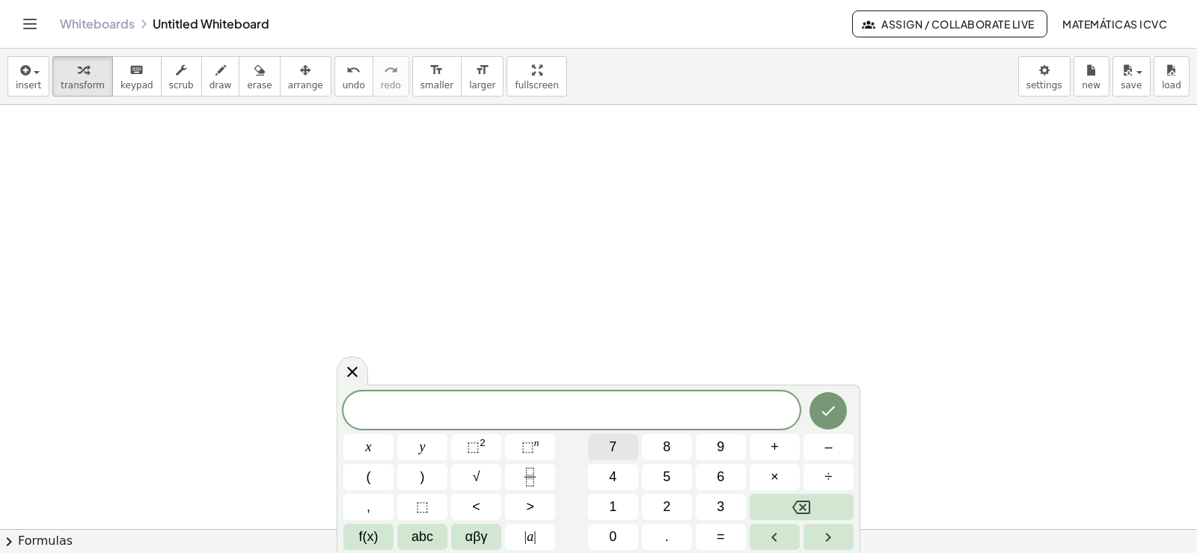
click at [614, 444] on span "7" at bounding box center [612, 447] width 7 height 20
click at [358, 441] on button "x" at bounding box center [368, 447] width 50 height 26
click at [775, 450] on span "+" at bounding box center [775, 447] width 8 height 20
click at [436, 449] on button "y" at bounding box center [422, 447] width 50 height 26
click at [721, 536] on span "=" at bounding box center [721, 537] width 8 height 20
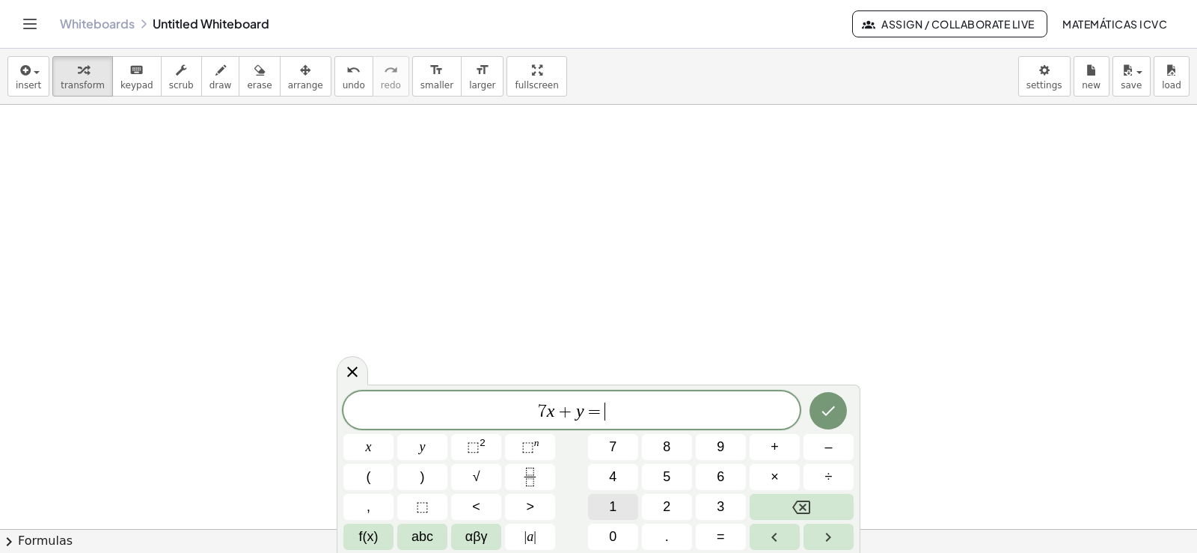
click at [610, 507] on span "1" at bounding box center [612, 507] width 7 height 20
click at [616, 527] on span "0" at bounding box center [612, 537] width 7 height 20
click at [834, 408] on icon "Done" at bounding box center [828, 411] width 13 height 10
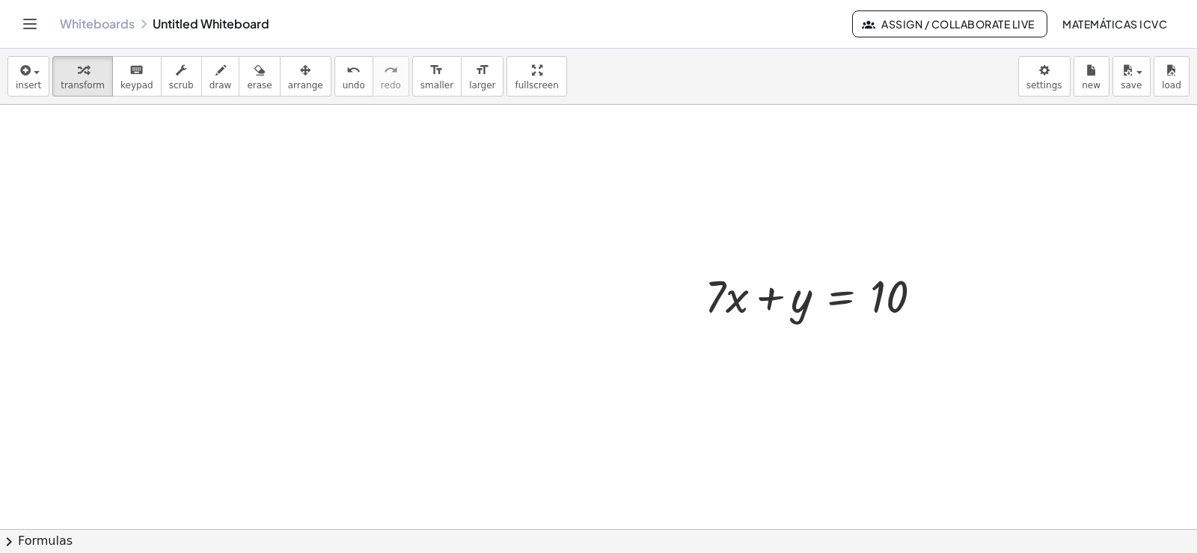
scroll to position [2421, 0]
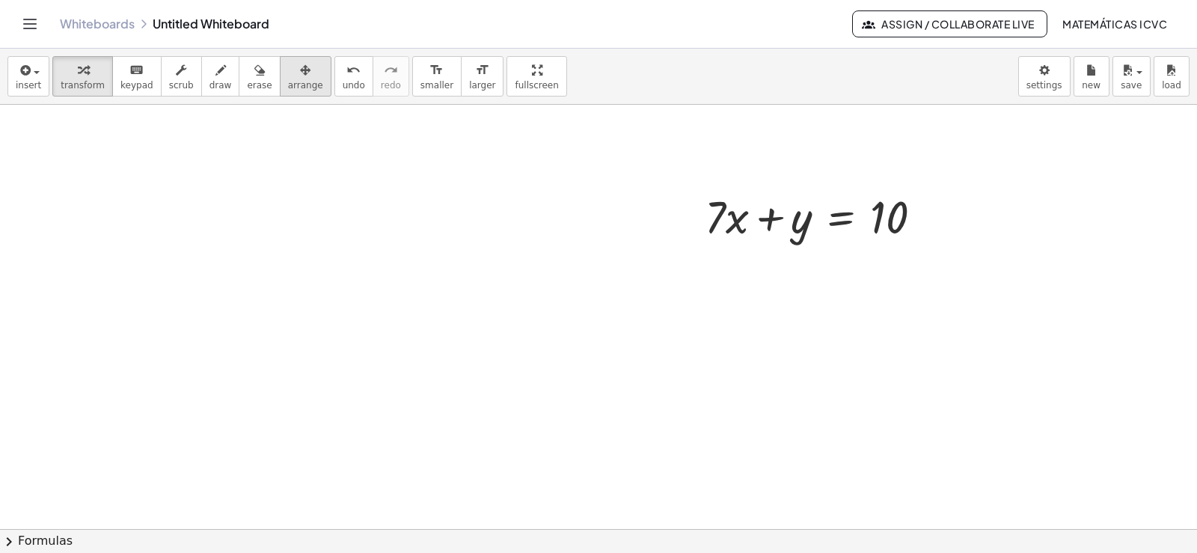
click at [288, 84] on span "arrange" at bounding box center [305, 85] width 35 height 10
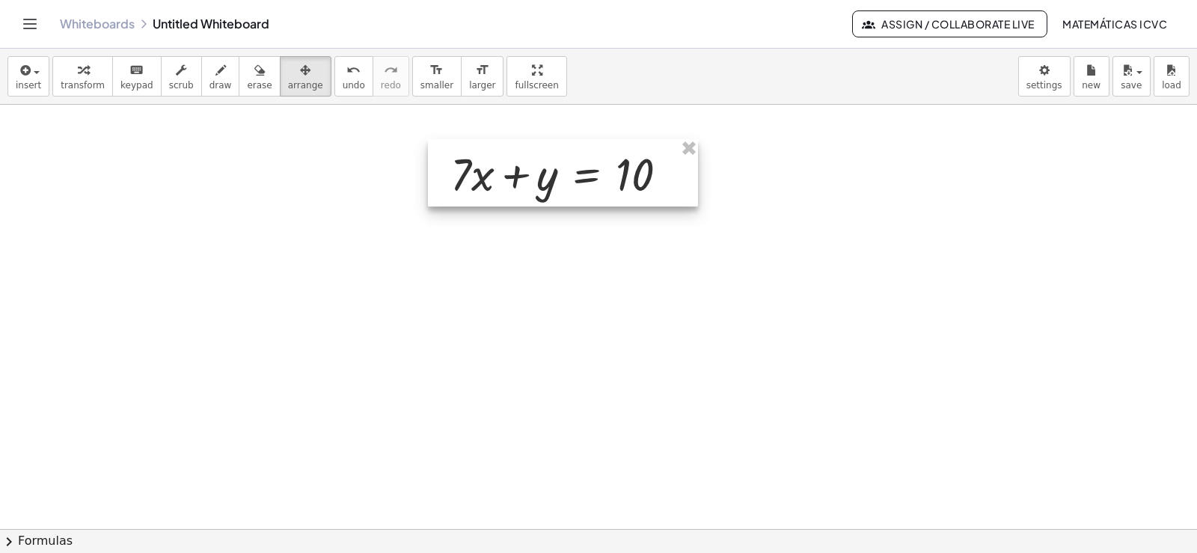
drag, startPoint x: 784, startPoint y: 224, endPoint x: 530, endPoint y: 182, distance: 258.0
click at [530, 182] on div at bounding box center [563, 172] width 270 height 67
click at [70, 82] on span "transform" at bounding box center [83, 85] width 44 height 10
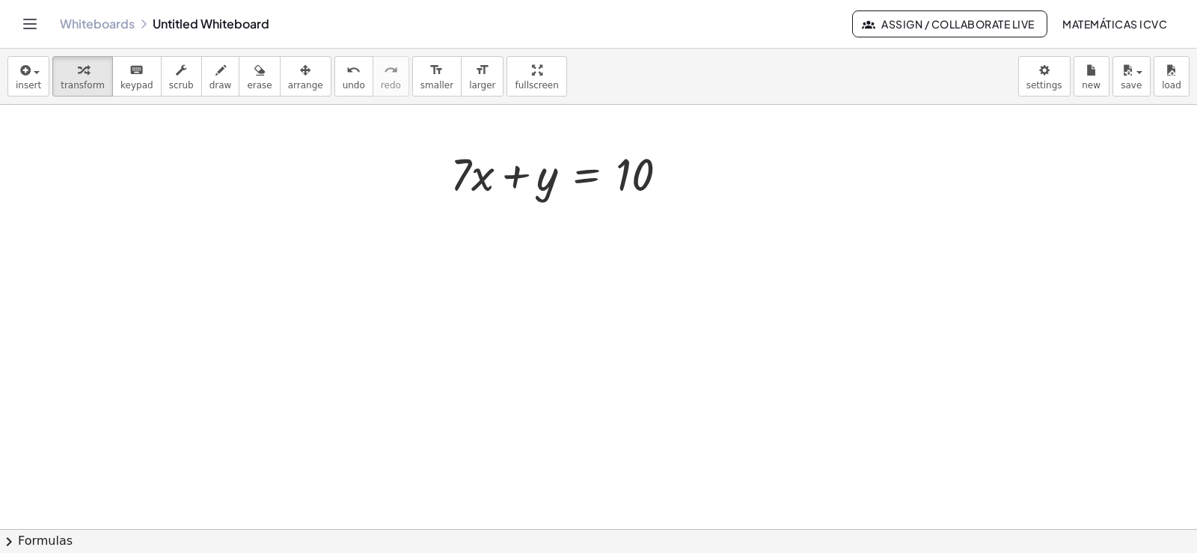
click at [215, 90] on button "draw" at bounding box center [220, 76] width 39 height 40
drag, startPoint x: 554, startPoint y: 147, endPoint x: 499, endPoint y: 170, distance: 60.0
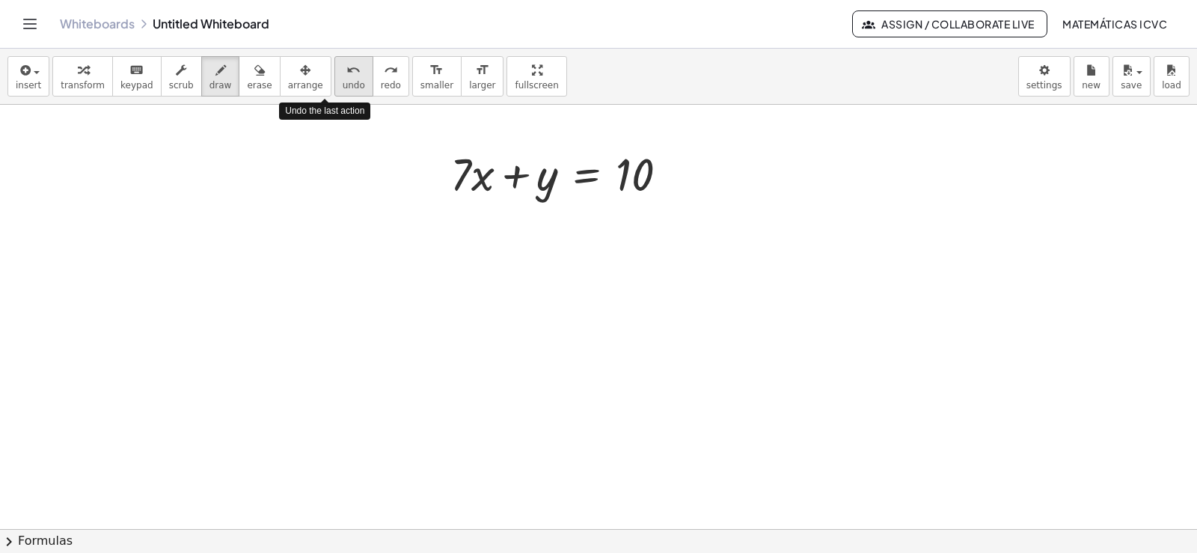
click at [343, 85] on span "undo" at bounding box center [354, 85] width 22 height 10
click at [83, 81] on span "transform" at bounding box center [83, 85] width 44 height 10
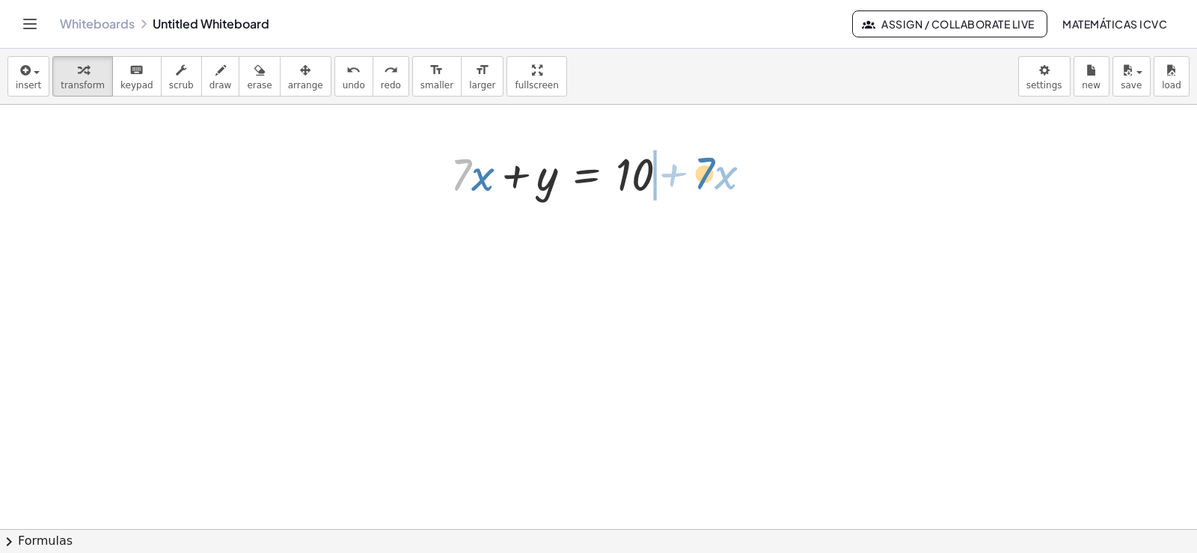
drag, startPoint x: 461, startPoint y: 179, endPoint x: 704, endPoint y: 177, distance: 243.2
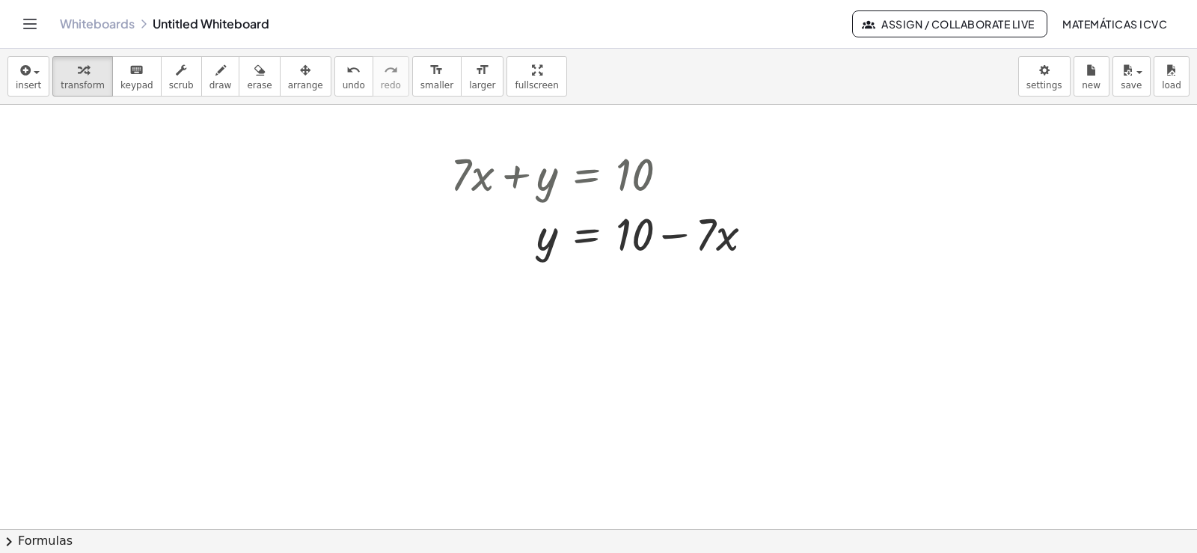
click at [210, 81] on span "draw" at bounding box center [221, 85] width 22 height 10
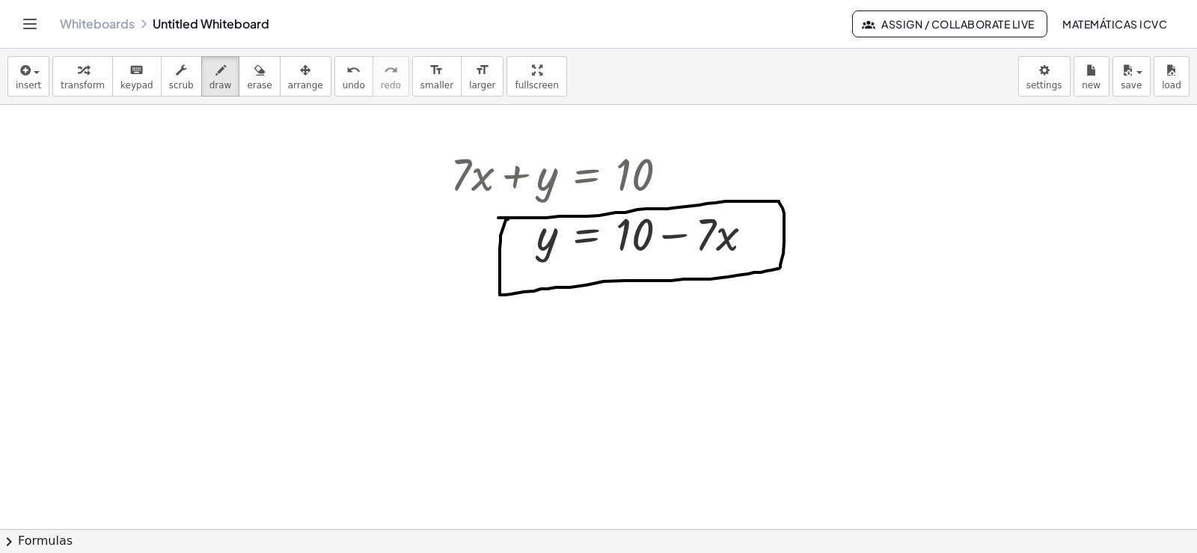
drag, startPoint x: 508, startPoint y: 219, endPoint x: 206, endPoint y: 287, distance: 309.9
click at [61, 76] on div "button" at bounding box center [83, 70] width 44 height 18
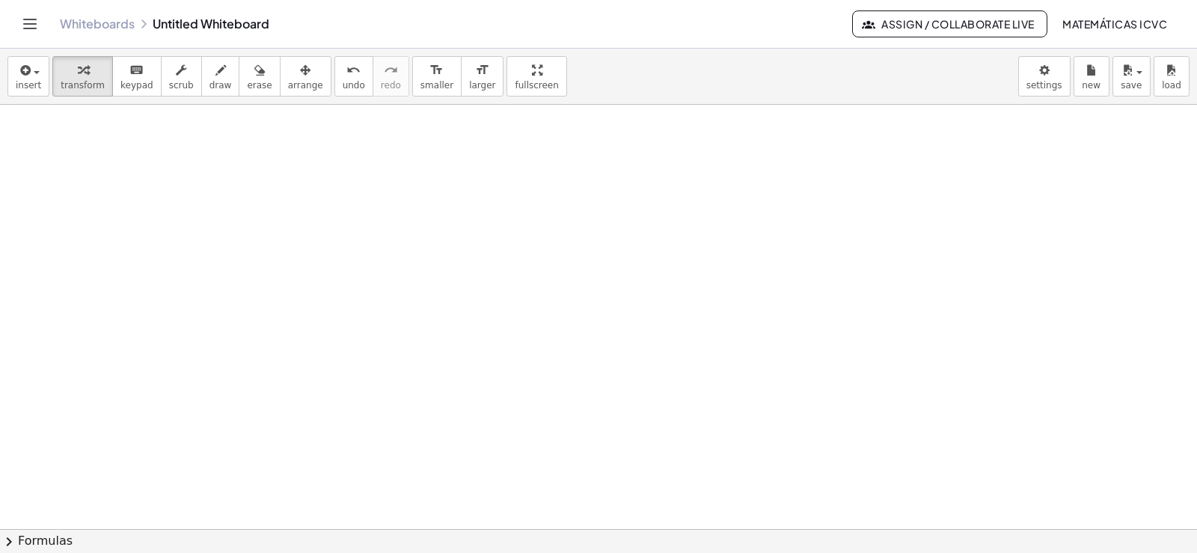
scroll to position [2695, 0]
drag, startPoint x: 90, startPoint y: 69, endPoint x: 731, endPoint y: 301, distance: 681.9
click at [91, 72] on div "button" at bounding box center [83, 70] width 44 height 18
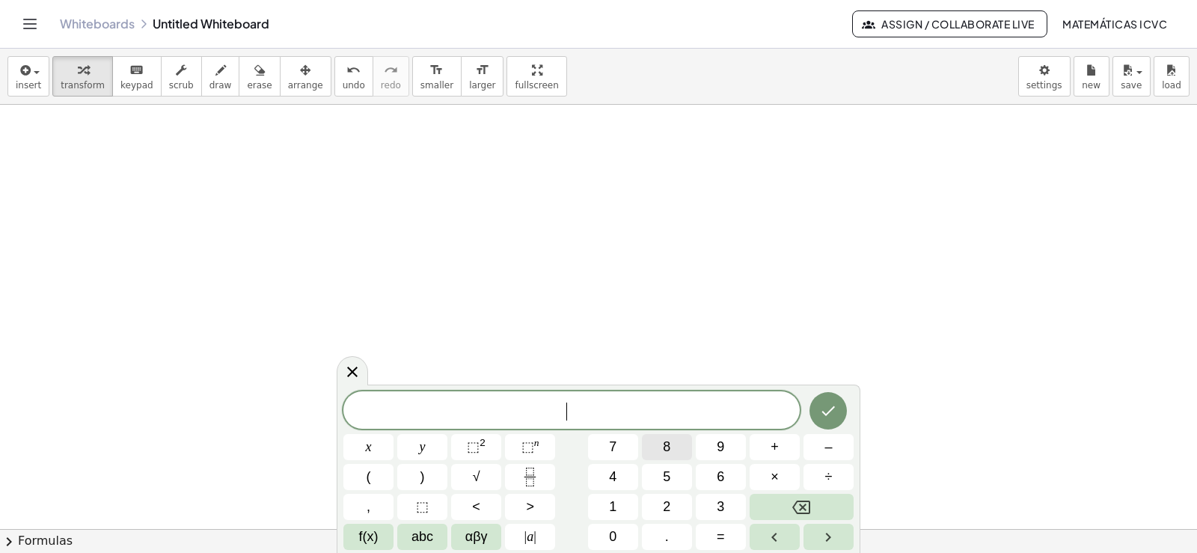
click at [678, 441] on button "8" at bounding box center [667, 447] width 50 height 26
click at [432, 450] on button "y" at bounding box center [422, 447] width 50 height 26
click at [785, 447] on button "+" at bounding box center [775, 447] width 50 height 26
click at [382, 447] on button "x" at bounding box center [368, 447] width 50 height 26
click at [718, 534] on span "=" at bounding box center [721, 537] width 8 height 20
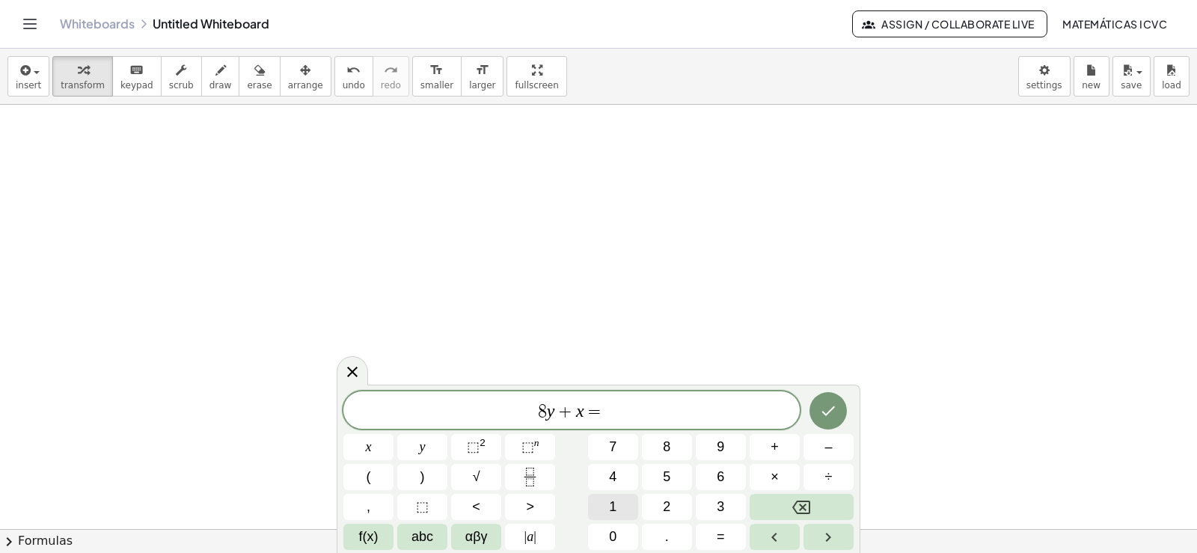
click at [620, 502] on button "1" at bounding box center [613, 507] width 50 height 26
click at [667, 471] on span "5" at bounding box center [666, 477] width 7 height 20
click at [841, 409] on button "Done" at bounding box center [828, 410] width 37 height 37
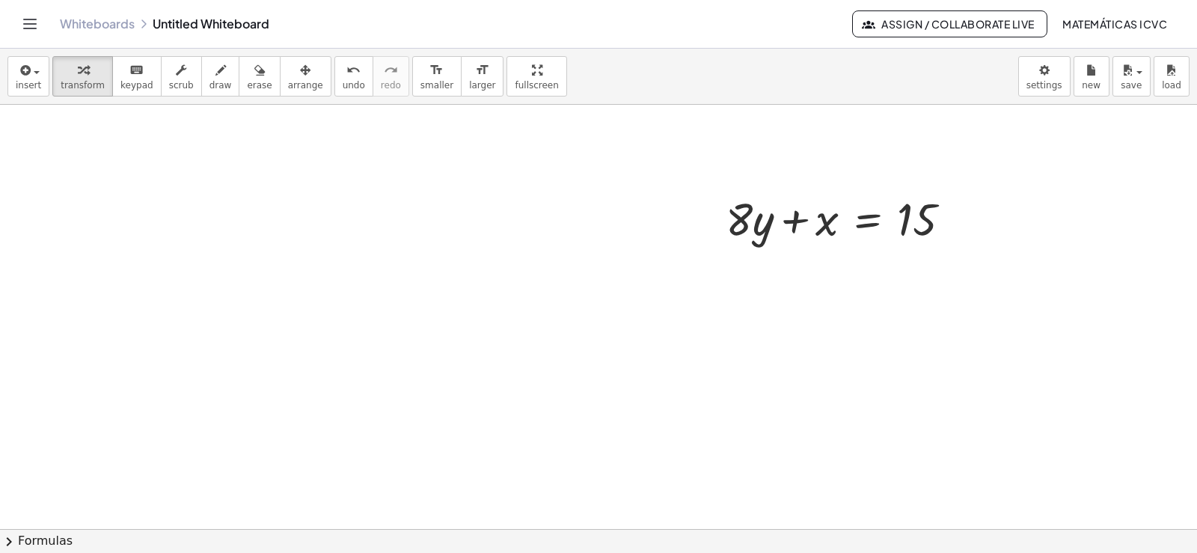
scroll to position [2845, 0]
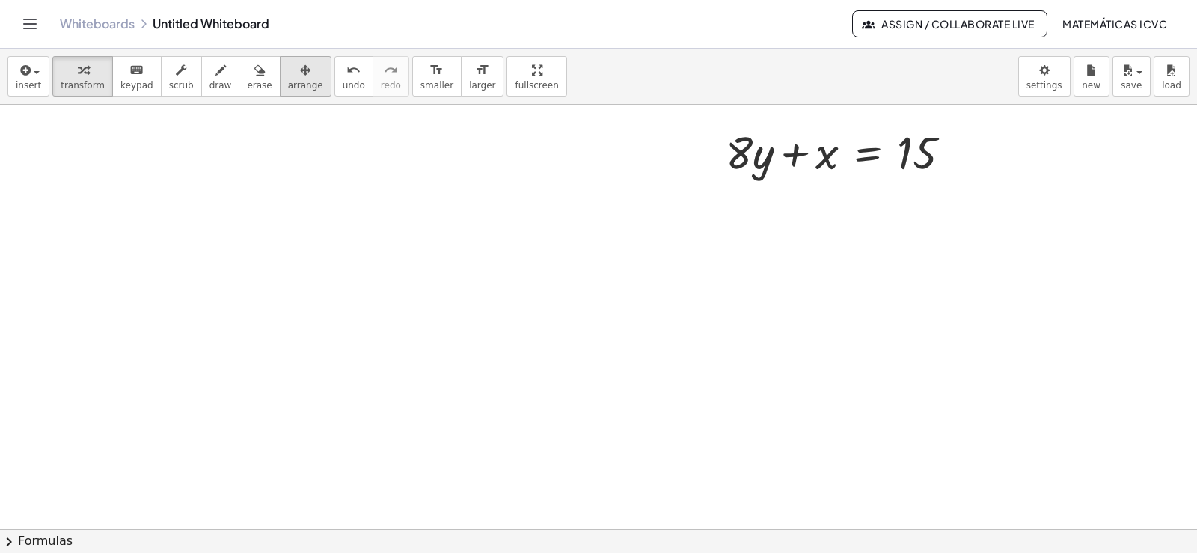
click at [288, 76] on div "button" at bounding box center [305, 70] width 35 height 18
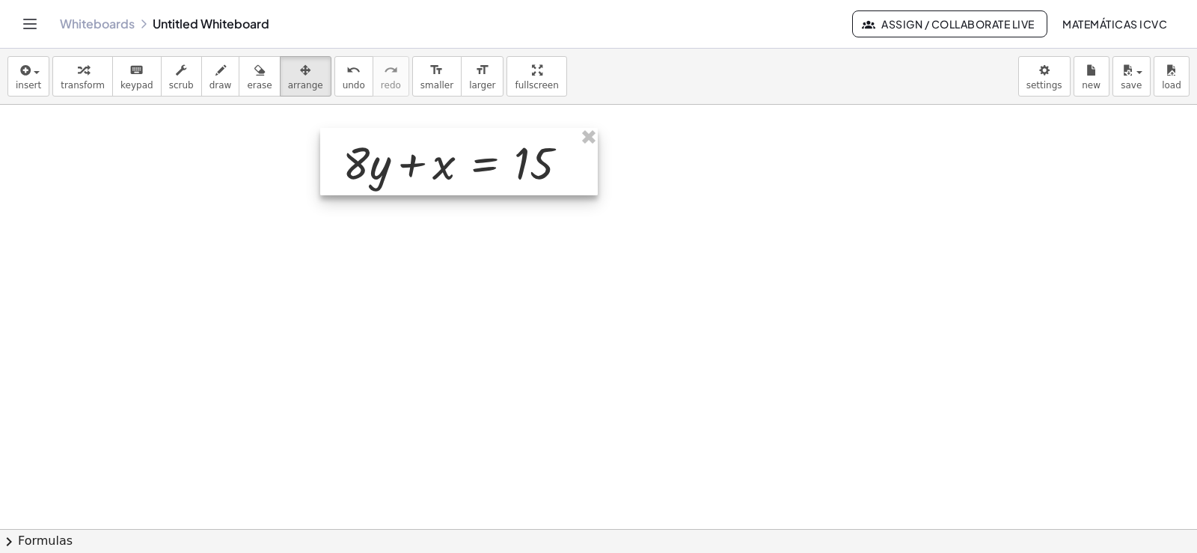
drag, startPoint x: 821, startPoint y: 146, endPoint x: 438, endPoint y: 156, distance: 383.2
click at [438, 156] on div at bounding box center [459, 161] width 278 height 67
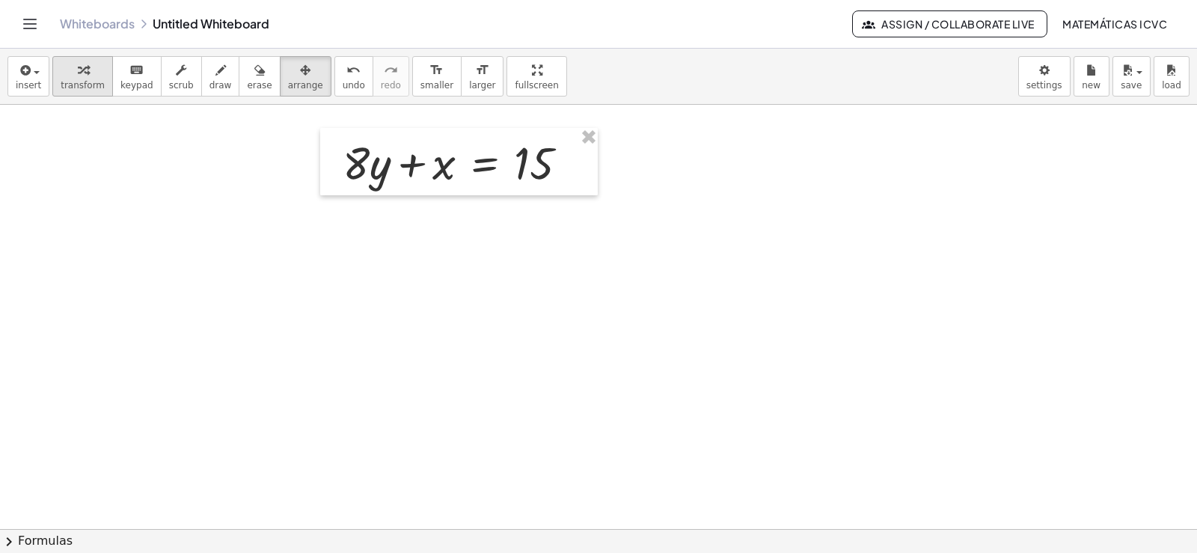
click at [82, 74] on div "button" at bounding box center [83, 70] width 44 height 18
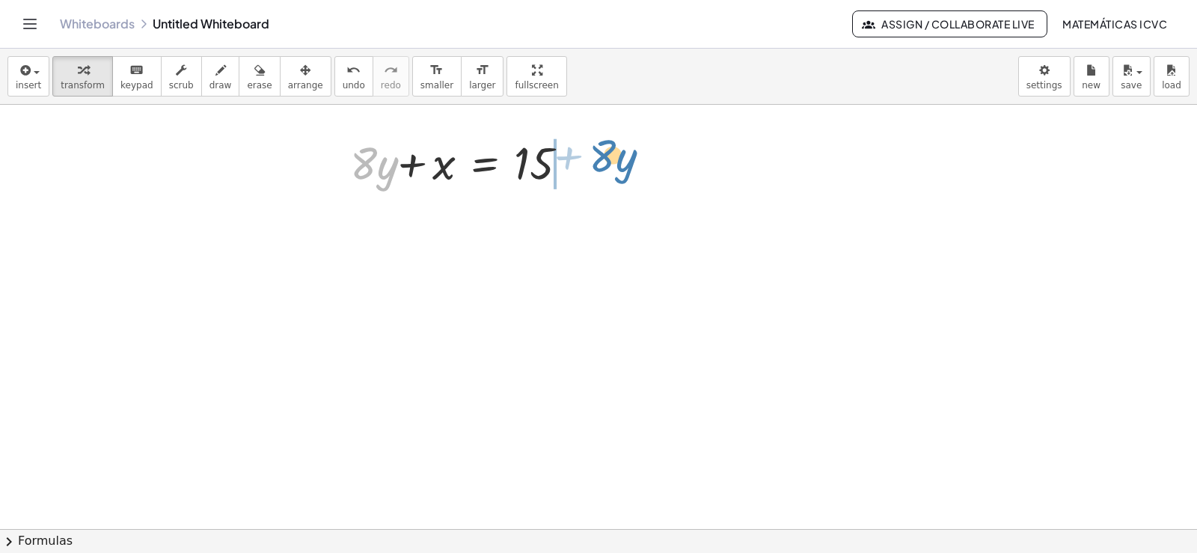
drag, startPoint x: 355, startPoint y: 171, endPoint x: 593, endPoint y: 164, distance: 238.8
click at [593, 164] on div "· 8 + · y + · 8 · y + x = 15" at bounding box center [459, 161] width 278 height 67
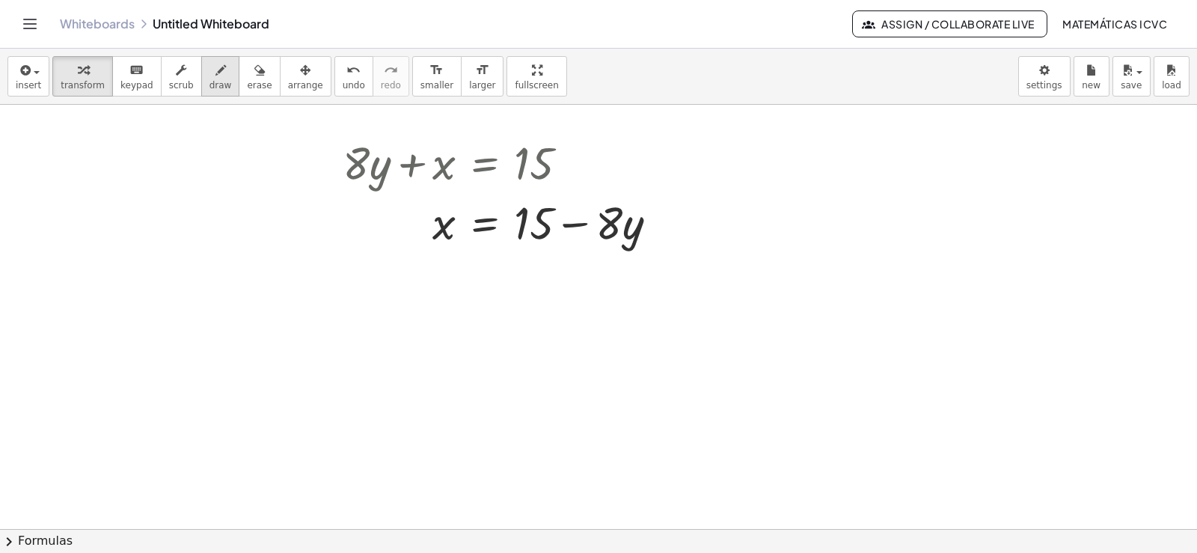
click at [215, 72] on icon "button" at bounding box center [220, 70] width 10 height 18
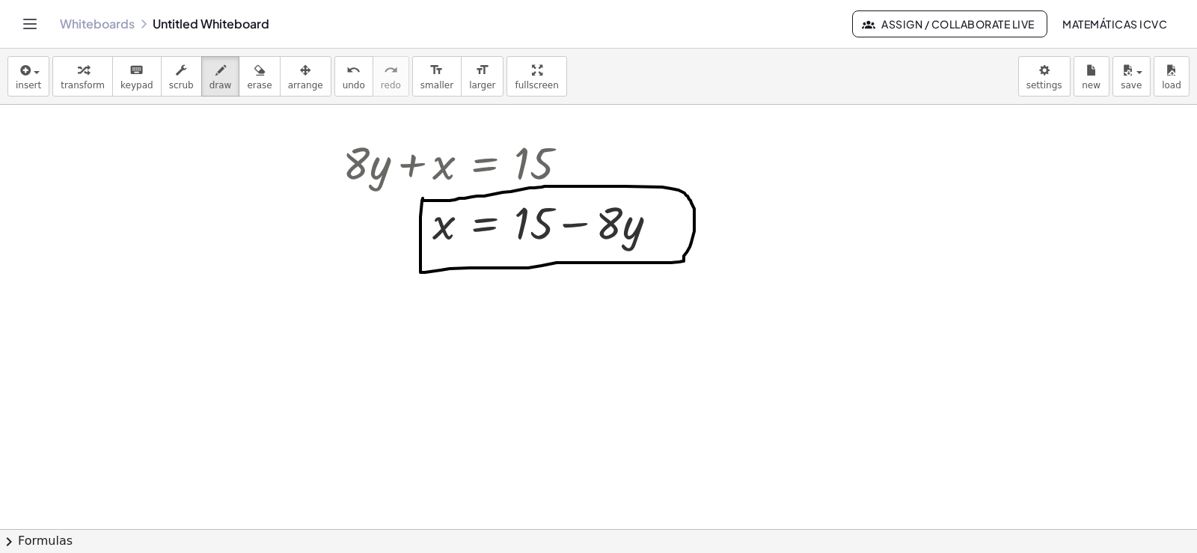
click at [74, 85] on span "transform" at bounding box center [83, 85] width 44 height 10
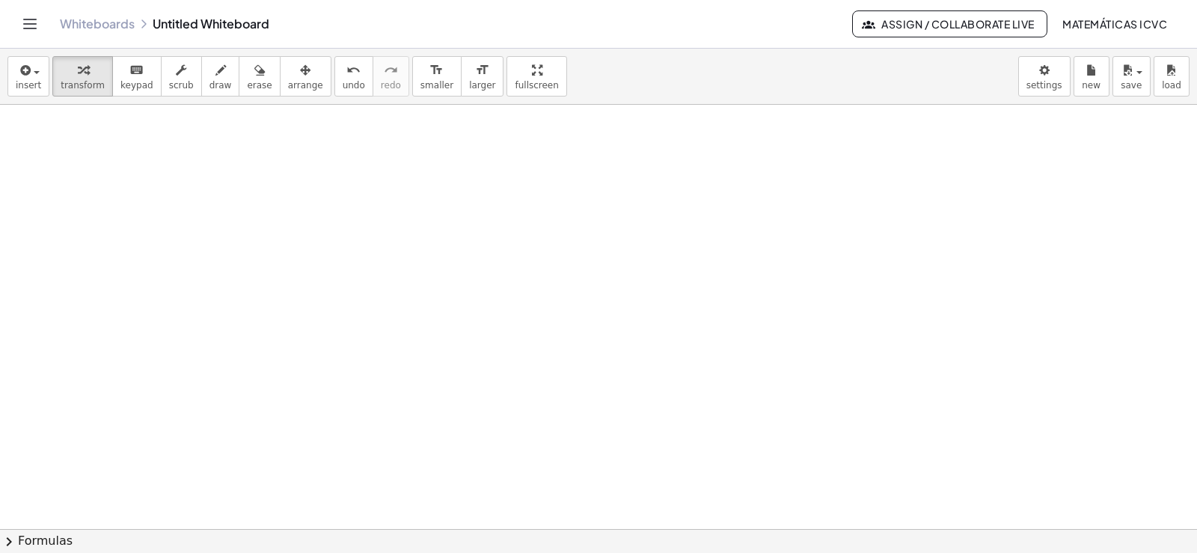
scroll to position [3119, 0]
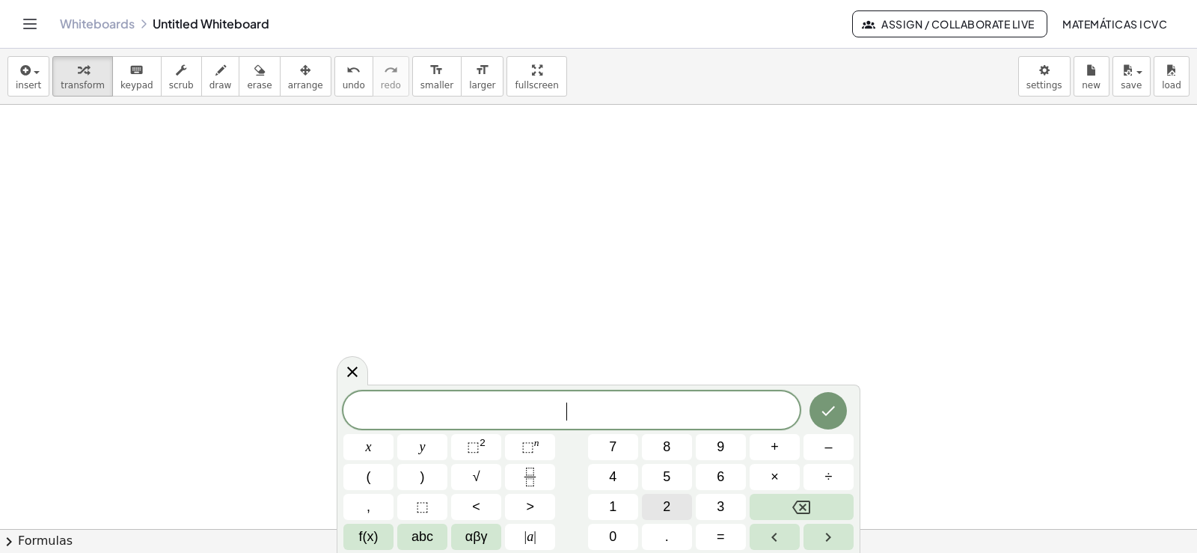
click at [666, 507] on span "2" at bounding box center [666, 507] width 7 height 20
click at [433, 448] on button "y" at bounding box center [422, 447] width 50 height 26
click at [835, 447] on button "–" at bounding box center [829, 447] width 50 height 26
click at [629, 507] on button "1" at bounding box center [613, 507] width 50 height 26
click at [618, 534] on button "0" at bounding box center [613, 537] width 50 height 26
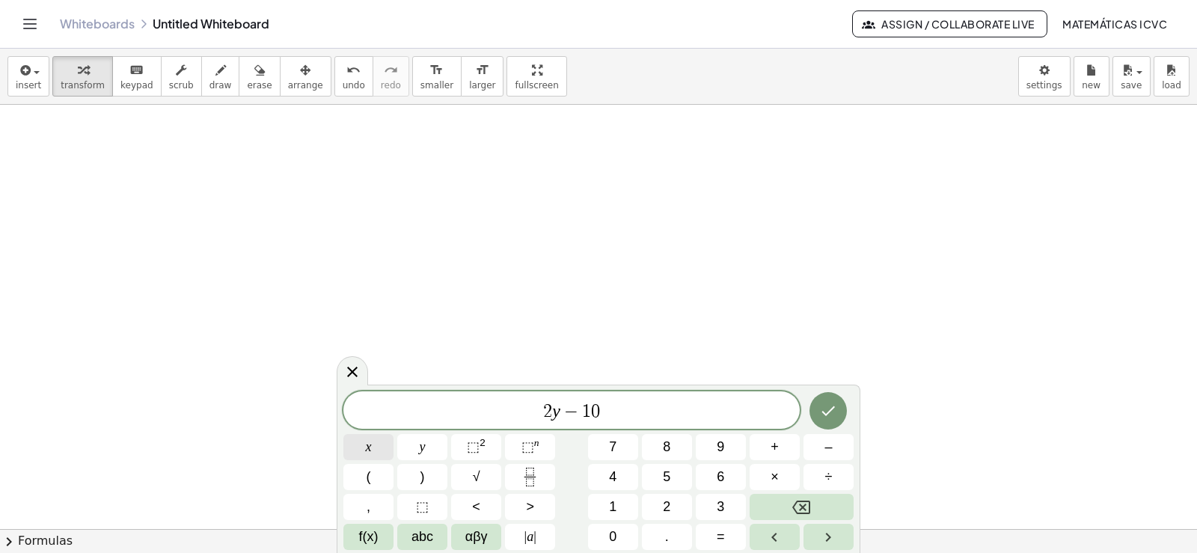
click at [376, 446] on button "x" at bounding box center [368, 447] width 50 height 26
click at [724, 535] on span "=" at bounding box center [721, 537] width 8 height 20
click at [718, 468] on span "6" at bounding box center [720, 477] width 7 height 20
click at [835, 409] on icon "Done" at bounding box center [828, 411] width 18 height 18
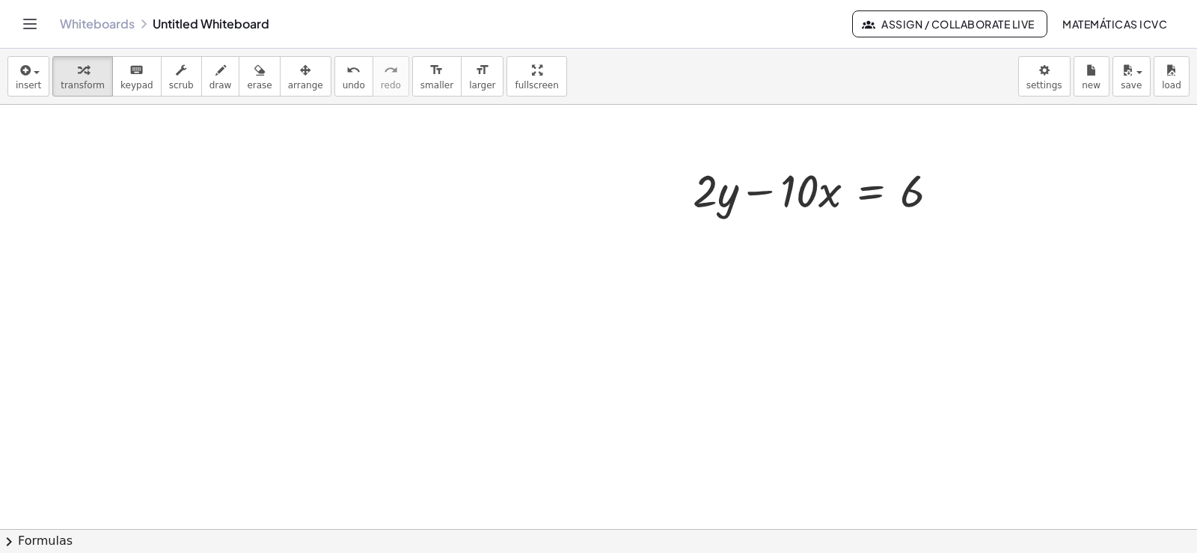
scroll to position [3269, 0]
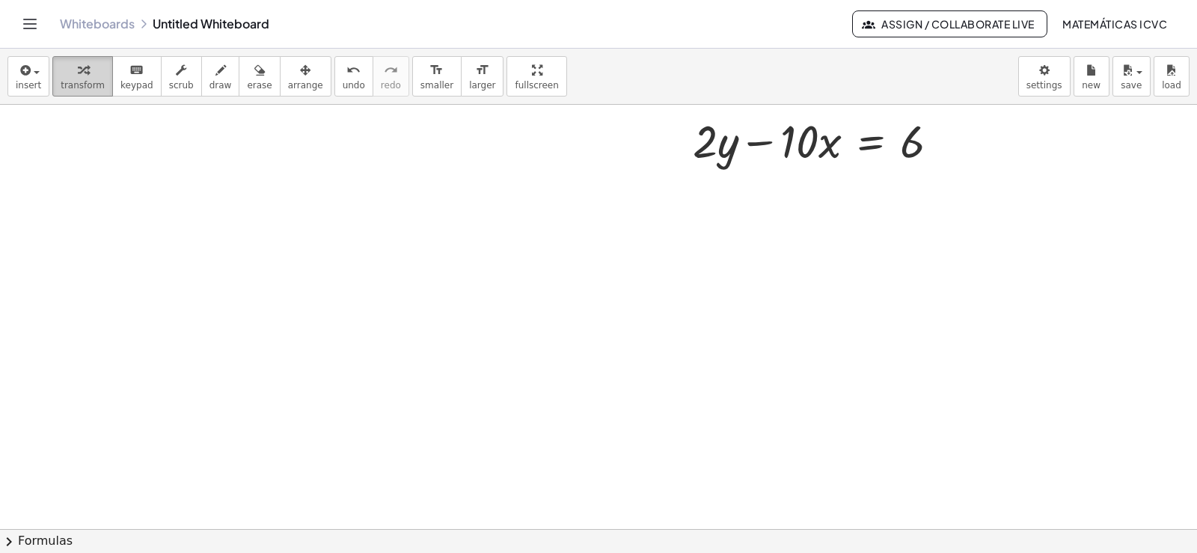
click at [78, 82] on span "transform" at bounding box center [83, 85] width 44 height 10
click at [288, 80] on span "arrange" at bounding box center [305, 85] width 35 height 10
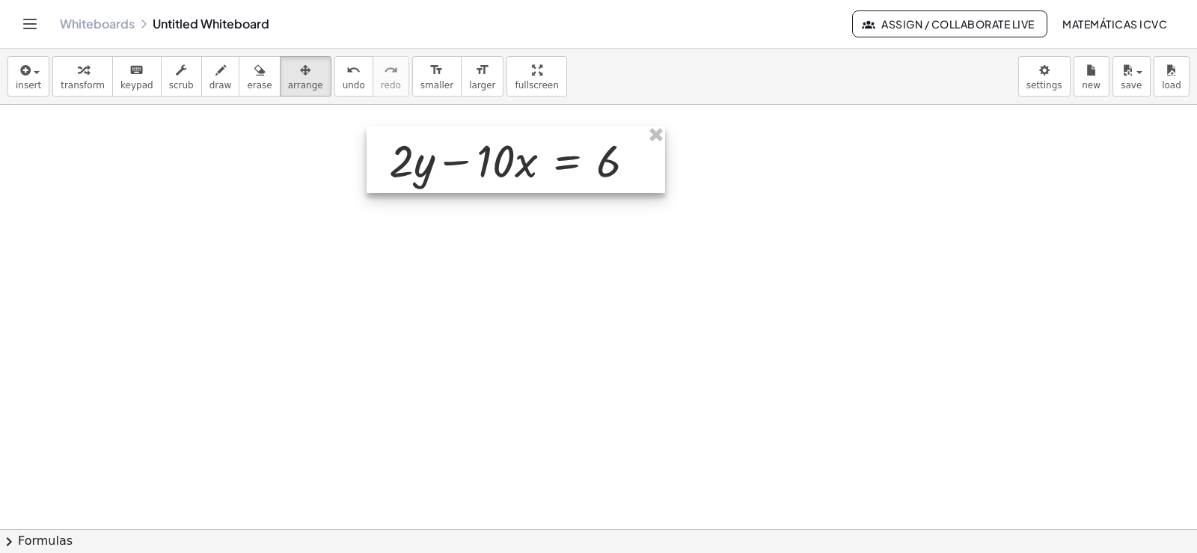
drag, startPoint x: 807, startPoint y: 144, endPoint x: 503, endPoint y: 164, distance: 304.4
click at [503, 164] on div at bounding box center [516, 159] width 299 height 67
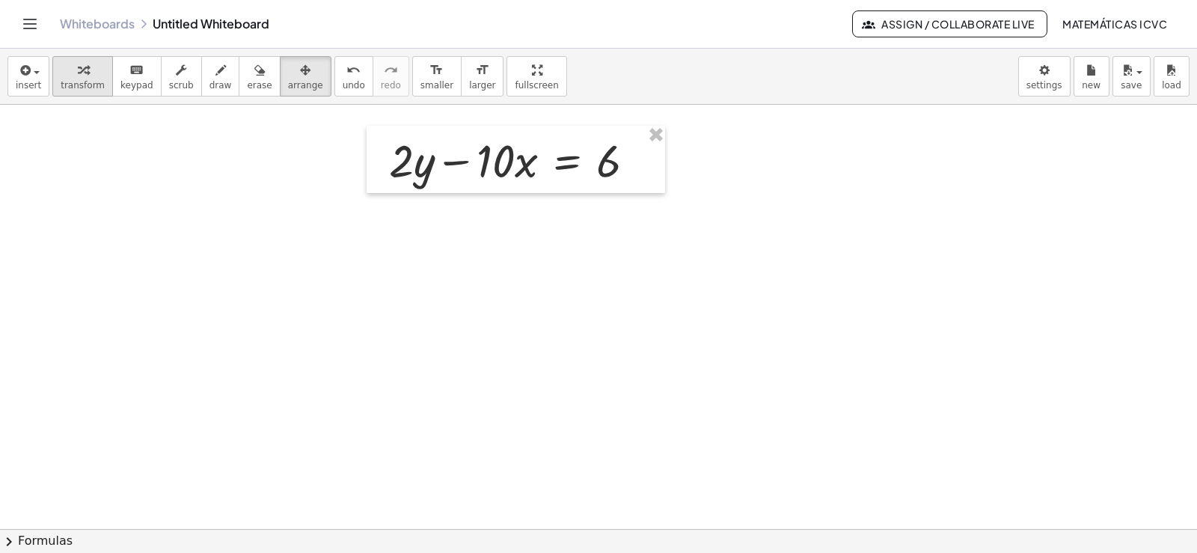
click at [65, 82] on span "transform" at bounding box center [83, 85] width 44 height 10
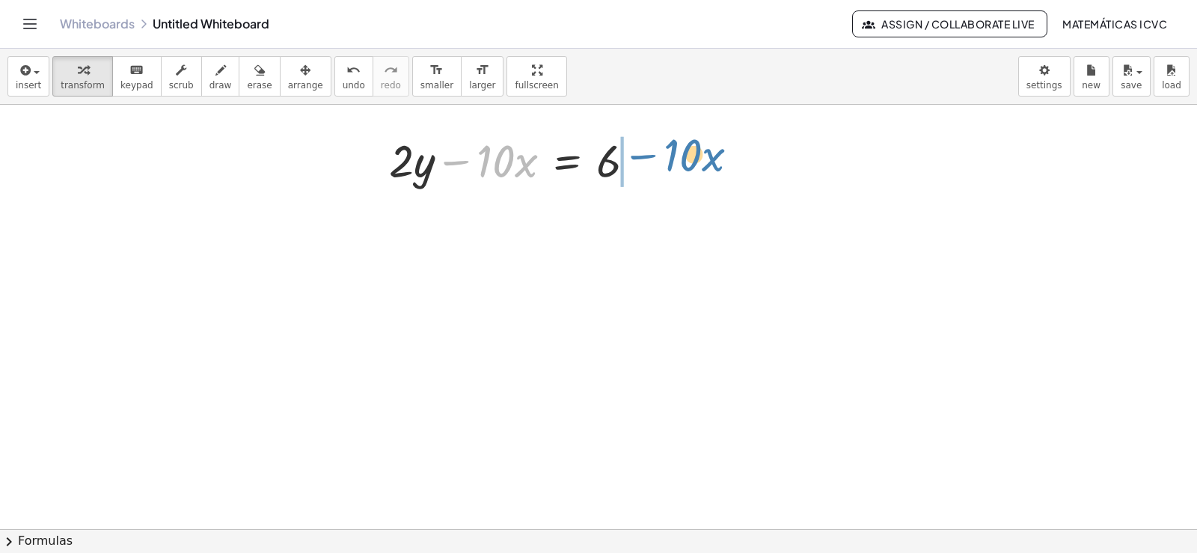
drag, startPoint x: 457, startPoint y: 161, endPoint x: 644, endPoint y: 155, distance: 187.2
click at [644, 155] on div at bounding box center [518, 159] width 273 height 60
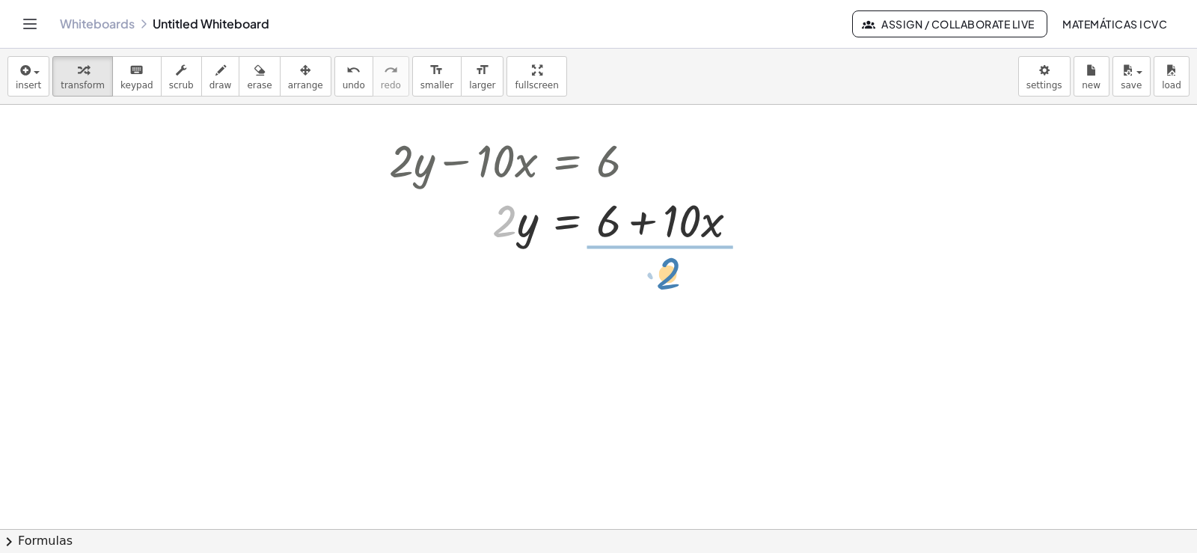
drag, startPoint x: 507, startPoint y: 230, endPoint x: 1161, endPoint y: 355, distance: 664.9
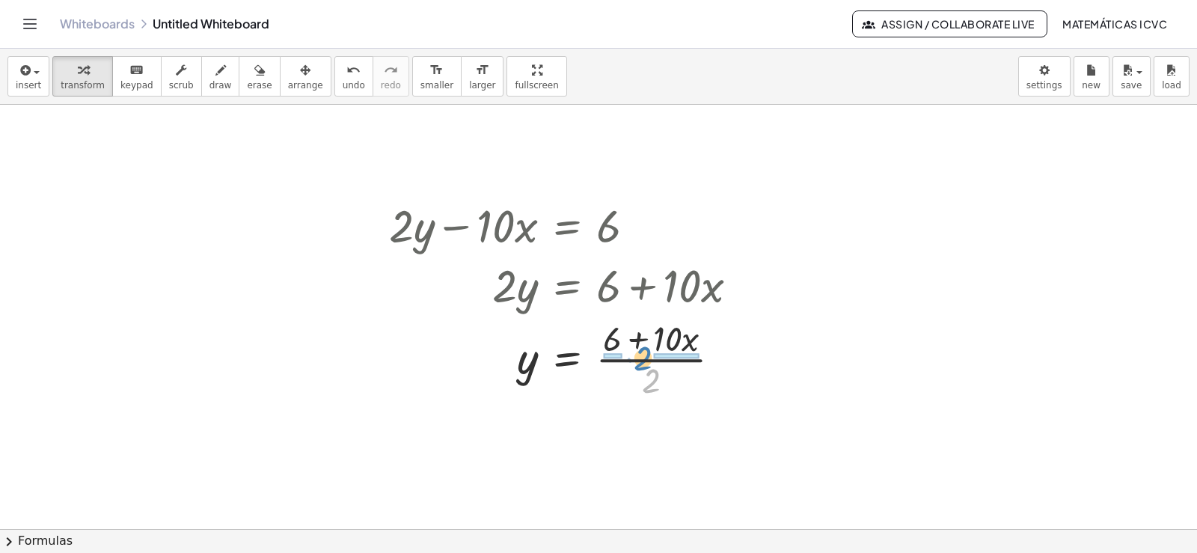
scroll to position [3194, 0]
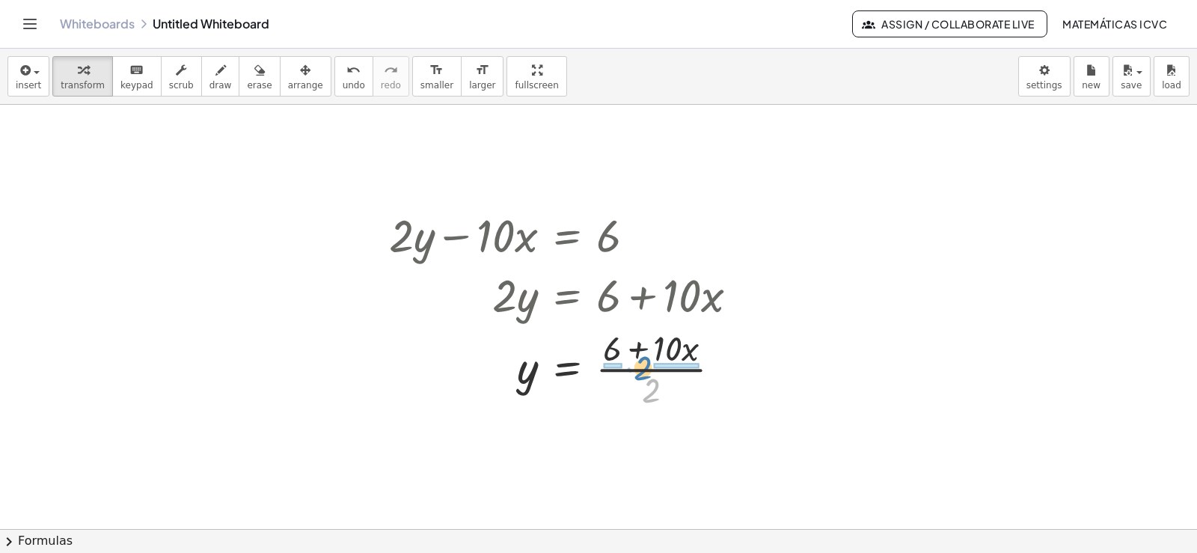
drag, startPoint x: 649, startPoint y: 322, endPoint x: 641, endPoint y: 300, distance: 23.9
click at [567, 236] on div "+ · 2 · y − · 10 · x = 6 · 2 · y = + 6 + · 10 · x · 2 · 2 y · 10 · x = 6 + + · …" at bounding box center [567, 236] width 0 height 0
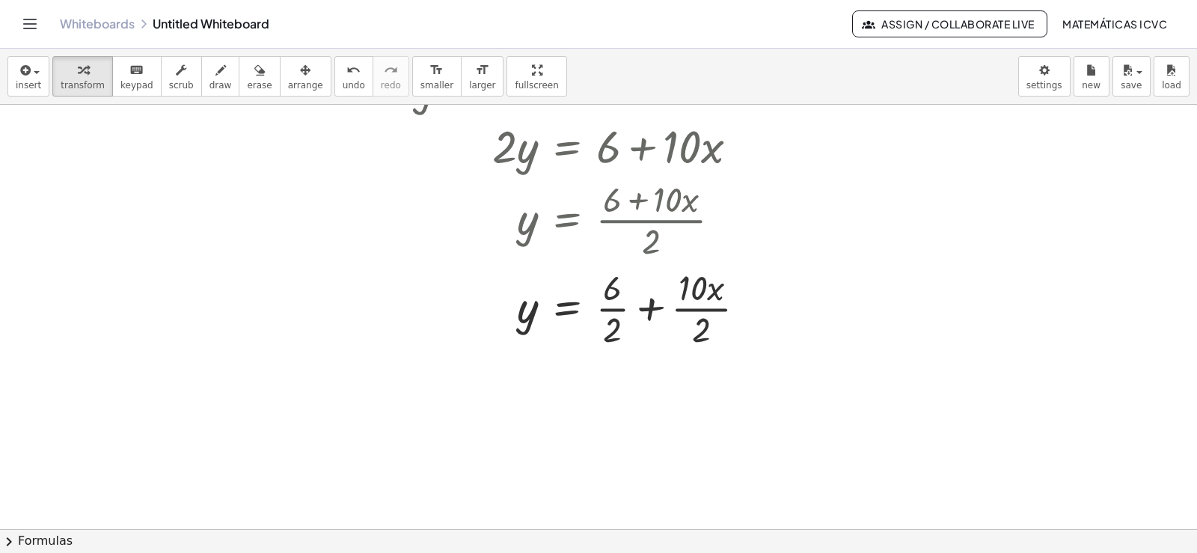
scroll to position [3344, 0]
click at [620, 311] on div at bounding box center [574, 306] width 384 height 88
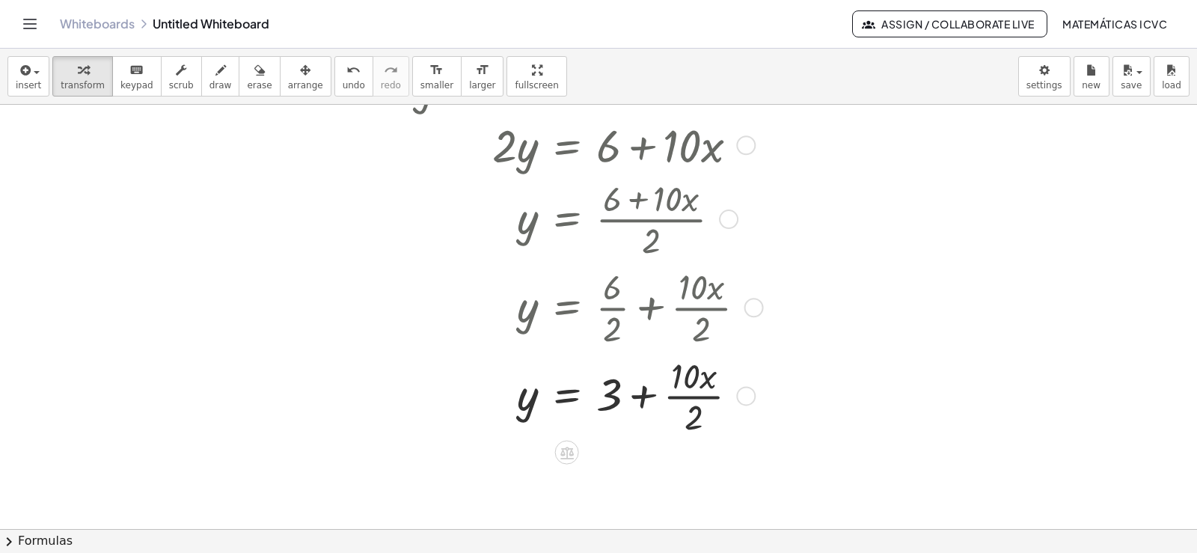
click at [712, 396] on div at bounding box center [574, 395] width 384 height 88
click at [215, 78] on icon "button" at bounding box center [220, 70] width 10 height 18
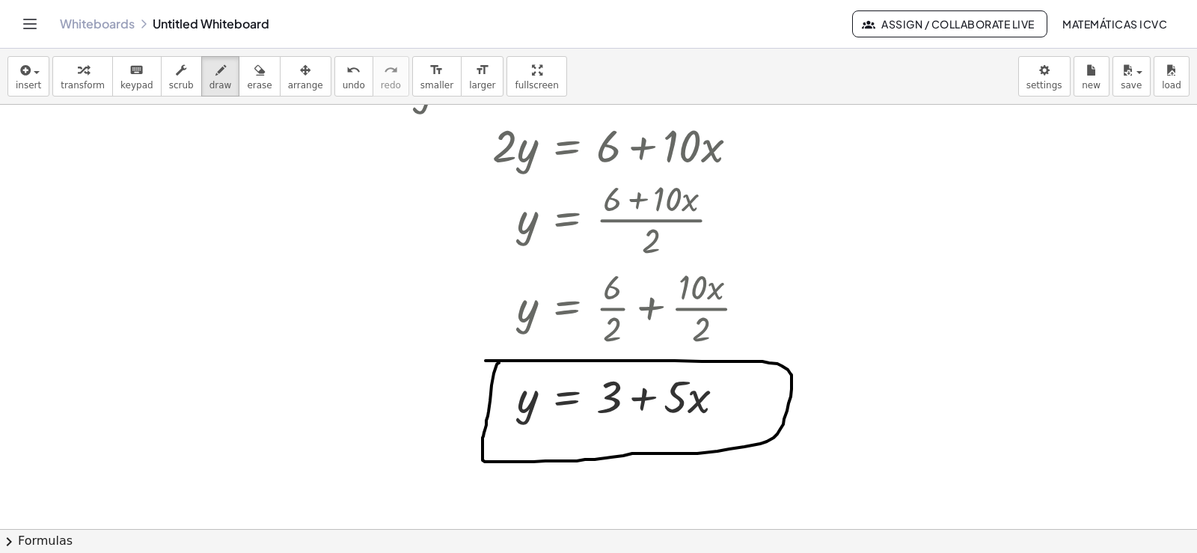
drag, startPoint x: 499, startPoint y: 363, endPoint x: 486, endPoint y: 361, distance: 13.7
click at [62, 78] on div "button" at bounding box center [83, 70] width 44 height 18
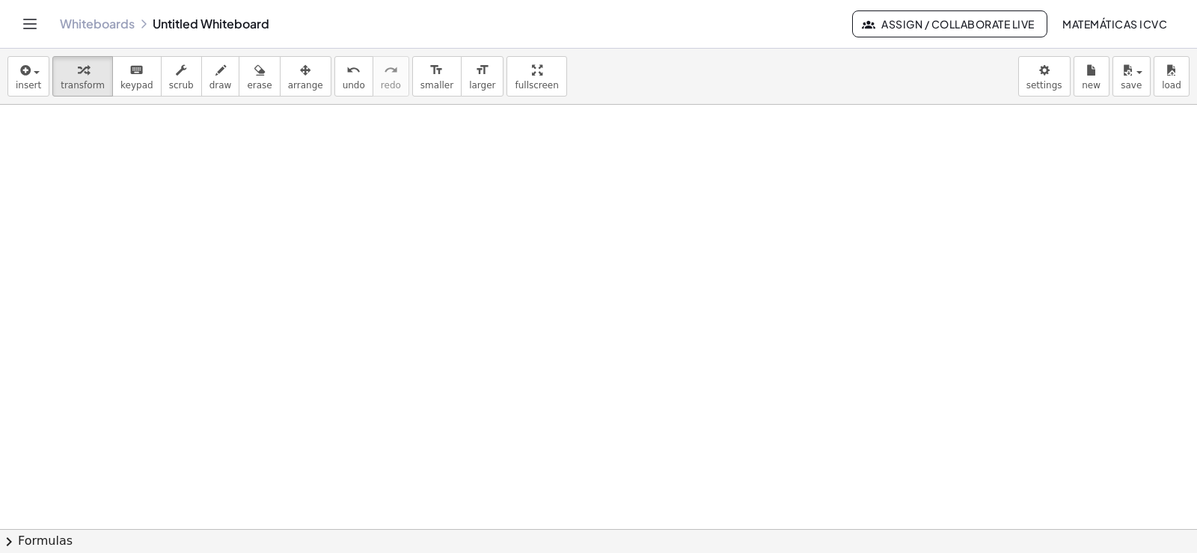
scroll to position [3818, 0]
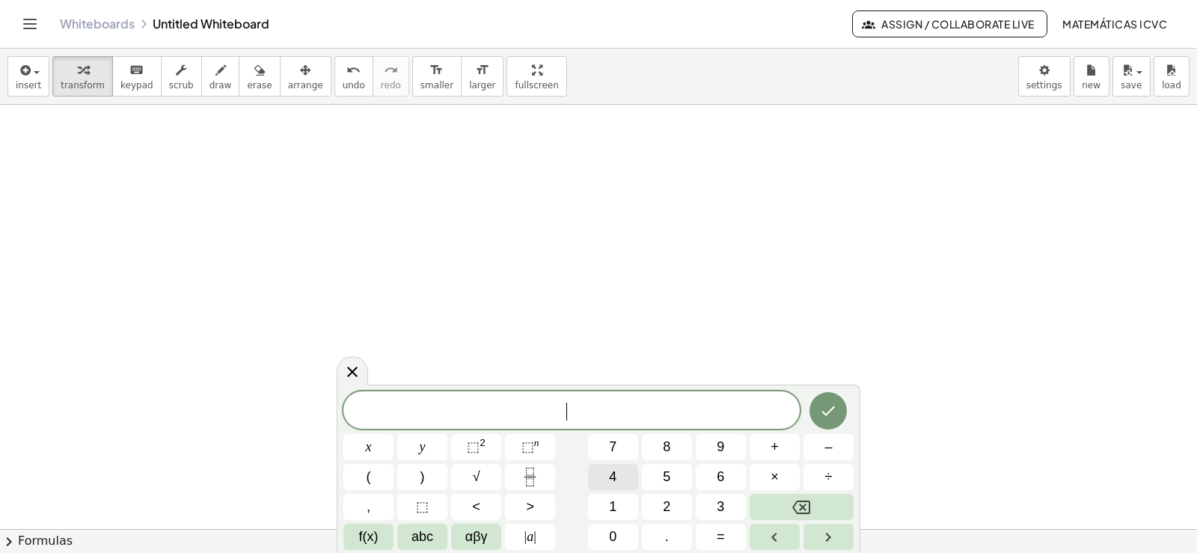
click at [616, 472] on span "4" at bounding box center [612, 477] width 7 height 20
click at [378, 442] on button "x" at bounding box center [368, 447] width 50 height 26
click at [771, 444] on span "+" at bounding box center [775, 447] width 8 height 20
click at [673, 504] on button "2" at bounding box center [667, 507] width 50 height 26
click at [609, 525] on button "0" at bounding box center [613, 537] width 50 height 26
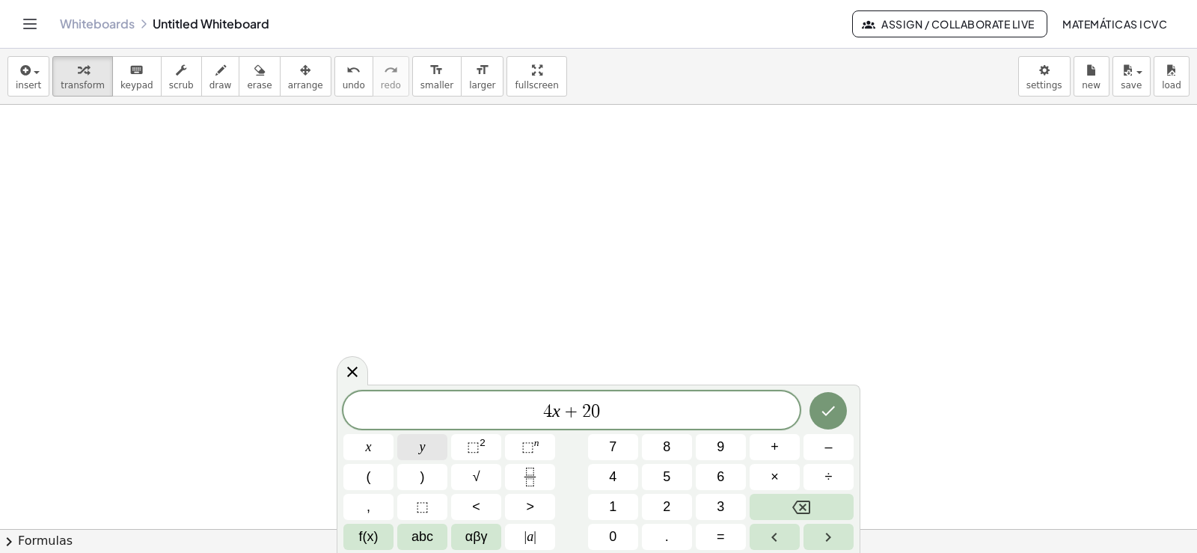
click at [427, 453] on button "y" at bounding box center [422, 447] width 50 height 26
click at [719, 539] on span "=" at bounding box center [721, 537] width 8 height 20
click at [674, 450] on button "8" at bounding box center [667, 447] width 50 height 26
click at [829, 409] on icon "Done" at bounding box center [828, 411] width 18 height 18
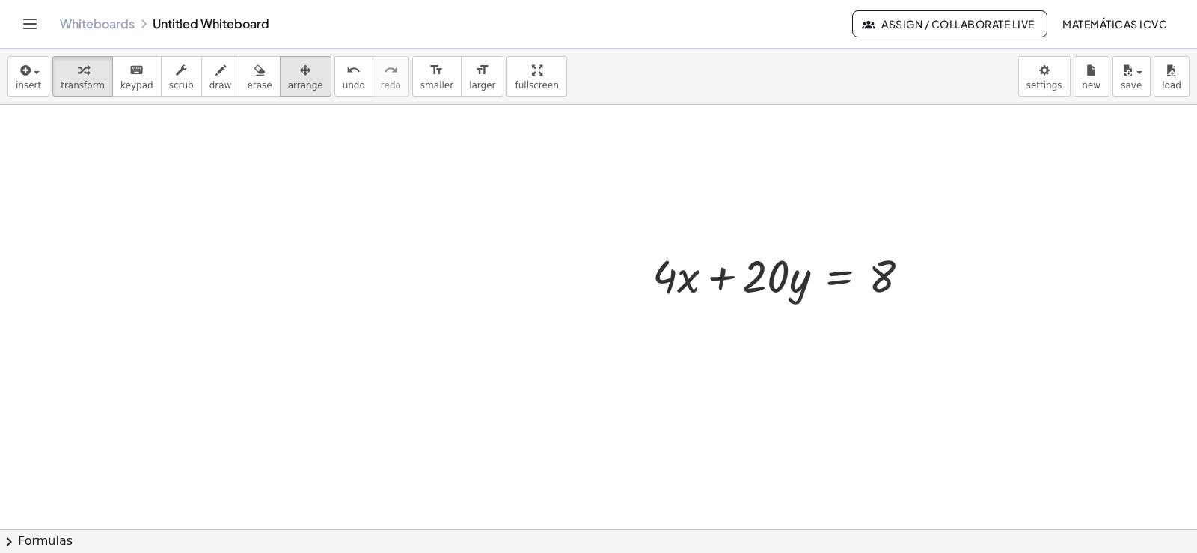
click at [288, 70] on div "button" at bounding box center [305, 70] width 35 height 18
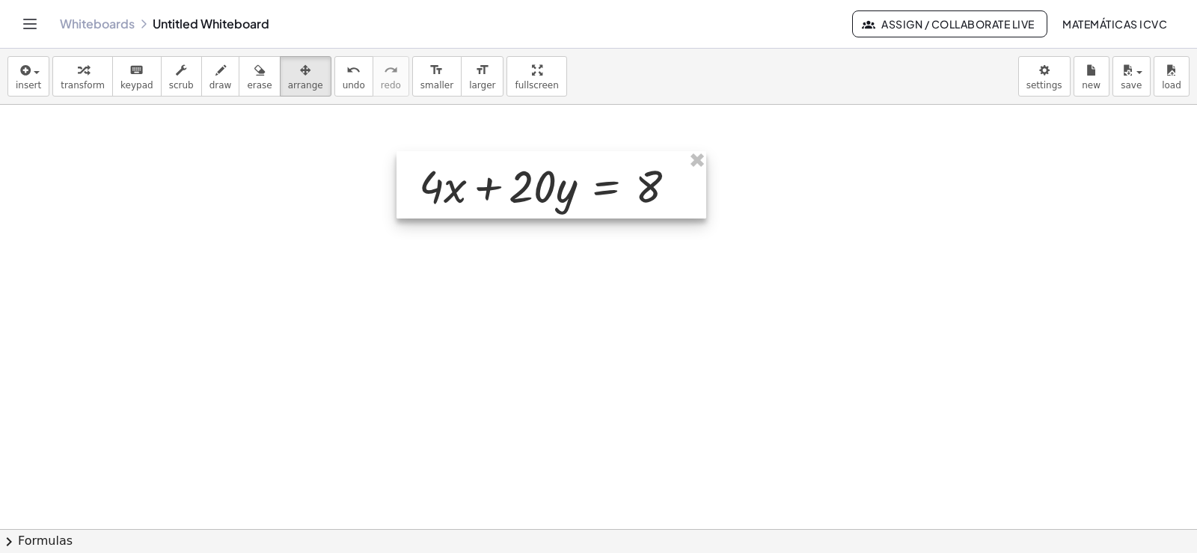
click at [566, 190] on div at bounding box center [552, 184] width 310 height 67
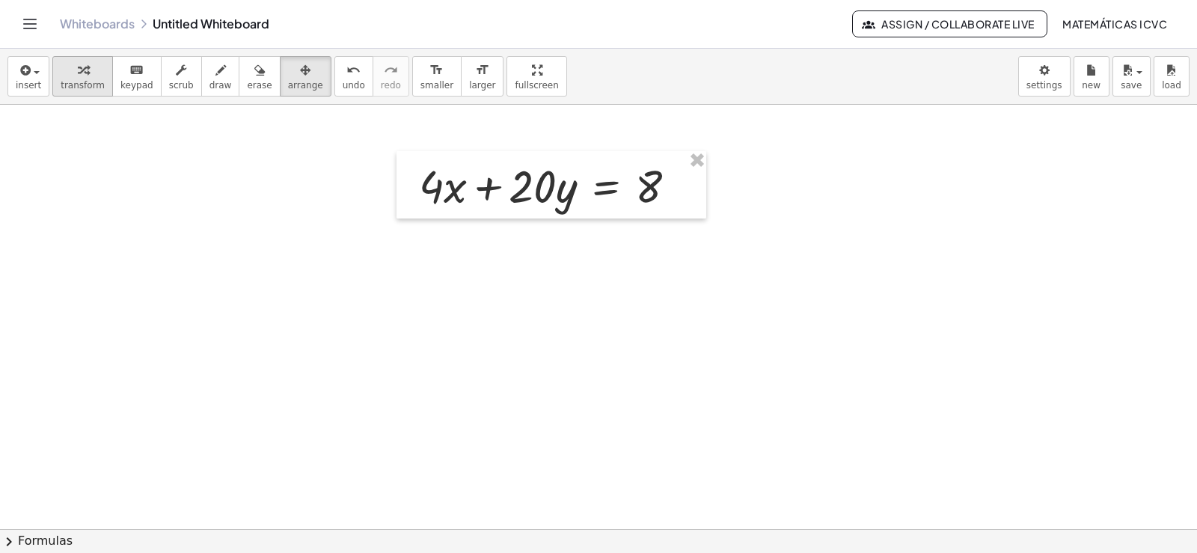
click at [84, 78] on div "button" at bounding box center [83, 70] width 44 height 18
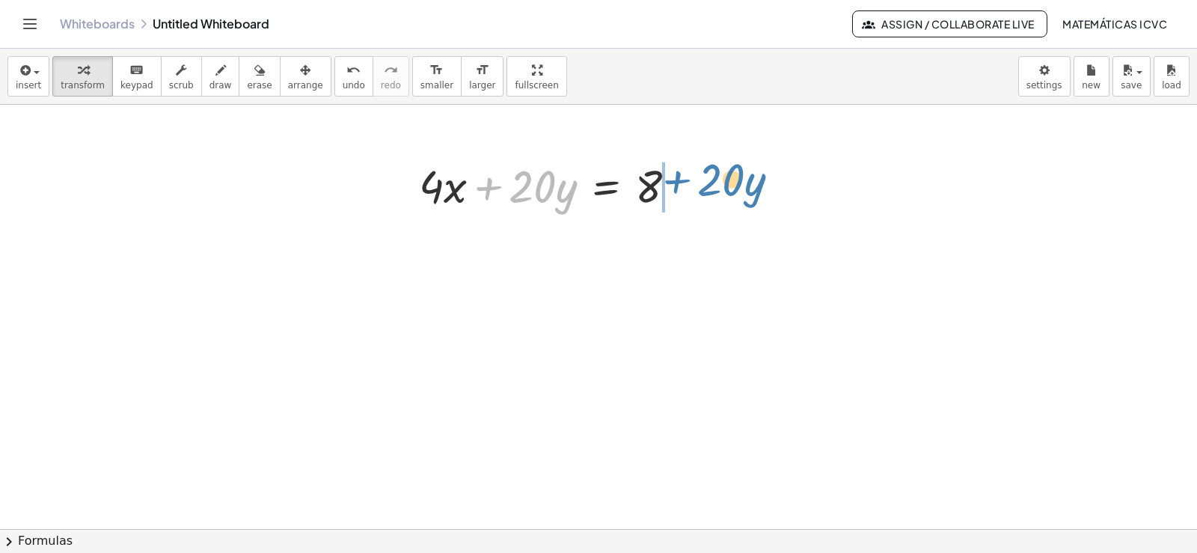
drag, startPoint x: 487, startPoint y: 190, endPoint x: 676, endPoint y: 183, distance: 188.7
click at [676, 183] on div at bounding box center [554, 185] width 284 height 60
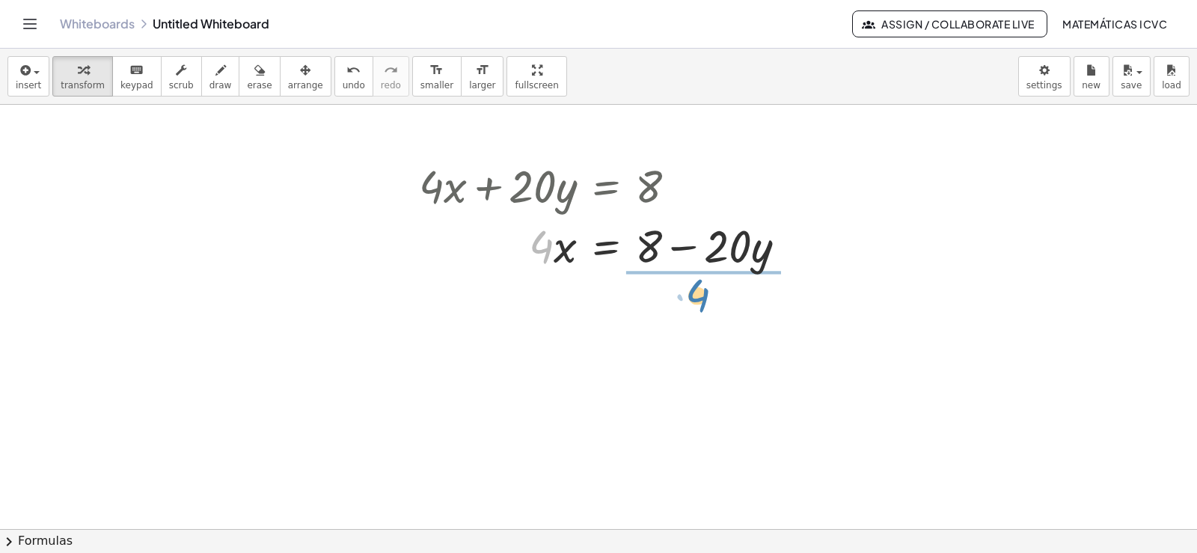
drag, startPoint x: 543, startPoint y: 253, endPoint x: 700, endPoint y: 302, distance: 163.8
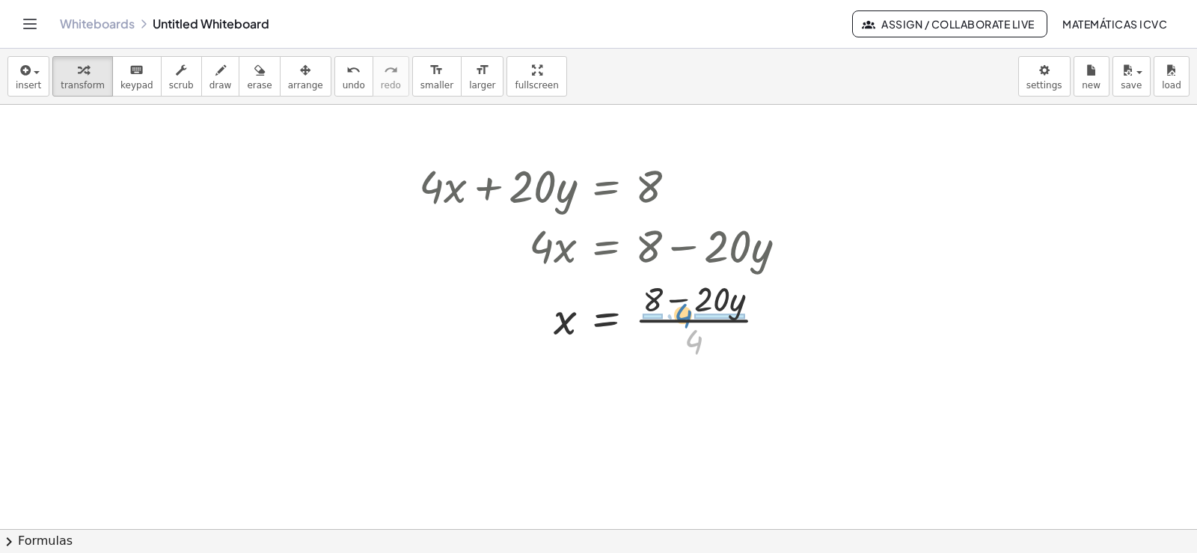
drag, startPoint x: 696, startPoint y: 347, endPoint x: 685, endPoint y: 321, distance: 28.2
click at [685, 321] on div at bounding box center [609, 318] width 394 height 88
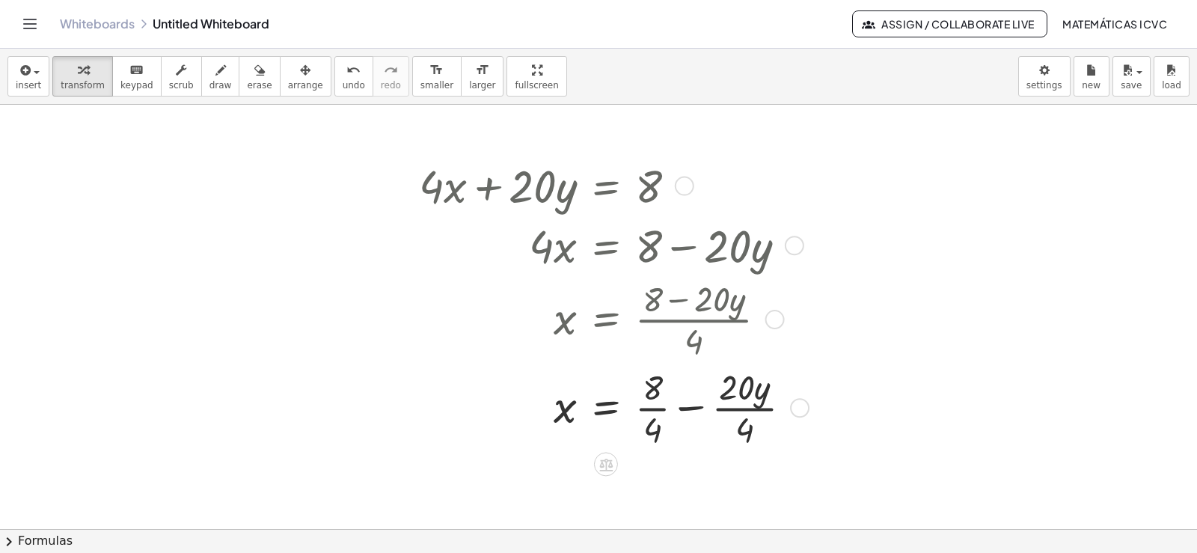
click at [652, 409] on div at bounding box center [612, 406] width 400 height 88
click at [728, 408] on div at bounding box center [609, 406] width 394 height 88
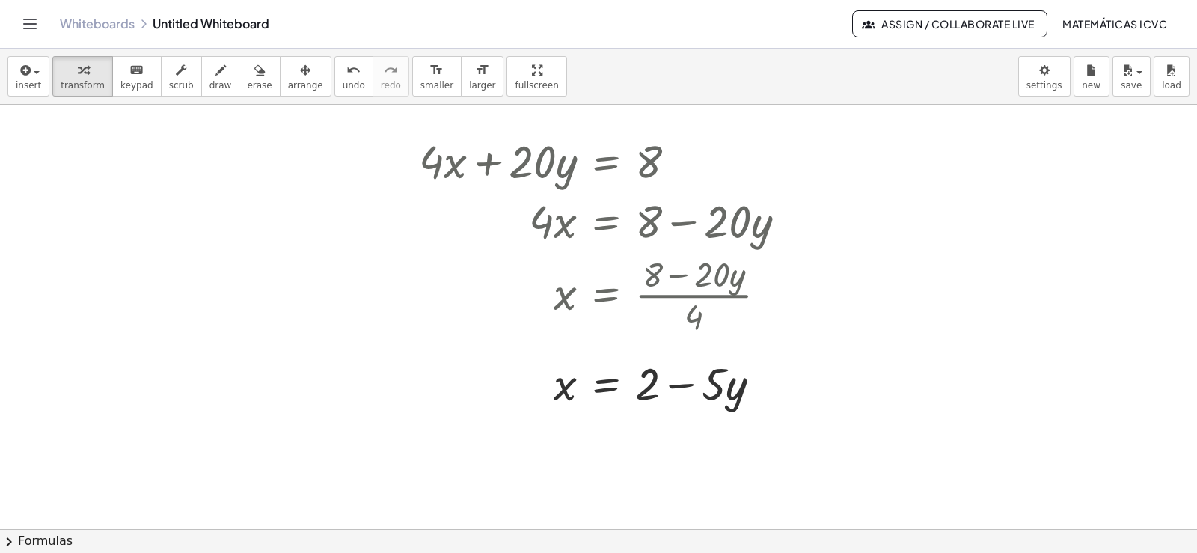
scroll to position [3848, 0]
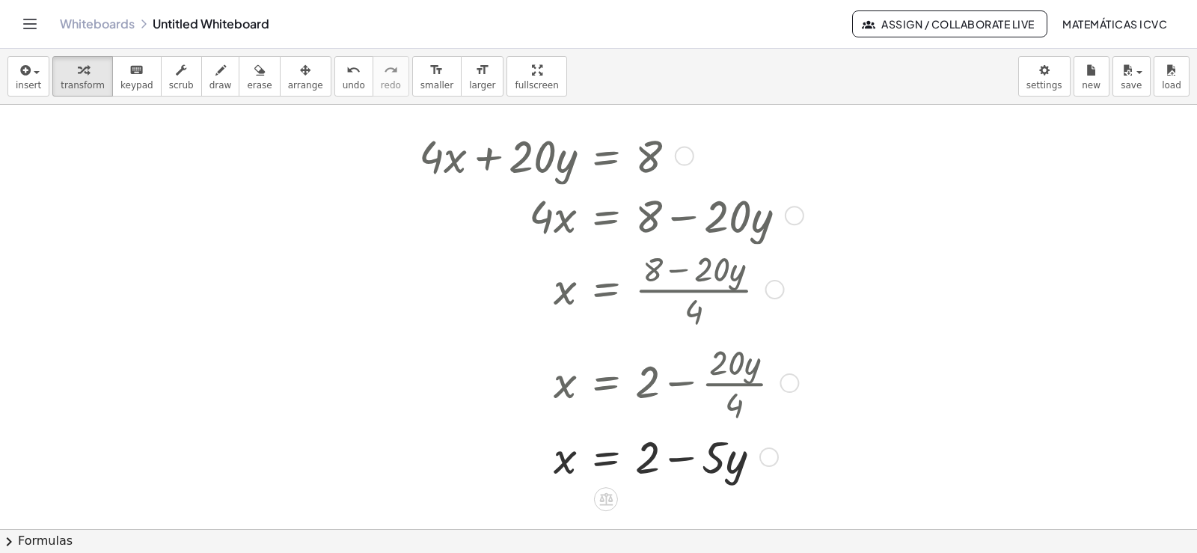
drag, startPoint x: 758, startPoint y: 377, endPoint x: 756, endPoint y: 465, distance: 87.6
click at [606, 457] on div "x · · y = + − 2 5" at bounding box center [606, 457] width 0 height 0
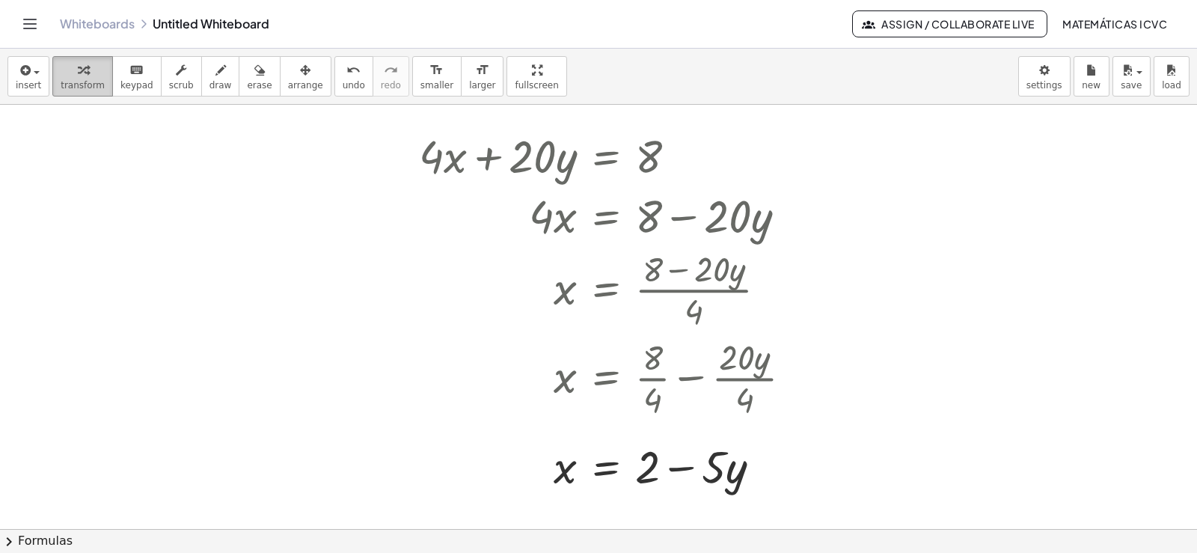
click at [70, 81] on span "transform" at bounding box center [83, 85] width 44 height 10
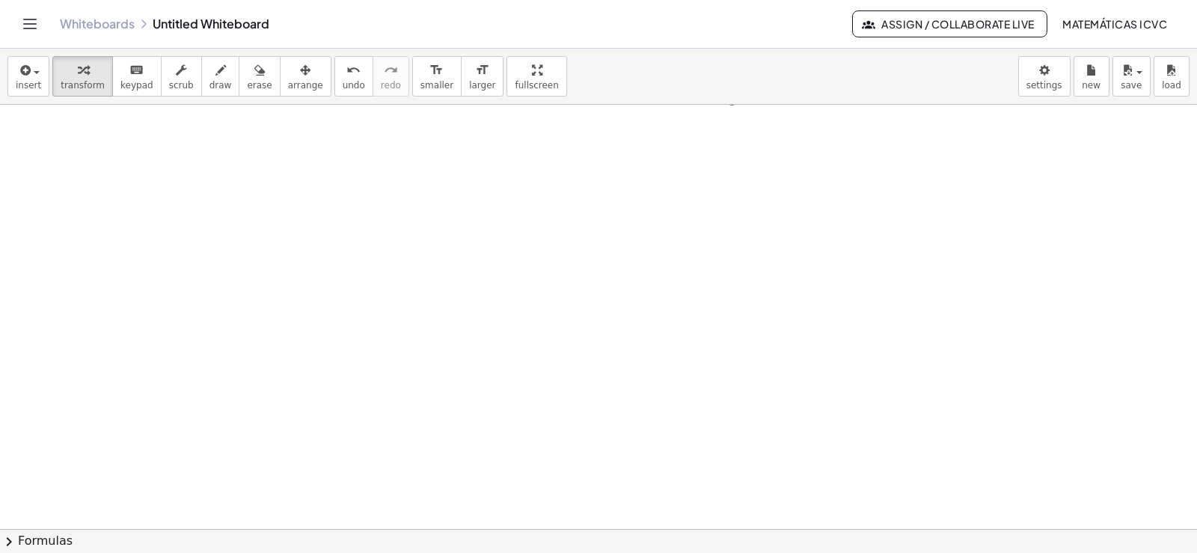
scroll to position [4243, 0]
click at [67, 76] on div "button" at bounding box center [83, 70] width 44 height 18
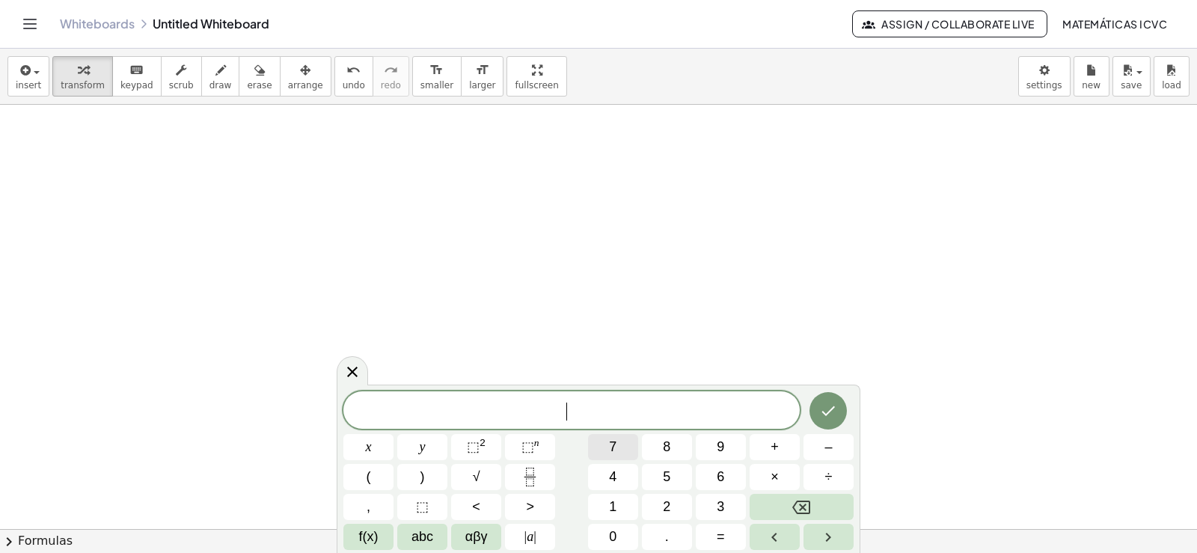
click at [616, 447] on button "7" at bounding box center [613, 447] width 50 height 26
click at [371, 447] on span "x" at bounding box center [369, 447] width 6 height 20
click at [772, 443] on span "+" at bounding box center [775, 447] width 8 height 20
click at [733, 503] on button "3" at bounding box center [721, 507] width 50 height 26
click at [423, 447] on span "y" at bounding box center [423, 447] width 6 height 20
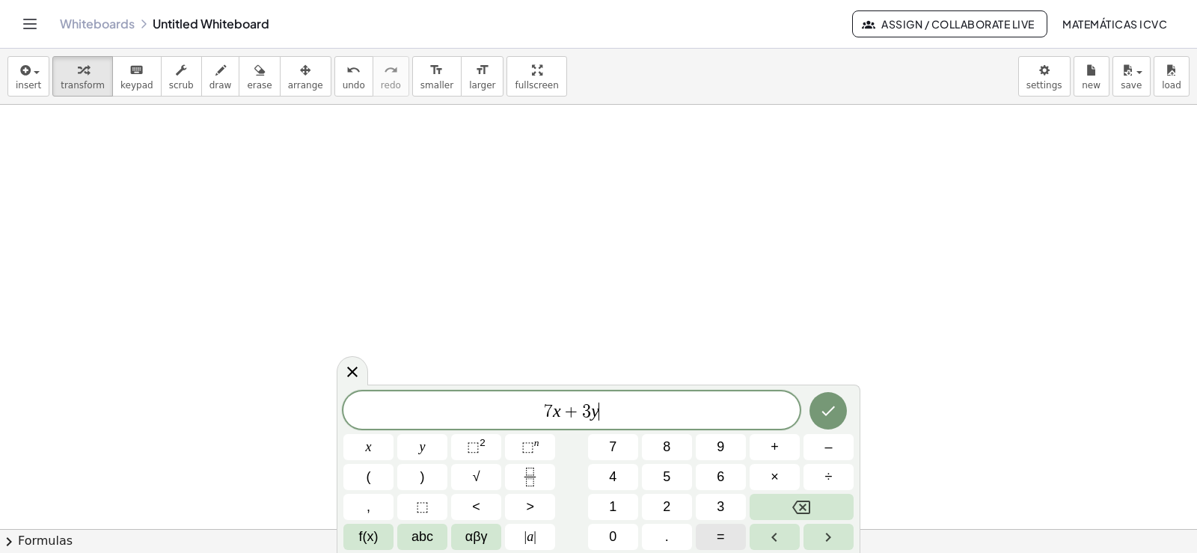
click at [728, 533] on button "=" at bounding box center [721, 537] width 50 height 26
click at [615, 499] on span "1" at bounding box center [612, 507] width 7 height 20
click at [626, 536] on button "0" at bounding box center [613, 537] width 50 height 26
click at [838, 415] on button "Done" at bounding box center [828, 410] width 37 height 37
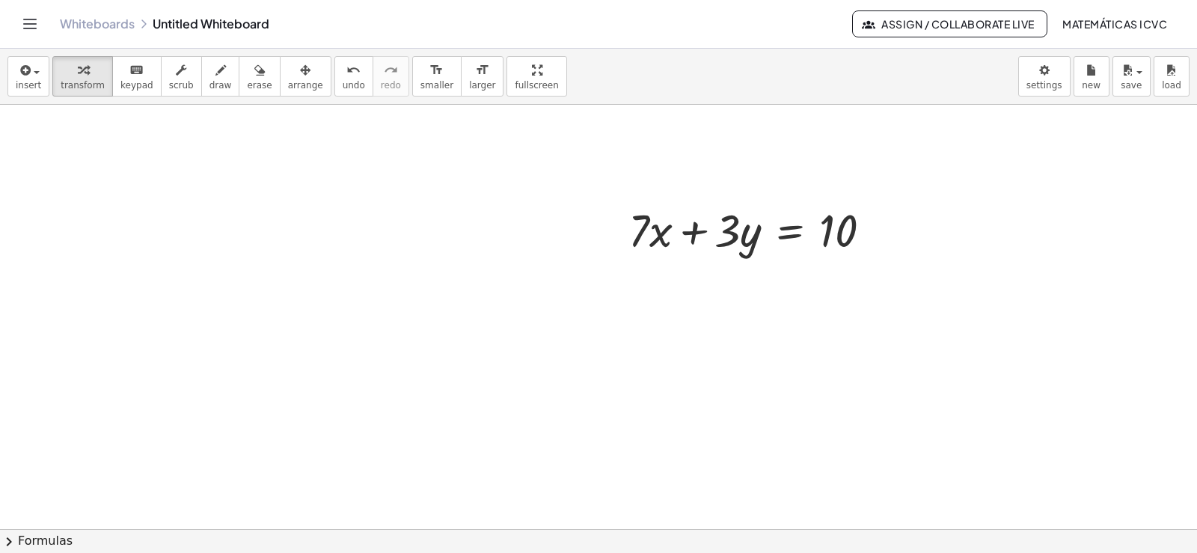
scroll to position [4317, 0]
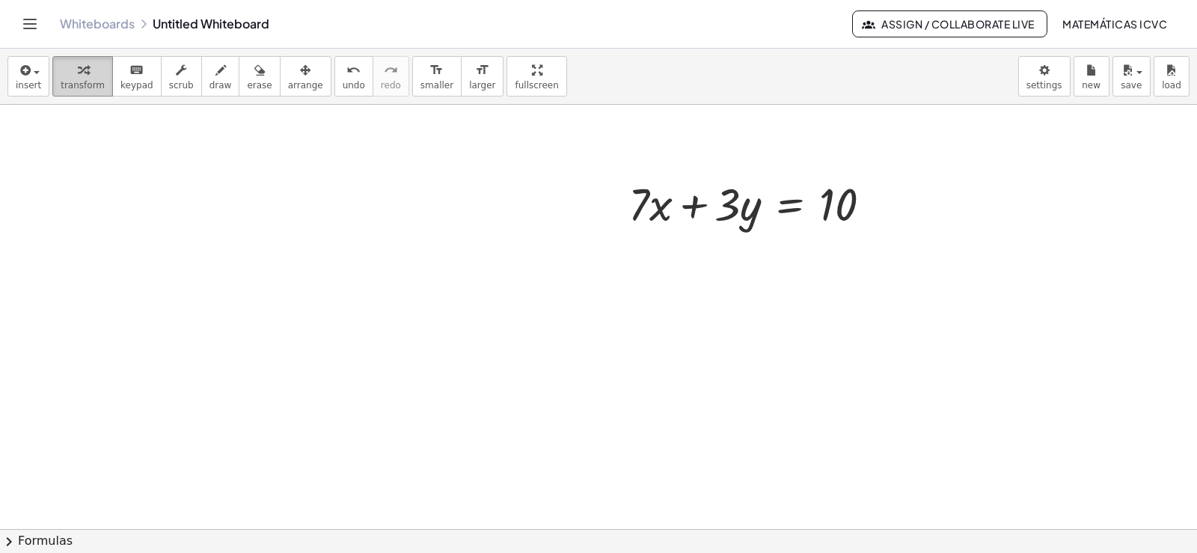
click at [70, 84] on span "transform" at bounding box center [83, 85] width 44 height 10
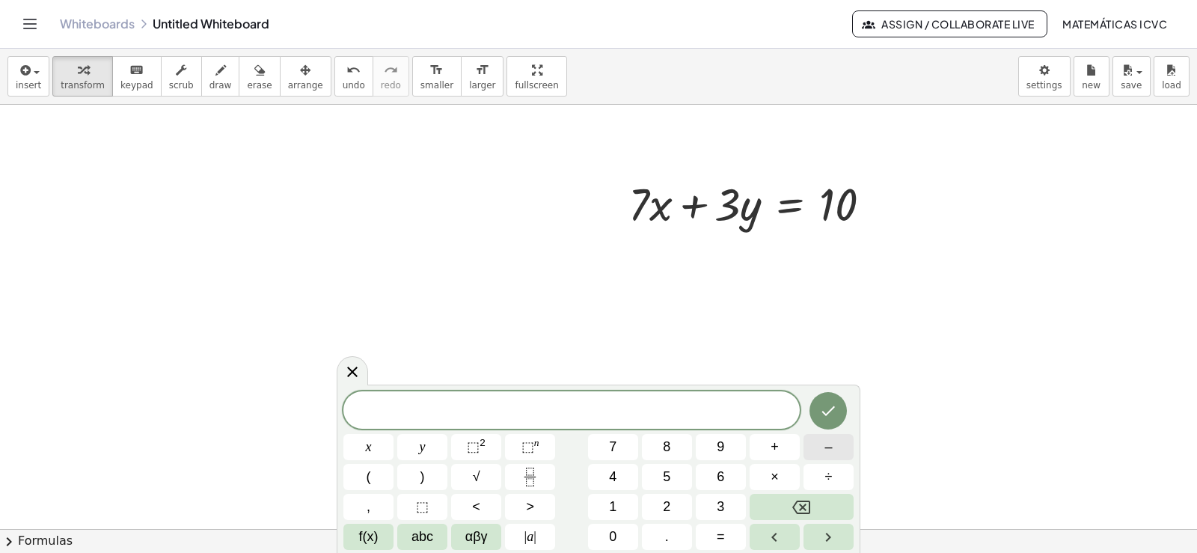
click at [819, 449] on button "–" at bounding box center [829, 447] width 50 height 26
click at [602, 444] on button "7" at bounding box center [613, 447] width 50 height 26
click at [358, 445] on button "x" at bounding box center [368, 447] width 50 height 26
click at [779, 439] on button "+" at bounding box center [775, 447] width 50 height 26
click at [675, 476] on button "5" at bounding box center [667, 477] width 50 height 26
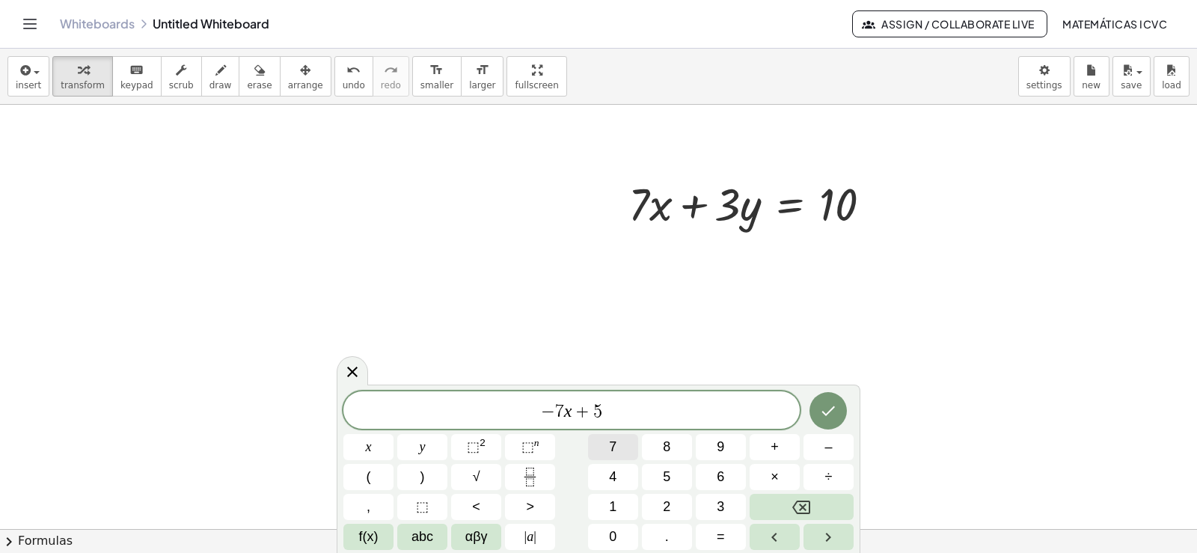
click at [617, 444] on button "7" at bounding box center [613, 447] width 50 height 26
click at [730, 534] on button "=" at bounding box center [721, 537] width 50 height 26
click at [804, 508] on icon "Backspace" at bounding box center [801, 507] width 18 height 13
click at [804, 509] on icon "Backspace" at bounding box center [801, 507] width 18 height 18
click at [431, 449] on button "y" at bounding box center [422, 447] width 50 height 26
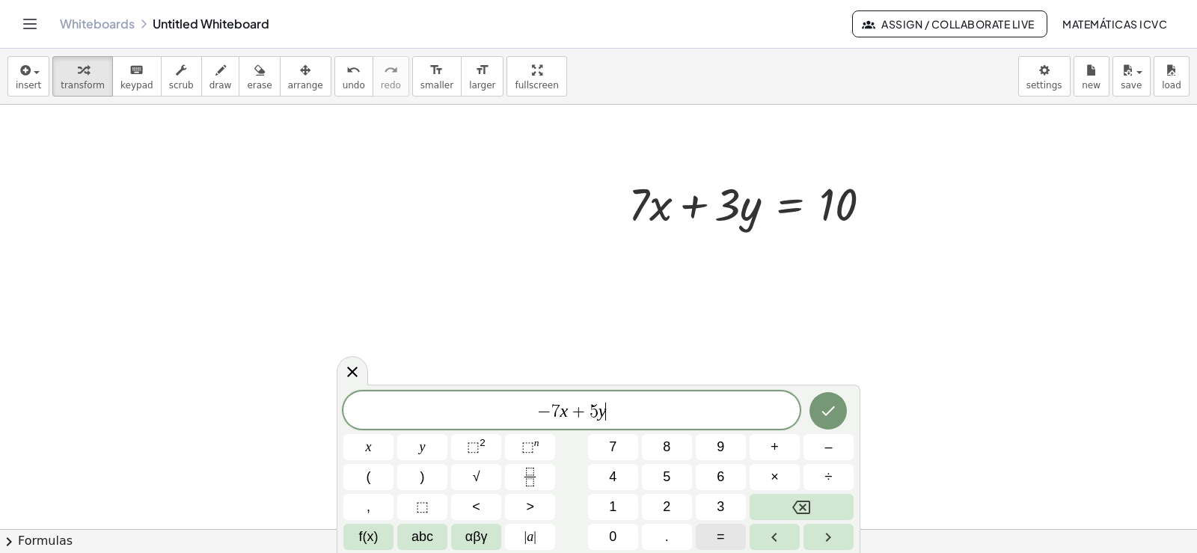
click at [724, 536] on span "=" at bounding box center [721, 537] width 8 height 20
click at [830, 444] on span "–" at bounding box center [828, 447] width 7 height 20
click at [667, 506] on span "2" at bounding box center [666, 507] width 7 height 20
click at [828, 414] on icon "Done" at bounding box center [828, 411] width 13 height 10
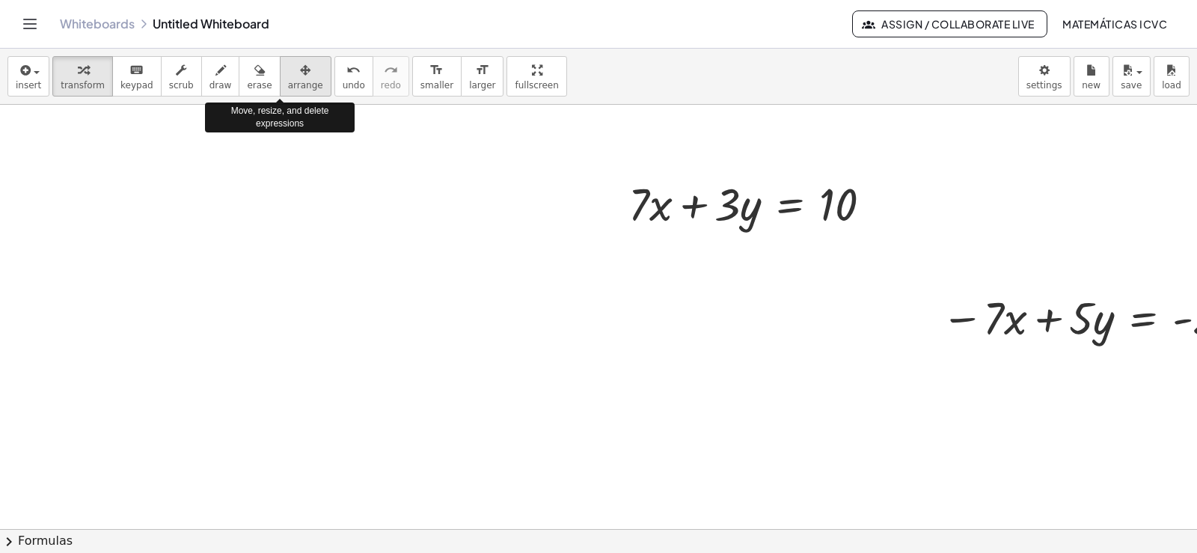
click at [288, 81] on span "arrange" at bounding box center [305, 85] width 35 height 10
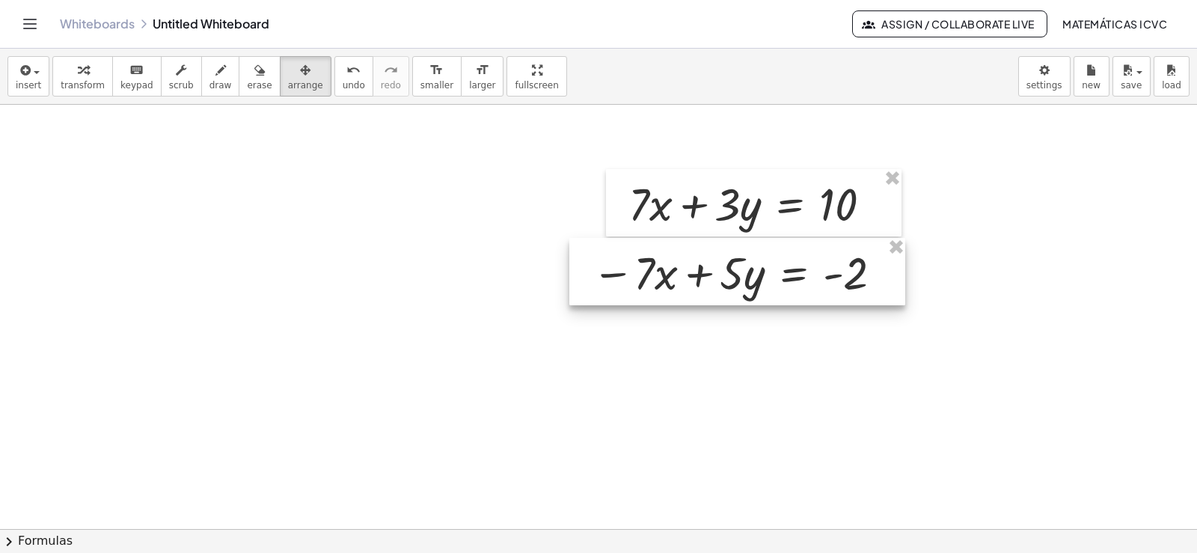
drag, startPoint x: 1019, startPoint y: 322, endPoint x: 670, endPoint y: 277, distance: 352.3
click at [670, 277] on div at bounding box center [737, 271] width 336 height 67
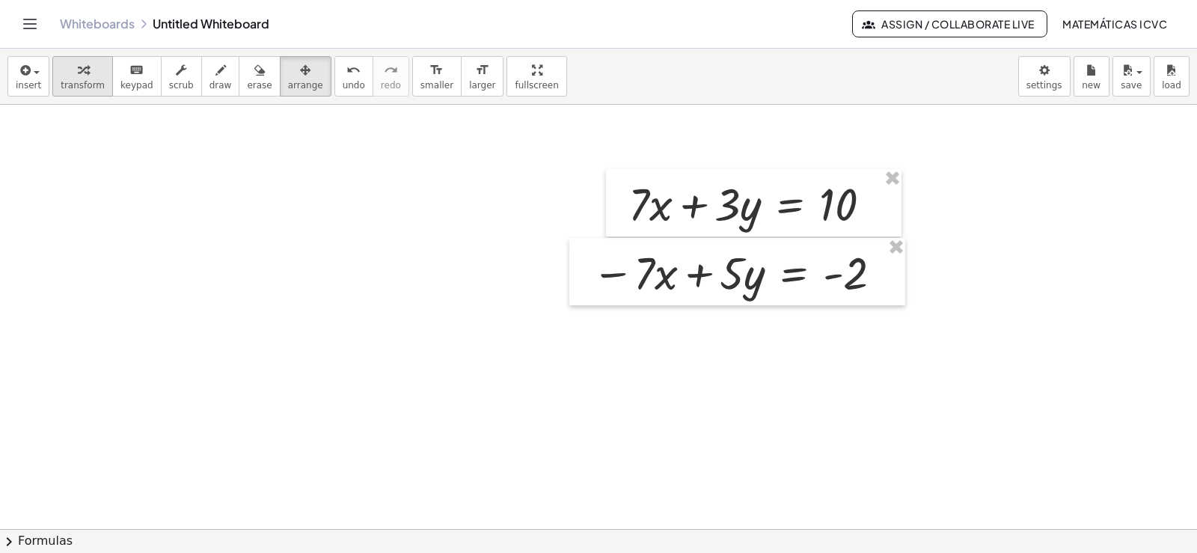
click at [72, 82] on span "transform" at bounding box center [83, 85] width 44 height 10
click at [210, 88] on span "draw" at bounding box center [221, 85] width 22 height 10
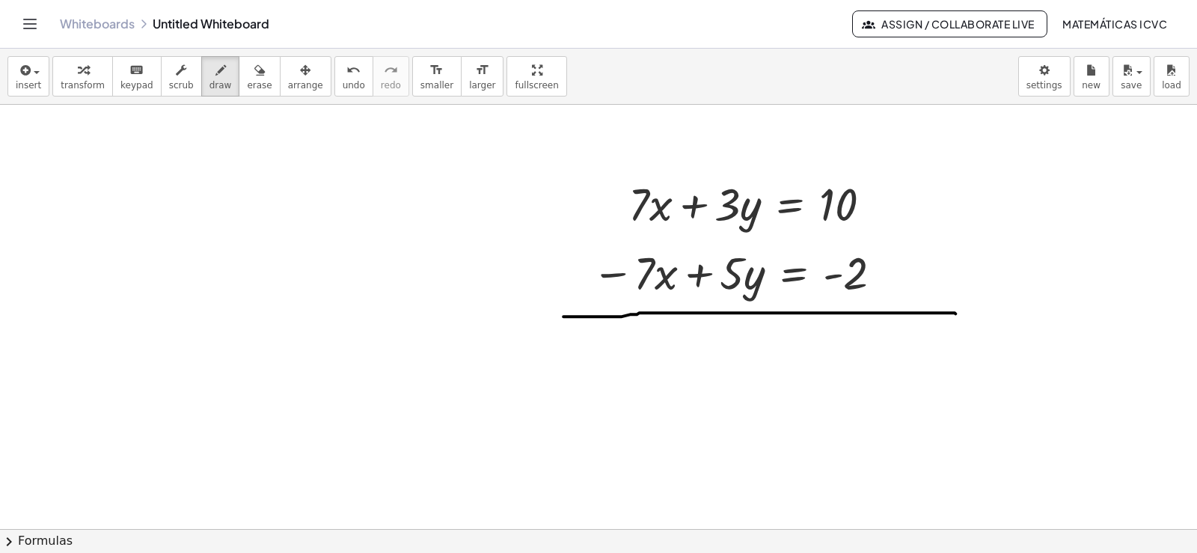
drag, startPoint x: 563, startPoint y: 316, endPoint x: 956, endPoint y: 313, distance: 392.1
click at [212, 75] on div "button" at bounding box center [221, 70] width 22 height 18
drag, startPoint x: 684, startPoint y: 177, endPoint x: 622, endPoint y: 217, distance: 73.7
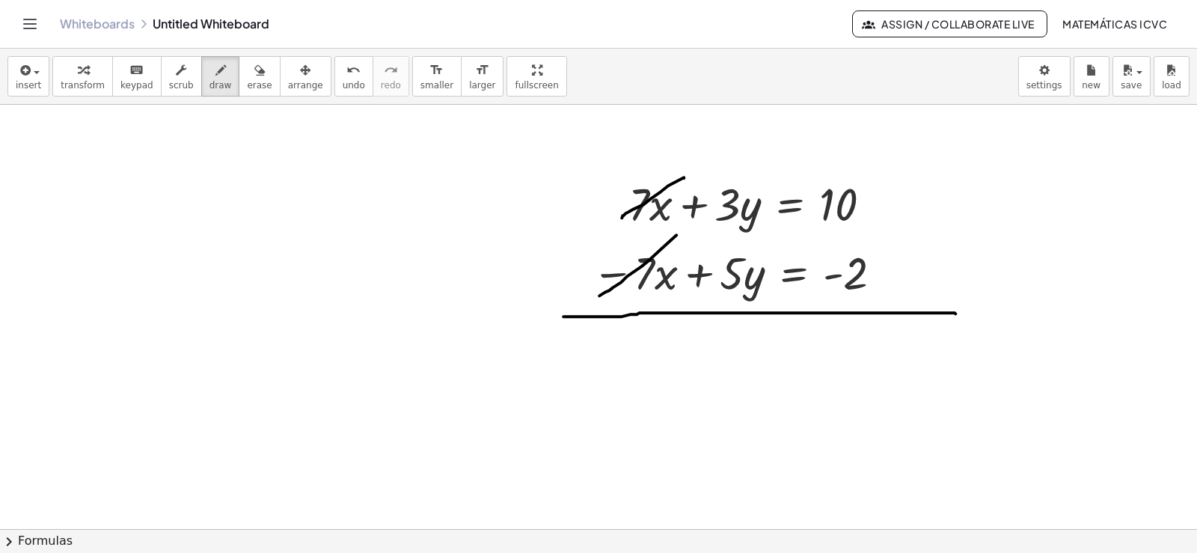
drag, startPoint x: 676, startPoint y: 234, endPoint x: 563, endPoint y: 305, distance: 134.1
click at [78, 75] on icon "button" at bounding box center [83, 70] width 10 height 18
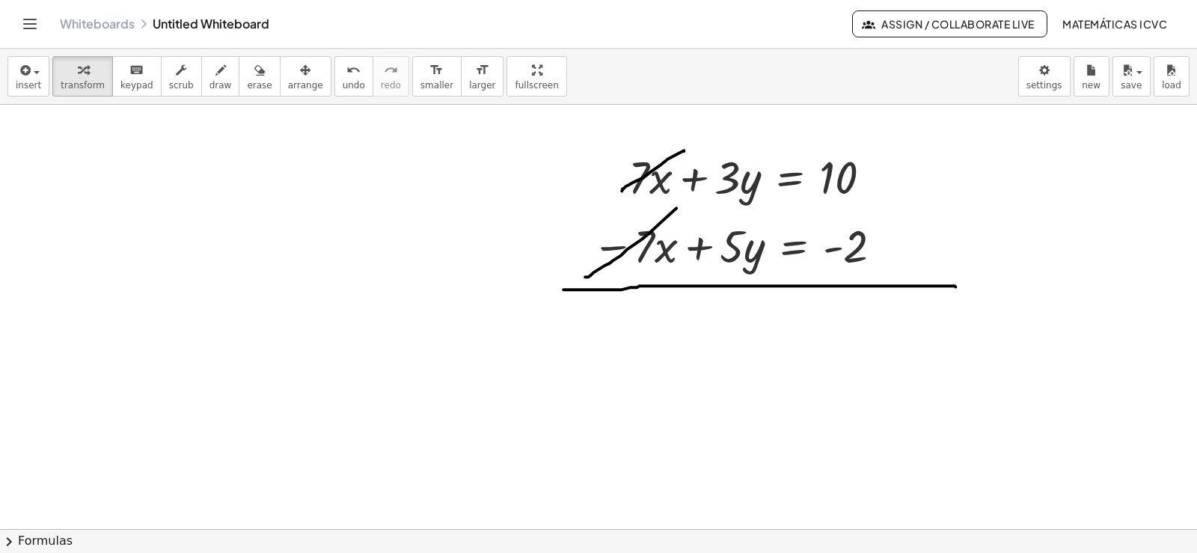
scroll to position [4392, 0]
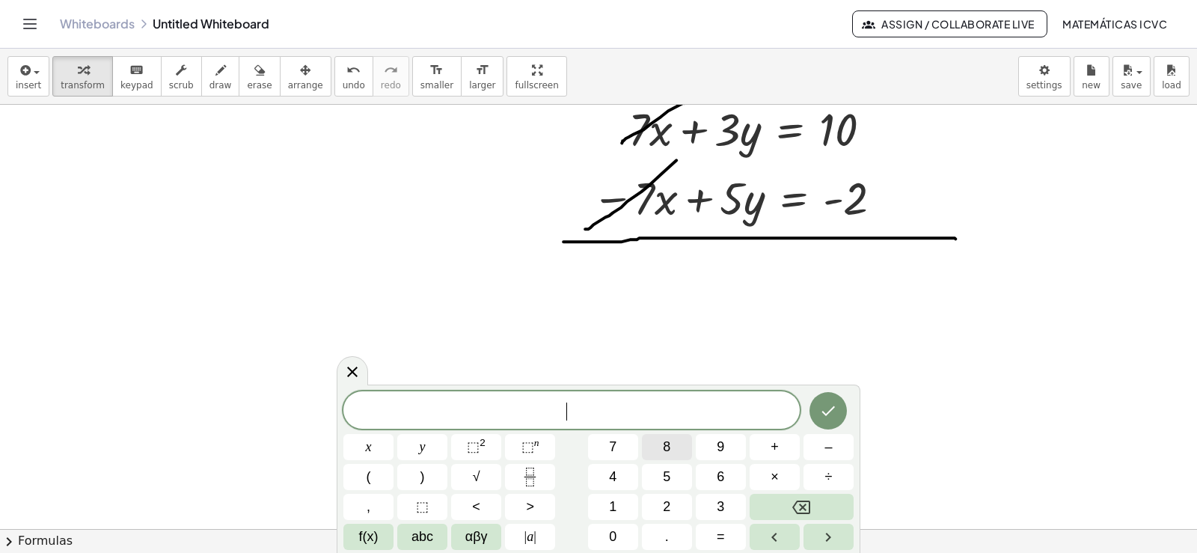
click at [670, 441] on span "8" at bounding box center [666, 447] width 7 height 20
click at [425, 448] on span "y" at bounding box center [423, 447] width 6 height 20
click at [723, 536] on span "=" at bounding box center [721, 537] width 8 height 20
click at [679, 452] on button "8" at bounding box center [667, 447] width 50 height 26
click at [822, 414] on icon "Done" at bounding box center [828, 411] width 18 height 18
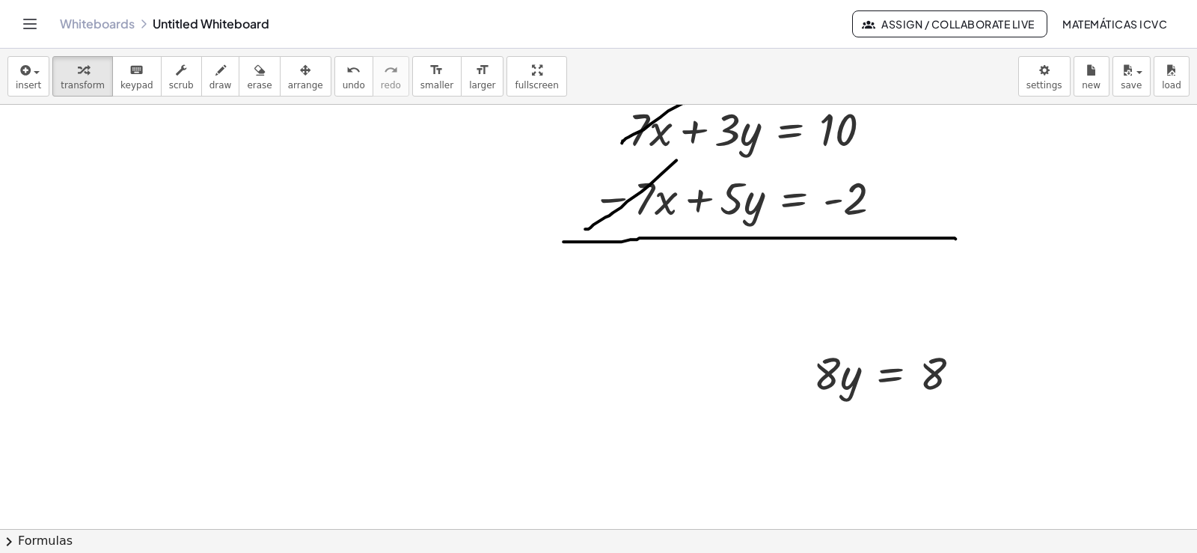
click at [300, 75] on icon "button" at bounding box center [305, 70] width 10 height 18
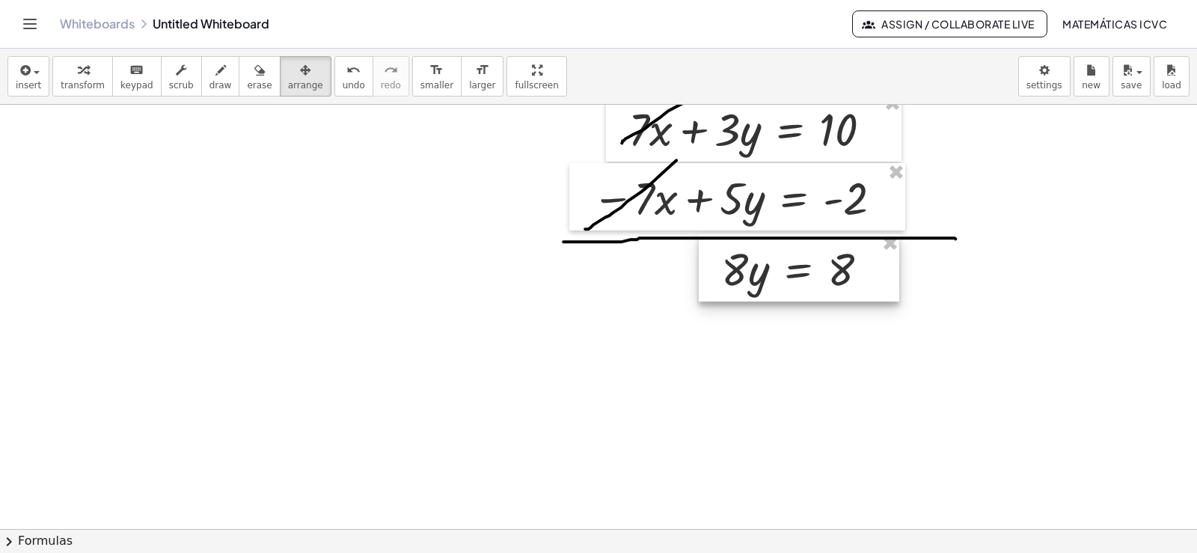
drag, startPoint x: 945, startPoint y: 384, endPoint x: 853, endPoint y: 280, distance: 138.9
click at [853, 280] on div at bounding box center [799, 267] width 201 height 67
drag, startPoint x: 85, startPoint y: 82, endPoint x: 49, endPoint y: 239, distance: 161.9
click at [85, 80] on span "transform" at bounding box center [83, 85] width 44 height 10
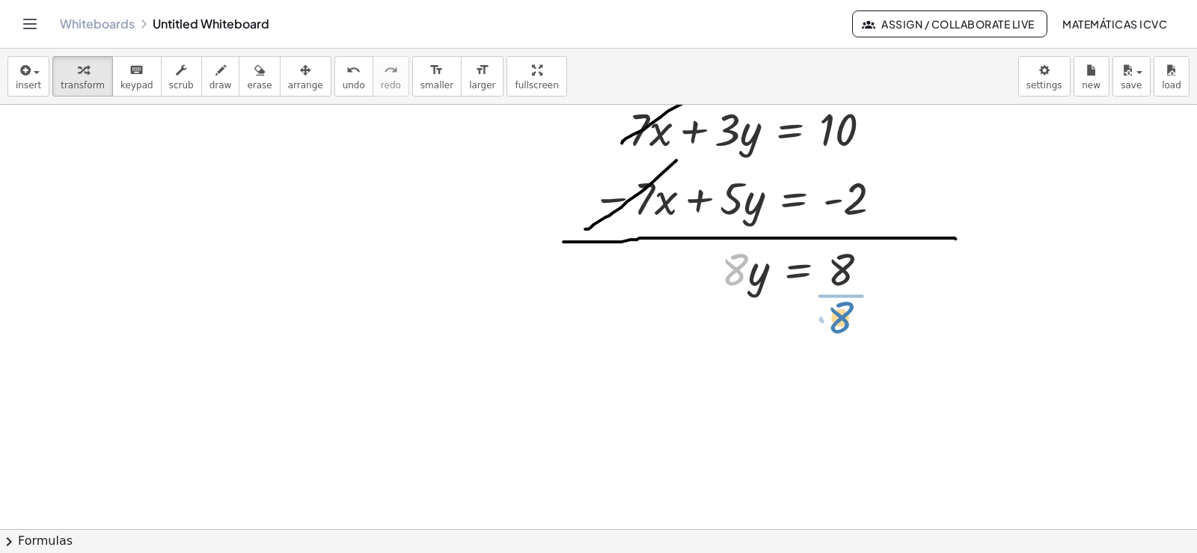
drag, startPoint x: 737, startPoint y: 272, endPoint x: 843, endPoint y: 320, distance: 116.2
click at [853, 340] on div at bounding box center [805, 342] width 183 height 88
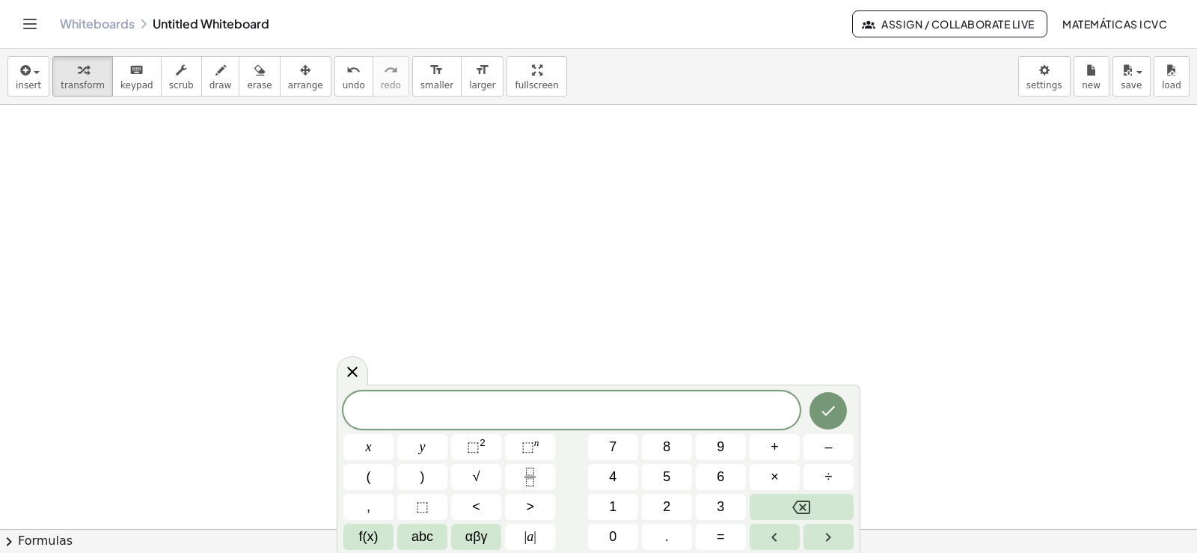
scroll to position [4828, 0]
click at [664, 479] on span "5" at bounding box center [666, 477] width 7 height 20
click at [429, 450] on button "y" at bounding box center [422, 447] width 50 height 26
click at [786, 446] on button "+" at bounding box center [775, 447] width 50 height 26
click at [729, 509] on button "3" at bounding box center [721, 507] width 50 height 26
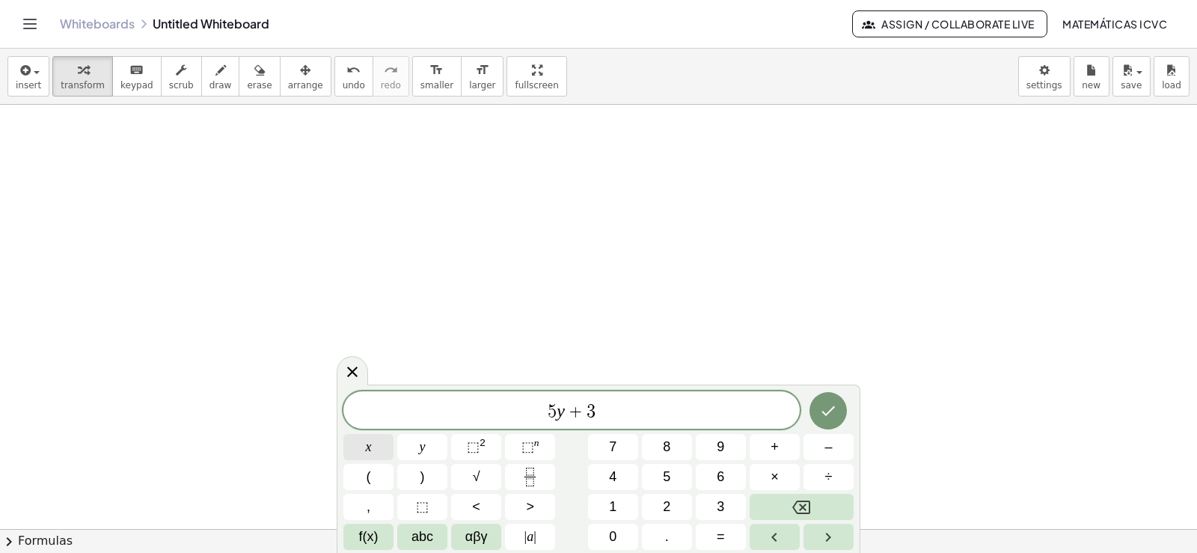
click at [378, 444] on button "x" at bounding box center [368, 447] width 50 height 26
click at [721, 540] on span "=" at bounding box center [721, 537] width 8 height 20
click at [623, 502] on button "1" at bounding box center [613, 507] width 50 height 26
click at [838, 403] on button "Done" at bounding box center [828, 410] width 37 height 37
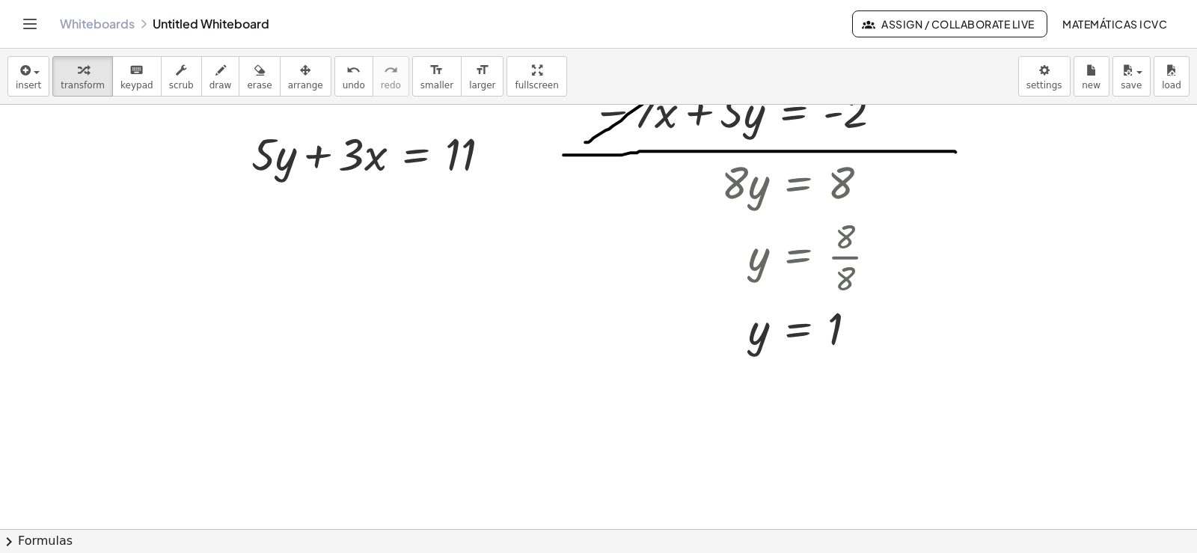
scroll to position [4454, 0]
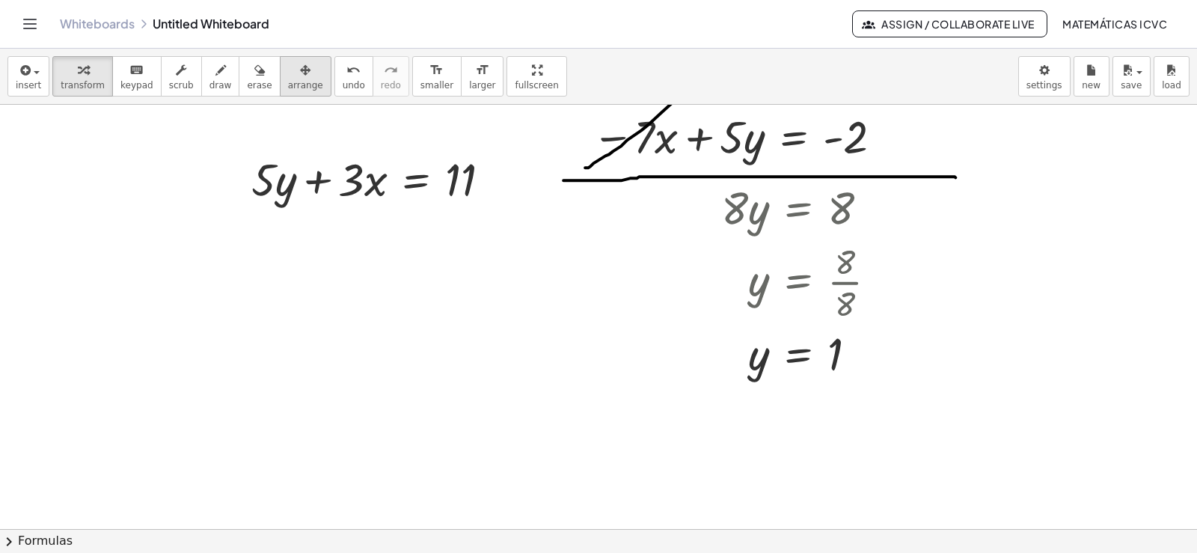
click at [288, 80] on span "arrange" at bounding box center [305, 85] width 35 height 10
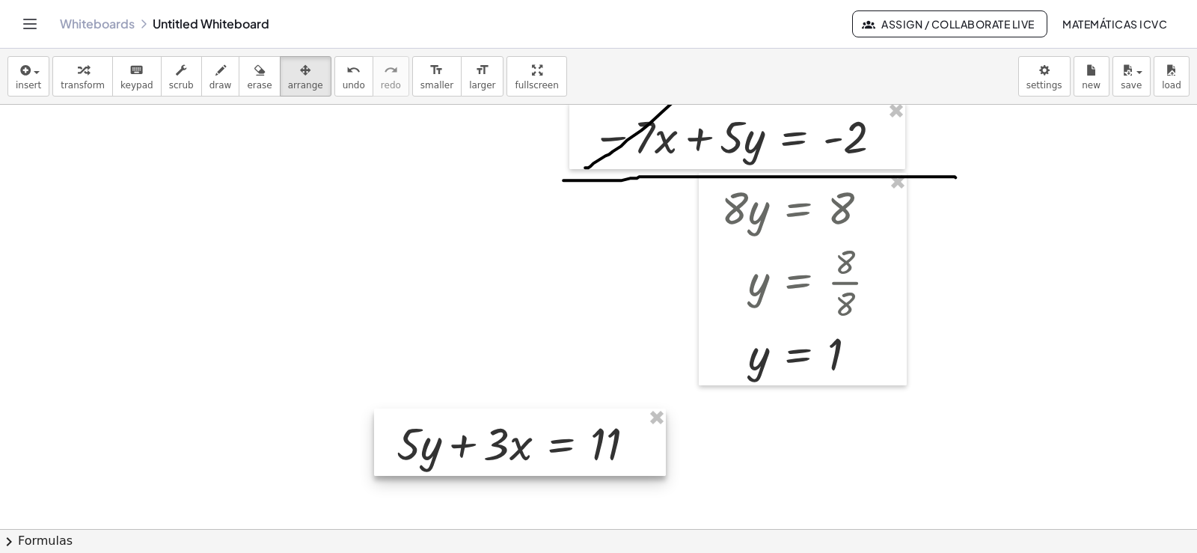
click at [522, 439] on div at bounding box center [520, 442] width 292 height 67
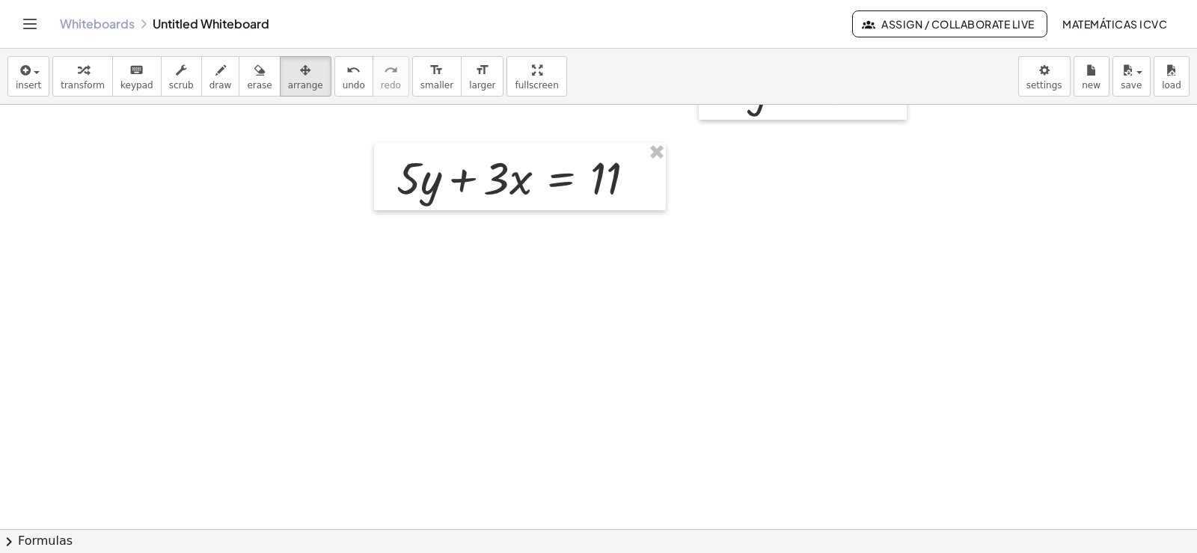
scroll to position [4753, 0]
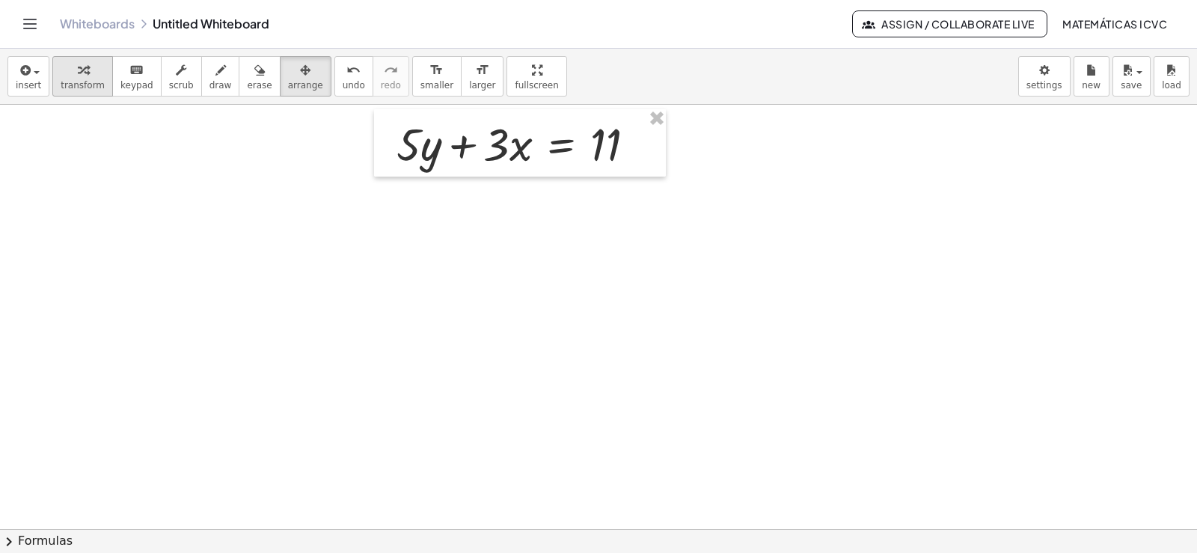
click at [67, 75] on div "button" at bounding box center [83, 70] width 44 height 18
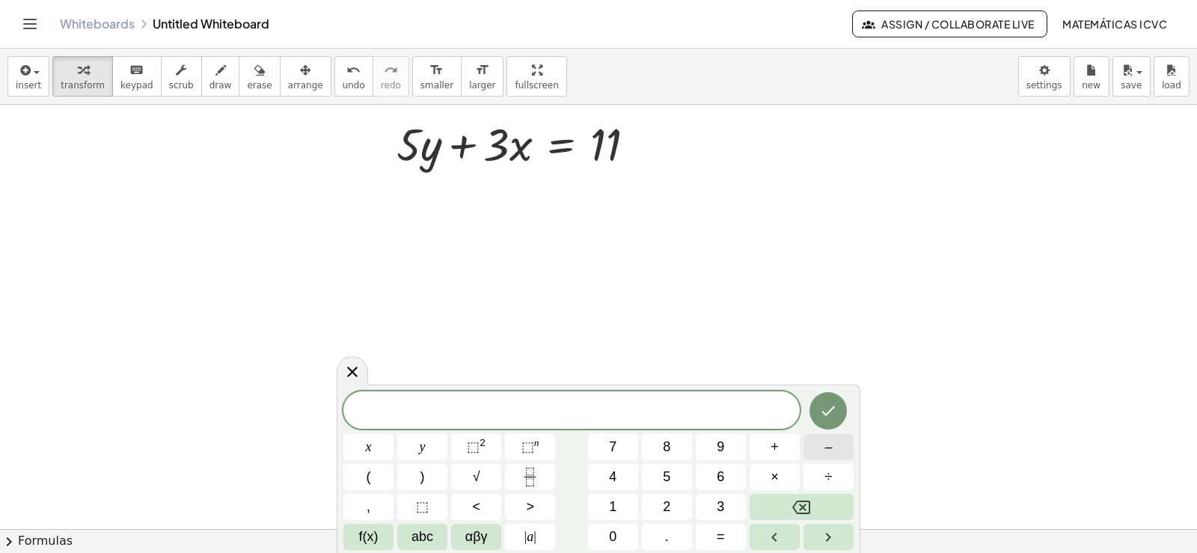
click at [844, 450] on button "–" at bounding box center [829, 447] width 50 height 26
click at [669, 480] on span "5" at bounding box center [666, 477] width 7 height 20
click at [429, 444] on button "y" at bounding box center [422, 447] width 50 height 26
click at [770, 450] on button "+" at bounding box center [775, 447] width 50 height 26
click at [624, 449] on button "7" at bounding box center [613, 447] width 50 height 26
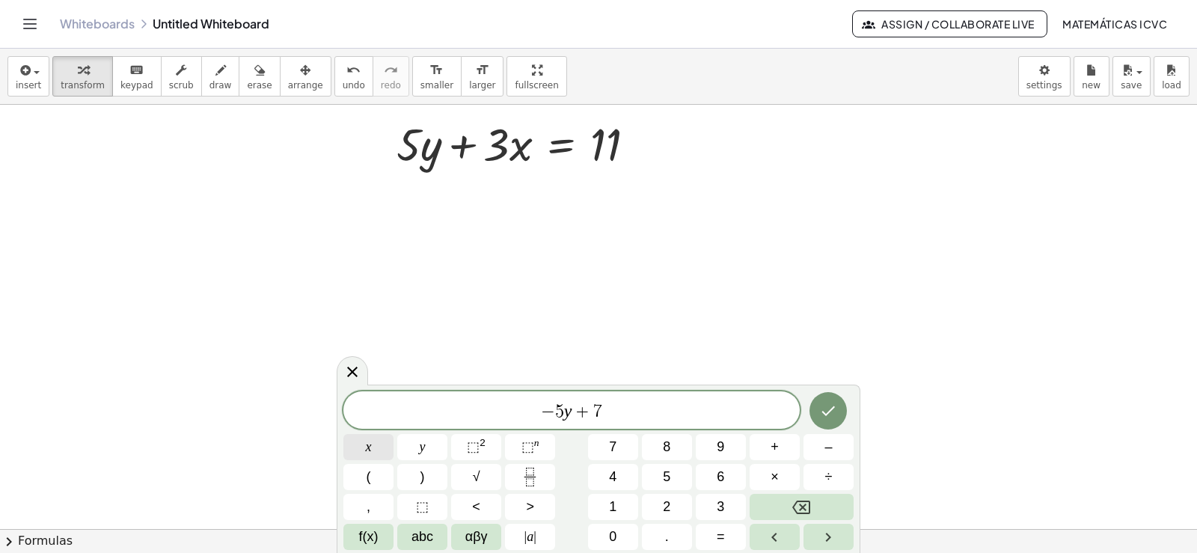
click at [363, 443] on button "x" at bounding box center [368, 447] width 50 height 26
click at [718, 534] on span "=" at bounding box center [721, 537] width 8 height 20
click at [724, 446] on span "9" at bounding box center [720, 447] width 7 height 20
click at [823, 416] on icon "Done" at bounding box center [828, 411] width 18 height 18
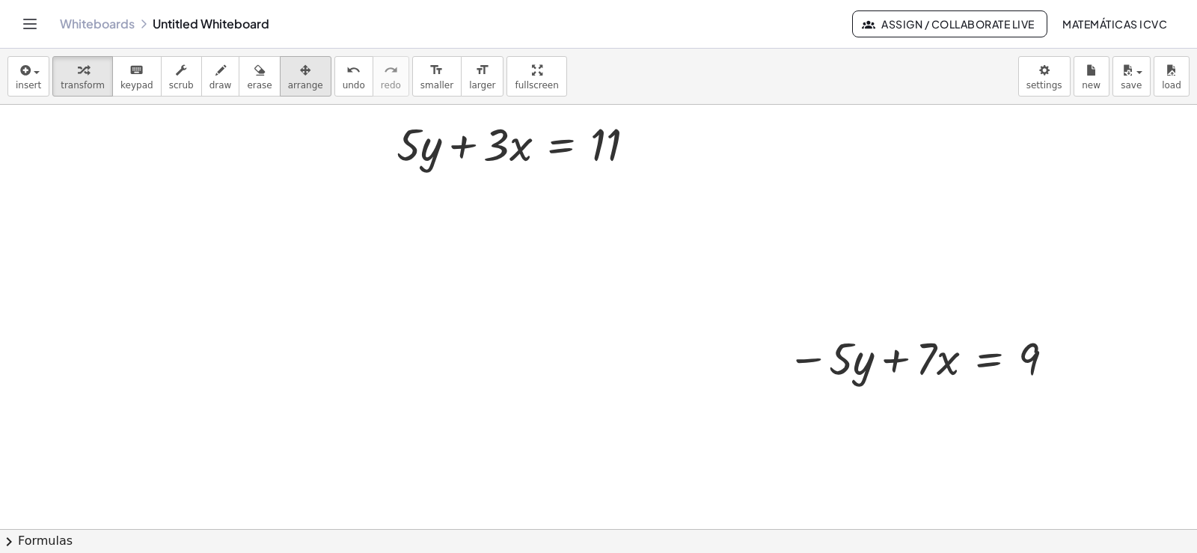
click at [288, 81] on span "arrange" at bounding box center [305, 85] width 35 height 10
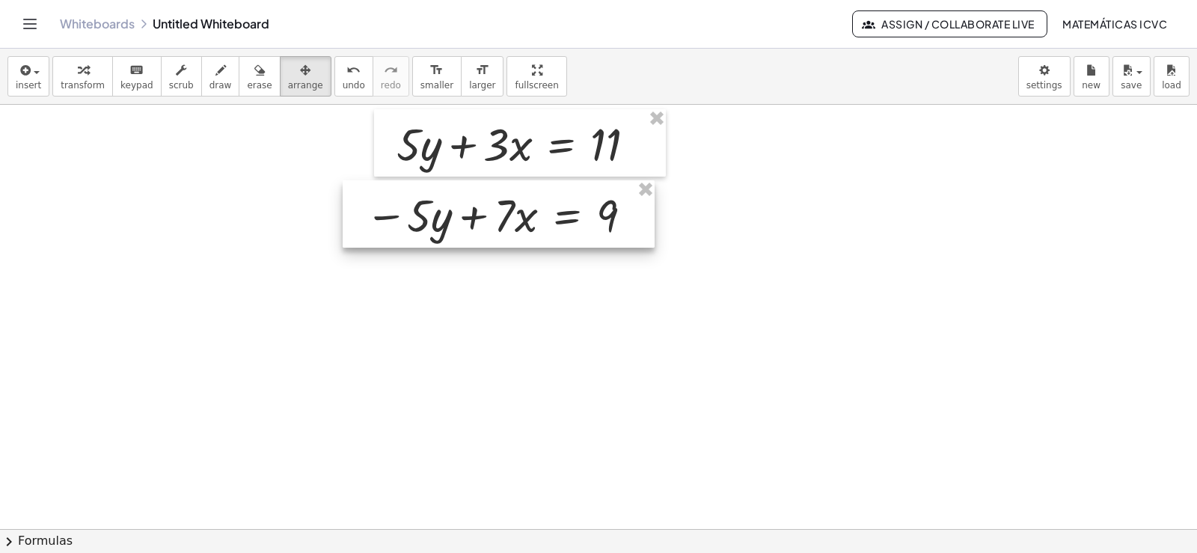
drag, startPoint x: 941, startPoint y: 362, endPoint x: 518, endPoint y: 218, distance: 446.5
click at [518, 218] on div at bounding box center [499, 213] width 312 height 67
click at [88, 84] on span "transform" at bounding box center [83, 85] width 44 height 10
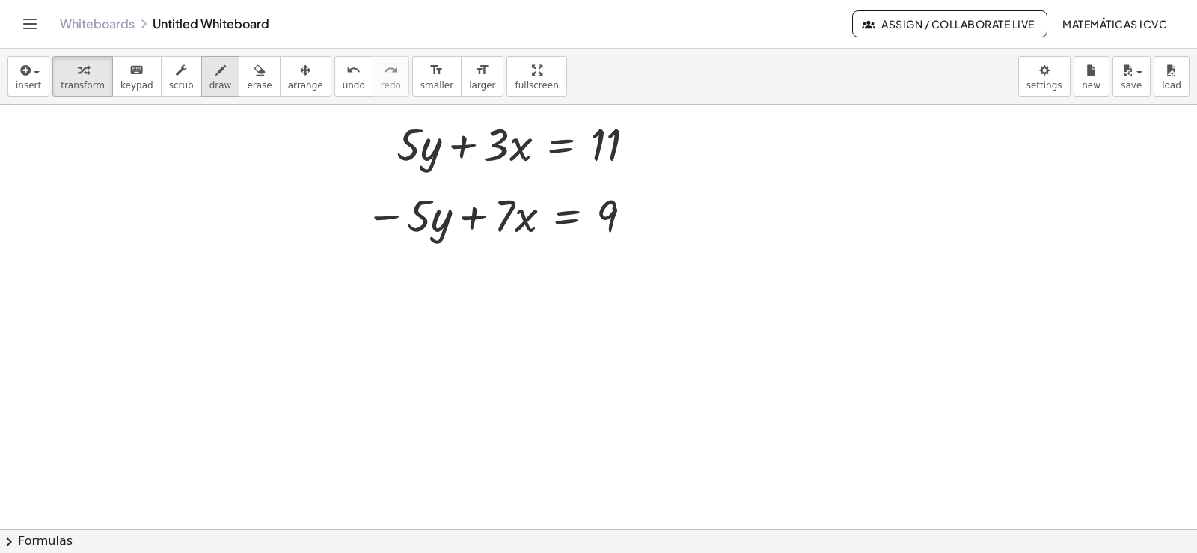
click at [210, 84] on span "draw" at bounding box center [221, 85] width 22 height 10
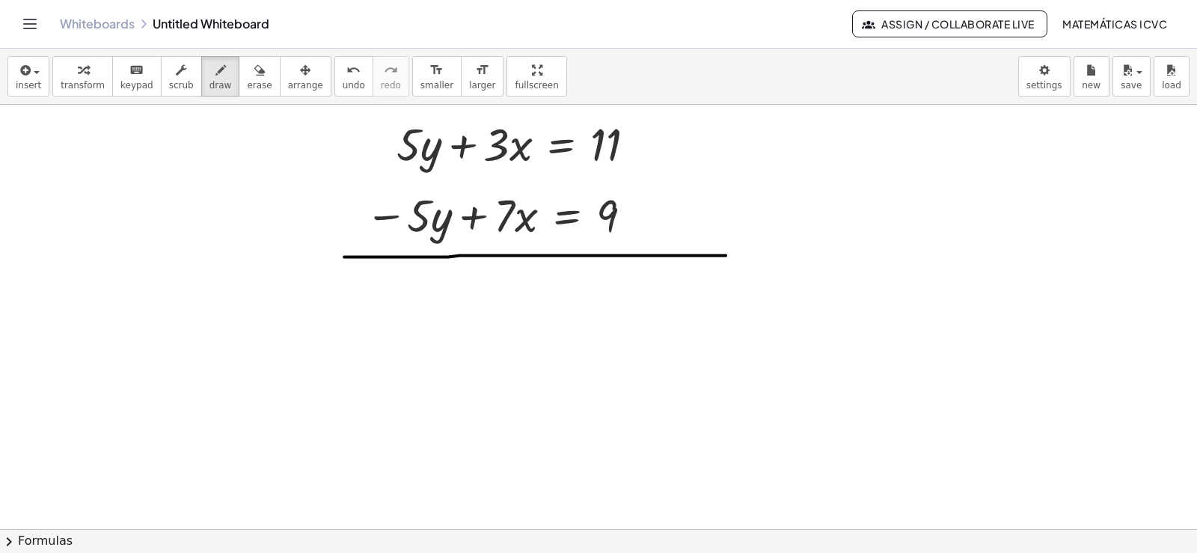
drag, startPoint x: 344, startPoint y: 256, endPoint x: 726, endPoint y: 254, distance: 381.6
drag, startPoint x: 444, startPoint y: 120, endPoint x: 384, endPoint y: 191, distance: 92.8
drag, startPoint x: 450, startPoint y: 171, endPoint x: 375, endPoint y: 261, distance: 117.9
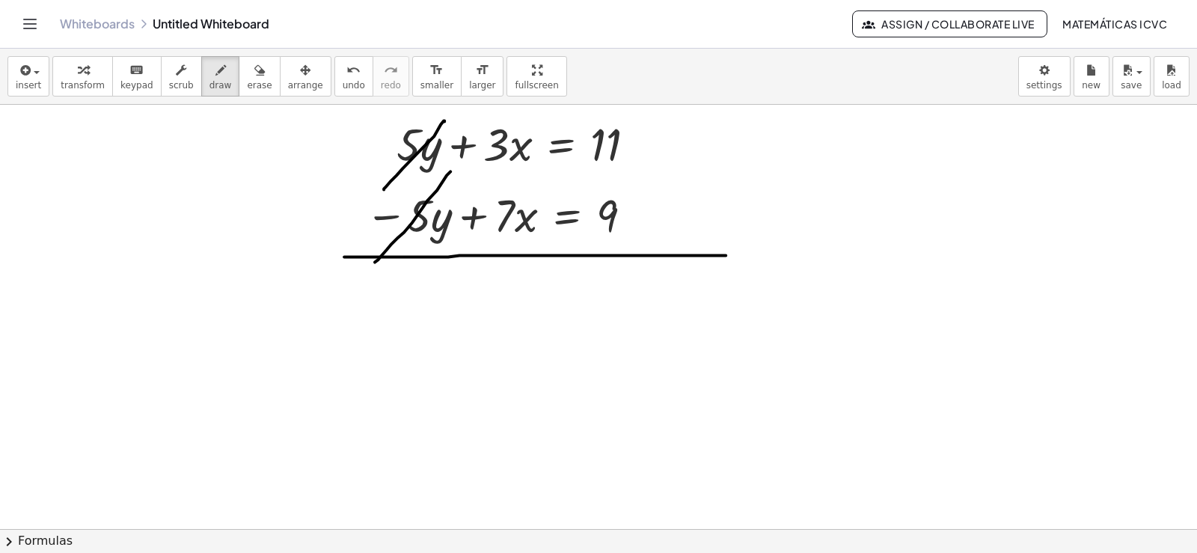
click at [65, 86] on span "transform" at bounding box center [83, 85] width 44 height 10
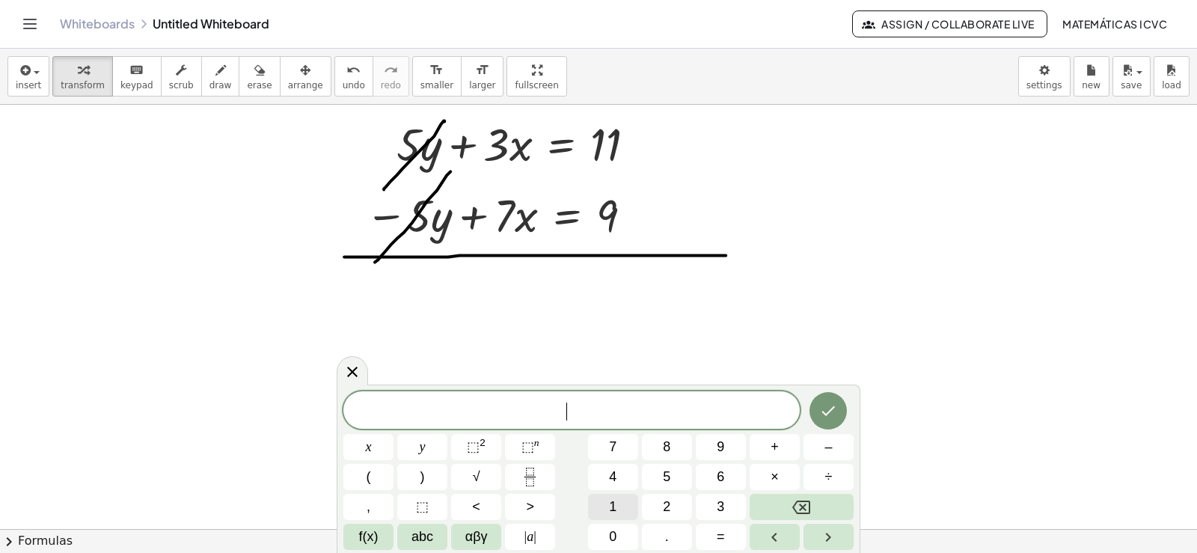
click at [614, 517] on button "1" at bounding box center [613, 507] width 50 height 26
click at [617, 538] on button "0" at bounding box center [613, 537] width 50 height 26
click at [377, 444] on button "x" at bounding box center [368, 447] width 50 height 26
click at [727, 540] on button "=" at bounding box center [721, 537] width 50 height 26
click at [673, 500] on button "2" at bounding box center [667, 507] width 50 height 26
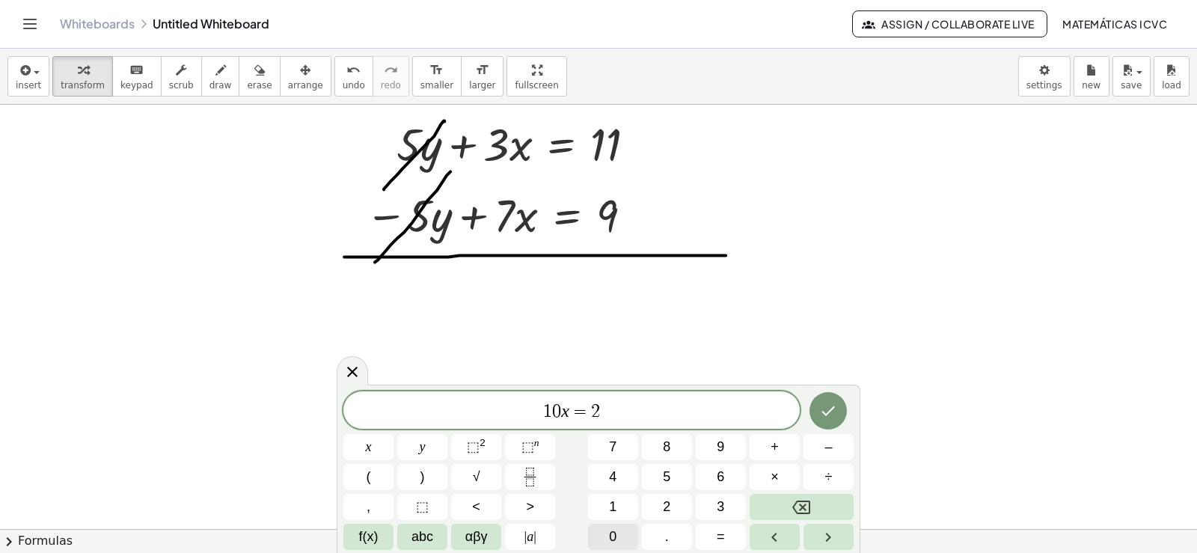
click at [617, 536] on button "0" at bounding box center [613, 537] width 50 height 26
click at [840, 410] on button "Done" at bounding box center [828, 410] width 37 height 37
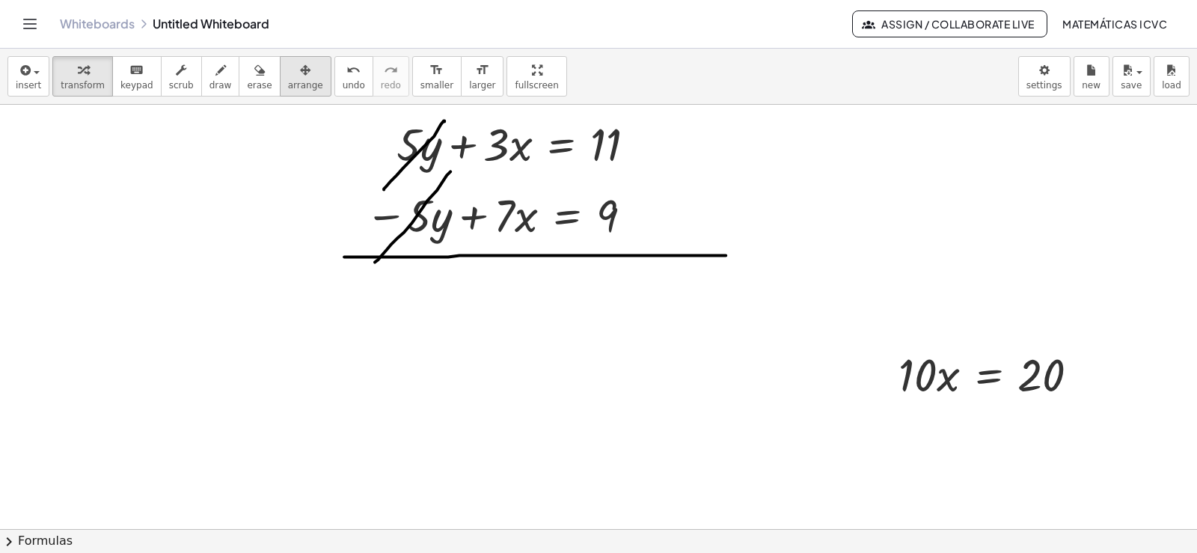
click at [288, 83] on span "arrange" at bounding box center [305, 85] width 35 height 10
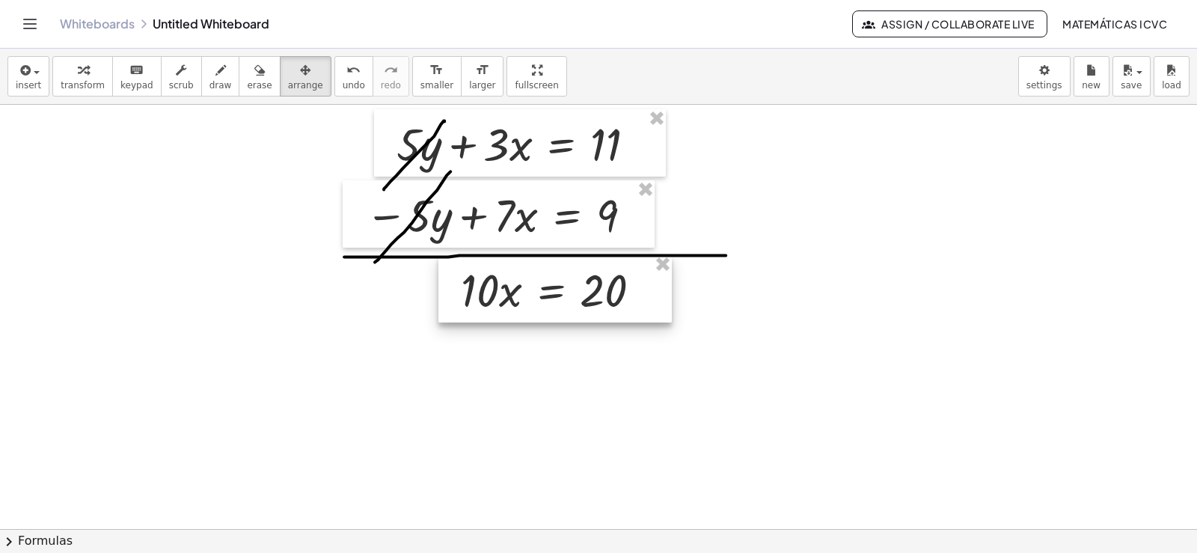
drag, startPoint x: 997, startPoint y: 376, endPoint x: 559, endPoint y: 292, distance: 445.8
click at [559, 292] on div at bounding box center [554, 288] width 233 height 67
click at [64, 80] on span "transform" at bounding box center [83, 85] width 44 height 10
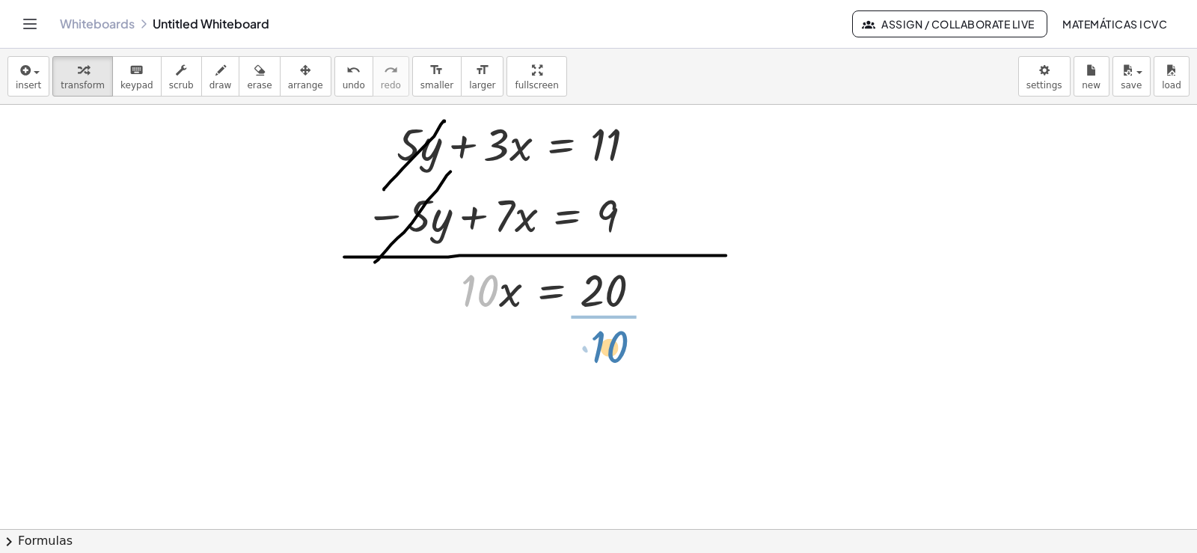
drag, startPoint x: 484, startPoint y: 299, endPoint x: 614, endPoint y: 355, distance: 141.1
click at [612, 367] on div at bounding box center [558, 363] width 210 height 88
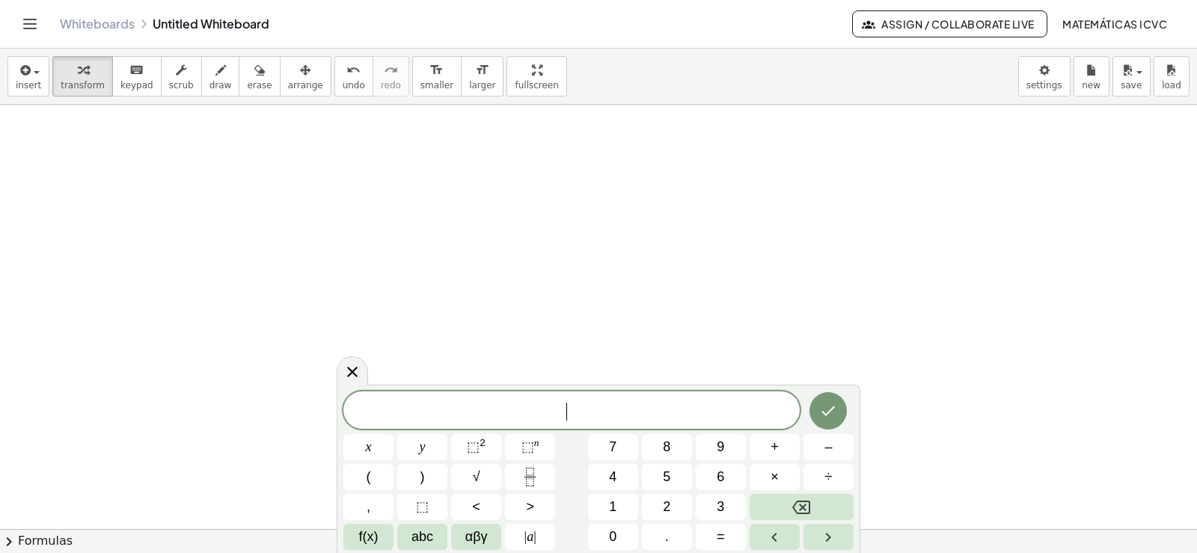
scroll to position [5252, 0]
click at [729, 445] on button "9" at bounding box center [721, 447] width 50 height 26
click at [358, 443] on button "x" at bounding box center [368, 447] width 50 height 26
click at [825, 447] on span "–" at bounding box center [828, 447] width 7 height 20
click at [673, 474] on button "5" at bounding box center [667, 477] width 50 height 26
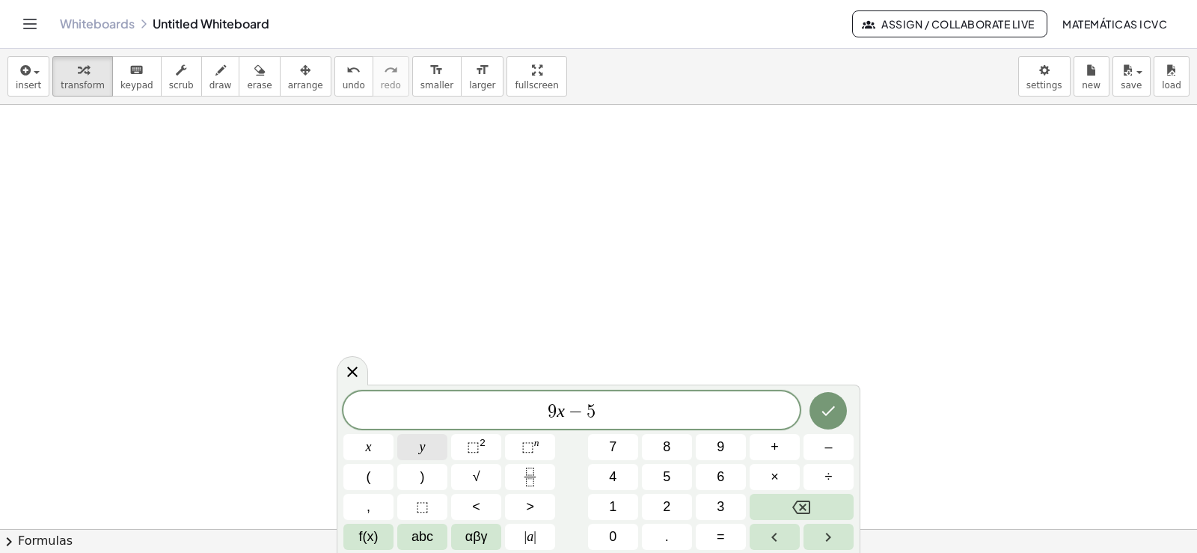
click at [426, 444] on button "y" at bounding box center [422, 447] width 50 height 26
click at [730, 539] on button "=" at bounding box center [721, 537] width 50 height 26
click at [662, 444] on button "8" at bounding box center [667, 447] width 50 height 26
click at [824, 410] on icon "Done" at bounding box center [828, 411] width 18 height 18
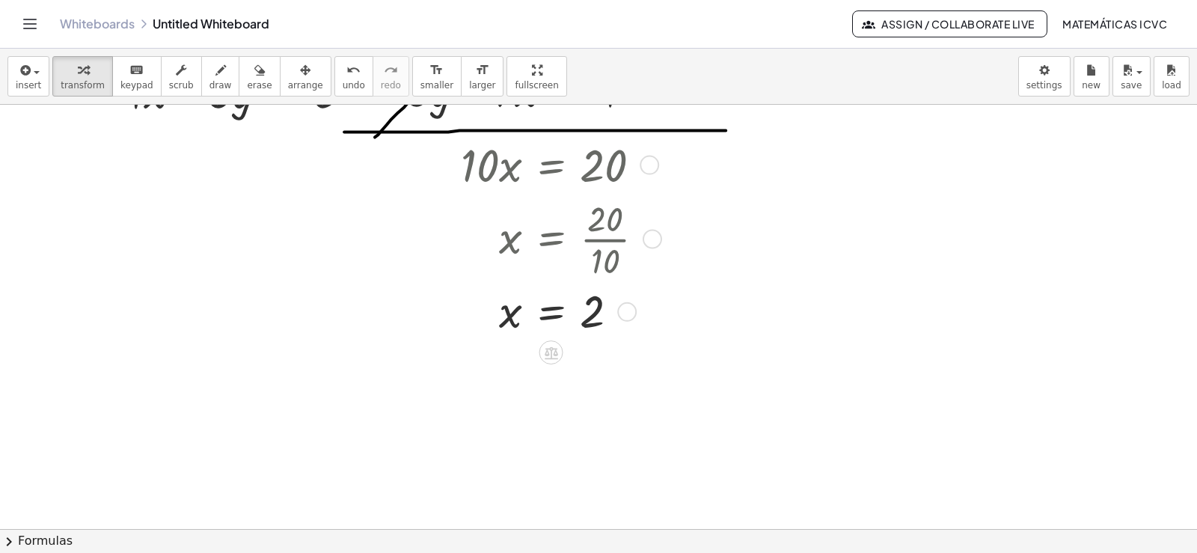
scroll to position [4728, 0]
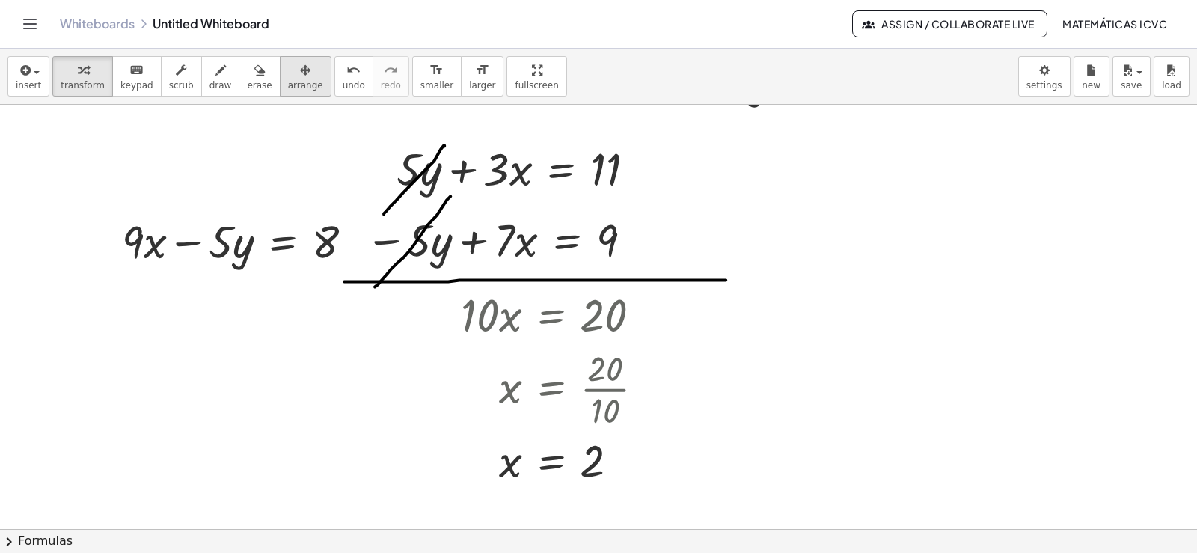
click at [288, 82] on span "arrange" at bounding box center [305, 85] width 35 height 10
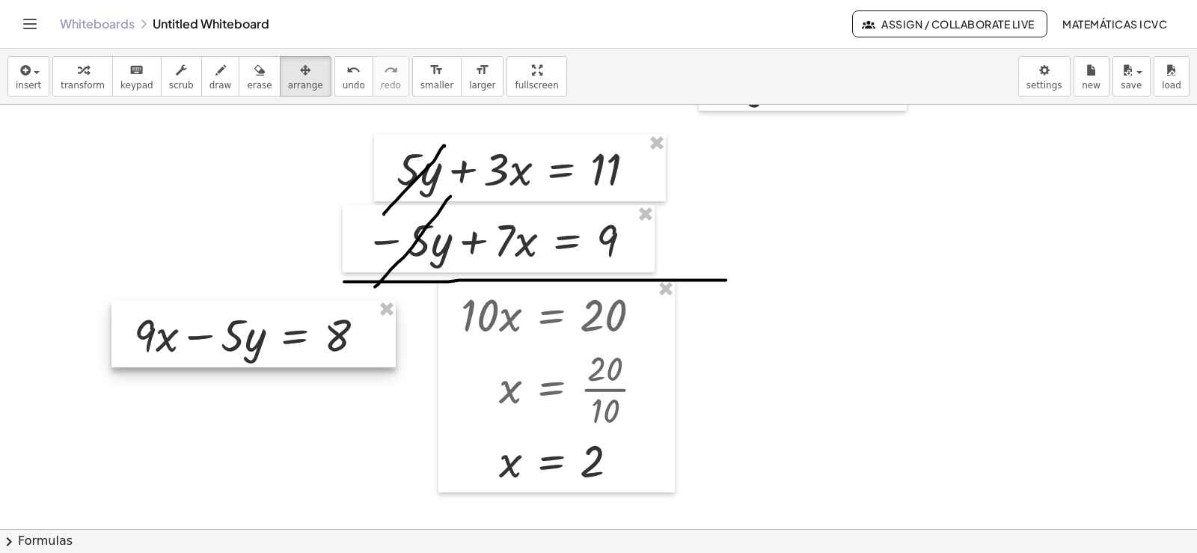
click at [278, 367] on div at bounding box center [253, 333] width 284 height 67
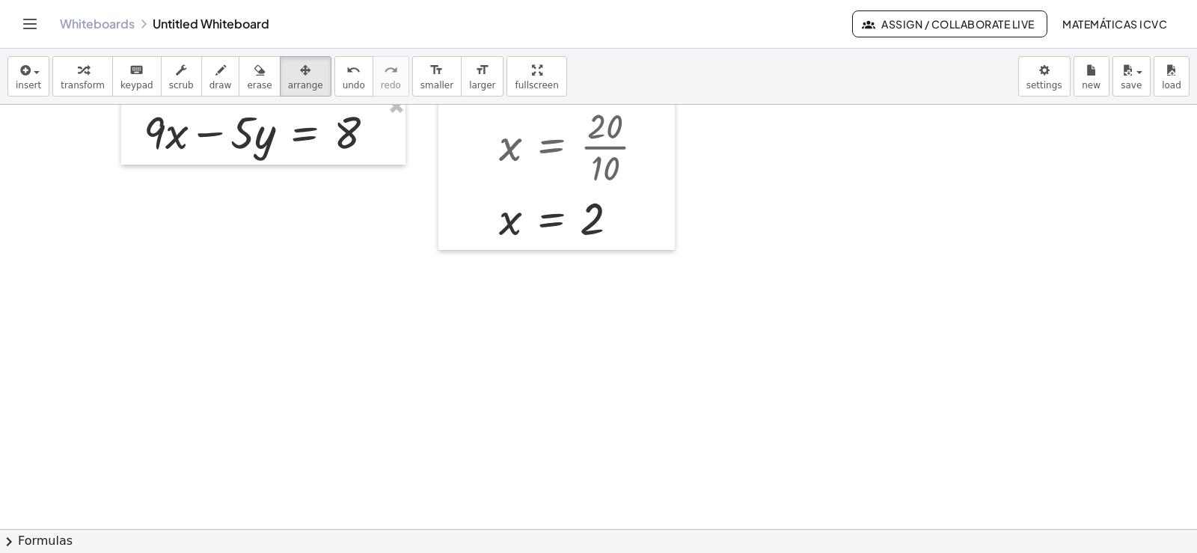
scroll to position [4803, 0]
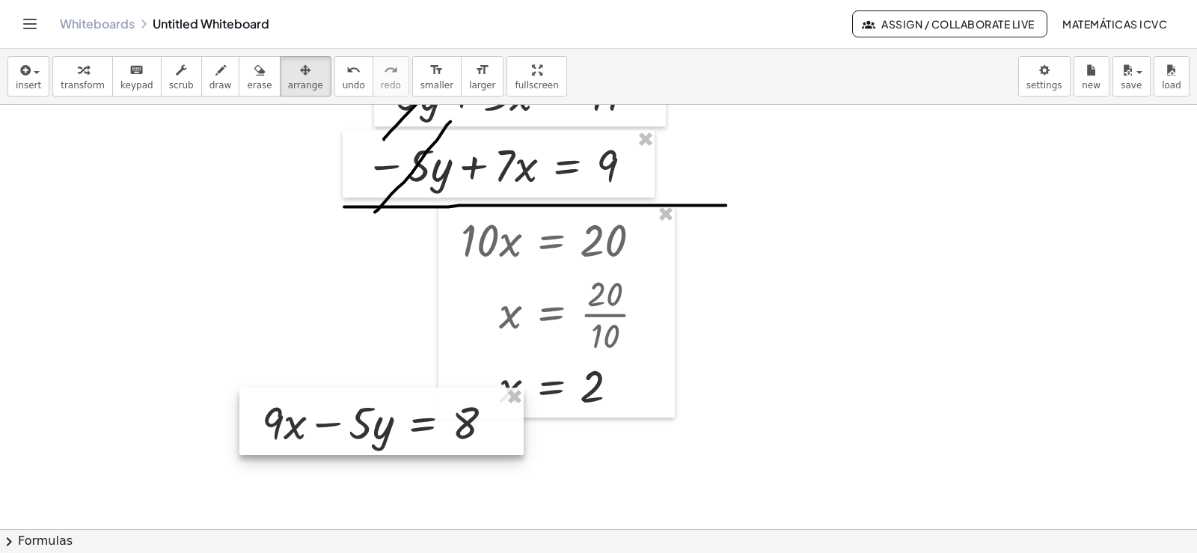
drag, startPoint x: 290, startPoint y: 284, endPoint x: 409, endPoint y: 422, distance: 182.5
click at [409, 422] on div at bounding box center [381, 421] width 284 height 67
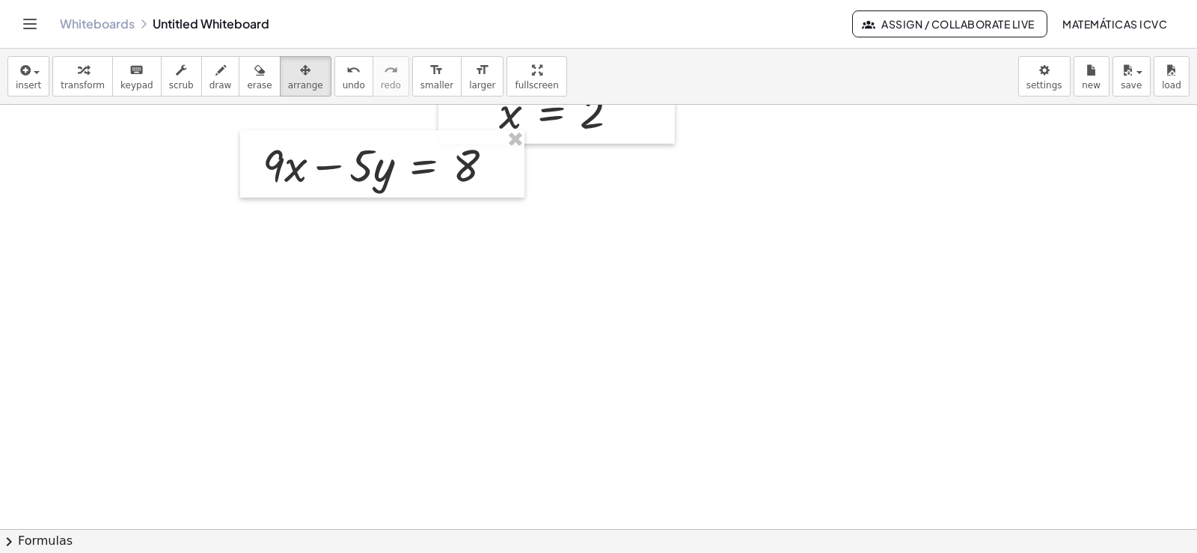
scroll to position [5102, 0]
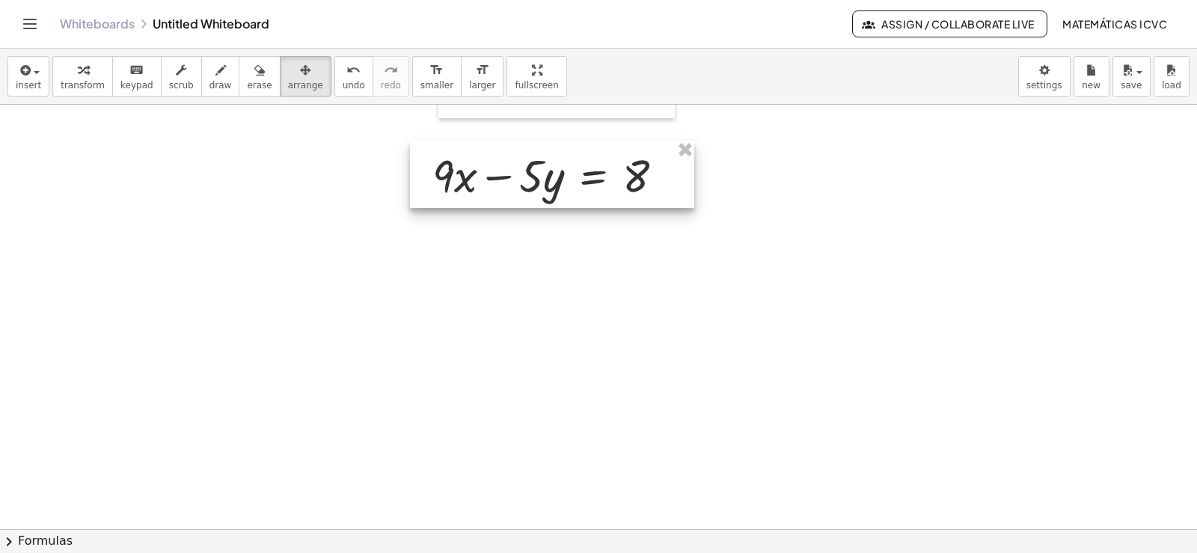
drag, startPoint x: 415, startPoint y: 192, endPoint x: 516, endPoint y: 220, distance: 105.5
click at [573, 191] on div at bounding box center [552, 174] width 284 height 67
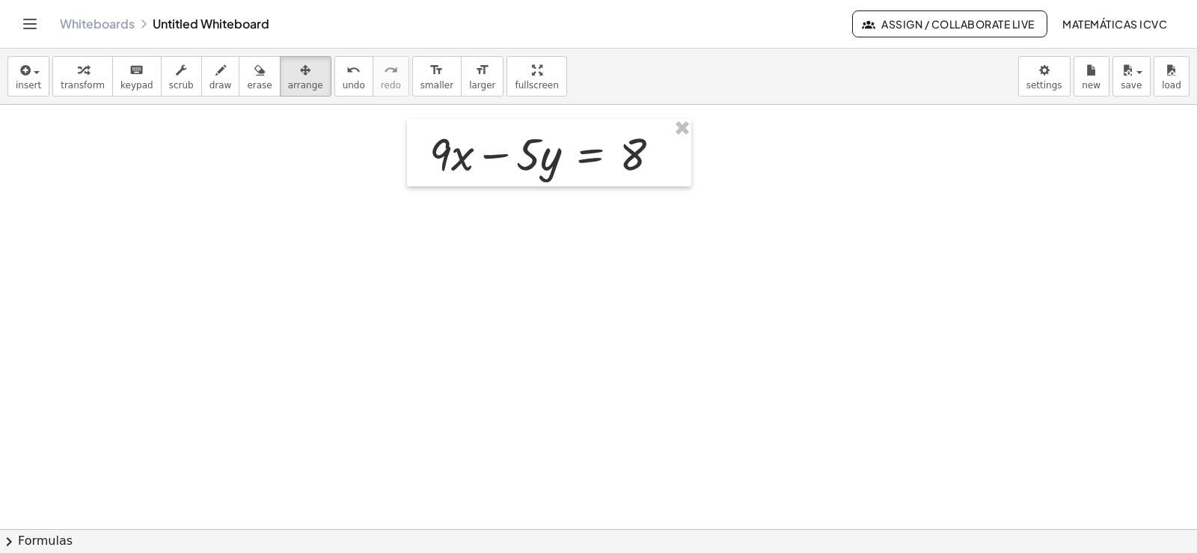
scroll to position [5132, 0]
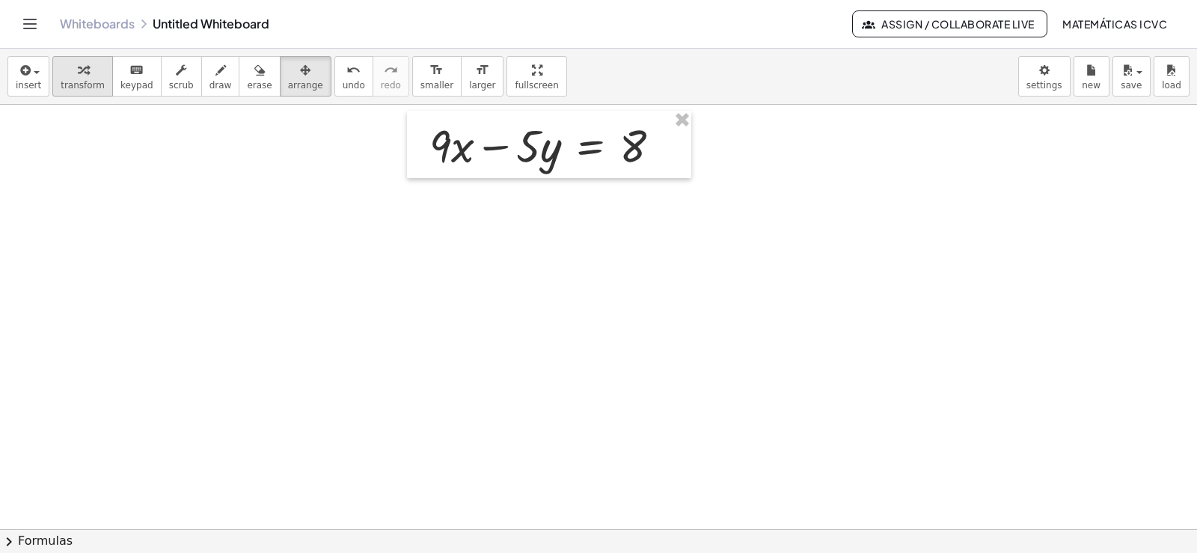
click at [78, 71] on icon "button" at bounding box center [83, 70] width 10 height 18
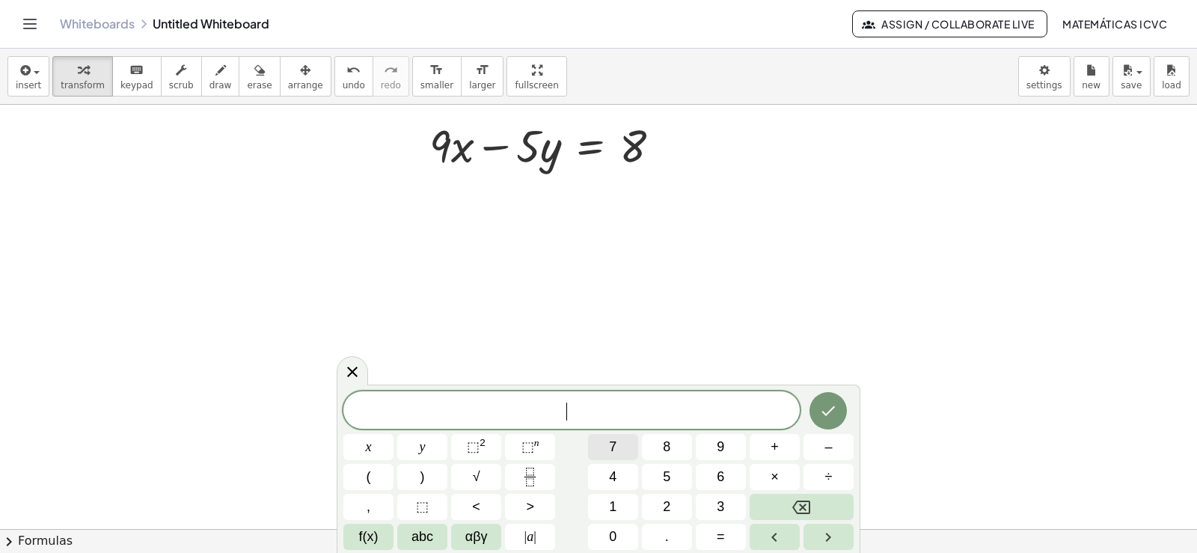
click at [615, 444] on span "7" at bounding box center [612, 447] width 7 height 20
click at [374, 443] on button "x" at bounding box center [368, 447] width 50 height 26
click at [785, 450] on button "+" at bounding box center [775, 447] width 50 height 26
click at [656, 472] on button "5" at bounding box center [667, 477] width 50 height 26
click at [425, 447] on span "y" at bounding box center [423, 447] width 6 height 20
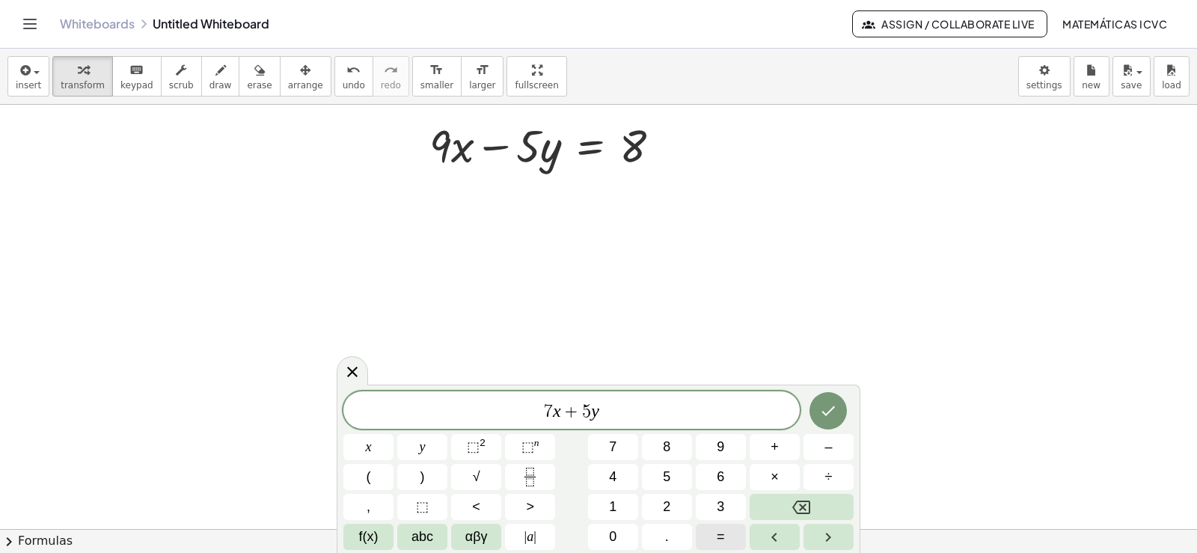
click at [726, 534] on button "=" at bounding box center [721, 537] width 50 height 26
click at [661, 507] on button "2" at bounding box center [667, 507] width 50 height 26
click at [617, 472] on span "4" at bounding box center [612, 477] width 7 height 20
click at [833, 409] on icon "Done" at bounding box center [828, 411] width 13 height 10
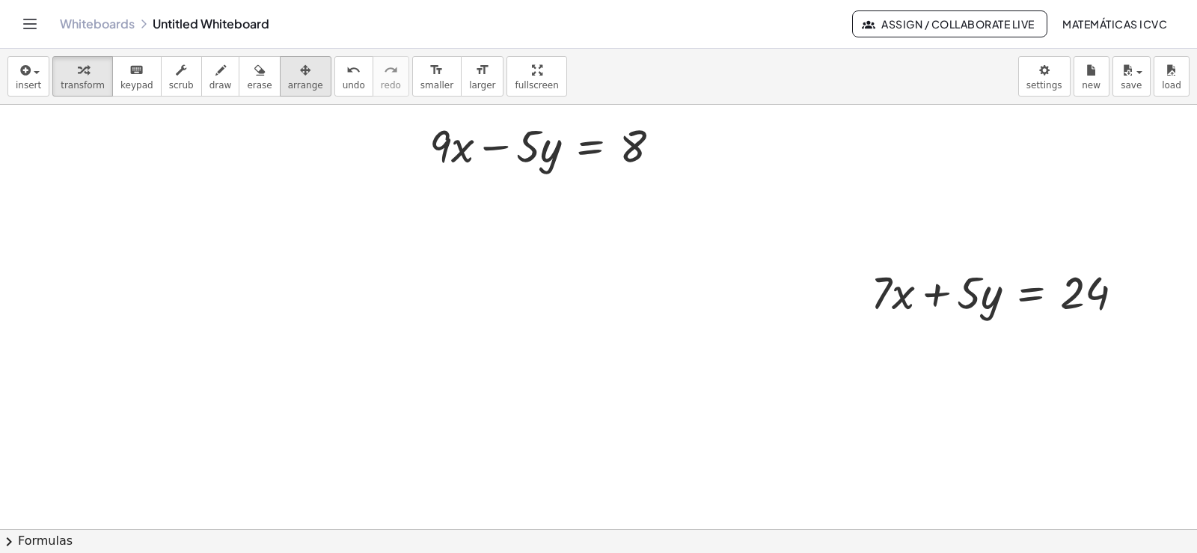
click at [288, 82] on span "arrange" at bounding box center [305, 85] width 35 height 10
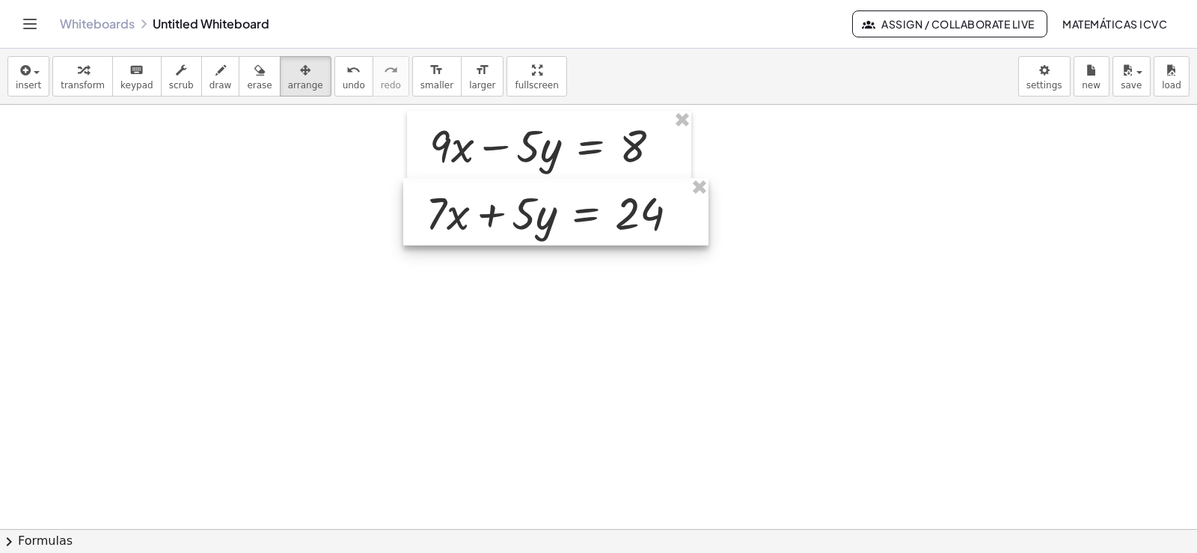
drag, startPoint x: 287, startPoint y: 82, endPoint x: 542, endPoint y: 218, distance: 290.2
click at [542, 218] on div at bounding box center [555, 211] width 305 height 67
click at [93, 86] on span "transform" at bounding box center [83, 85] width 44 height 10
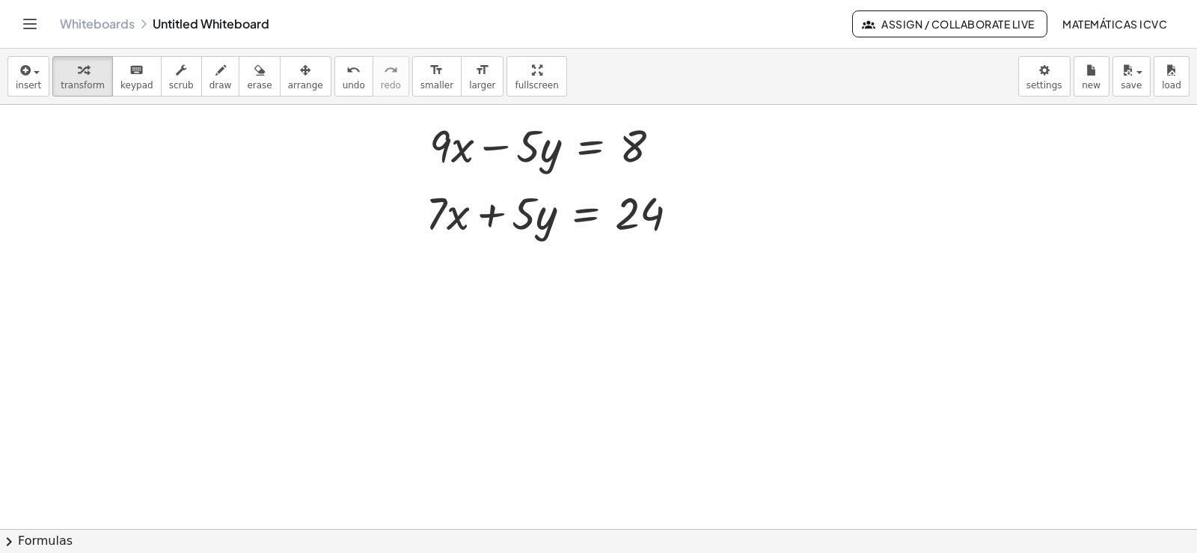
click at [215, 76] on icon "button" at bounding box center [220, 70] width 10 height 18
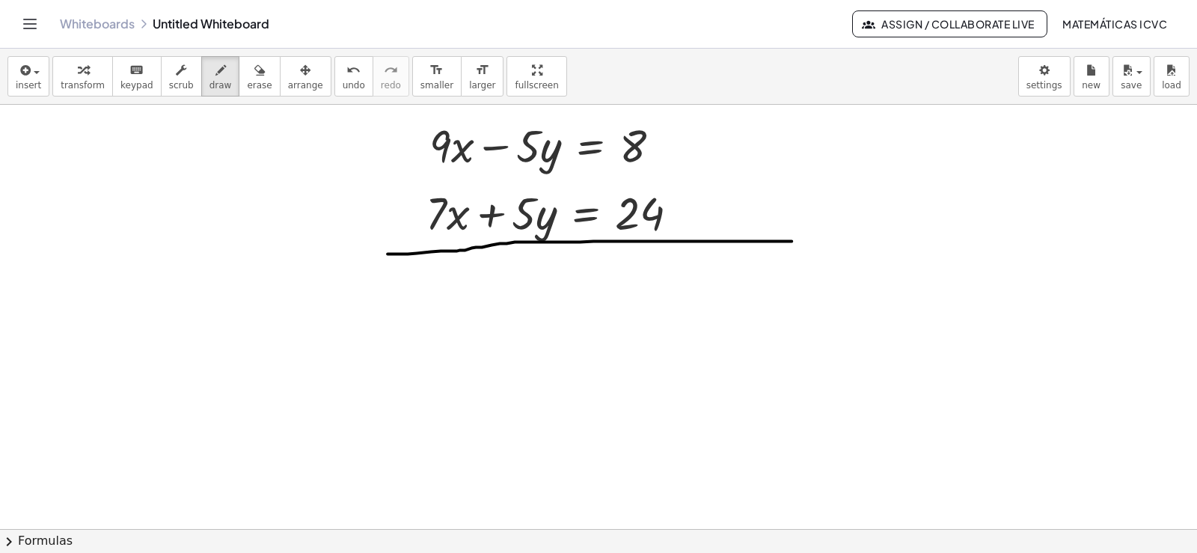
drag, startPoint x: 388, startPoint y: 253, endPoint x: 802, endPoint y: 240, distance: 414.7
click at [215, 74] on icon "button" at bounding box center [220, 70] width 10 height 18
drag, startPoint x: 569, startPoint y: 108, endPoint x: 528, endPoint y: 177, distance: 79.6
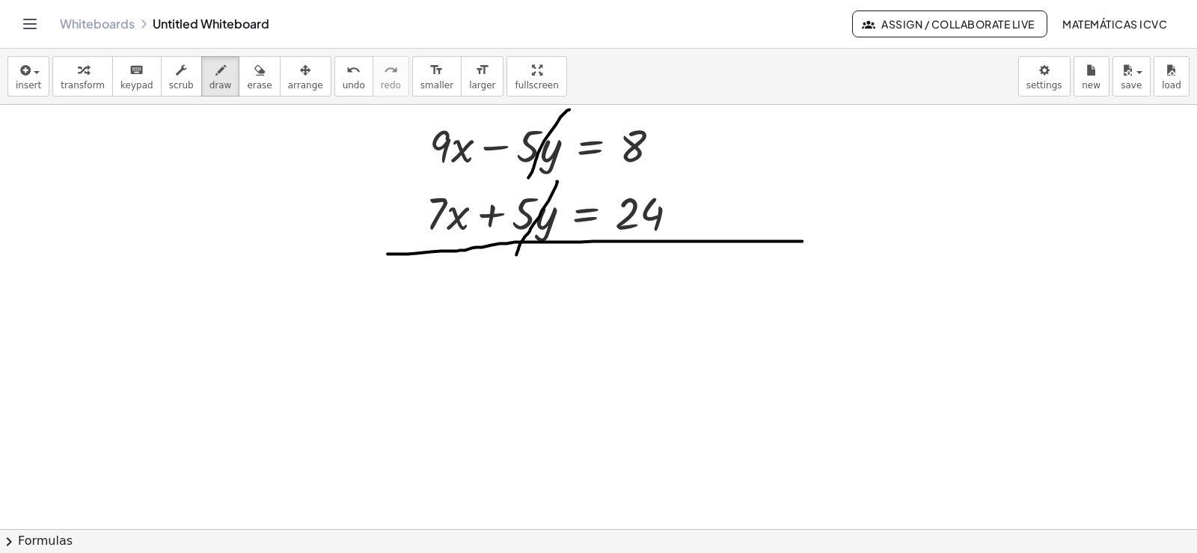
drag, startPoint x: 557, startPoint y: 180, endPoint x: 516, endPoint y: 254, distance: 84.7
click at [88, 78] on div "button" at bounding box center [83, 70] width 44 height 18
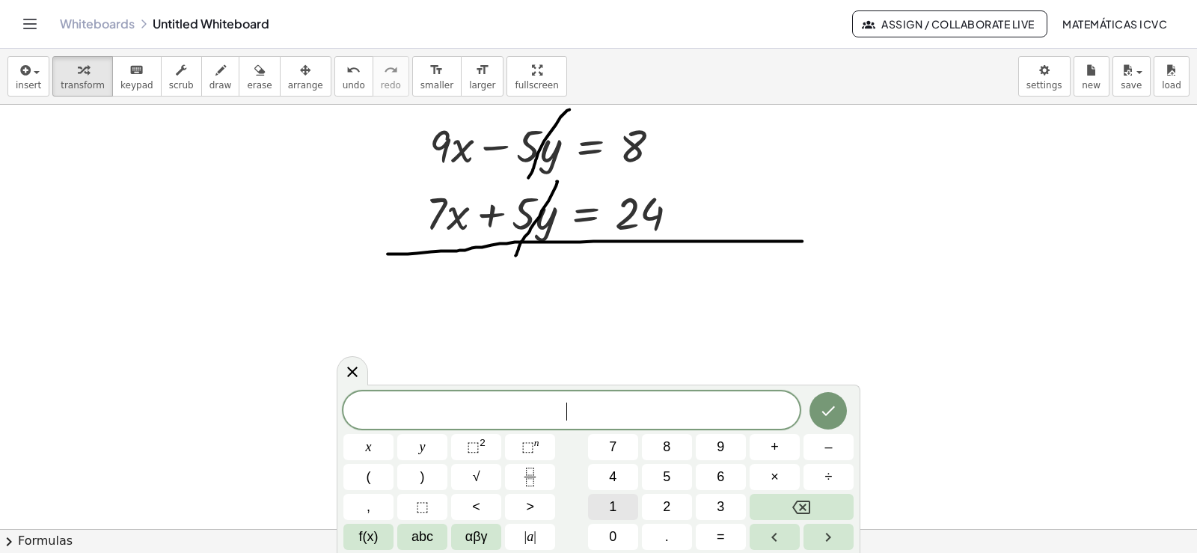
click at [619, 508] on button "1" at bounding box center [613, 507] width 50 height 26
click at [705, 470] on button "6" at bounding box center [721, 477] width 50 height 26
click at [367, 447] on span "x" at bounding box center [369, 447] width 6 height 20
click at [725, 536] on button "=" at bounding box center [721, 537] width 50 height 26
click at [721, 509] on span "3" at bounding box center [720, 507] width 7 height 20
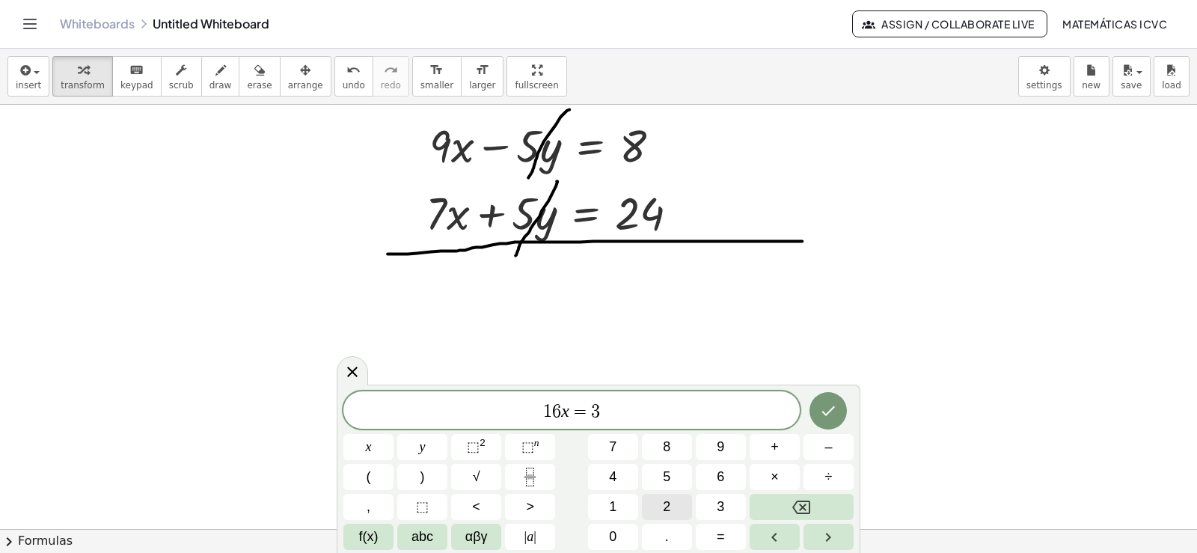
click at [669, 504] on span "2" at bounding box center [666, 507] width 7 height 20
click at [821, 409] on icon "Done" at bounding box center [828, 411] width 18 height 18
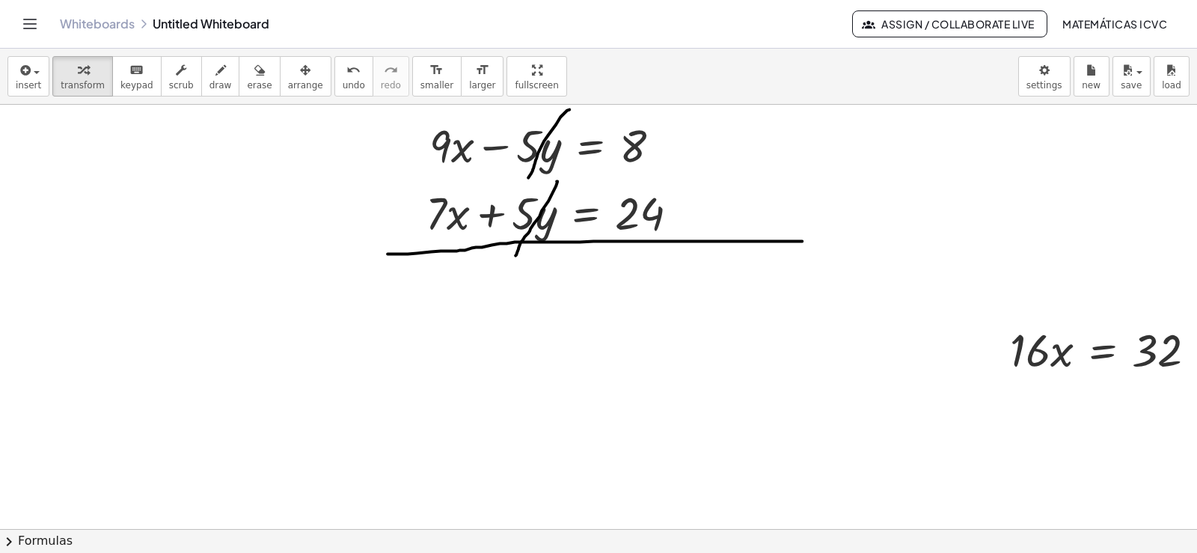
click at [290, 77] on div "button" at bounding box center [305, 70] width 35 height 18
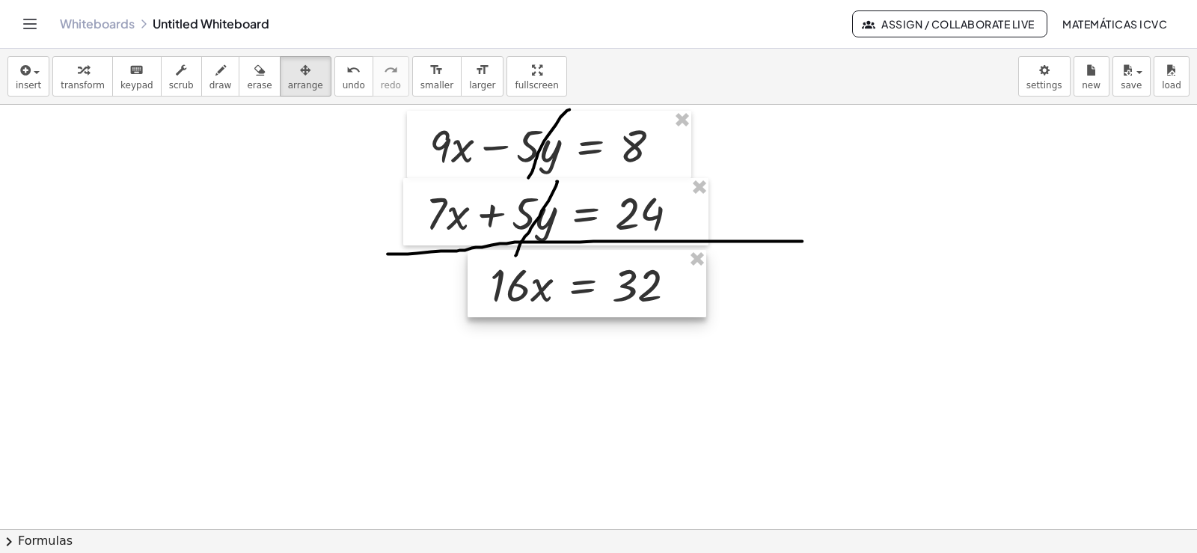
click at [542, 291] on div at bounding box center [587, 283] width 239 height 67
click at [64, 69] on div "button" at bounding box center [83, 70] width 44 height 18
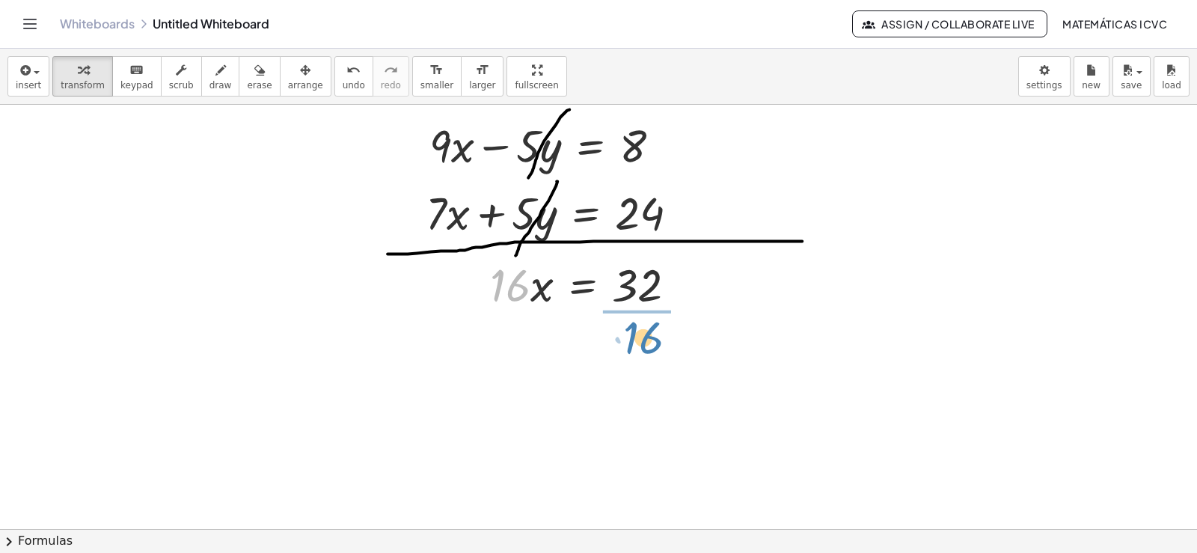
drag, startPoint x: 520, startPoint y: 293, endPoint x: 653, endPoint y: 346, distance: 143.1
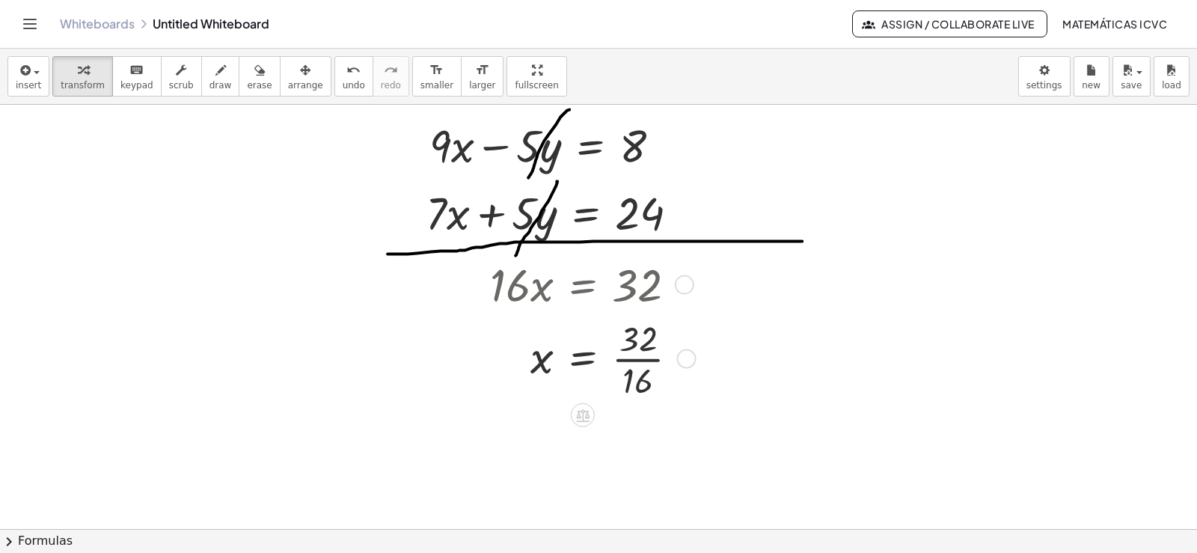
click at [648, 358] on div at bounding box center [590, 358] width 215 height 88
click at [91, 81] on span "transform" at bounding box center [83, 85] width 44 height 10
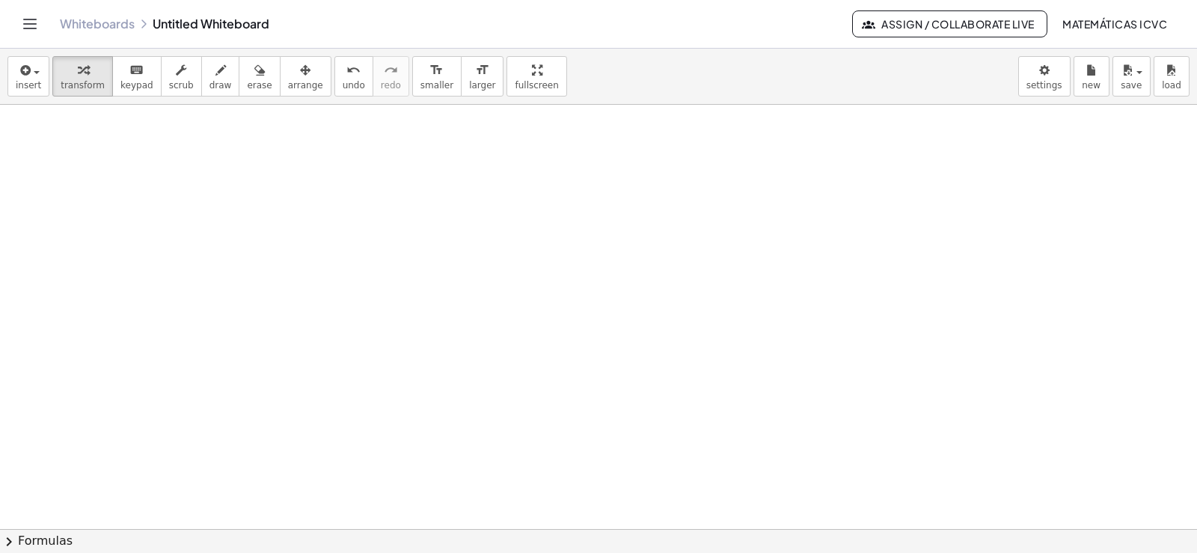
scroll to position [5506, 0]
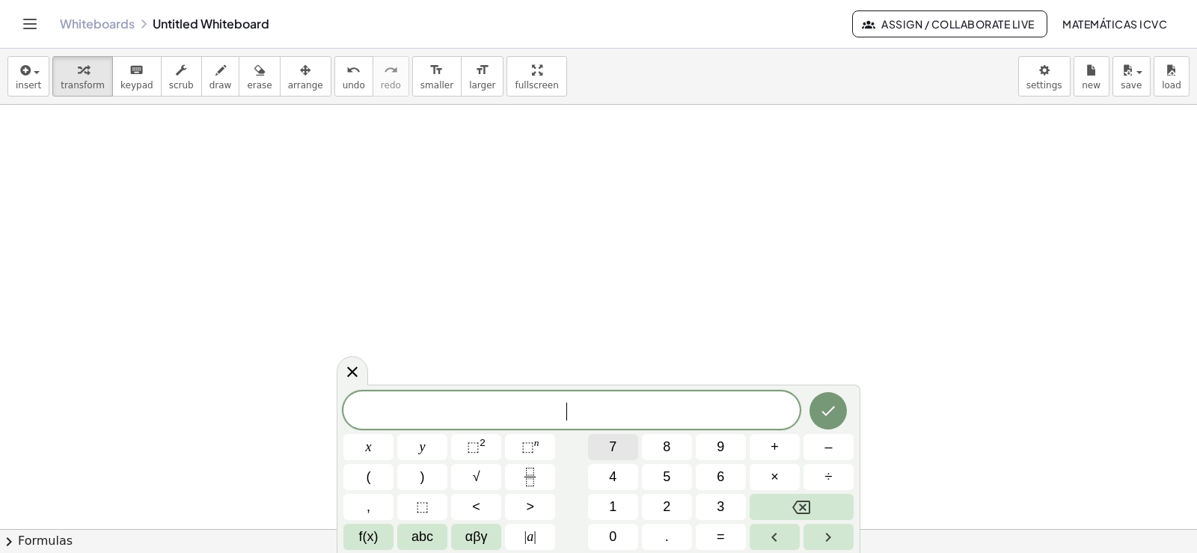
click at [617, 442] on span "7" at bounding box center [612, 447] width 7 height 20
click at [371, 451] on span "x" at bounding box center [369, 447] width 6 height 20
click at [786, 448] on button "+" at bounding box center [775, 447] width 50 height 26
click at [685, 477] on button "5" at bounding box center [667, 477] width 50 height 26
click at [431, 443] on button "y" at bounding box center [422, 447] width 50 height 26
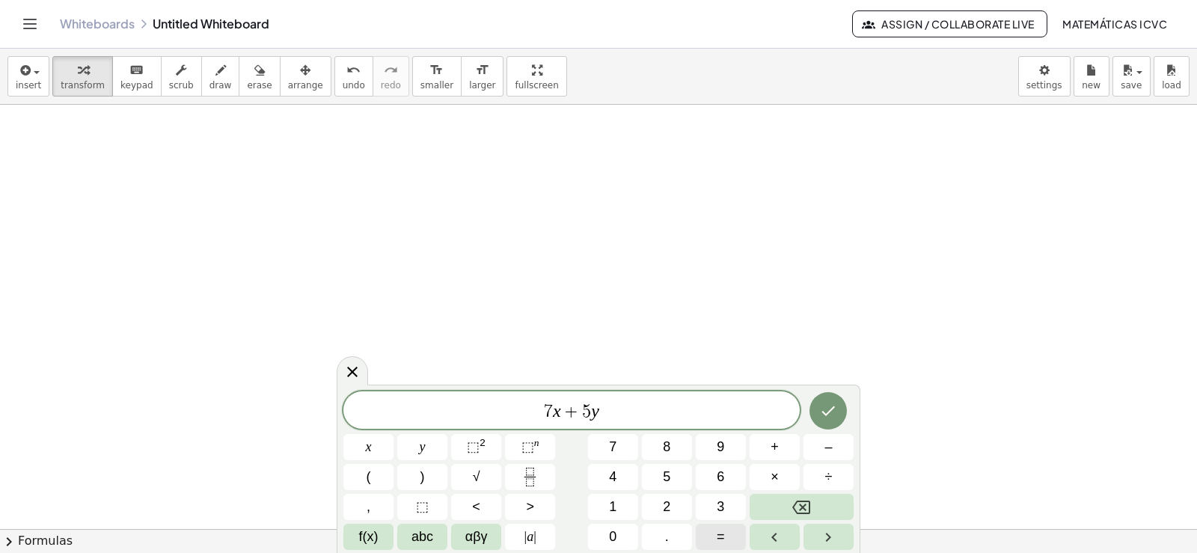
click at [724, 536] on span "=" at bounding box center [721, 537] width 8 height 20
click at [729, 507] on button "3" at bounding box center [721, 507] width 50 height 26
click at [722, 471] on span "6" at bounding box center [720, 477] width 7 height 20
click at [828, 412] on icon "Done" at bounding box center [828, 411] width 18 height 18
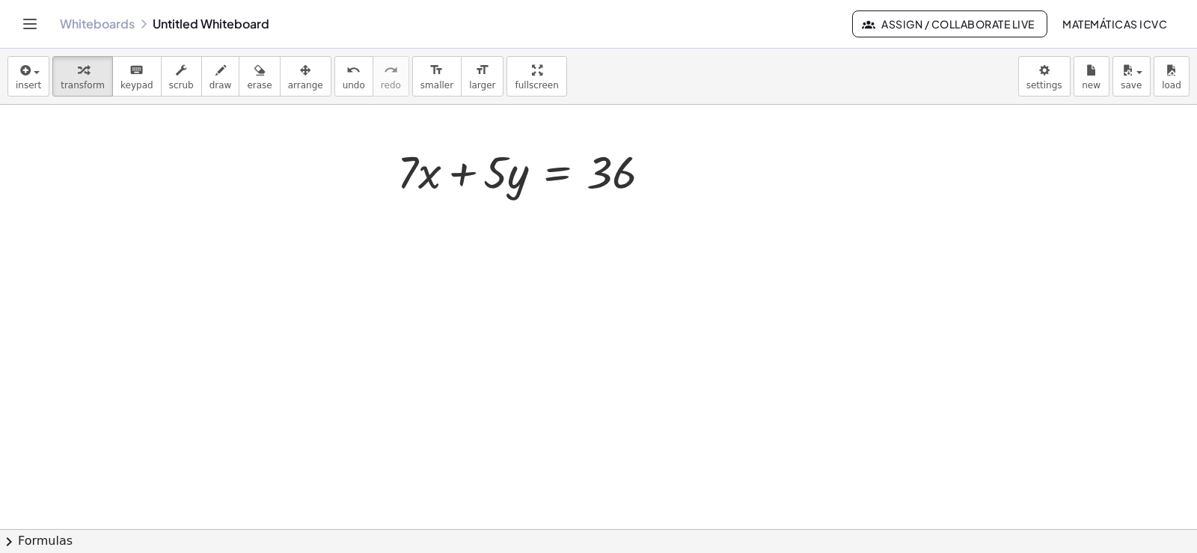
scroll to position [5586, 0]
click at [83, 86] on span "transform" at bounding box center [83, 85] width 44 height 10
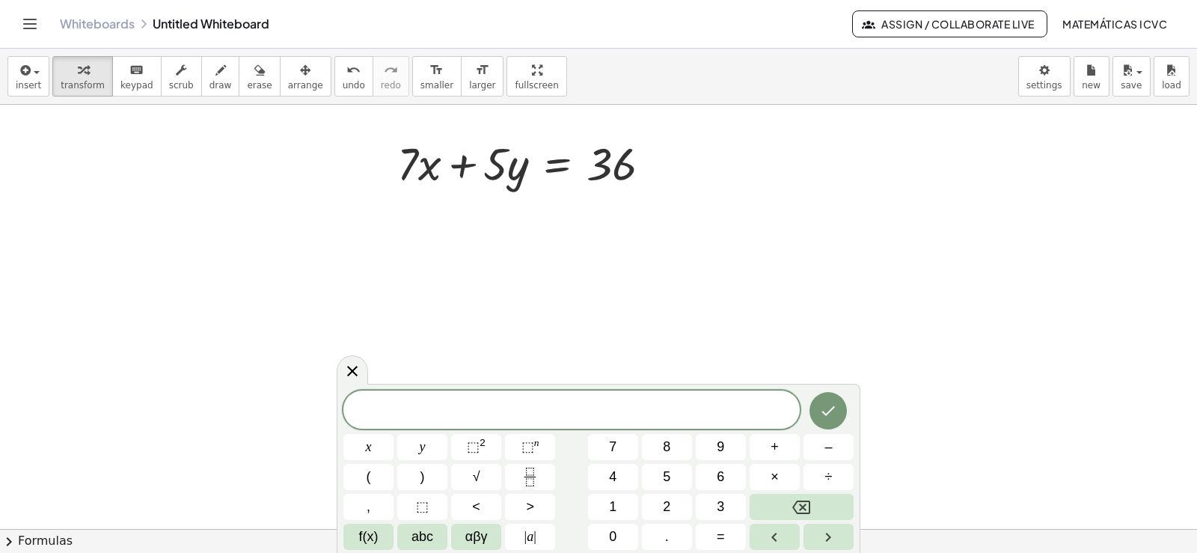
click at [611, 391] on div "x y ⬚ 2 ⬚ n 7 8 9 + – ( ) √ 4 5 6 × ÷ , ⬚ < > 1 2 3 f(x) abc αβγ | a | 0 . =" at bounding box center [599, 468] width 524 height 169
click at [375, 443] on button "x" at bounding box center [368, 447] width 50 height 26
click at [718, 539] on span "=" at bounding box center [721, 537] width 8 height 20
click at [723, 501] on span "3" at bounding box center [720, 507] width 7 height 20
click at [837, 414] on icon "Done" at bounding box center [828, 411] width 18 height 18
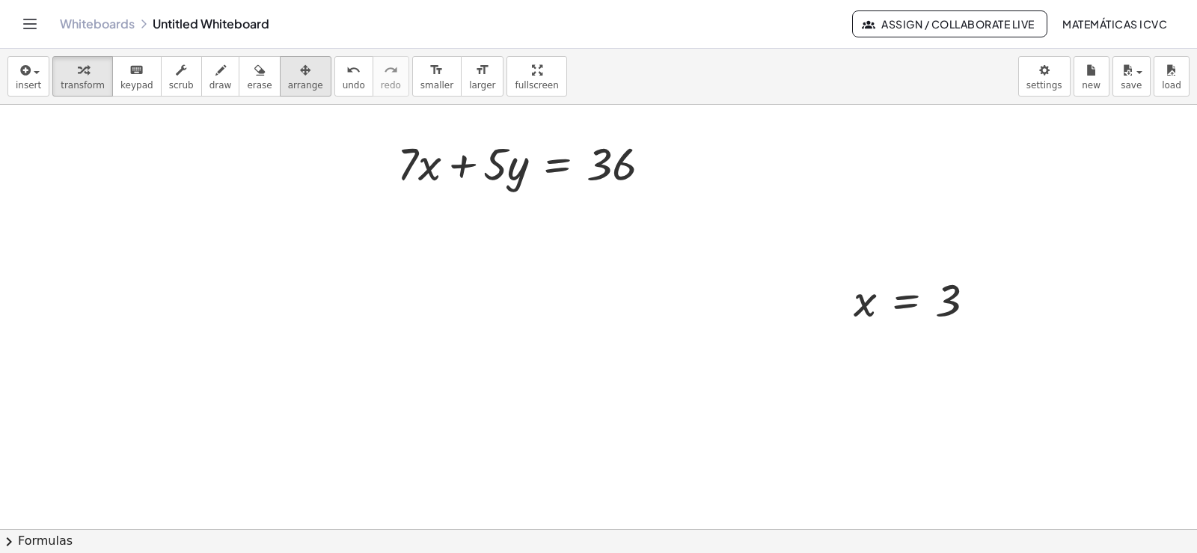
click at [288, 82] on span "arrange" at bounding box center [305, 85] width 35 height 10
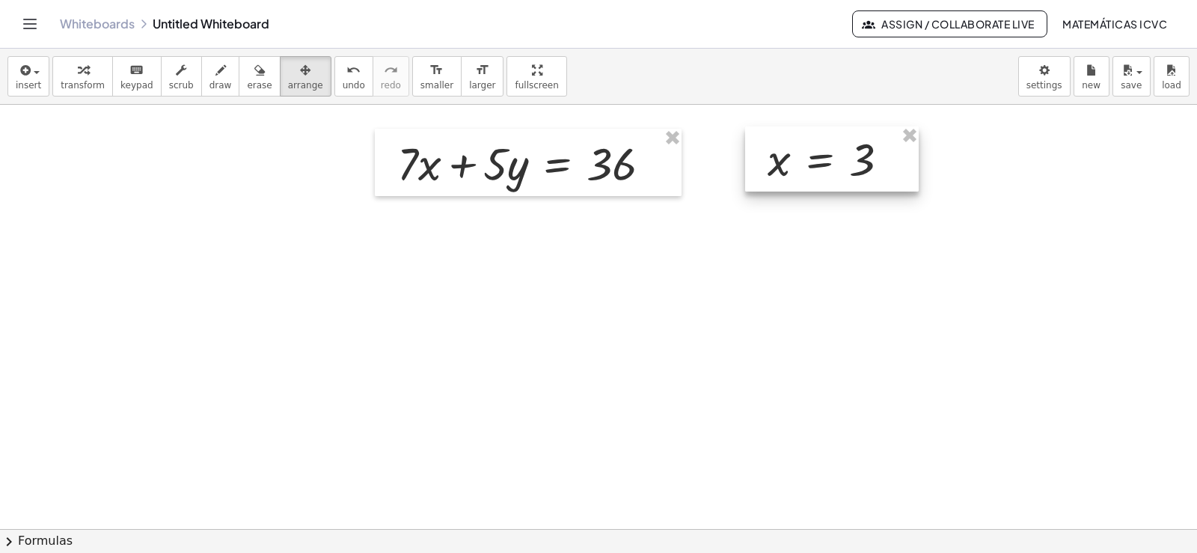
drag, startPoint x: 877, startPoint y: 274, endPoint x: 840, endPoint y: 165, distance: 114.8
click at [840, 165] on div at bounding box center [832, 158] width 174 height 65
click at [78, 64] on icon "button" at bounding box center [83, 70] width 10 height 18
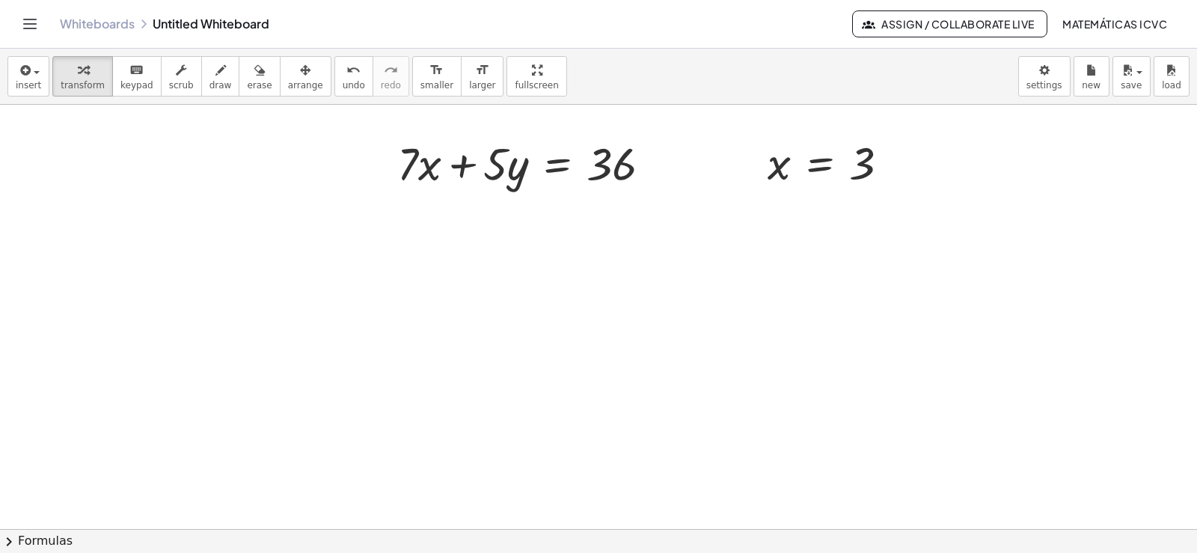
click at [215, 76] on icon "button" at bounding box center [220, 70] width 10 height 18
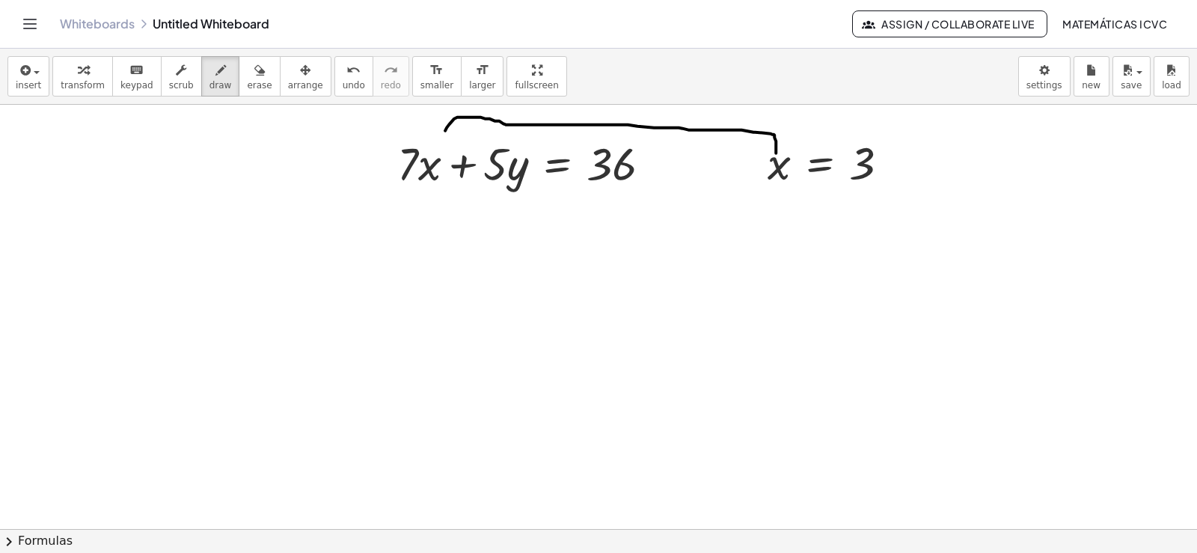
drag, startPoint x: 776, startPoint y: 150, endPoint x: 424, endPoint y: 132, distance: 352.1
drag, startPoint x: 428, startPoint y: 120, endPoint x: 462, endPoint y: 127, distance: 34.5
click at [65, 76] on div "button" at bounding box center [83, 70] width 44 height 18
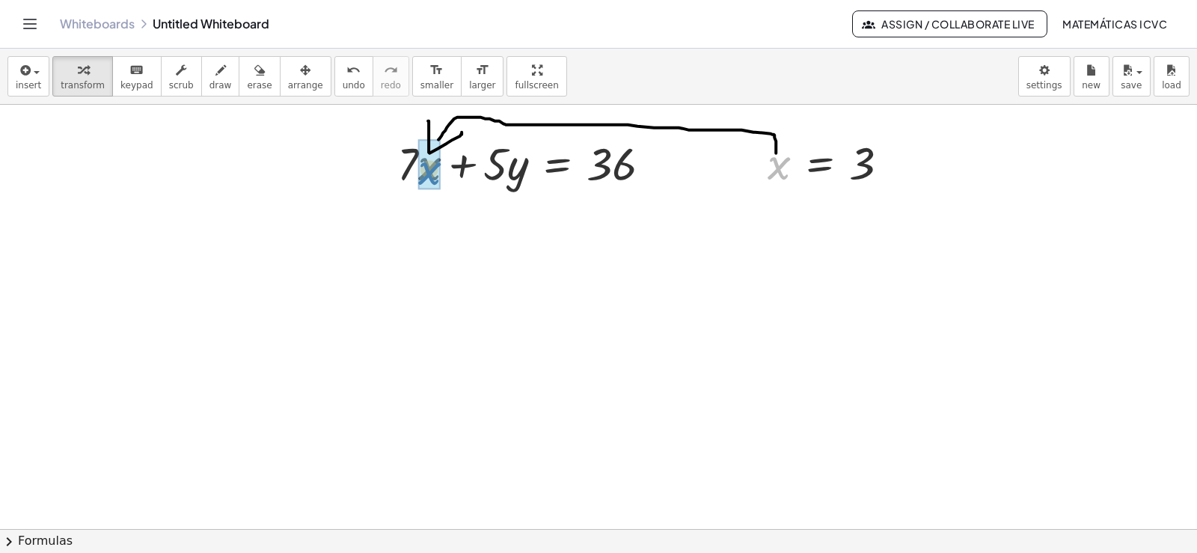
drag, startPoint x: 781, startPoint y: 167, endPoint x: 431, endPoint y: 172, distance: 350.2
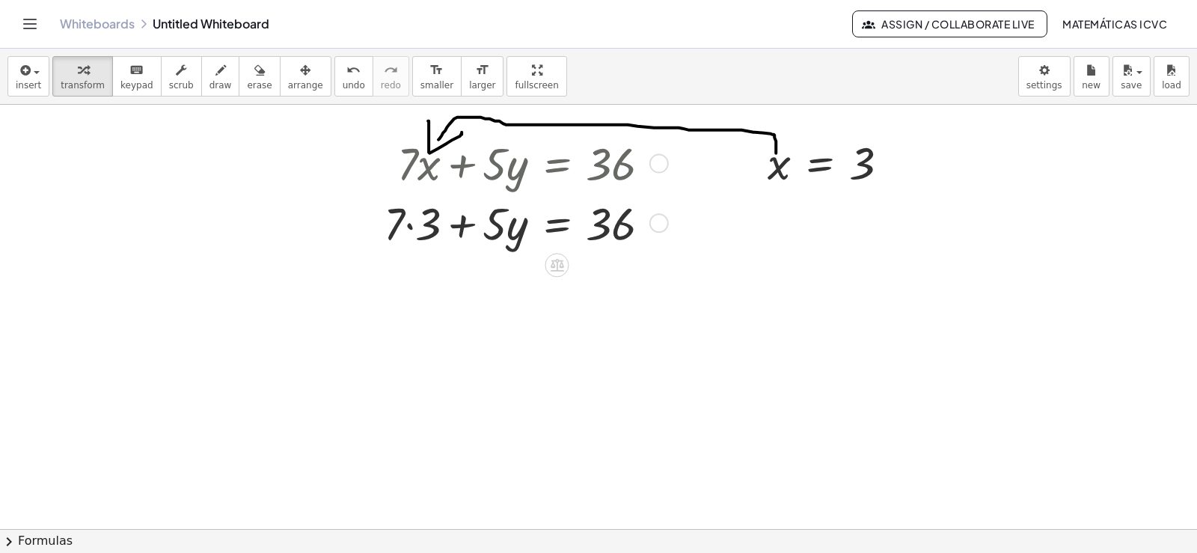
click at [409, 225] on div at bounding box center [523, 222] width 294 height 60
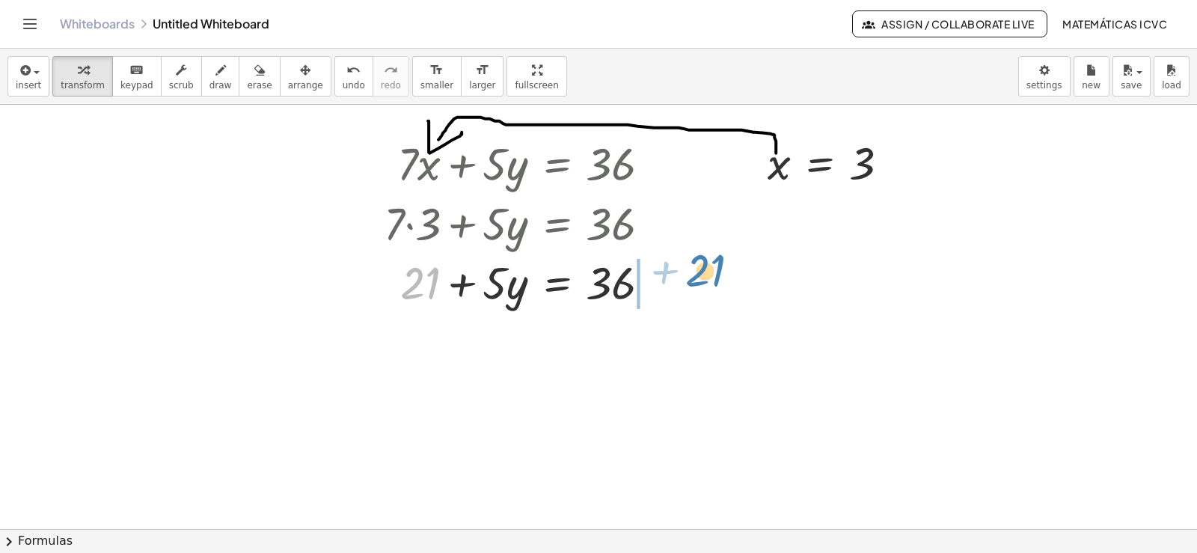
drag, startPoint x: 418, startPoint y: 286, endPoint x: 703, endPoint y: 273, distance: 285.4
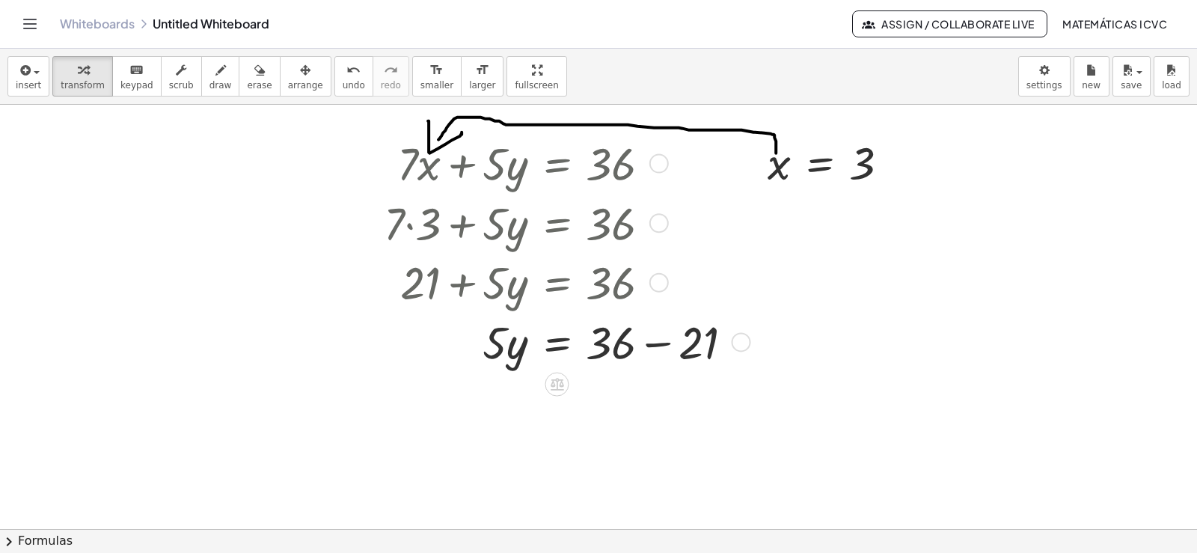
click at [661, 343] on div at bounding box center [564, 341] width 376 height 60
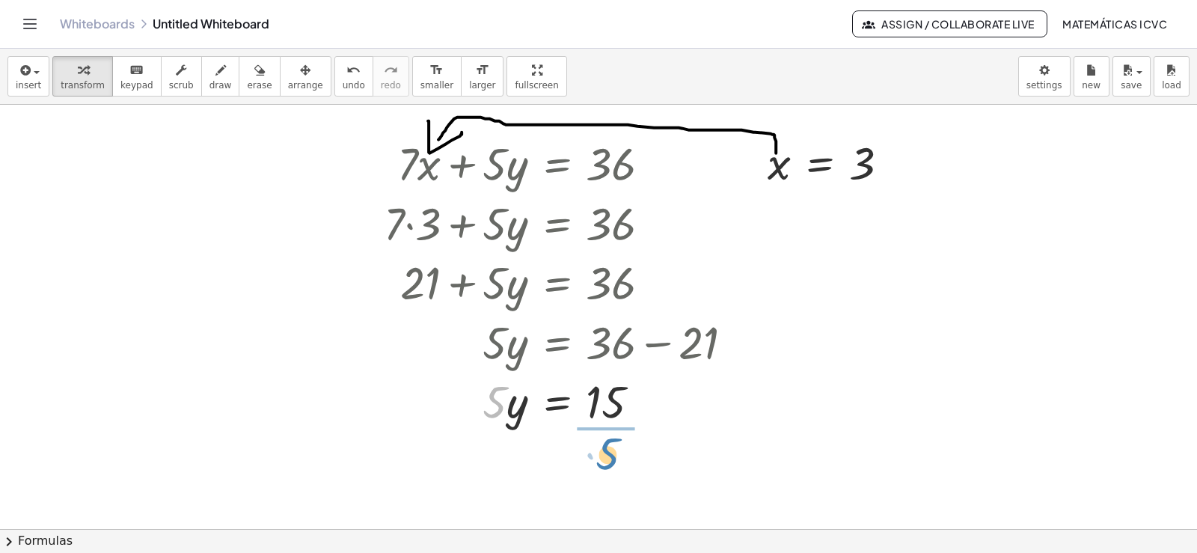
drag, startPoint x: 483, startPoint y: 412, endPoint x: 70, endPoint y: 423, distance: 413.9
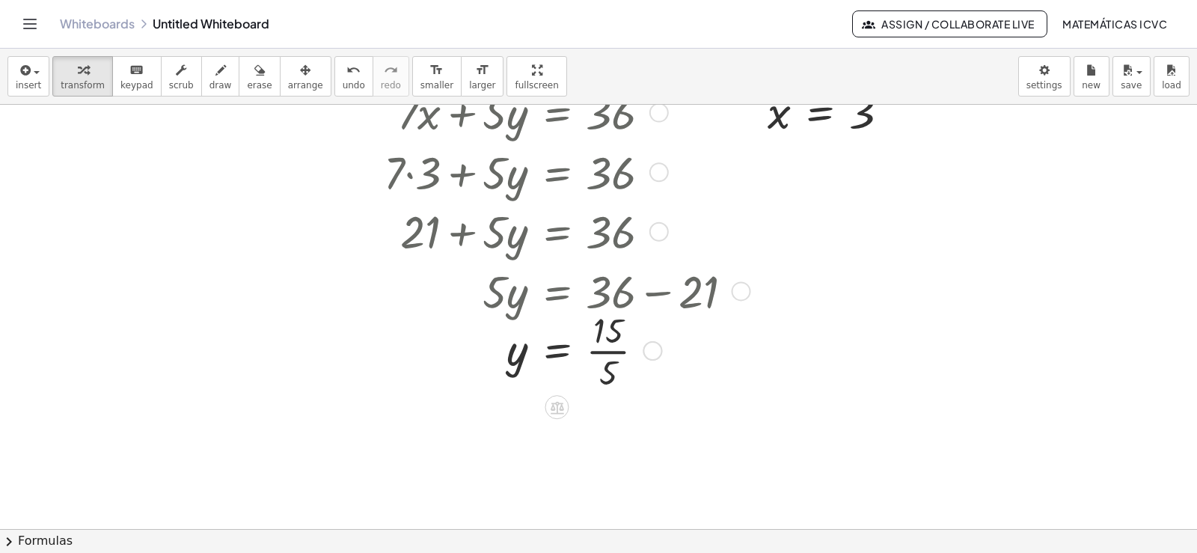
scroll to position [5646, 0]
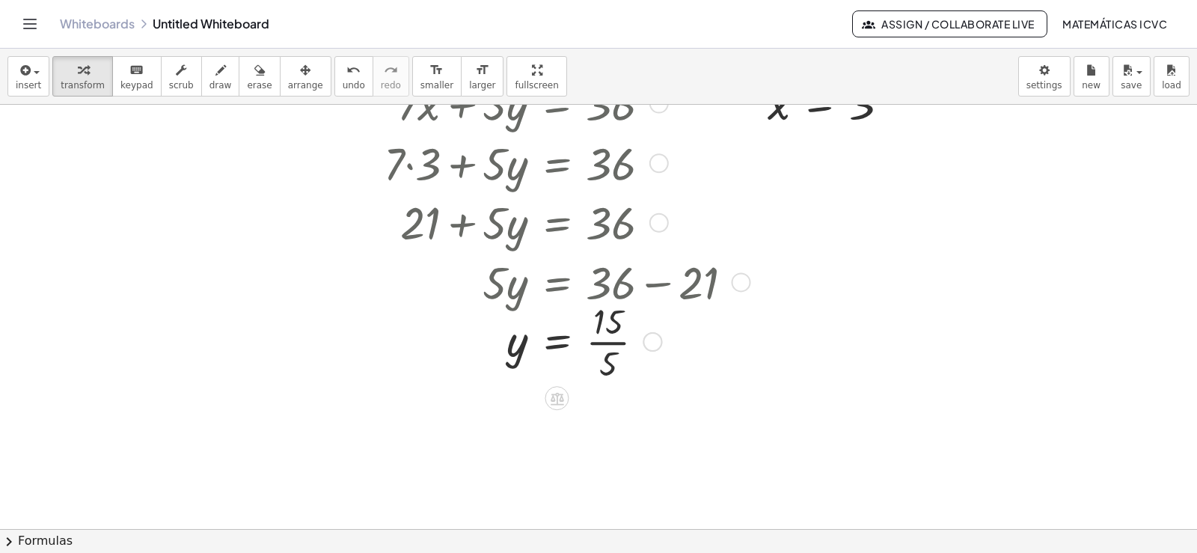
click at [610, 345] on div at bounding box center [564, 340] width 376 height 88
click at [78, 72] on icon "button" at bounding box center [83, 70] width 10 height 18
